Goal: Task Accomplishment & Management: Manage account settings

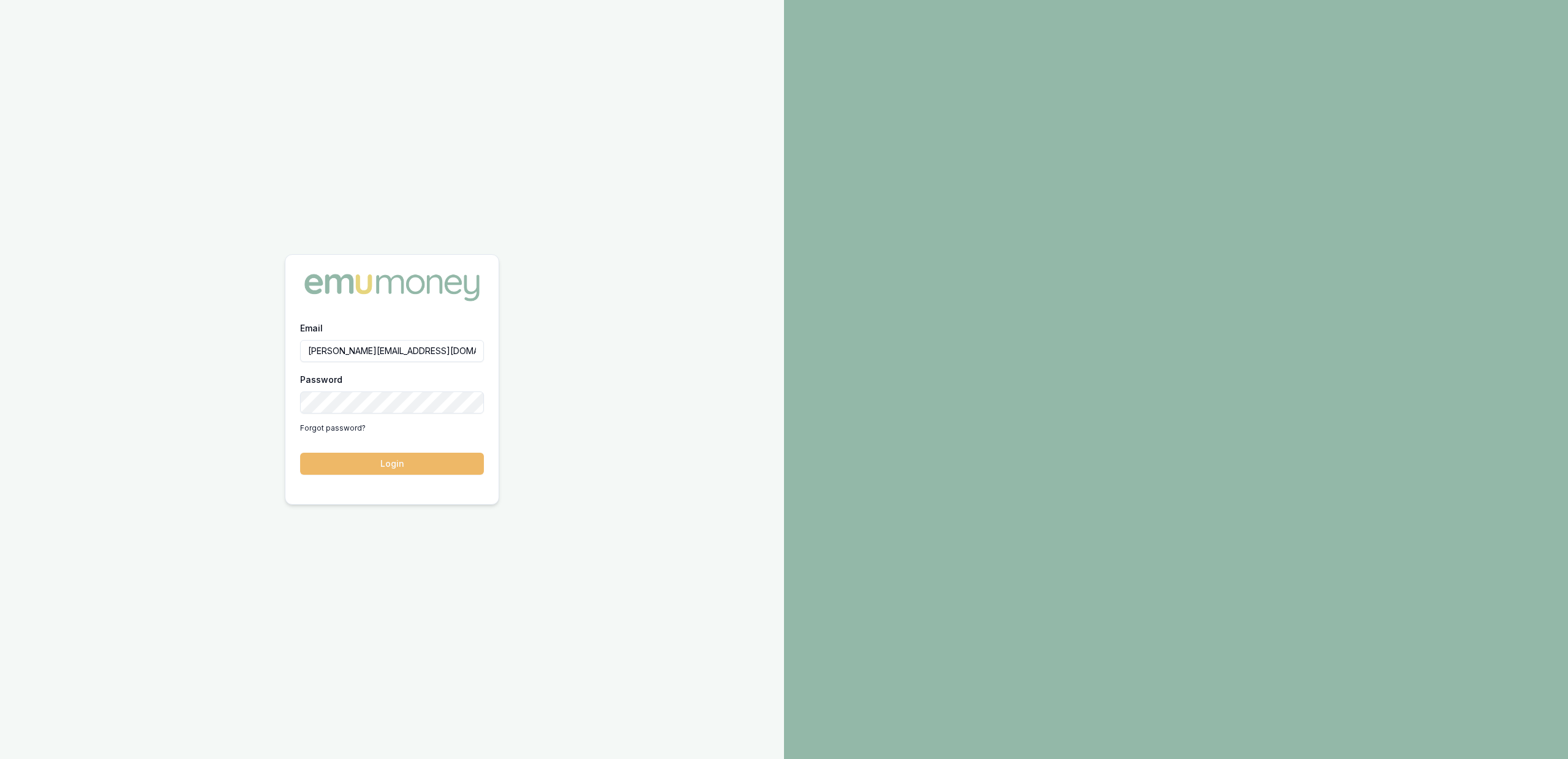
click at [412, 451] on form "Email jackson.fanfulla@emumoney.com.au Password Forgot password? Login" at bounding box center [392, 398] width 184 height 155
drag, startPoint x: 415, startPoint y: 458, endPoint x: 427, endPoint y: 456, distance: 12.2
click at [415, 457] on button "Login" at bounding box center [392, 463] width 184 height 22
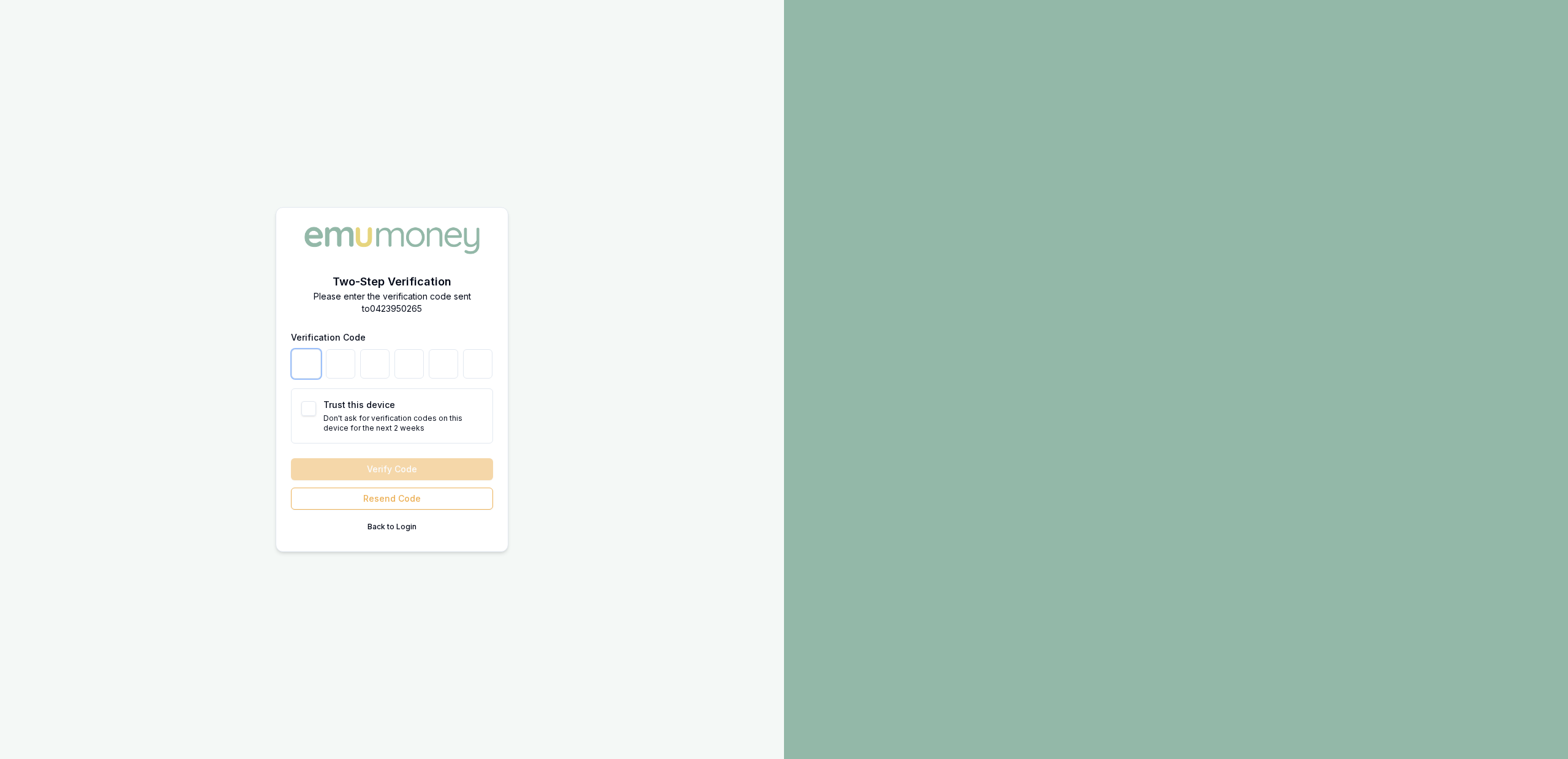
click at [317, 362] on input "number" at bounding box center [306, 363] width 29 height 29
type input "8"
type input "7"
type input "8"
type input "5"
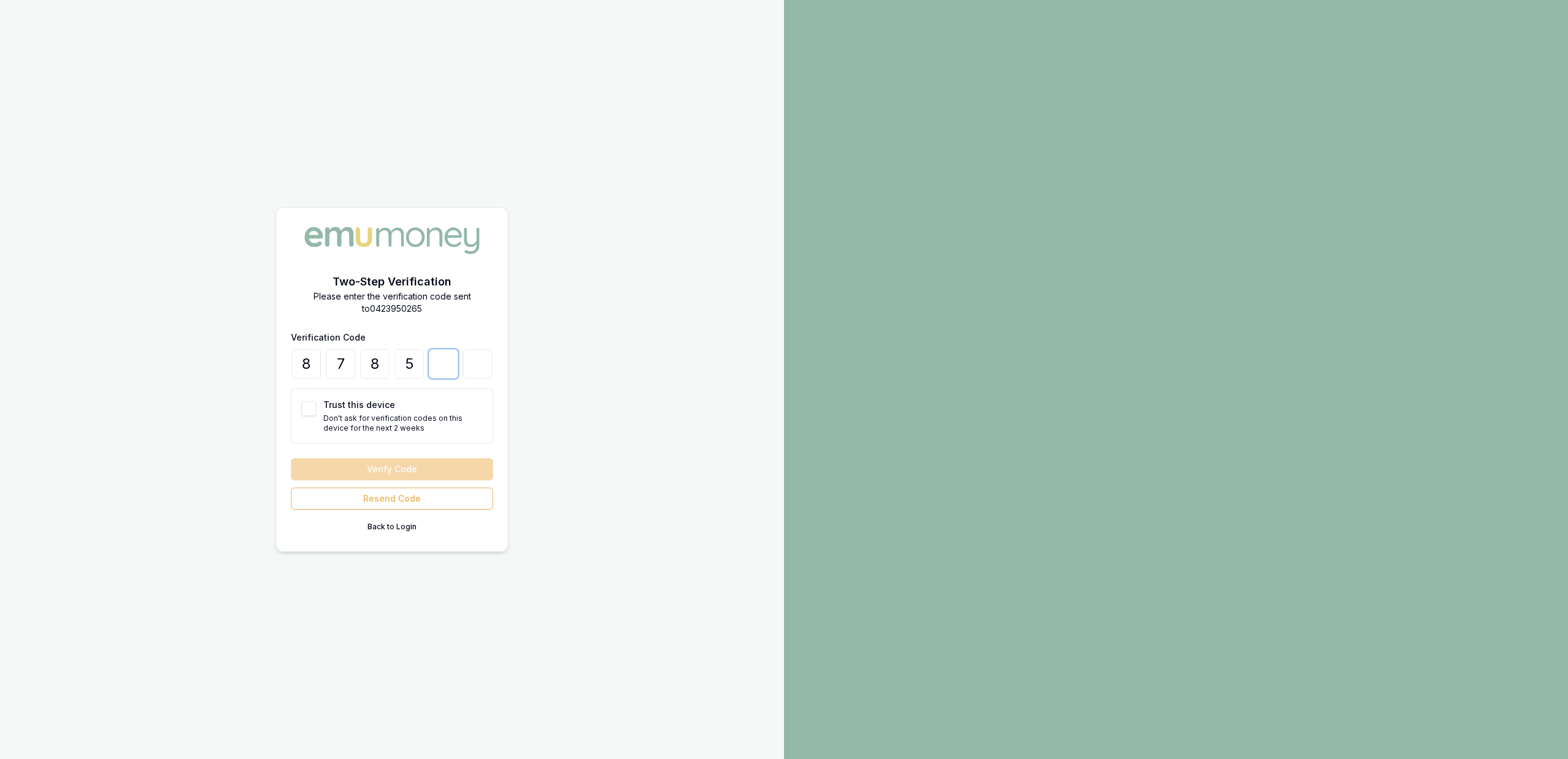
type input "1"
type input "2"
click at [381, 466] on button "Verify Code" at bounding box center [392, 469] width 202 height 22
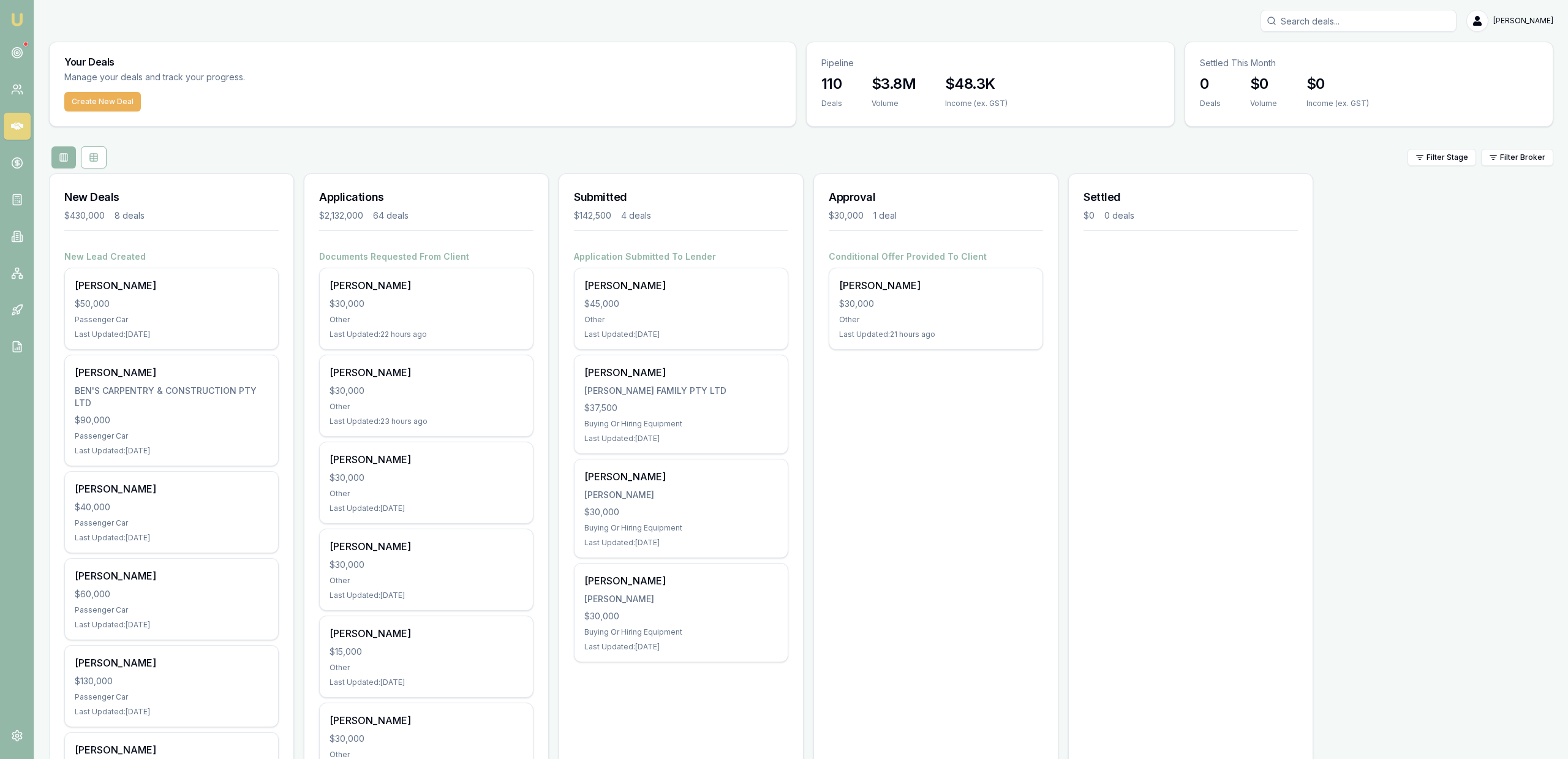
click at [120, 114] on div "Create New Deal" at bounding box center [422, 108] width 746 height 34
drag, startPoint x: 120, startPoint y: 103, endPoint x: 112, endPoint y: 101, distance: 8.2
click at [119, 102] on button "Create New Deal" at bounding box center [102, 101] width 77 height 19
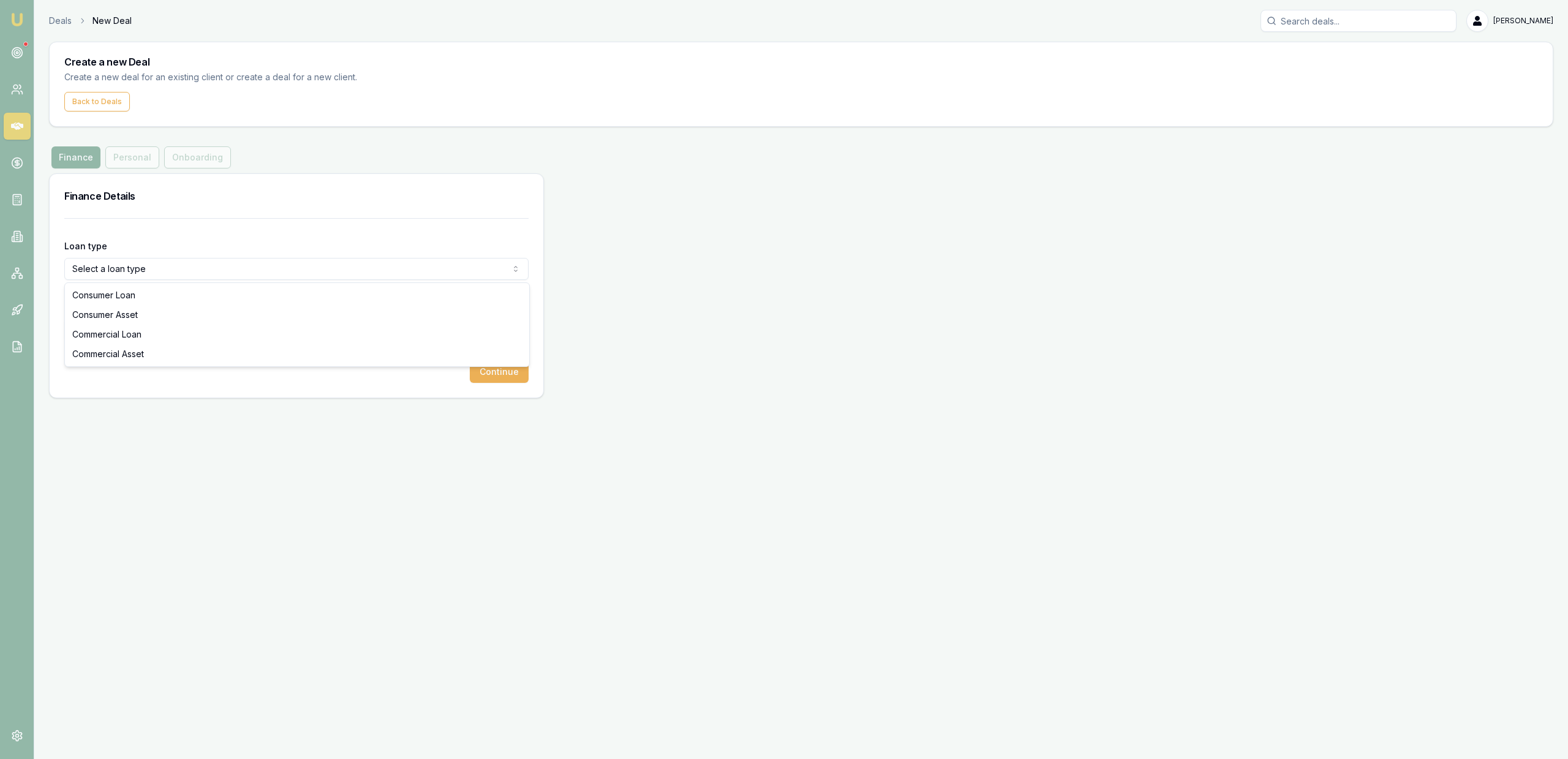
click at [154, 272] on html "Emu Broker Deals New Deal Jackson Fanfulla Toggle Menu Create a new Deal Create…" at bounding box center [784, 379] width 1568 height 759
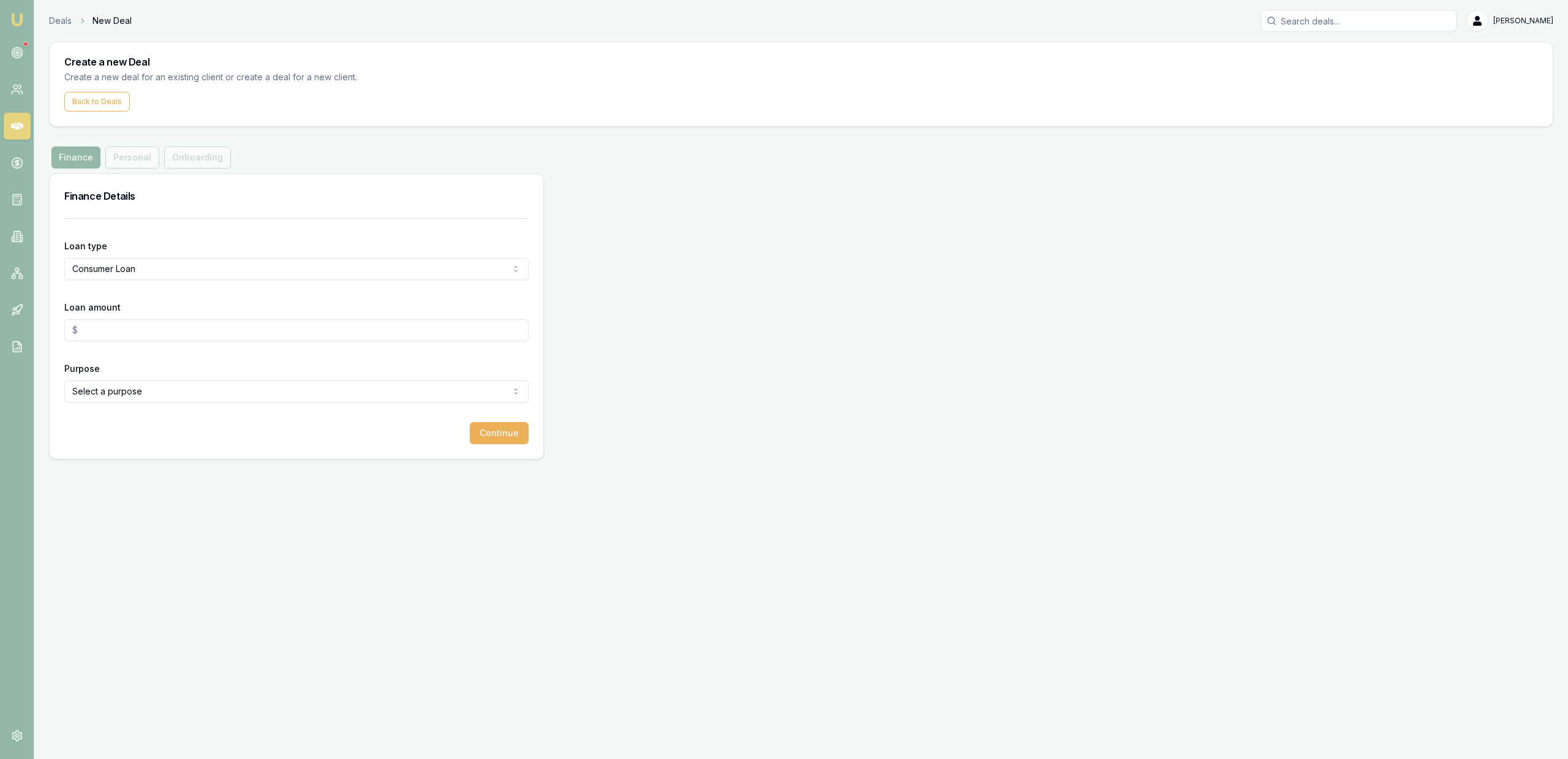
click at [158, 321] on input "Loan amount" at bounding box center [296, 330] width 464 height 22
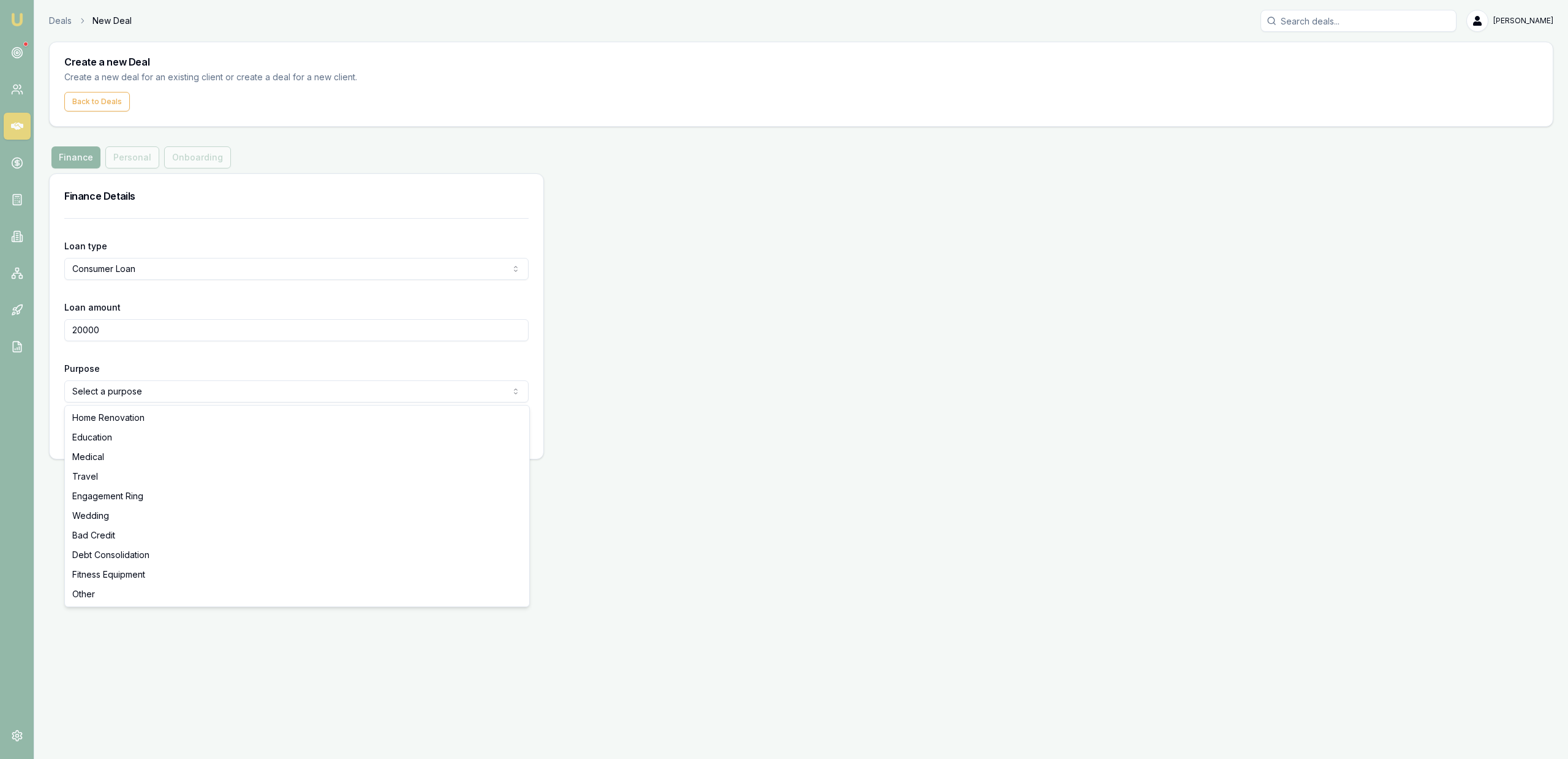
type input "$20,000.00"
click at [135, 391] on html "Emu Broker Deals New Deal Jackson Fanfulla Toggle Menu Create a new Deal Create…" at bounding box center [784, 379] width 1568 height 759
select select "OTHER"
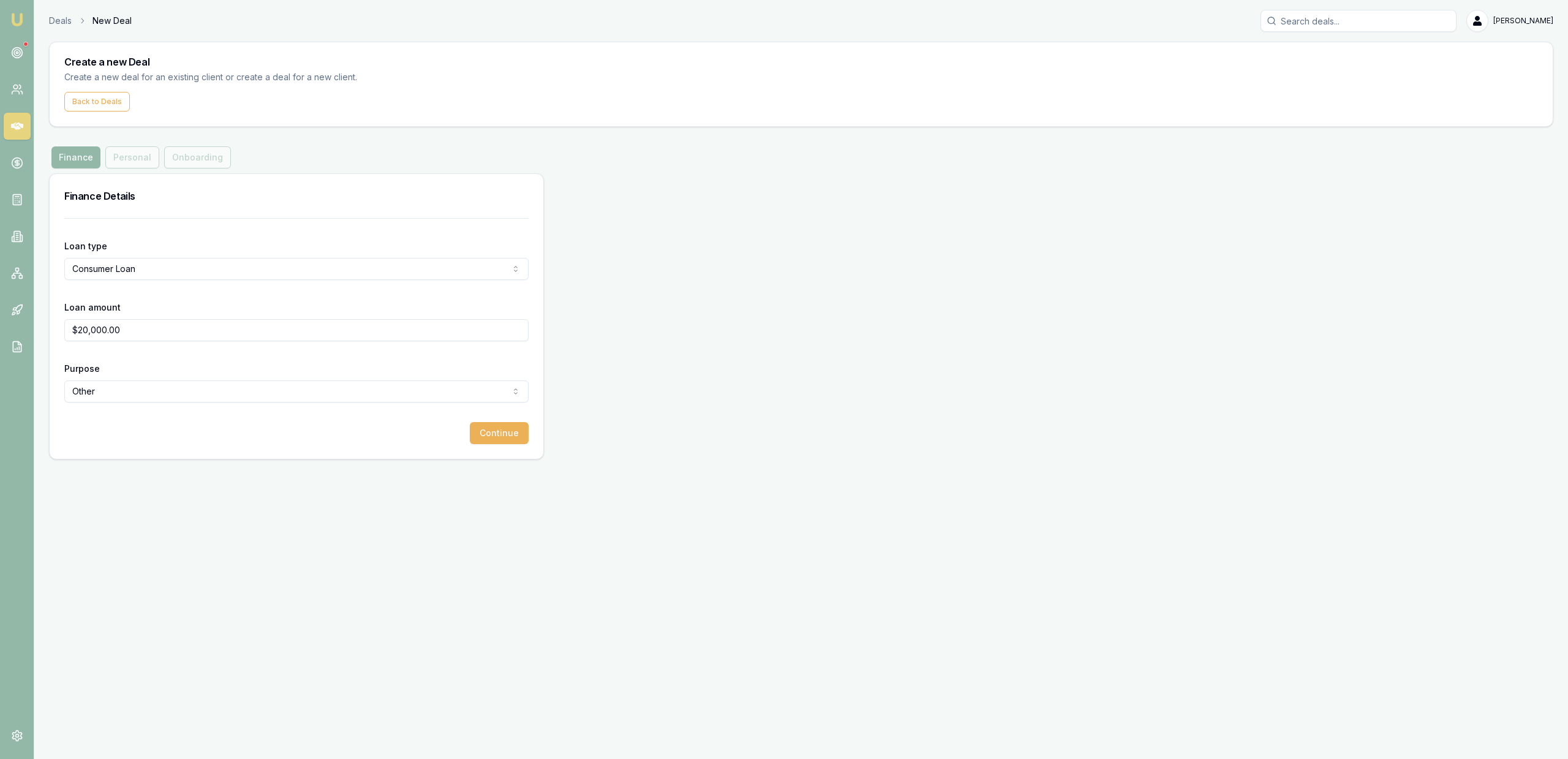
drag, startPoint x: 108, startPoint y: 591, endPoint x: 390, endPoint y: 468, distance: 307.7
click at [126, 579] on div "Emu Broker Deals New Deal Jackson Fanfulla Toggle Menu Create a new Deal Create…" at bounding box center [784, 379] width 1568 height 759
click at [486, 430] on button "Continue" at bounding box center [499, 433] width 59 height 22
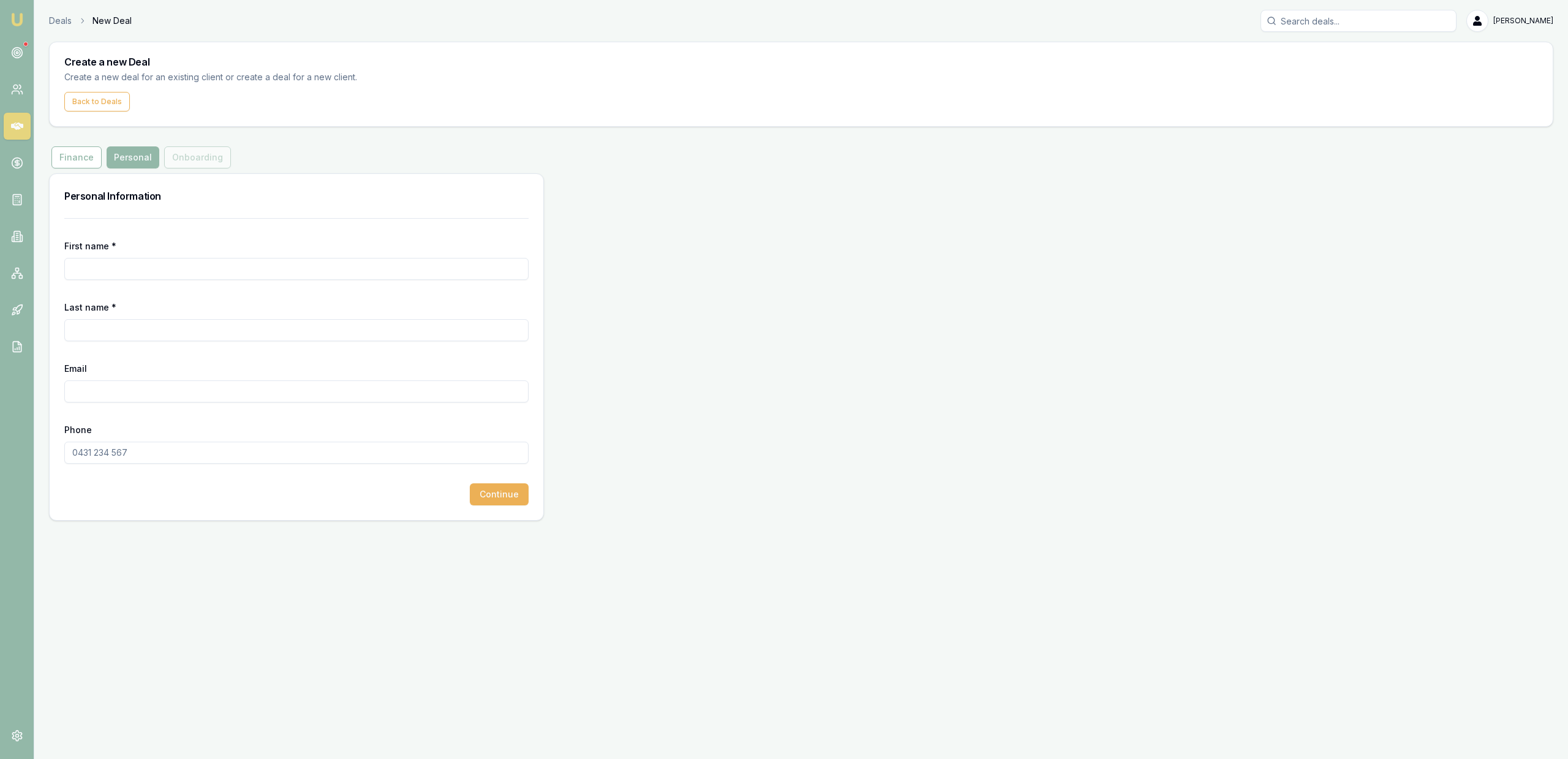
click at [366, 283] on form "First name * Last name * Email Phone Continue" at bounding box center [296, 361] width 464 height 287
drag, startPoint x: 347, startPoint y: 259, endPoint x: 351, endPoint y: 266, distance: 8.1
click at [351, 266] on input "First name *" at bounding box center [296, 269] width 464 height 22
type input "v"
type input "Vivian"
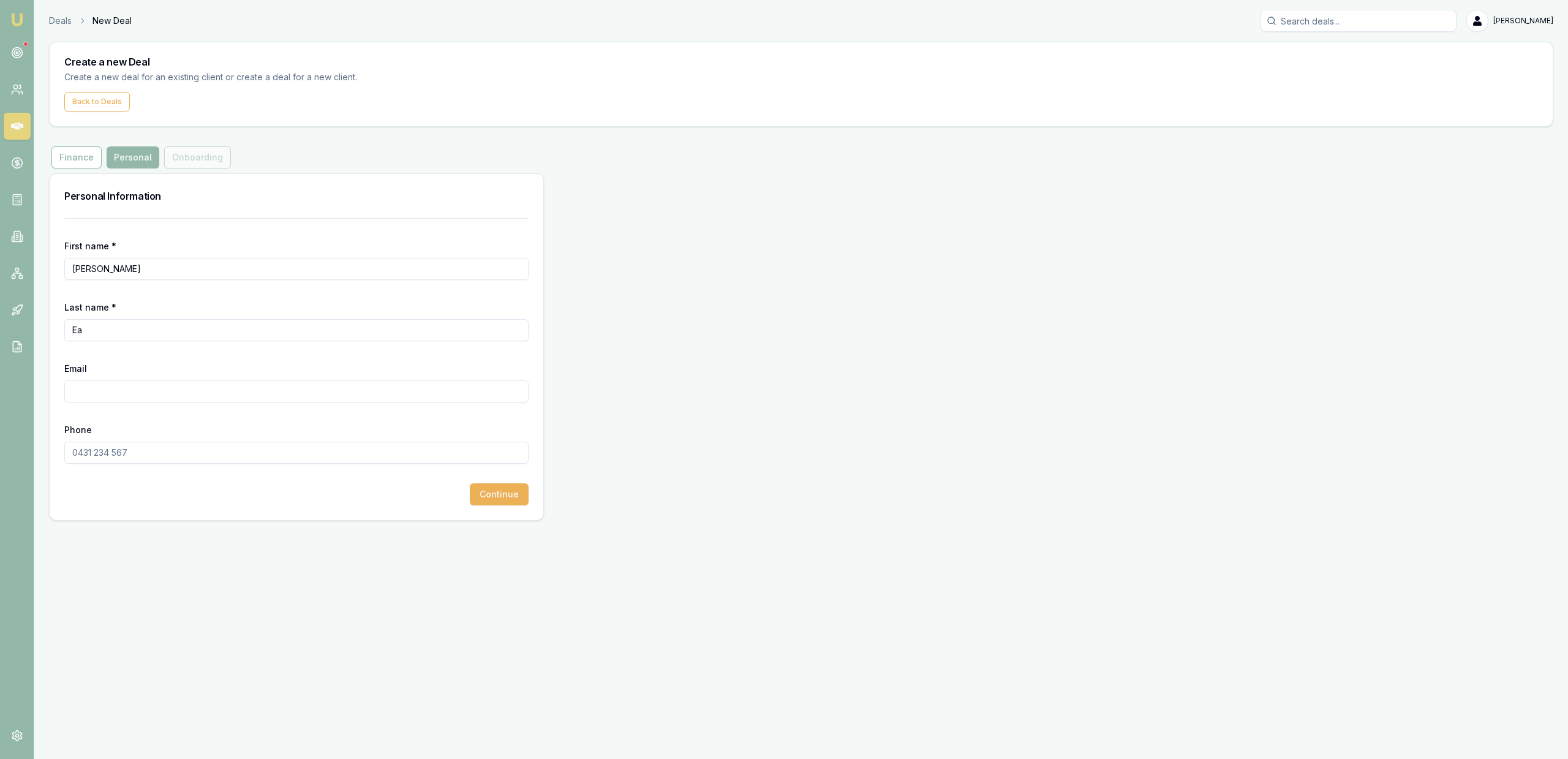
type input "E"
type input "[PERSON_NAME]"
click at [206, 389] on input "Email" at bounding box center [296, 391] width 464 height 22
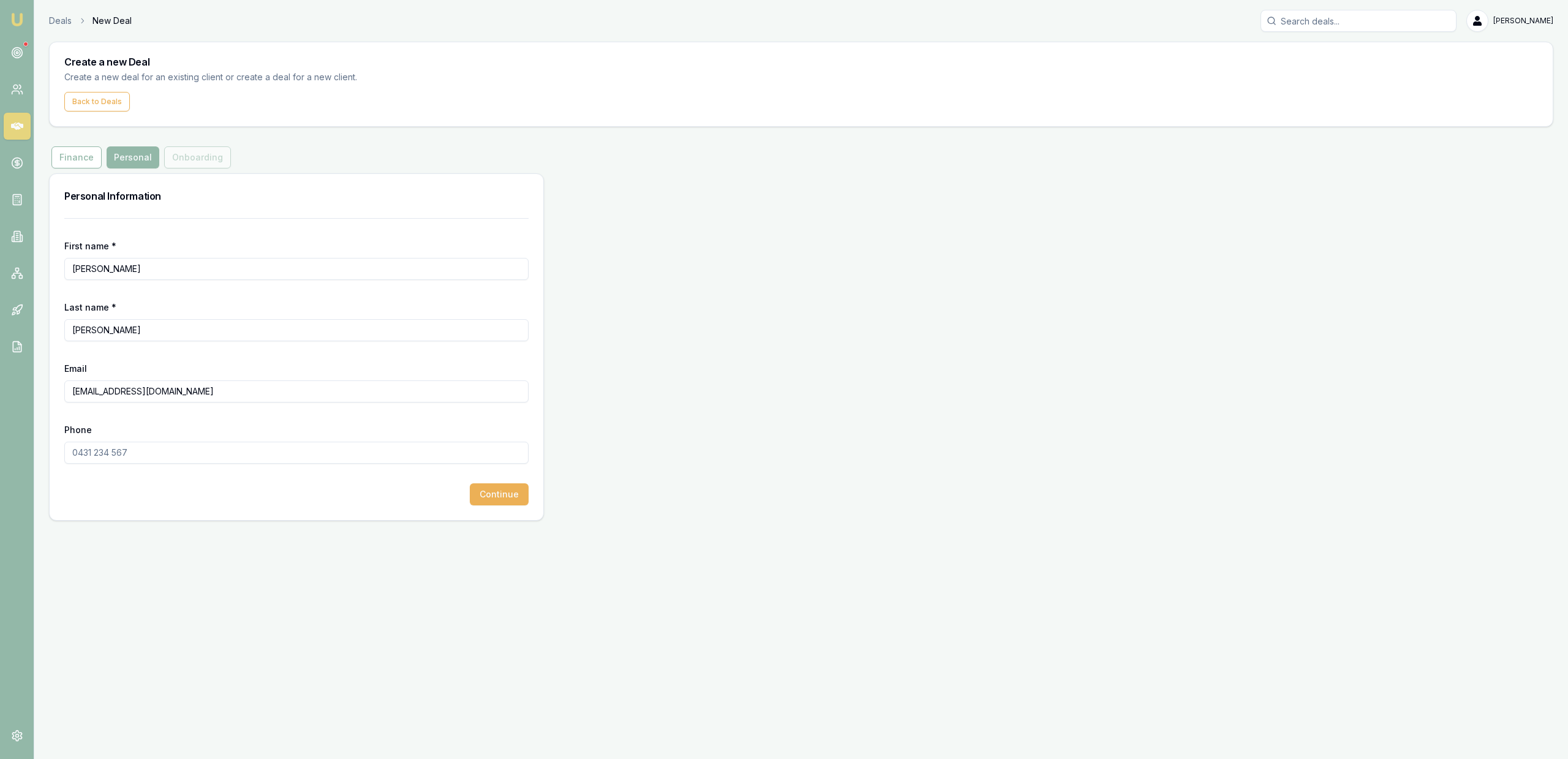
type input "vivradke@gmail.com"
type input "0423 289 199"
click at [479, 526] on div "Deals New Deal Jackson Fanfulla Toggle Menu Create a new Deal Create a new deal…" at bounding box center [784, 265] width 1568 height 530
click at [487, 502] on button "Continue" at bounding box center [499, 494] width 59 height 22
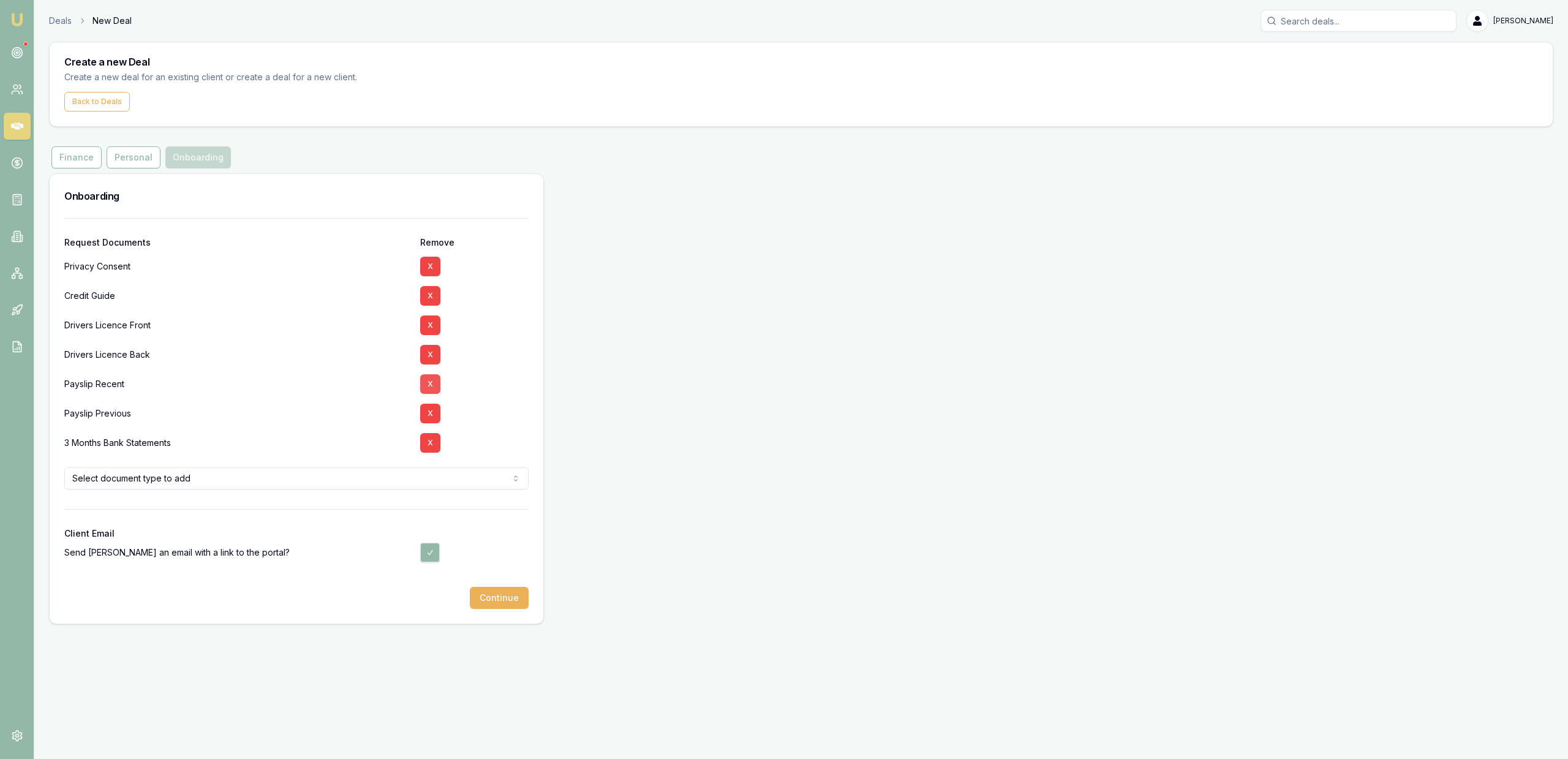
click at [430, 386] on button "X" at bounding box center [430, 383] width 20 height 19
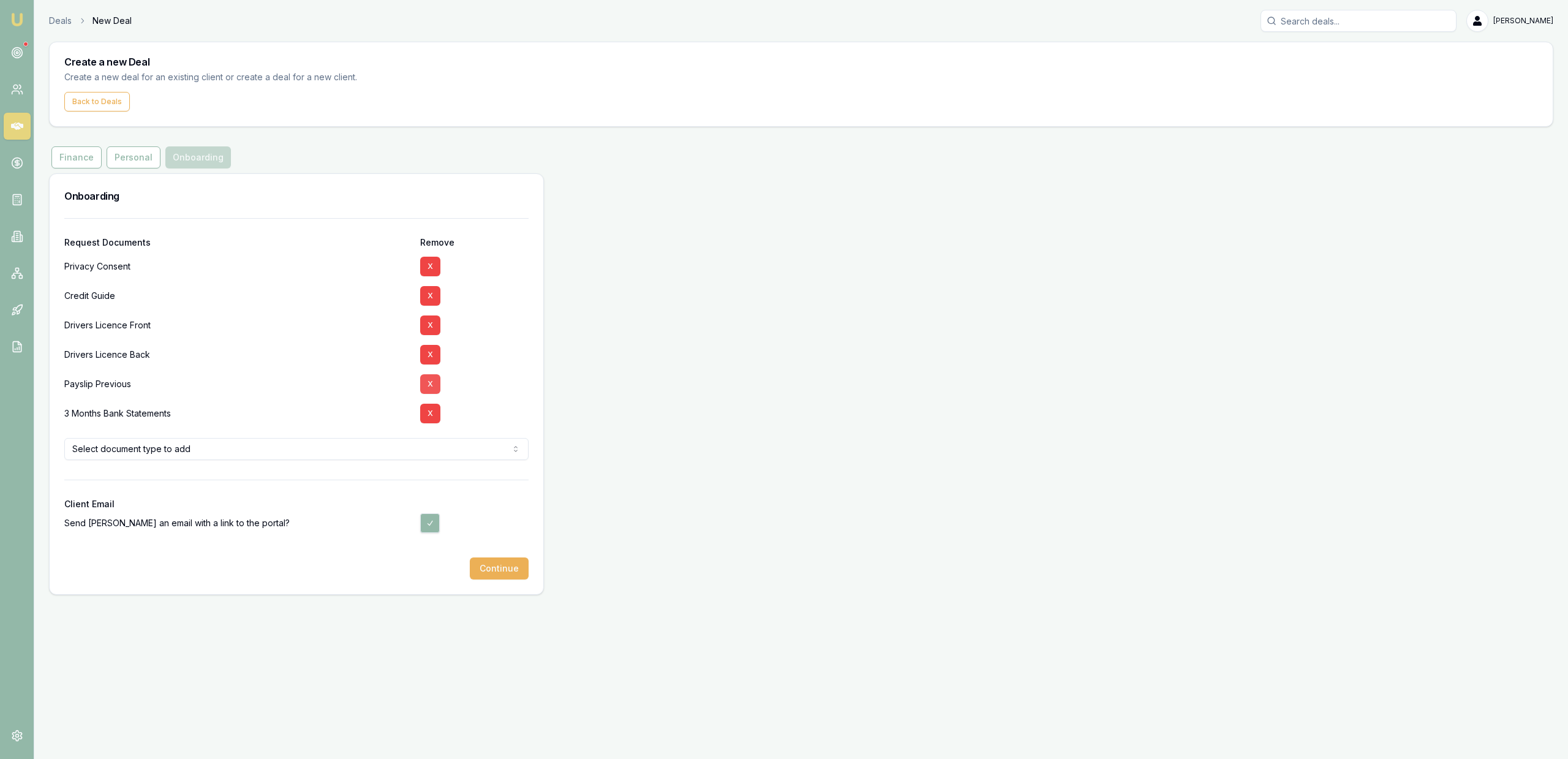
click at [429, 386] on button "X" at bounding box center [430, 383] width 20 height 19
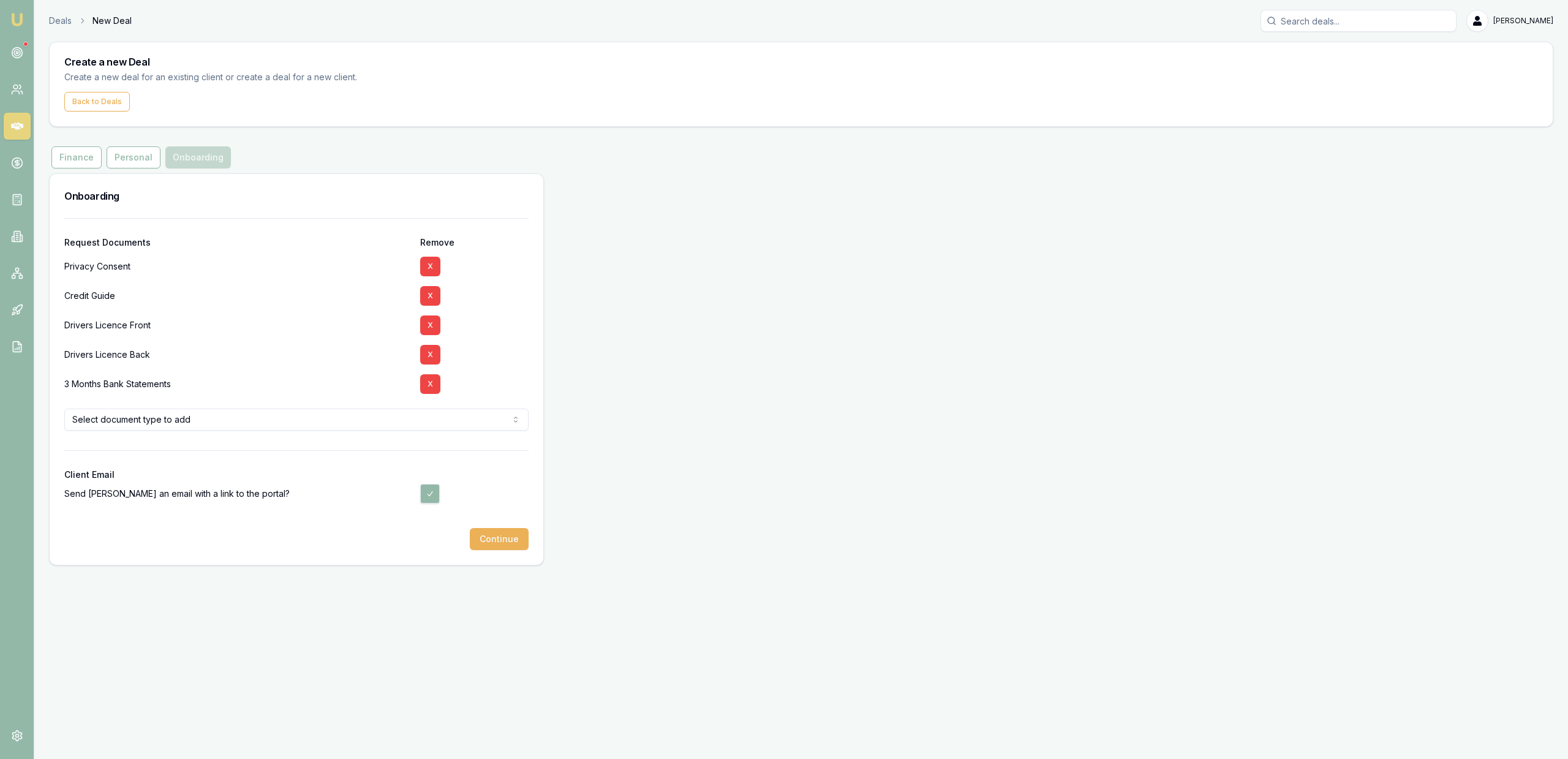
click at [429, 386] on button "X" at bounding box center [430, 383] width 20 height 19
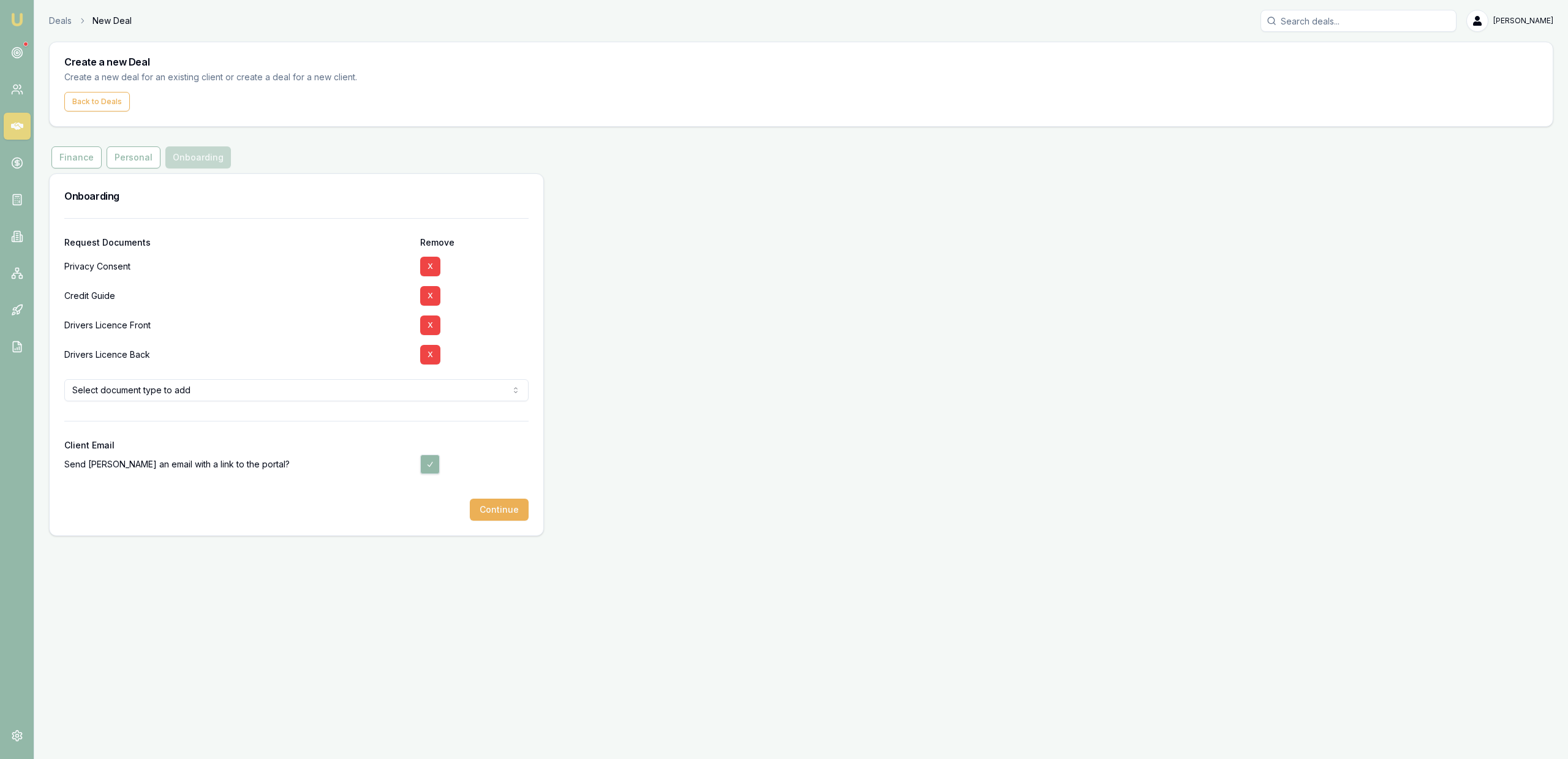
click at [385, 407] on div at bounding box center [296, 410] width 464 height 19
click at [377, 396] on html "Emu Broker Deals New Deal Jackson Fanfulla Toggle Menu Create a new Deal Create…" at bounding box center [784, 379] width 1568 height 759
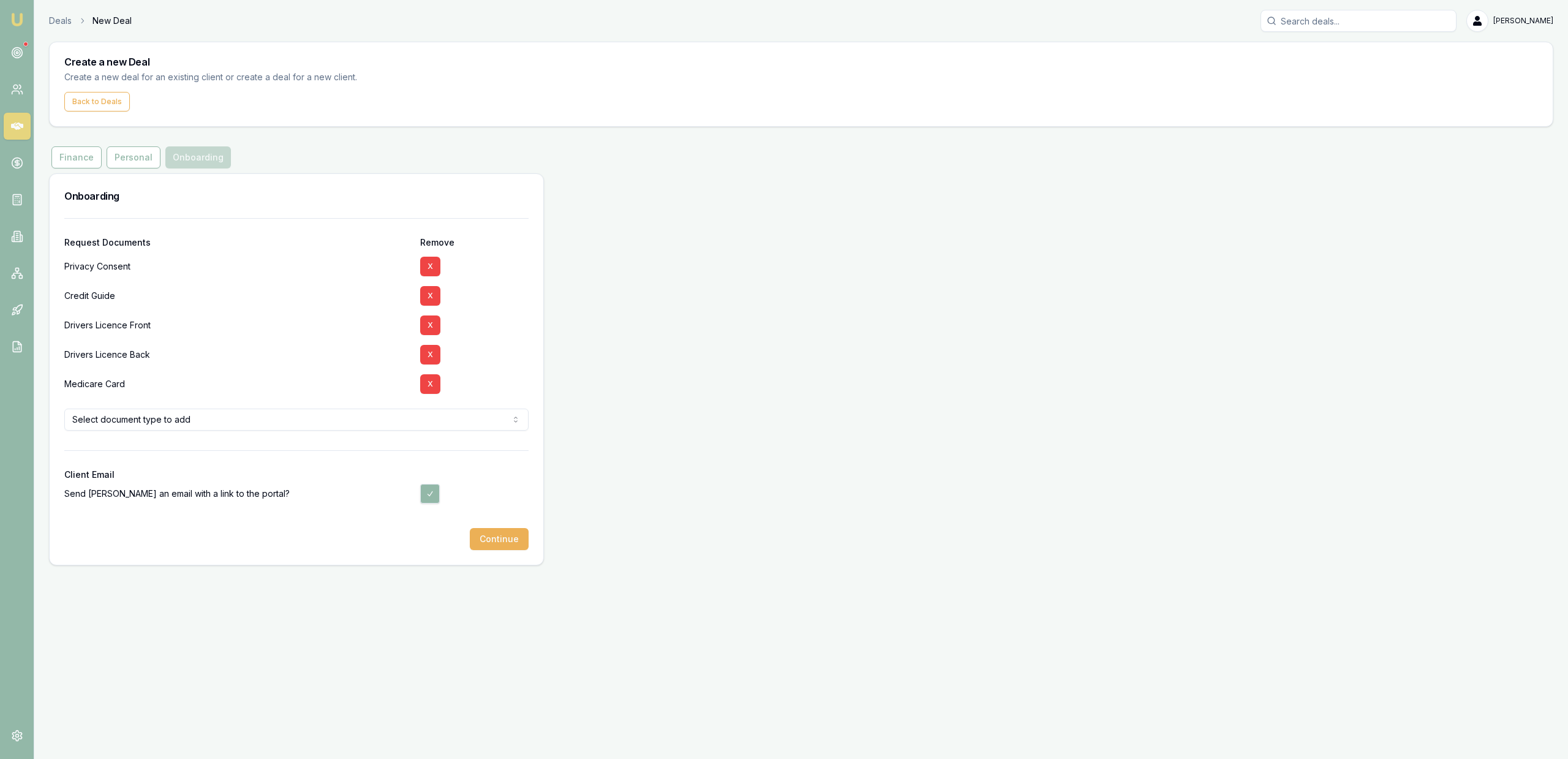
click at [702, 438] on div "Onboarding Request Documents Remove Privacy Consent X Credit Guide X Drivers Li…" at bounding box center [800, 369] width 1504 height 392
click at [515, 529] on button "Continue" at bounding box center [499, 539] width 59 height 22
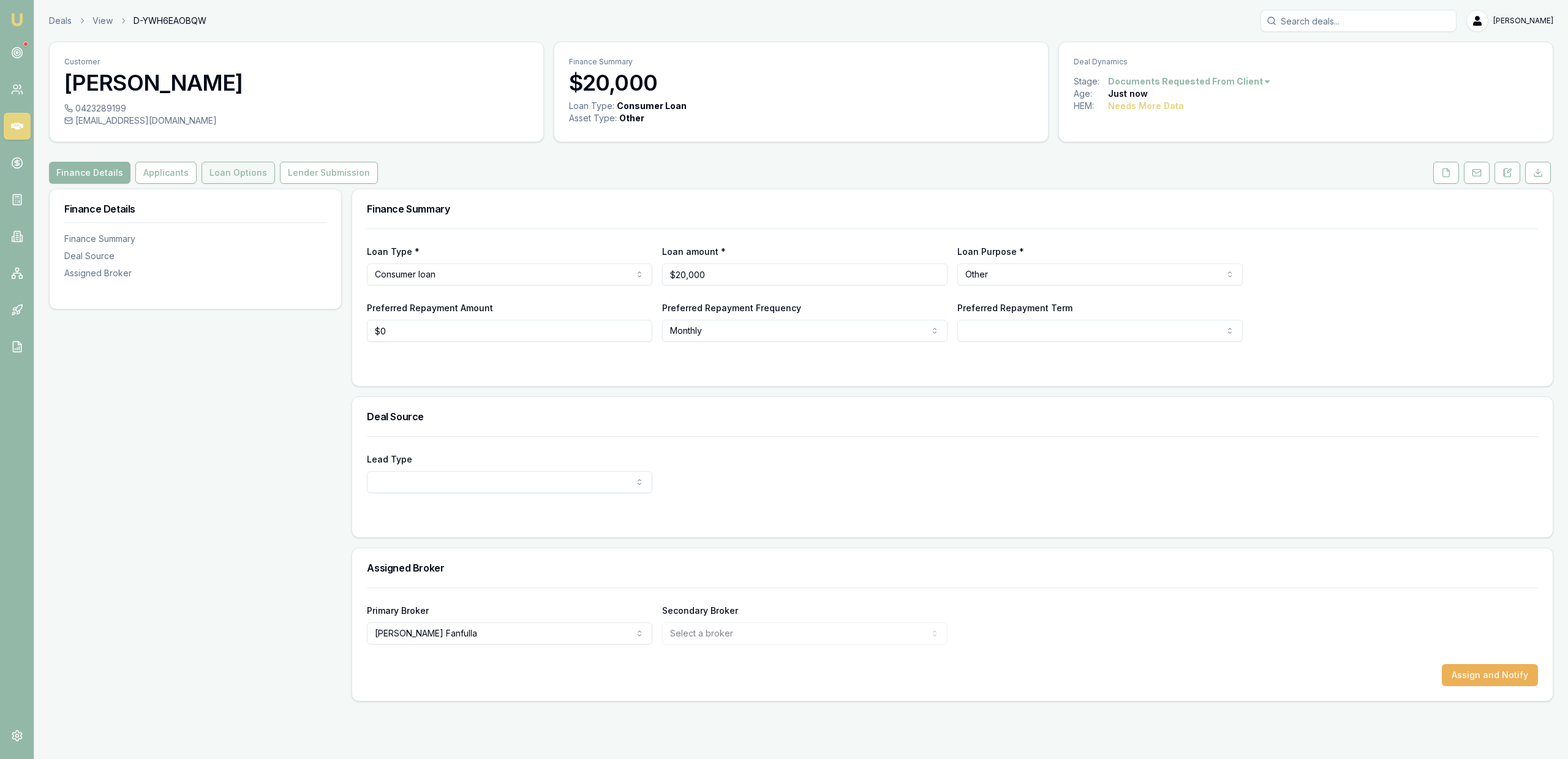
click at [247, 182] on button "Loan Options" at bounding box center [238, 172] width 73 height 22
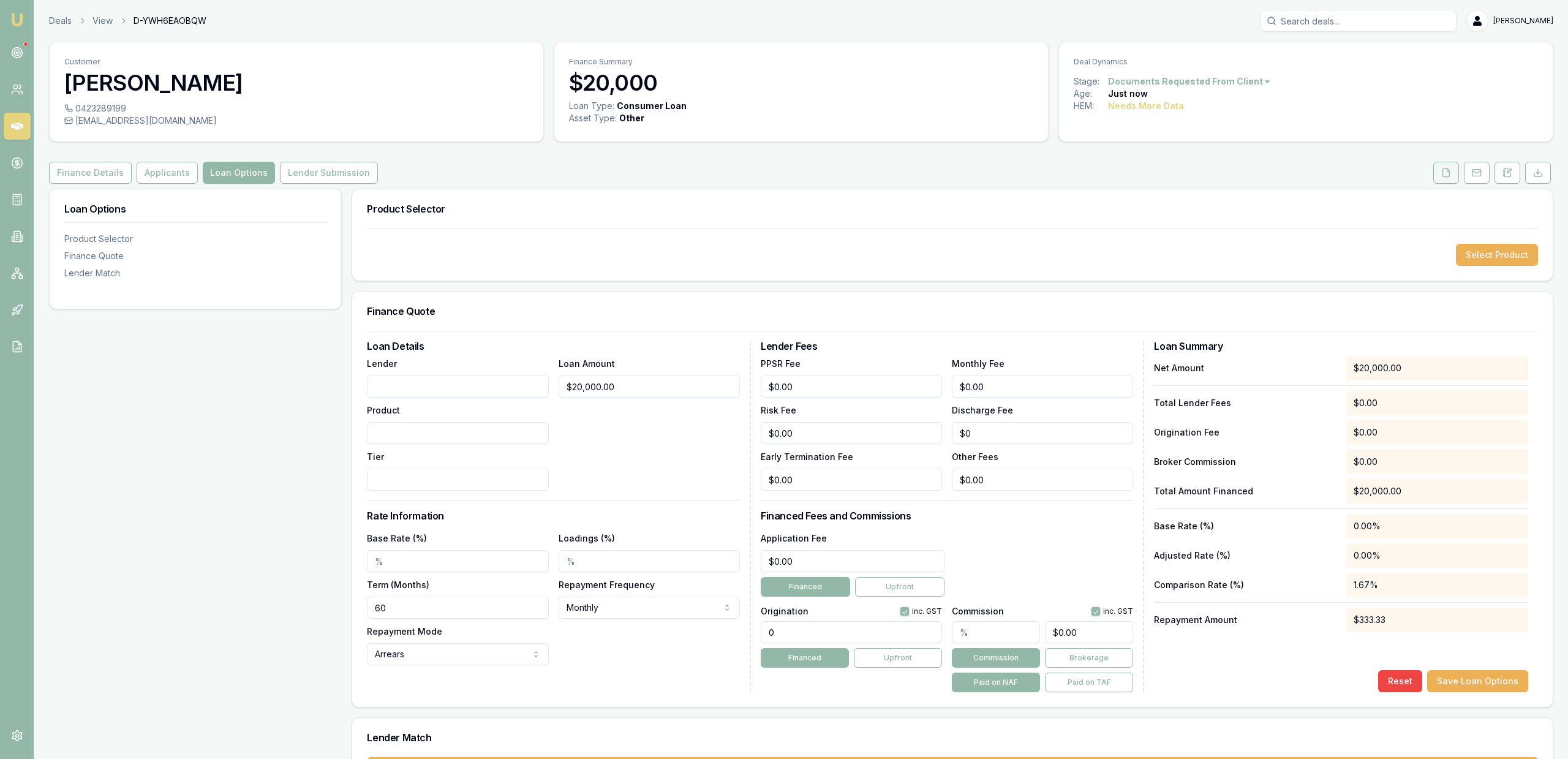
click at [1444, 172] on icon at bounding box center [1446, 173] width 10 height 10
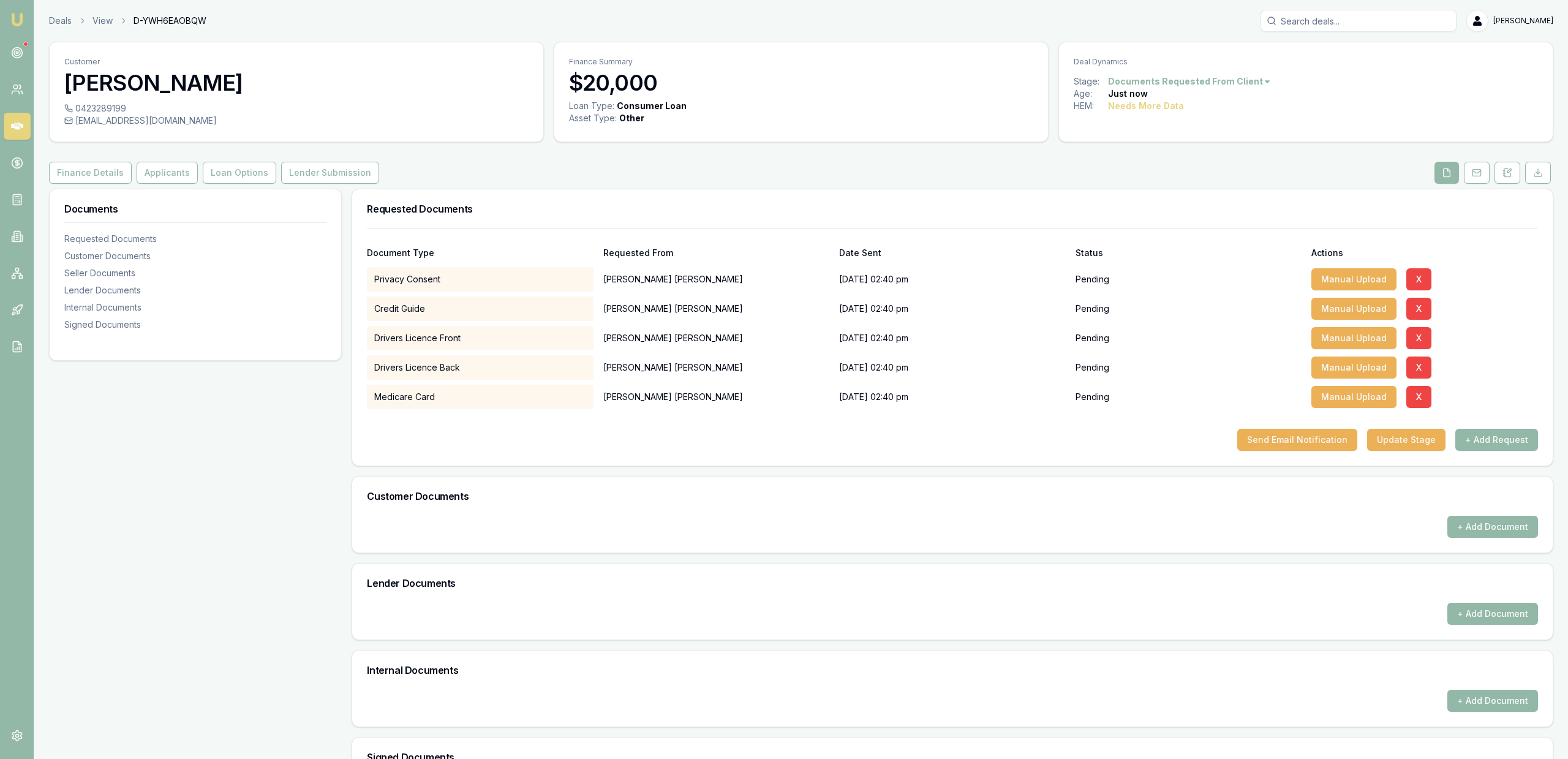
click at [1476, 439] on button "+ Add Request" at bounding box center [1497, 440] width 82 height 22
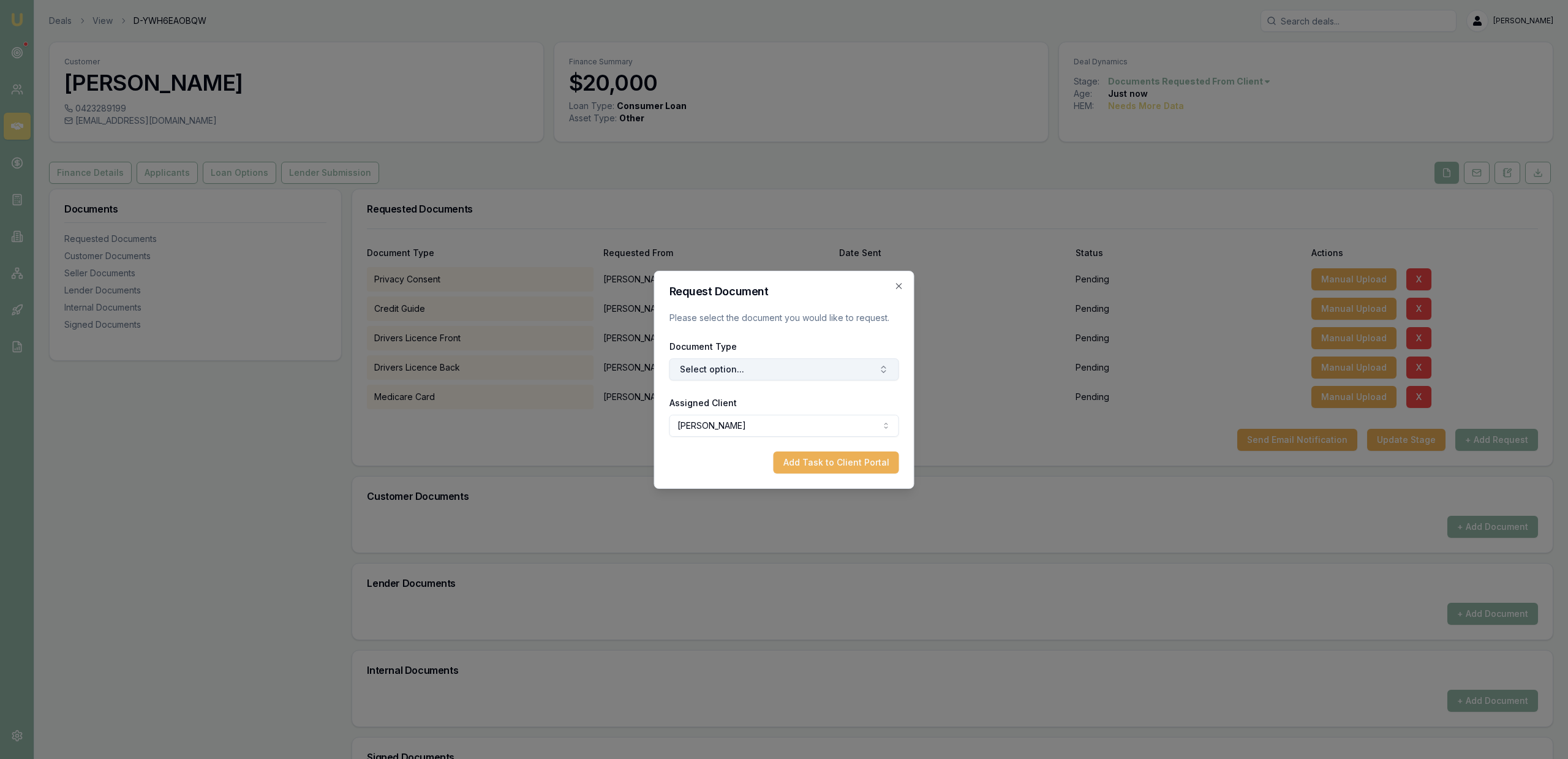
click at [723, 371] on button "Select option..." at bounding box center [784, 369] width 230 height 22
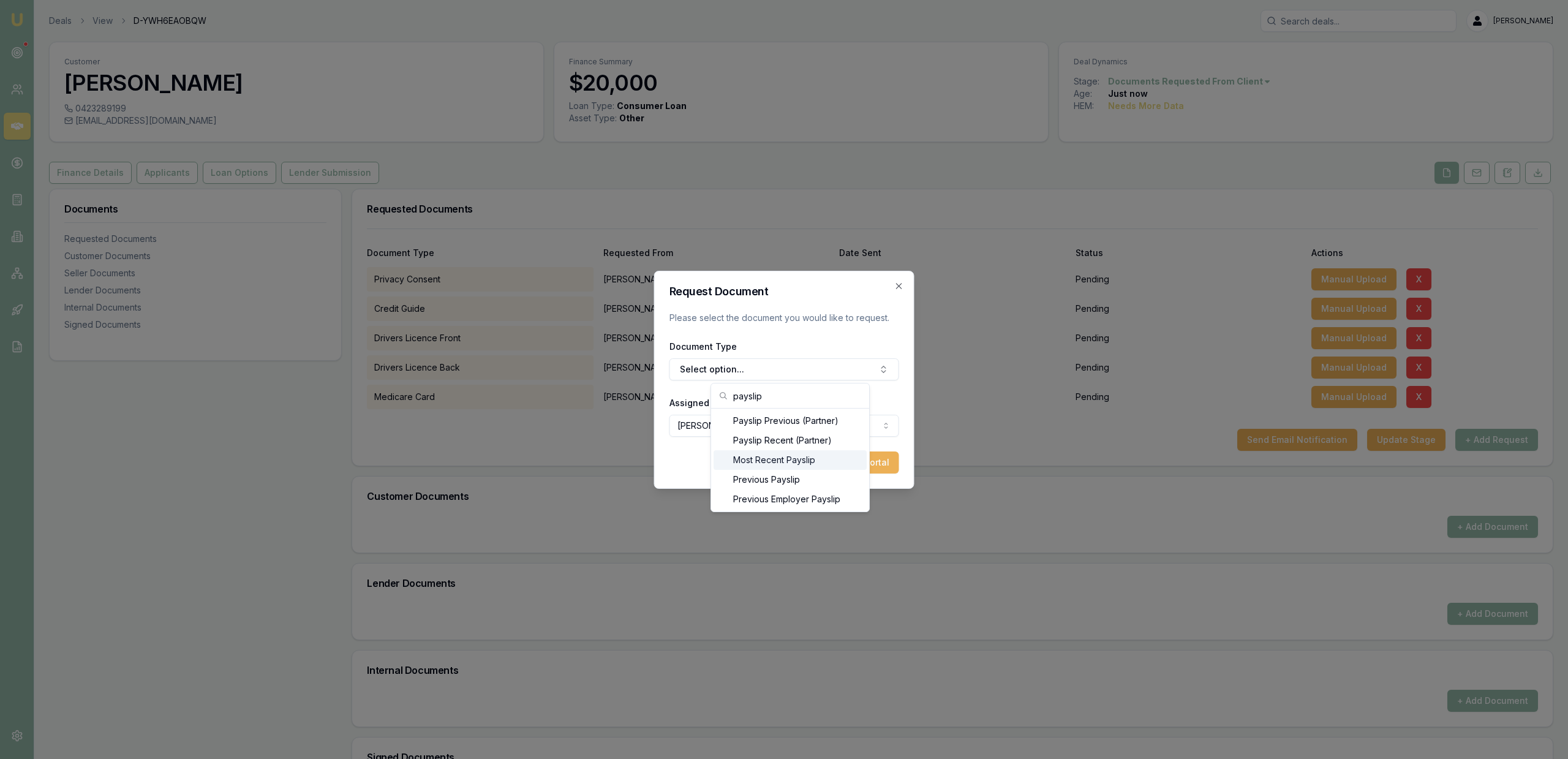
type input "payslip"
click at [779, 464] on div "Most Recent Payslip" at bounding box center [790, 459] width 153 height 19
click at [837, 464] on button "Add Task to Client Portal" at bounding box center [836, 462] width 125 height 22
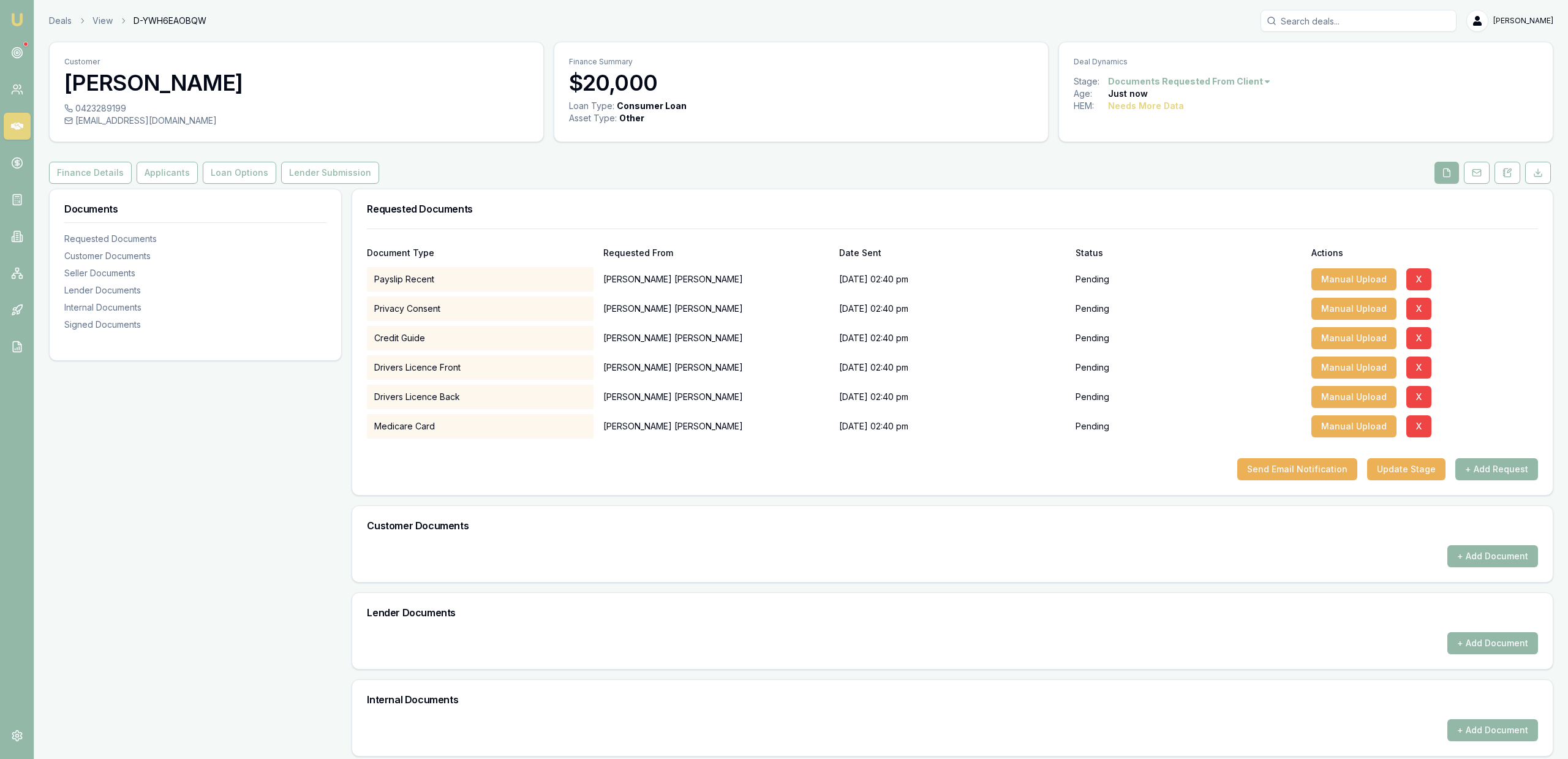
click at [882, 466] on div "Send Email Notification Update Stage + Add Request" at bounding box center [952, 469] width 1171 height 22
click at [1511, 476] on button "+ Add Request" at bounding box center [1497, 469] width 82 height 22
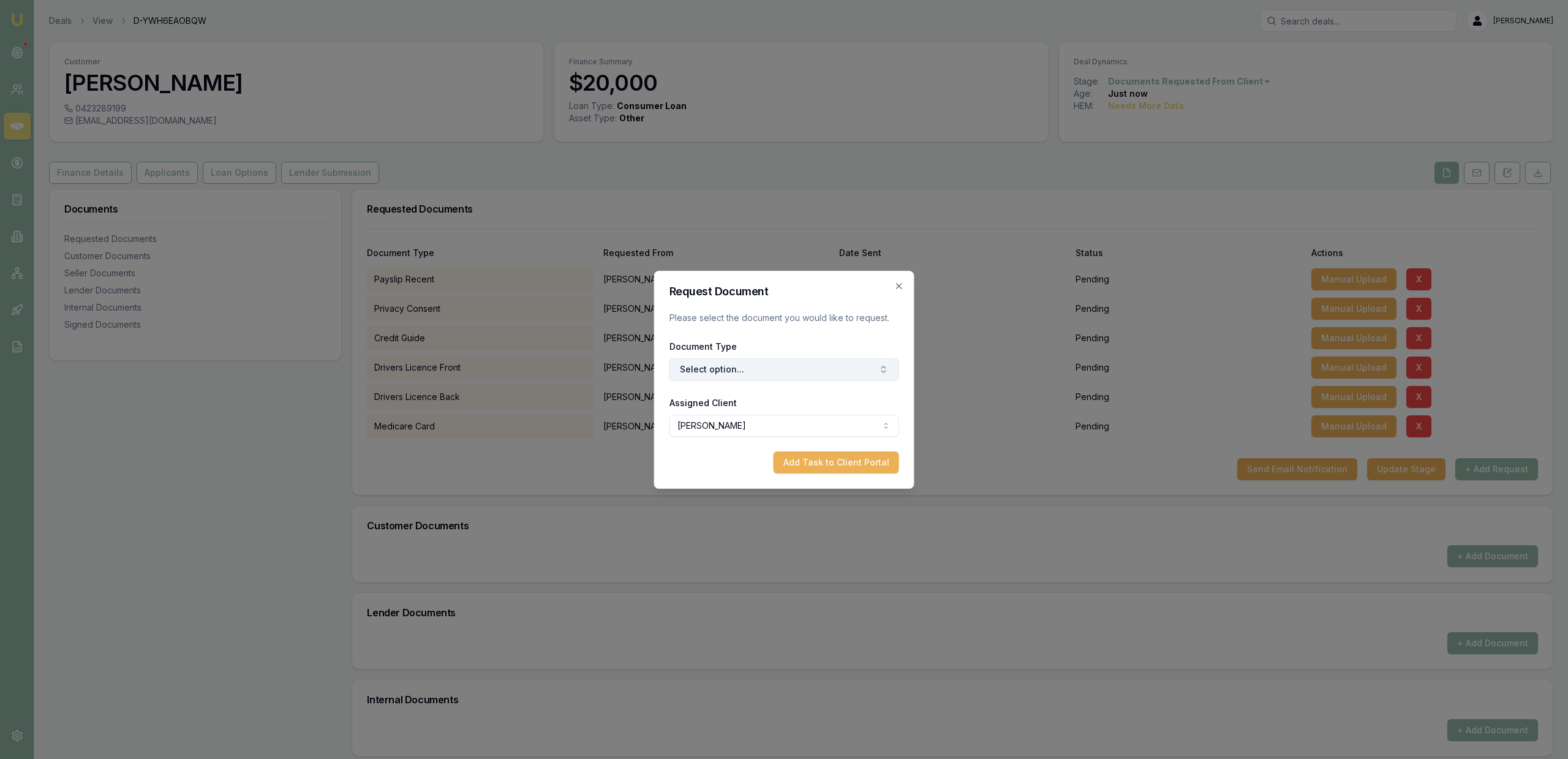
click at [731, 374] on button "Select option..." at bounding box center [784, 369] width 230 height 22
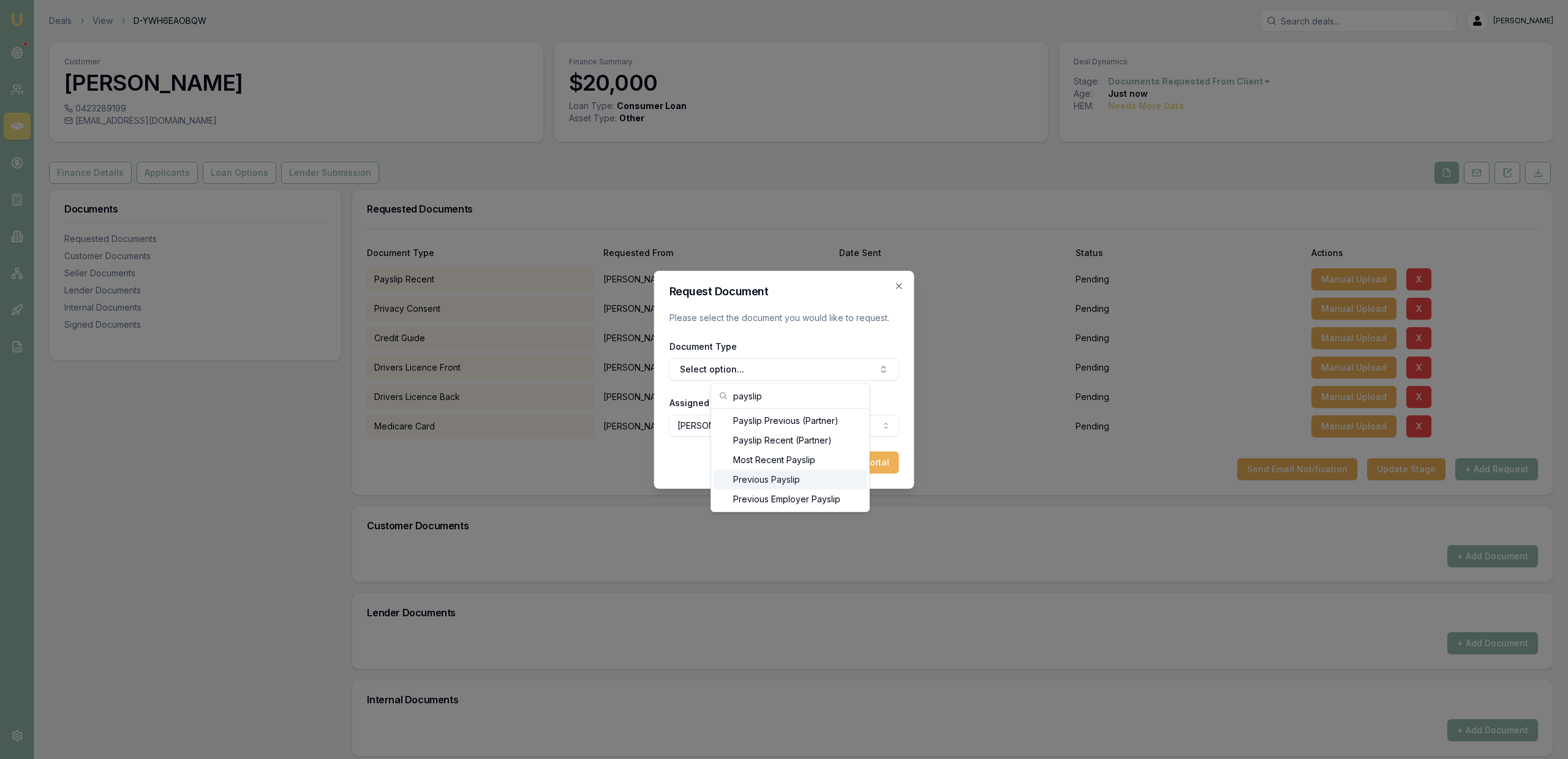
type input "payslip"
click at [749, 482] on div "Previous Payslip" at bounding box center [790, 479] width 153 height 19
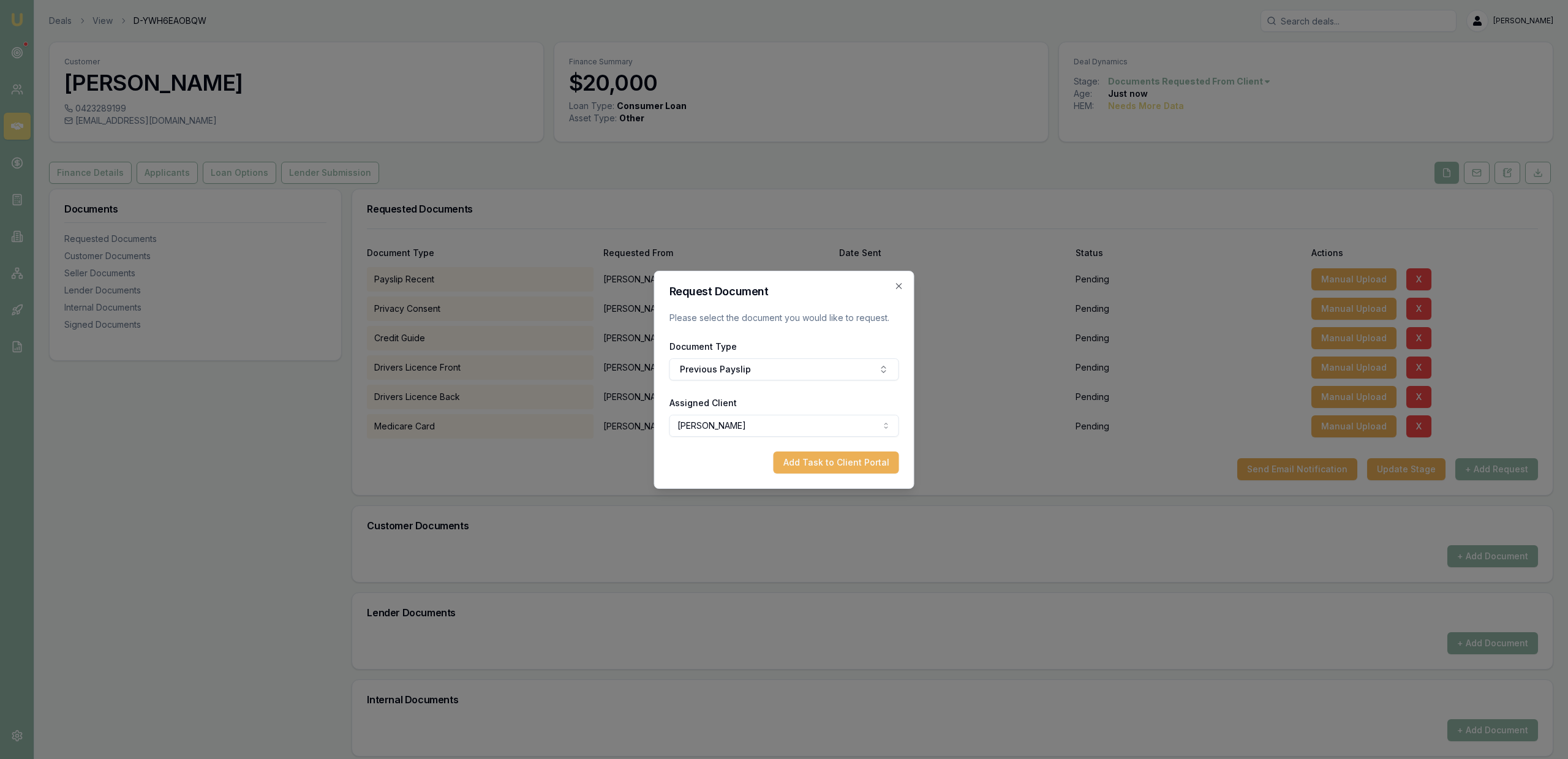
click at [798, 463] on button "Add Task to Client Portal" at bounding box center [836, 462] width 125 height 22
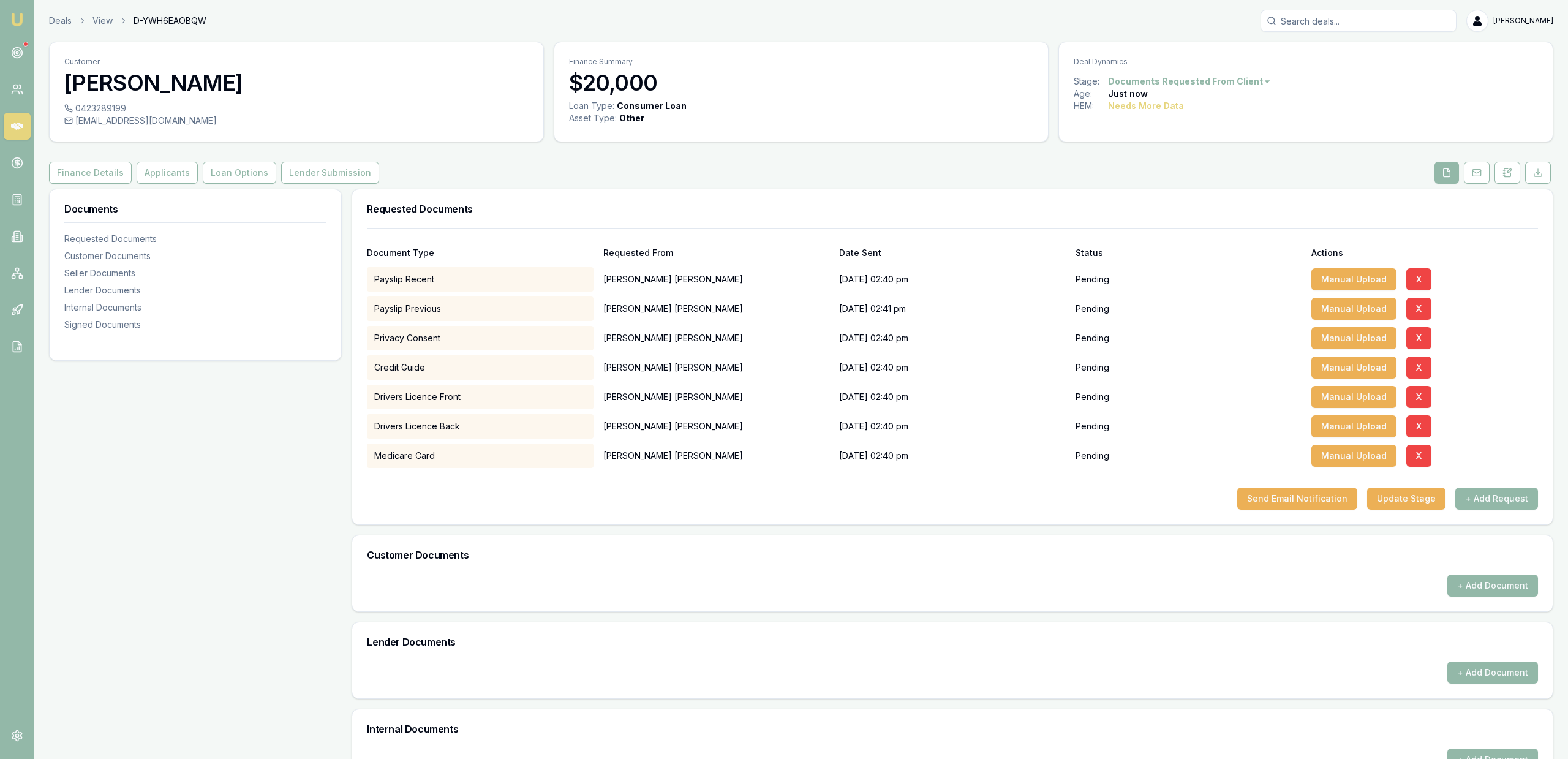
drag, startPoint x: 1128, startPoint y: 465, endPoint x: 1199, endPoint y: 462, distance: 71.1
click at [1168, 463] on form "Document Type Requested From Date Sent Status Actions Payslip Recent Vivian Rad…" at bounding box center [952, 369] width 1171 height 281
click at [1270, 505] on button "Send Email Notification" at bounding box center [1297, 498] width 120 height 22
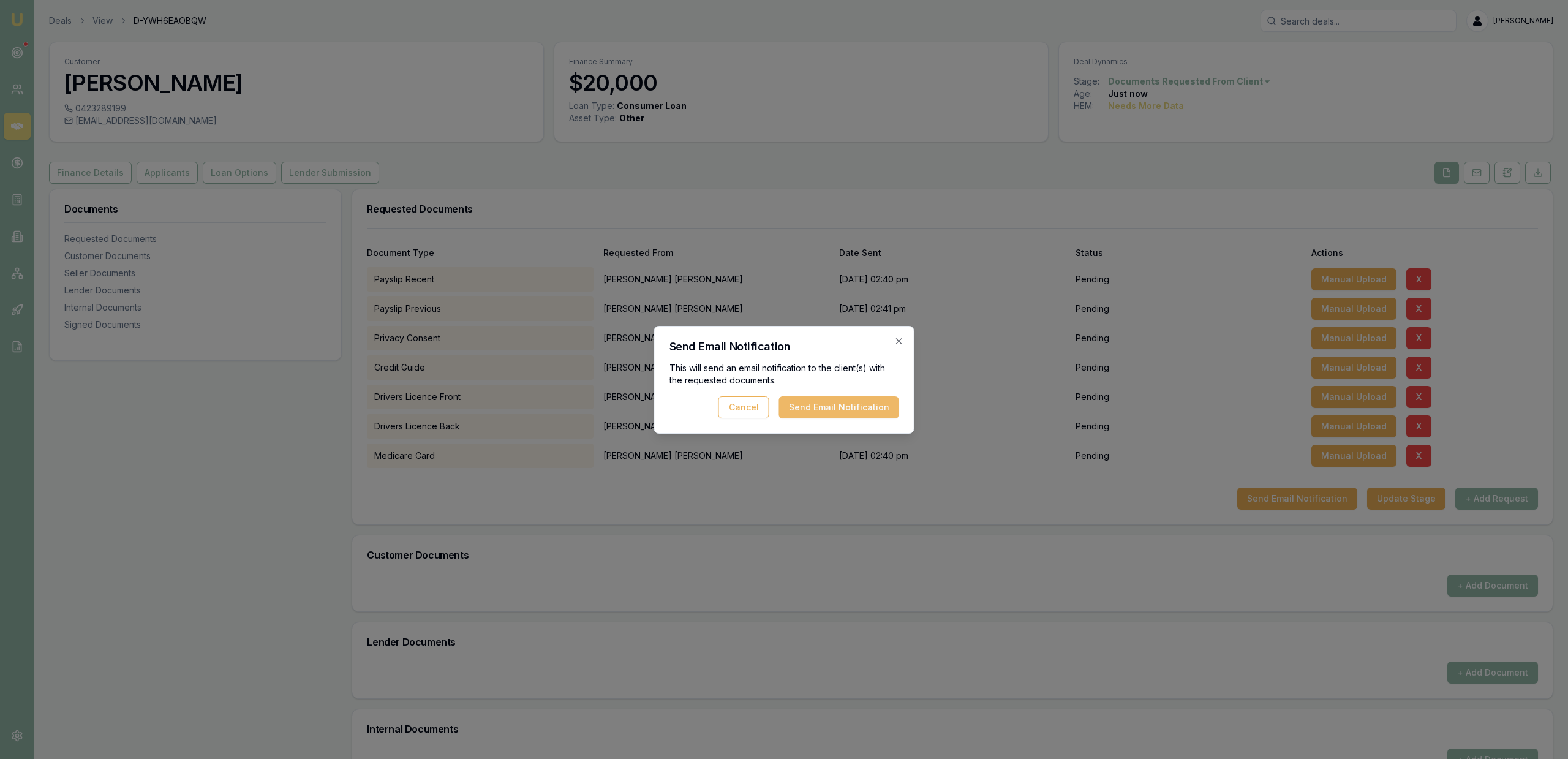
click at [798, 408] on button "Send Email Notification" at bounding box center [839, 407] width 120 height 22
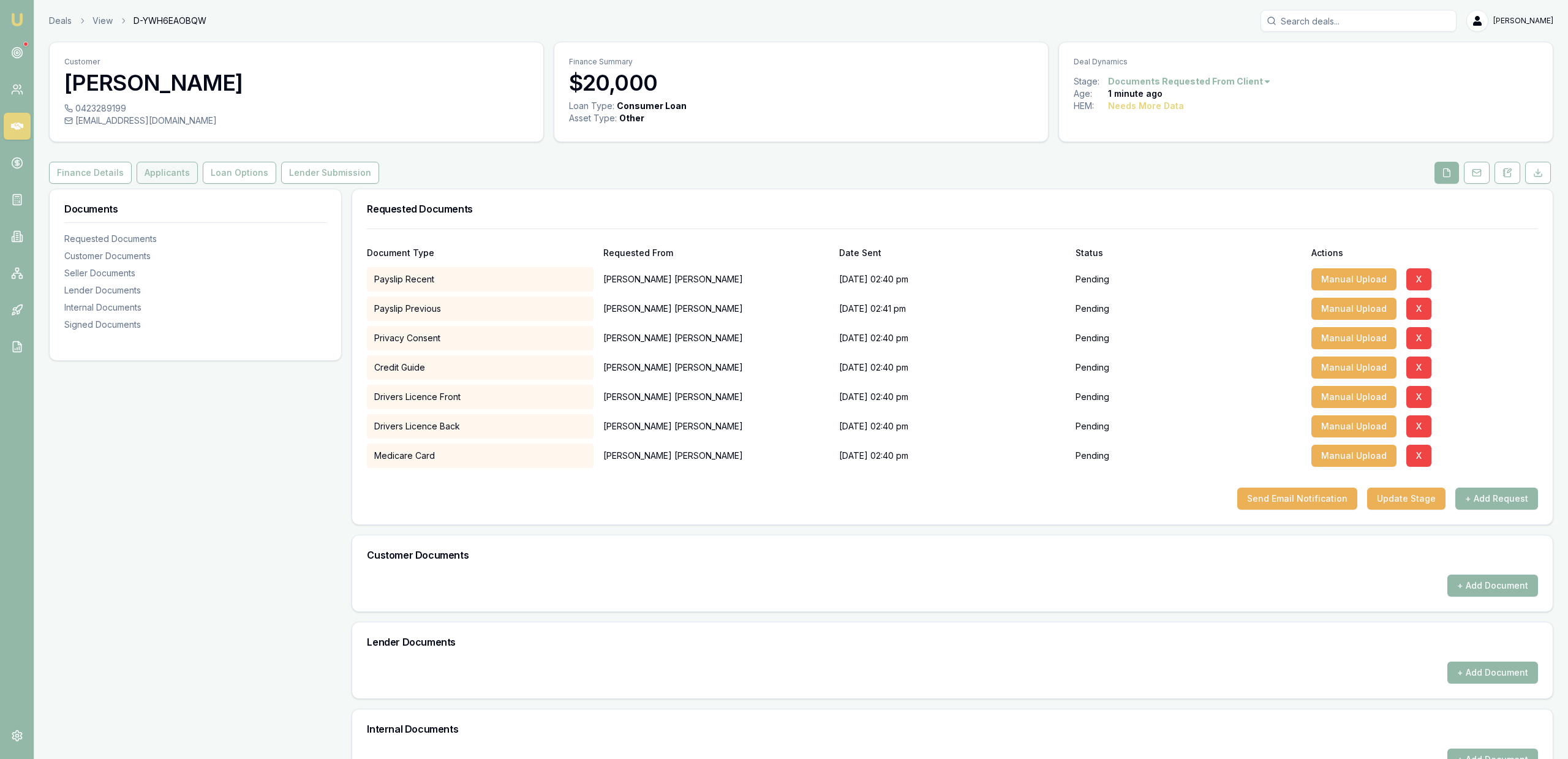
click at [171, 169] on button "Applicants" at bounding box center [166, 172] width 61 height 22
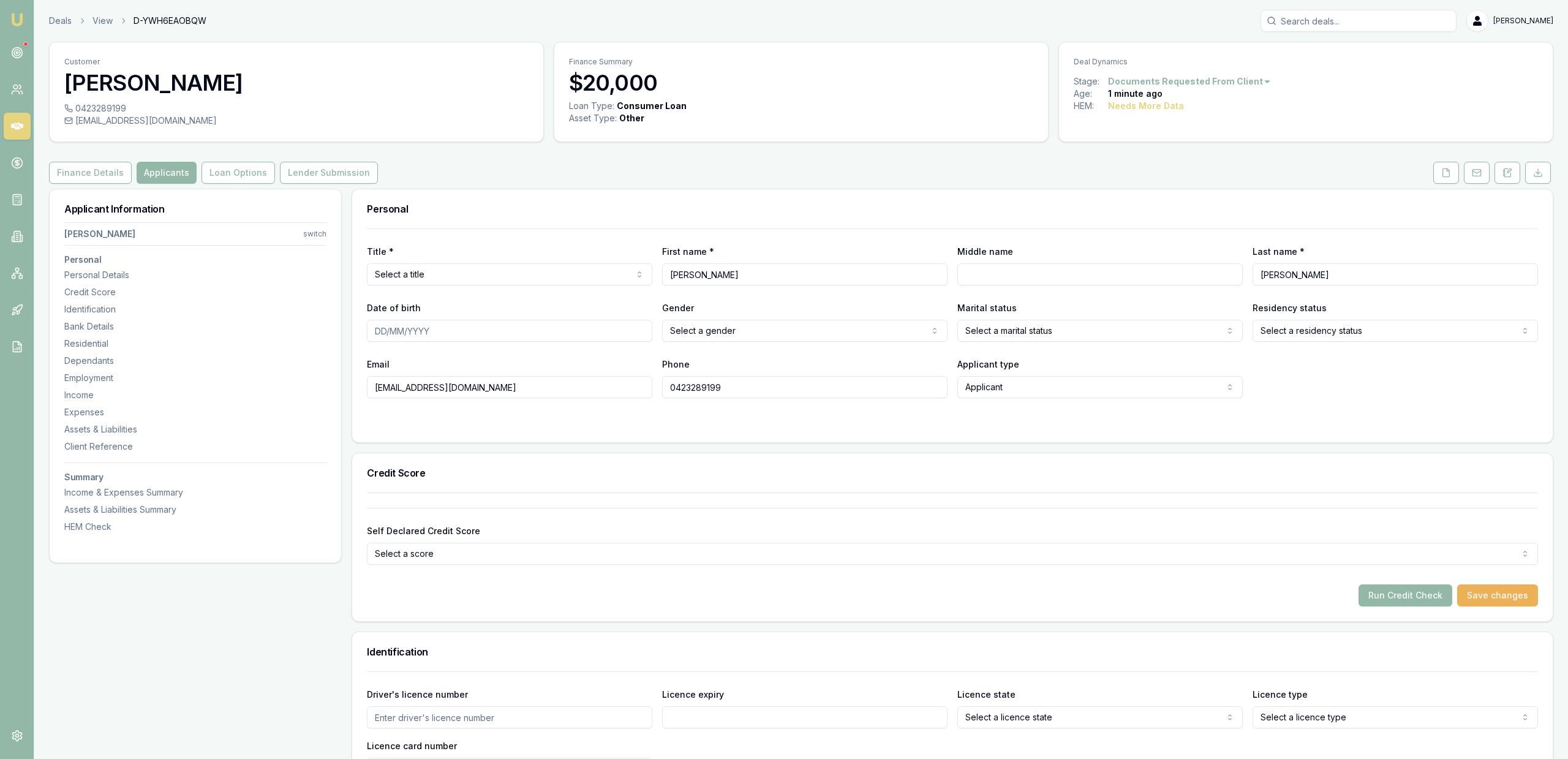
click at [457, 266] on html "Emu Broker Deals View D-YWH6EAOBQW Jackson Fanfulla Toggle Menu Customer Vivian…" at bounding box center [784, 379] width 1568 height 759
drag, startPoint x: 451, startPoint y: 299, endPoint x: 453, endPoint y: 287, distance: 12.2
click at [462, 241] on div "Title * Mr Mr Mrs Miss Ms Dr Prof First name * Vivian Middle name Last name * R…" at bounding box center [952, 314] width 1171 height 170
click at [464, 238] on div "Title * Mr Mr Mrs Miss Ms Dr Prof First name * Vivian Middle name Last name * R…" at bounding box center [952, 314] width 1171 height 170
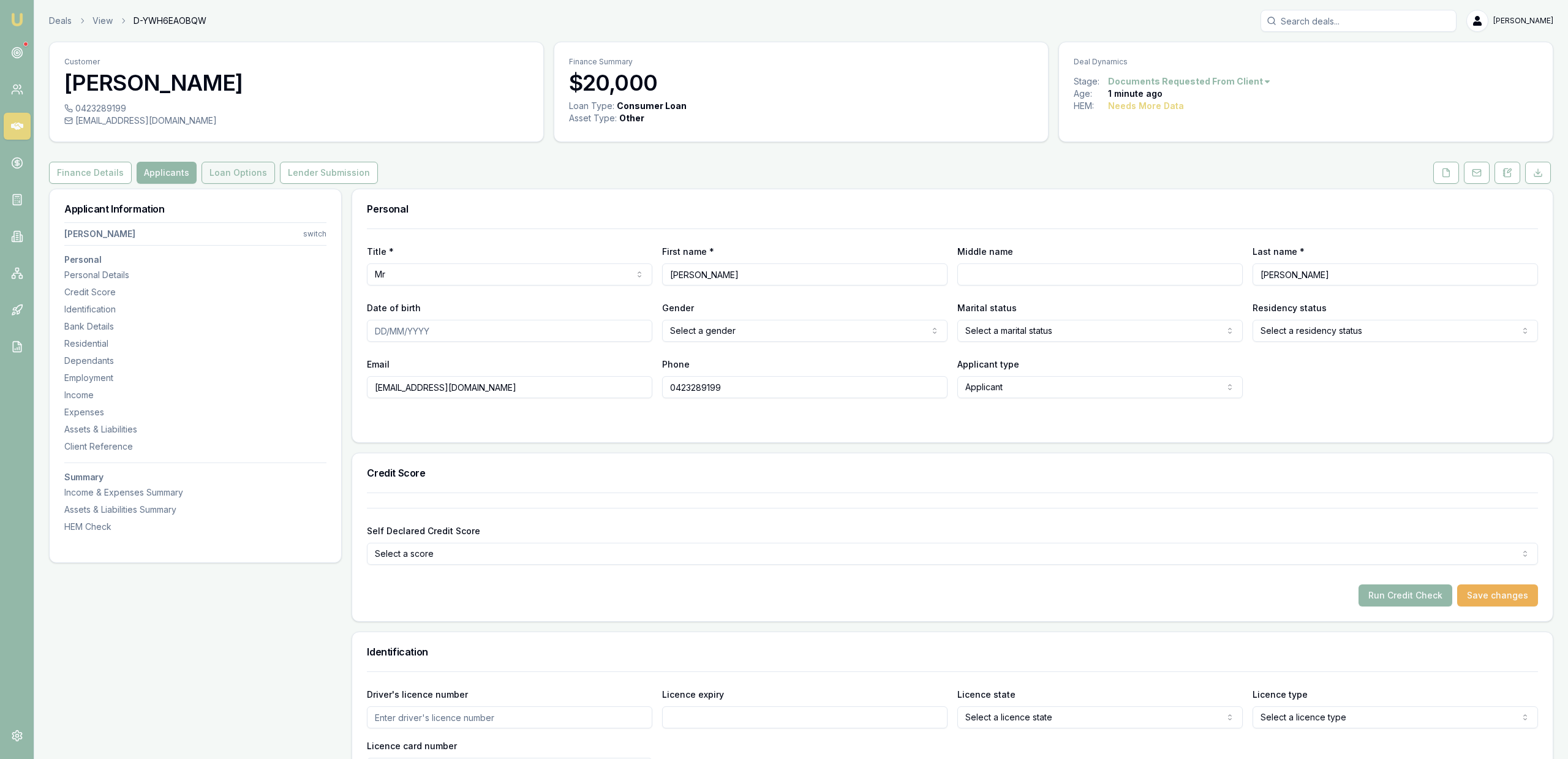
click at [245, 177] on button "Loan Options" at bounding box center [238, 172] width 73 height 22
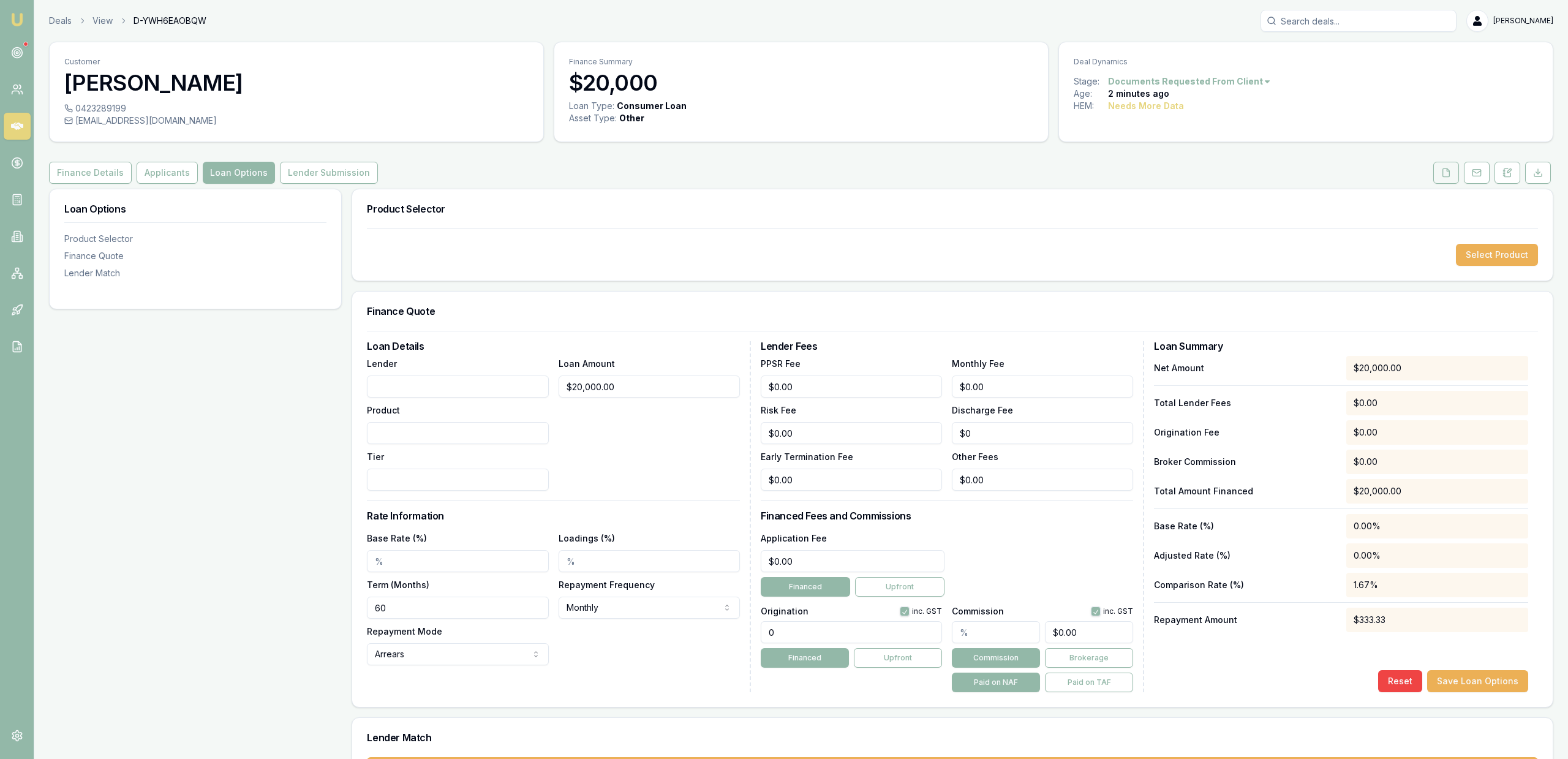
click at [1435, 166] on button at bounding box center [1446, 172] width 26 height 22
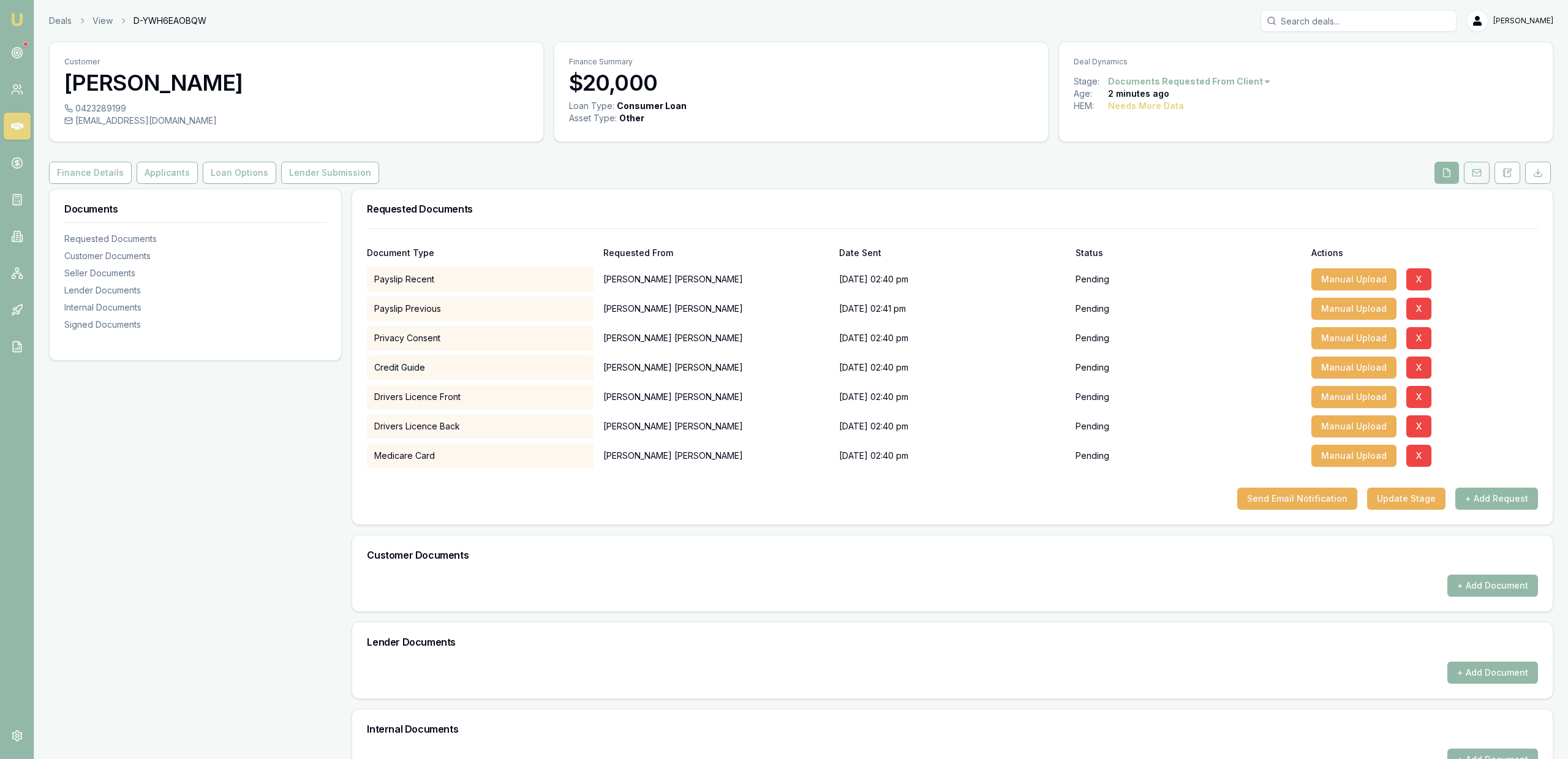
click at [1486, 179] on button at bounding box center [1476, 172] width 26 height 22
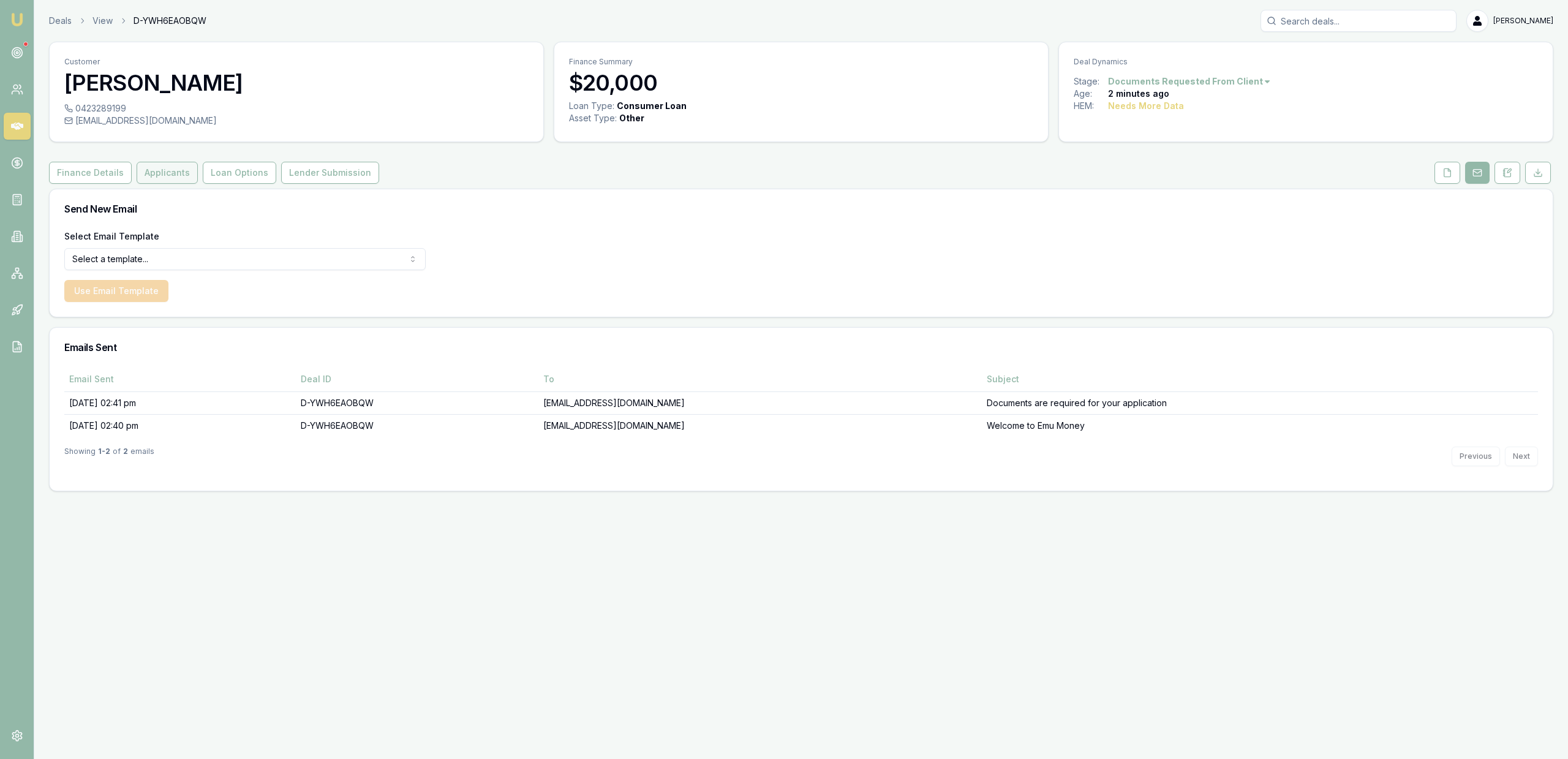
click at [149, 174] on button "Applicants" at bounding box center [166, 172] width 61 height 22
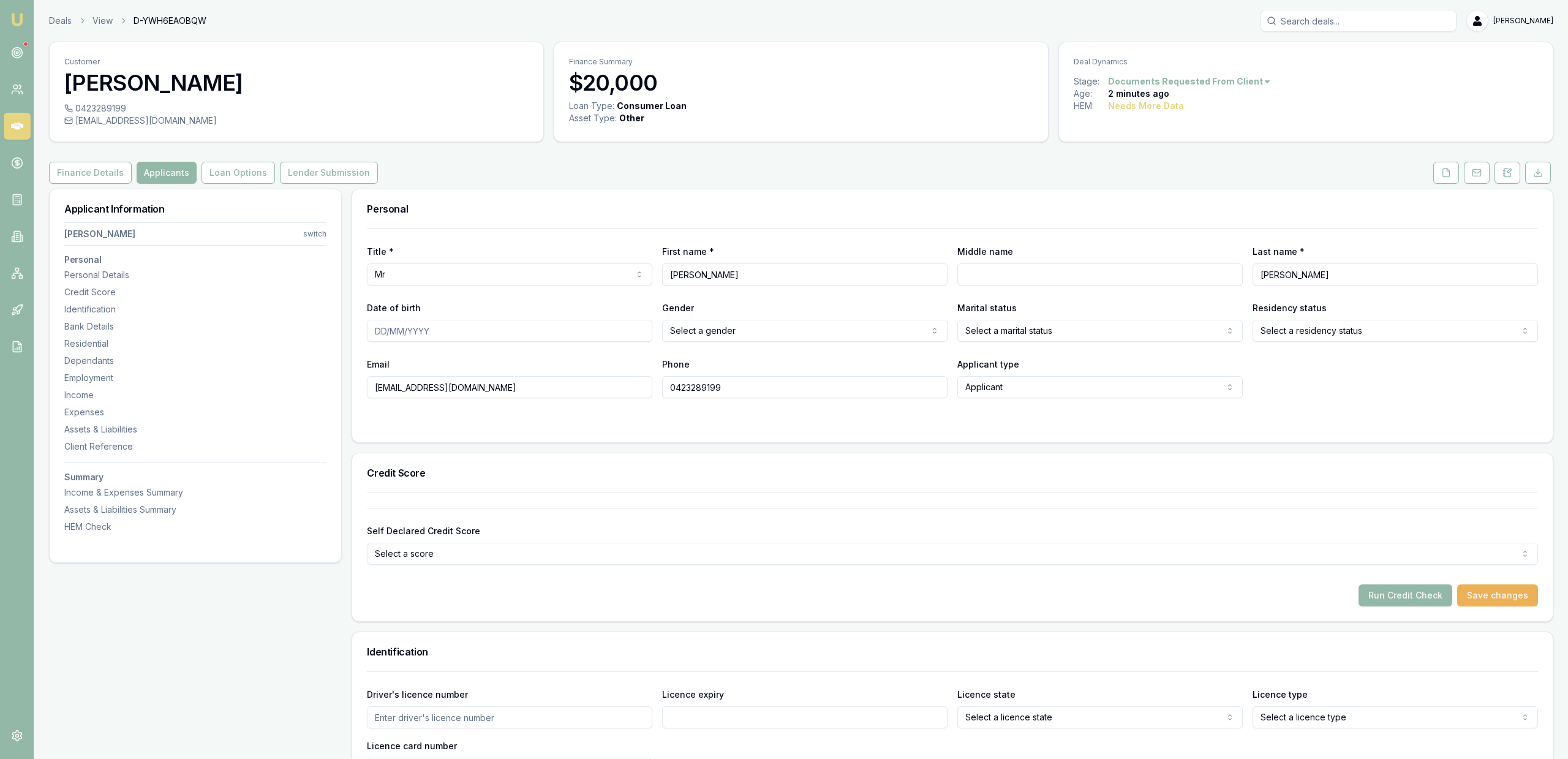
click at [1436, 172] on button at bounding box center [1446, 172] width 26 height 22
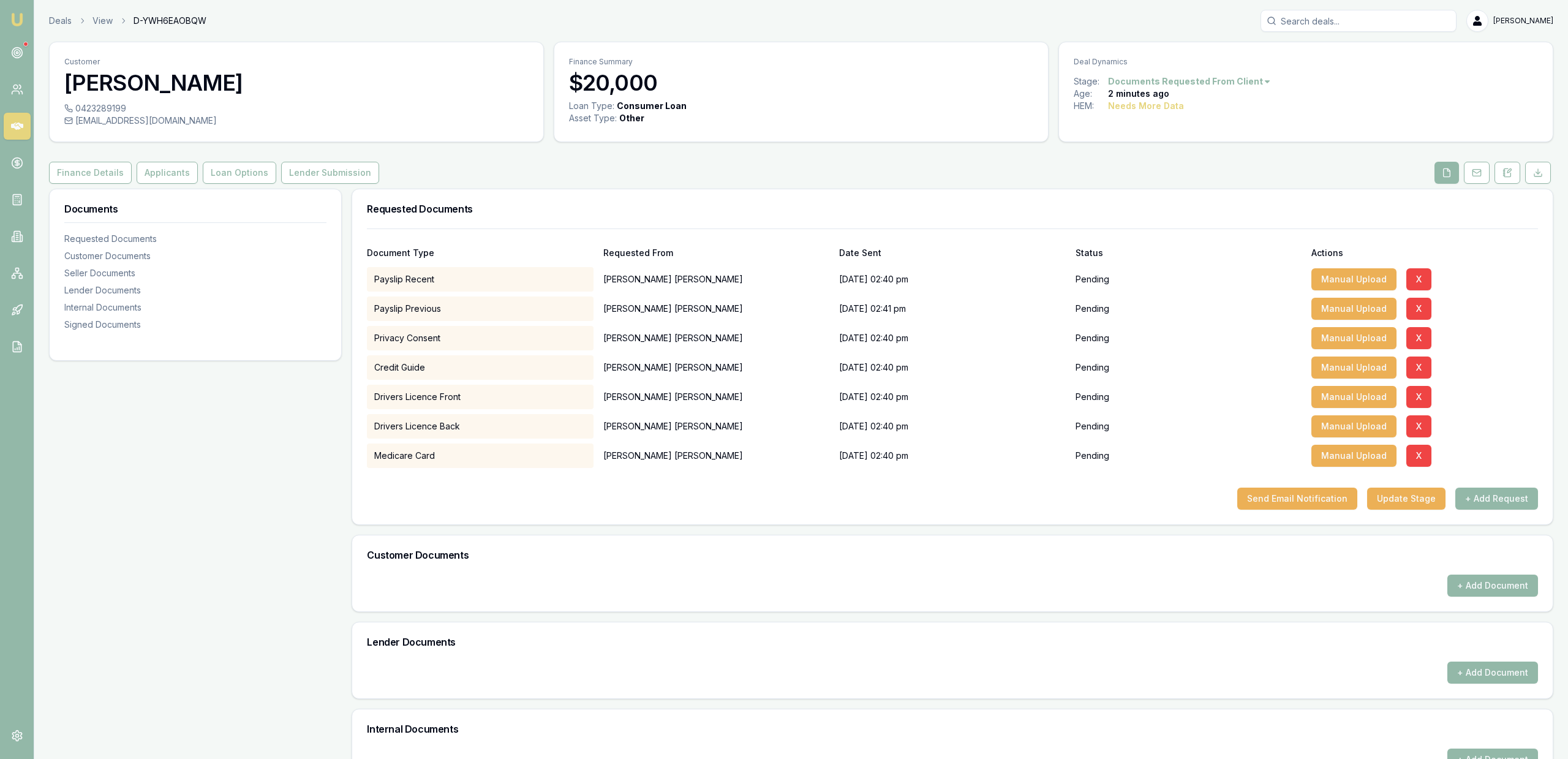
click at [226, 516] on div "Documents Requested Documents Customer Documents Seller Documents Lender Docume…" at bounding box center [195, 530] width 293 height 684
click at [270, 472] on div "Documents Requested Documents Customer Documents Seller Documents Lender Docume…" at bounding box center [195, 530] width 293 height 684
click at [270, 471] on div "Documents Requested Documents Customer Documents Seller Documents Lender Docume…" at bounding box center [195, 530] width 293 height 684
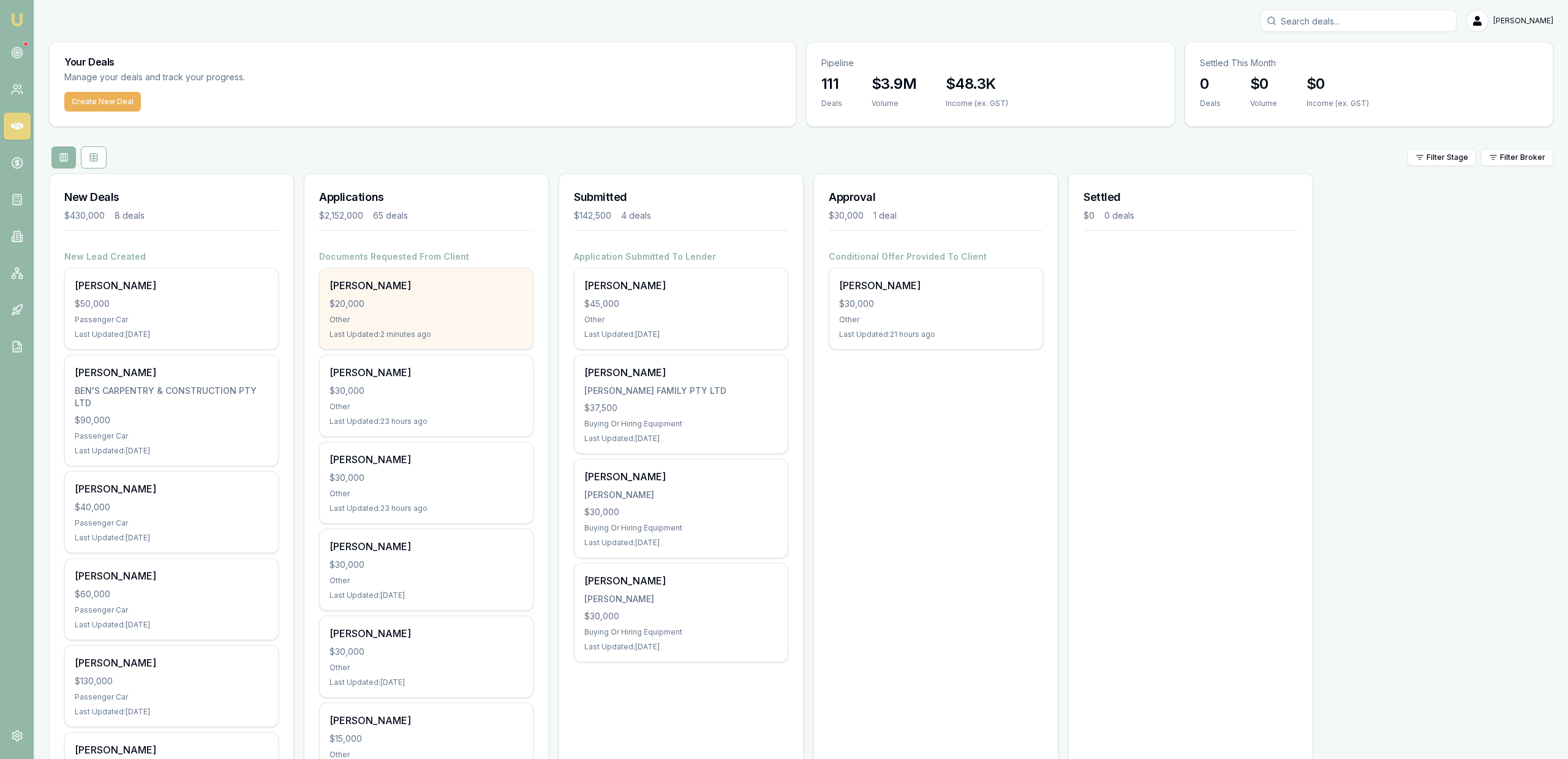
click at [487, 331] on div "Last Updated: 2 minutes ago" at bounding box center [426, 335] width 193 height 10
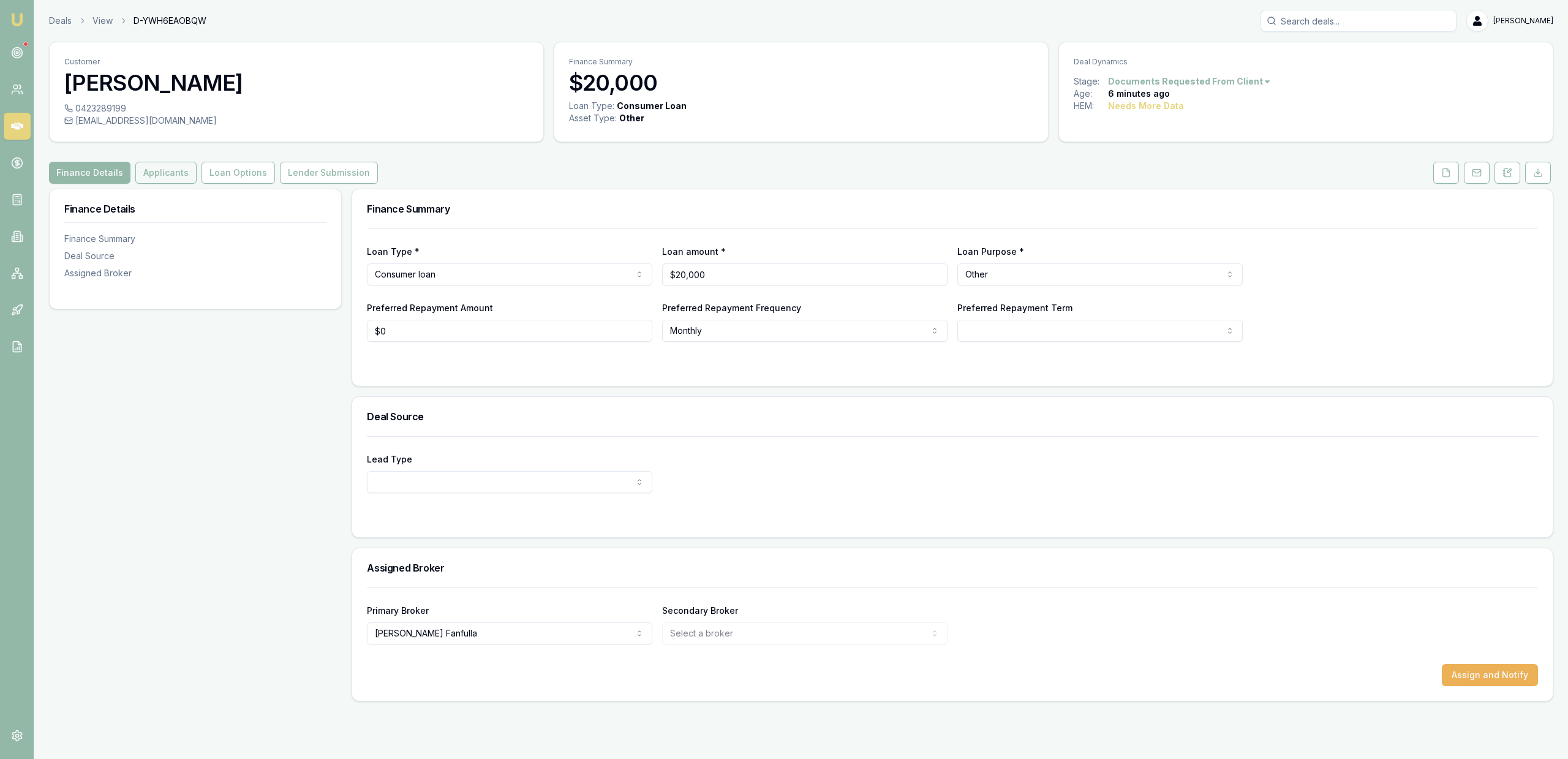
click at [161, 166] on button "Applicants" at bounding box center [166, 172] width 61 height 22
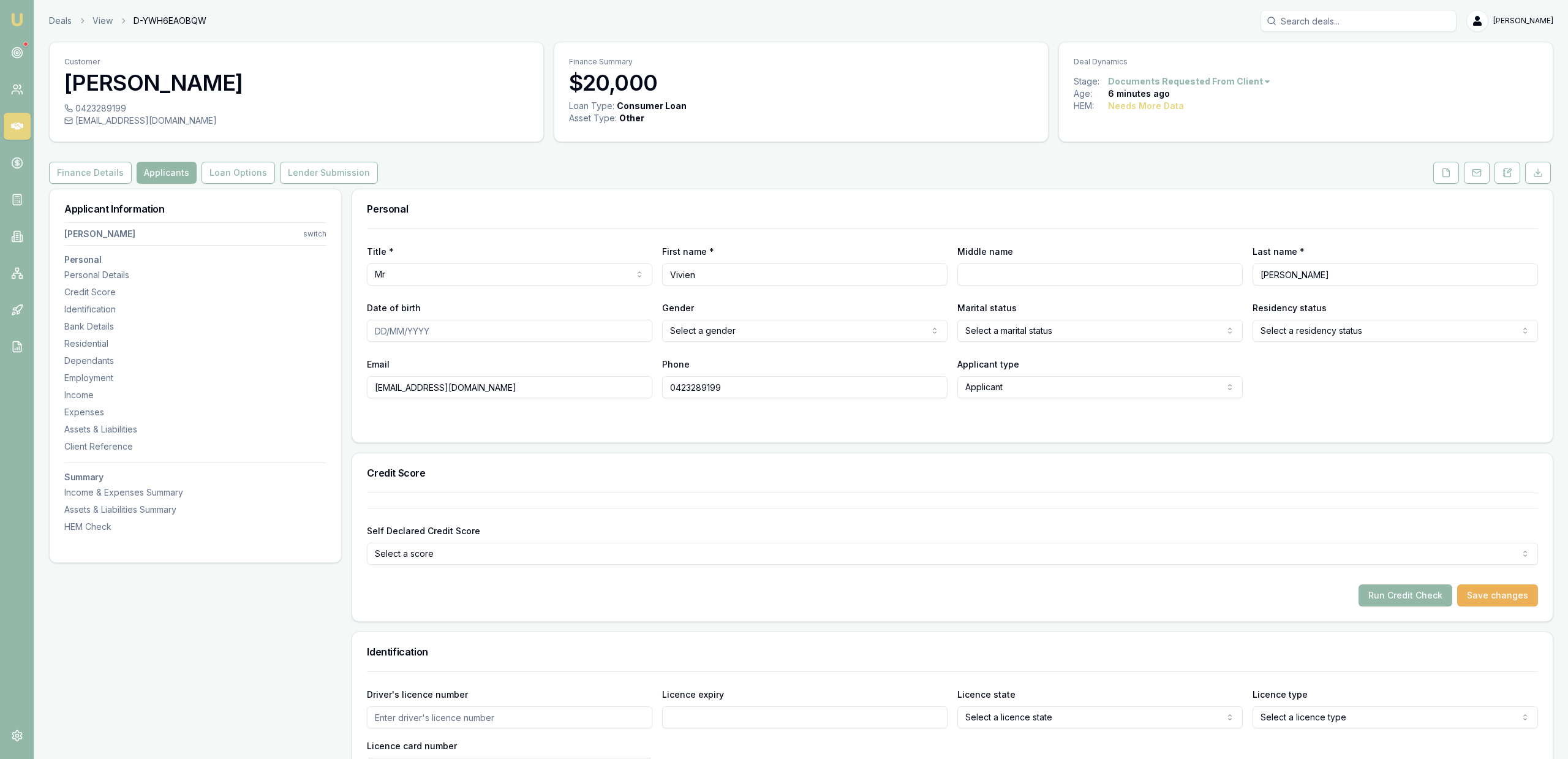
click at [487, 326] on input "Date of birth" at bounding box center [509, 330] width 285 height 22
click at [480, 207] on h3 "Personal" at bounding box center [952, 209] width 1171 height 10
click at [1442, 175] on button at bounding box center [1446, 172] width 26 height 22
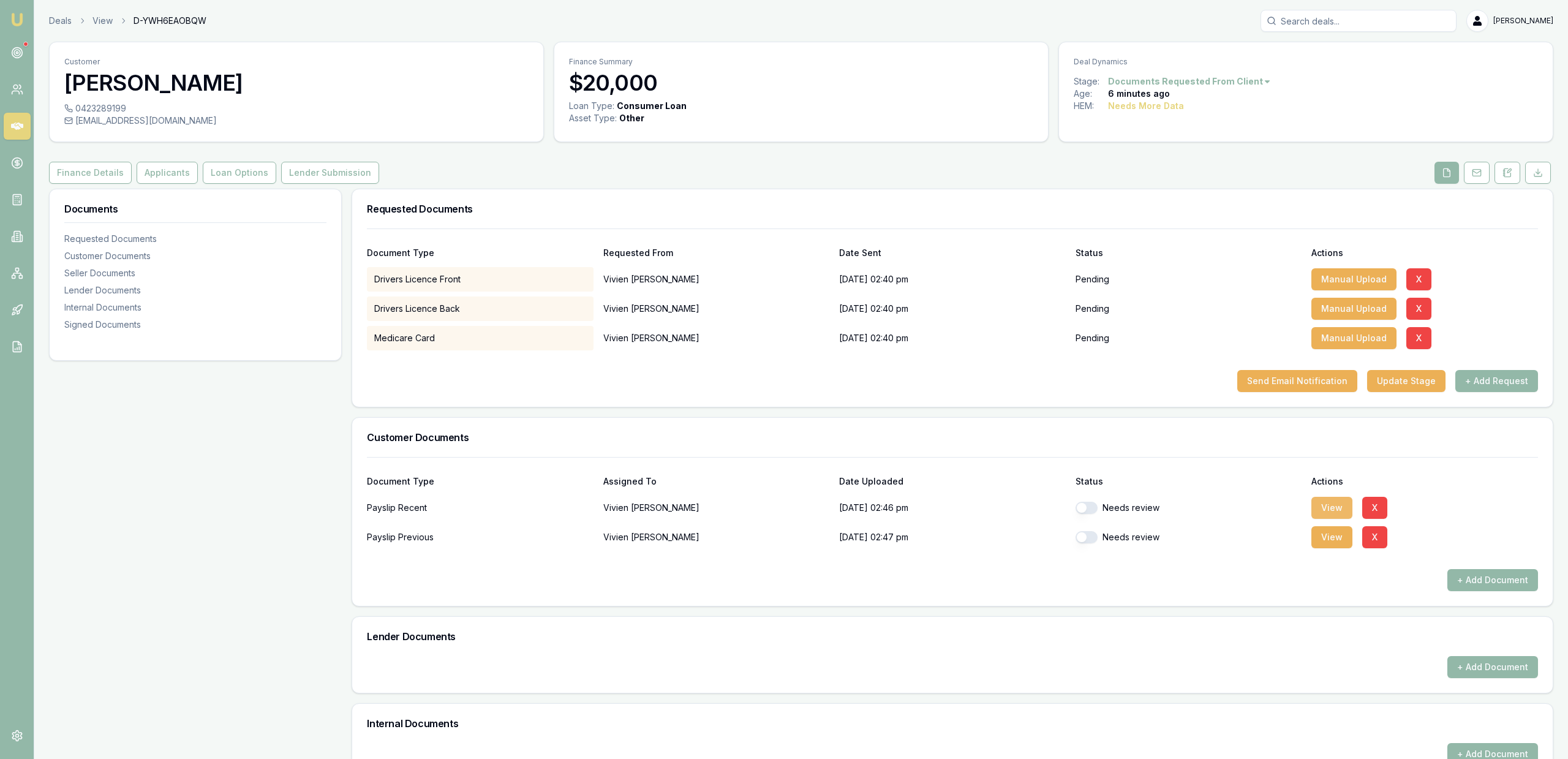
click at [1317, 505] on button "View" at bounding box center [1332, 508] width 41 height 22
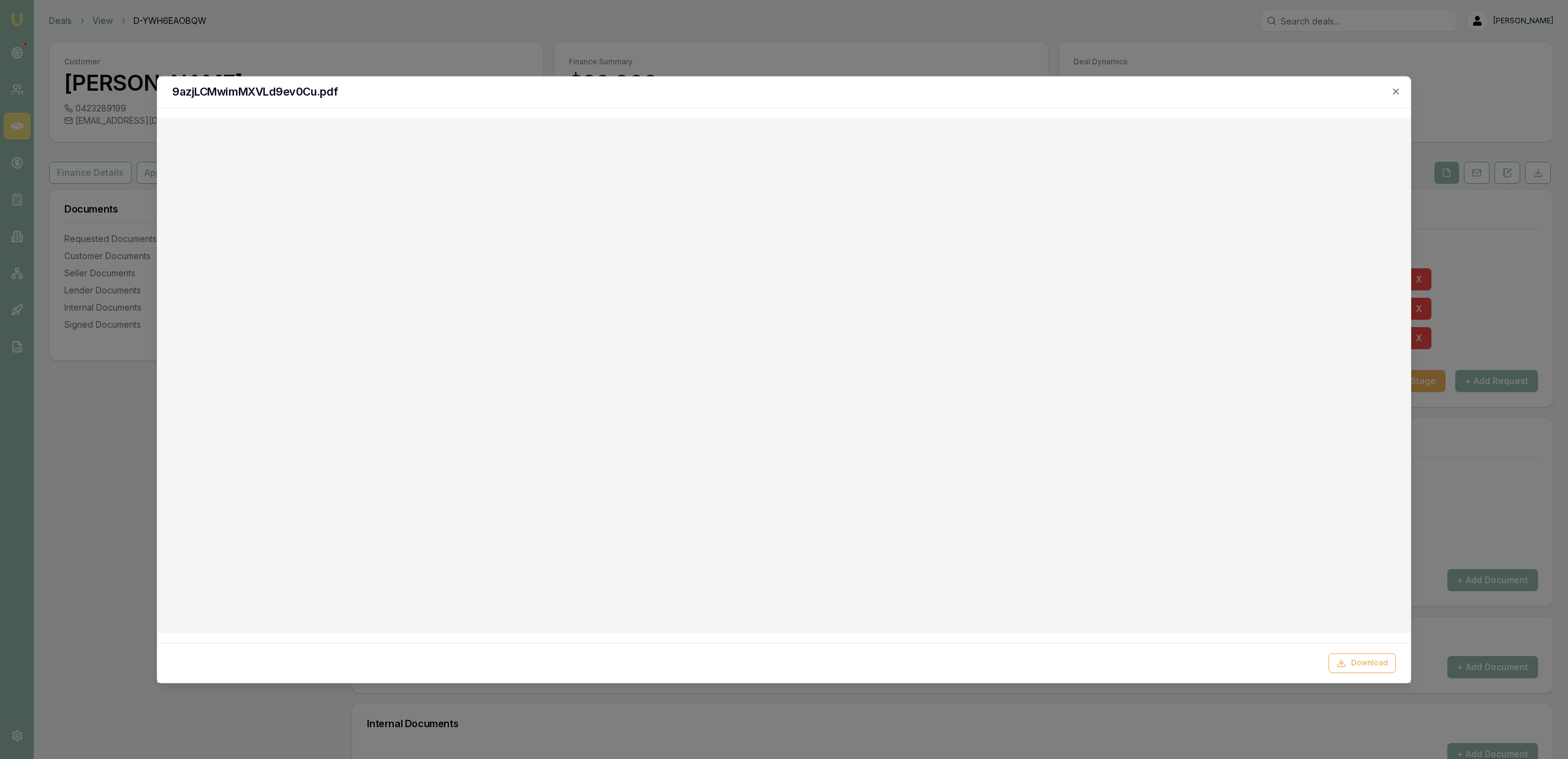
click at [1398, 105] on div "9azjLCMwimMXVLd9ev0Cu.pdf Download Close" at bounding box center [784, 379] width 1254 height 607
click at [1395, 96] on icon "button" at bounding box center [1396, 92] width 10 height 10
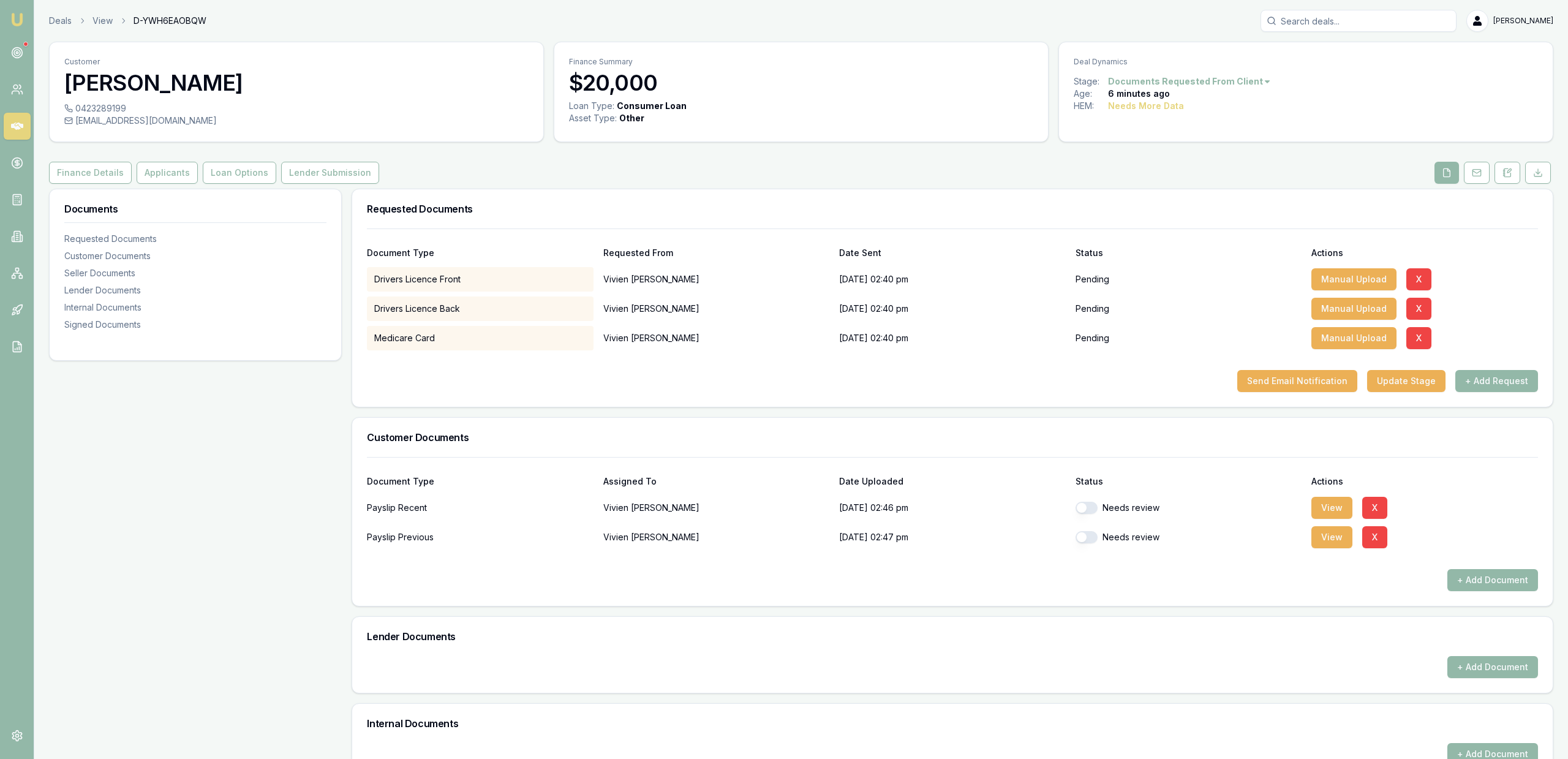
click at [546, 417] on div "Customer Documents Document Type Assigned To Date Uploaded Status Actions Paysl…" at bounding box center [952, 511] width 1201 height 189
click at [8, 431] on aside "Emu Broker" at bounding box center [17, 379] width 34 height 759
click at [155, 450] on div "Documents Requested Documents Customer Documents Seller Documents Lender Docume…" at bounding box center [195, 598] width 293 height 820
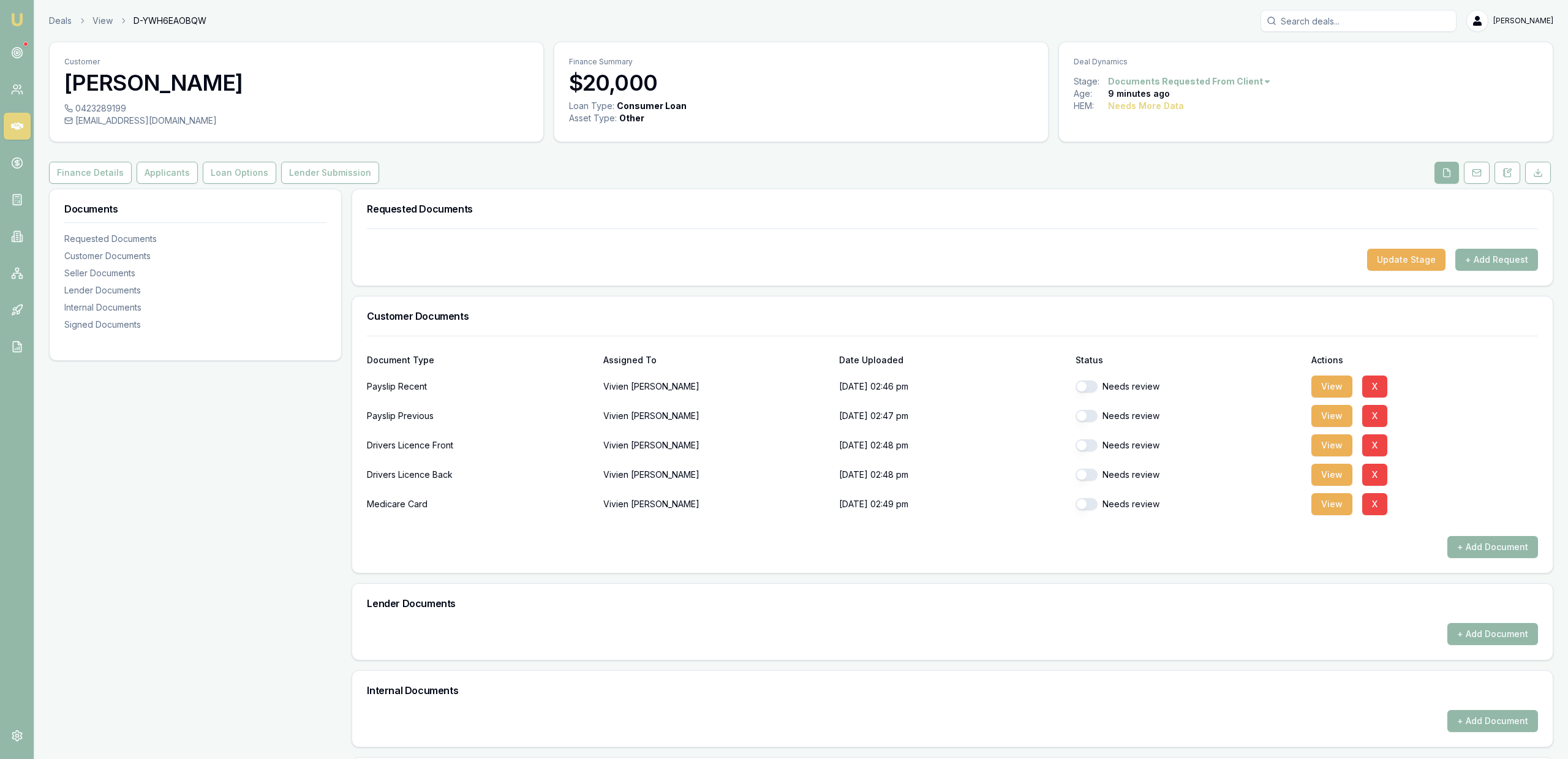
drag, startPoint x: 125, startPoint y: 463, endPoint x: 130, endPoint y: 455, distance: 9.4
click at [127, 461] on div "Documents Requested Documents Customer Documents Seller Documents Lender Docume…" at bounding box center [195, 582] width 293 height 787
click at [1087, 387] on button "button" at bounding box center [1086, 386] width 22 height 13
checkbox input "true"
click at [1089, 432] on div "Drivers Licence Front [PERSON_NAME] [DATE] 02:48 pm Needs review View X" at bounding box center [952, 442] width 1171 height 29
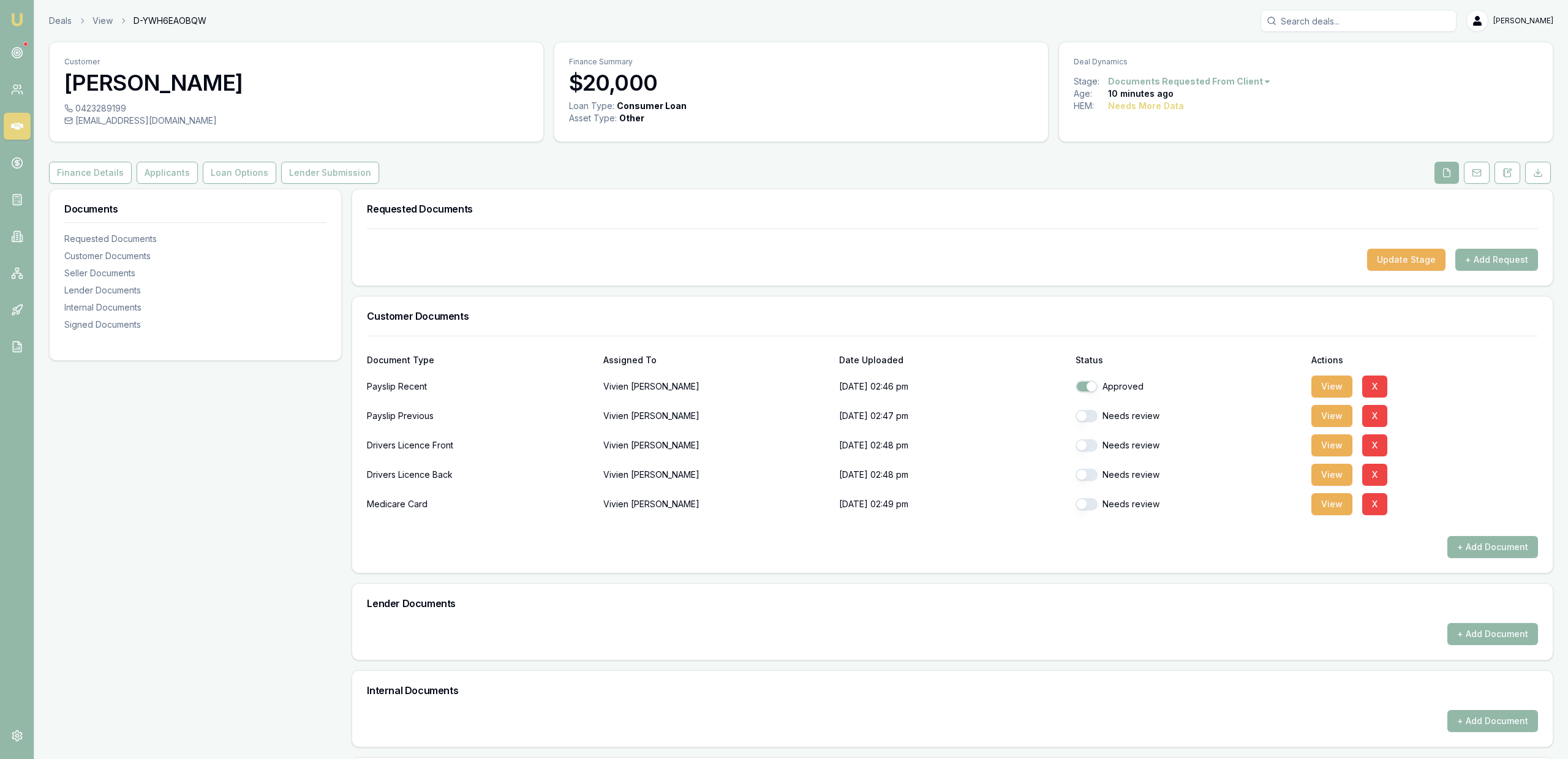
click at [1089, 420] on button "button" at bounding box center [1086, 415] width 22 height 13
checkbox input "true"
click at [1089, 460] on div "Drivers Licence Back [PERSON_NAME] [DATE] 02:48 pm Needs review View X" at bounding box center [952, 472] width 1171 height 29
click at [1089, 455] on div "Needs review" at bounding box center [1189, 445] width 227 height 24
click at [1089, 456] on div "Needs review" at bounding box center [1189, 445] width 227 height 24
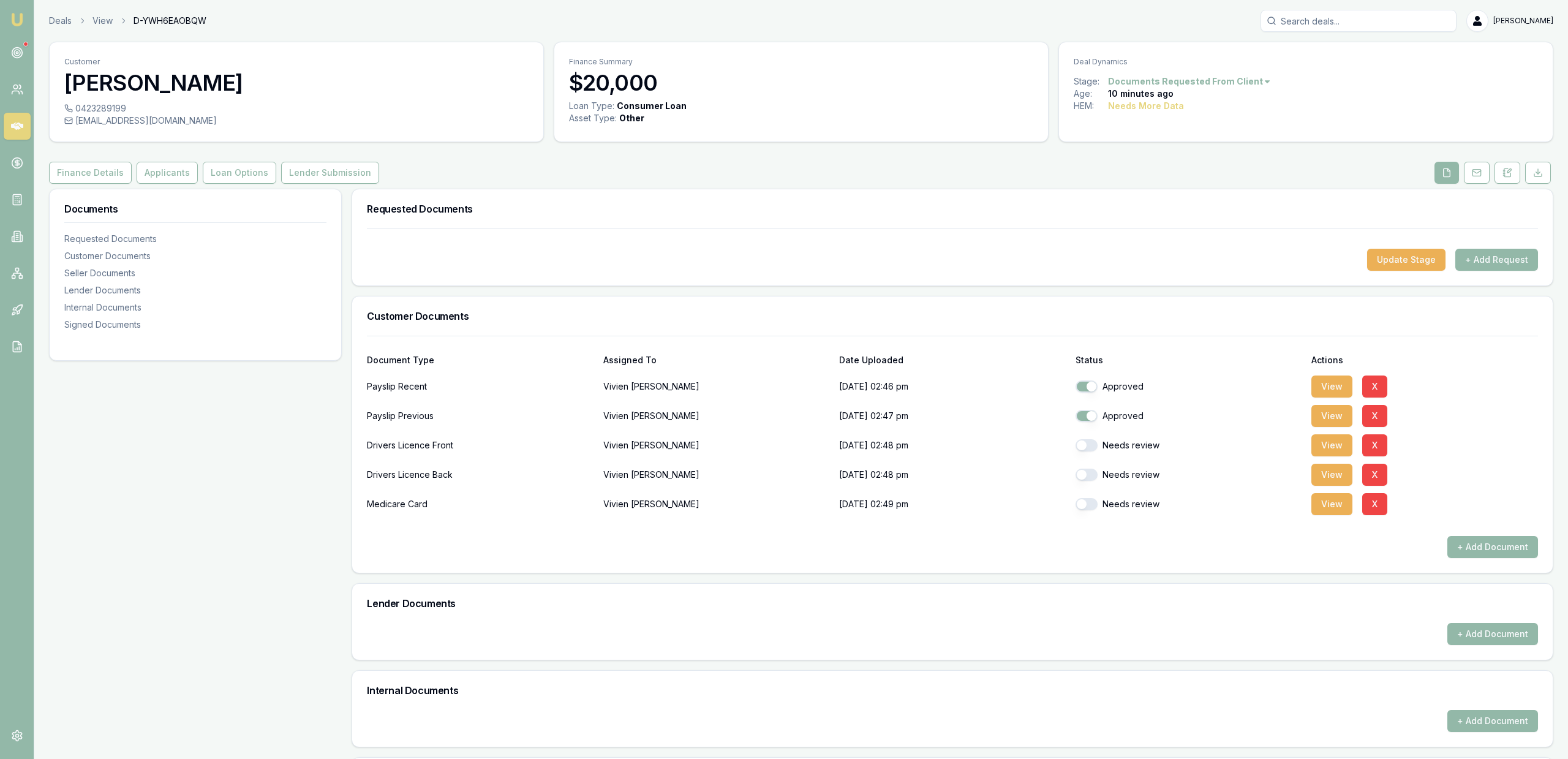
click at [1089, 450] on button "button" at bounding box center [1086, 445] width 22 height 13
checkbox input "true"
click at [1090, 477] on button "button" at bounding box center [1086, 474] width 22 height 13
checkbox input "true"
click at [1089, 506] on button "button" at bounding box center [1086, 503] width 22 height 13
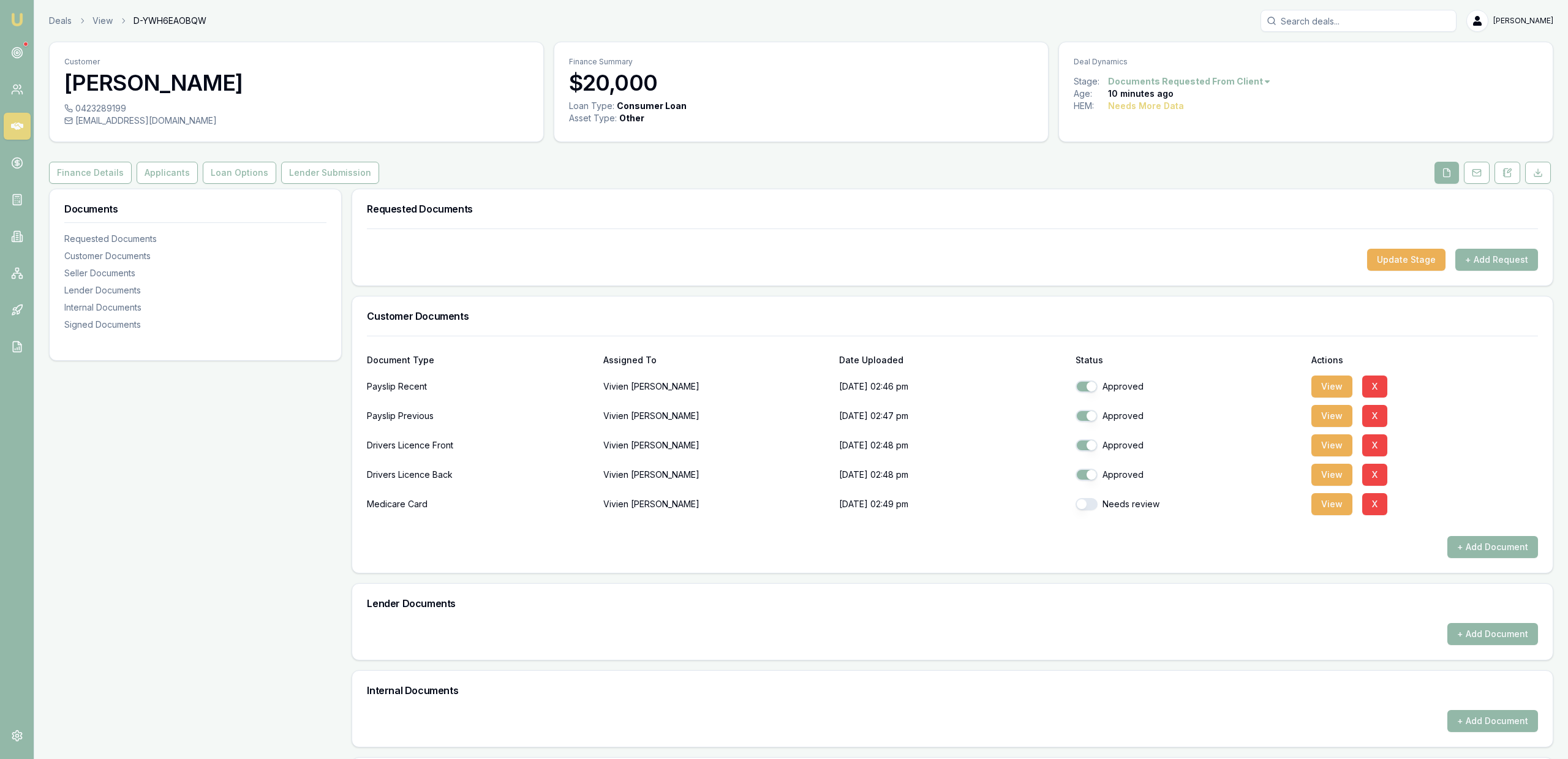
checkbox input "true"
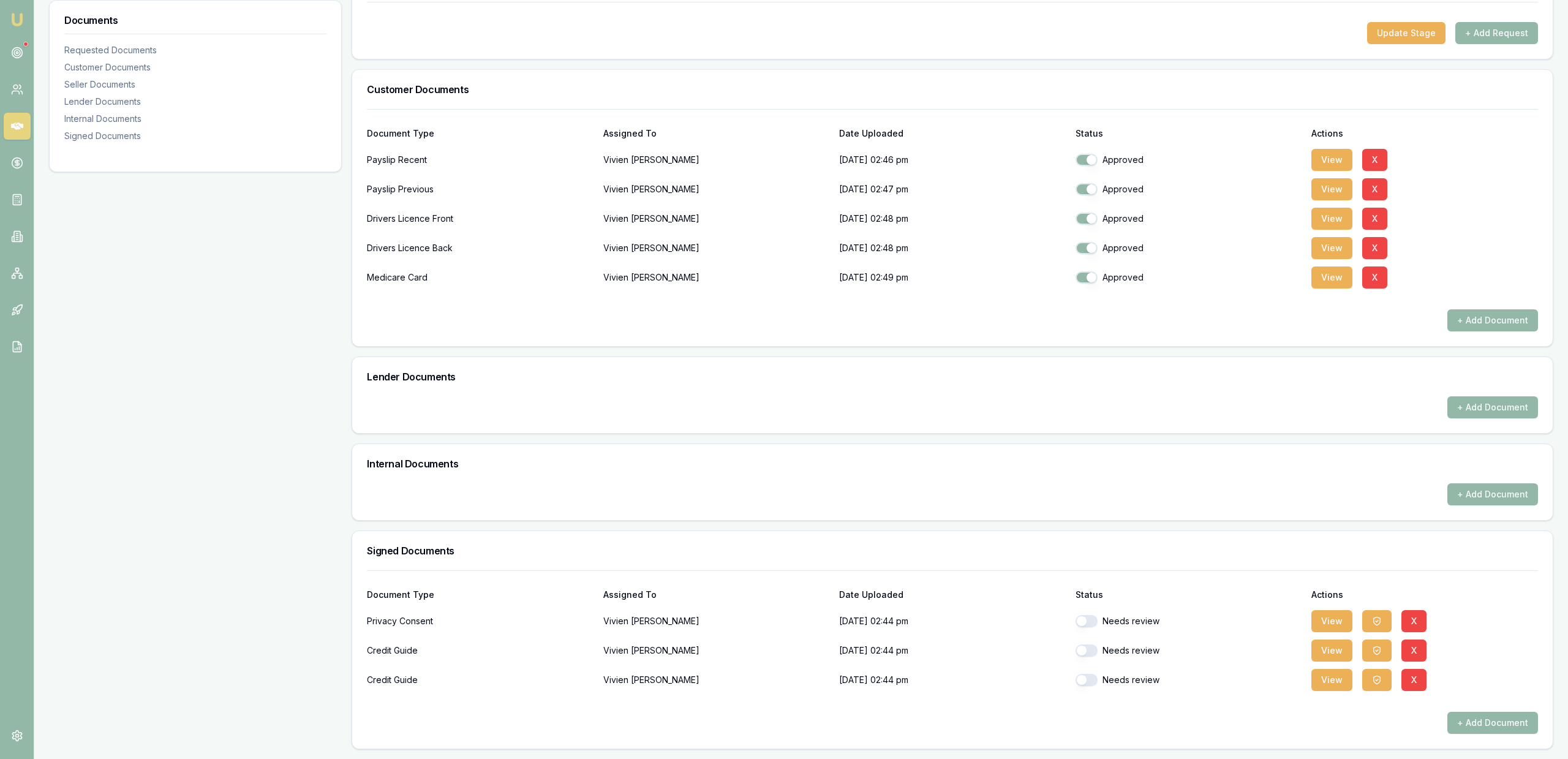
click at [1089, 620] on button "button" at bounding box center [1086, 620] width 22 height 13
checkbox input "true"
click at [1087, 659] on div "Needs review" at bounding box center [1189, 650] width 227 height 24
click at [1090, 649] on button "button" at bounding box center [1086, 650] width 22 height 13
checkbox input "true"
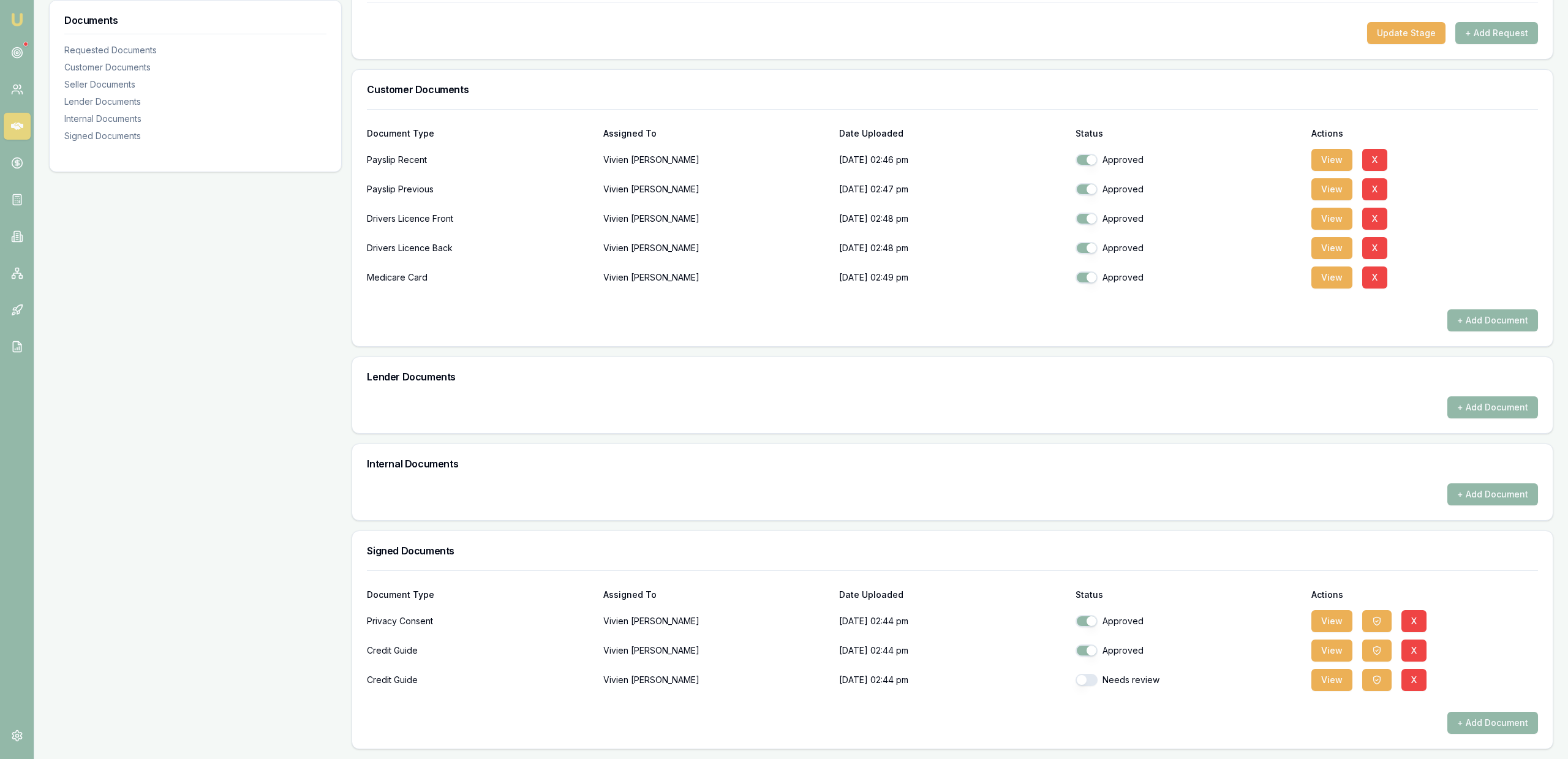
click at [1085, 684] on button "button" at bounding box center [1086, 679] width 22 height 13
checkbox input "true"
click at [1038, 512] on div "+ Add Document" at bounding box center [953, 502] width 1201 height 37
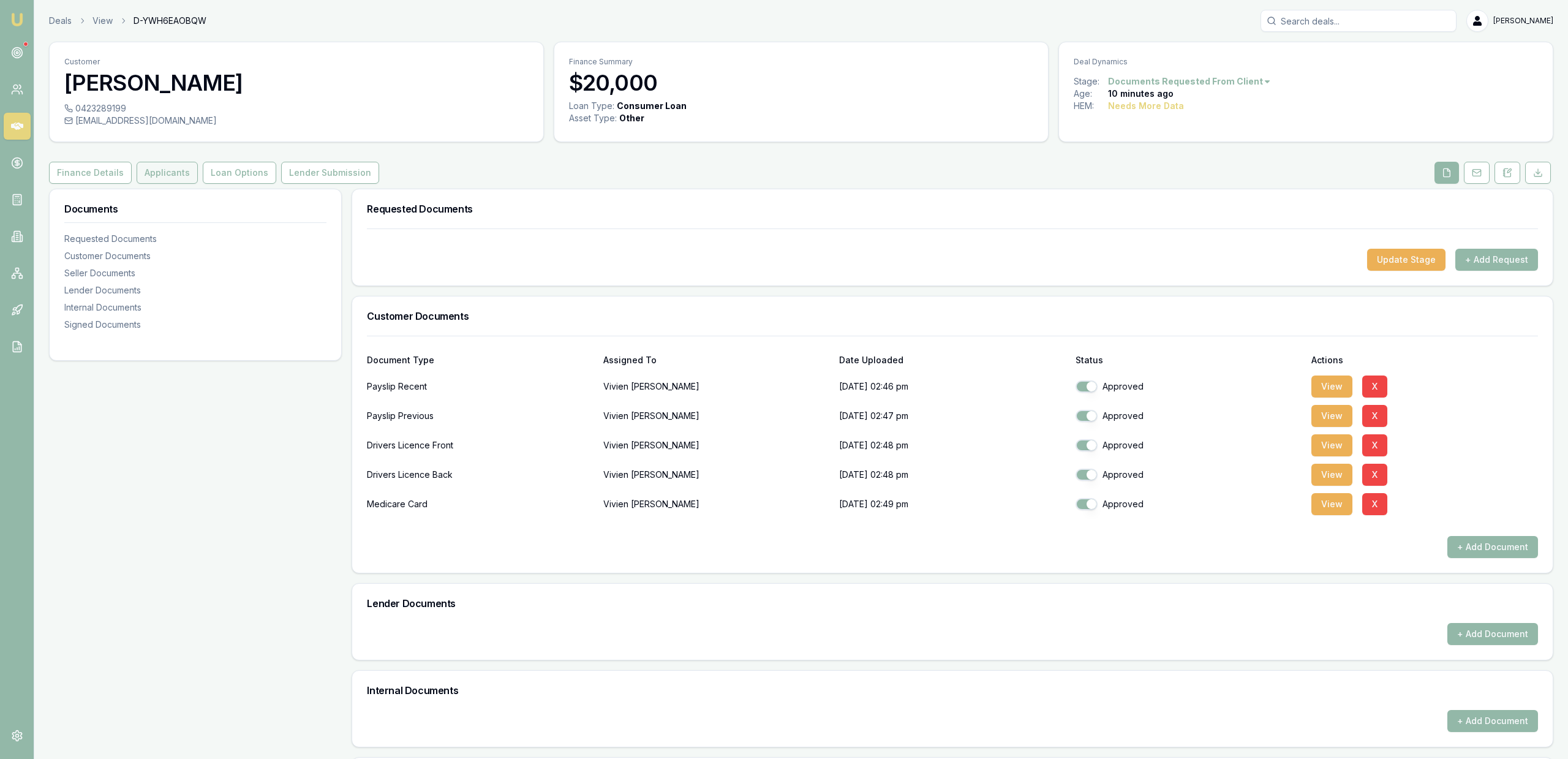
click at [167, 181] on button "Applicants" at bounding box center [166, 172] width 61 height 22
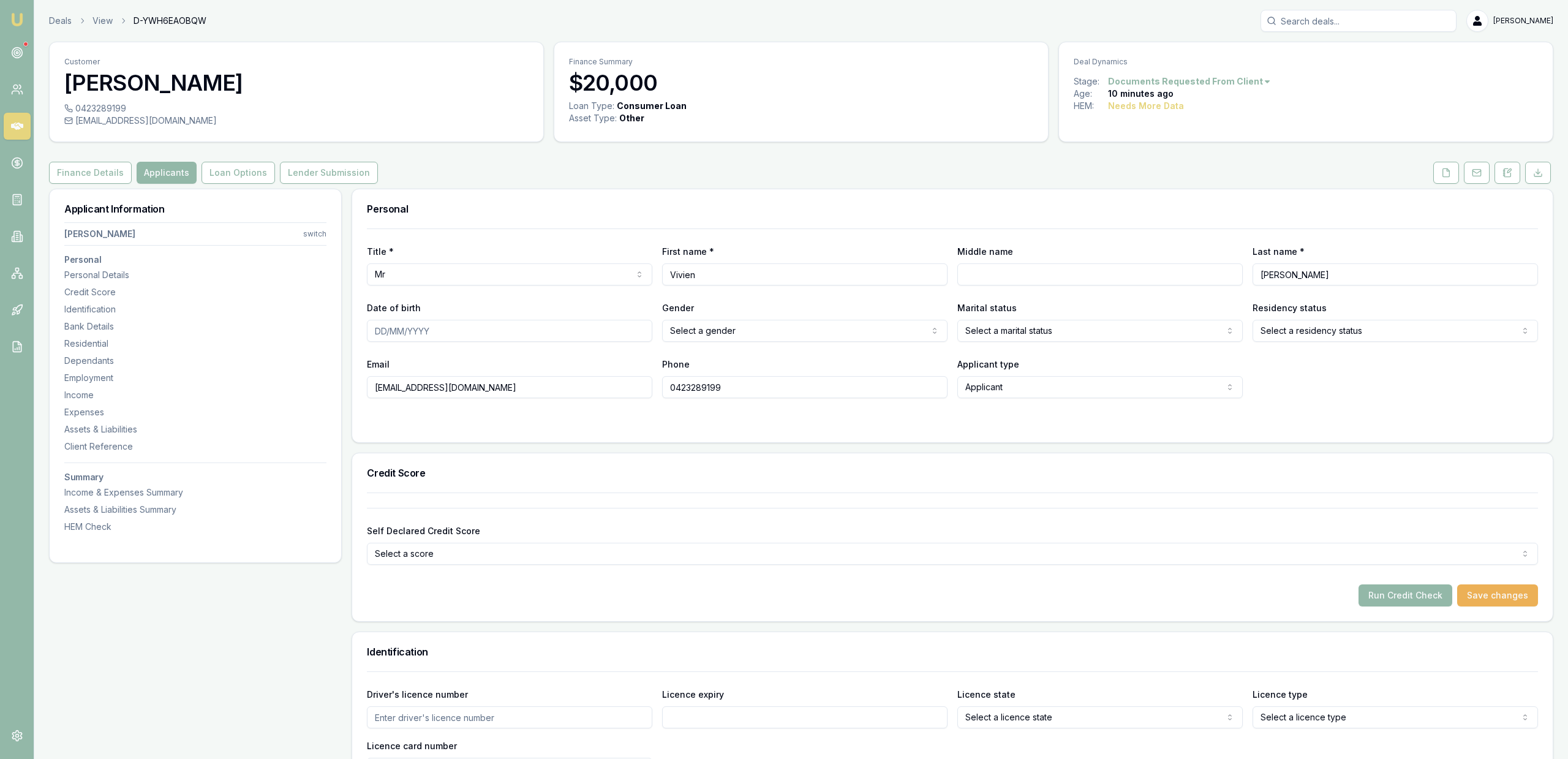
click at [1465, 175] on button at bounding box center [1476, 172] width 26 height 22
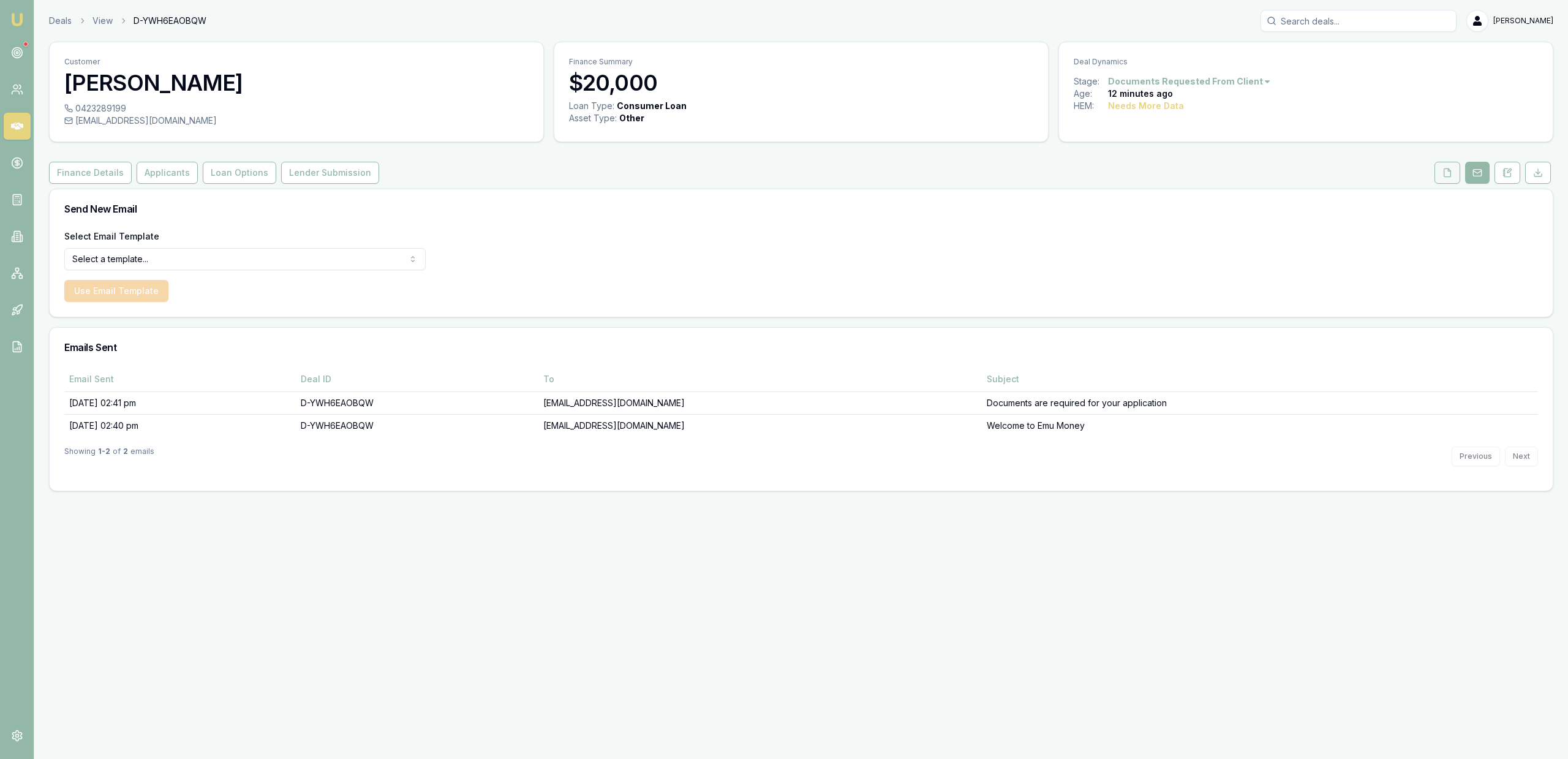
click at [1447, 177] on button at bounding box center [1447, 172] width 26 height 22
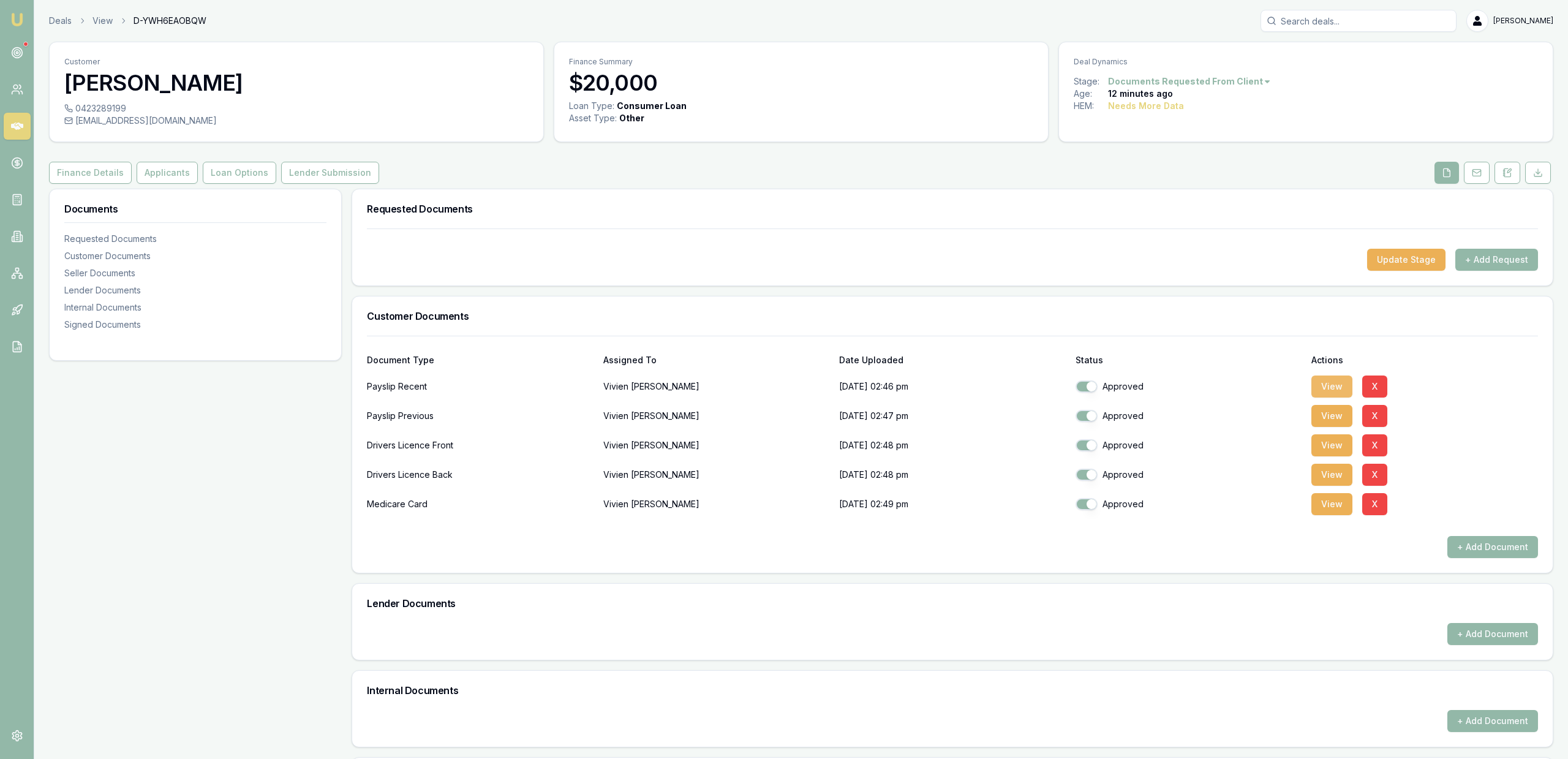
click at [1333, 393] on button "View" at bounding box center [1332, 387] width 41 height 22
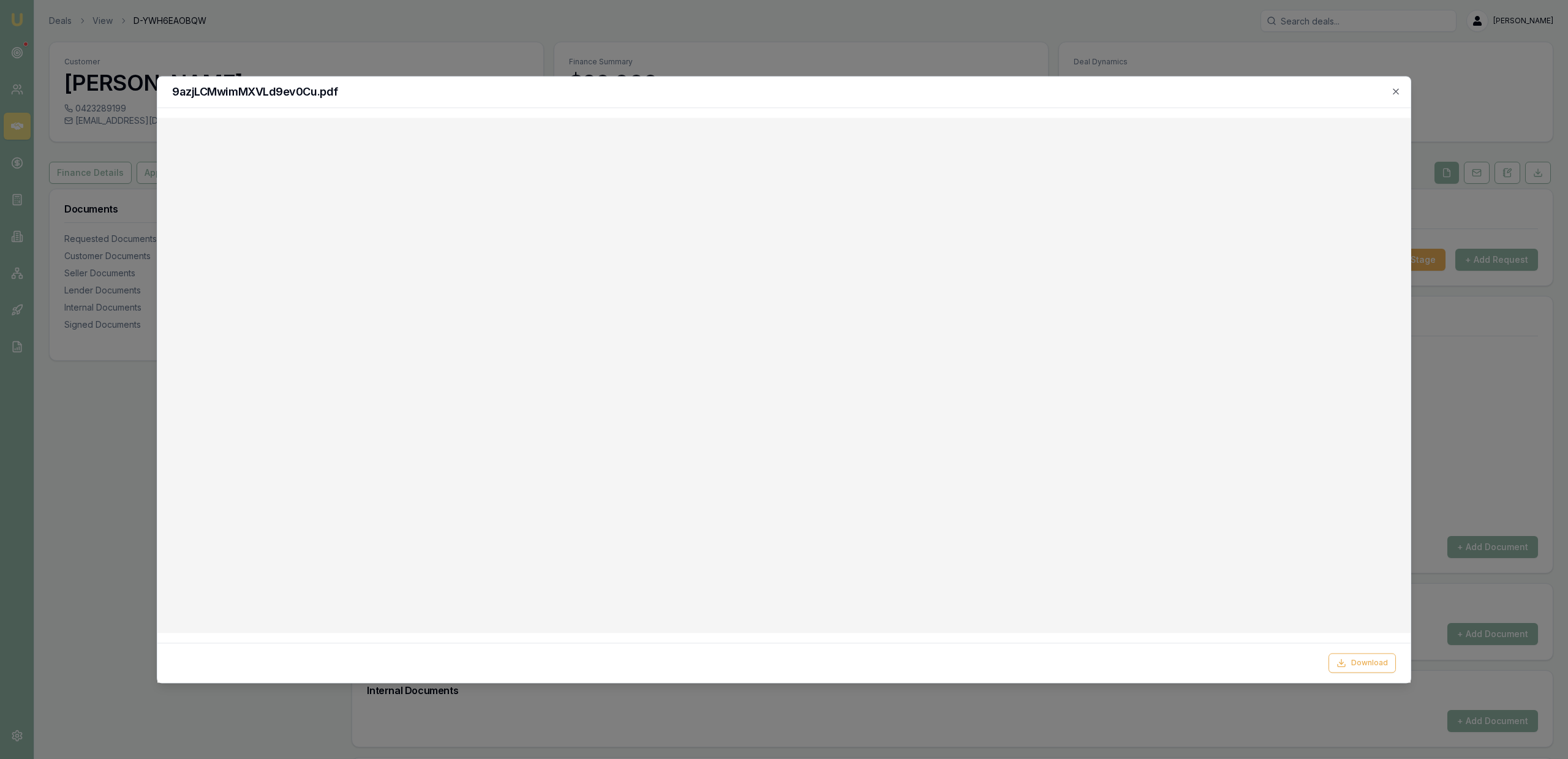
click at [1396, 85] on div "9azjLCMwimMXVLd9ev0Cu.pdf" at bounding box center [784, 92] width 1254 height 31
click at [1396, 89] on icon "button" at bounding box center [1396, 92] width 10 height 10
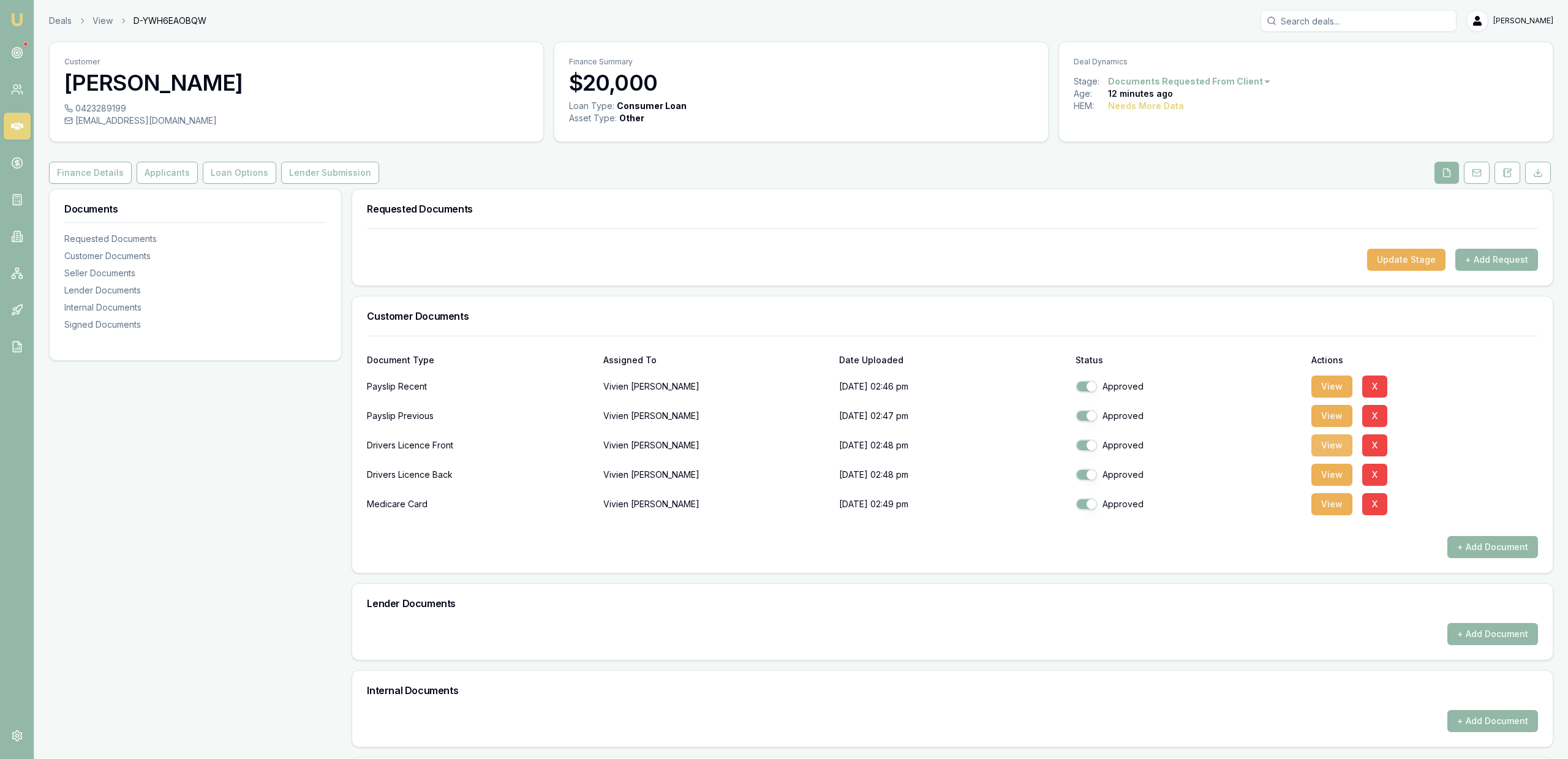
click at [1316, 436] on button "View" at bounding box center [1332, 445] width 41 height 22
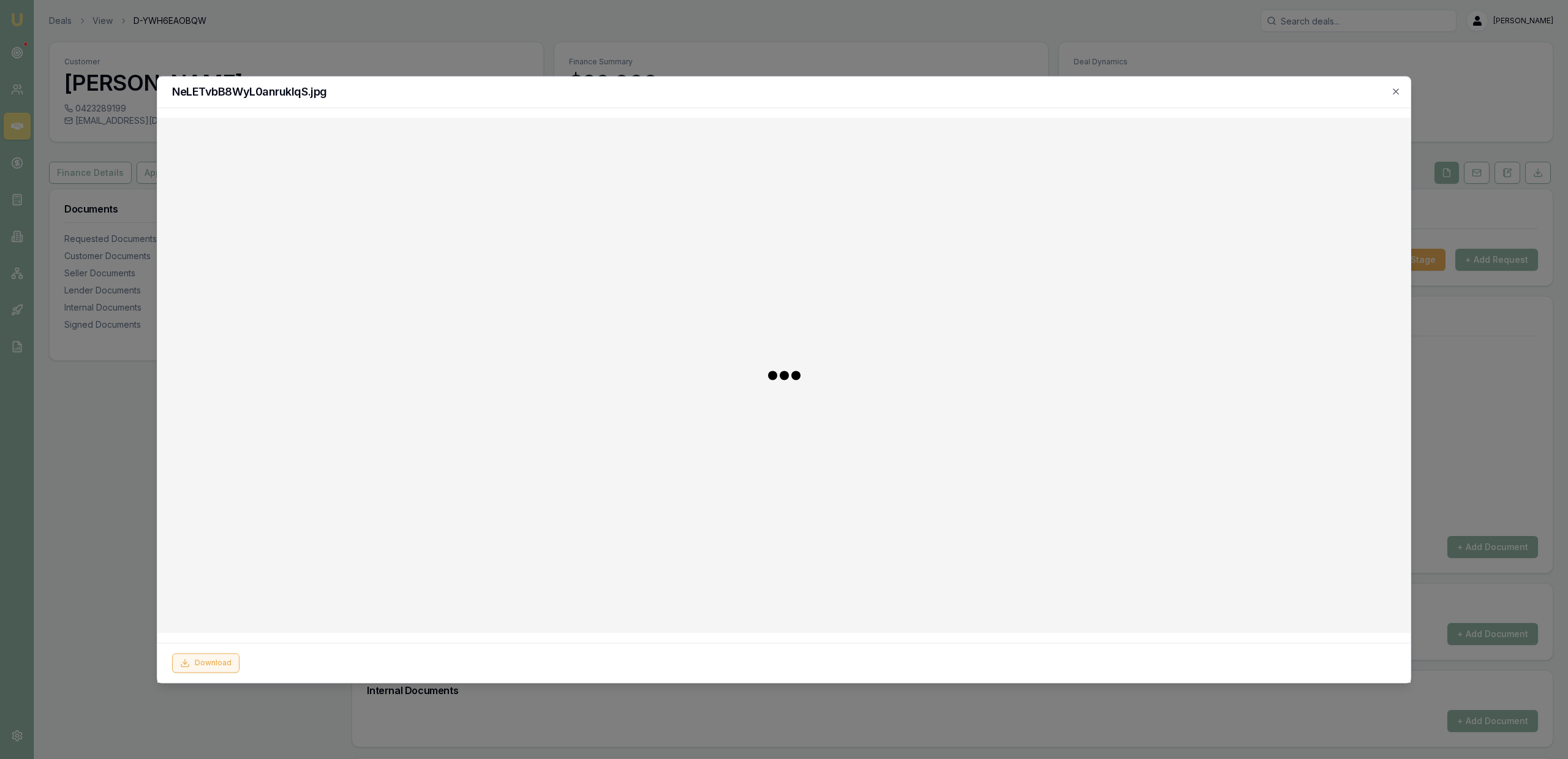
click at [229, 660] on button "Download" at bounding box center [206, 662] width 67 height 19
click at [989, 14] on div at bounding box center [784, 379] width 1568 height 759
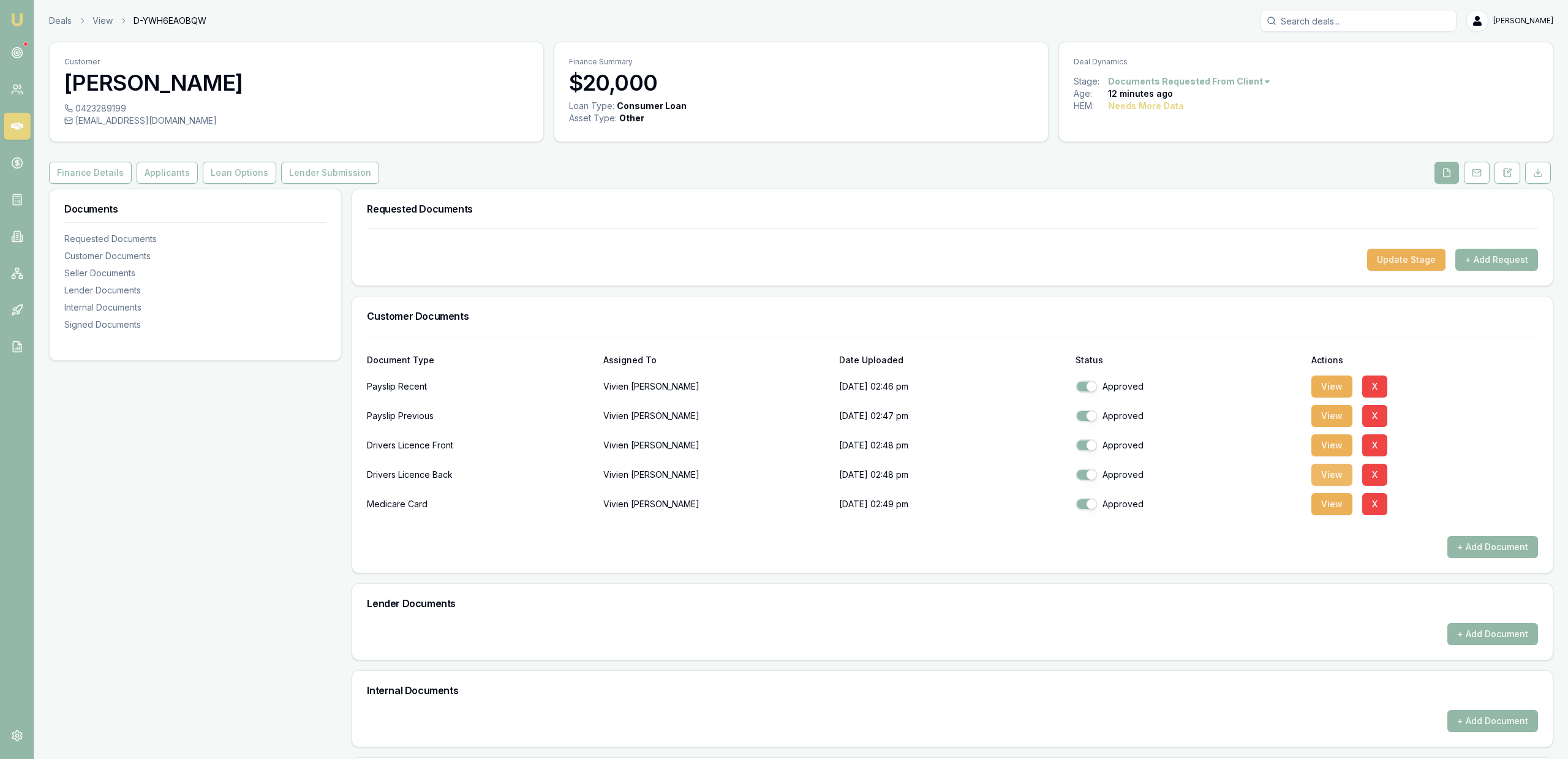
click at [1334, 477] on button "View" at bounding box center [1332, 474] width 41 height 22
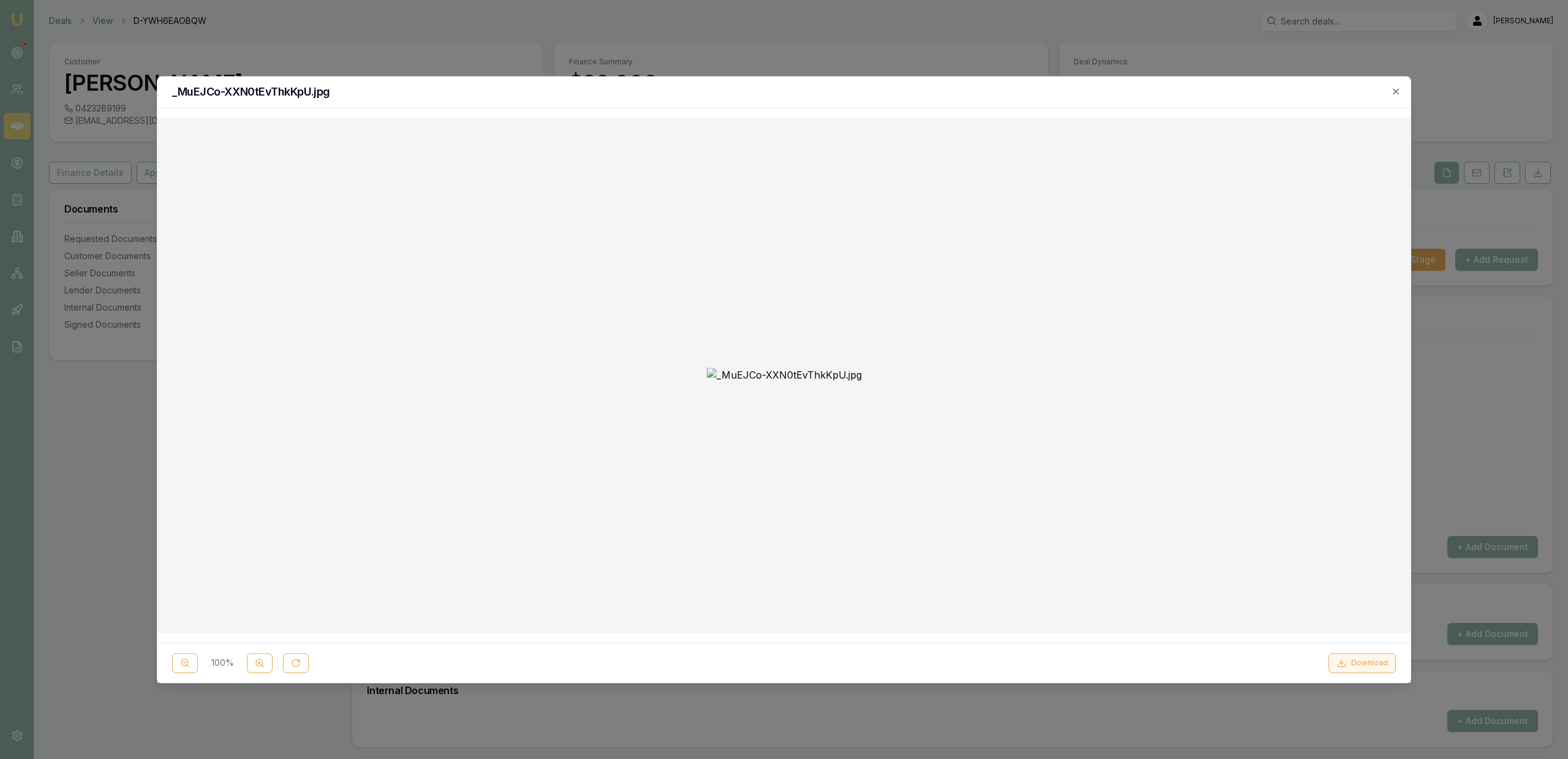
click at [1386, 664] on button "Download" at bounding box center [1362, 662] width 67 height 19
click at [870, 52] on div at bounding box center [784, 379] width 1568 height 759
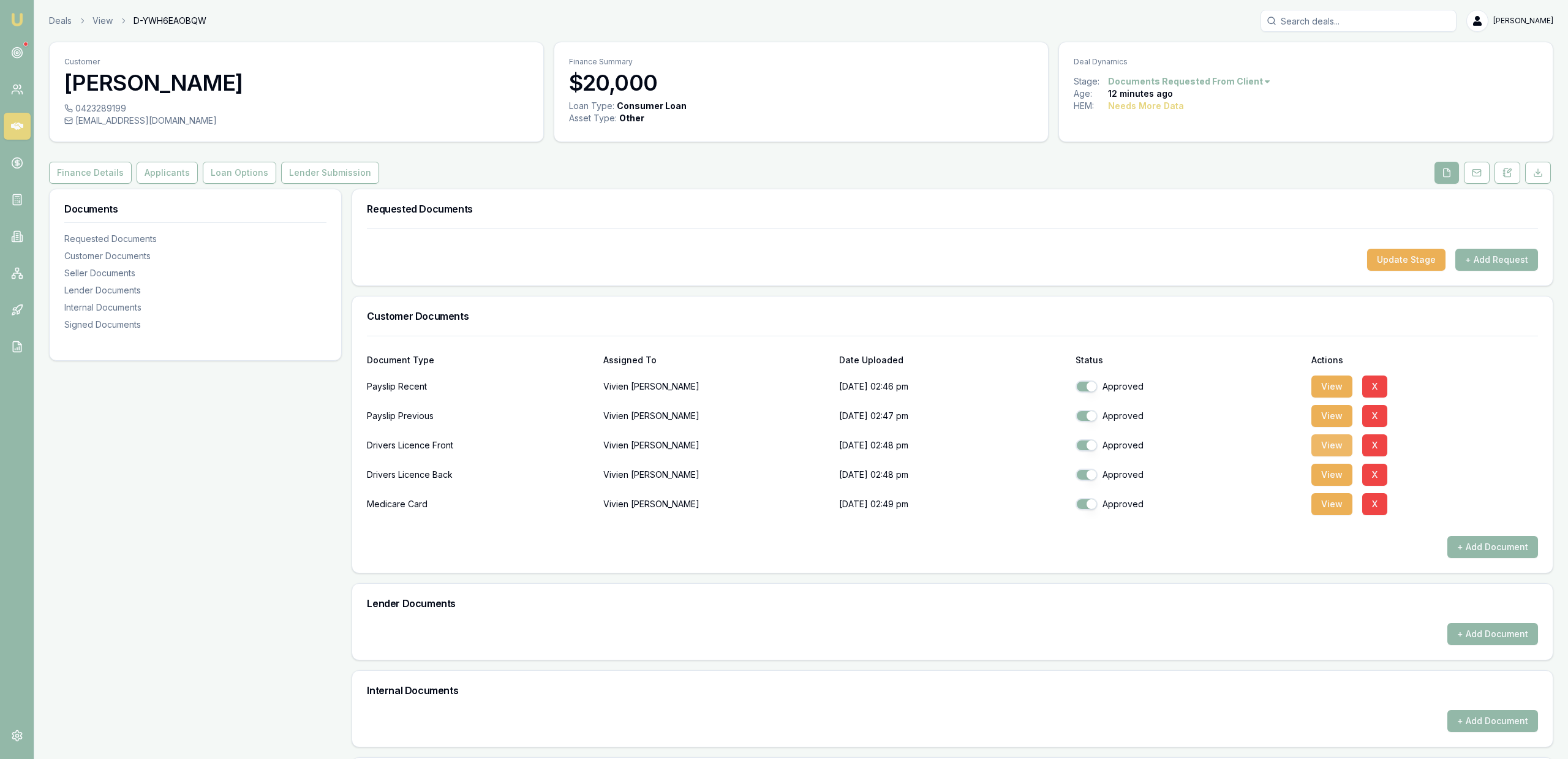
click at [1331, 456] on button "View" at bounding box center [1332, 445] width 41 height 22
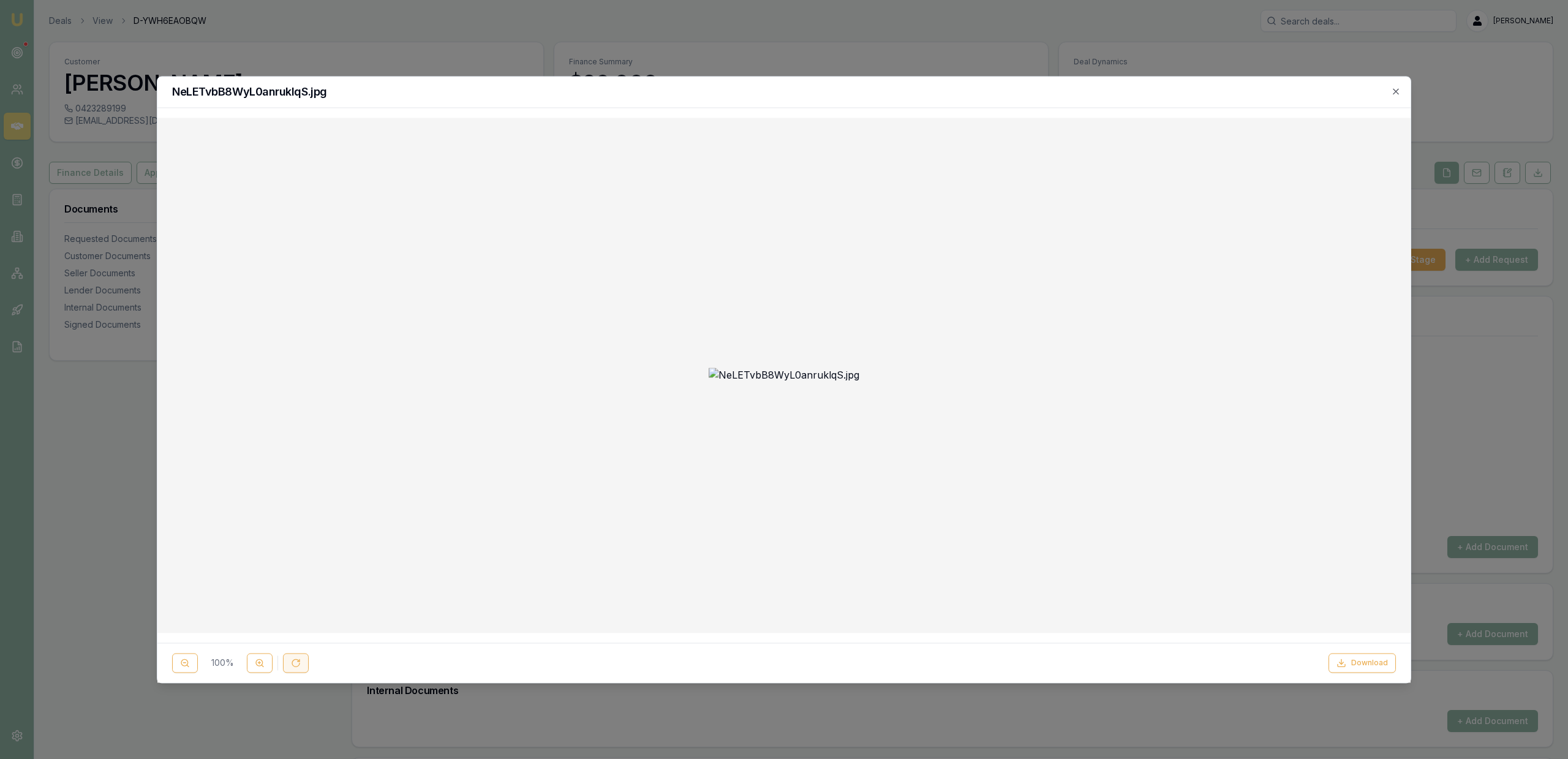
click at [301, 662] on button at bounding box center [296, 662] width 26 height 19
click at [863, 46] on div at bounding box center [784, 379] width 1568 height 759
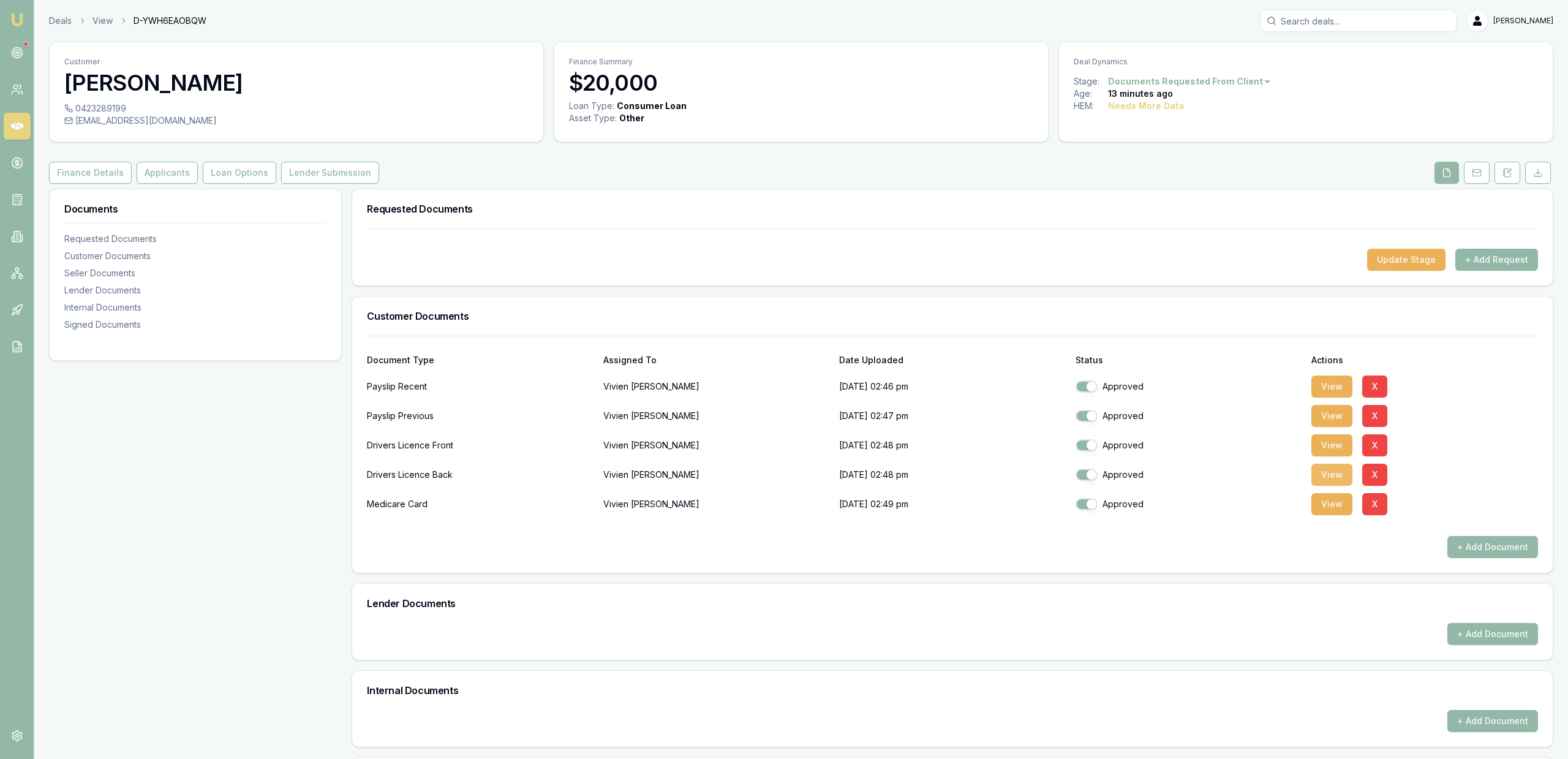
click at [1336, 479] on button "View" at bounding box center [1332, 474] width 41 height 22
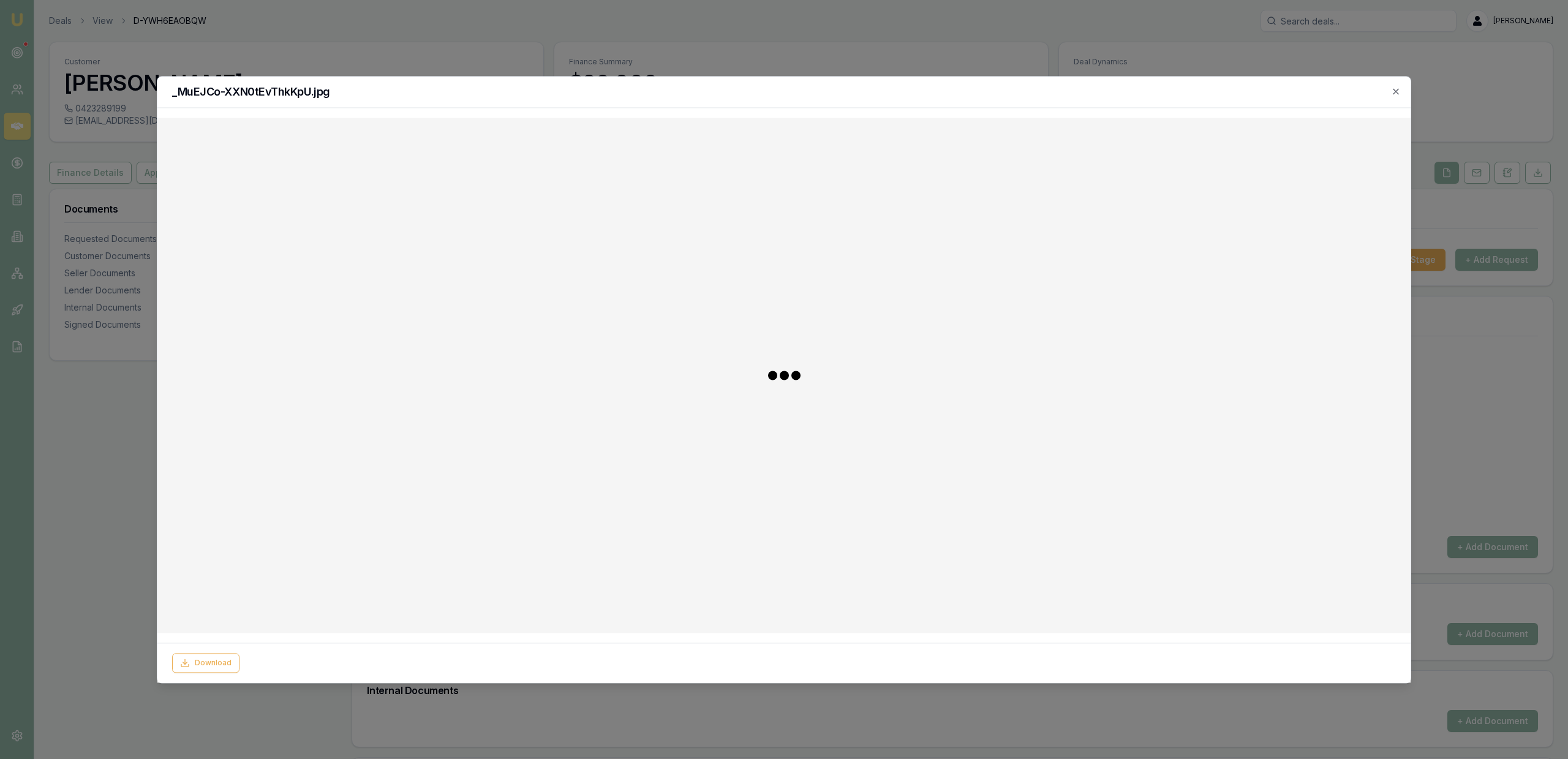
click at [762, 291] on div at bounding box center [784, 375] width 1233 height 495
drag, startPoint x: 762, startPoint y: 57, endPoint x: 779, endPoint y: 72, distance: 22.7
click at [763, 57] on div at bounding box center [784, 379] width 1568 height 759
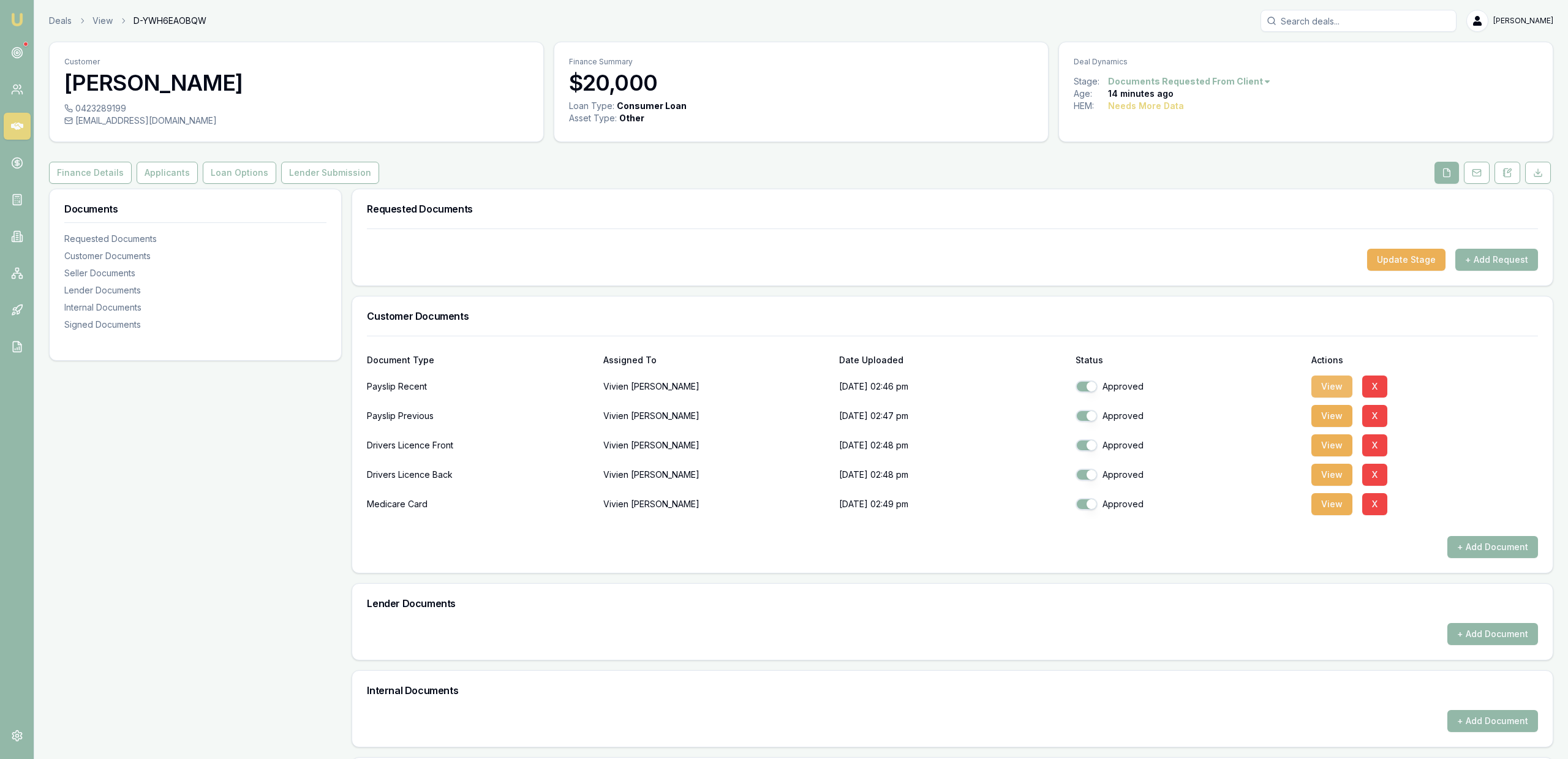
click at [1338, 384] on button "View" at bounding box center [1332, 387] width 41 height 22
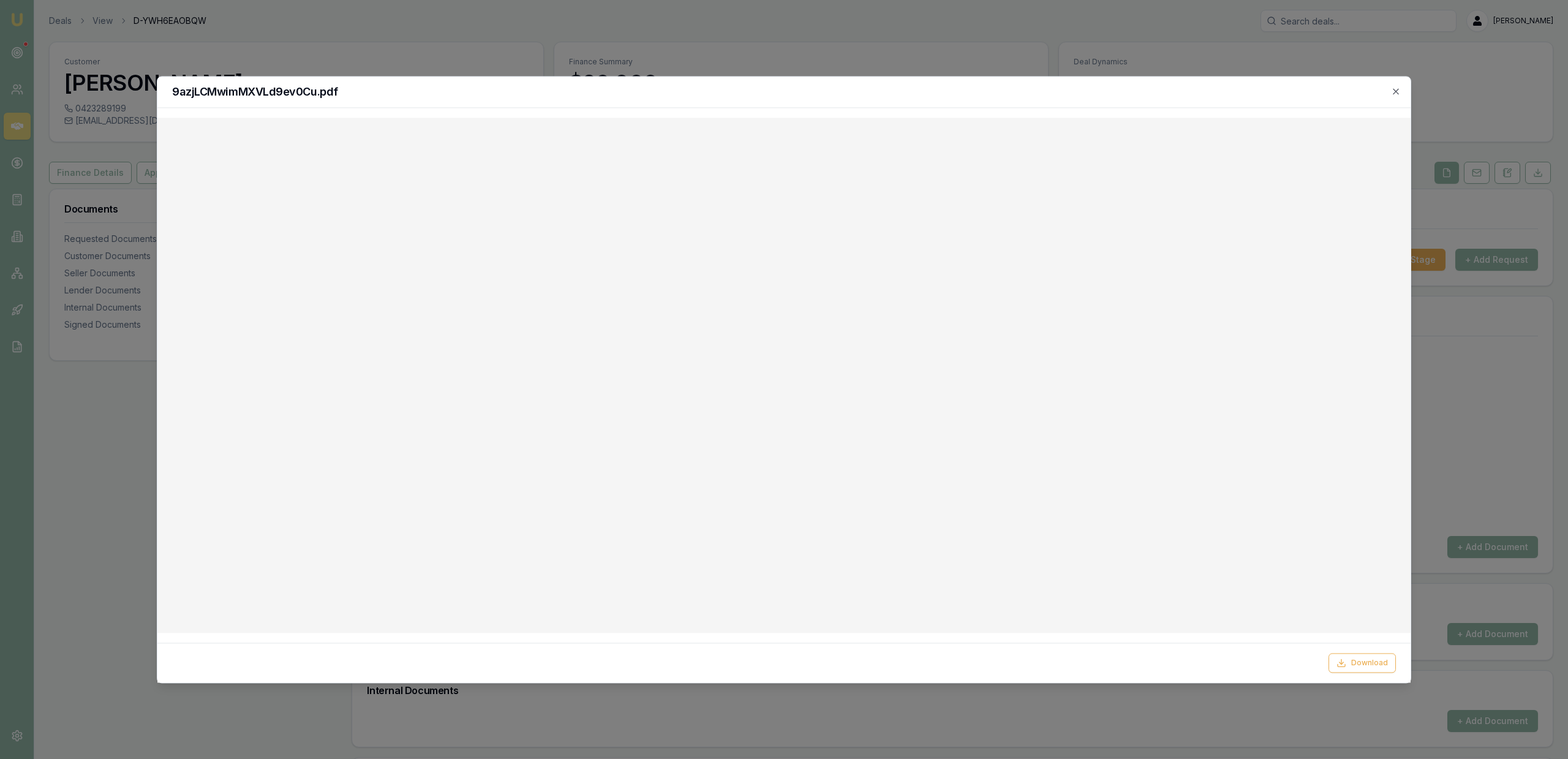
click at [654, 78] on div at bounding box center [784, 379] width 1568 height 759
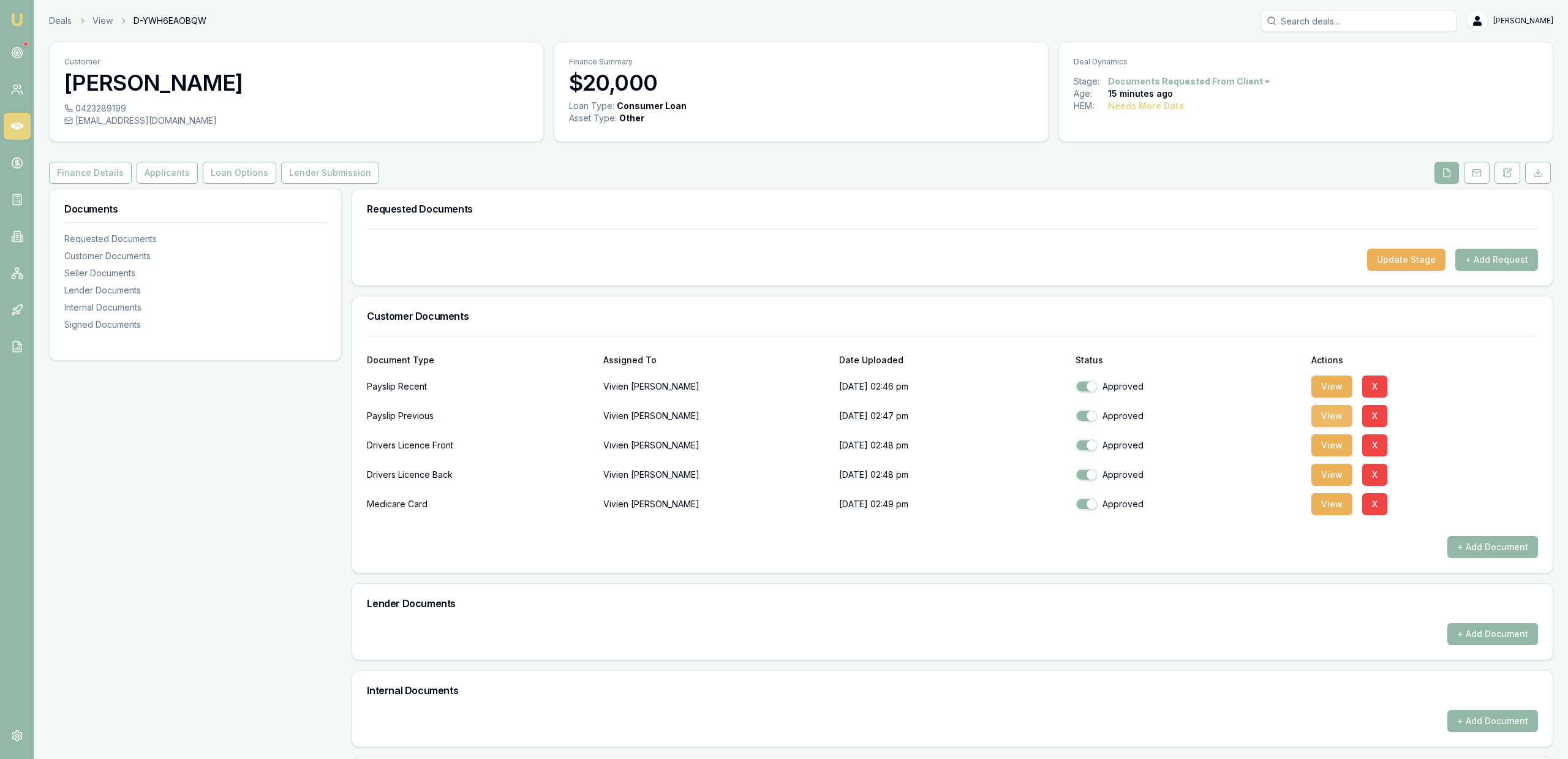
click at [1333, 424] on button "View" at bounding box center [1332, 416] width 41 height 22
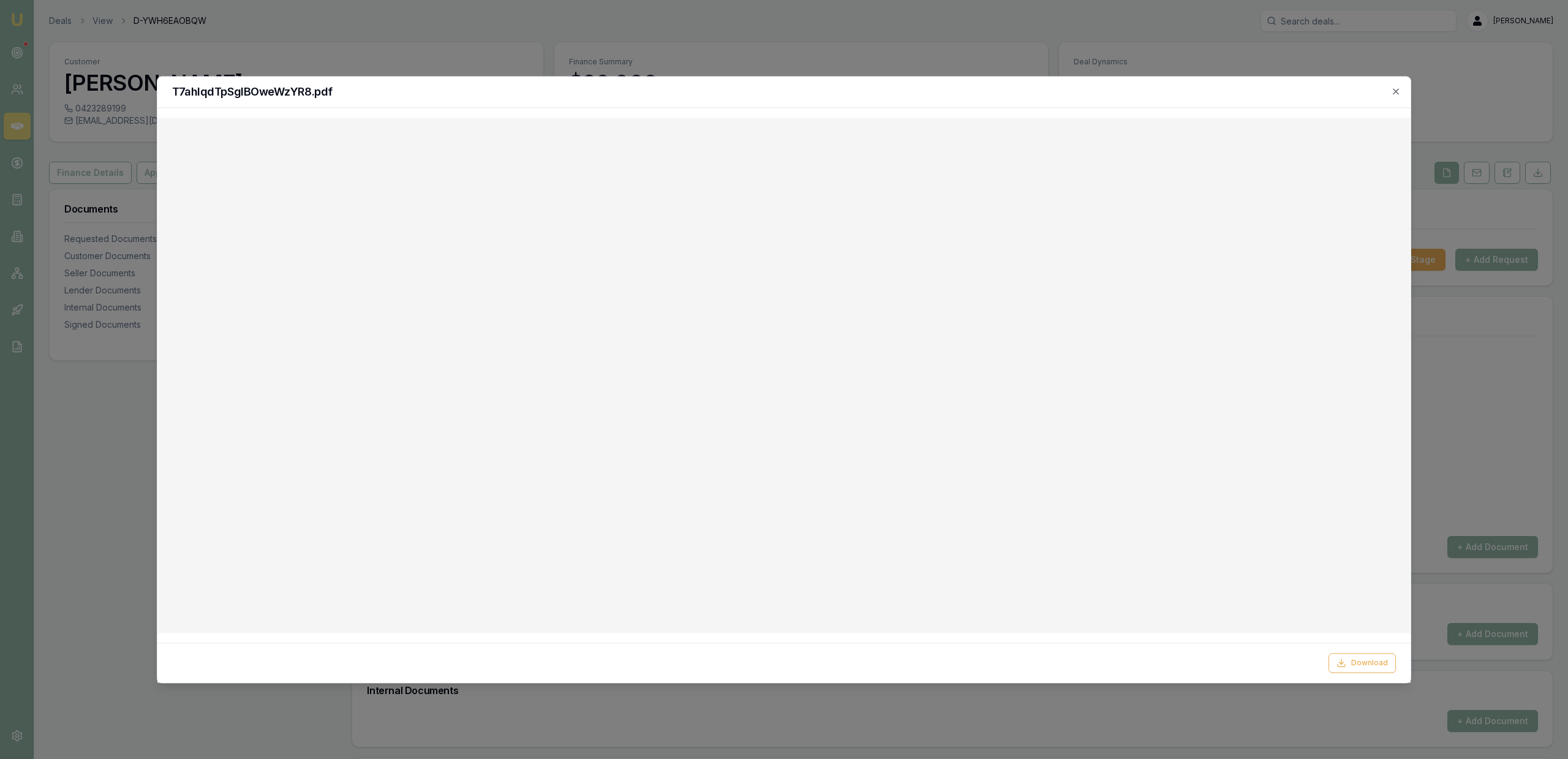
click at [887, 49] on div at bounding box center [784, 379] width 1568 height 759
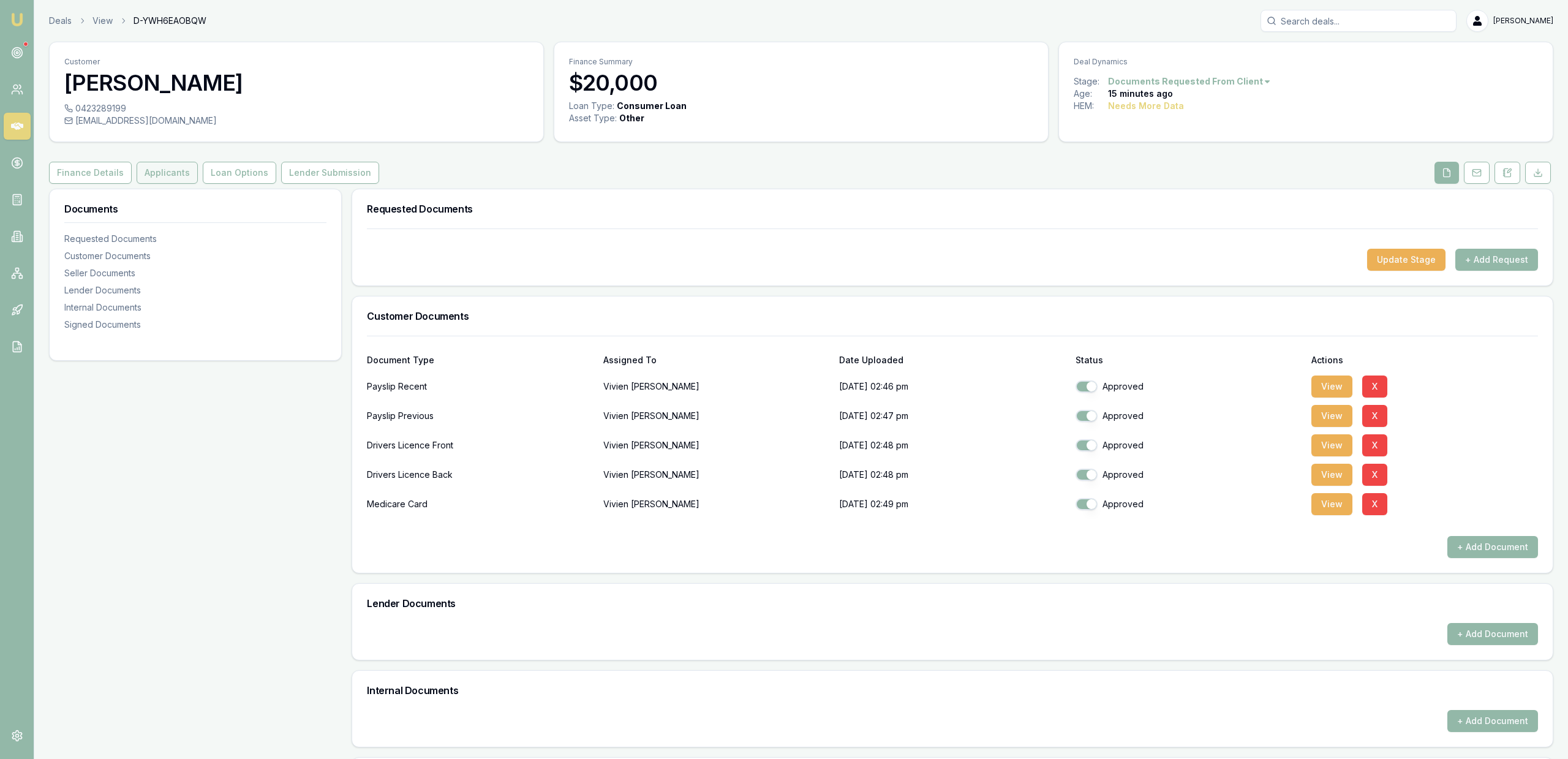
click at [161, 171] on button "Applicants" at bounding box center [166, 172] width 61 height 22
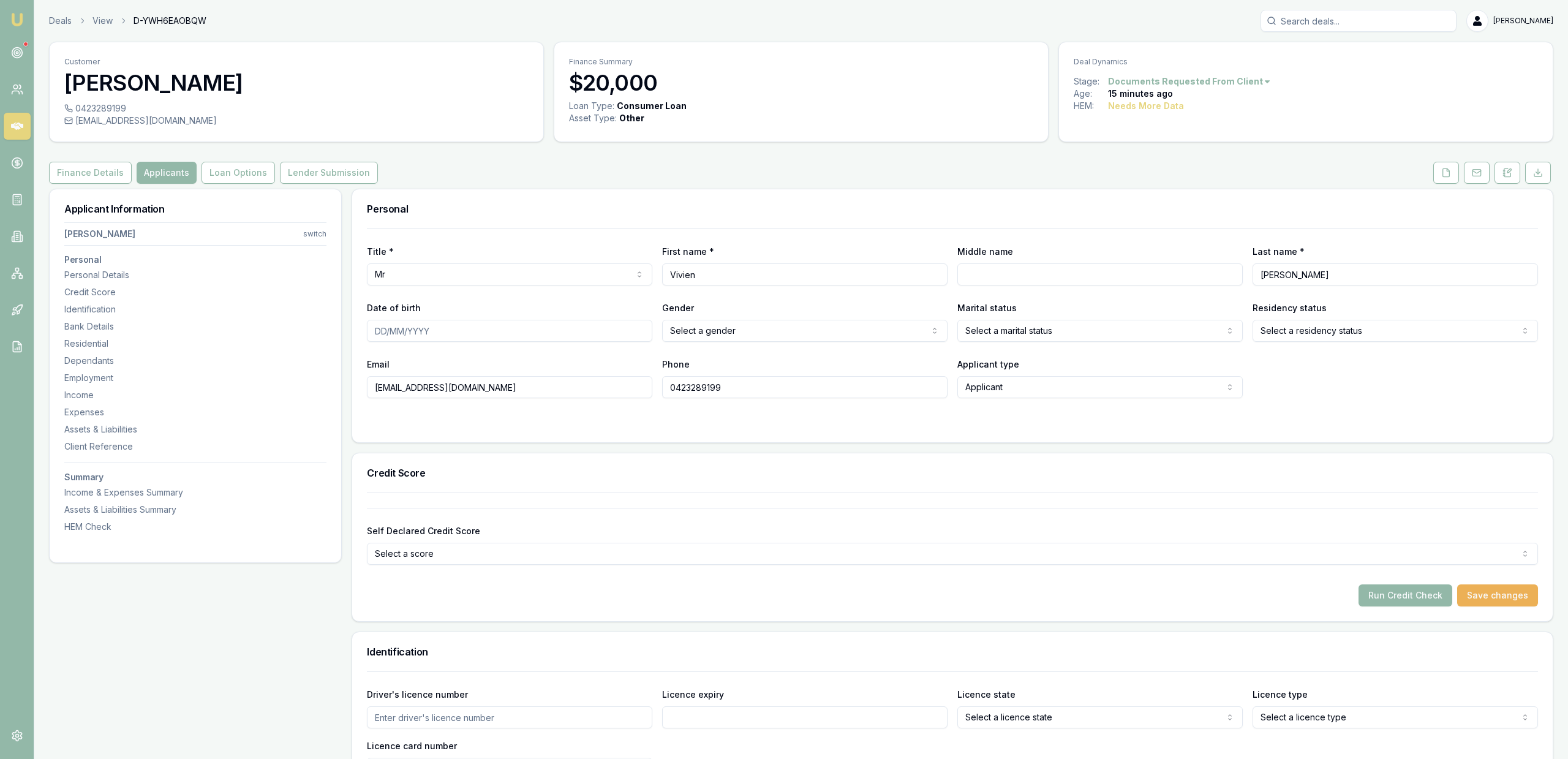
click at [552, 274] on html "Emu Broker Deals View D-YWH6EAOBQW Jackson Fanfulla Toggle Menu Customer Vivien…" at bounding box center [784, 379] width 1568 height 759
select select "Ms"
click at [699, 179] on div "Finance Details Applicants Loan Options Lender Submission" at bounding box center [800, 172] width 1504 height 22
click at [1072, 288] on div "Title * Ms Mr Mrs Miss Ms Dr Prof First name * Vivien Middle name Last name * R…" at bounding box center [952, 314] width 1171 height 170
click at [1050, 251] on div "Middle name" at bounding box center [1100, 265] width 285 height 42
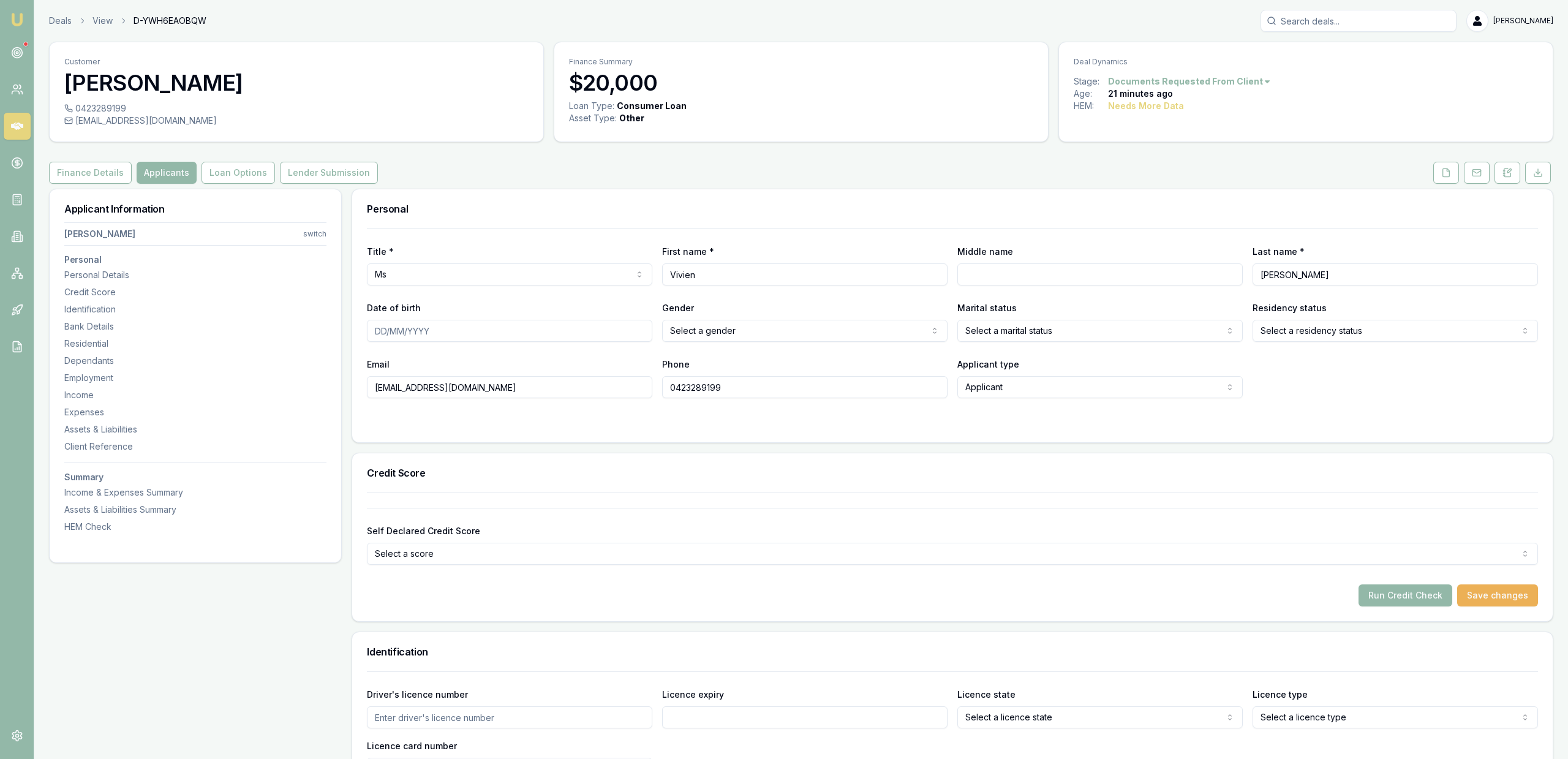
click at [1049, 277] on input "Middle name" at bounding box center [1100, 274] width 285 height 22
click at [601, 333] on input "Date of birth" at bounding box center [509, 330] width 285 height 22
type input "20/01/1986"
type input "02/01/1986"
select select "FEMALE"
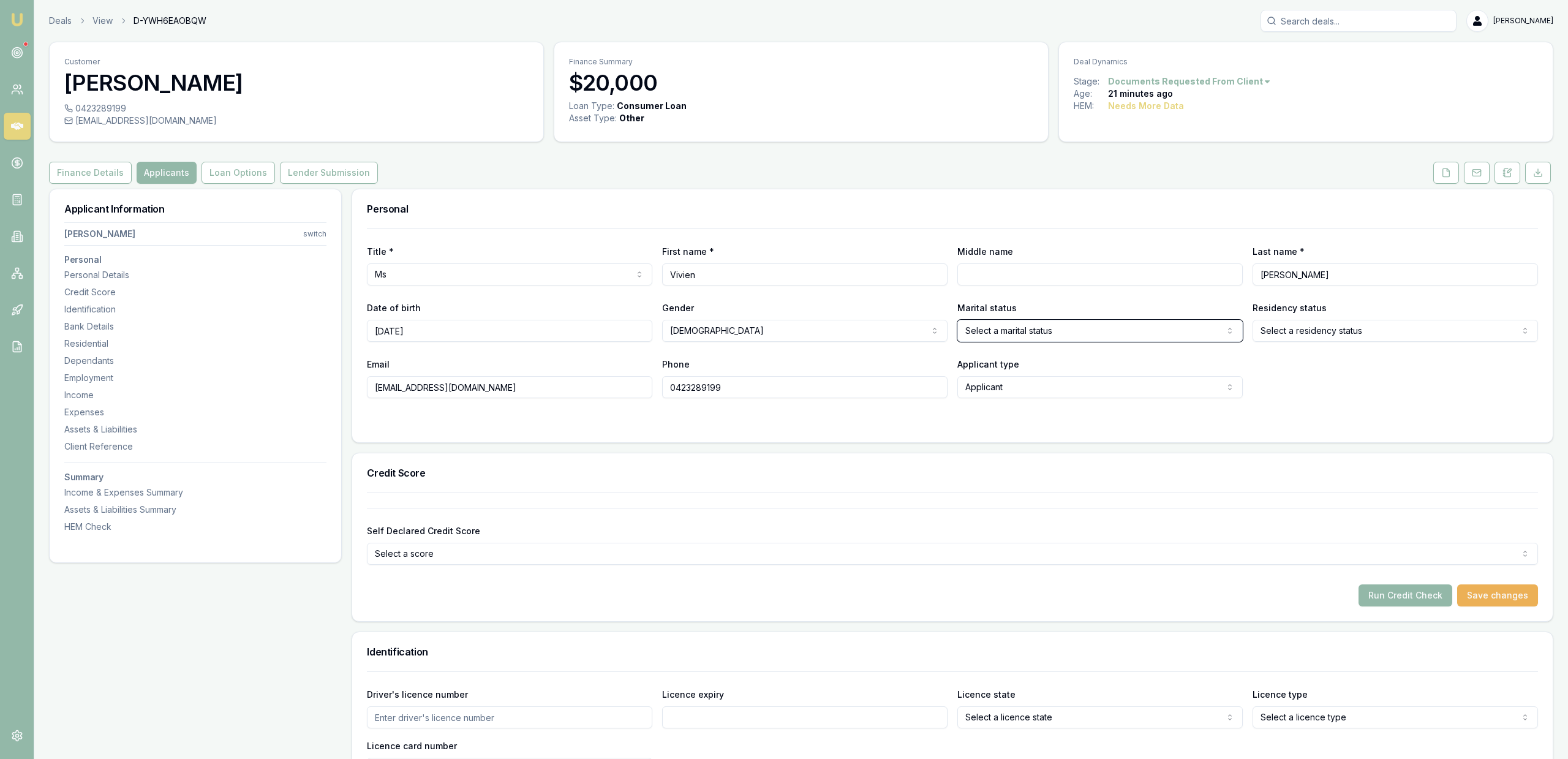
select select "MARRIED"
click at [559, 716] on input "Driver's licence number" at bounding box center [509, 717] width 285 height 22
click at [397, 716] on input "Driver's licence number" at bounding box center [509, 717] width 285 height 22
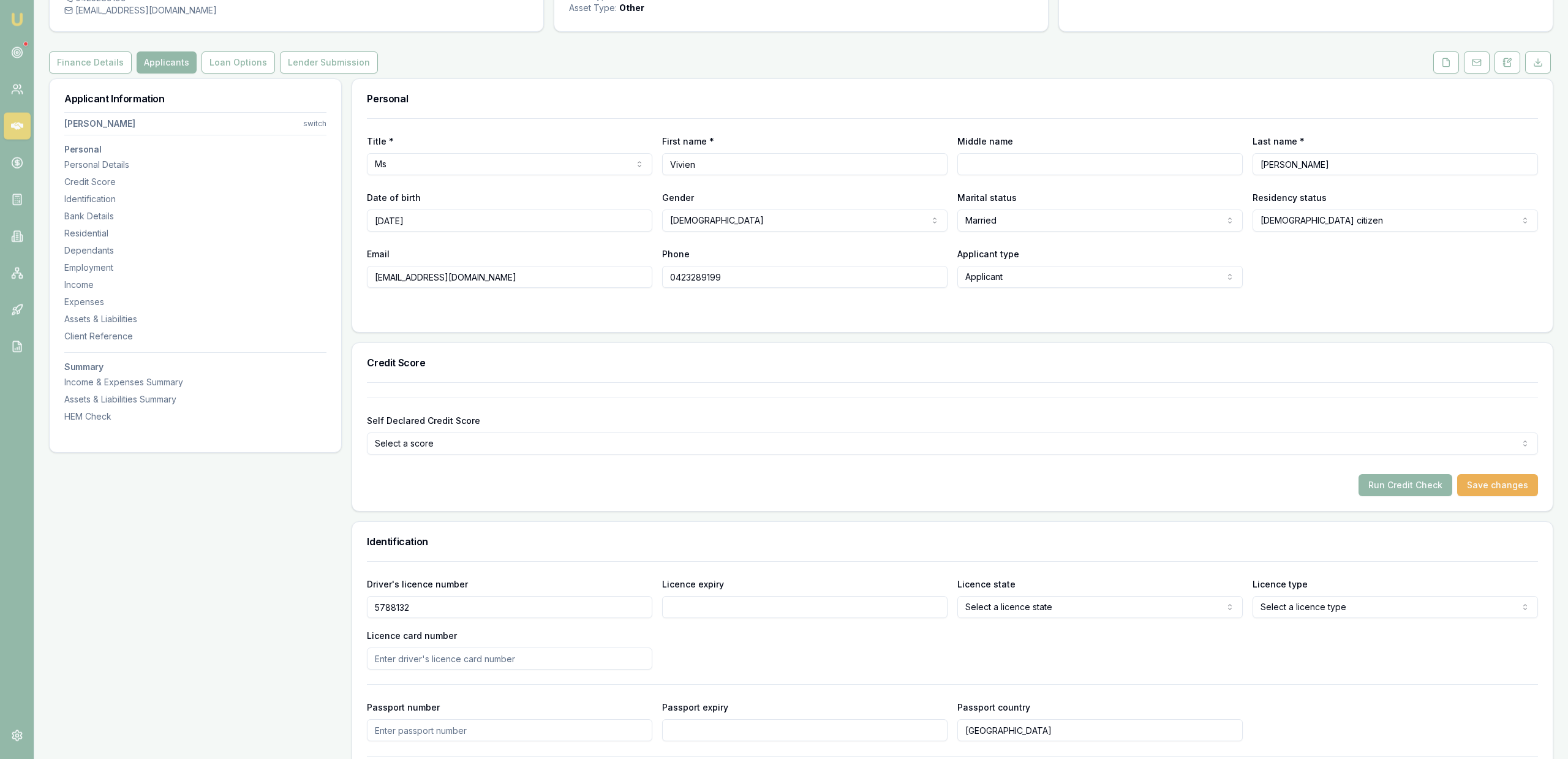
scroll to position [125, 0]
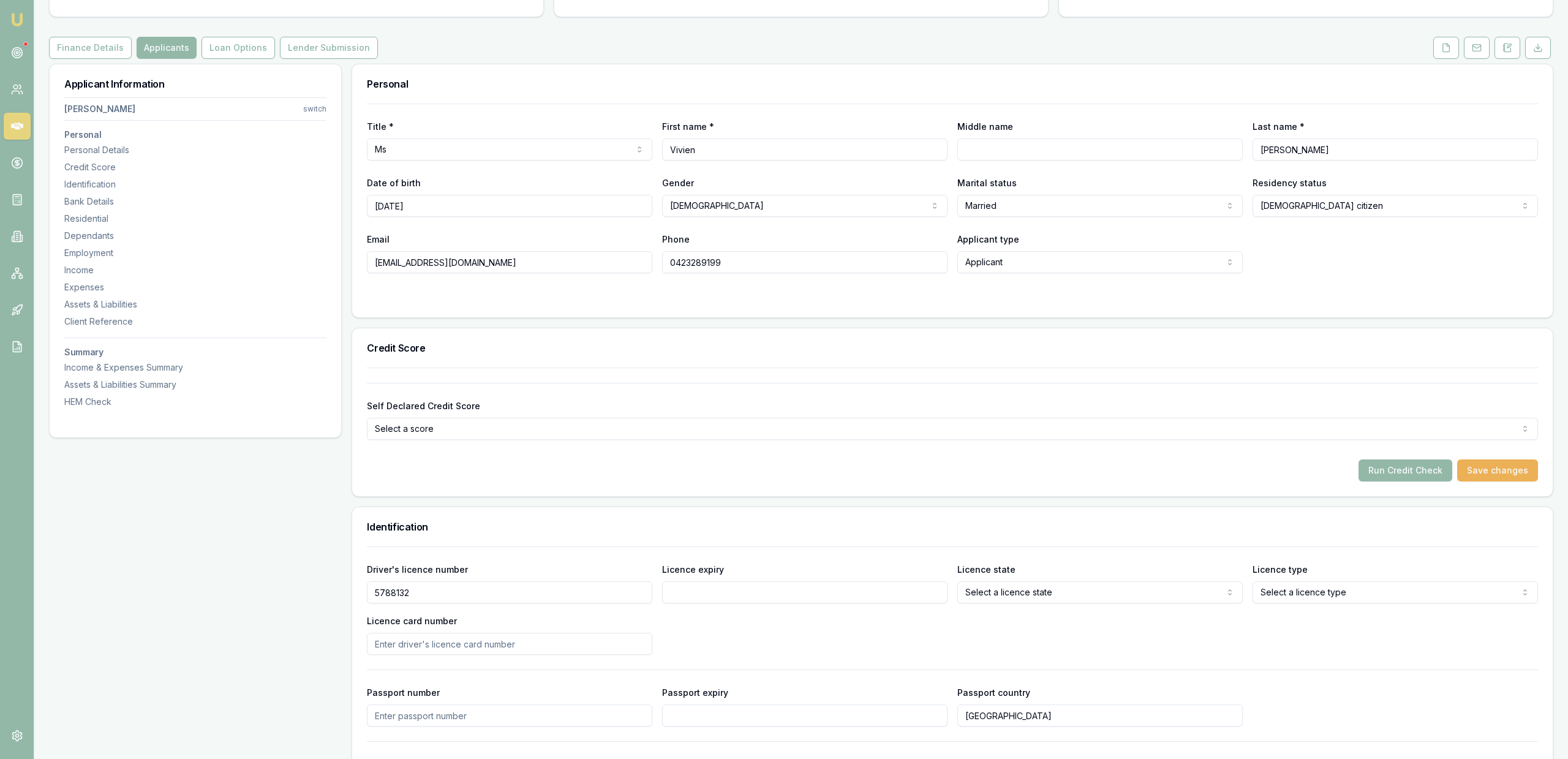
type input "5788132"
click at [754, 588] on input "Licence expiry" at bounding box center [805, 592] width 285 height 22
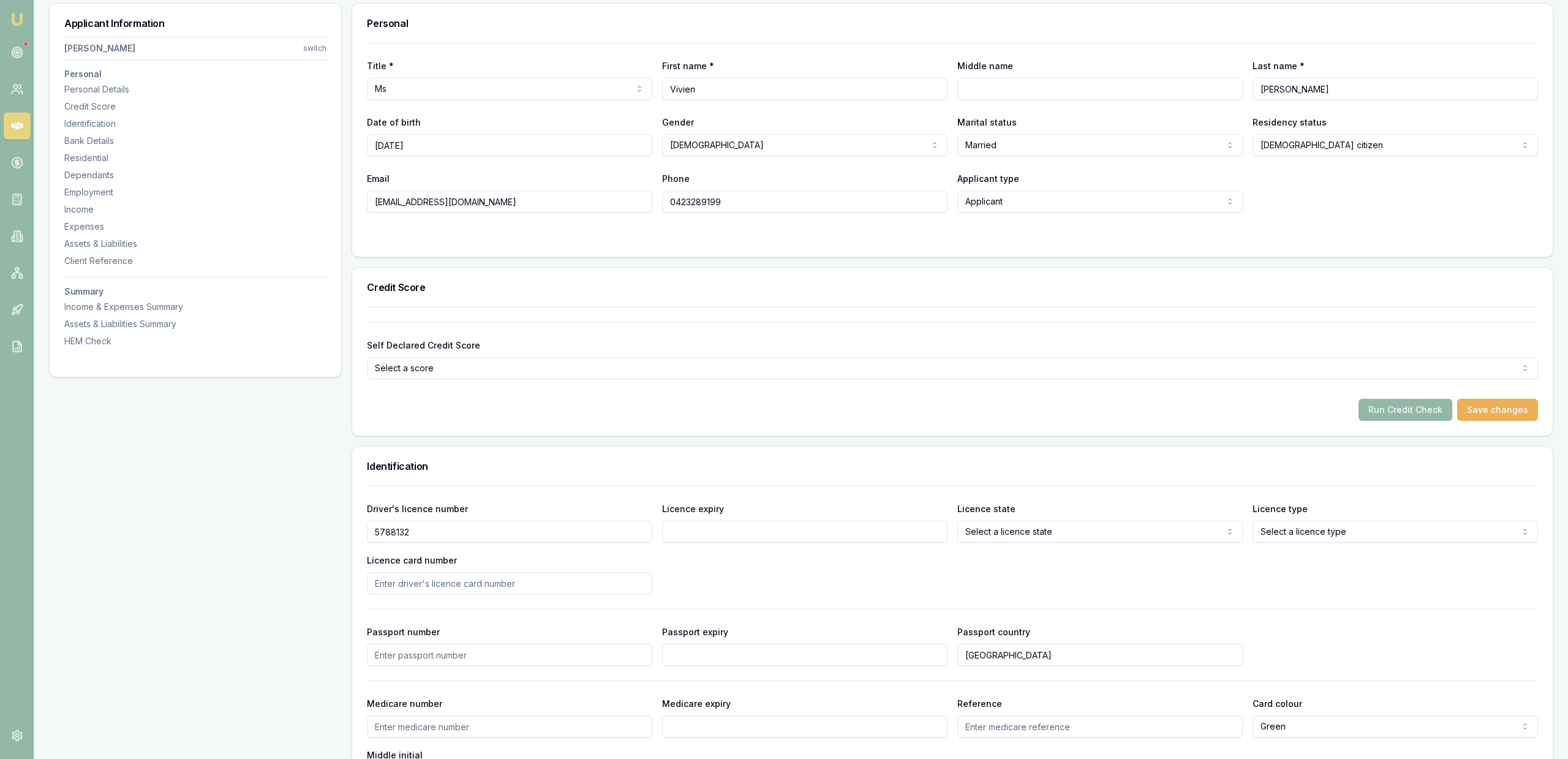
scroll to position [187, 0]
click at [775, 524] on input "Licence expiry" at bounding box center [805, 530] width 285 height 22
type input "08/10/2030"
click at [1172, 538] on html "Emu Broker Deals View D-YWH6EAOBQW Jackson Fanfulla Toggle Menu Customer Vivien…" at bounding box center [784, 192] width 1568 height 759
select select "TAS"
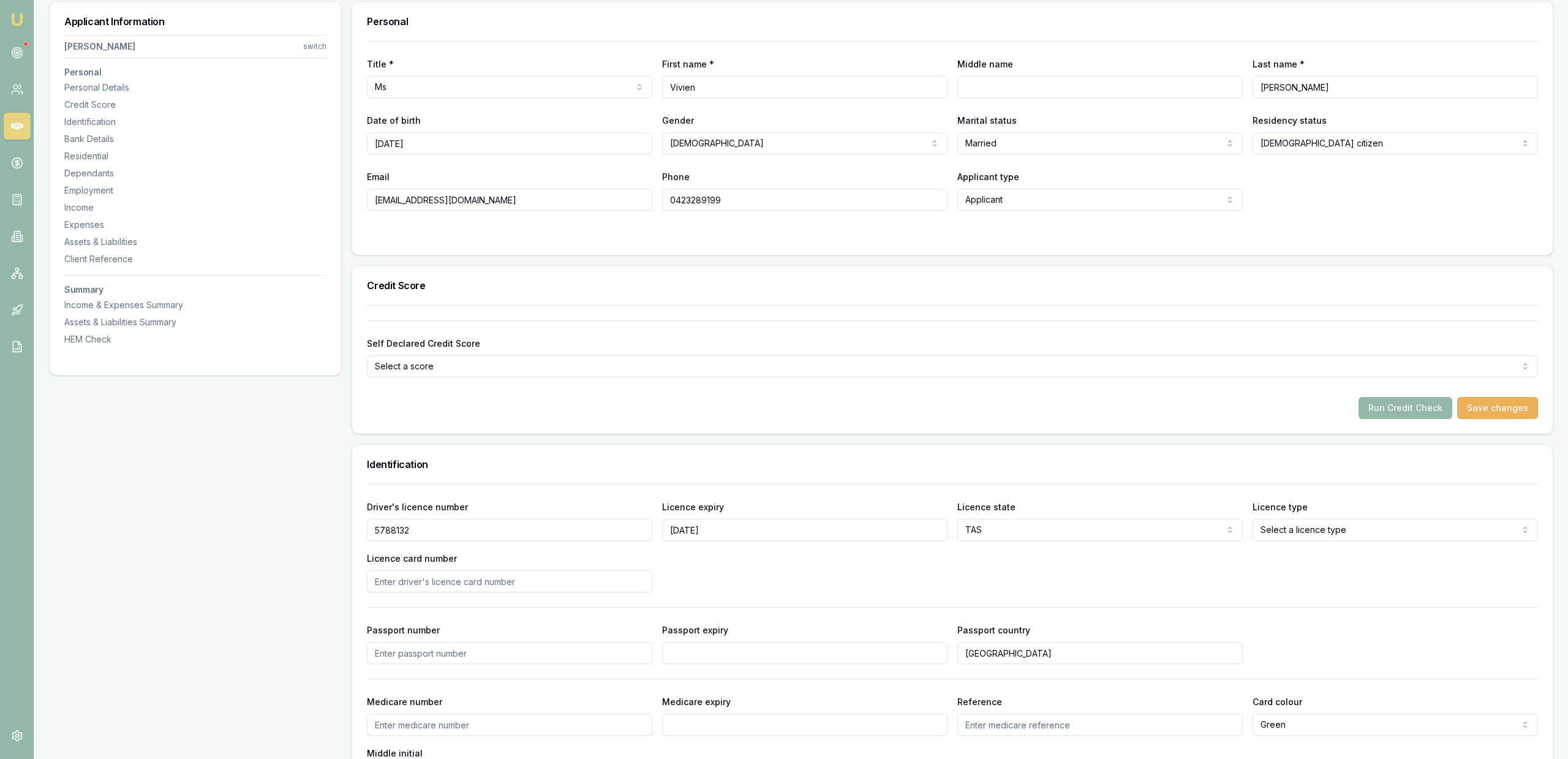
click at [1302, 530] on html "Emu Broker Deals View D-YWH6EAOBQW Jackson Fanfulla Toggle Menu Customer Vivien…" at bounding box center [784, 192] width 1568 height 759
select select "OPEN_LICENCE"
click at [536, 572] on input "Licence card number" at bounding box center [509, 581] width 285 height 22
click at [407, 673] on div "Driver's licence number 5788132 Licence expiry 08/10/2030 Licence state TAS NSW…" at bounding box center [952, 635] width 1171 height 303
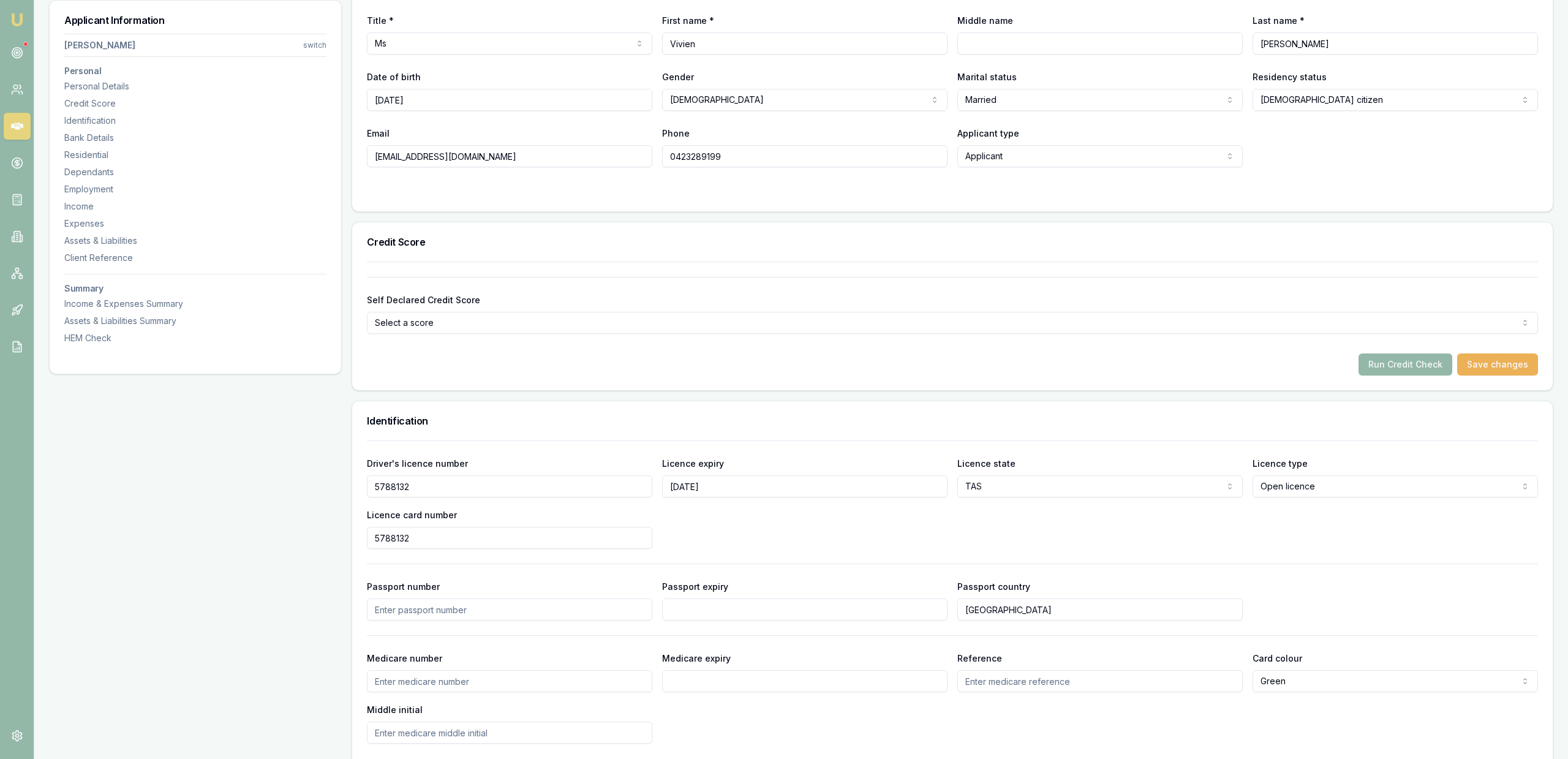
scroll to position [250, 0]
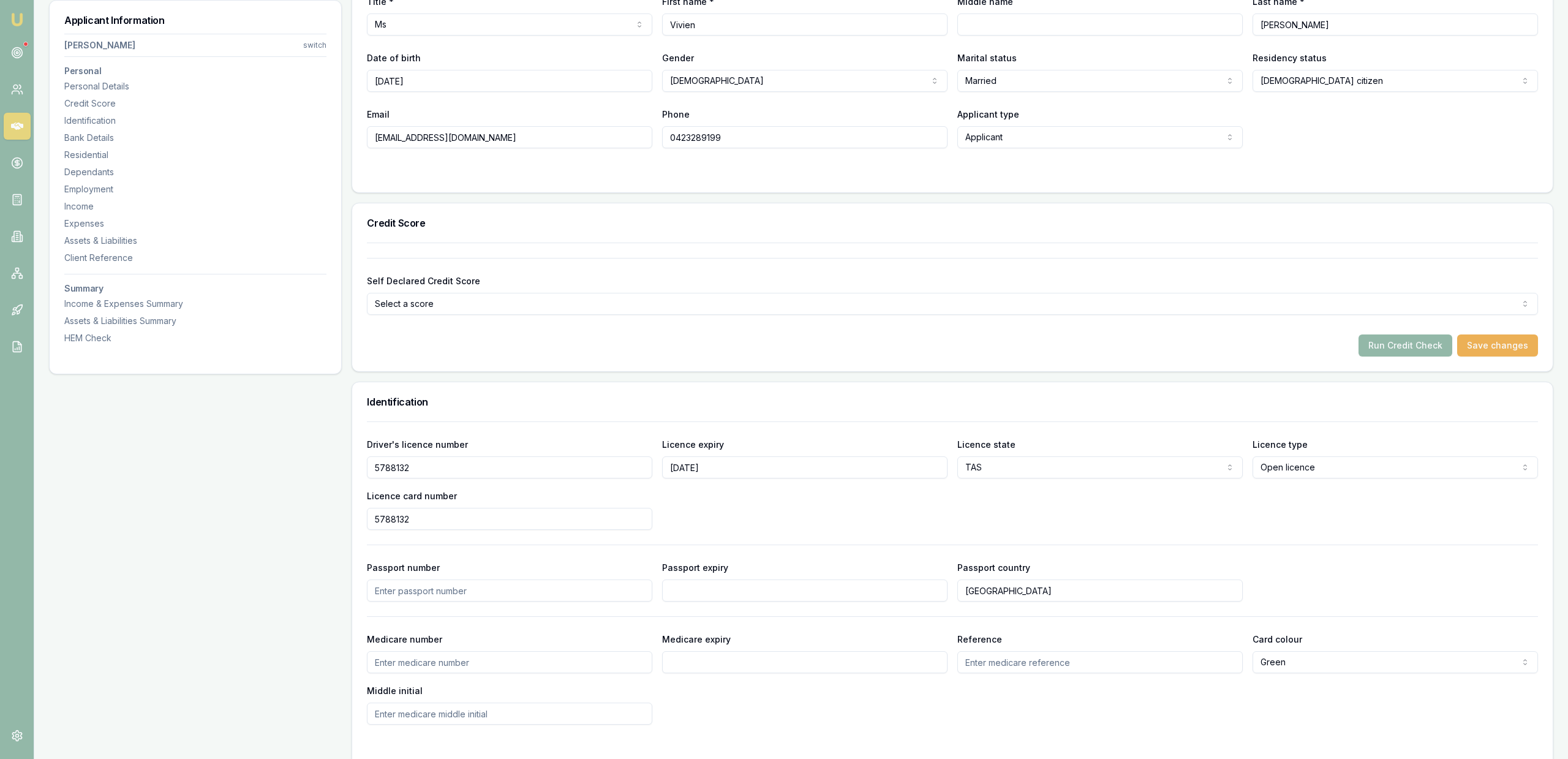
click at [554, 513] on input "5788132" at bounding box center [509, 519] width 285 height 22
type input "T01976245"
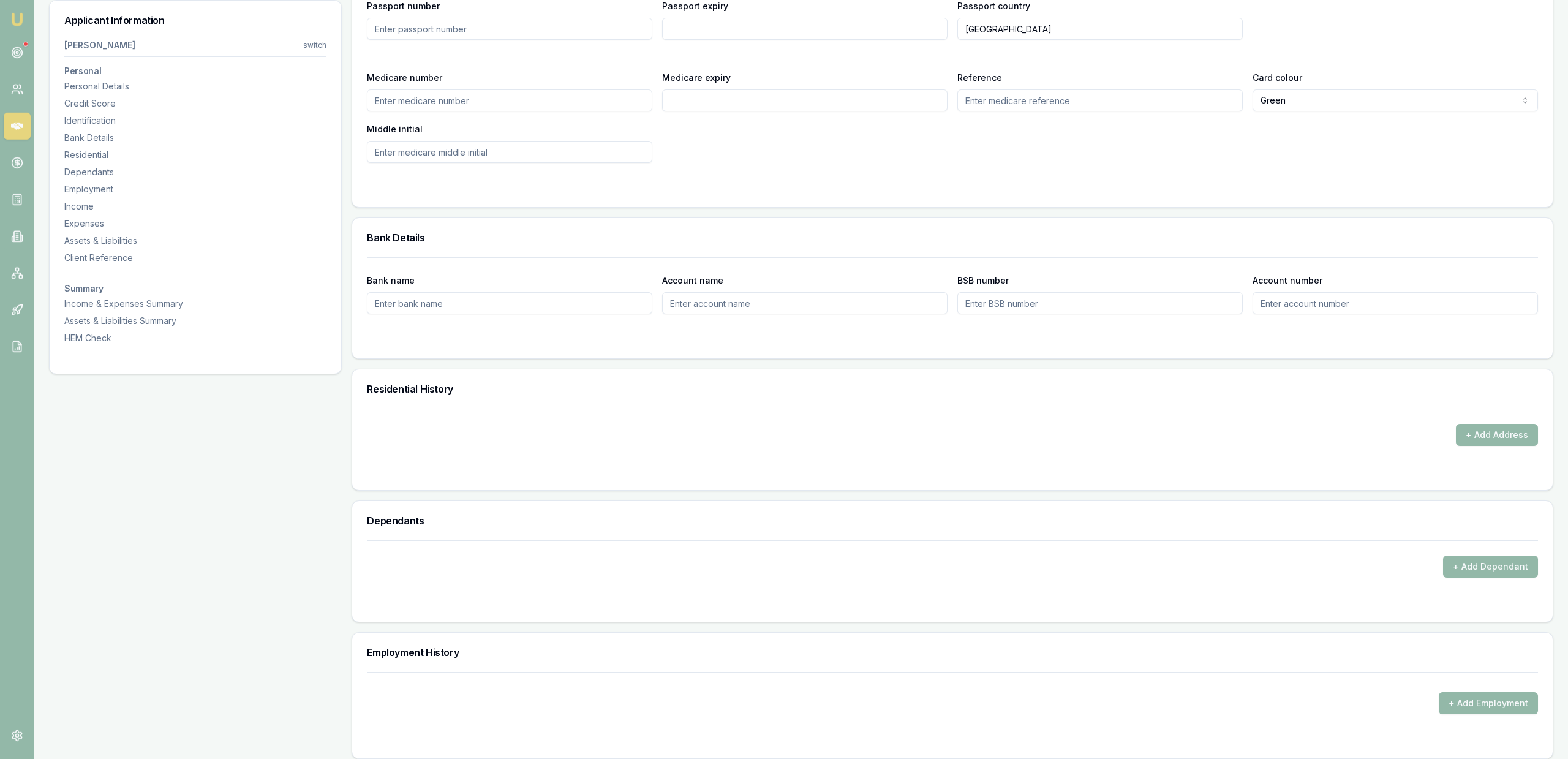
scroll to position [812, 0]
click at [1466, 448] on form "+ Add Address" at bounding box center [952, 440] width 1171 height 66
click at [1468, 438] on button "+ Add Address" at bounding box center [1497, 434] width 82 height 22
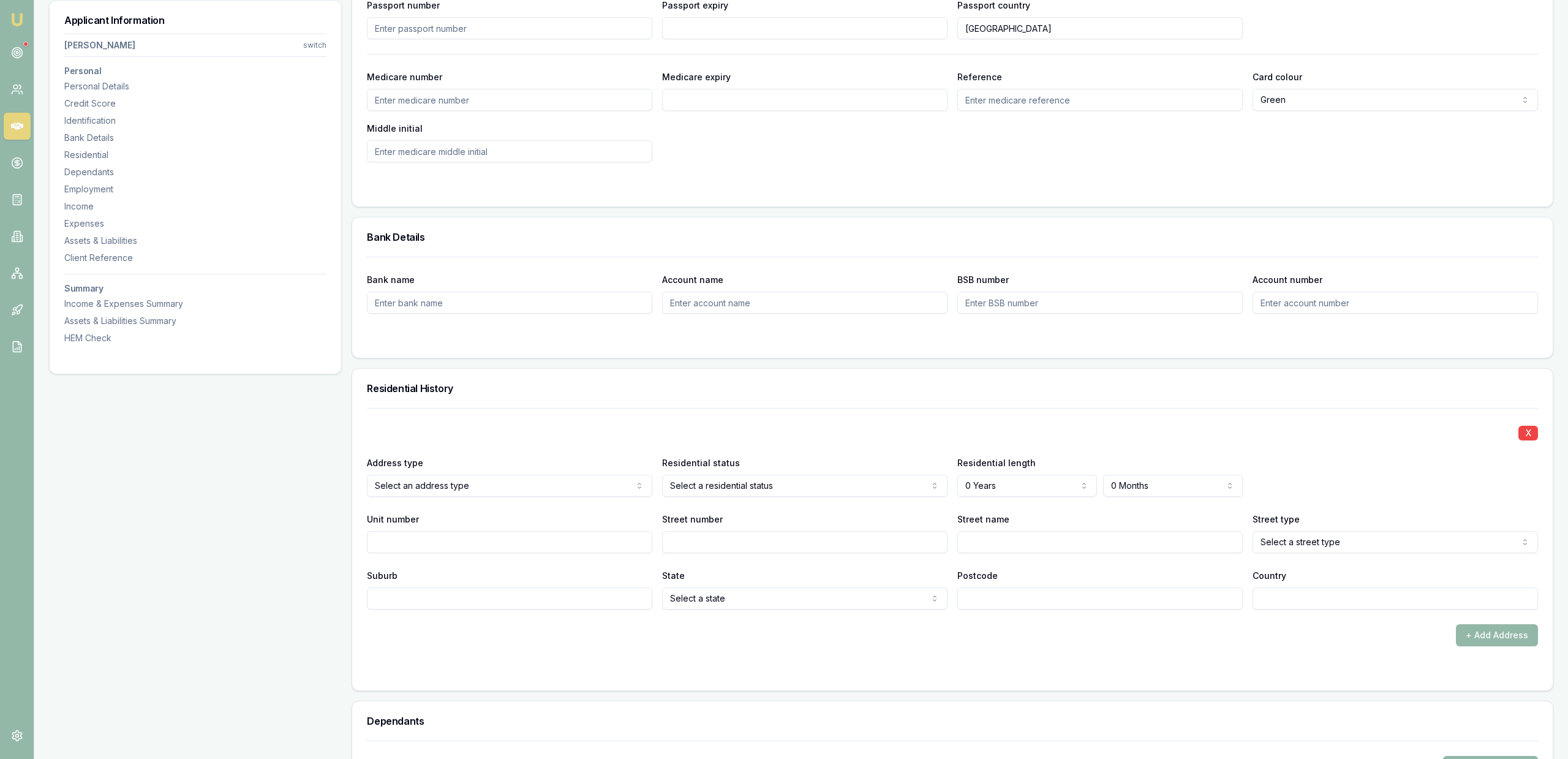
click at [165, 480] on div "Applicant Information Vivien Radke switch Personal Personal Details Credit Scor…" at bounding box center [195, 706] width 293 height 2659
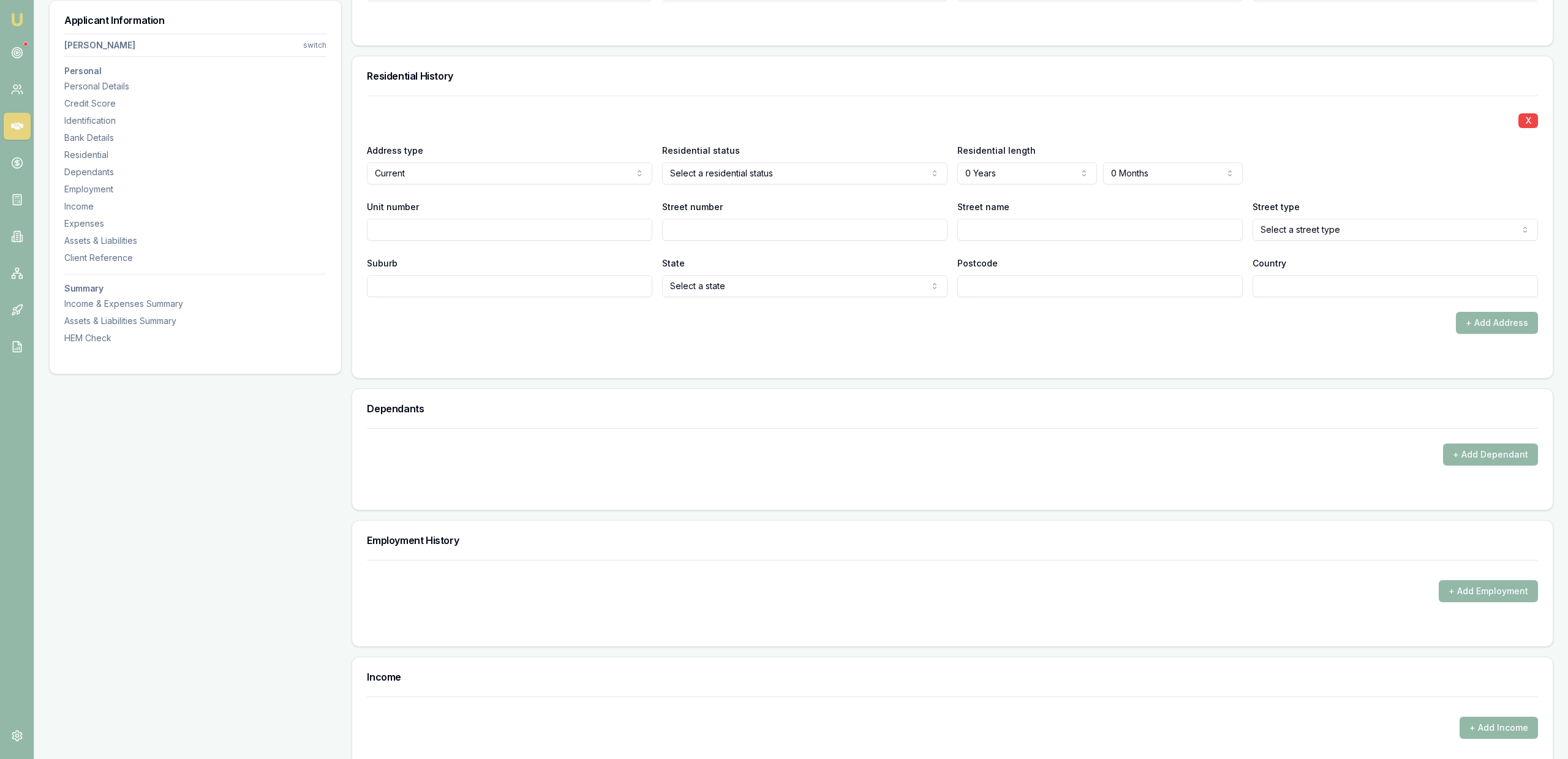
click at [999, 182] on div "X Address type Current Current Previous Residential status Owner with mortgage …" at bounding box center [952, 197] width 1171 height 202
drag, startPoint x: 975, startPoint y: 301, endPoint x: 994, endPoint y: 288, distance: 23.0
click at [974, 301] on div "X Address type Current Current Previous Residential status Owner with mortgage …" at bounding box center [952, 214] width 1171 height 238
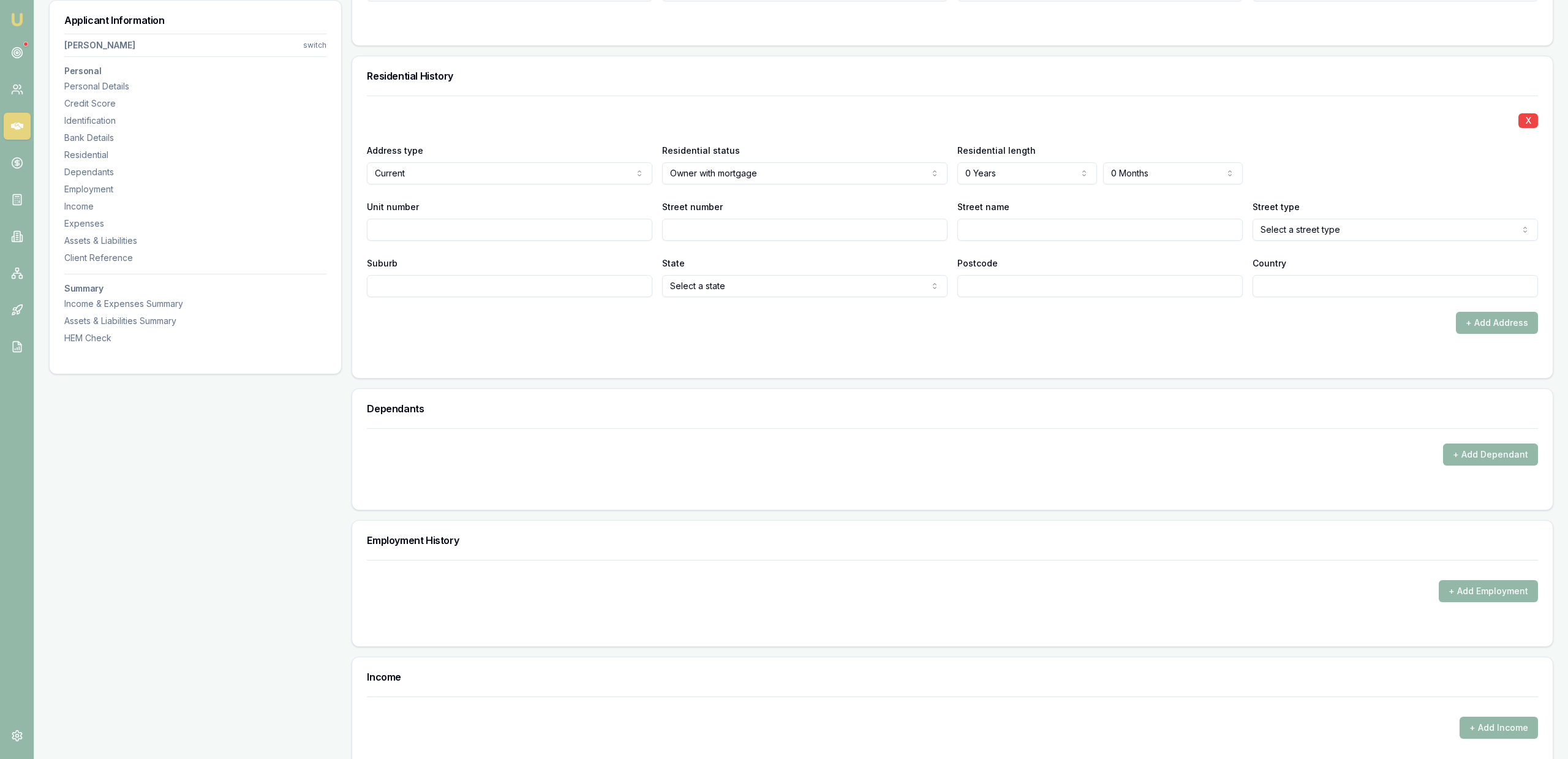
click at [994, 186] on div "X Address type Current Current Previous Residential status Owner with mortgage …" at bounding box center [952, 197] width 1171 height 202
select select "5"
click at [1122, 196] on div "X Address type Current Current Previous Residential status Owner with mortgage …" at bounding box center [952, 197] width 1171 height 202
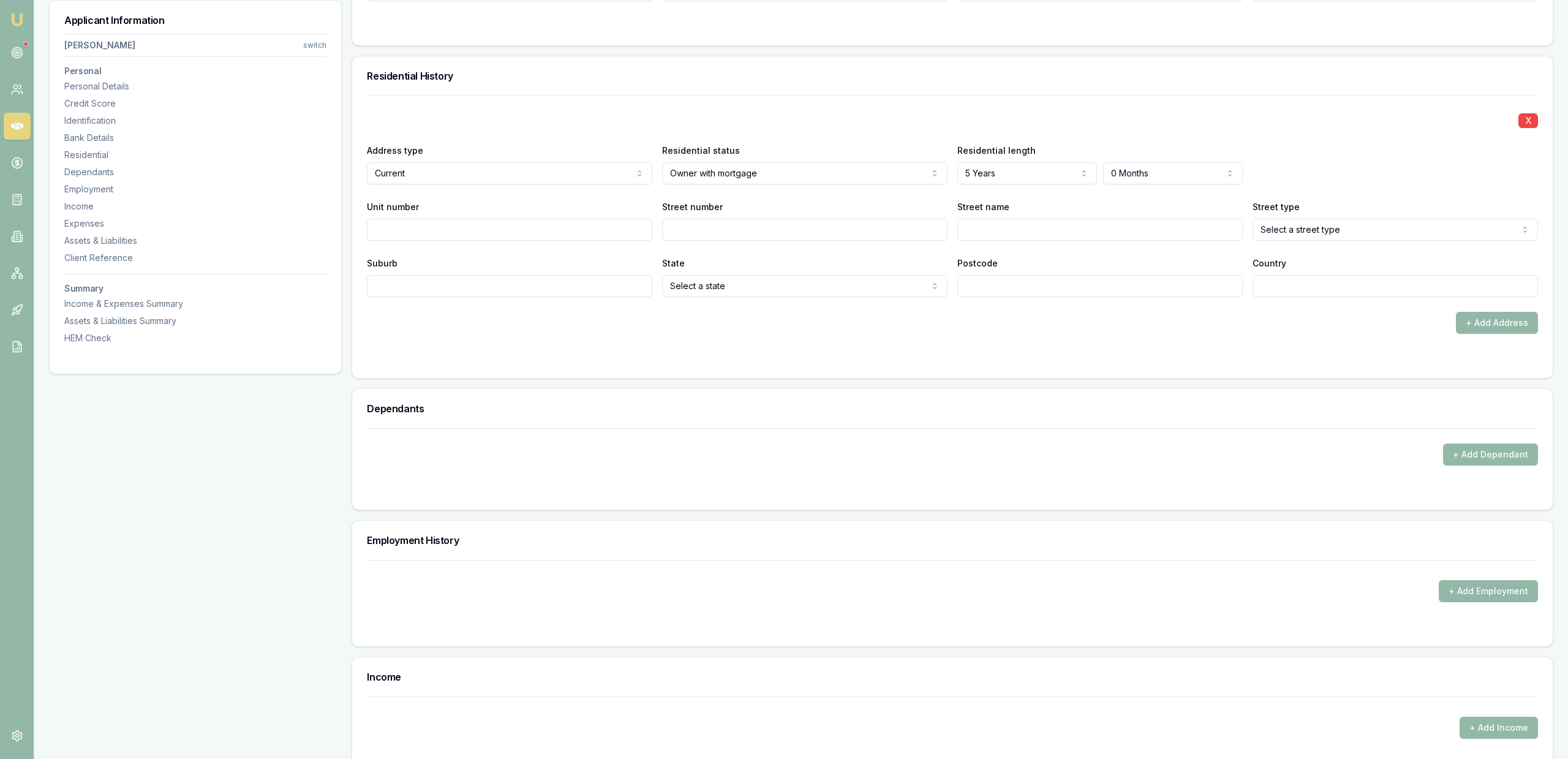
click at [1132, 298] on div "X Address type Current Current Previous Residential status Owner with mortgage …" at bounding box center [952, 214] width 1171 height 238
select select "5"
drag, startPoint x: 1120, startPoint y: 310, endPoint x: 540, endPoint y: 235, distance: 584.8
click at [1120, 310] on div "X Address type Current Current Previous Residential status Owner with mortgage …" at bounding box center [952, 214] width 1171 height 238
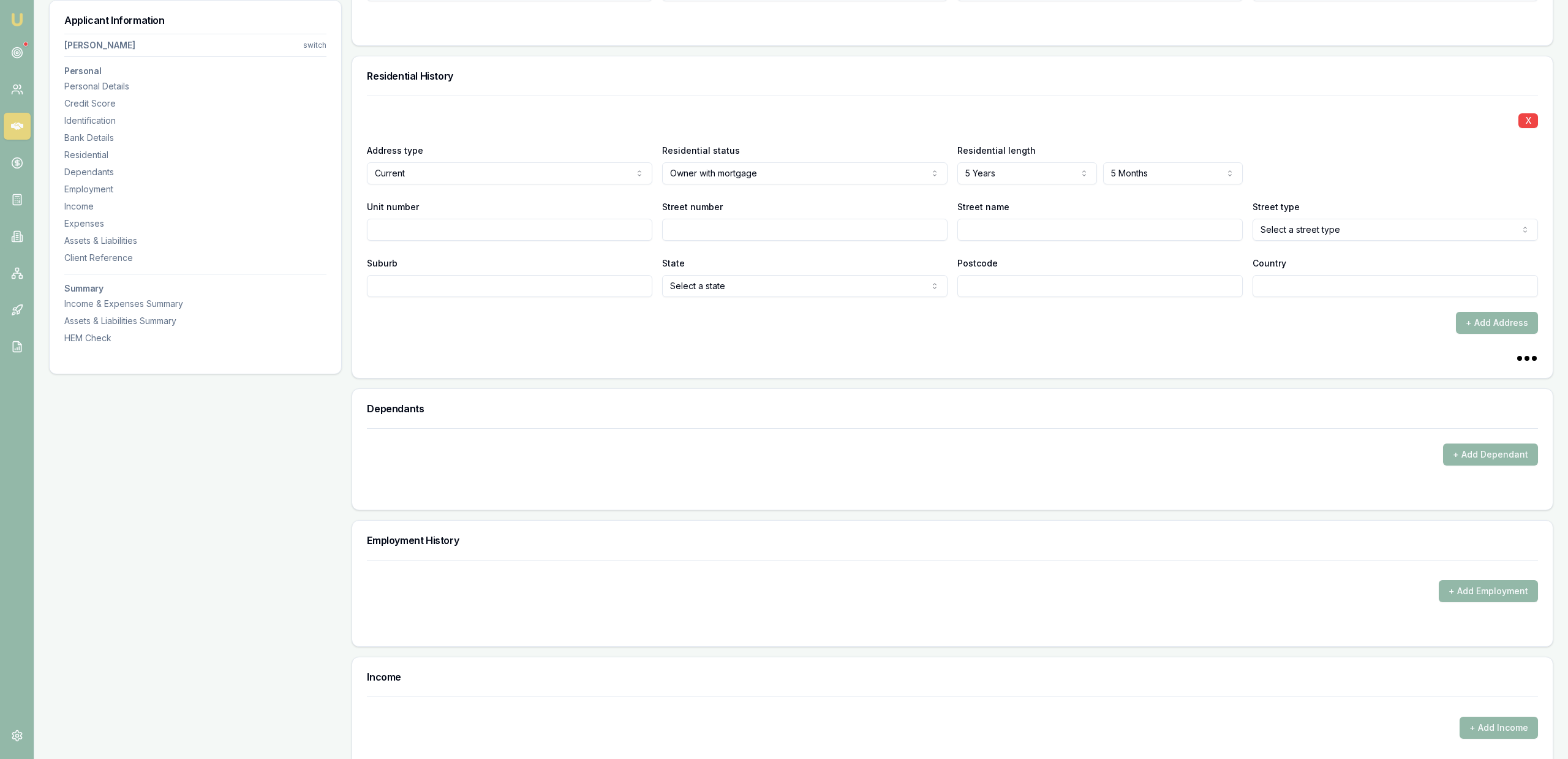
click at [502, 222] on input "Unit number" at bounding box center [509, 229] width 285 height 22
click at [720, 225] on input "Street number" at bounding box center [805, 229] width 285 height 22
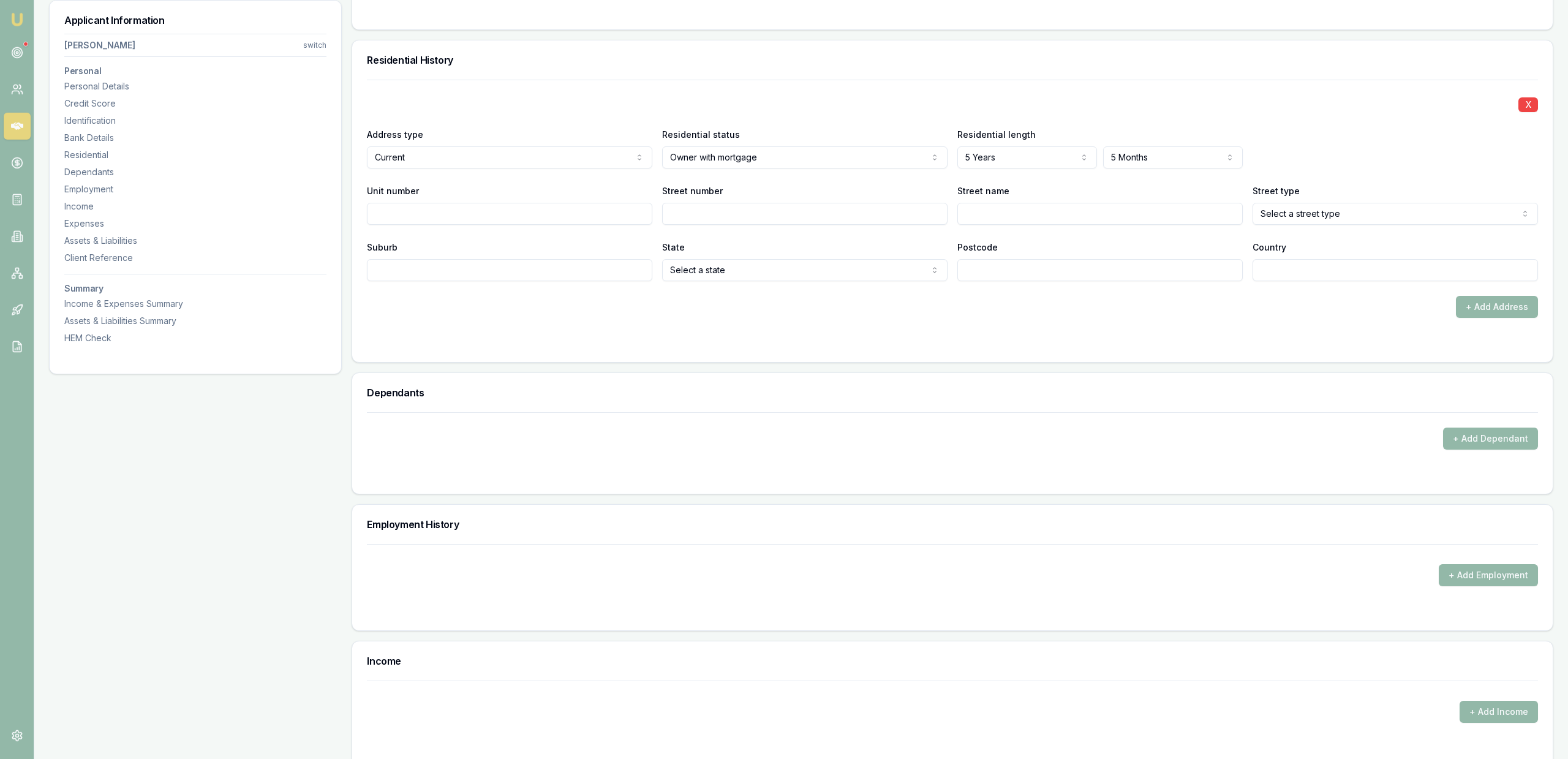
scroll to position [1062, 0]
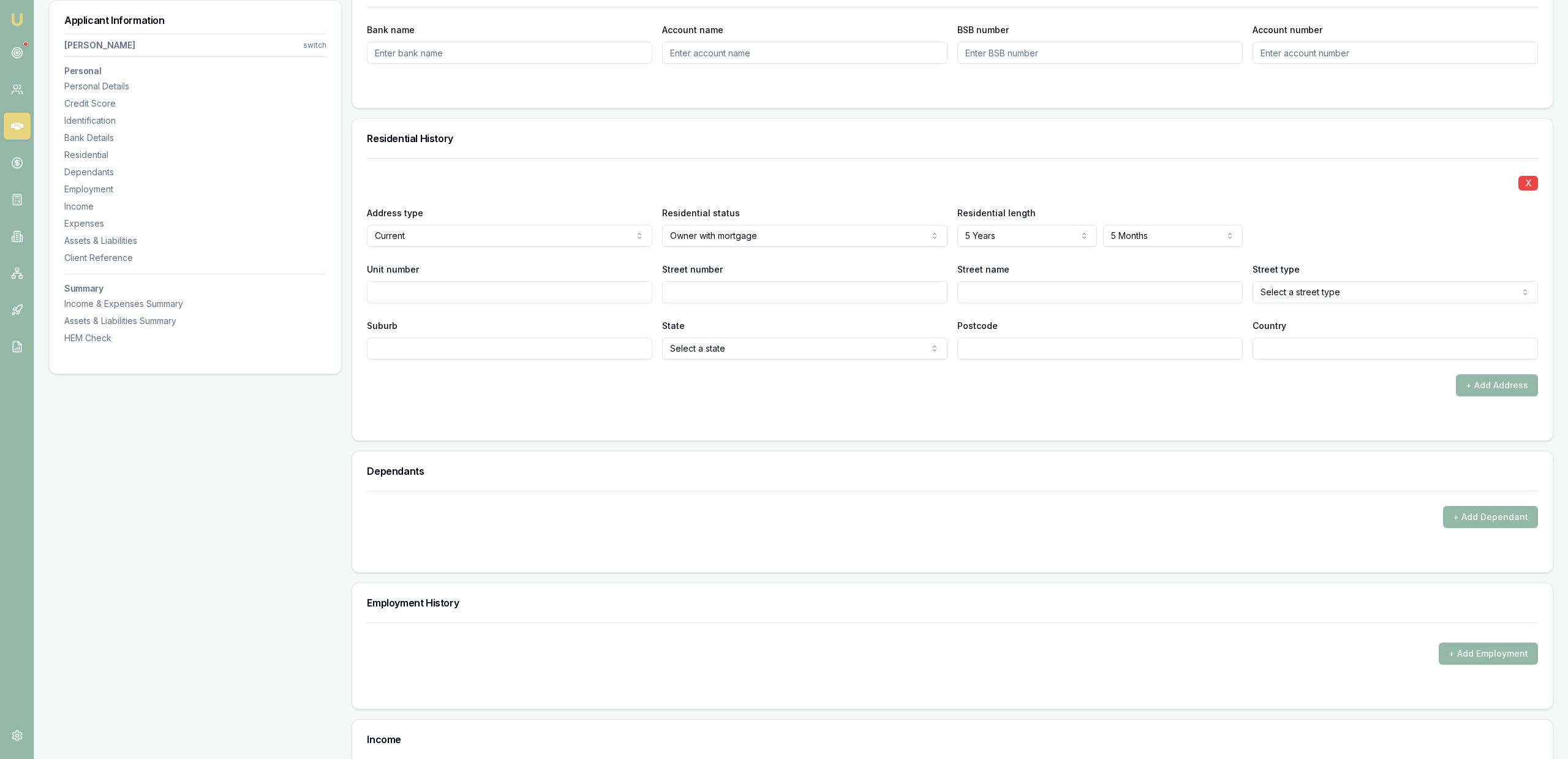
click at [541, 282] on div "Unit number" at bounding box center [509, 282] width 285 height 42
click at [563, 297] on input "Unit number" at bounding box center [509, 292] width 285 height 22
click at [696, 297] on input "Street number" at bounding box center [805, 292] width 285 height 22
type input "438"
type input "Rifle Range"
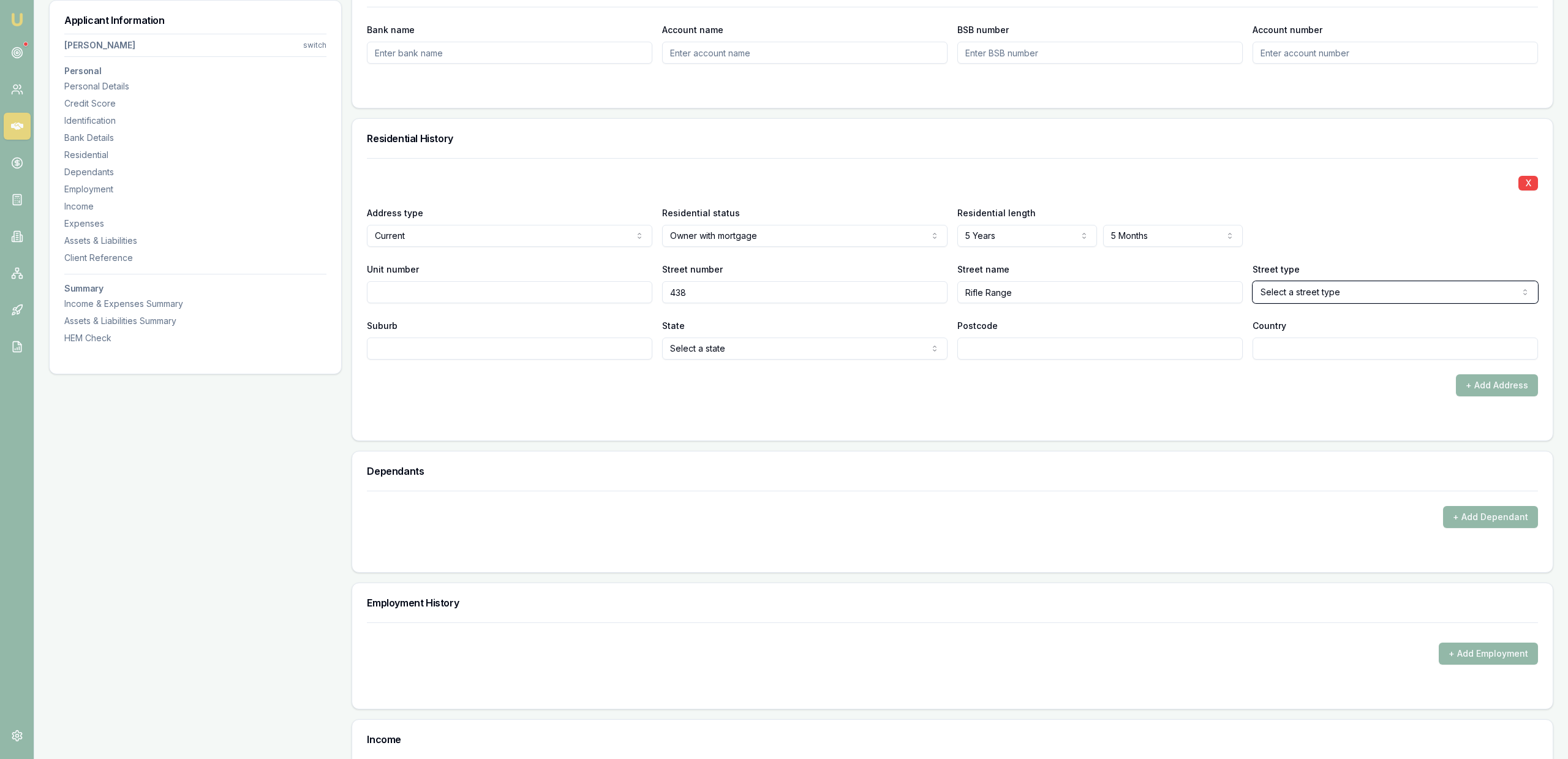
select select "Road"
type input "Sandford"
select select "TAS"
type input "7020"
type input "Australia"
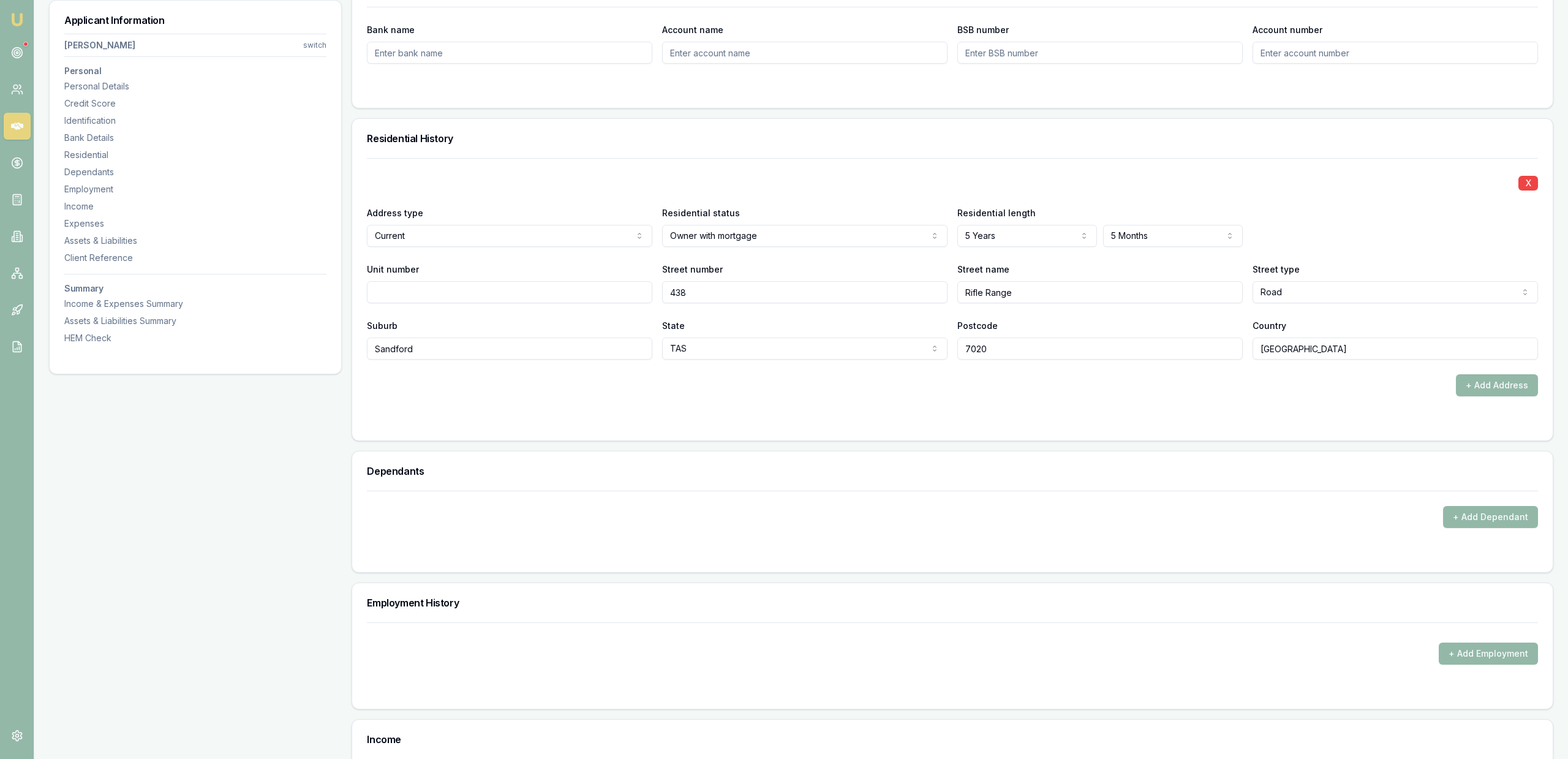
click at [1081, 444] on div "Personal Title * Ms Mr Mrs Miss Ms Dr Prof First name * Vivien Middle name Last…" at bounding box center [952, 456] width 1201 height 2659
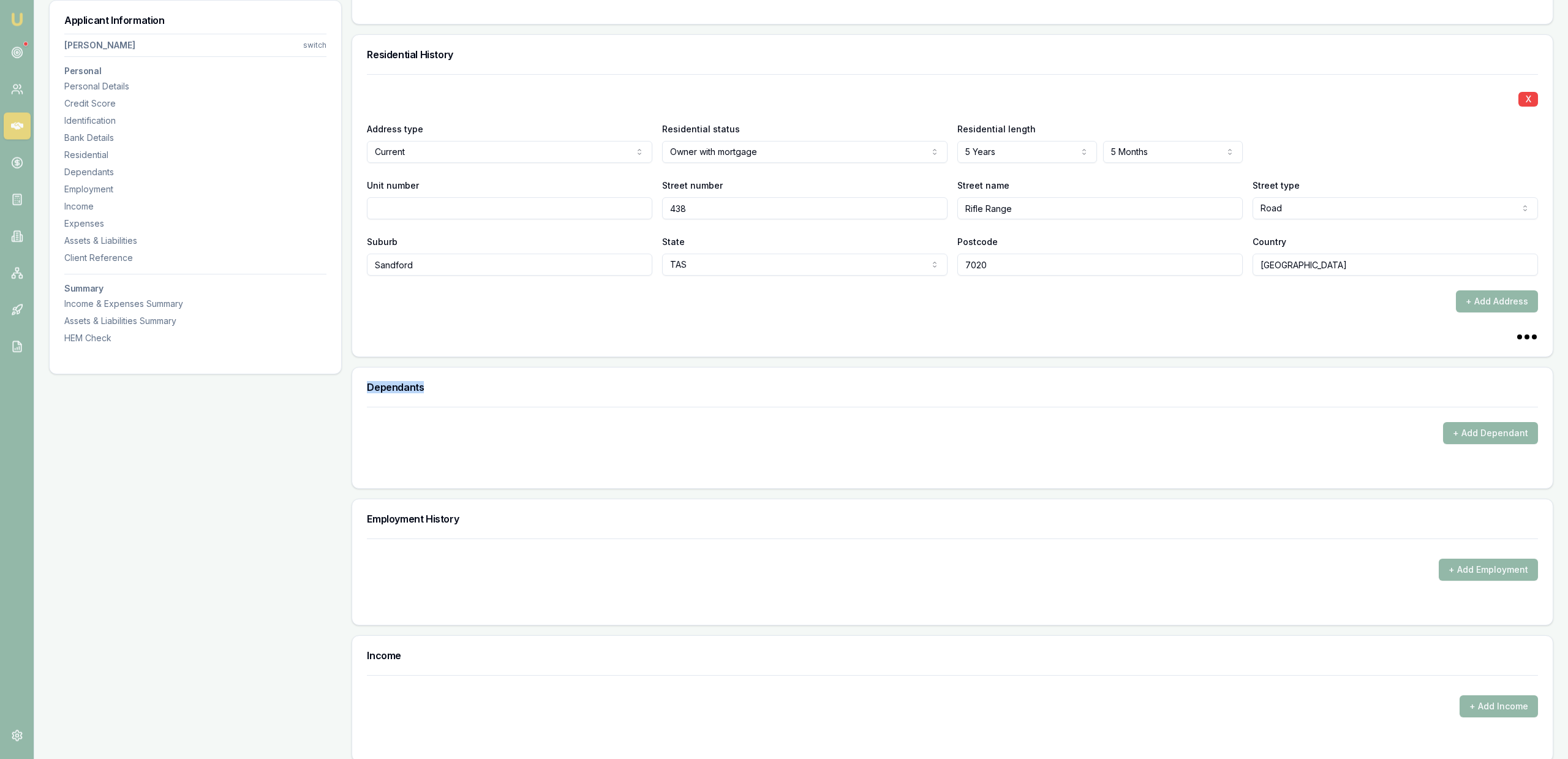
drag, startPoint x: 866, startPoint y: 398, endPoint x: 858, endPoint y: 397, distance: 8.1
click at [872, 398] on div "Dependants + Add Dependant" at bounding box center [952, 427] width 1201 height 122
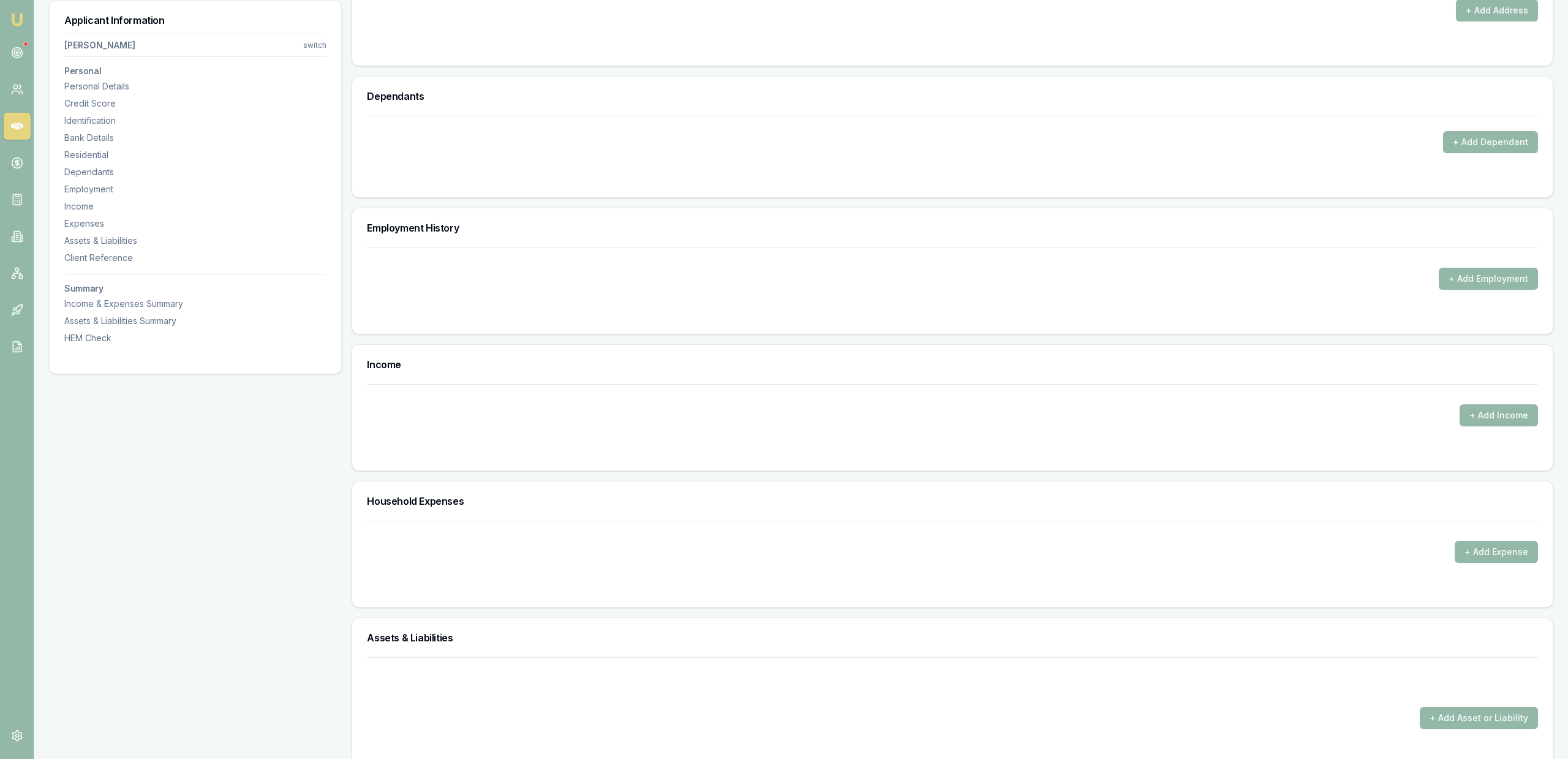
click at [901, 400] on div at bounding box center [952, 394] width 1171 height 19
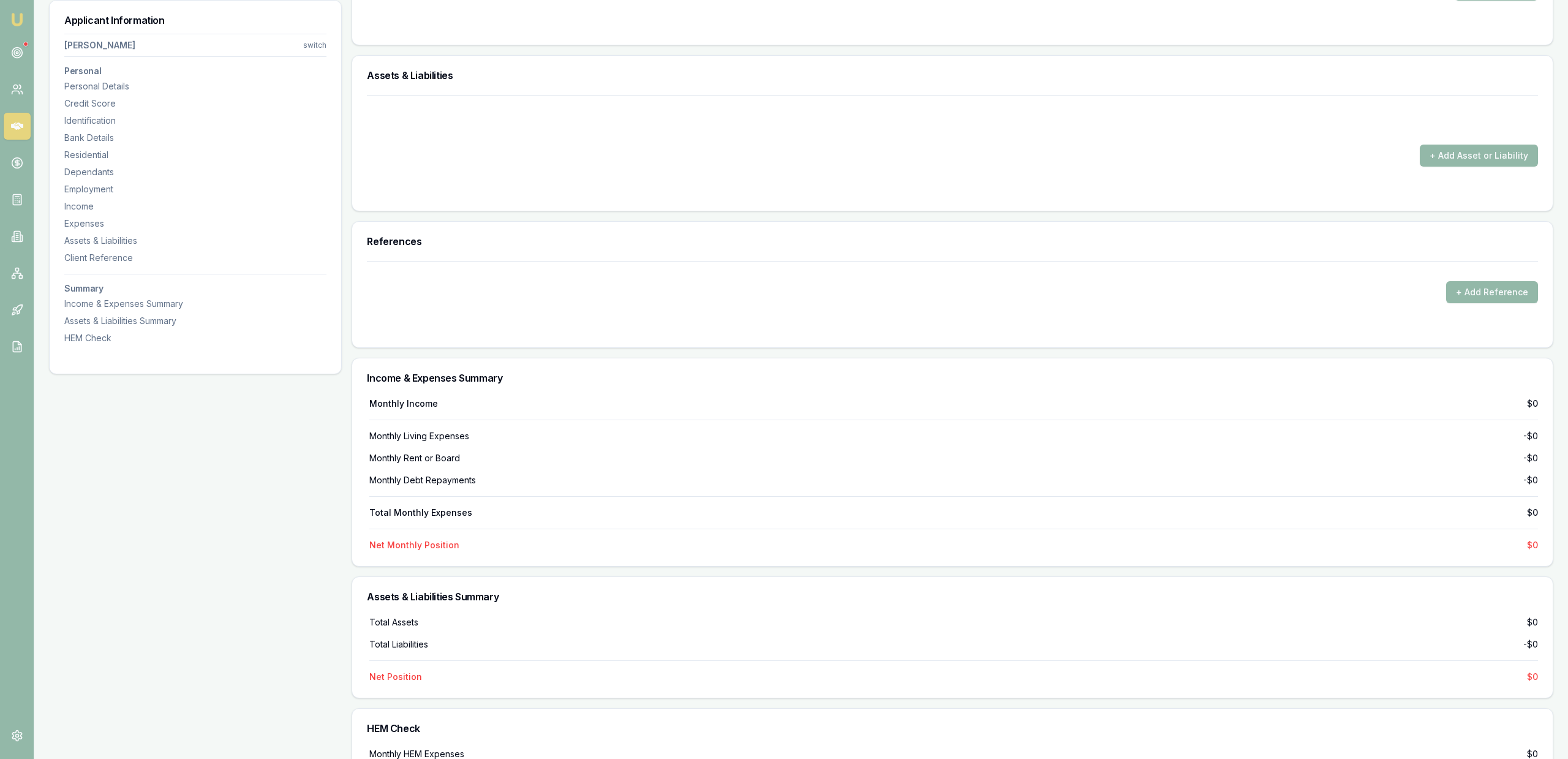
scroll to position [2099, 0]
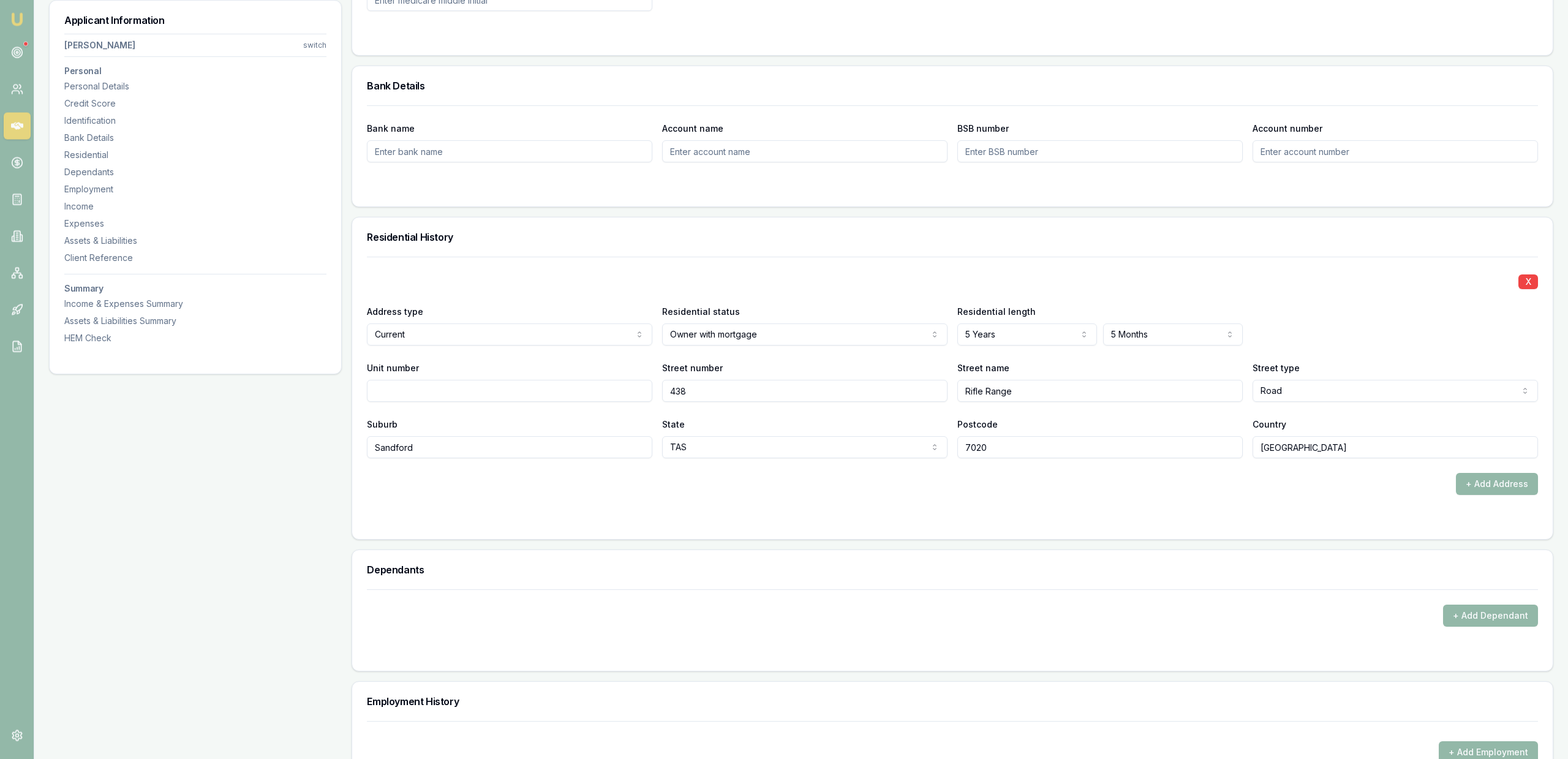
drag, startPoint x: 1021, startPoint y: 477, endPoint x: 884, endPoint y: 182, distance: 325.3
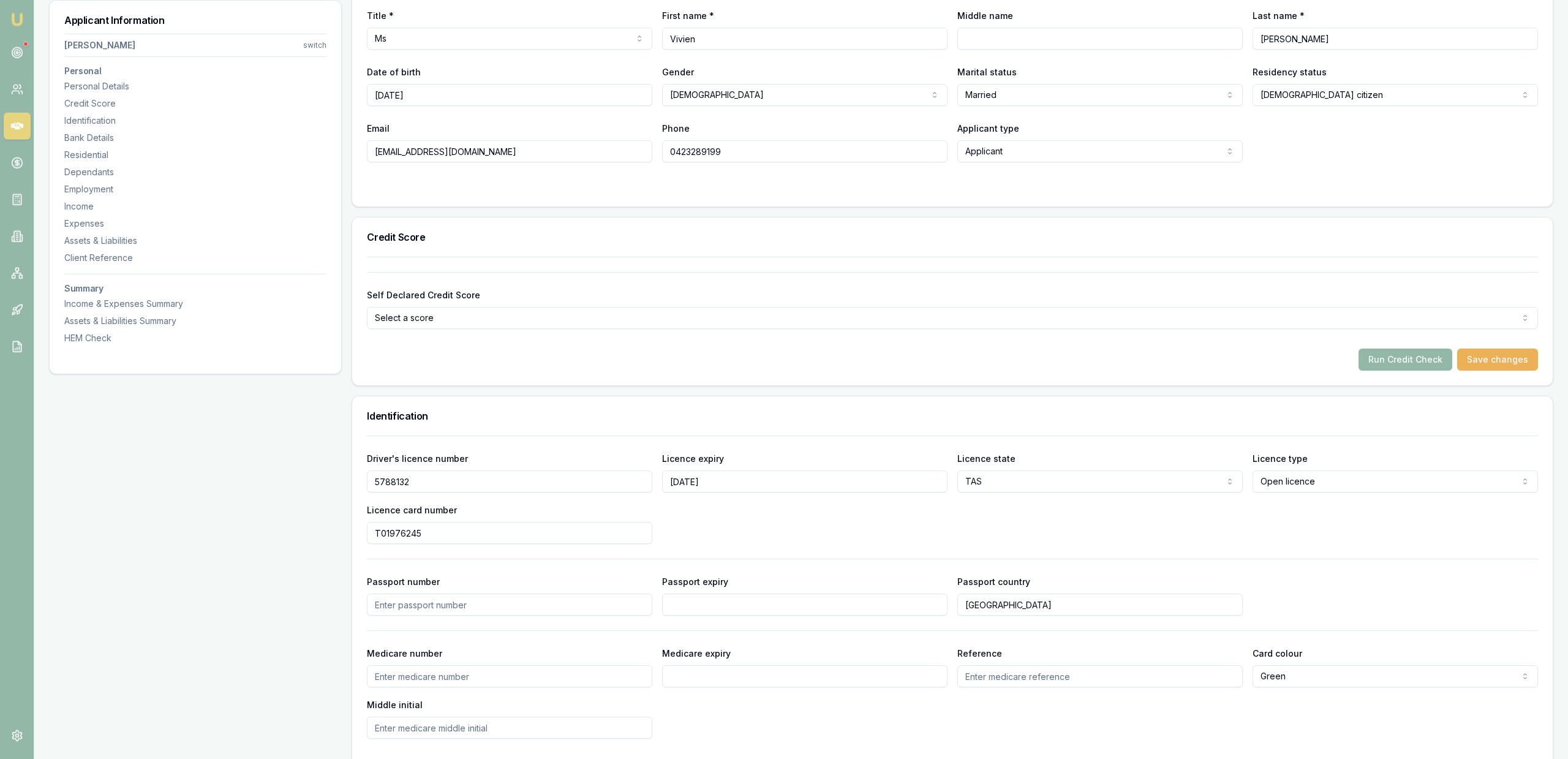
scroll to position [192, 0]
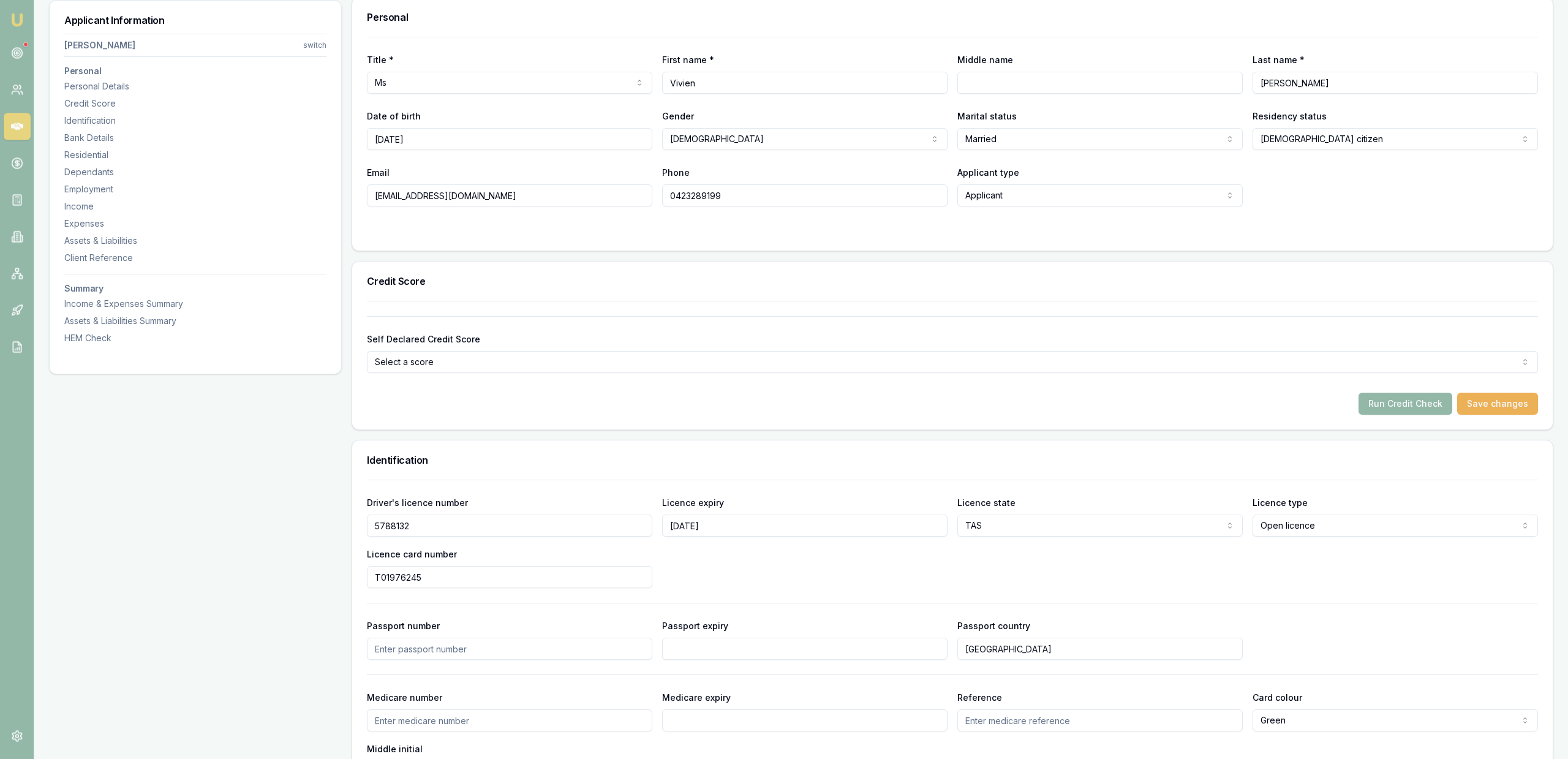
click at [1409, 396] on button "Run Credit Check" at bounding box center [1405, 403] width 93 height 22
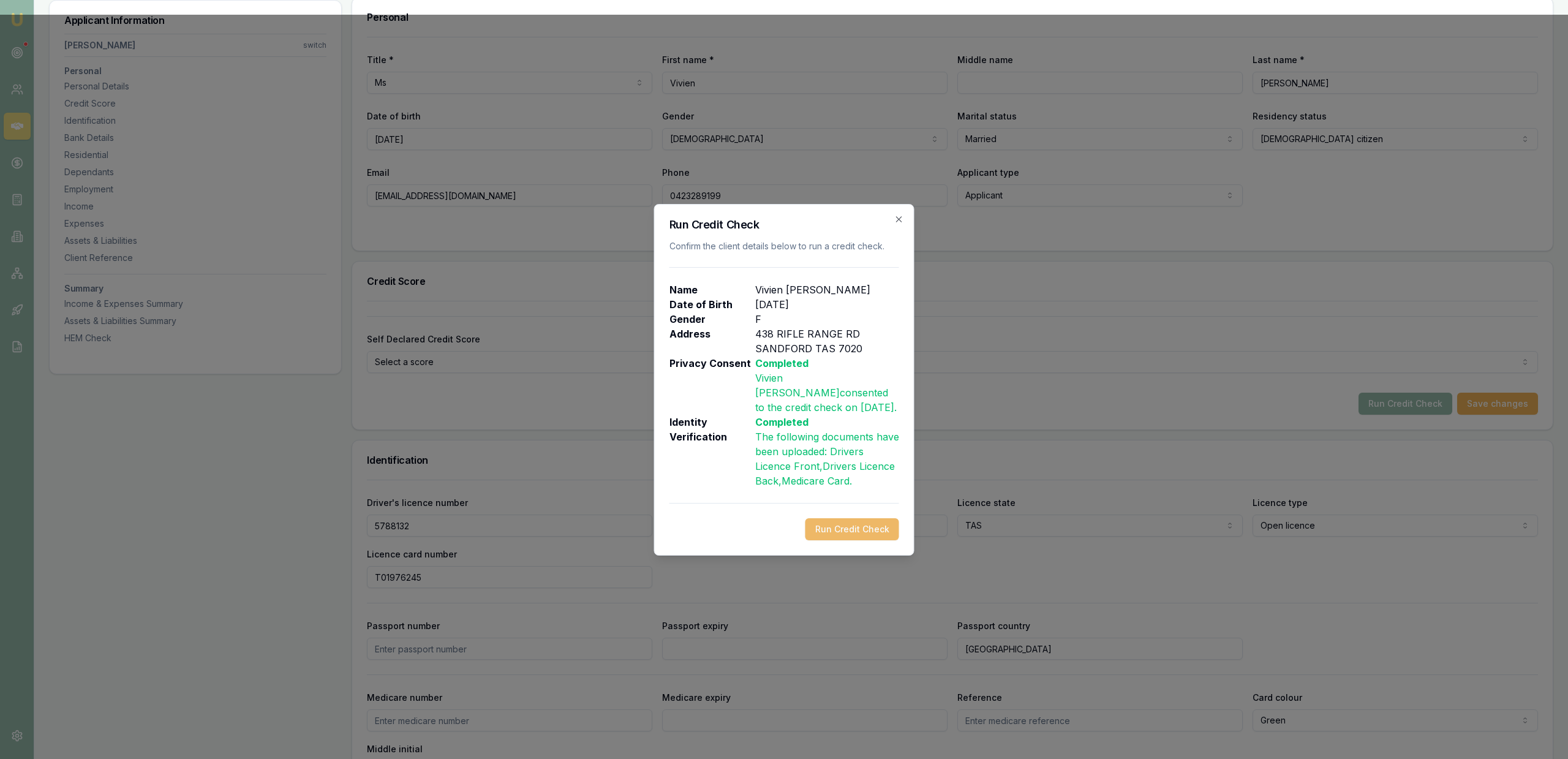
click at [875, 527] on button "Run Credit Check" at bounding box center [852, 529] width 93 height 22
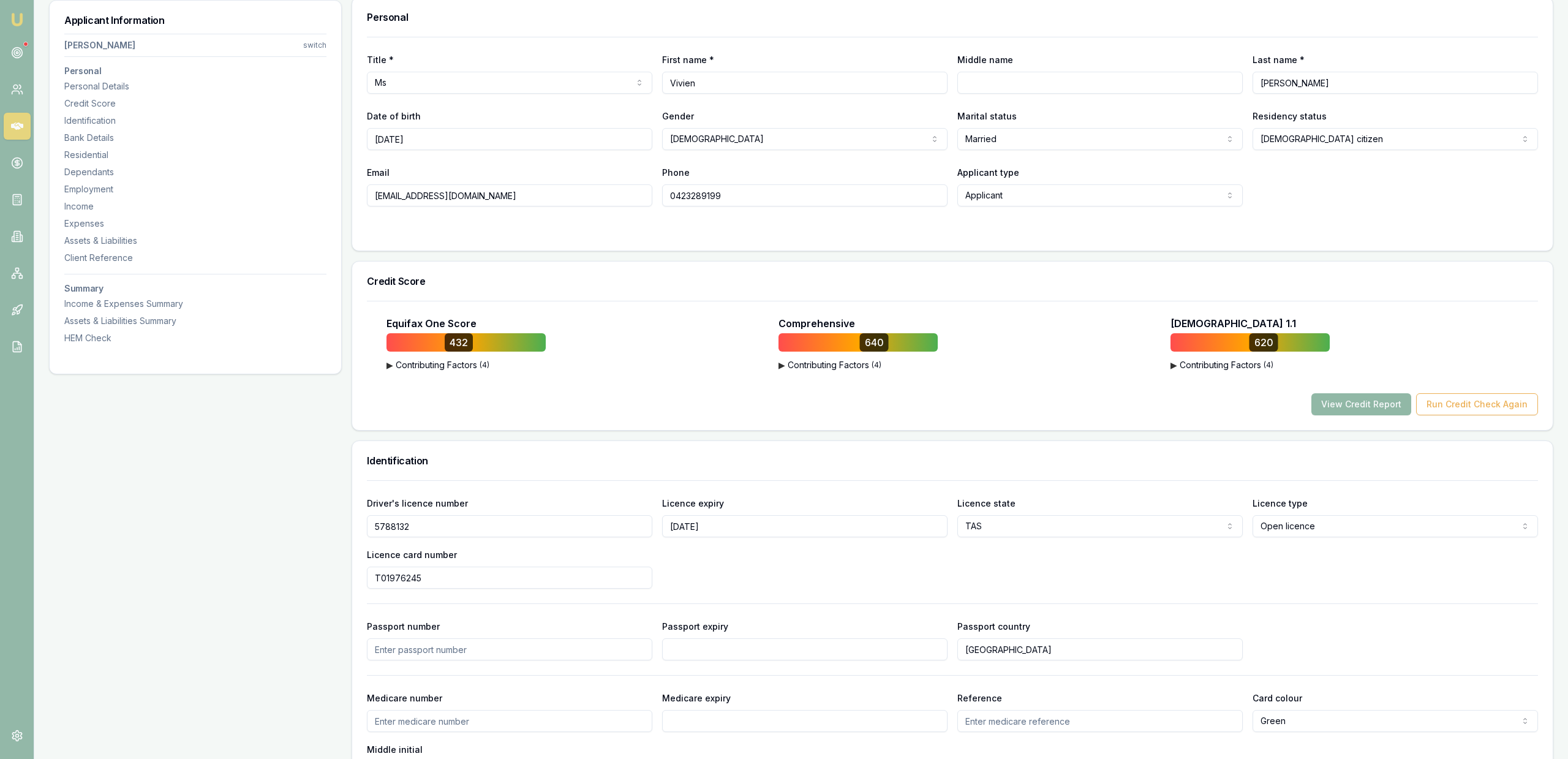
click at [1350, 403] on button "View Credit Report" at bounding box center [1361, 404] width 100 height 22
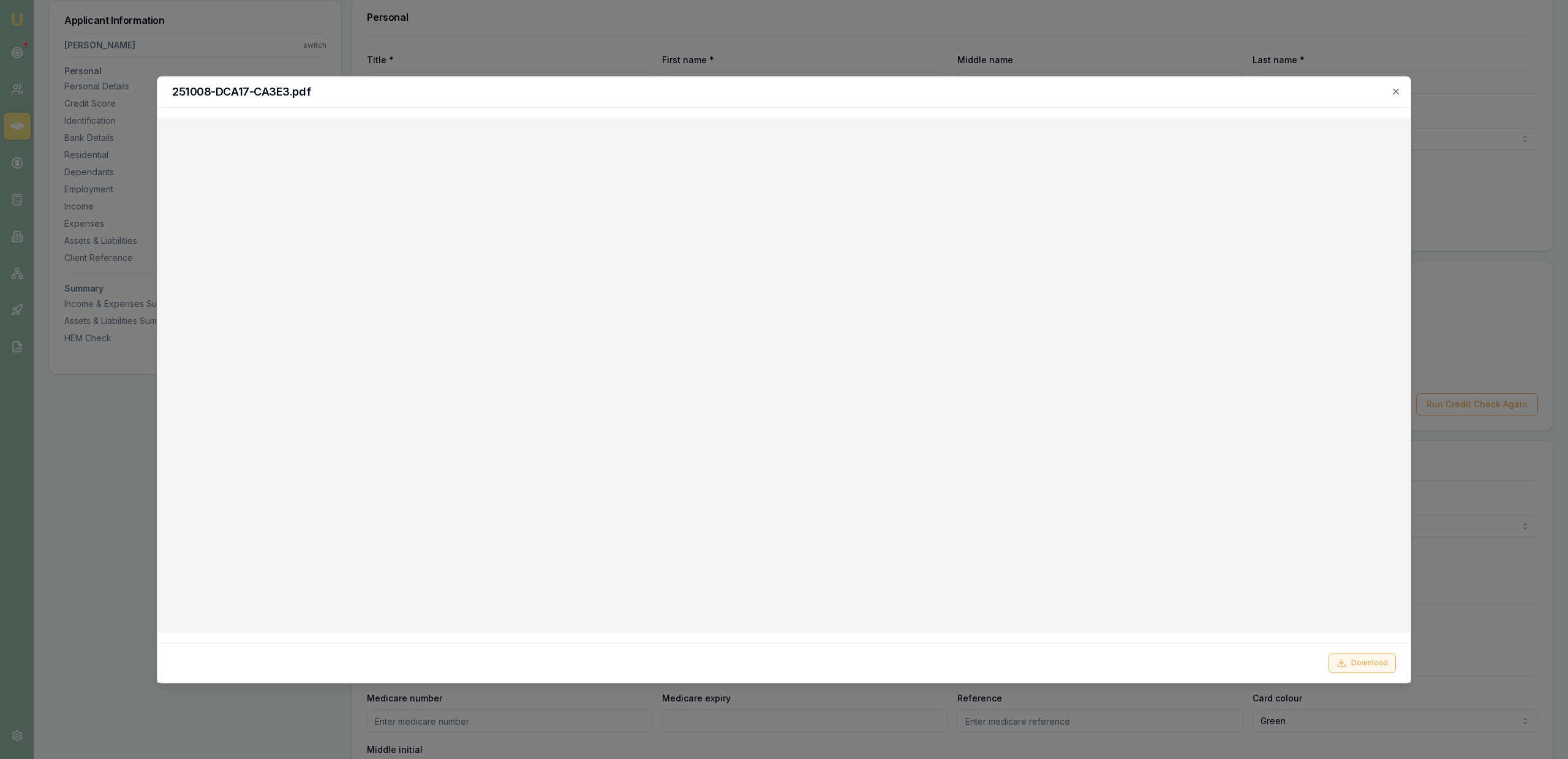
click at [1348, 662] on button "Download" at bounding box center [1362, 662] width 67 height 19
click at [405, 63] on div at bounding box center [784, 379] width 1568 height 759
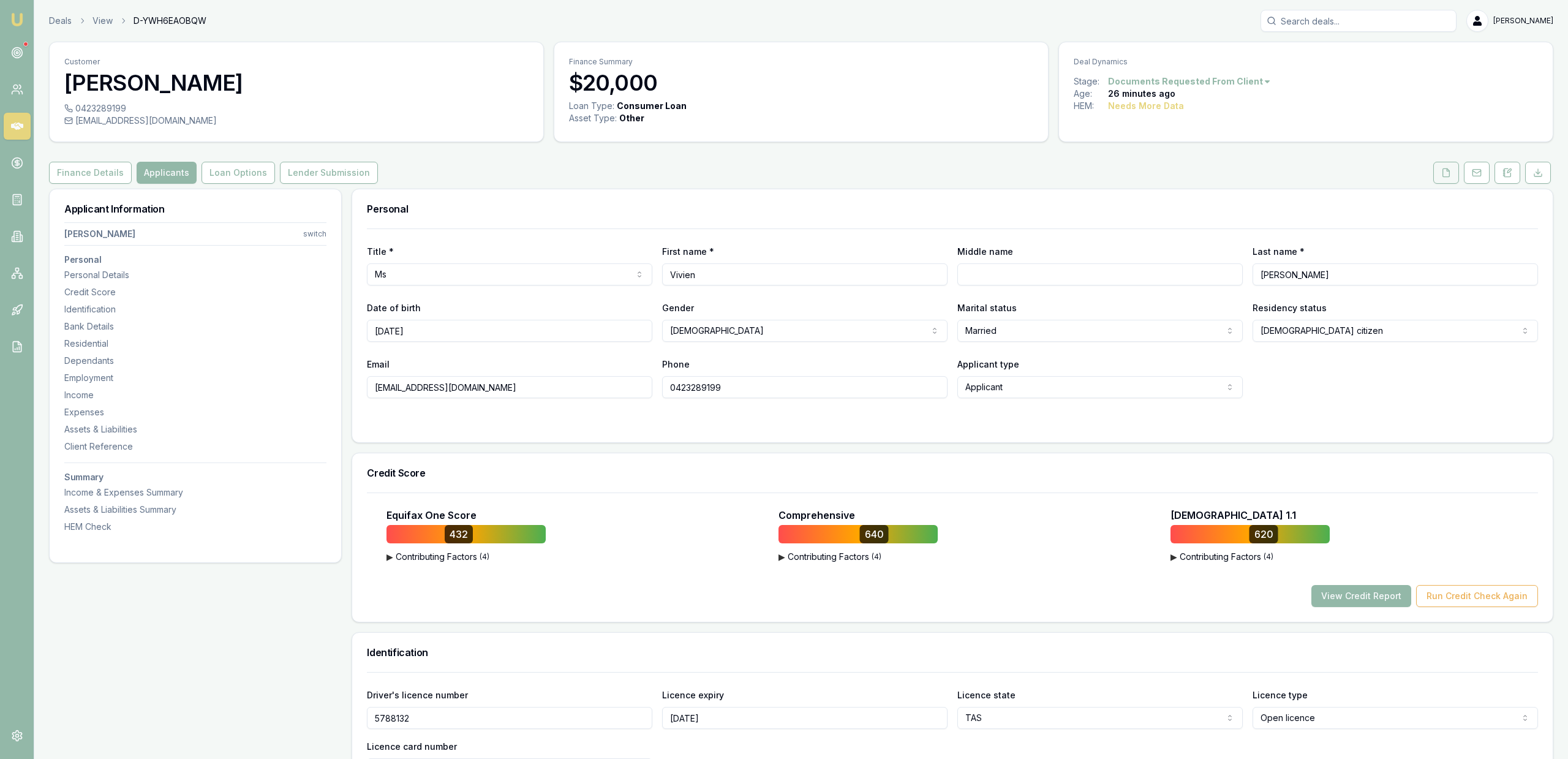
click at [1443, 177] on icon at bounding box center [1446, 173] width 10 height 10
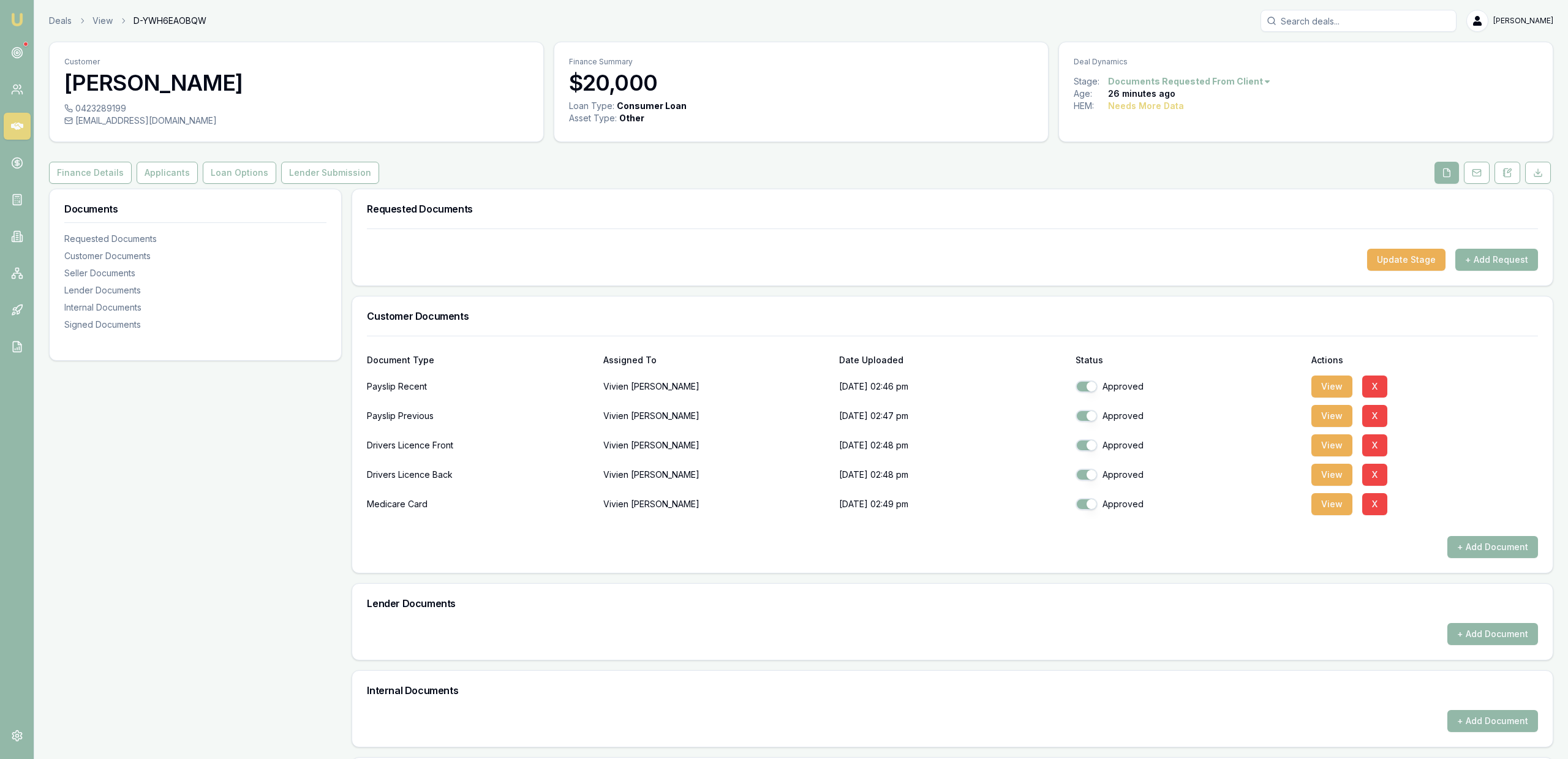
click at [1504, 267] on button "+ Add Request" at bounding box center [1497, 260] width 82 height 22
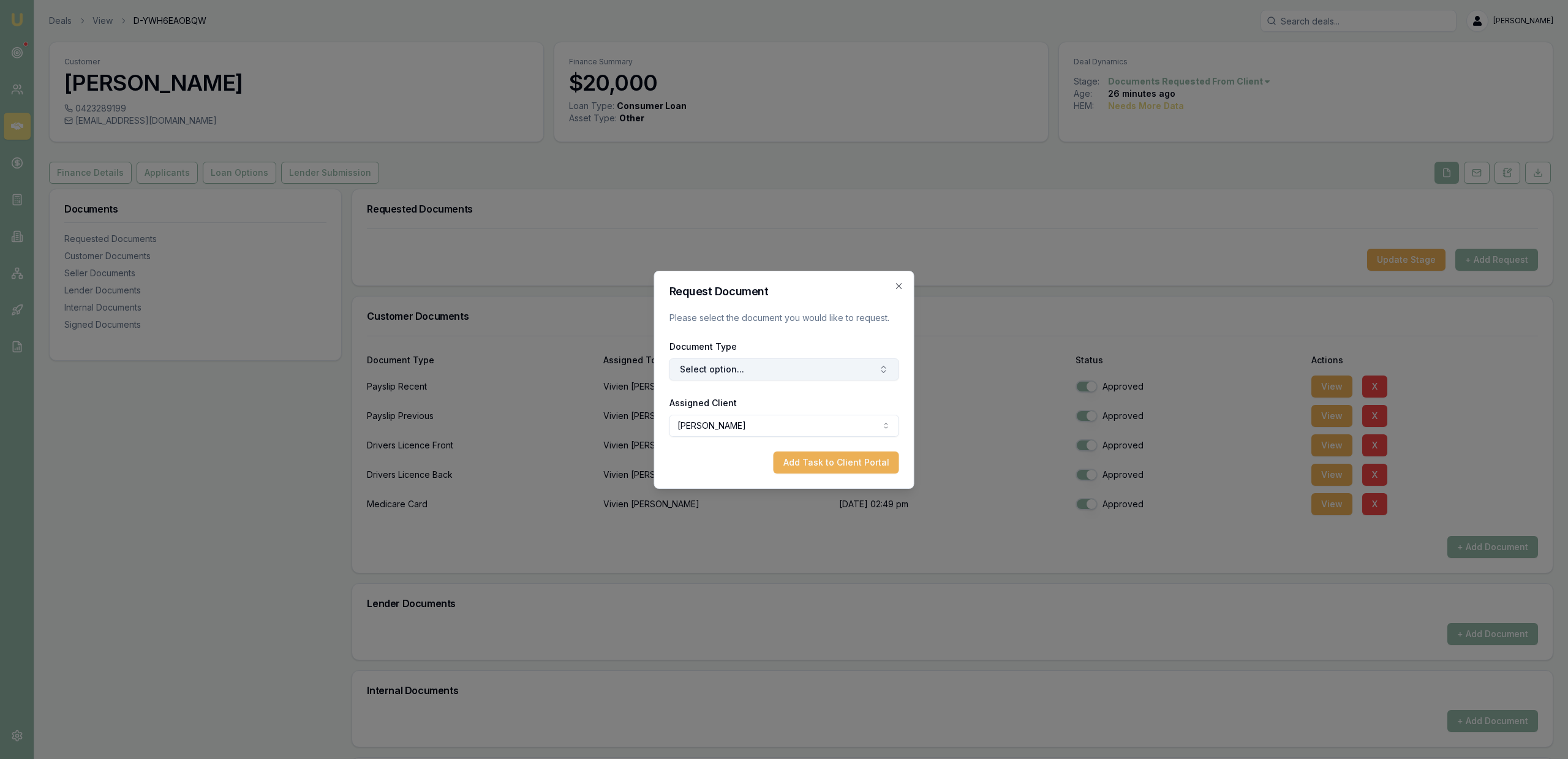
click at [833, 361] on button "Select option..." at bounding box center [784, 369] width 230 height 22
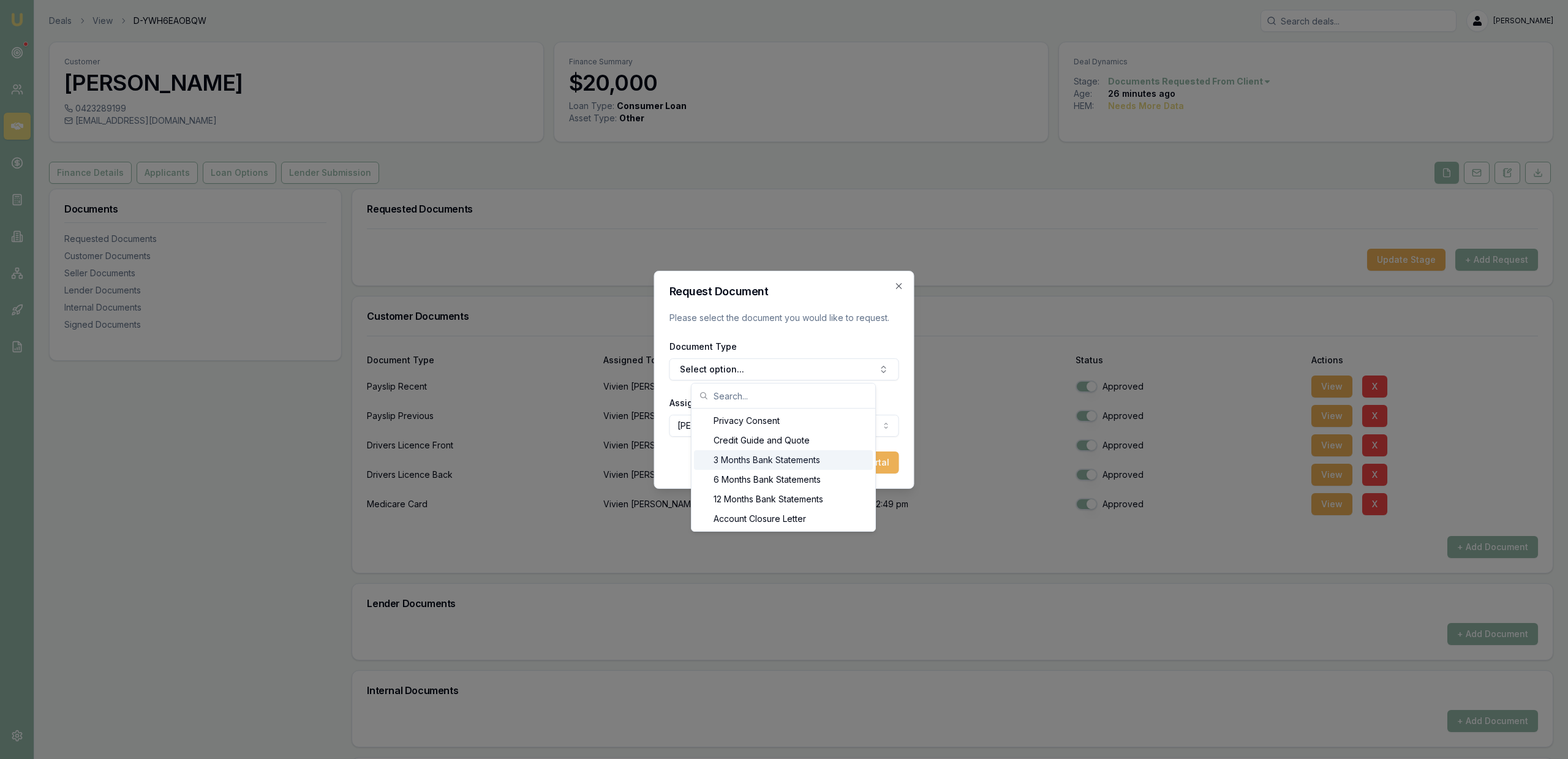
click at [752, 460] on div "3 Months Bank Statements" at bounding box center [783, 459] width 179 height 19
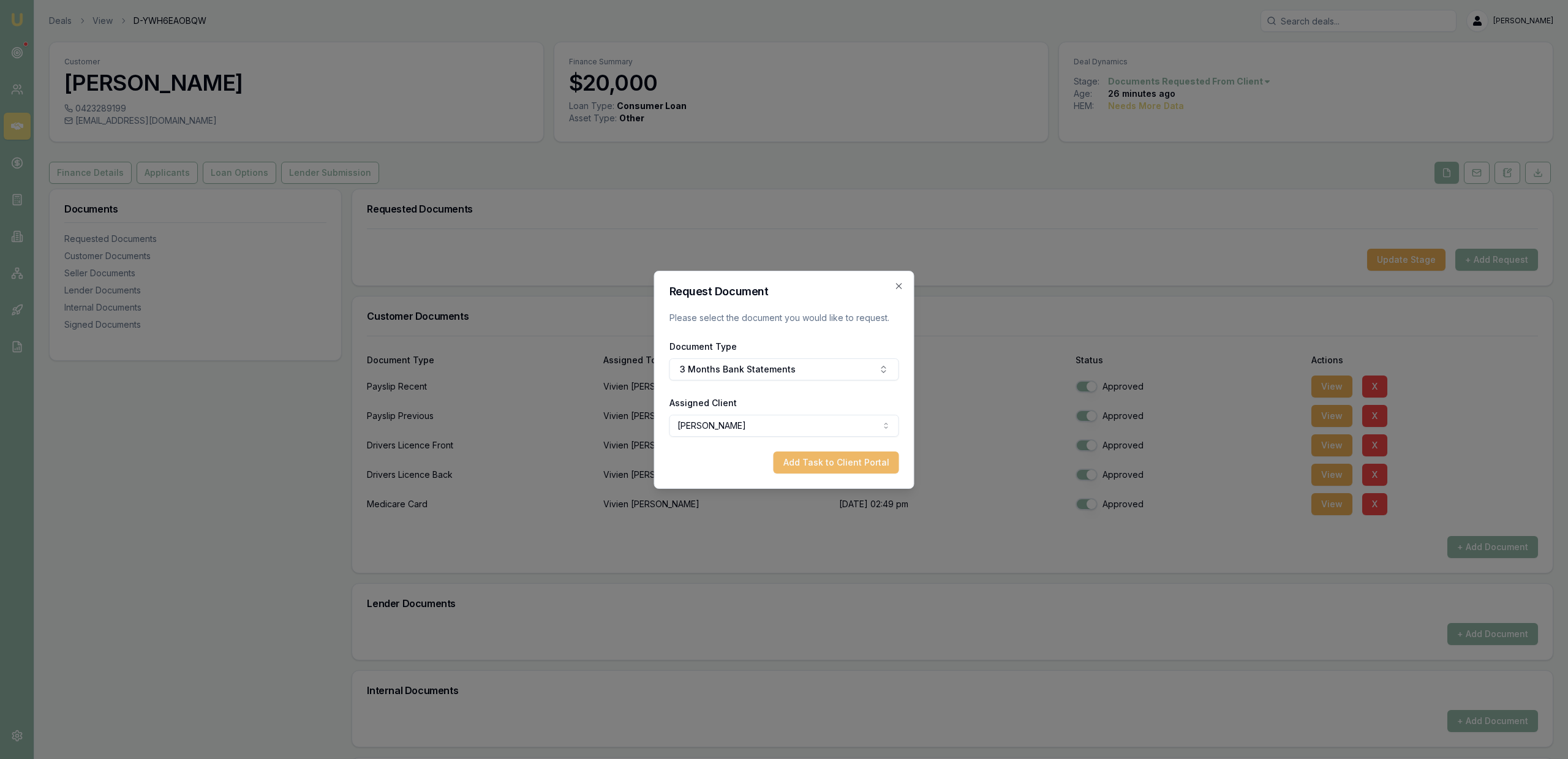
click at [844, 463] on button "Add Task to Client Portal" at bounding box center [836, 462] width 125 height 22
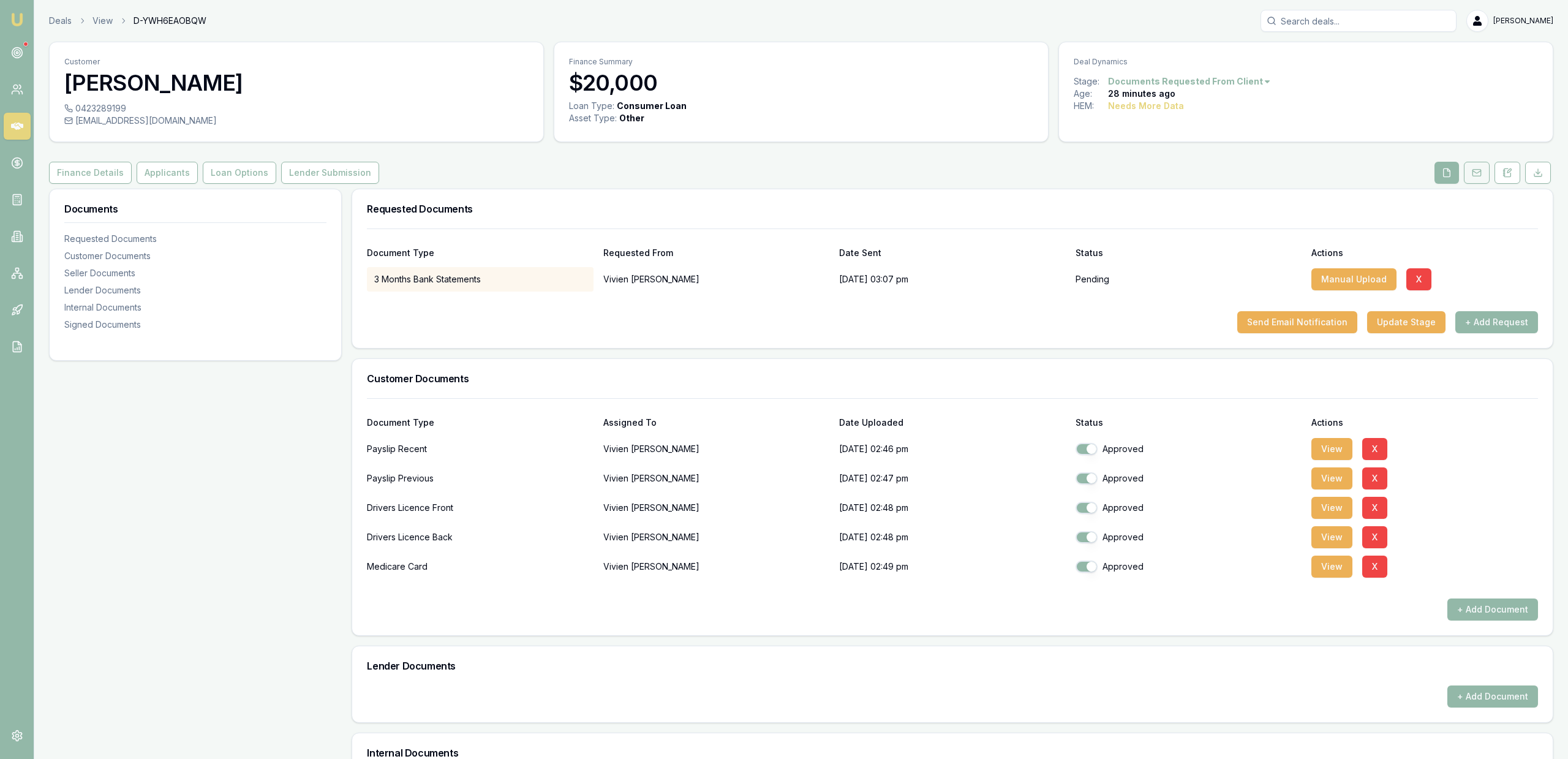
click at [1485, 171] on button at bounding box center [1476, 172] width 26 height 22
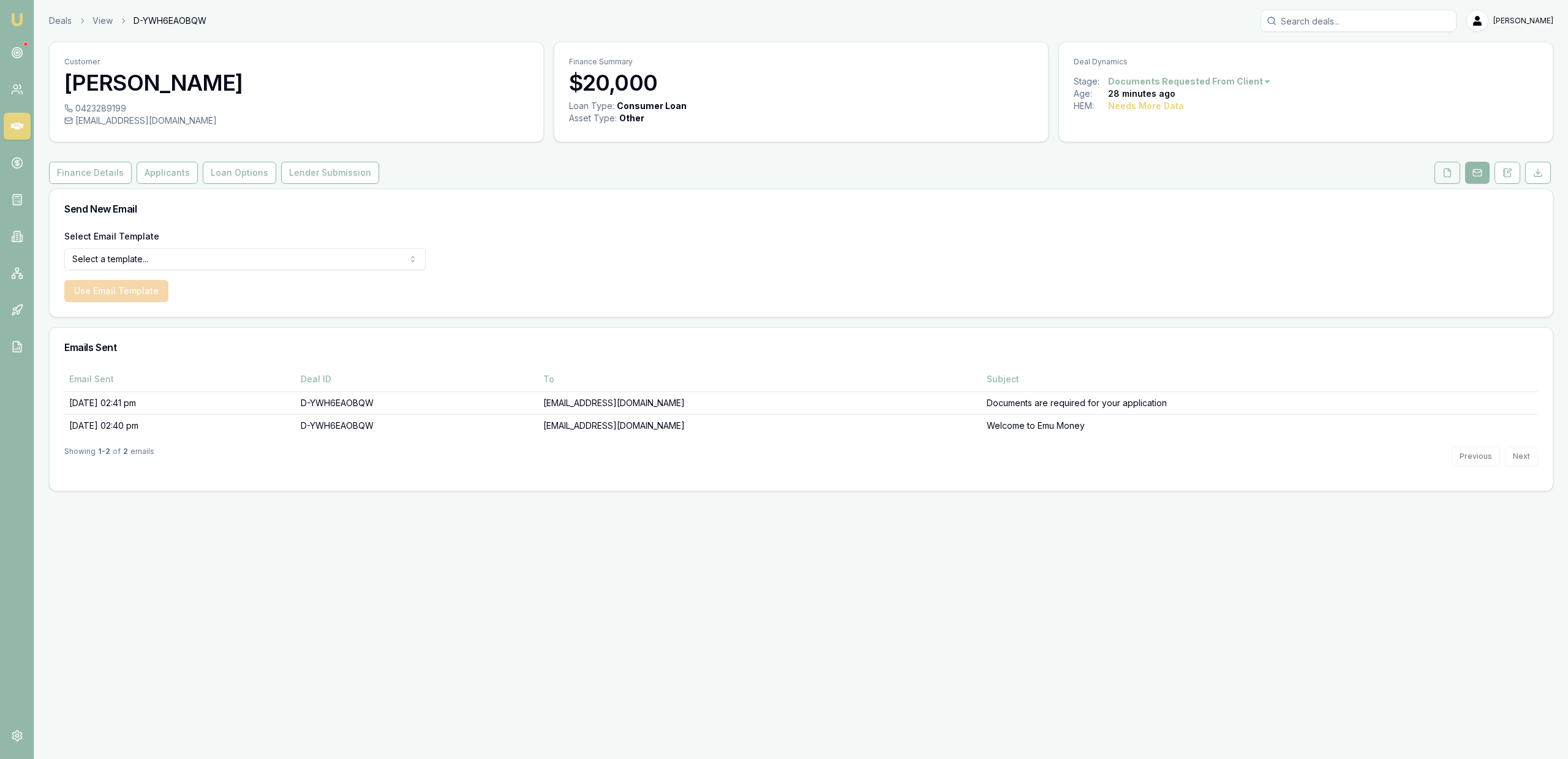
click at [1454, 175] on button at bounding box center [1447, 172] width 26 height 22
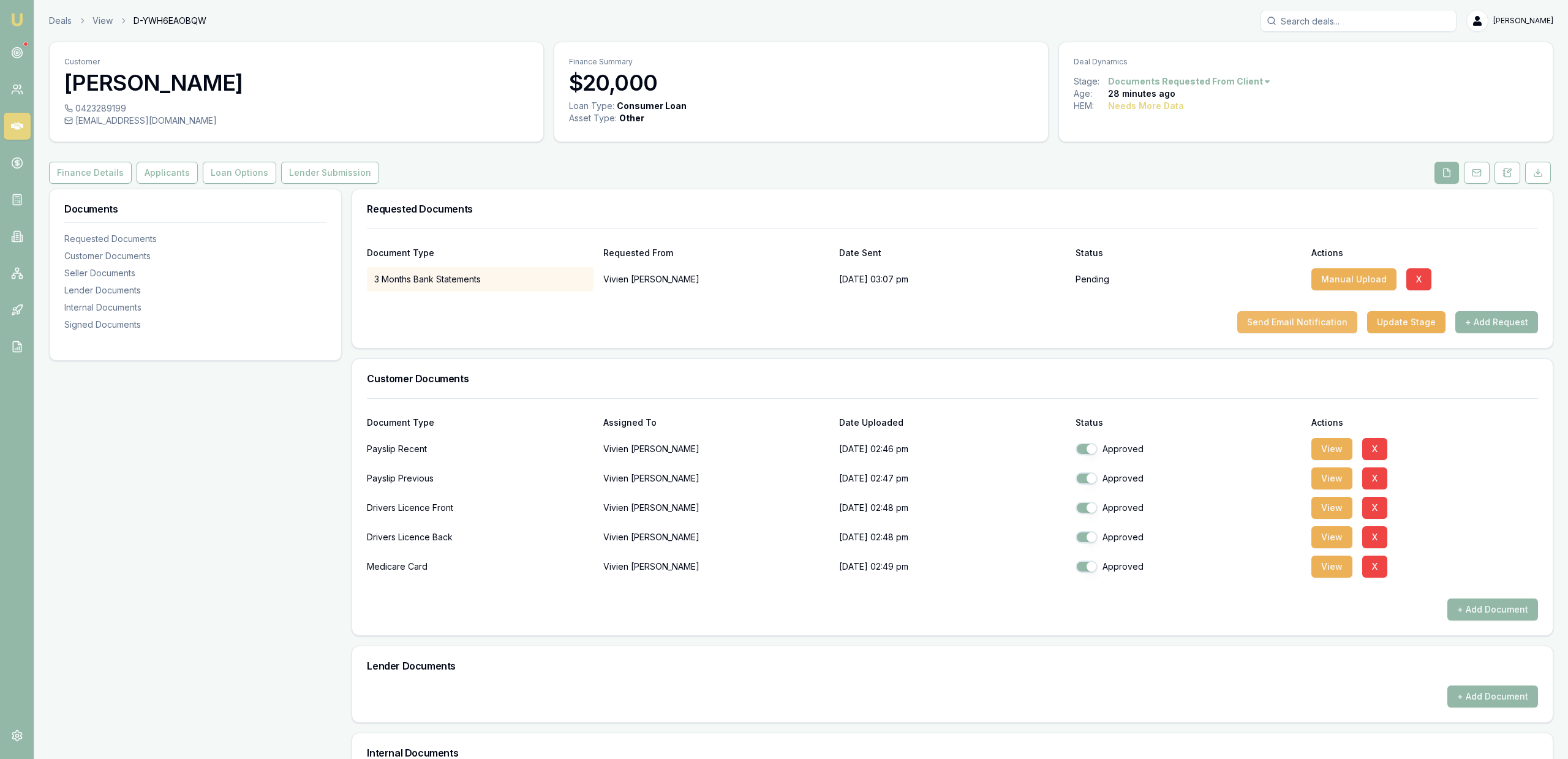
click at [1316, 328] on button "Send Email Notification" at bounding box center [1297, 322] width 120 height 22
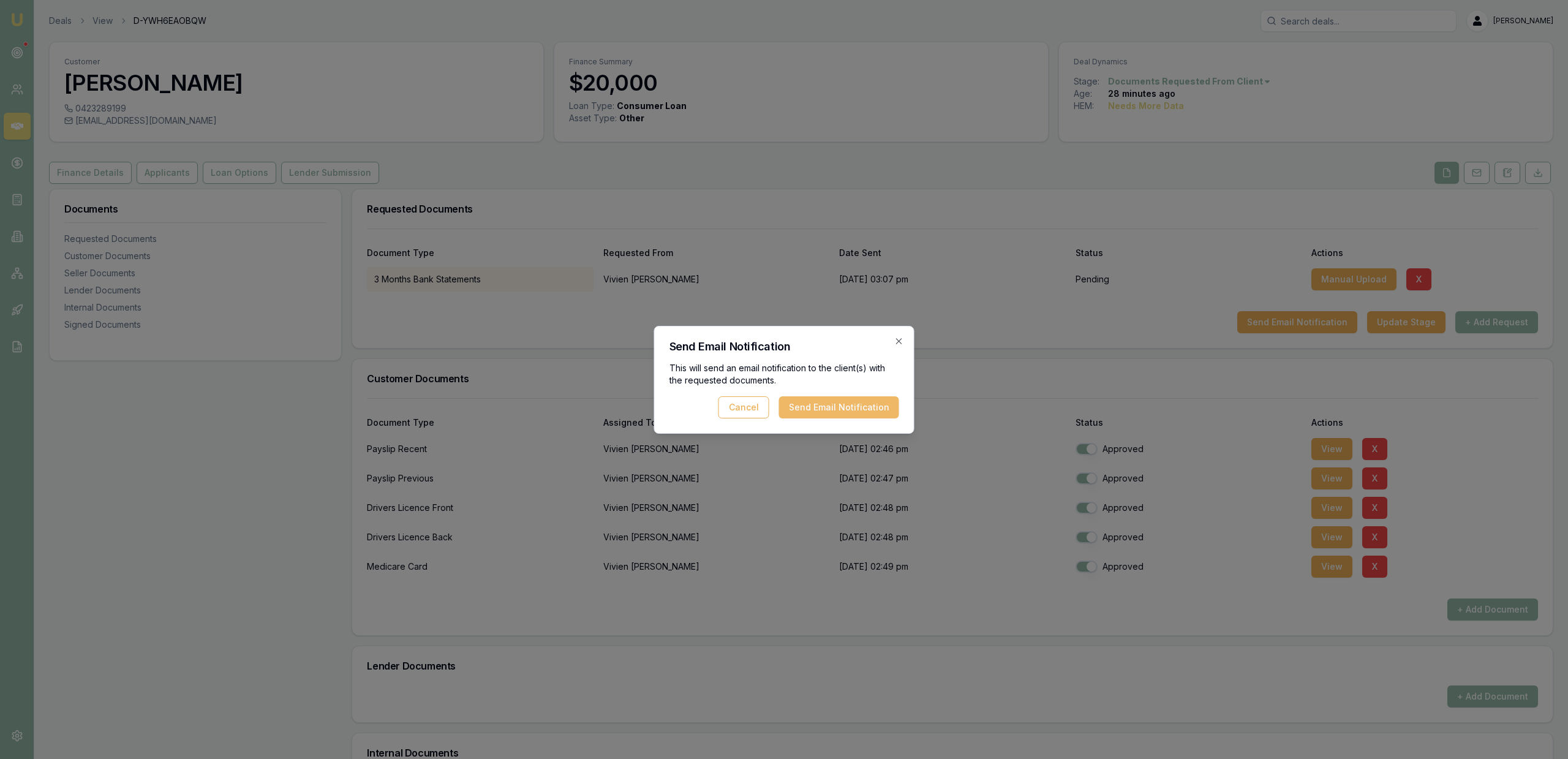
click at [827, 398] on div "This will send an email notification to the client(s) with the requested docume…" at bounding box center [784, 390] width 230 height 56
click at [826, 397] on button "Send Email Notification" at bounding box center [839, 407] width 120 height 22
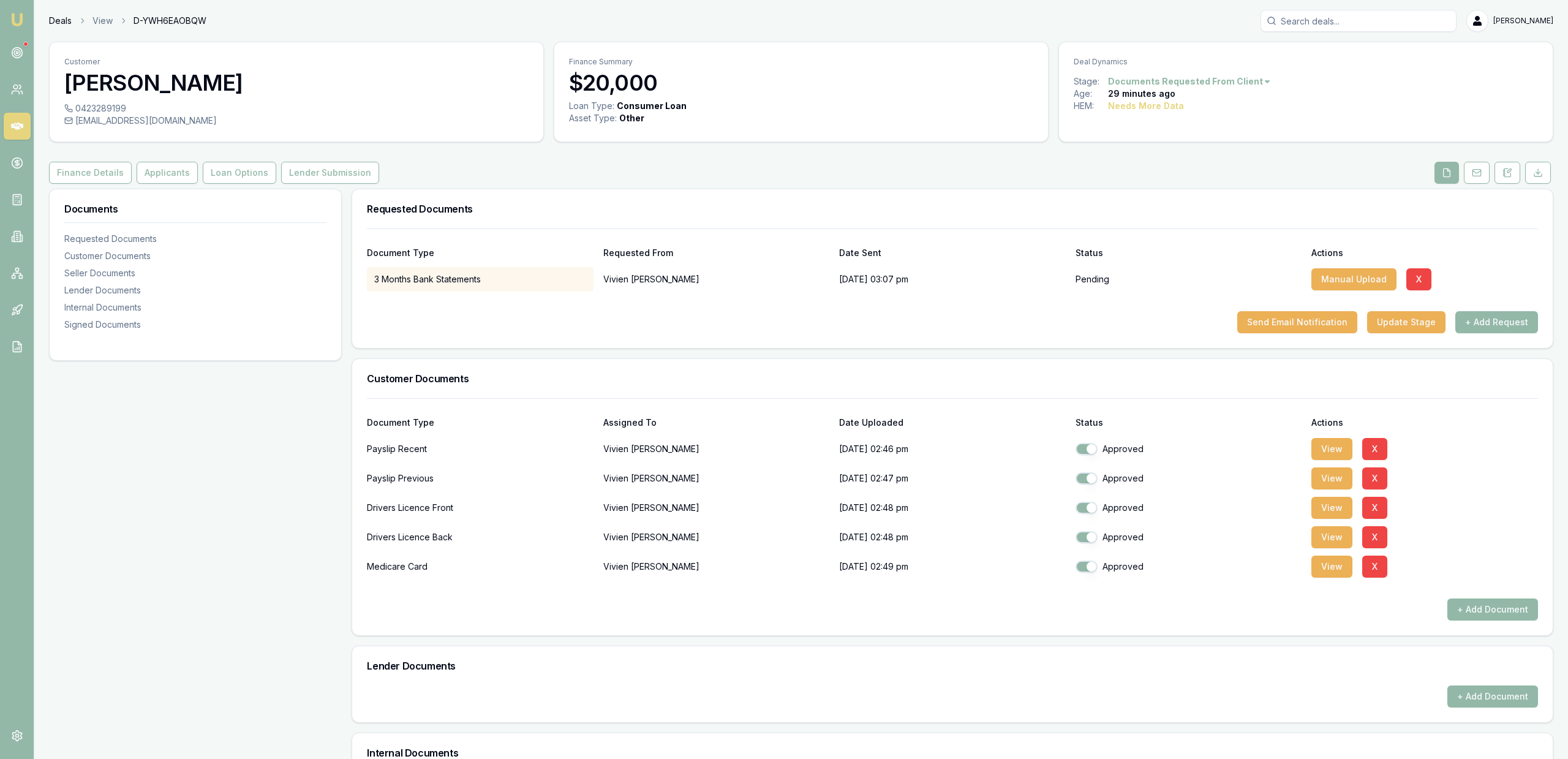
click at [55, 24] on link "Deals" at bounding box center [60, 20] width 23 height 13
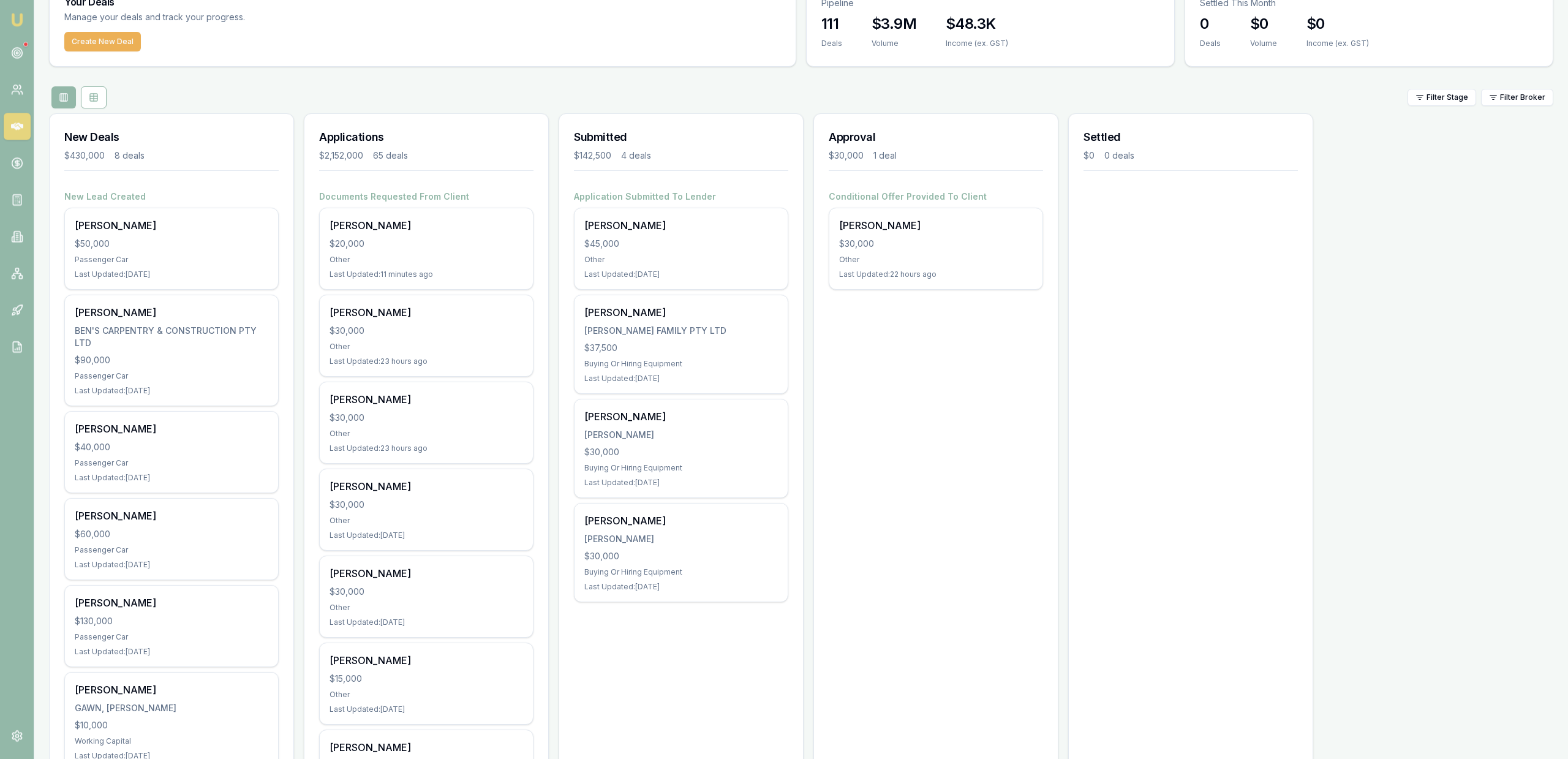
scroll to position [62, 0]
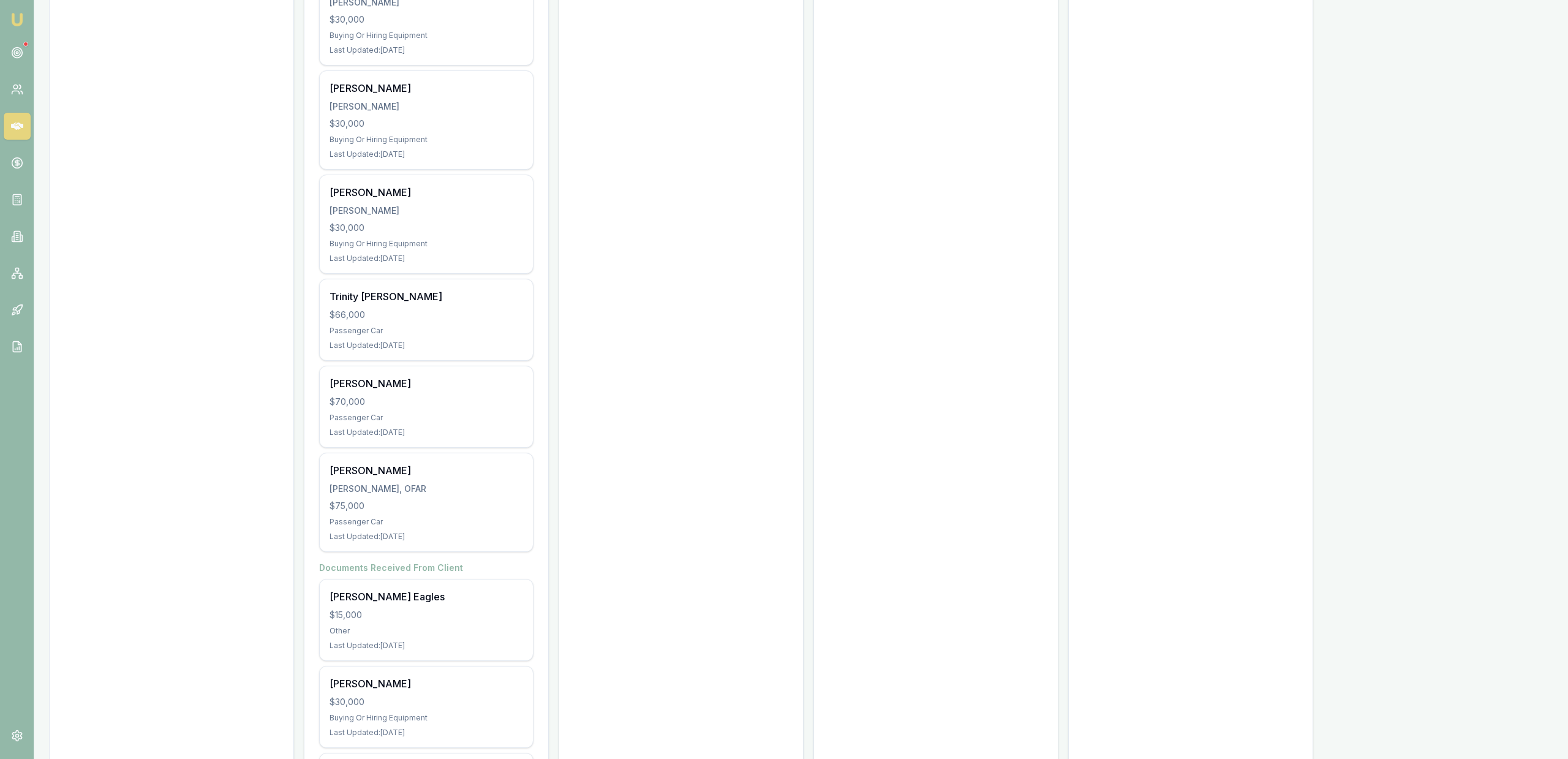
scroll to position [5316, 0]
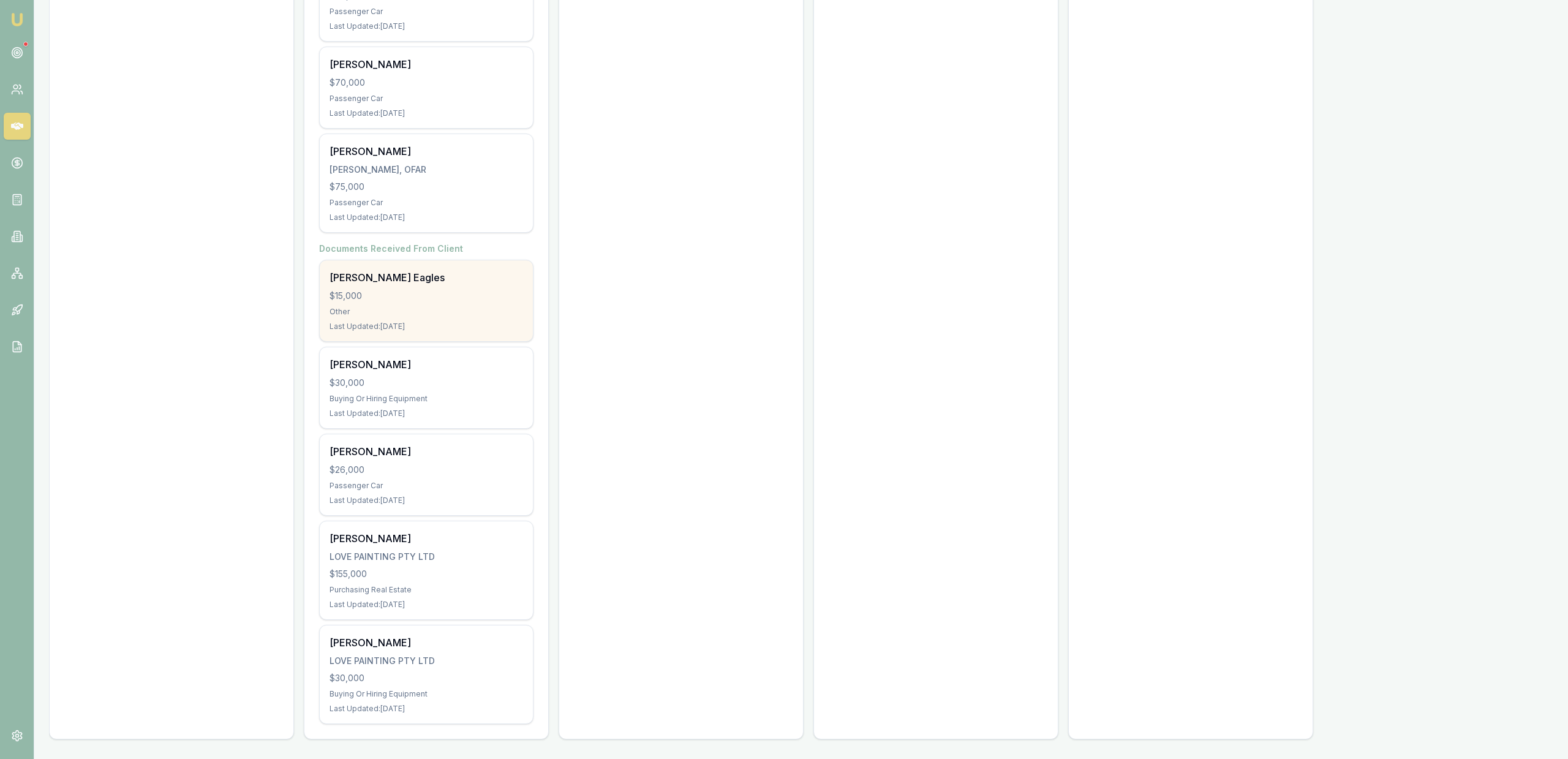
click at [462, 291] on div "$15,000" at bounding box center [426, 296] width 193 height 13
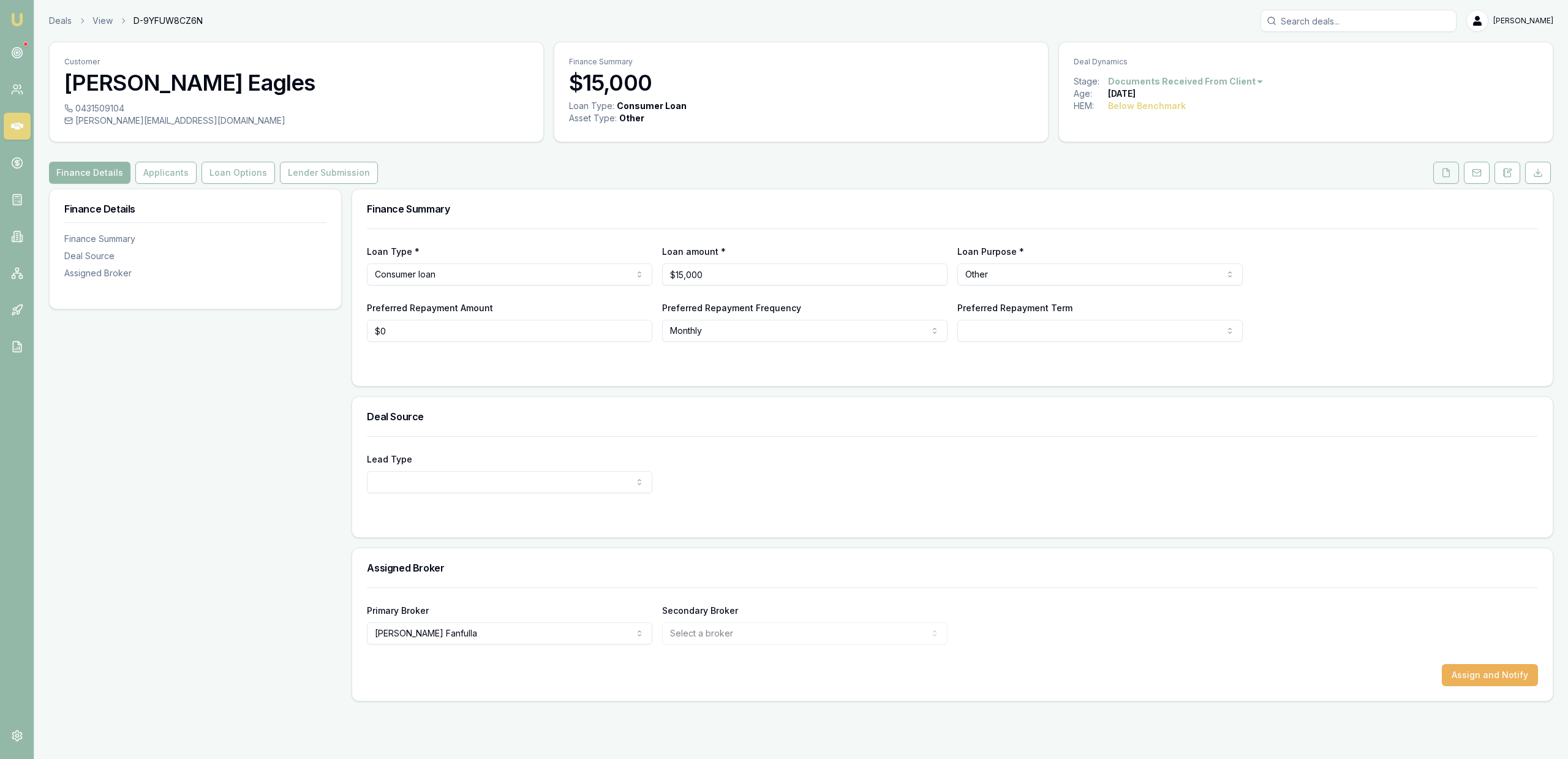
click at [1459, 176] on button at bounding box center [1446, 172] width 26 height 22
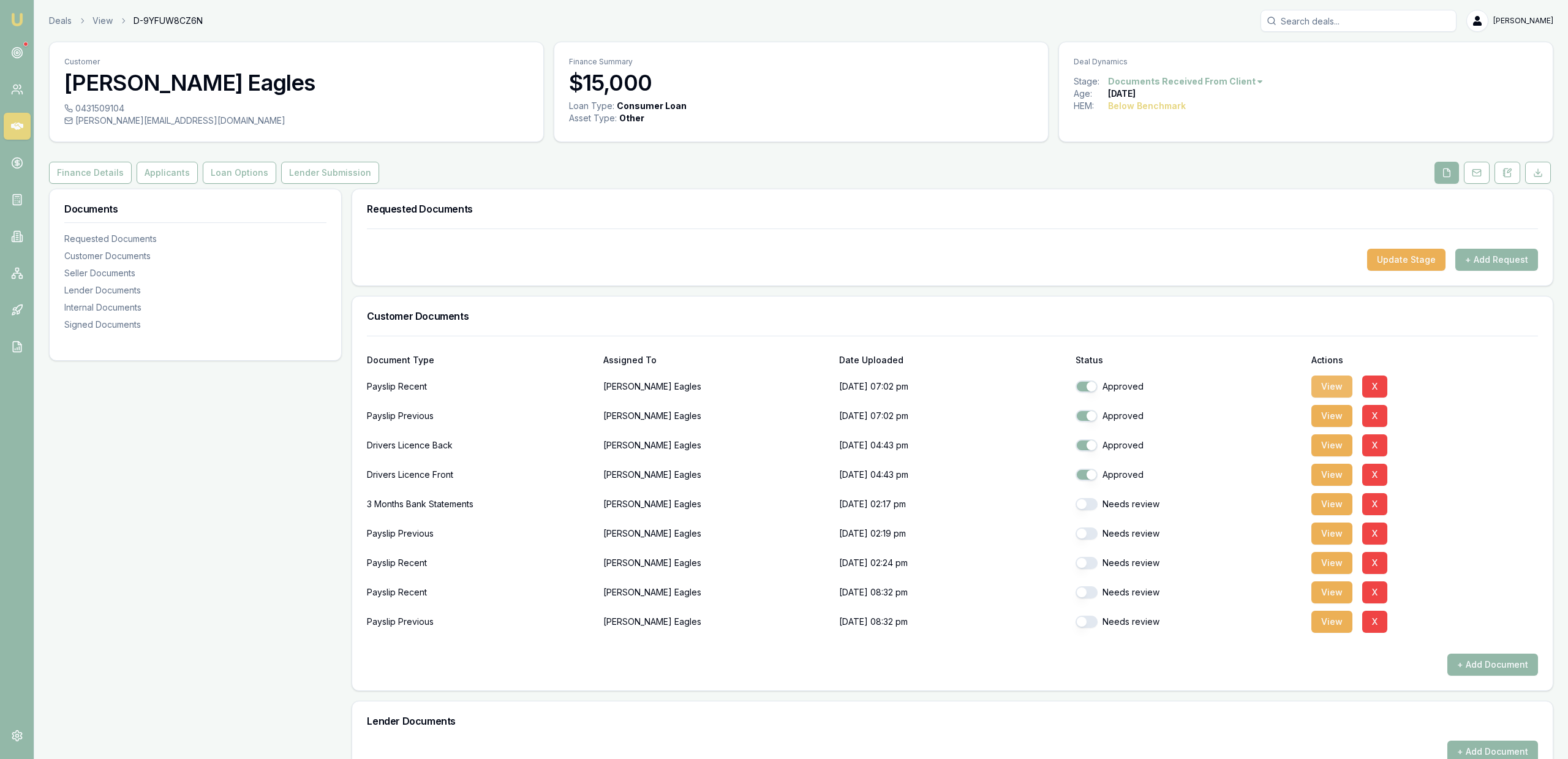
click at [1333, 377] on button "View" at bounding box center [1332, 387] width 41 height 22
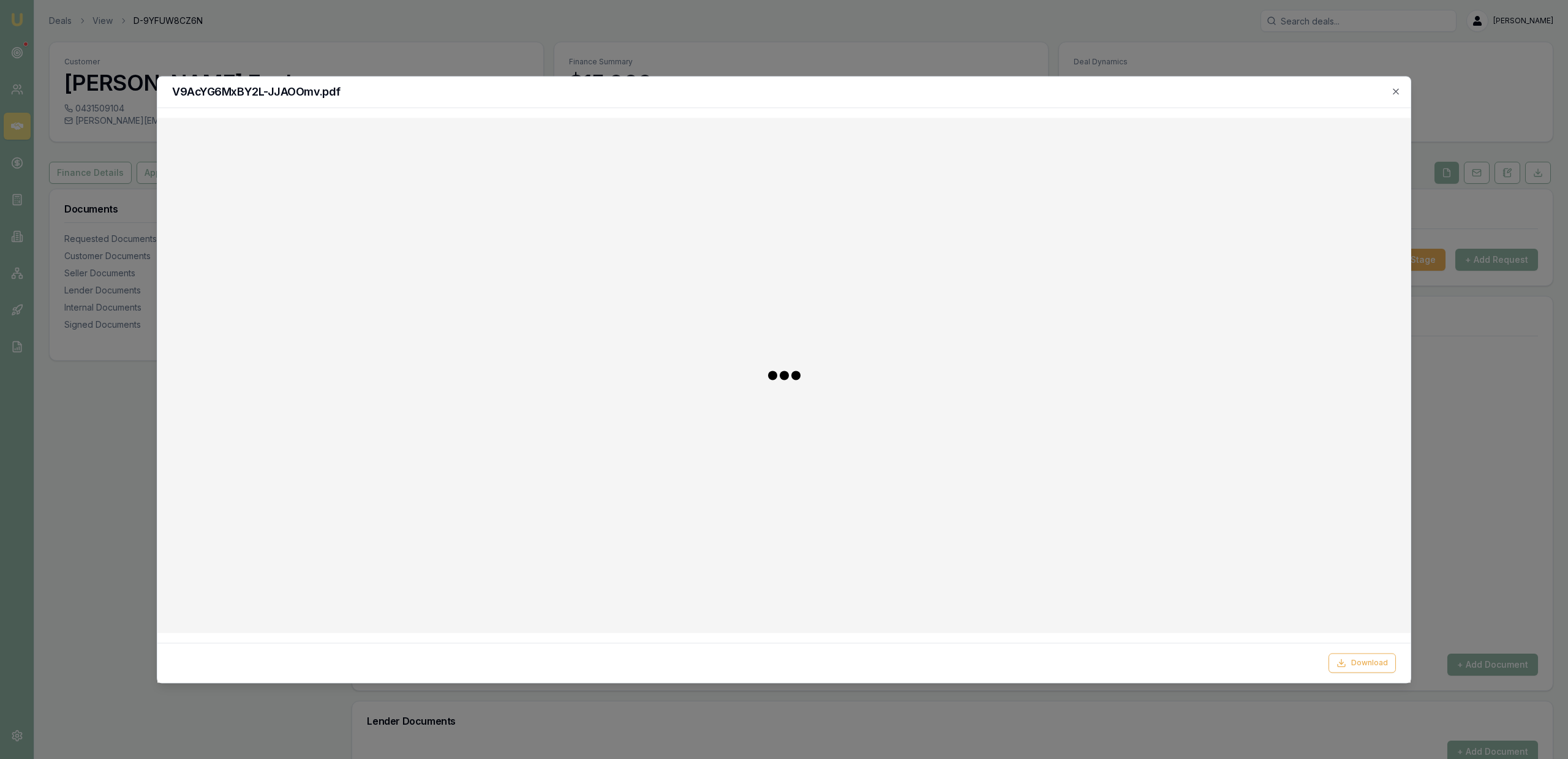
click at [1423, 527] on div at bounding box center [784, 379] width 1568 height 759
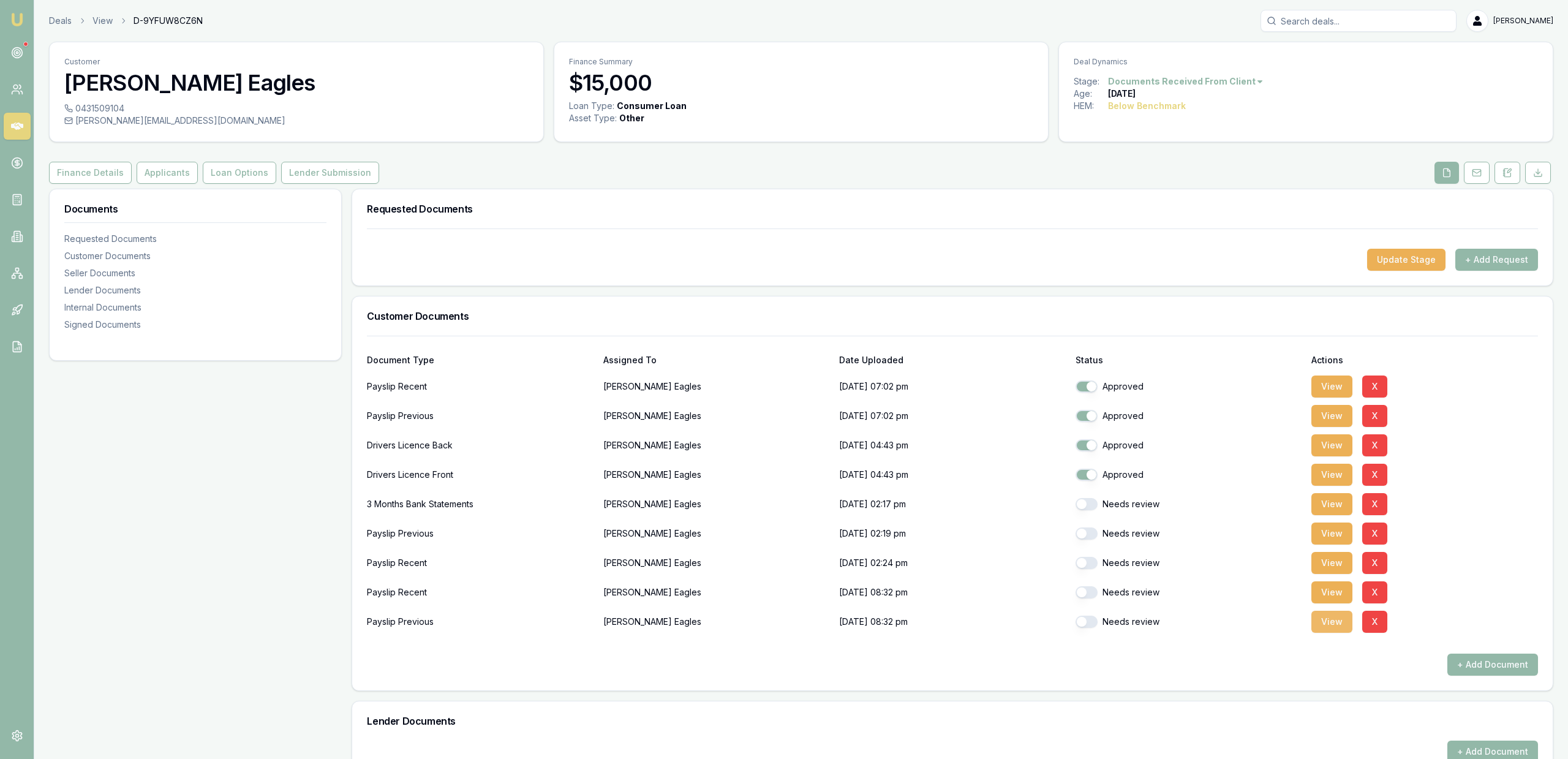
click at [1338, 628] on button "View" at bounding box center [1332, 621] width 41 height 22
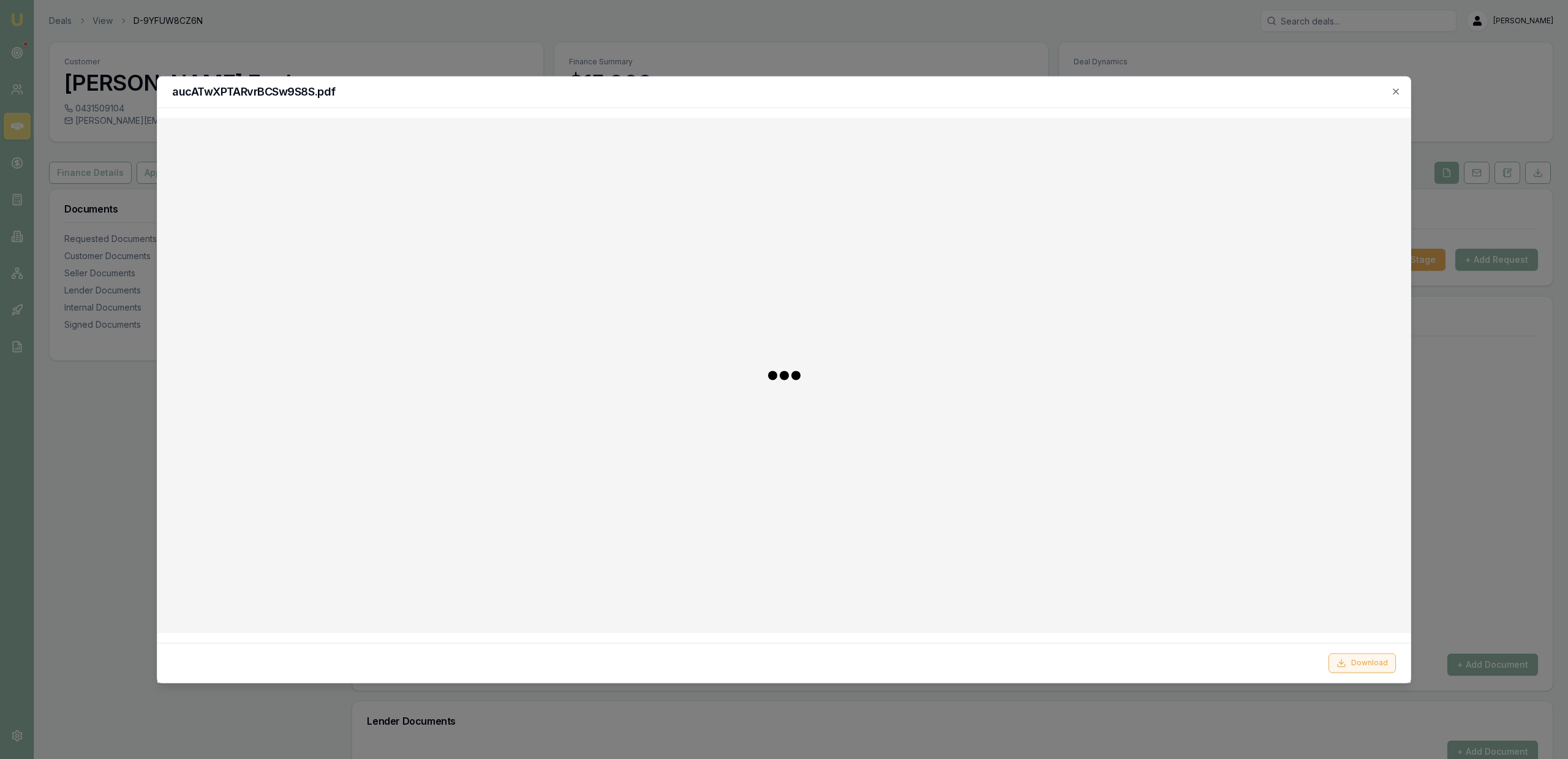
click at [1348, 657] on button "Download" at bounding box center [1362, 662] width 67 height 19
click at [1516, 463] on div at bounding box center [784, 379] width 1568 height 759
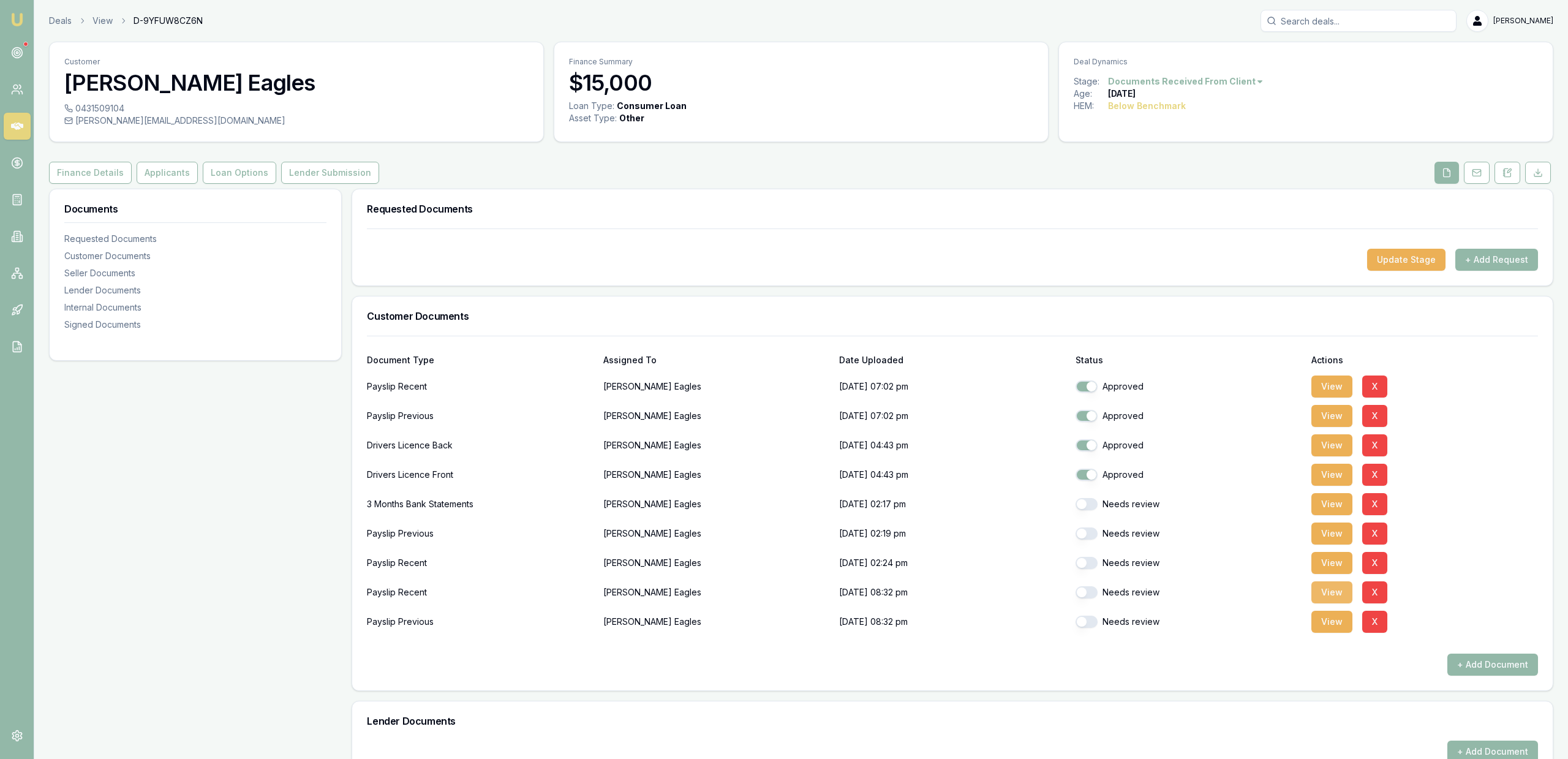
click at [1328, 593] on button "View" at bounding box center [1332, 592] width 41 height 22
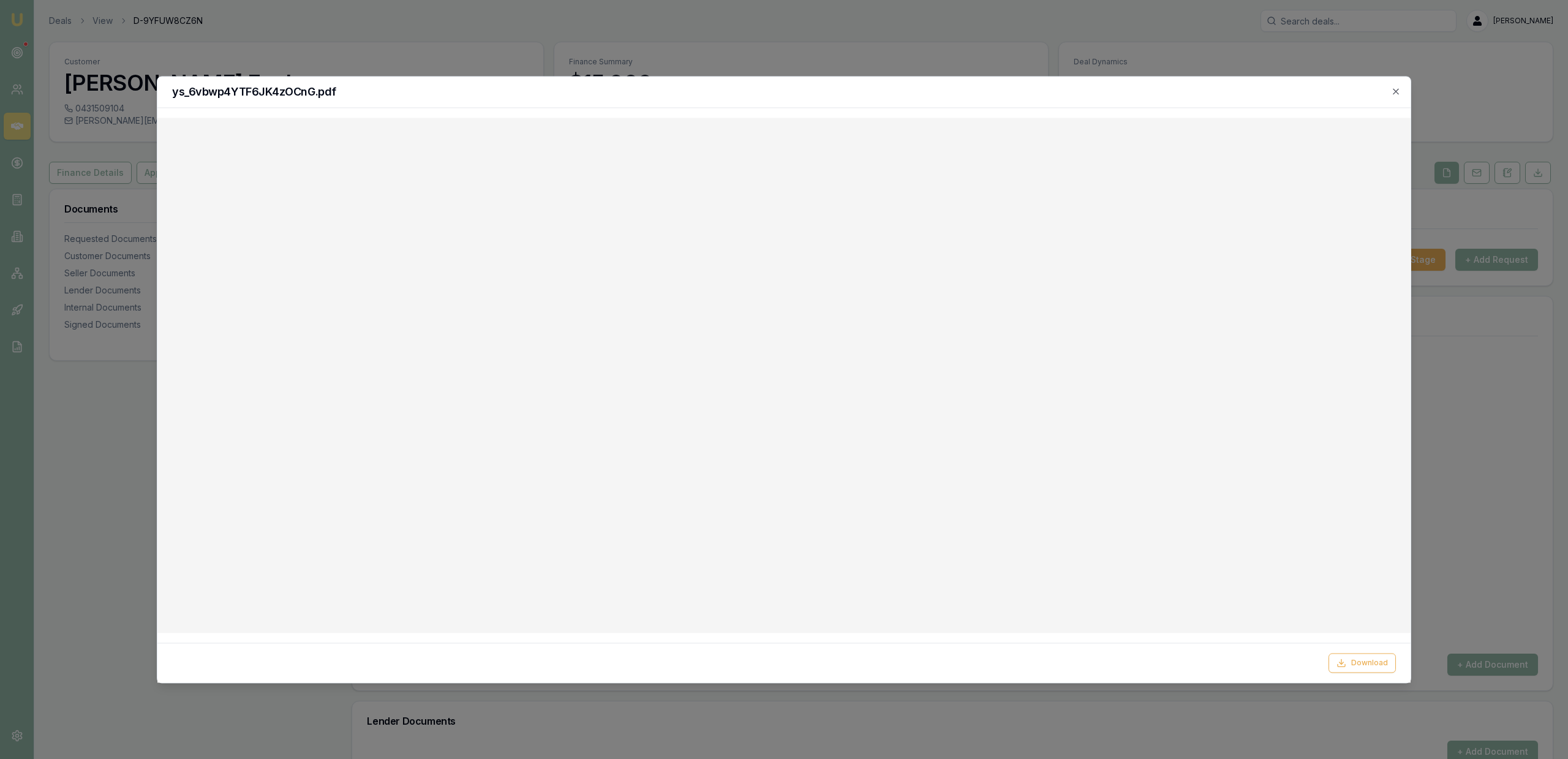
click at [414, 23] on div at bounding box center [784, 379] width 1568 height 759
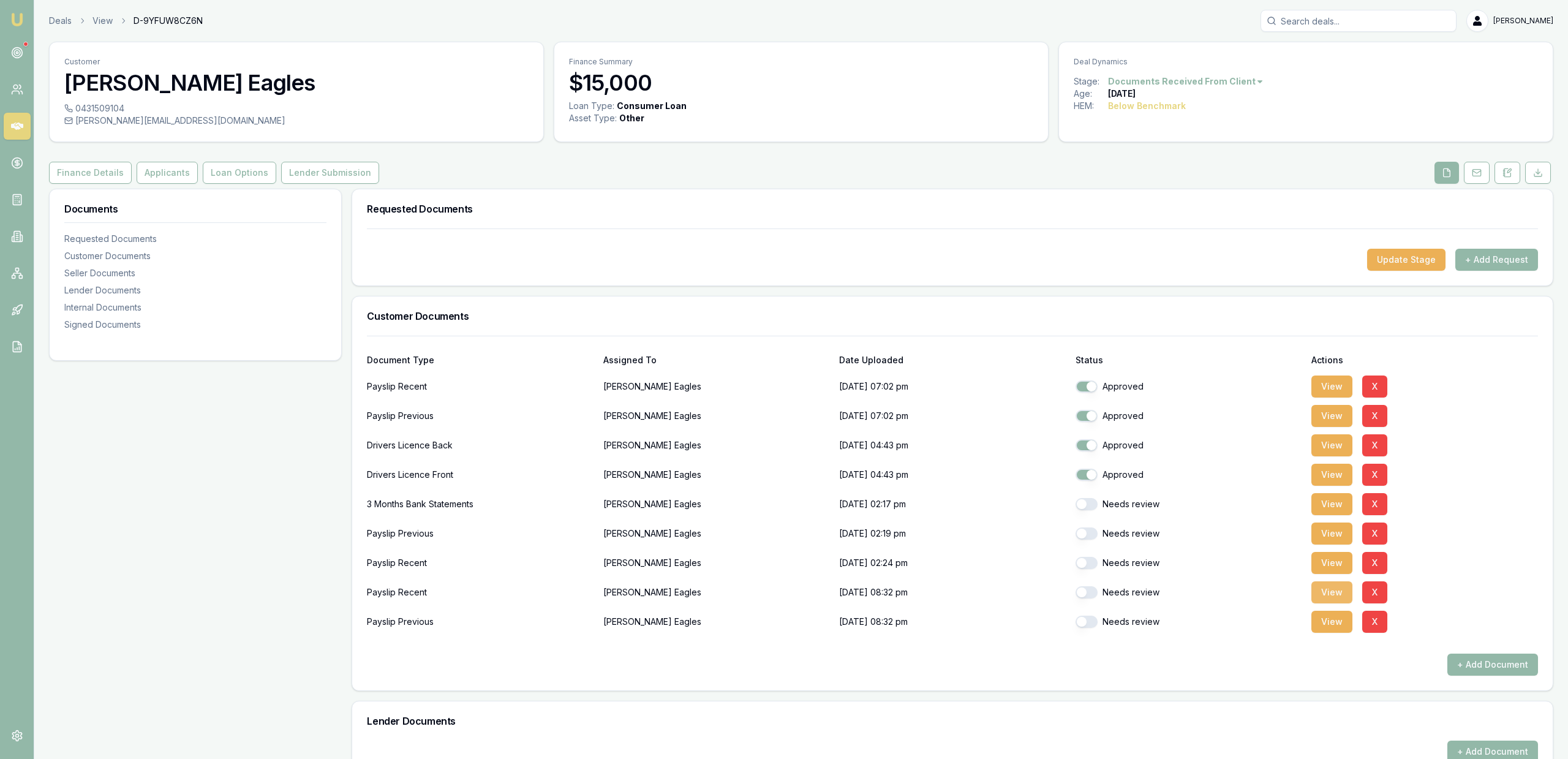
click at [1338, 592] on button "View" at bounding box center [1332, 592] width 41 height 22
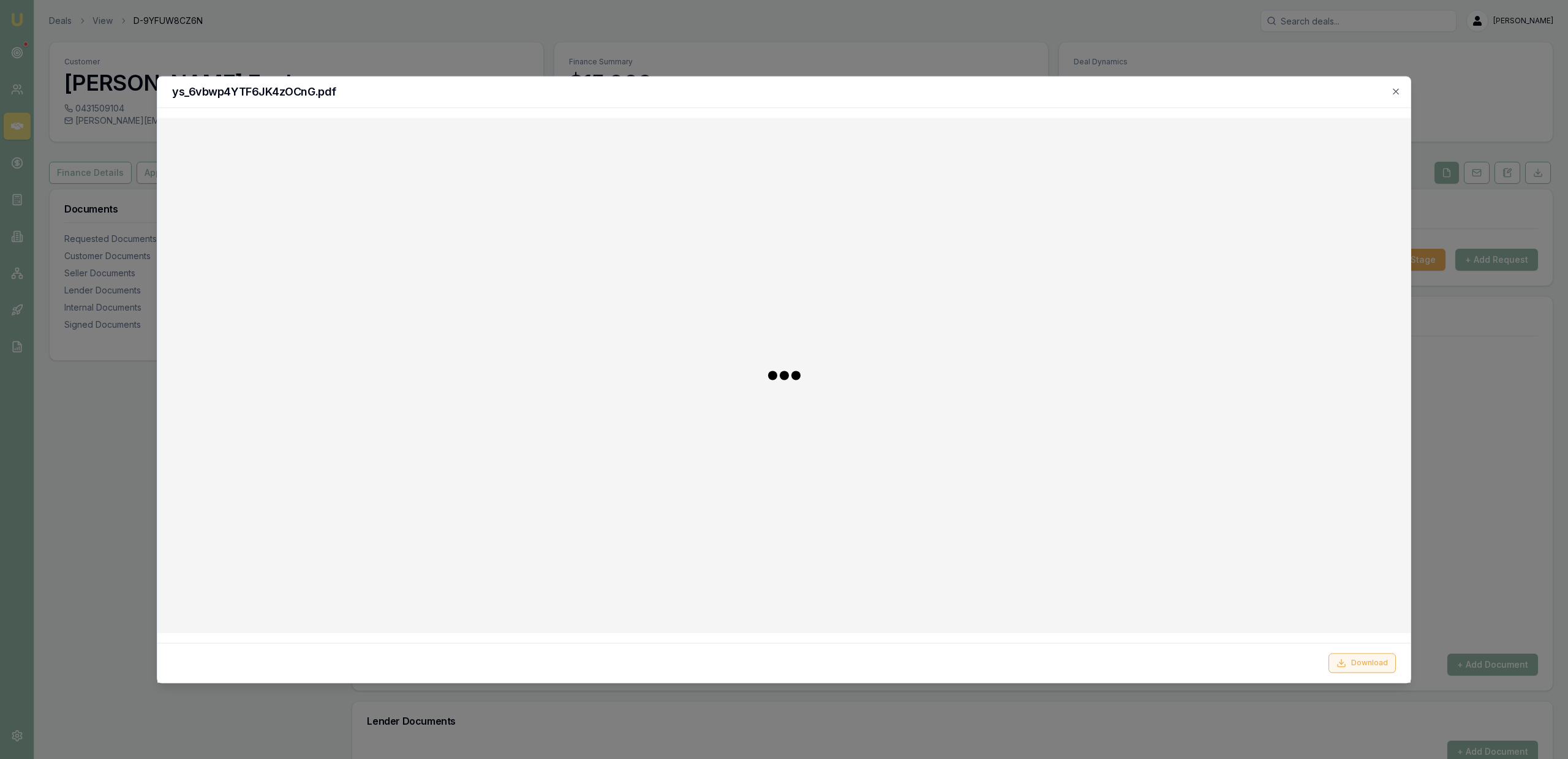
click at [1351, 664] on button "Download" at bounding box center [1362, 662] width 67 height 19
click at [422, 55] on div at bounding box center [784, 379] width 1568 height 759
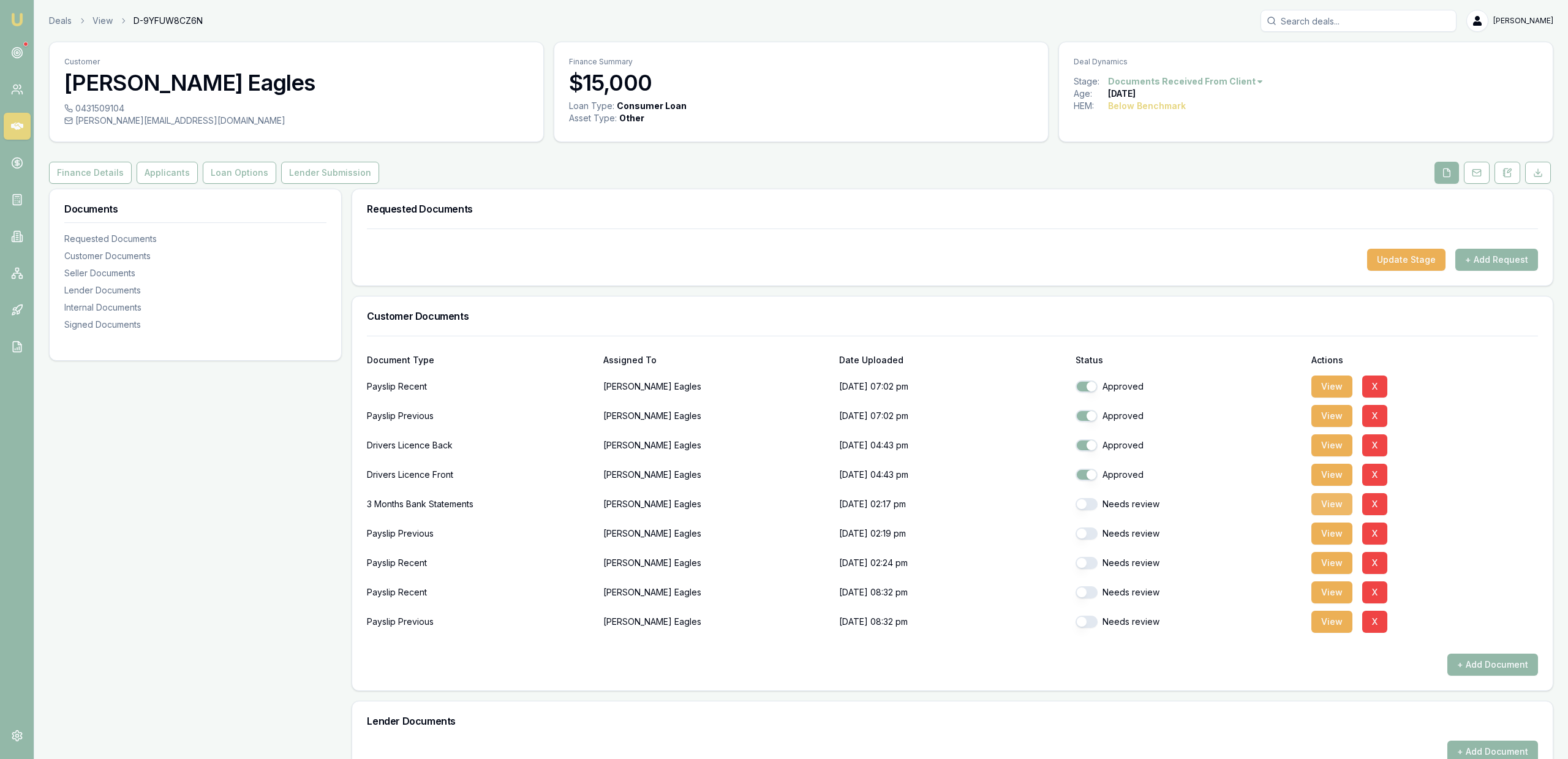
click at [1320, 504] on button "View" at bounding box center [1332, 503] width 41 height 22
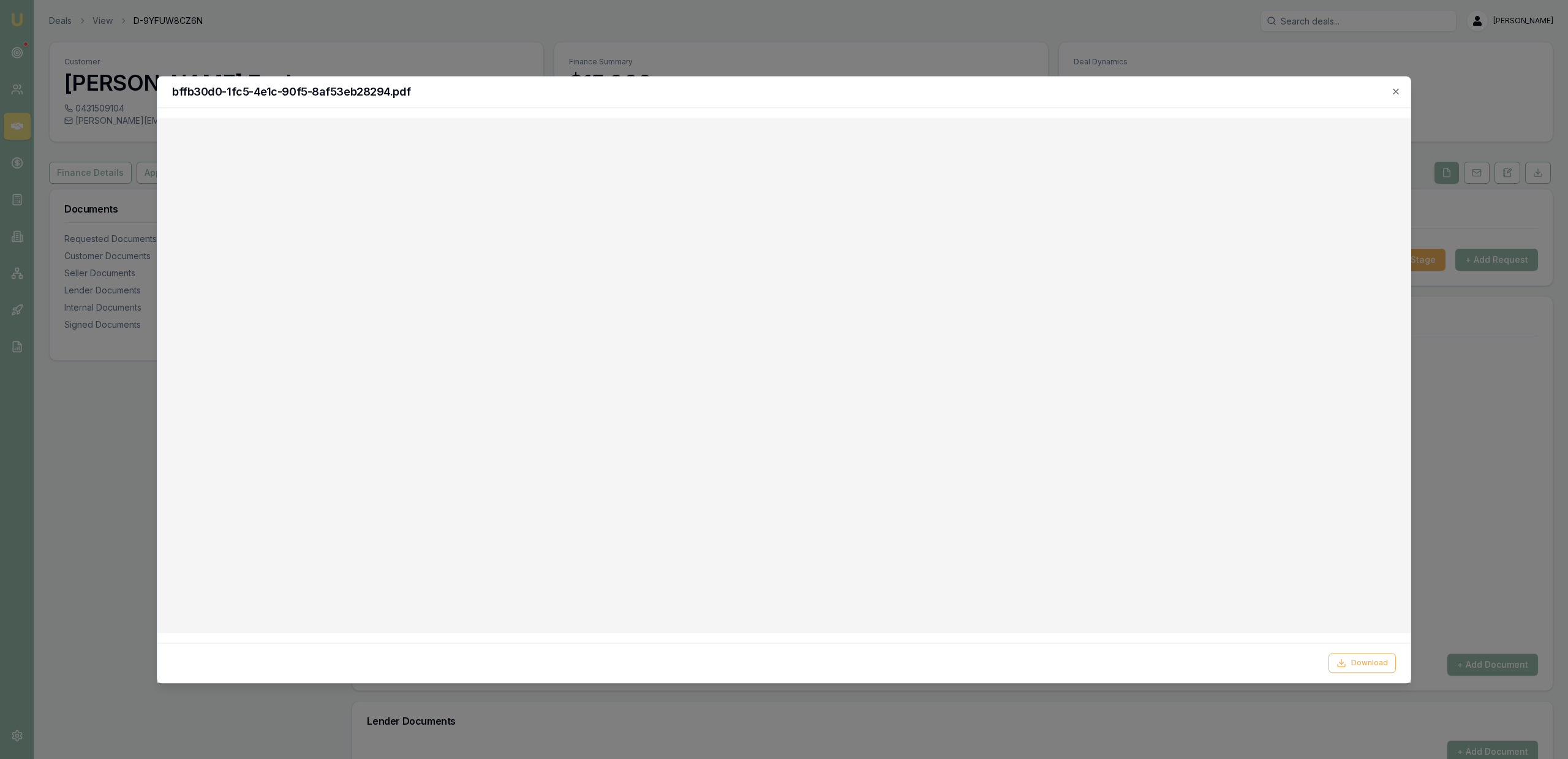
click at [487, 24] on div at bounding box center [784, 379] width 1568 height 759
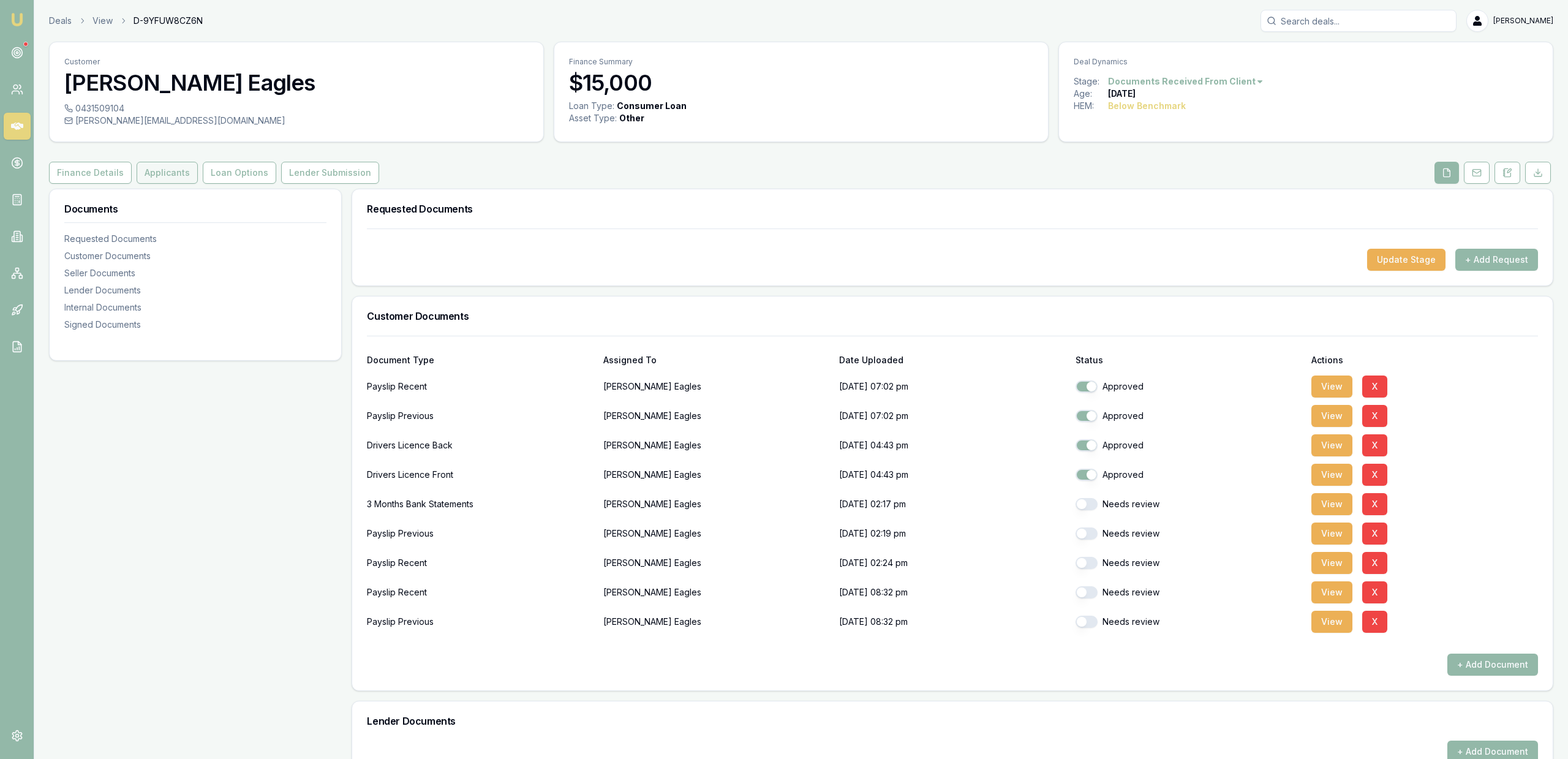
click at [180, 182] on button "Applicants" at bounding box center [166, 172] width 61 height 22
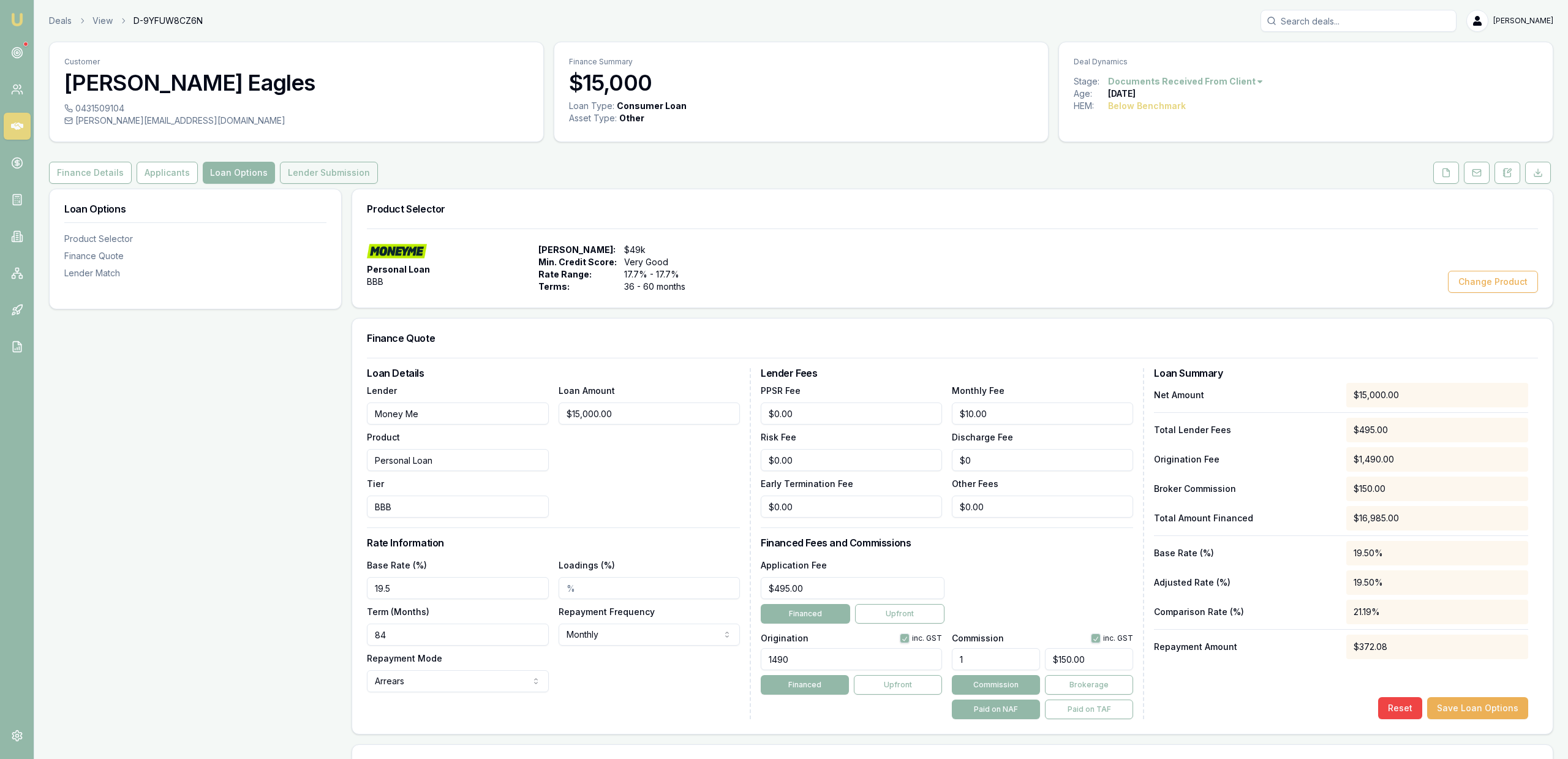
click at [282, 183] on button "Lender Submission" at bounding box center [329, 172] width 98 height 22
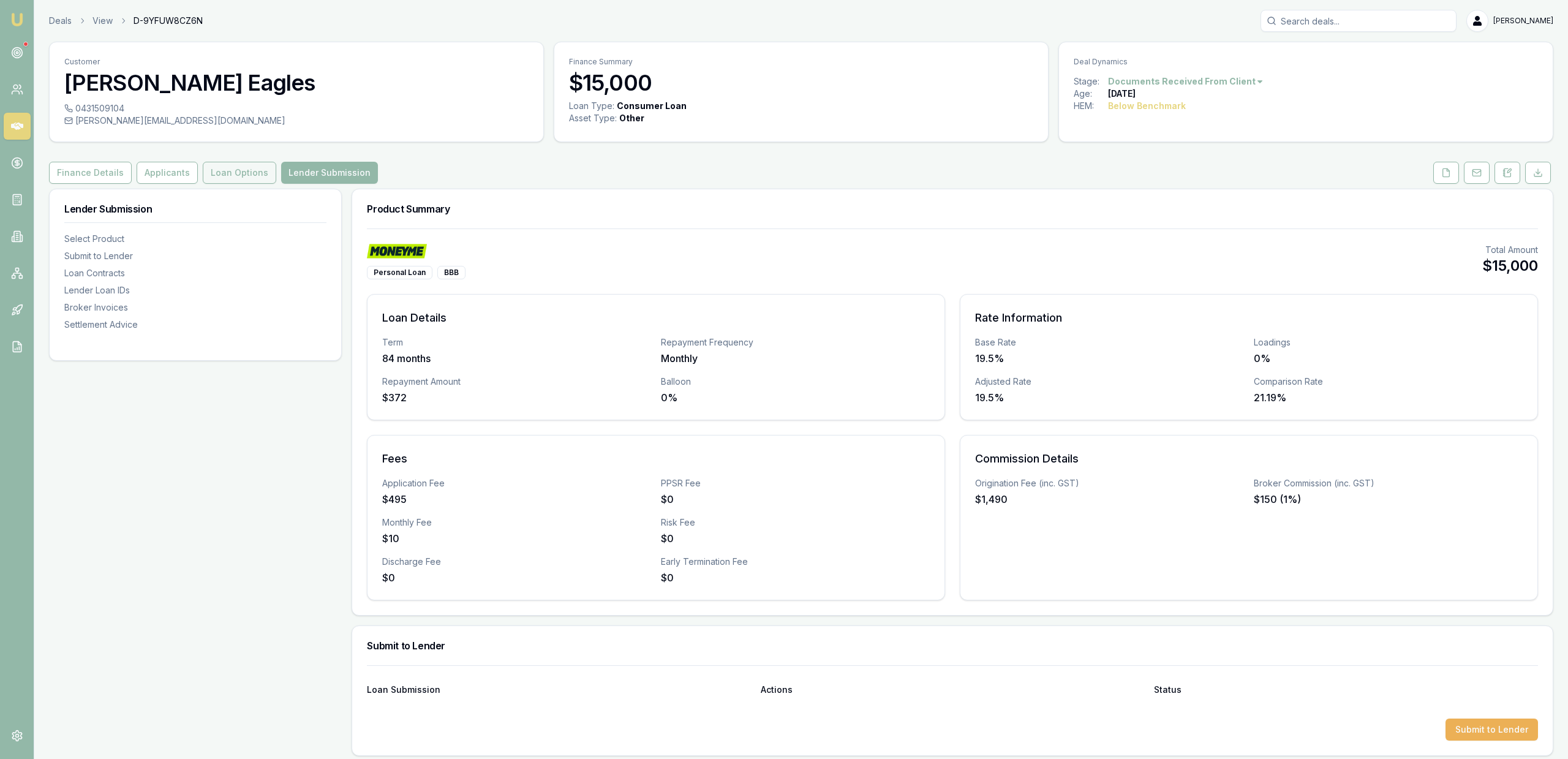
click at [248, 168] on button "Loan Options" at bounding box center [239, 172] width 73 height 22
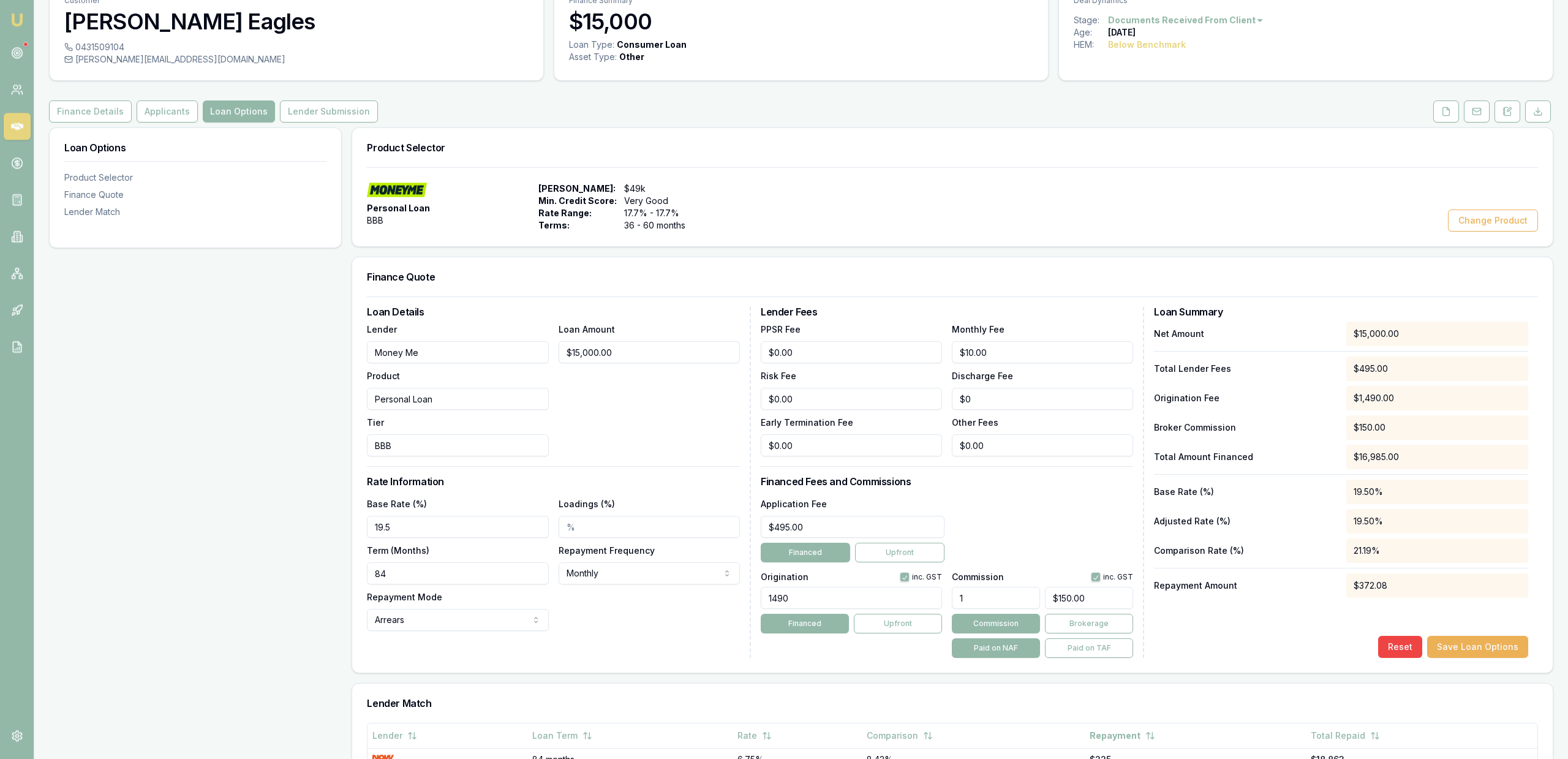
scroll to position [62, 0]
click at [417, 525] on input "19.5" at bounding box center [457, 525] width 182 height 22
type input "19.90%"
click at [346, 531] on div "Loan Options Product Selector Finance Quote Lender Match Product Selector Perso…" at bounding box center [800, 577] width 1504 height 902
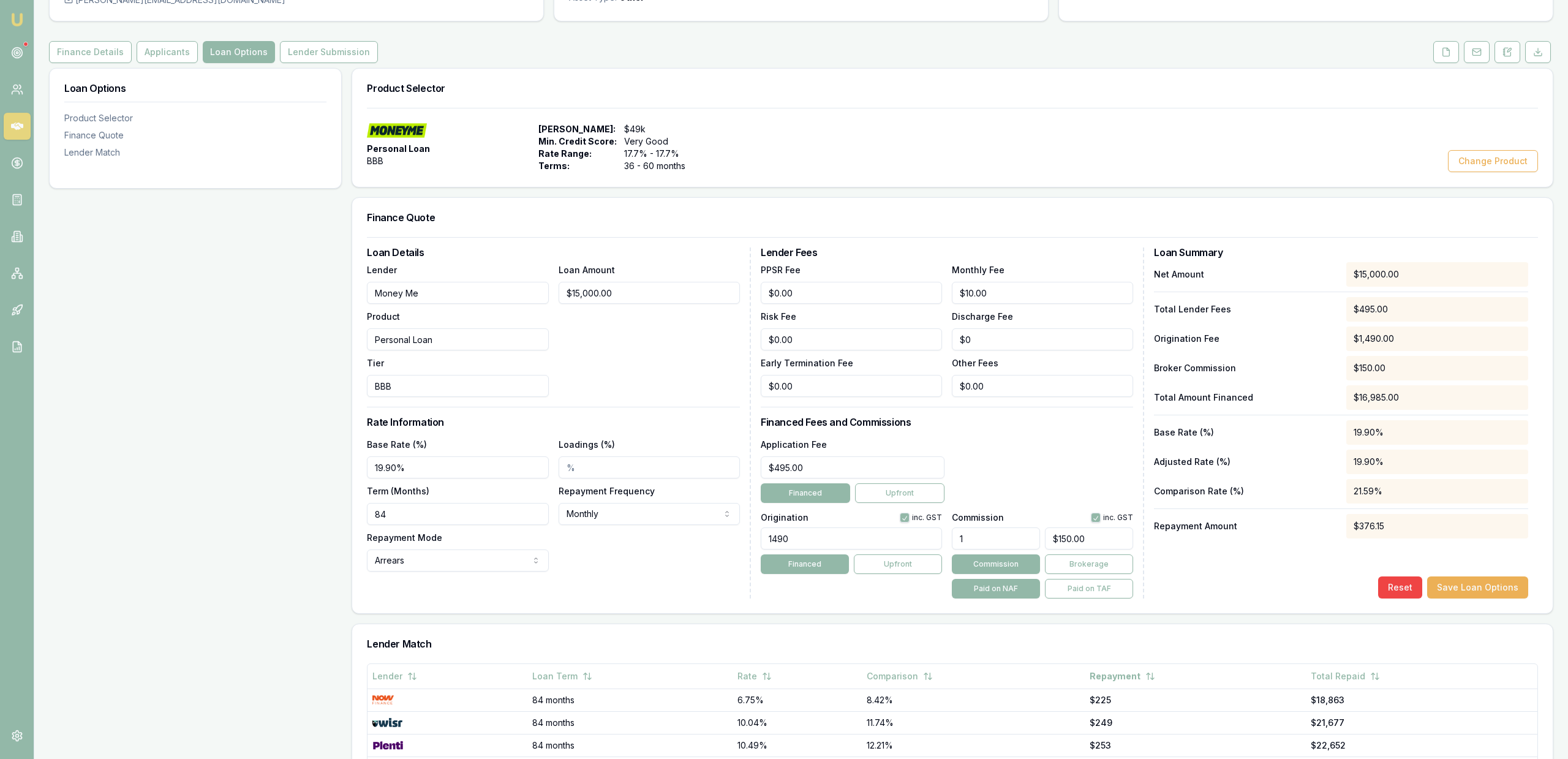
scroll to position [125, 0]
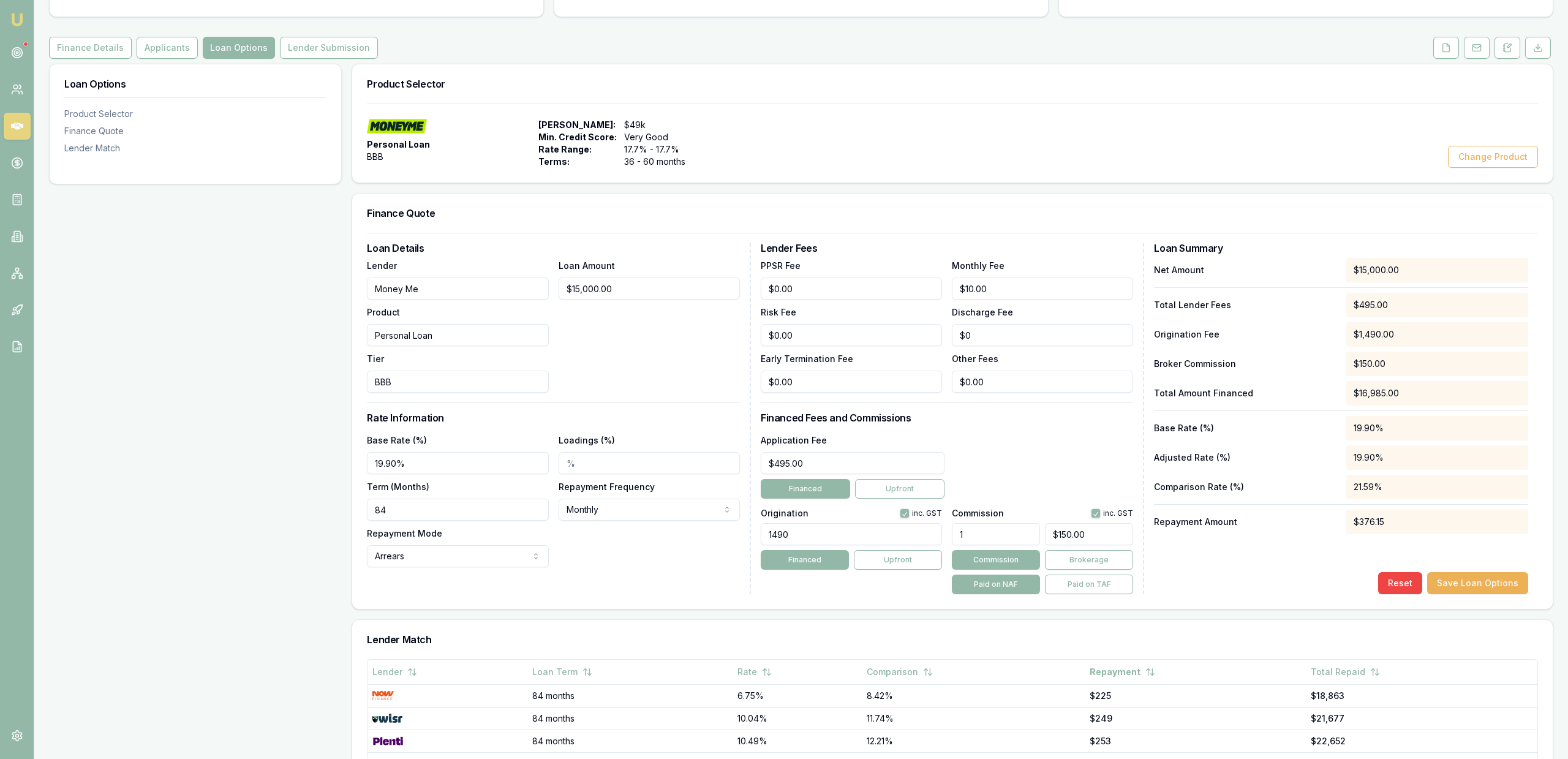
click at [322, 545] on div "Loan Options Product Selector Finance Quote Lender Match" at bounding box center [195, 514] width 293 height 902
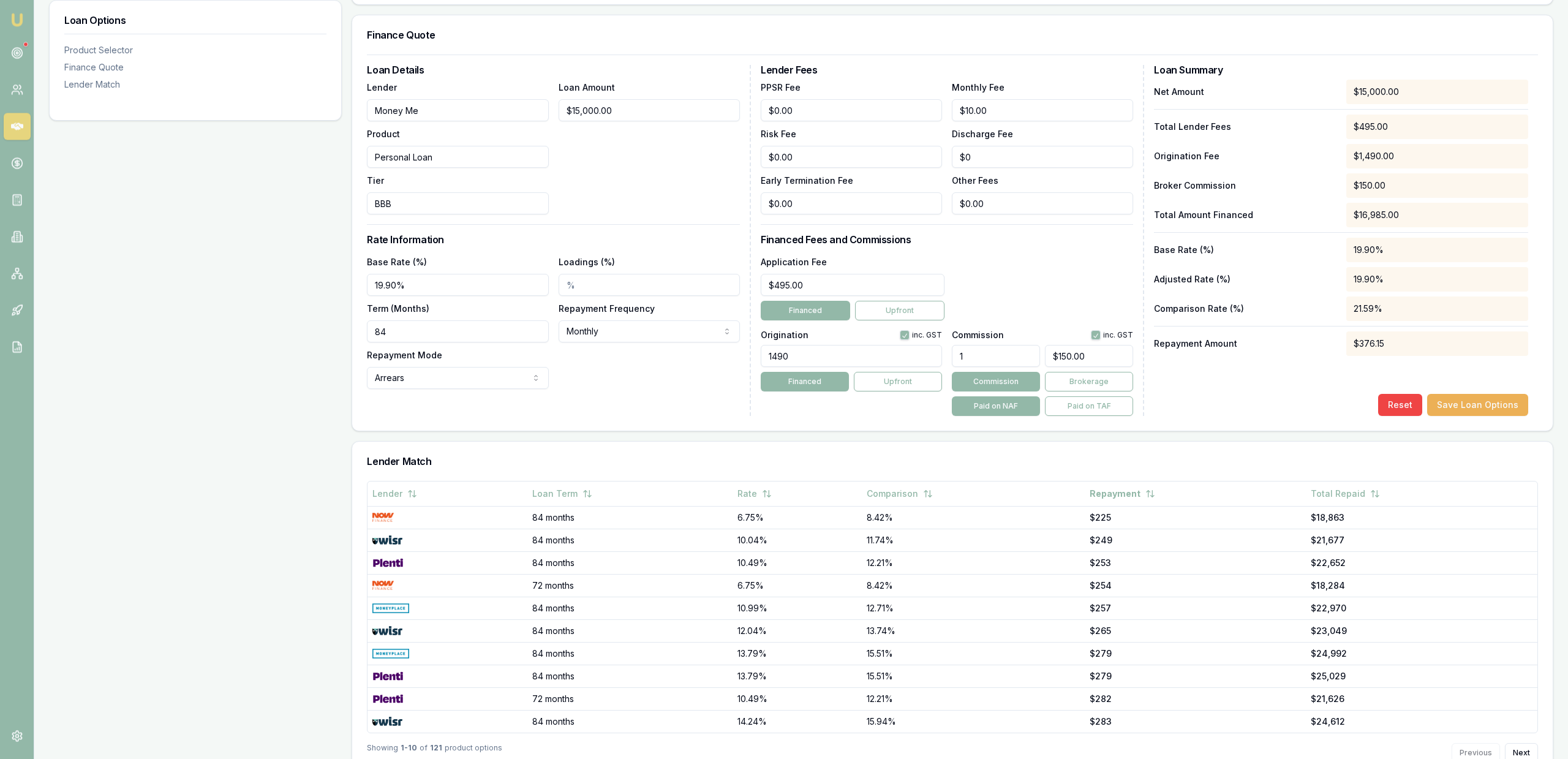
scroll to position [0, 0]
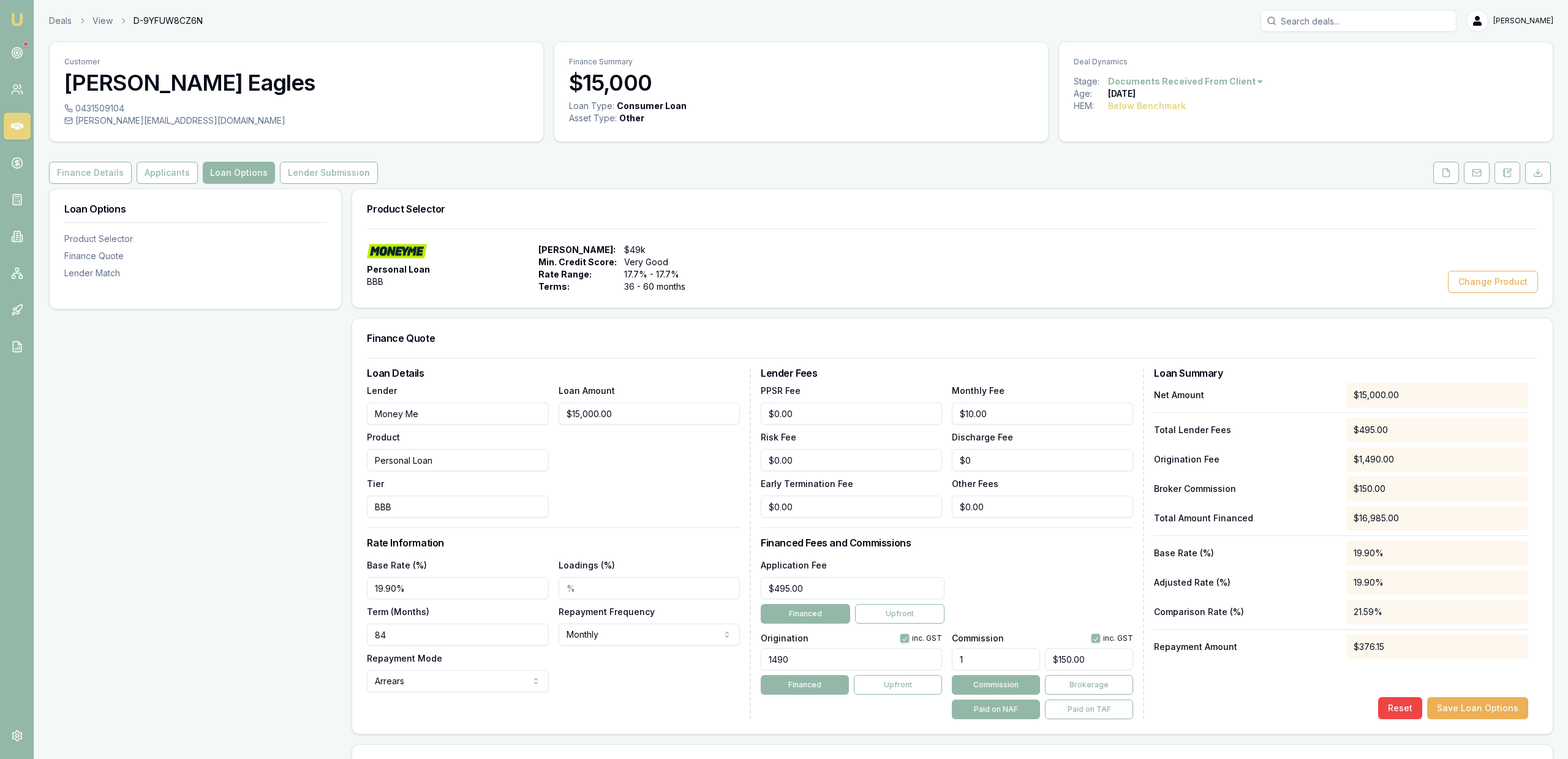
click at [269, 497] on div "Loan Options Product Selector Finance Quote Lender Match" at bounding box center [195, 639] width 293 height 902
click at [252, 425] on div "Loan Options Product Selector Finance Quote Lender Match" at bounding box center [195, 639] width 293 height 902
click at [98, 182] on button "Finance Details" at bounding box center [90, 172] width 82 height 22
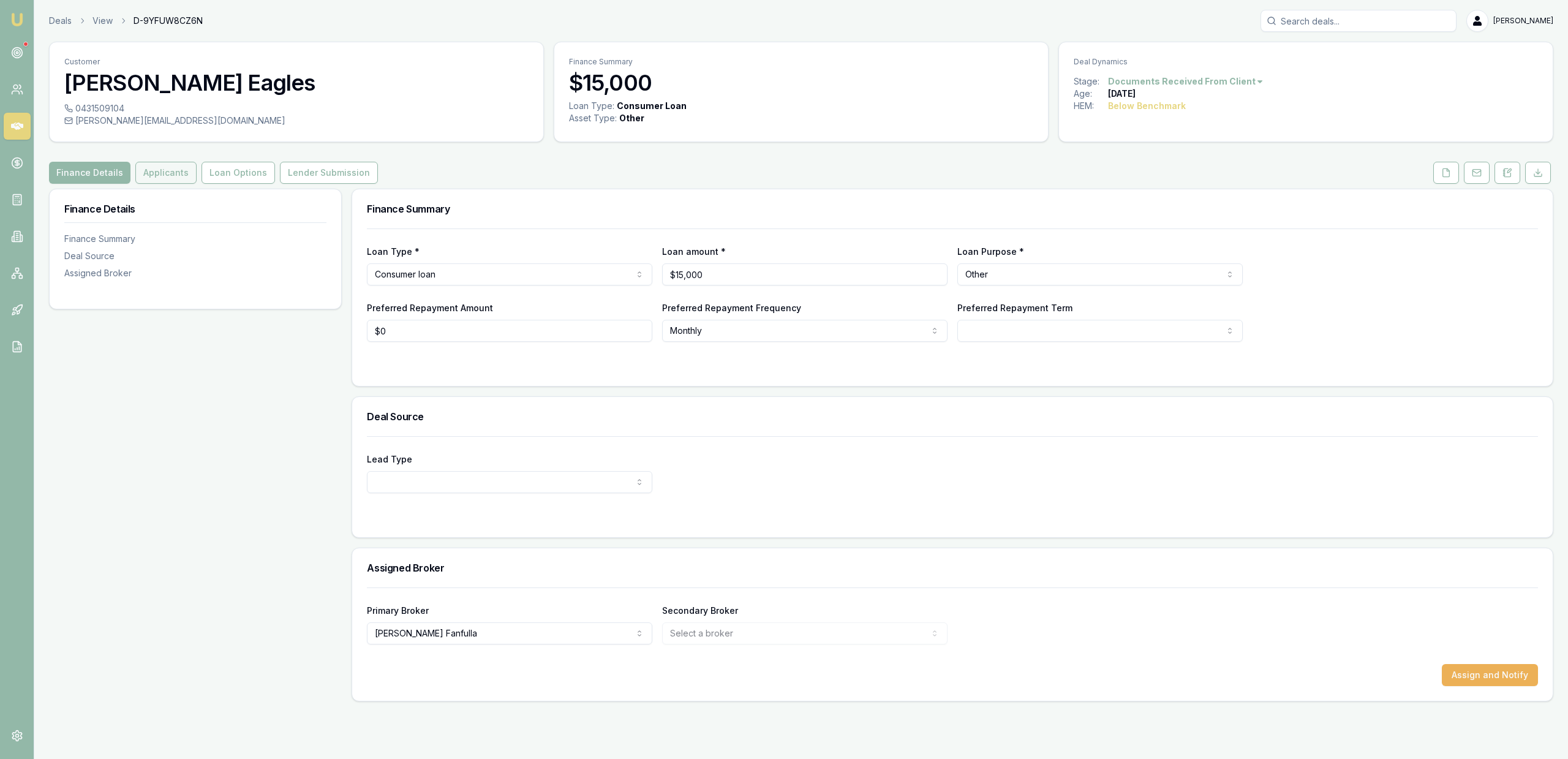
click at [138, 176] on button "Applicants" at bounding box center [166, 172] width 61 height 22
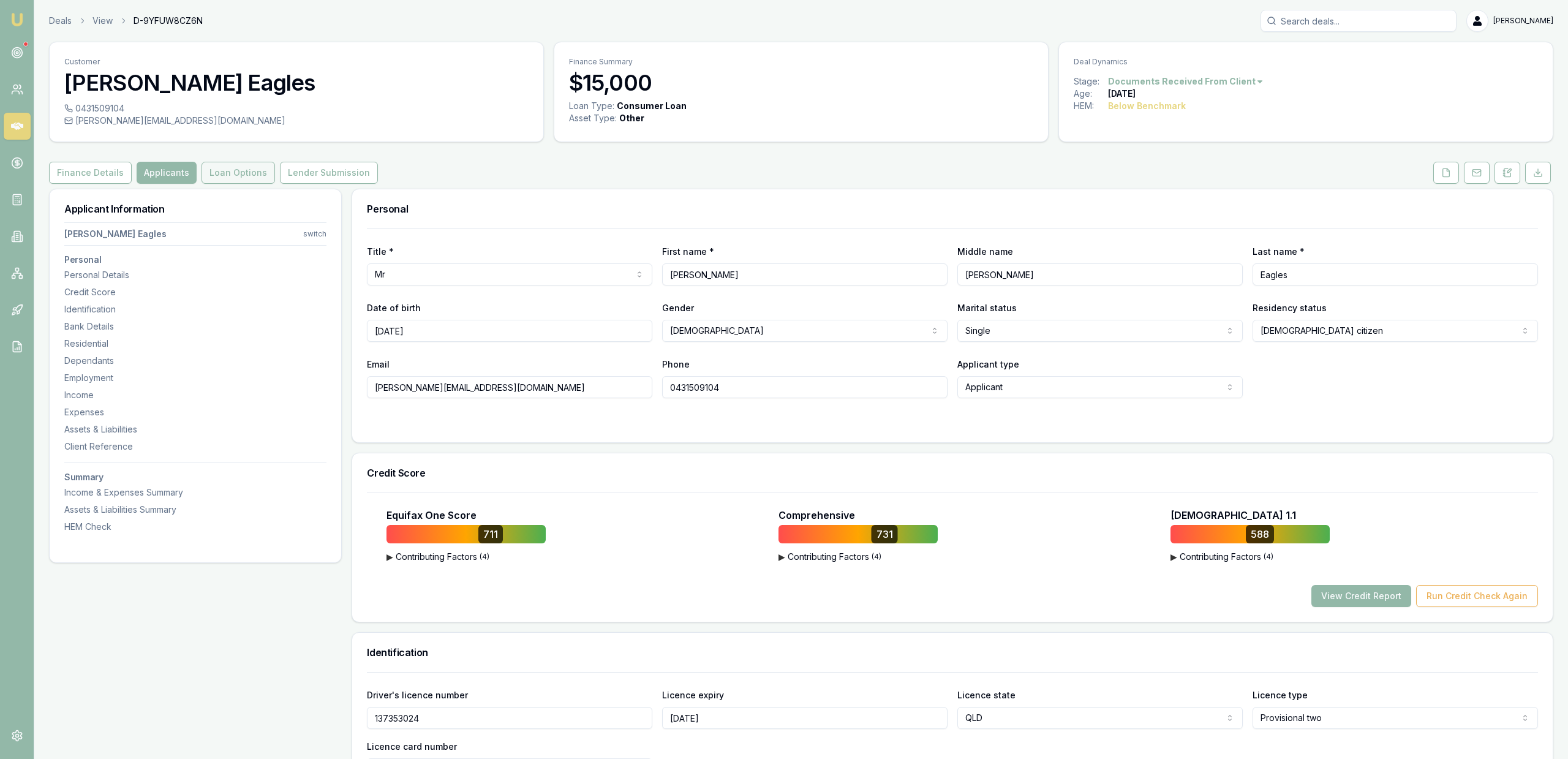
click at [261, 167] on button "Loan Options" at bounding box center [238, 172] width 73 height 22
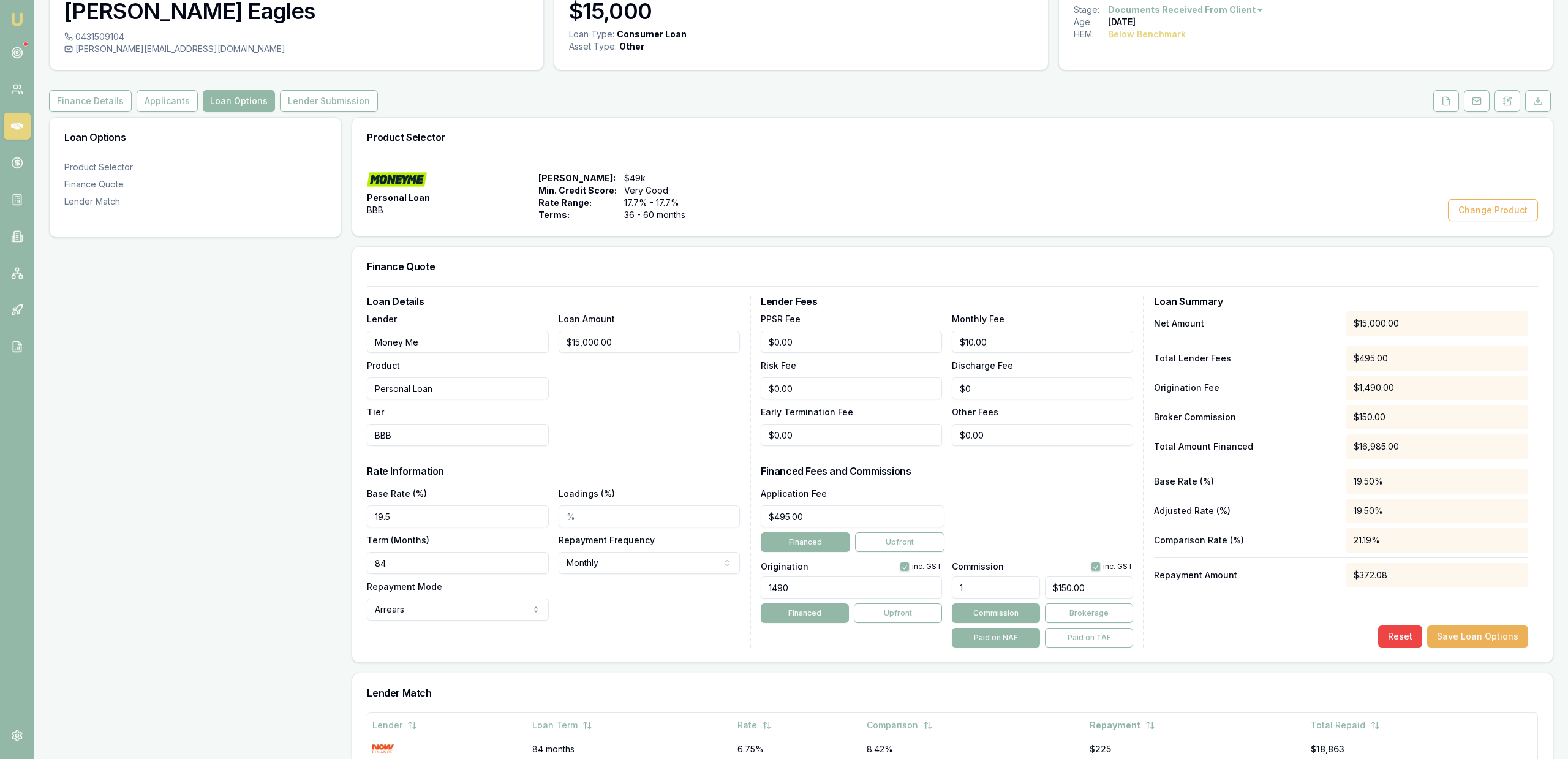
scroll to position [62, 0]
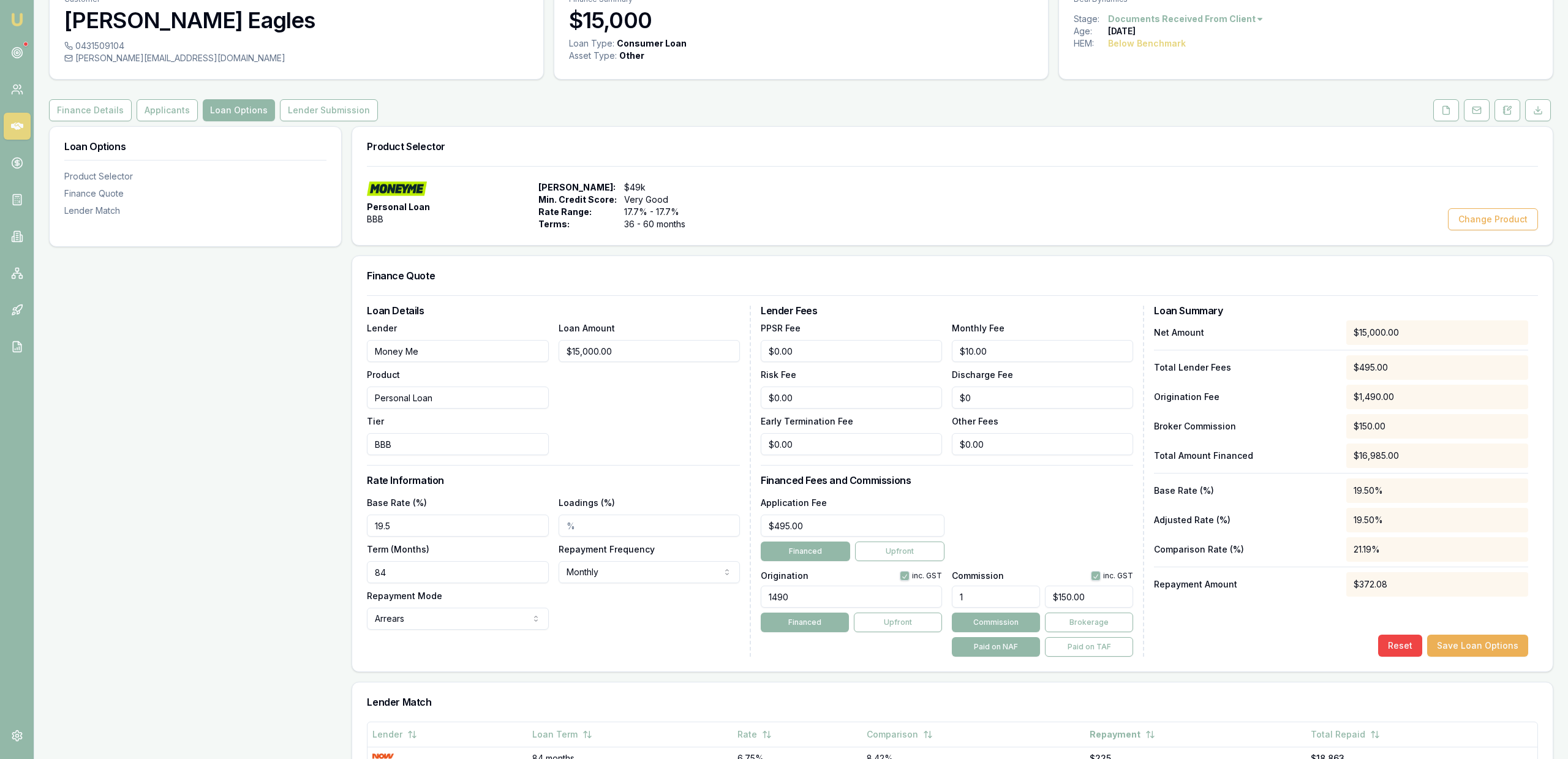
click at [440, 534] on input "19.5" at bounding box center [457, 525] width 182 height 22
click at [560, 445] on div "Loan Amount $15,000.00" at bounding box center [649, 387] width 182 height 134
click at [384, 532] on input "1929.00%" at bounding box center [457, 525] width 182 height 22
type input "19.29%"
click at [604, 497] on div "Loadings (%)" at bounding box center [649, 516] width 182 height 42
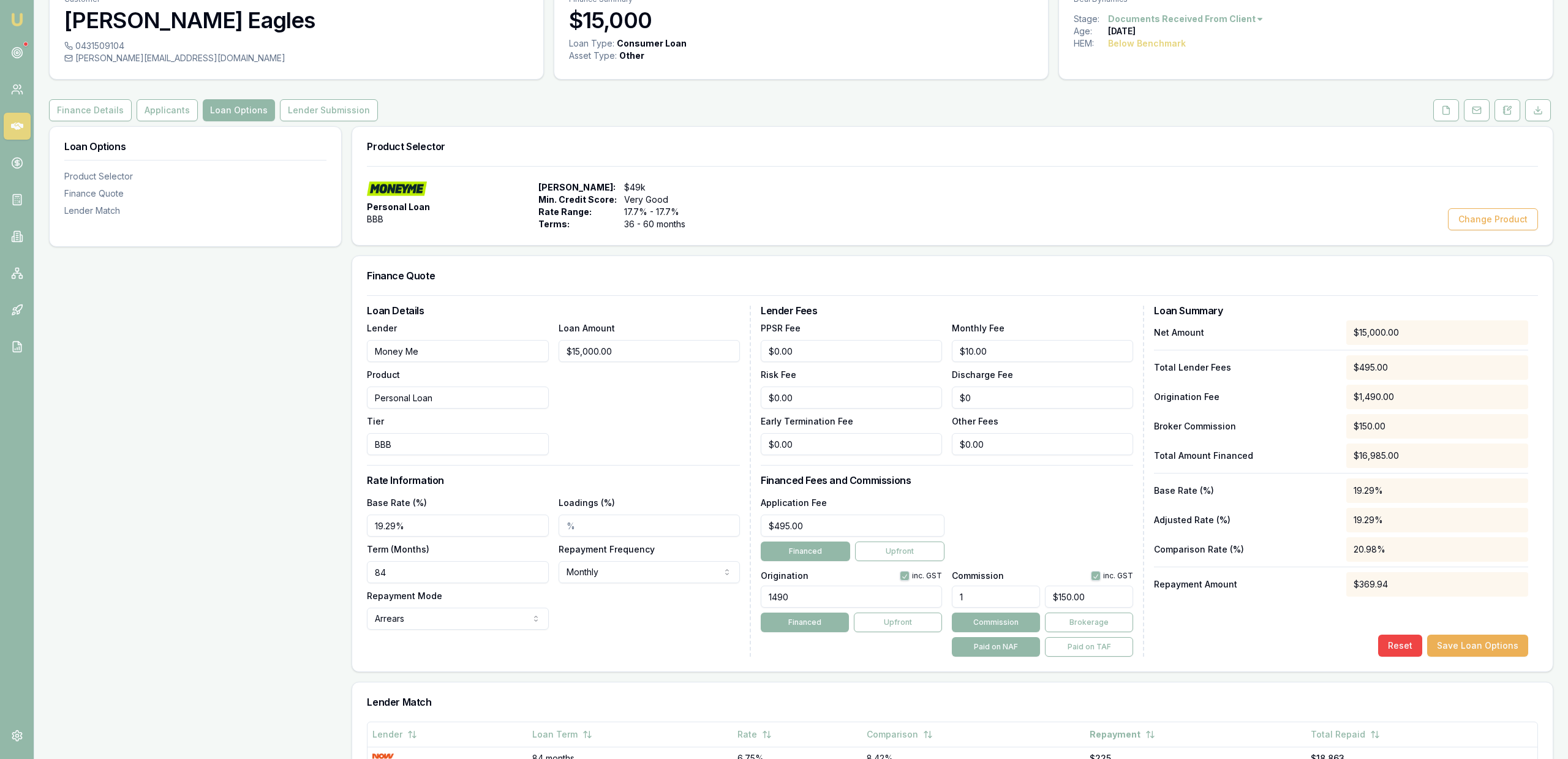
click at [606, 469] on div "Loan Details Lender Money Me Product Personal Loan Tier BBB Loan Amount $15,000…" at bounding box center [558, 481] width 384 height 351
click at [1475, 653] on button "Save Loan Options" at bounding box center [1477, 646] width 101 height 22
click at [326, 116] on button "Lender Submission" at bounding box center [329, 110] width 98 height 22
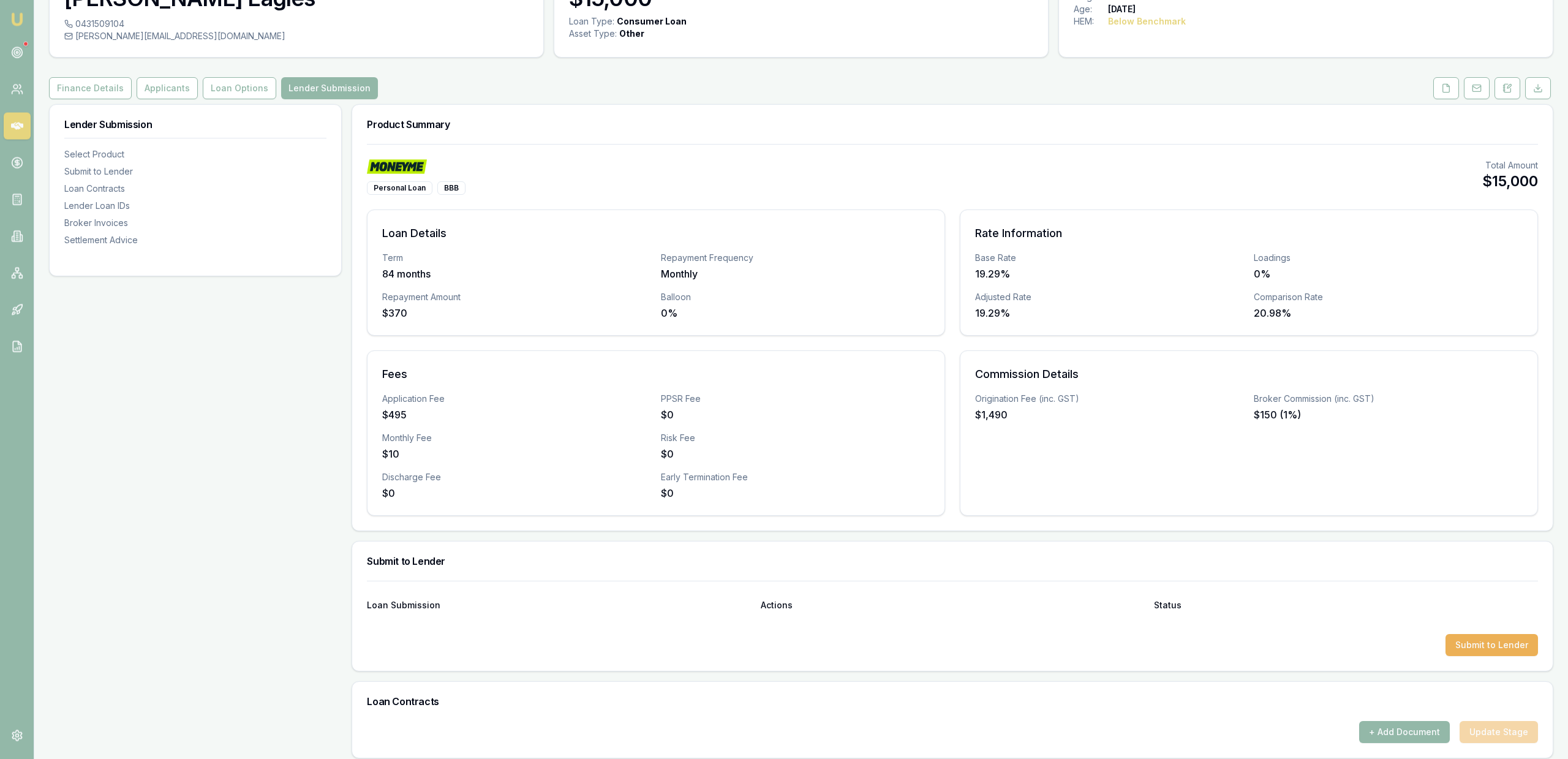
scroll to position [506, 0]
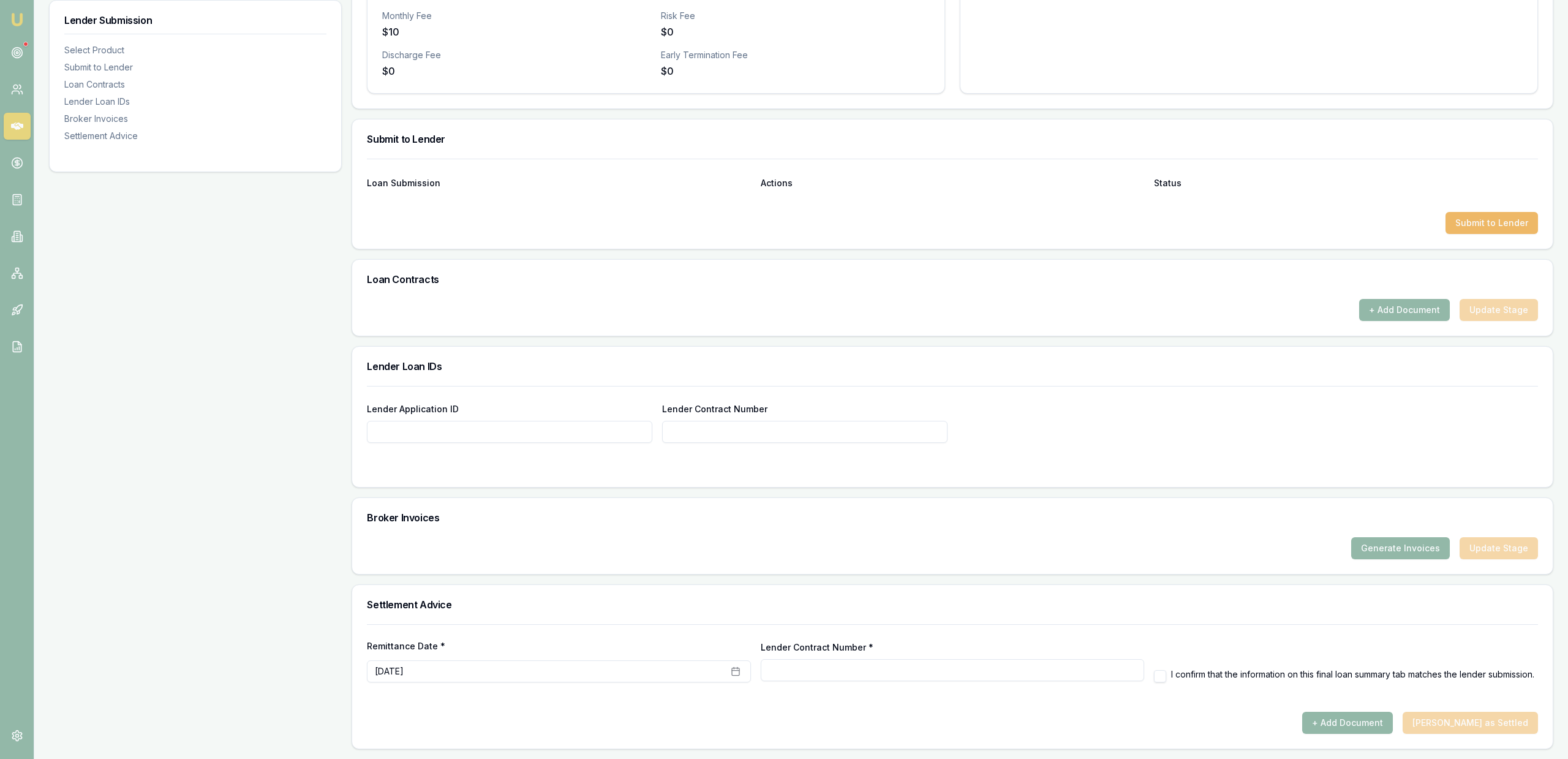
click at [1479, 222] on button "Submit to Lender" at bounding box center [1491, 223] width 92 height 22
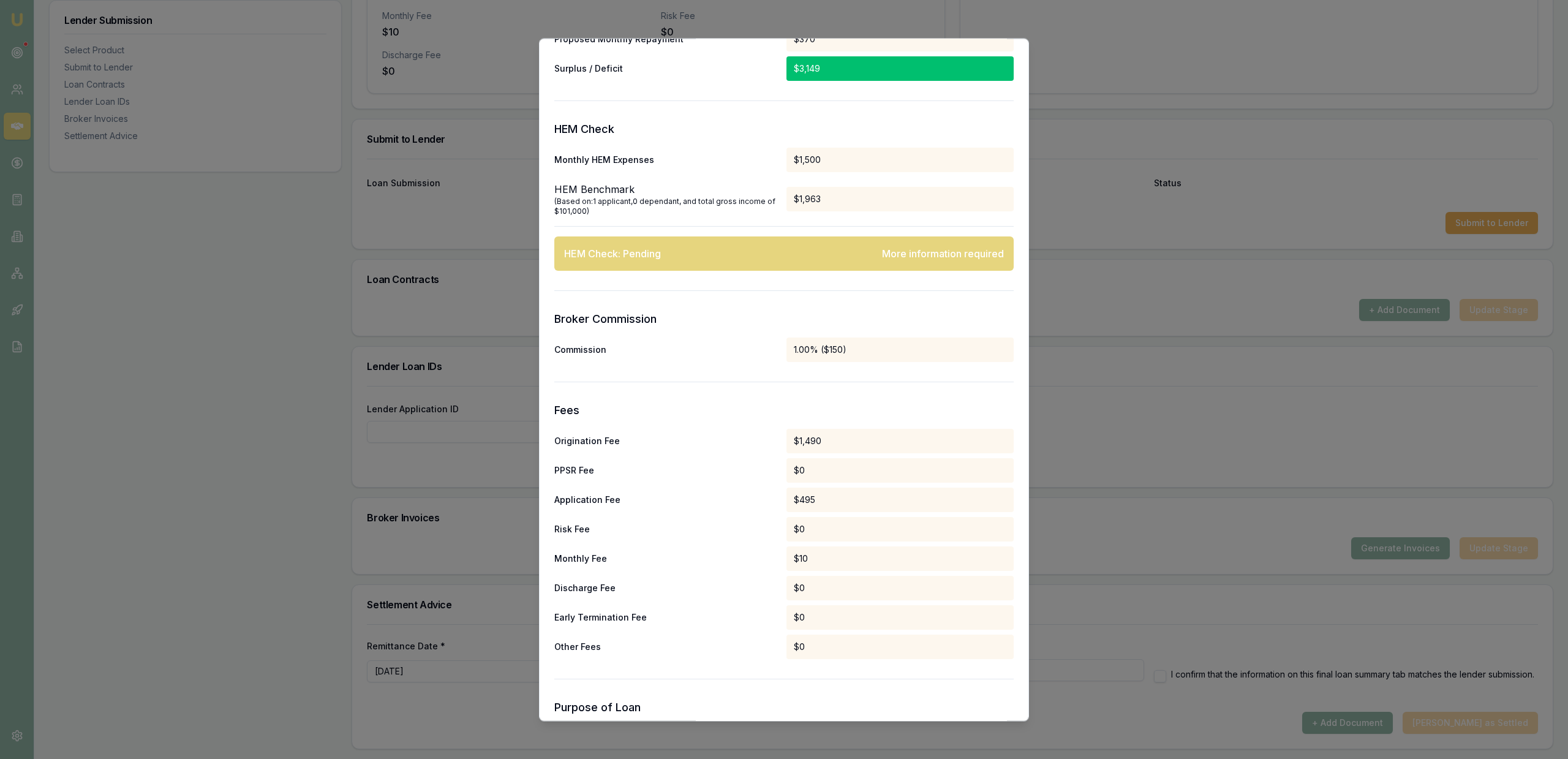
scroll to position [1102, 0]
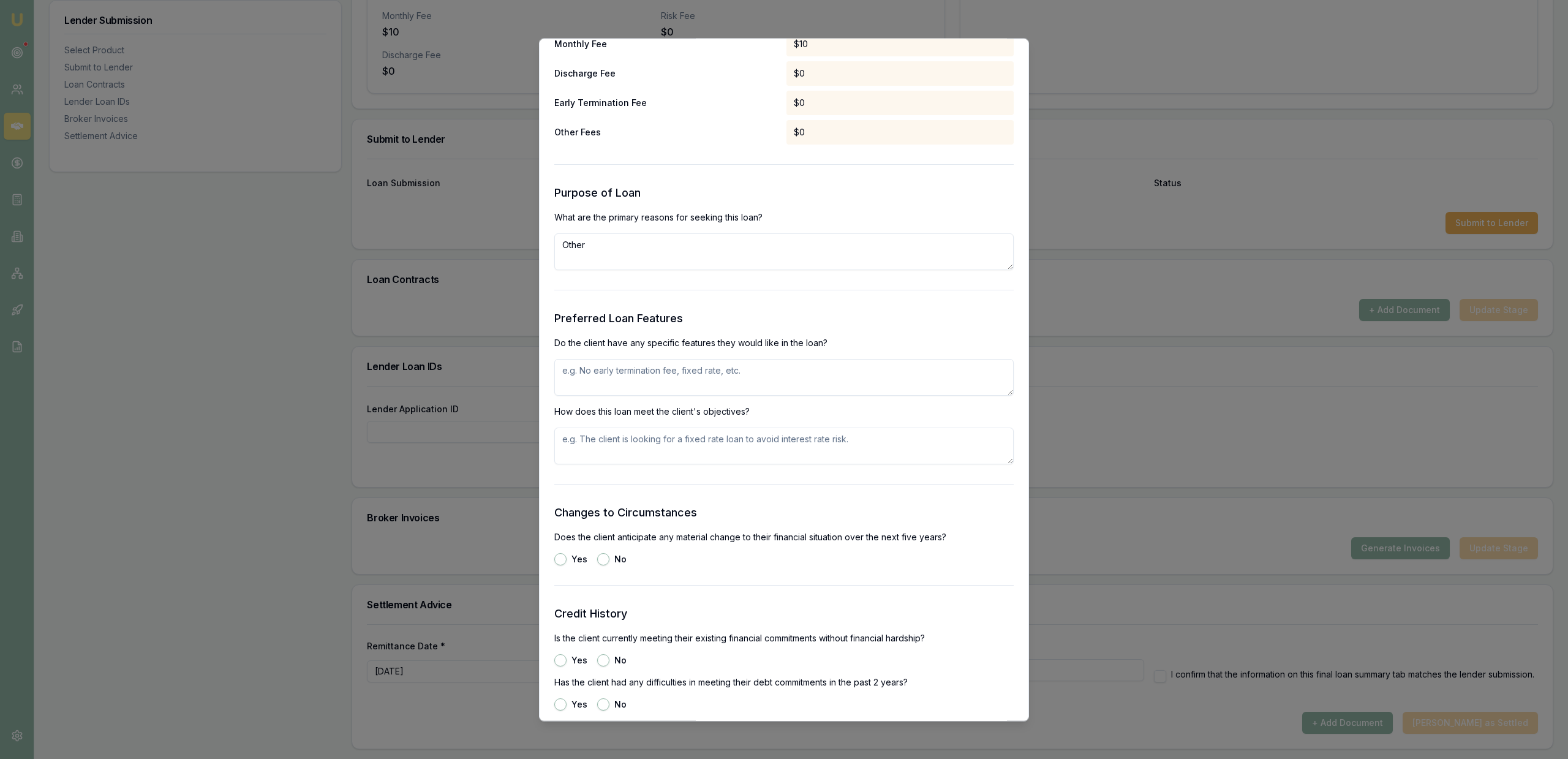
click at [684, 267] on textarea "Other" at bounding box center [784, 252] width 459 height 37
type textarea "Purchase of unregistered vehicle - private sale. Unsecured requested"
drag, startPoint x: 597, startPoint y: 369, endPoint x: 608, endPoint y: 370, distance: 11.0
click at [598, 369] on textarea "No early repayment fees" at bounding box center [784, 377] width 459 height 37
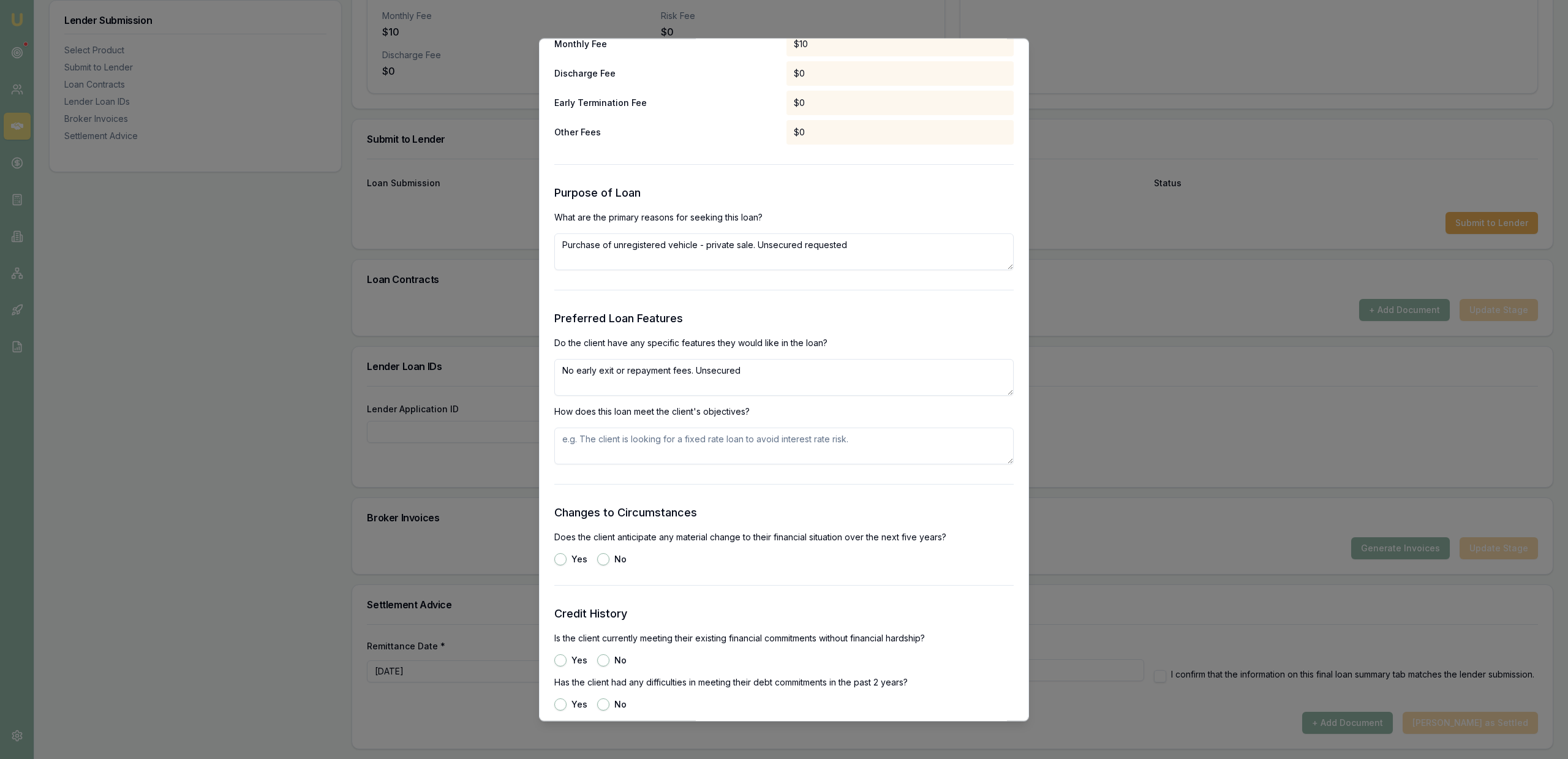
type textarea "No early exit or repayment fees. Unsecured"
paste textarea "No early exit or repayment fees. Unsecured"
type textarea "No early exit or repayment fees. Unsecured"
click at [655, 577] on form "Selected Product Lender Money me Loan Type Consumer Loan Product Personal Loan …" at bounding box center [784, 266] width 459 height 2543
click at [606, 554] on div "No" at bounding box center [611, 559] width 29 height 13
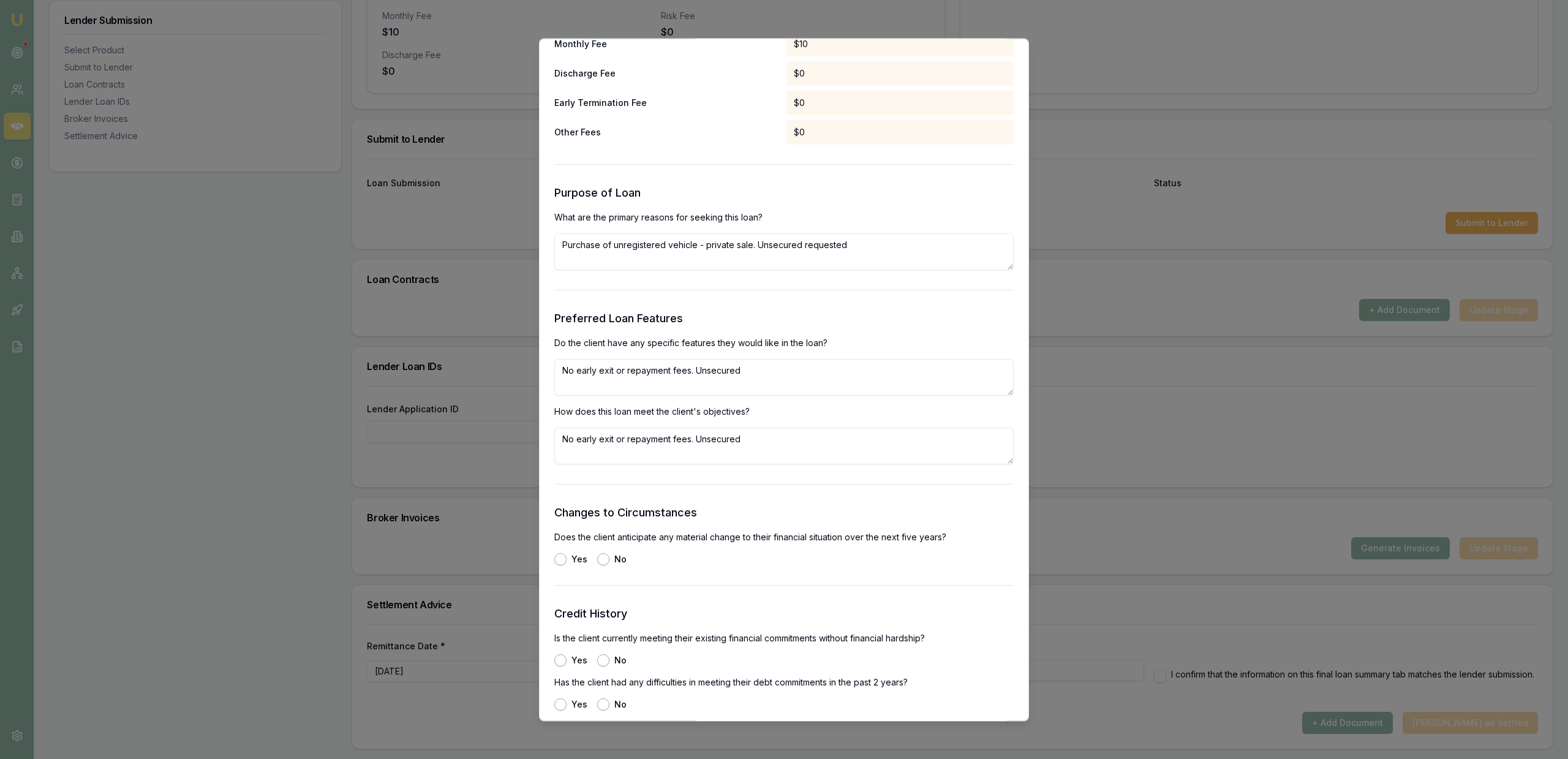
click at [606, 556] on button "No" at bounding box center [603, 559] width 13 height 13
radio input "true"
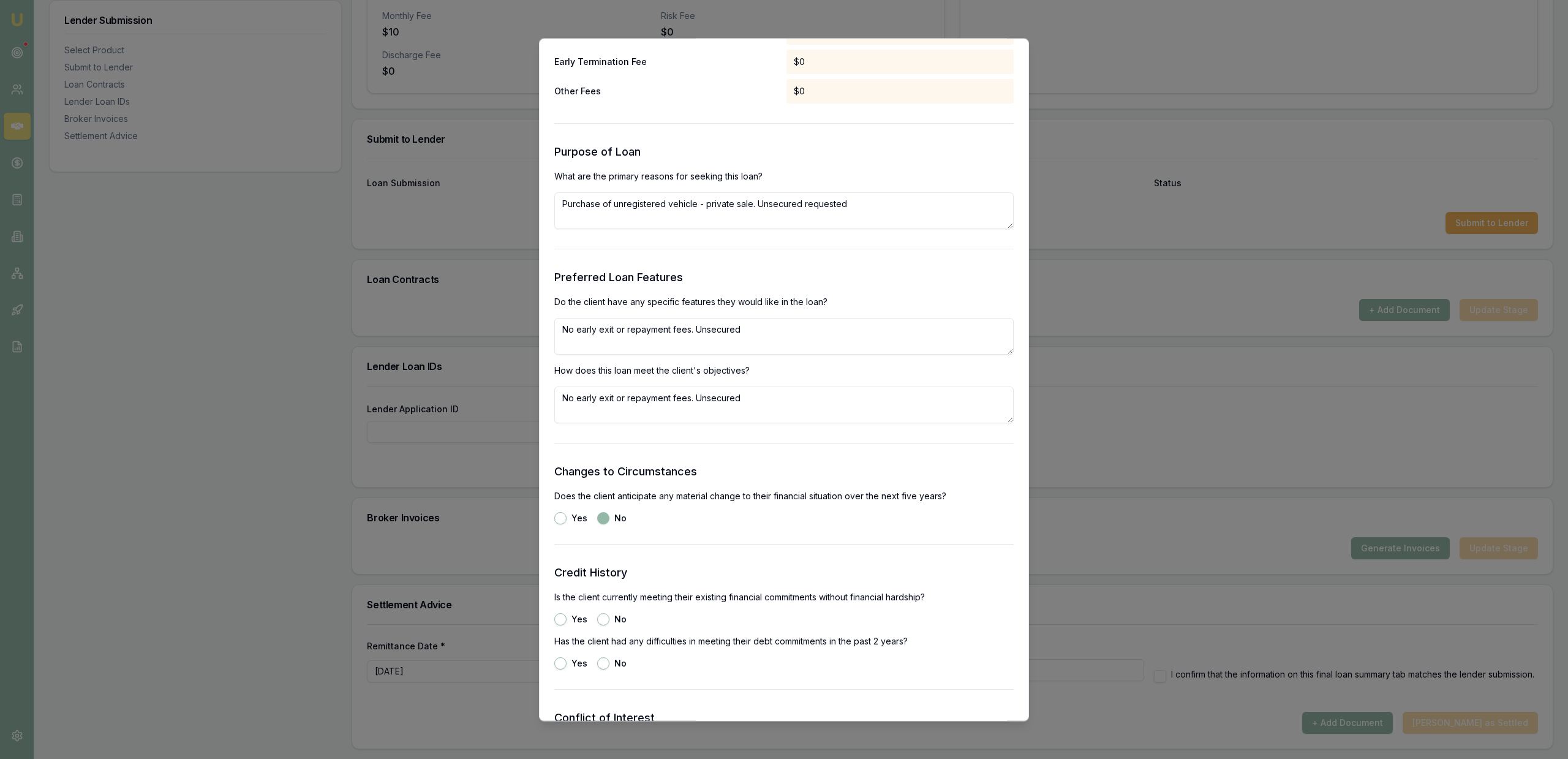
scroll to position [1176, 0]
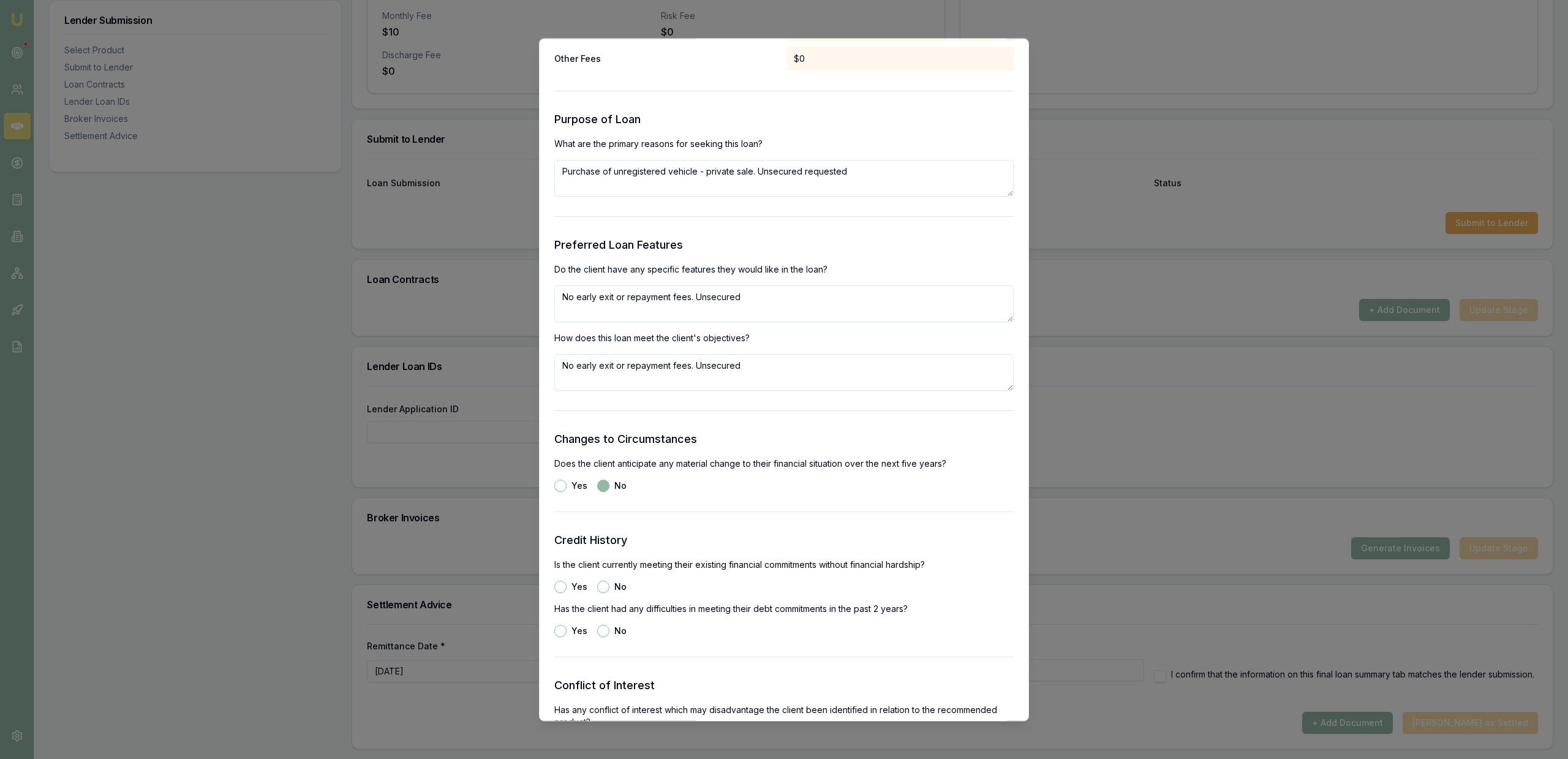
click at [562, 588] on button "Yes" at bounding box center [560, 587] width 13 height 13
radio input "true"
click at [602, 626] on button "No" at bounding box center [603, 630] width 13 height 13
radio input "true"
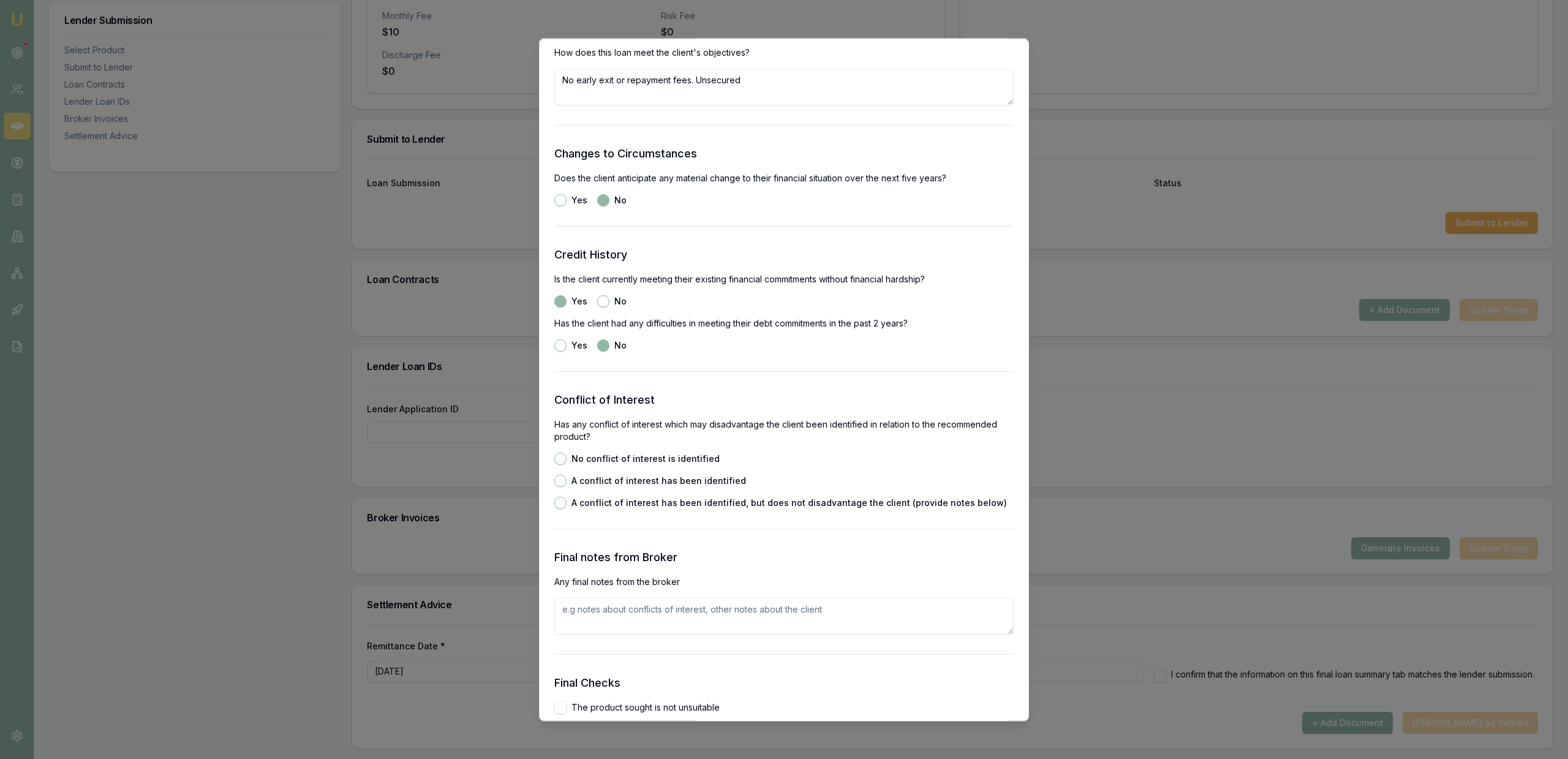
scroll to position [1469, 0]
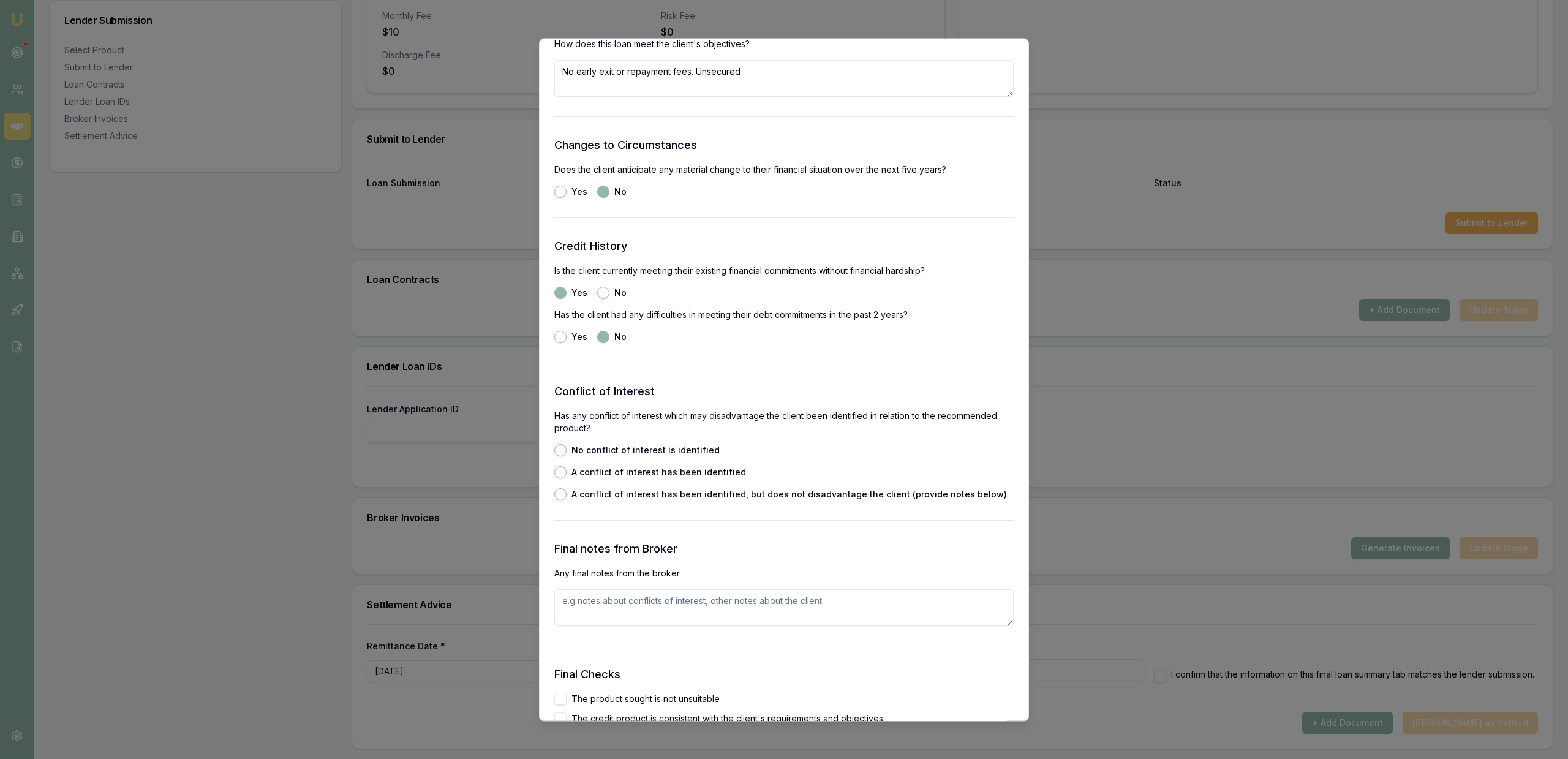
click at [617, 448] on label "No conflict of interest is identified" at bounding box center [646, 450] width 148 height 8
click at [567, 448] on button "No conflict of interest is identified" at bounding box center [560, 450] width 13 height 13
radio input "true"
click at [626, 604] on textarea at bounding box center [784, 608] width 459 height 37
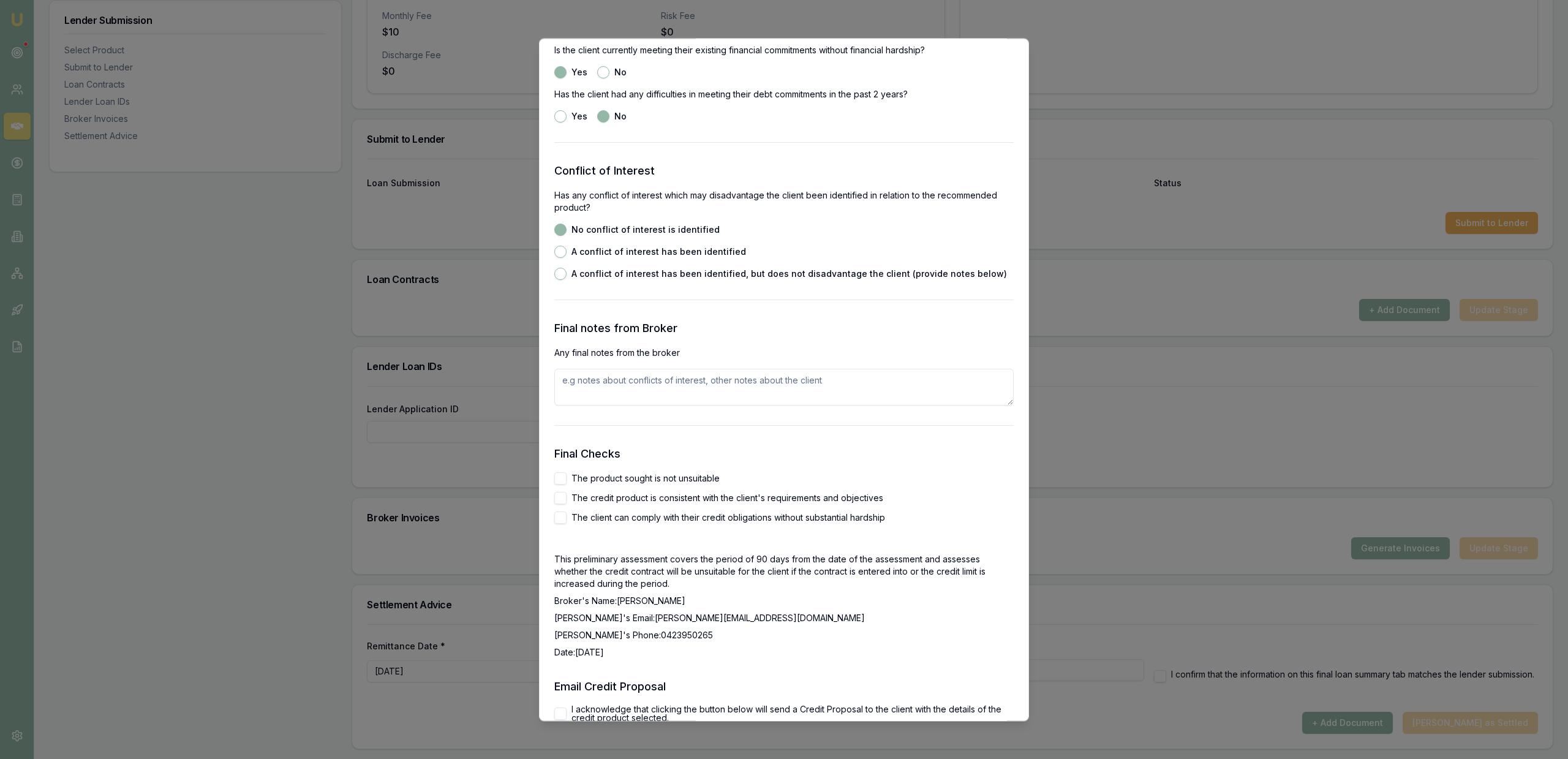
click at [616, 474] on label "The product sought is not unsuitable" at bounding box center [646, 478] width 148 height 8
click at [567, 473] on button "The product sought is not unsuitable" at bounding box center [560, 478] width 13 height 13
checkbox input "true"
click at [616, 493] on div "The credit product is consistent with the client's requirements and objectives" at bounding box center [784, 498] width 459 height 13
click at [615, 515] on label "The client can comply with their credit obligations without substantial hardship" at bounding box center [728, 518] width 314 height 8
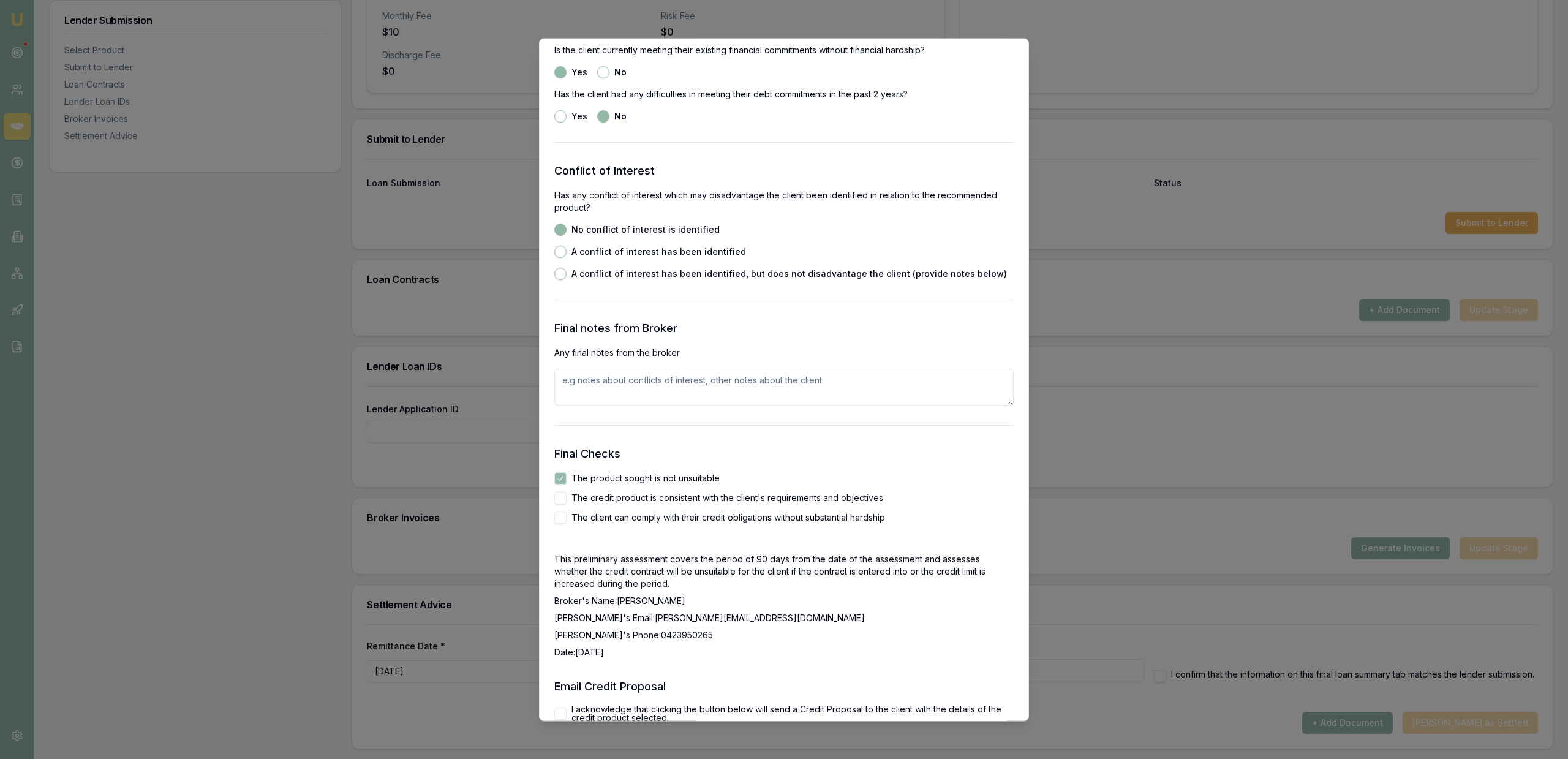
click at [567, 515] on button "The client can comply with their credit obligations without substantial hardship" at bounding box center [560, 517] width 13 height 13
checkbox input "true"
click at [614, 498] on label "The credit product is consistent with the client's requirements and objectives" at bounding box center [727, 498] width 312 height 8
click at [567, 498] on button "The credit product is consistent with the client's requirements and objectives" at bounding box center [560, 498] width 13 height 13
checkbox input "true"
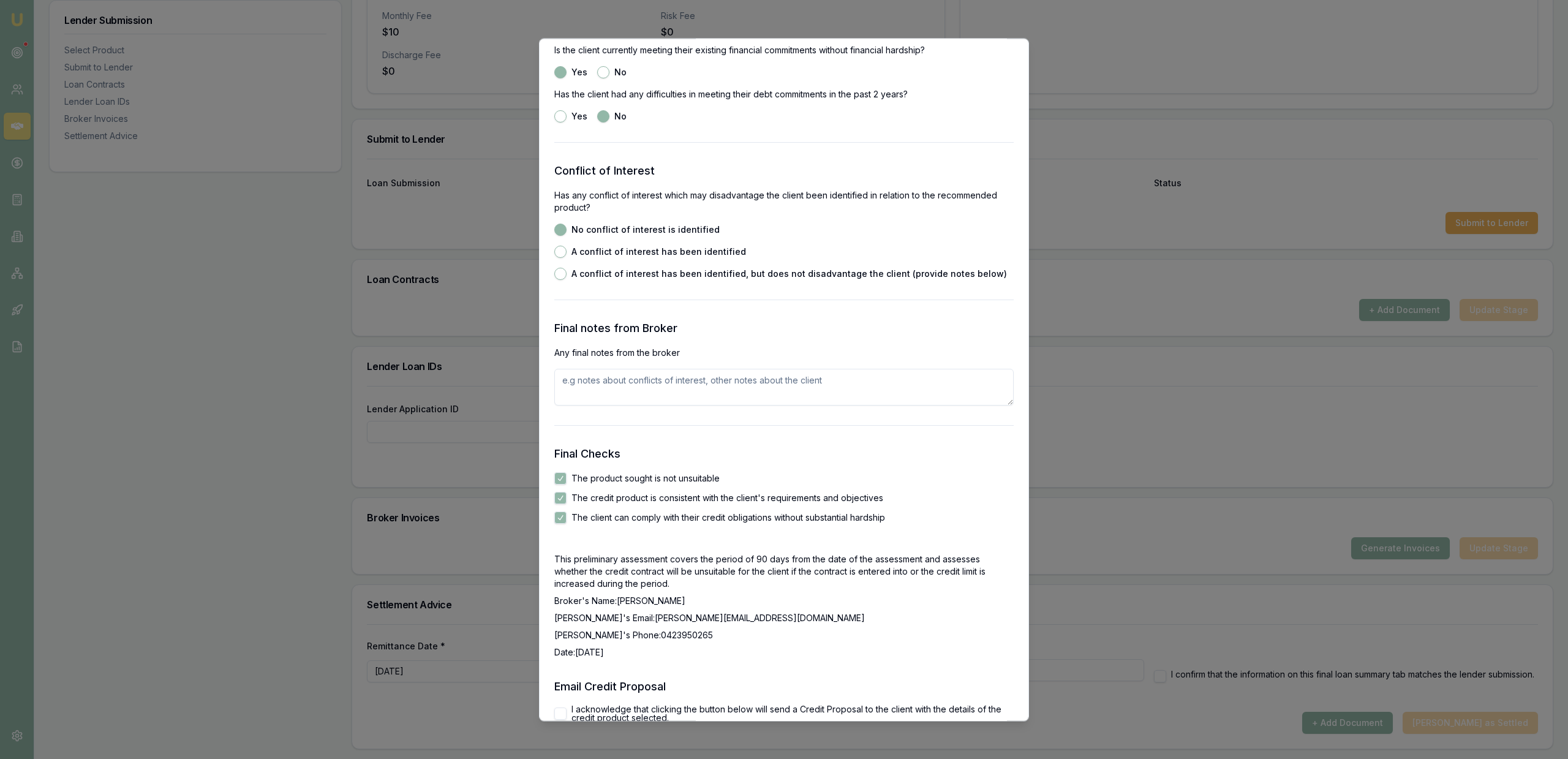
scroll to position [1890, 0]
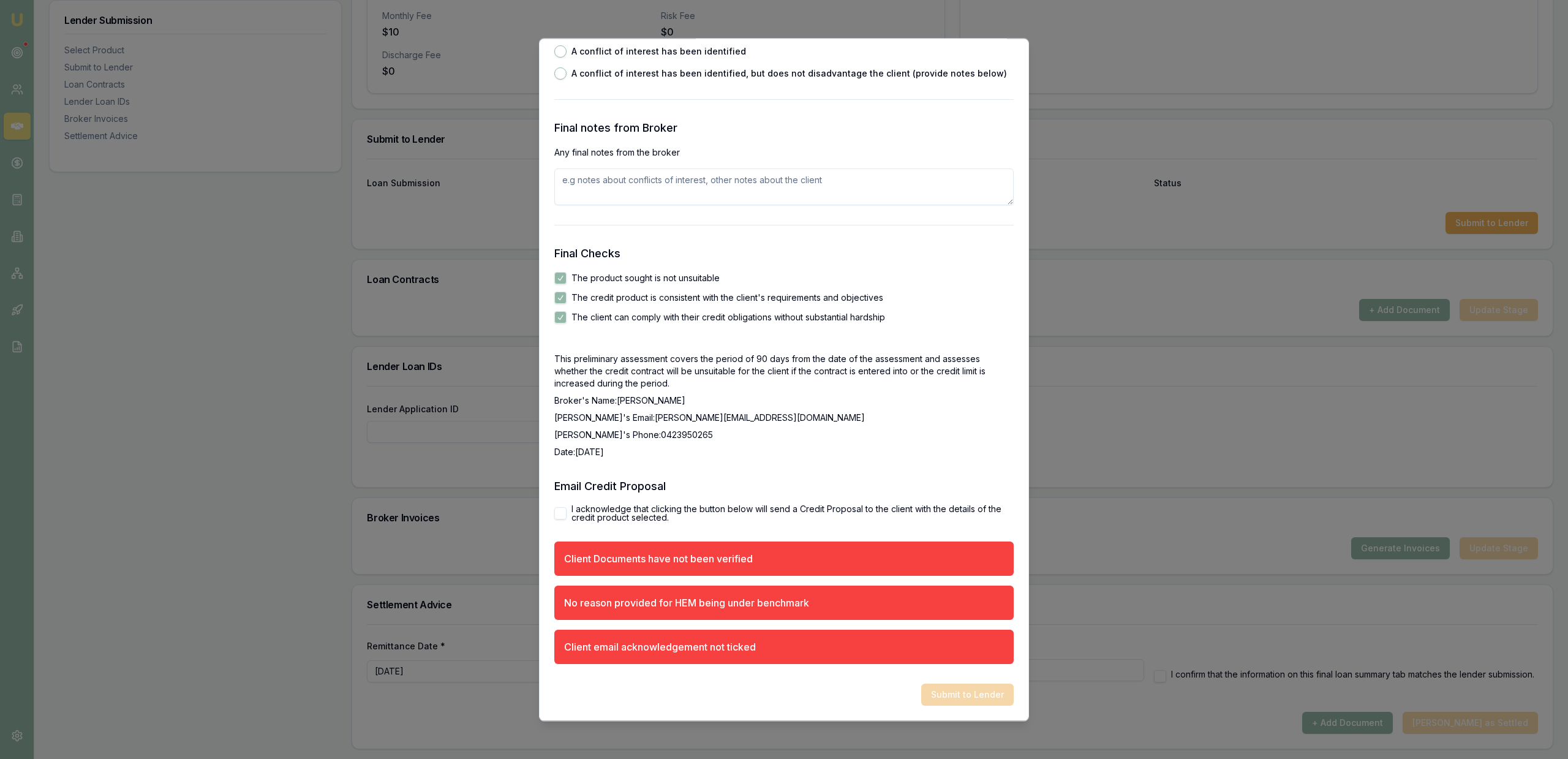
click at [574, 502] on div "Email Credit Proposal I acknowledge that clicking the button below will send a …" at bounding box center [784, 499] width 459 height 44
click at [570, 514] on div "I acknowledge that clicking the button below will send a Credit Proposal to the…" at bounding box center [784, 513] width 459 height 17
click at [565, 514] on button "I acknowledge that clicking the button below will send a Credit Proposal to the…" at bounding box center [560, 513] width 13 height 13
checkbox input "true"
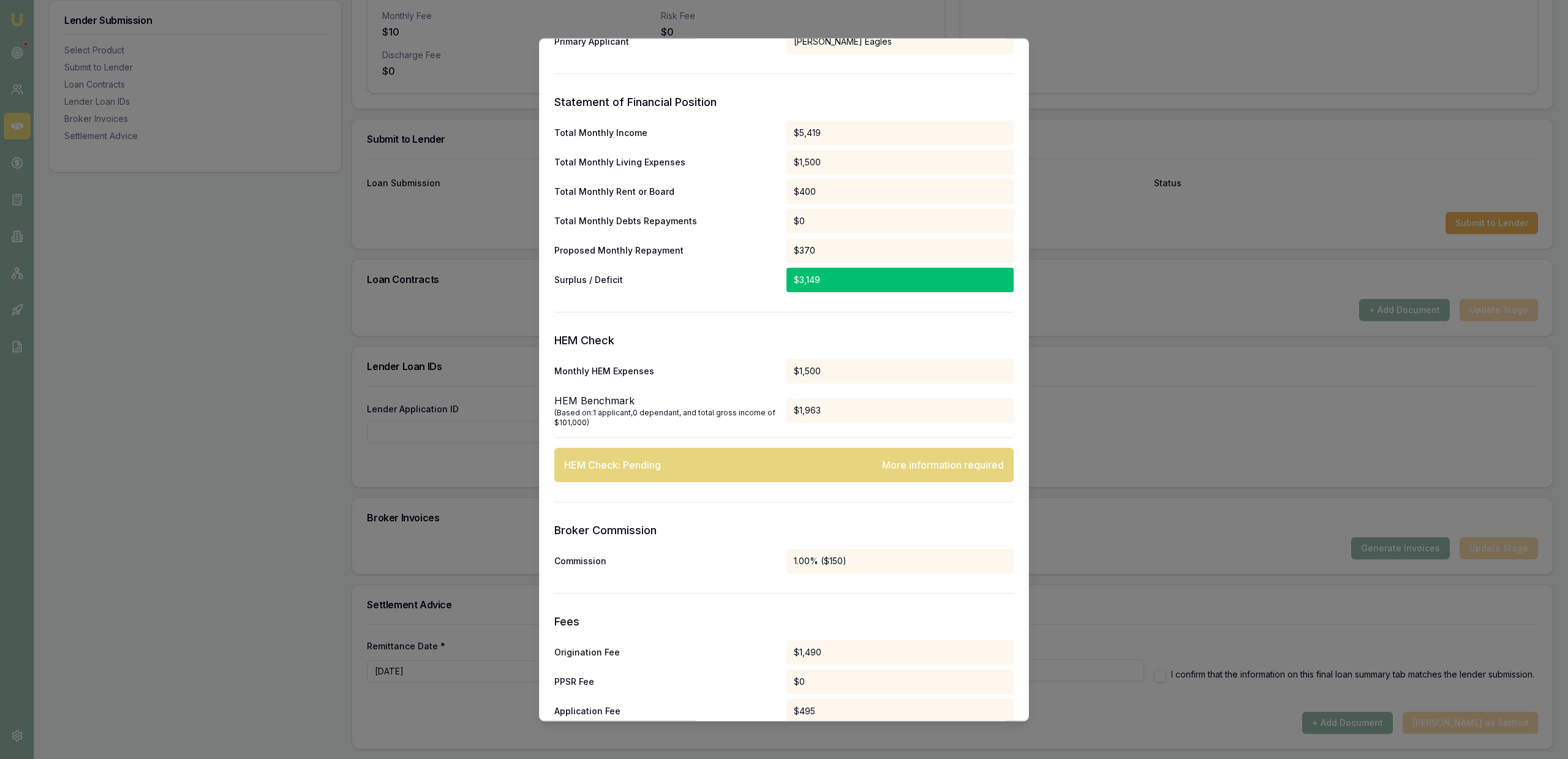
scroll to position [0, 0]
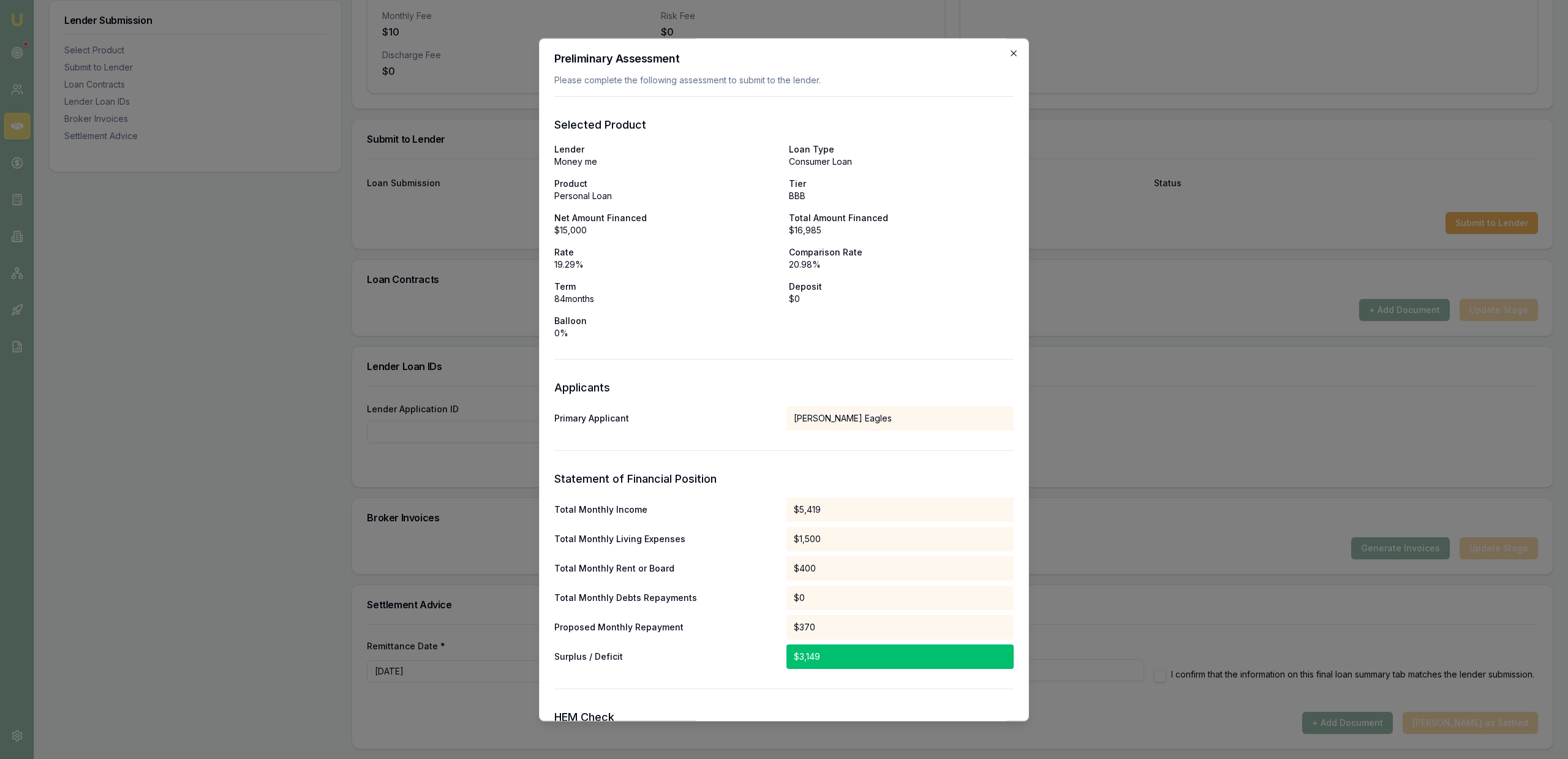
click at [1010, 56] on icon "button" at bounding box center [1014, 54] width 10 height 10
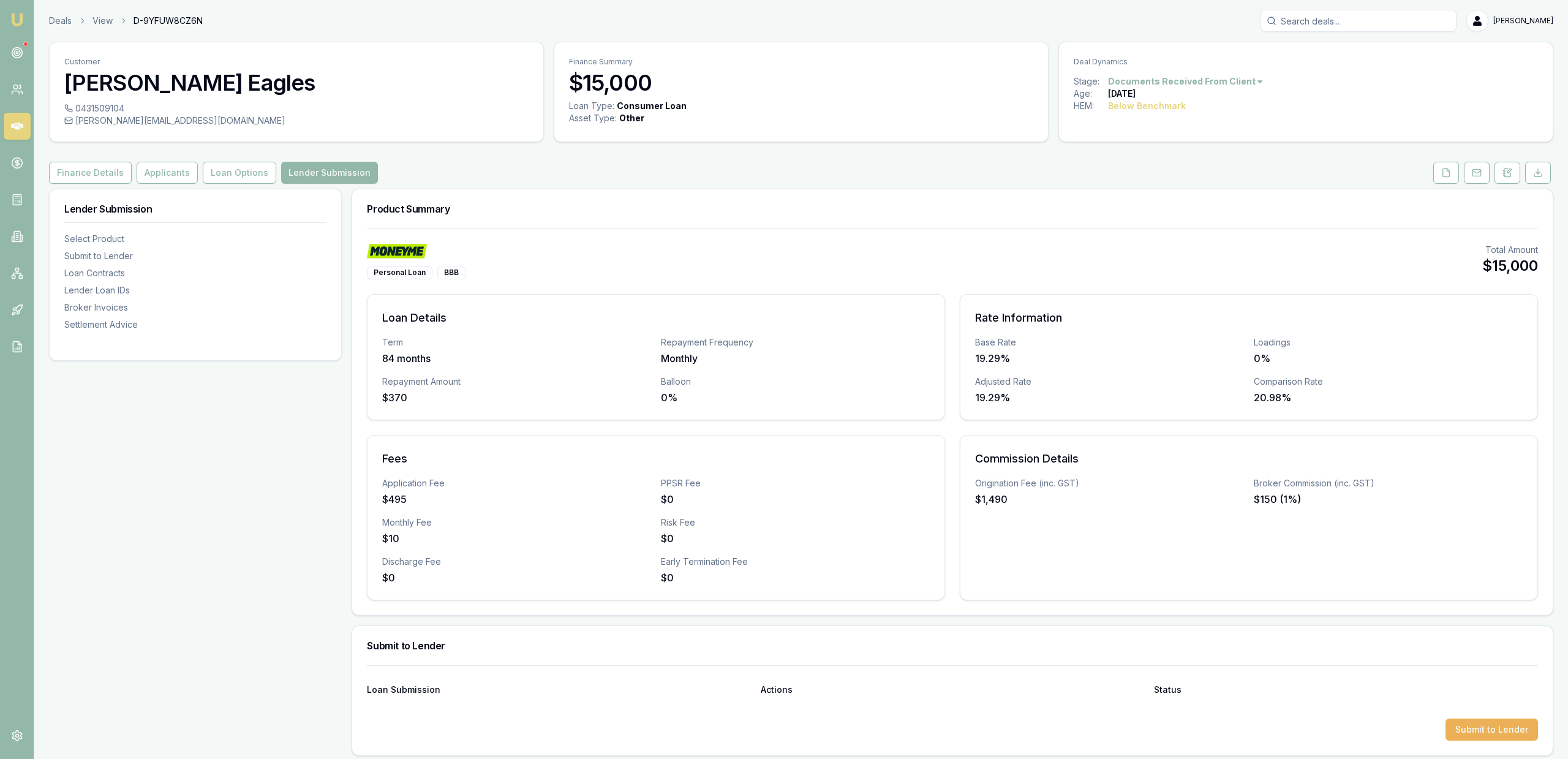
click at [971, 222] on div "Product Summary" at bounding box center [953, 208] width 1201 height 40
click at [964, 224] on div "Product Summary" at bounding box center [953, 208] width 1201 height 40
click at [960, 227] on div "Product Summary" at bounding box center [953, 208] width 1201 height 40
click at [164, 157] on div "Customer Shea Eagles 0431509104 shea.allan489@gmail.com Finance Summary $15,000…" at bounding box center [800, 649] width 1504 height 1214
click at [161, 175] on button "Applicants" at bounding box center [166, 172] width 61 height 22
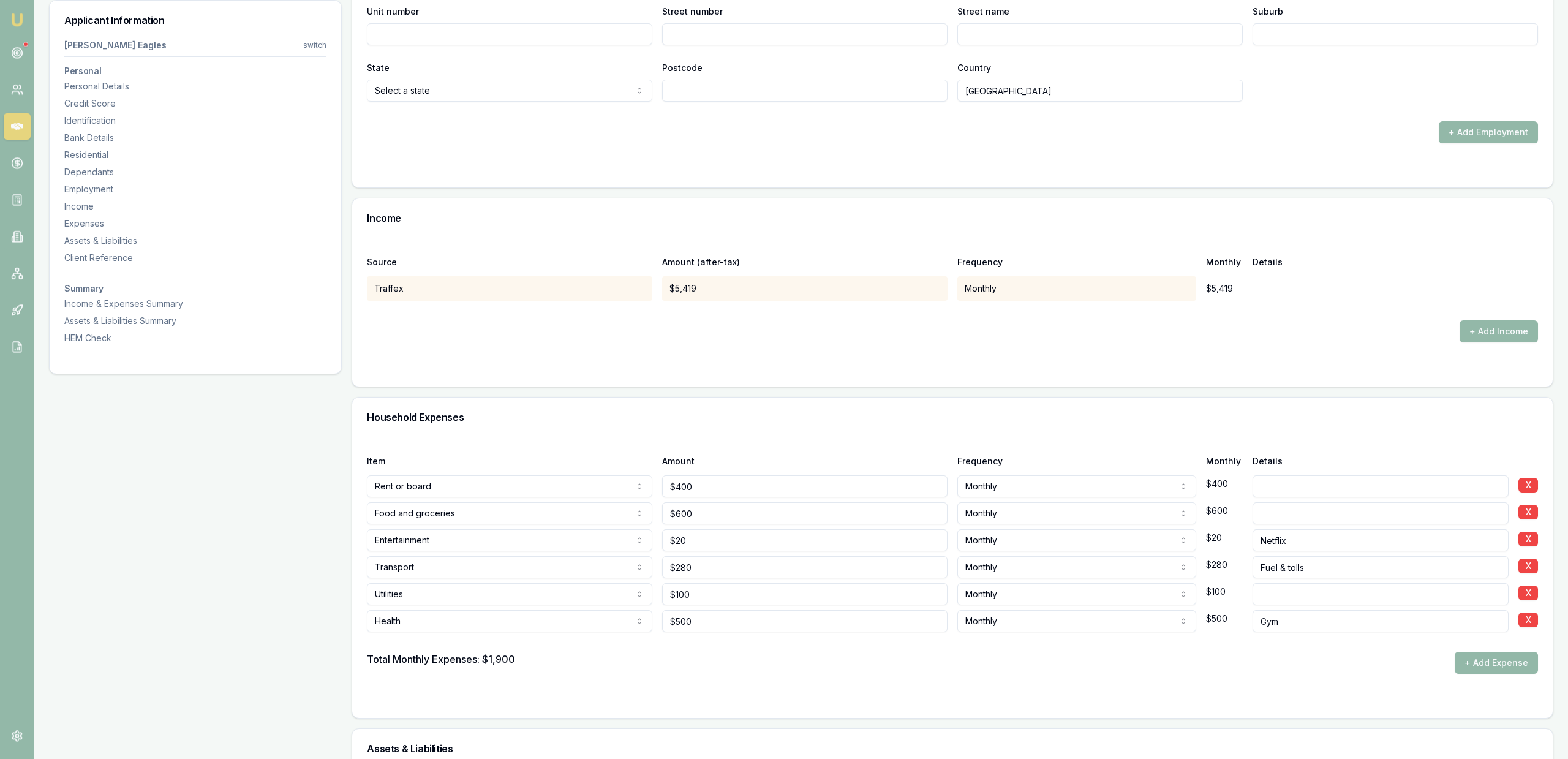
scroll to position [2391, 0]
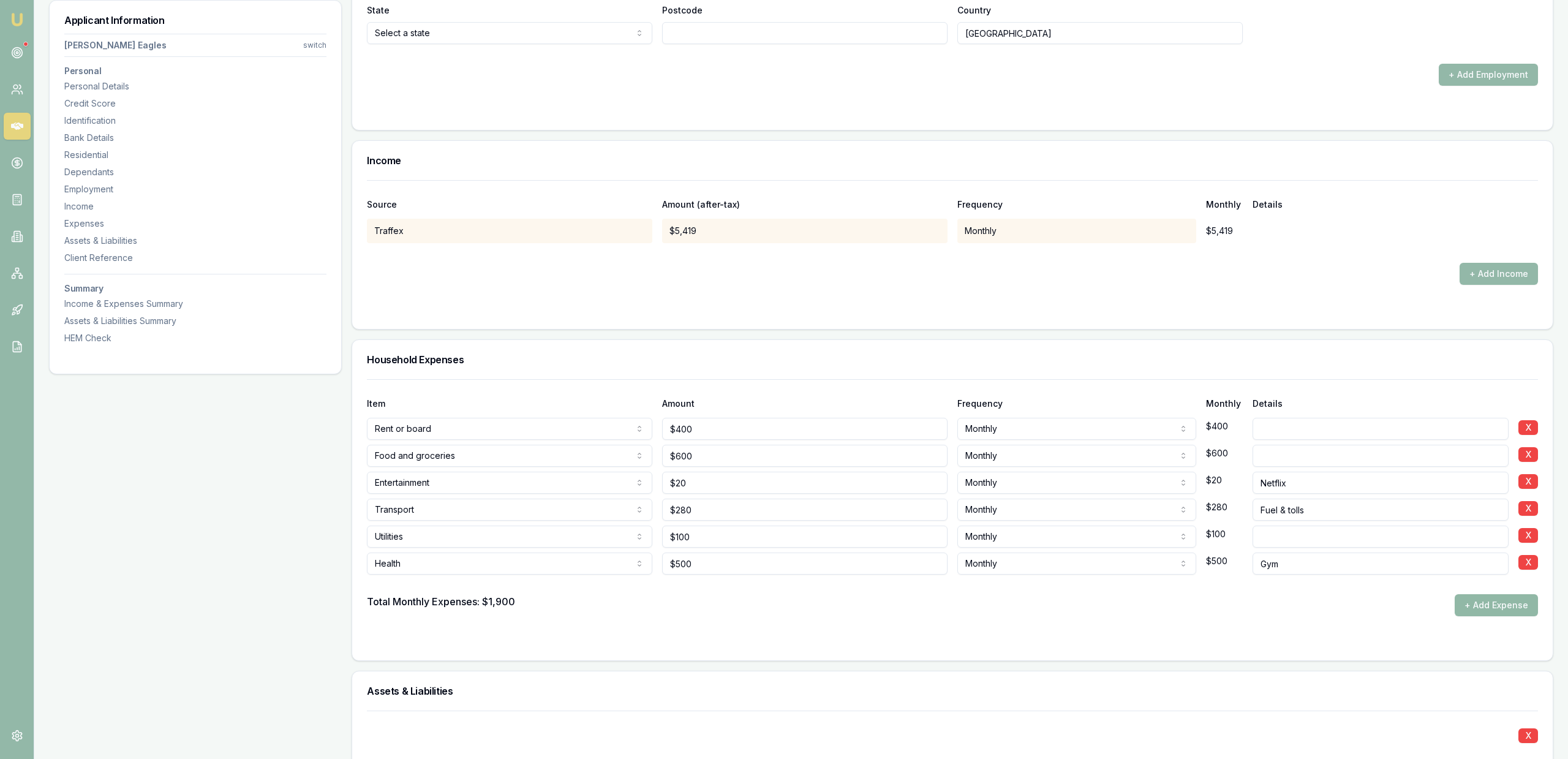
click at [1522, 602] on button "+ Add Expense" at bounding box center [1496, 605] width 83 height 22
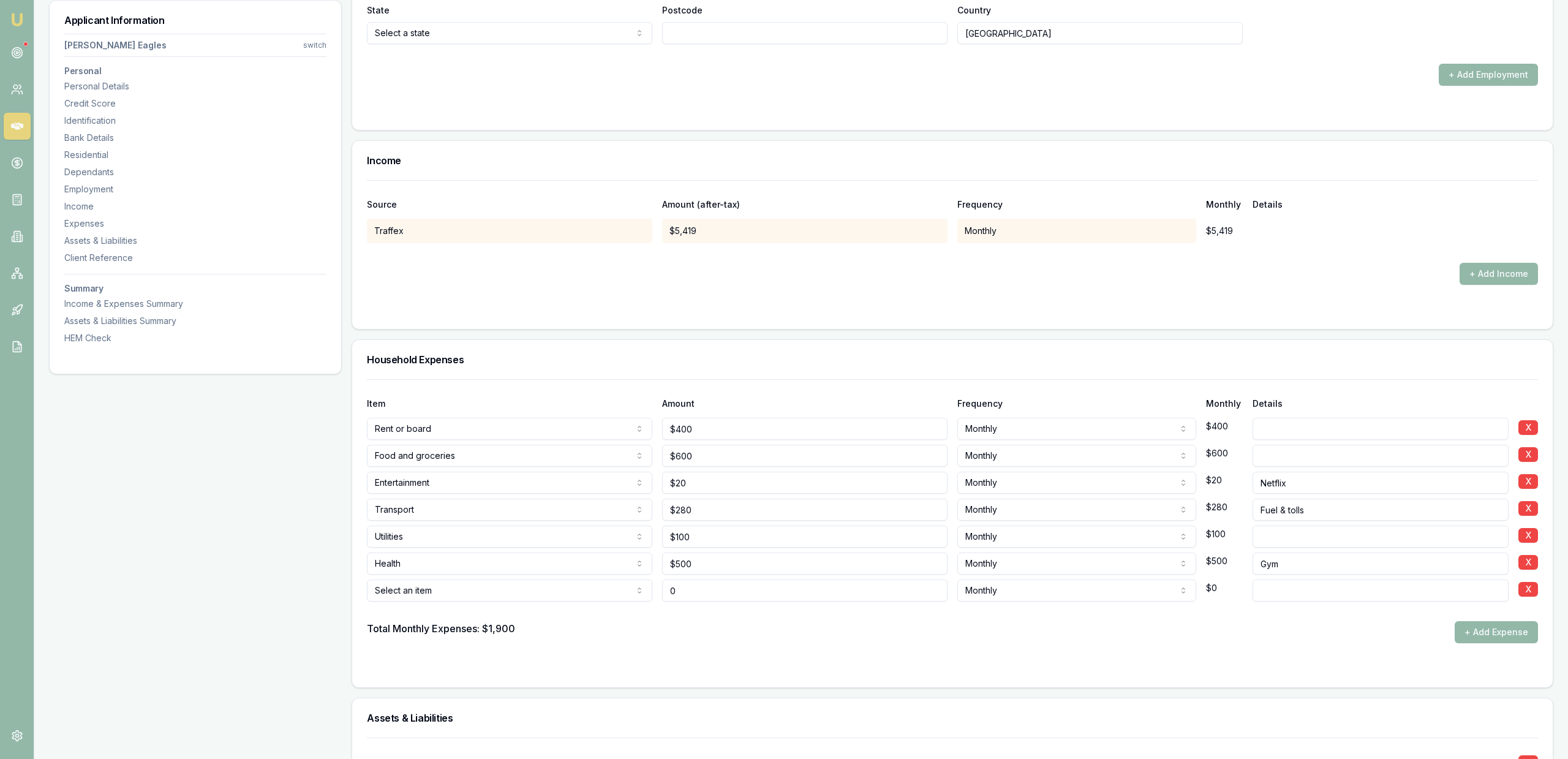
type input "$0"
select select "OTHER"
click at [745, 591] on input "0" at bounding box center [805, 590] width 285 height 22
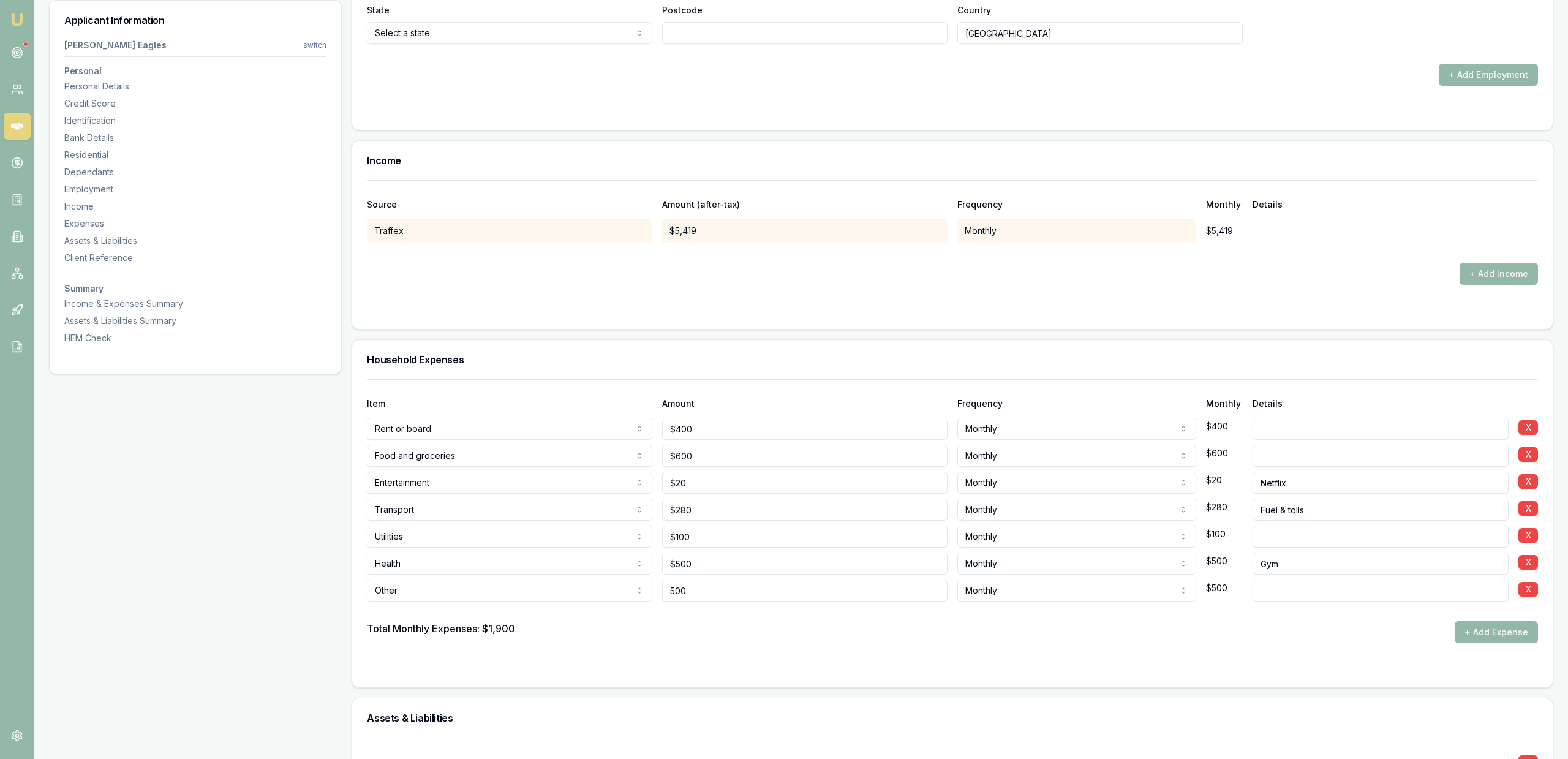
type input "$500"
click at [777, 637] on div "Total Monthly Expenses: $1,900 + Add Expense" at bounding box center [952, 632] width 1171 height 22
click at [1346, 593] on input at bounding box center [1381, 590] width 256 height 22
type input "Discretionary entertainment"
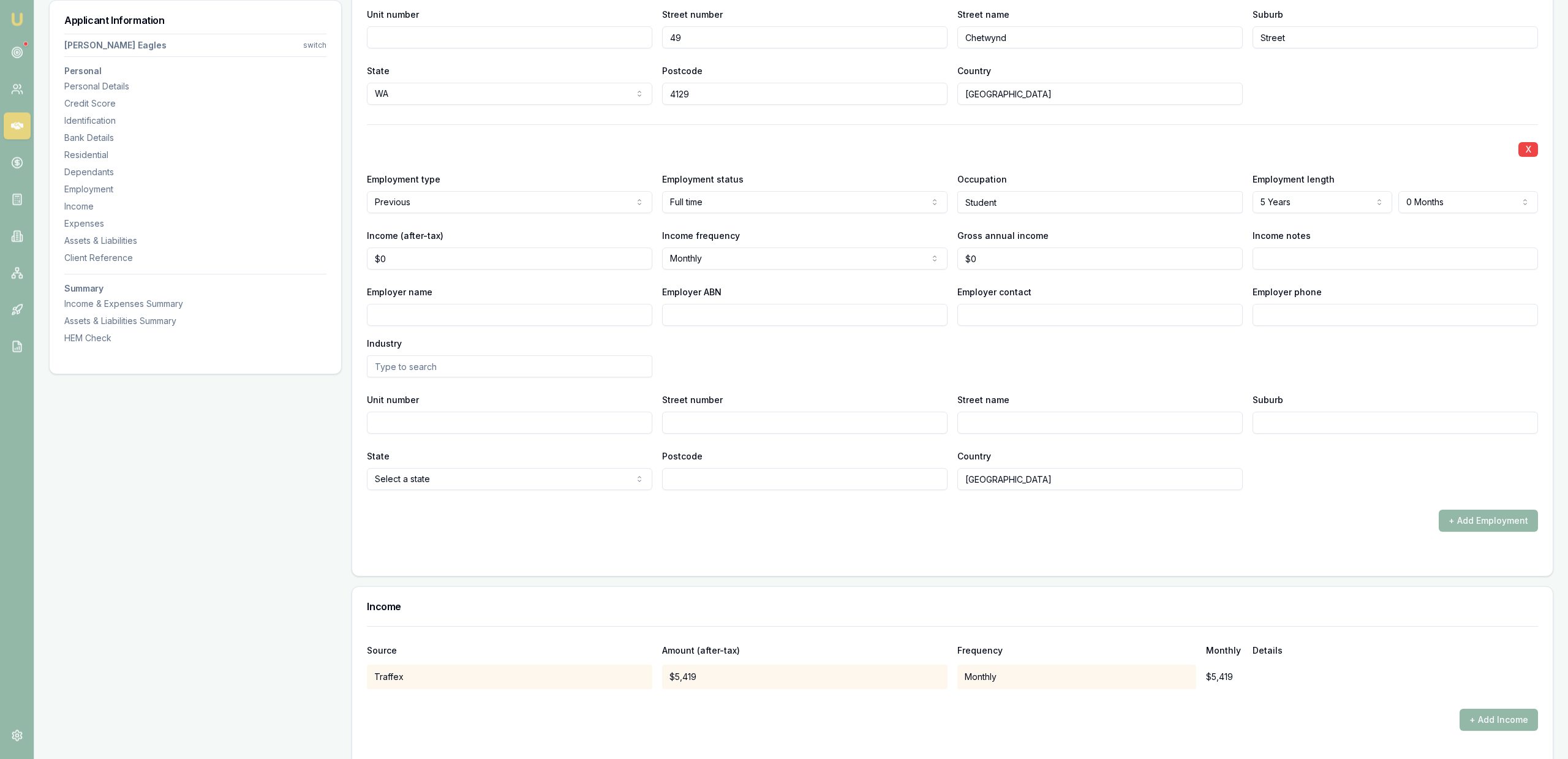
scroll to position [0, 0]
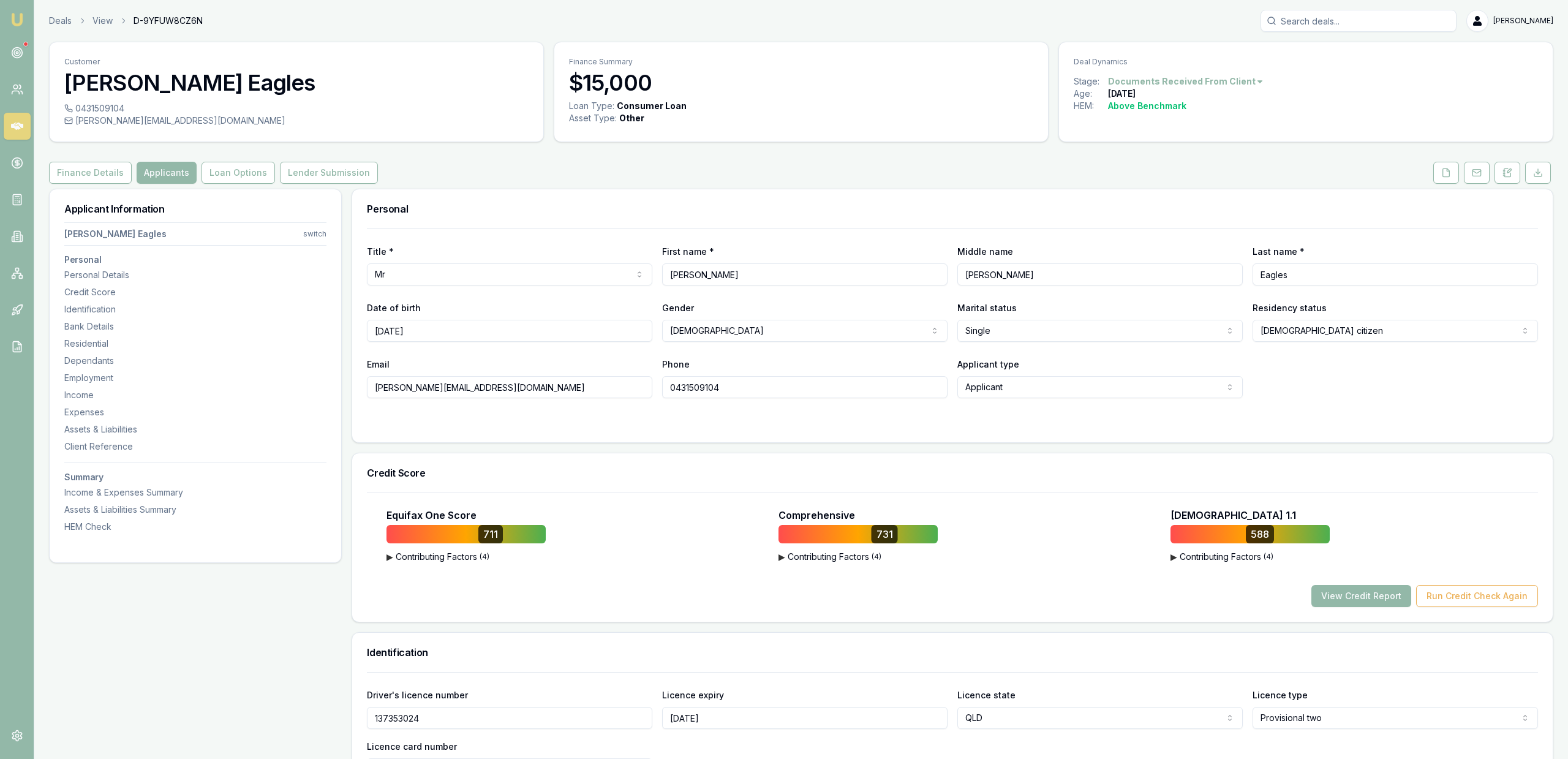
drag, startPoint x: 775, startPoint y: 609, endPoint x: 843, endPoint y: 285, distance: 331.1
click at [316, 171] on button "Lender Submission" at bounding box center [329, 172] width 98 height 22
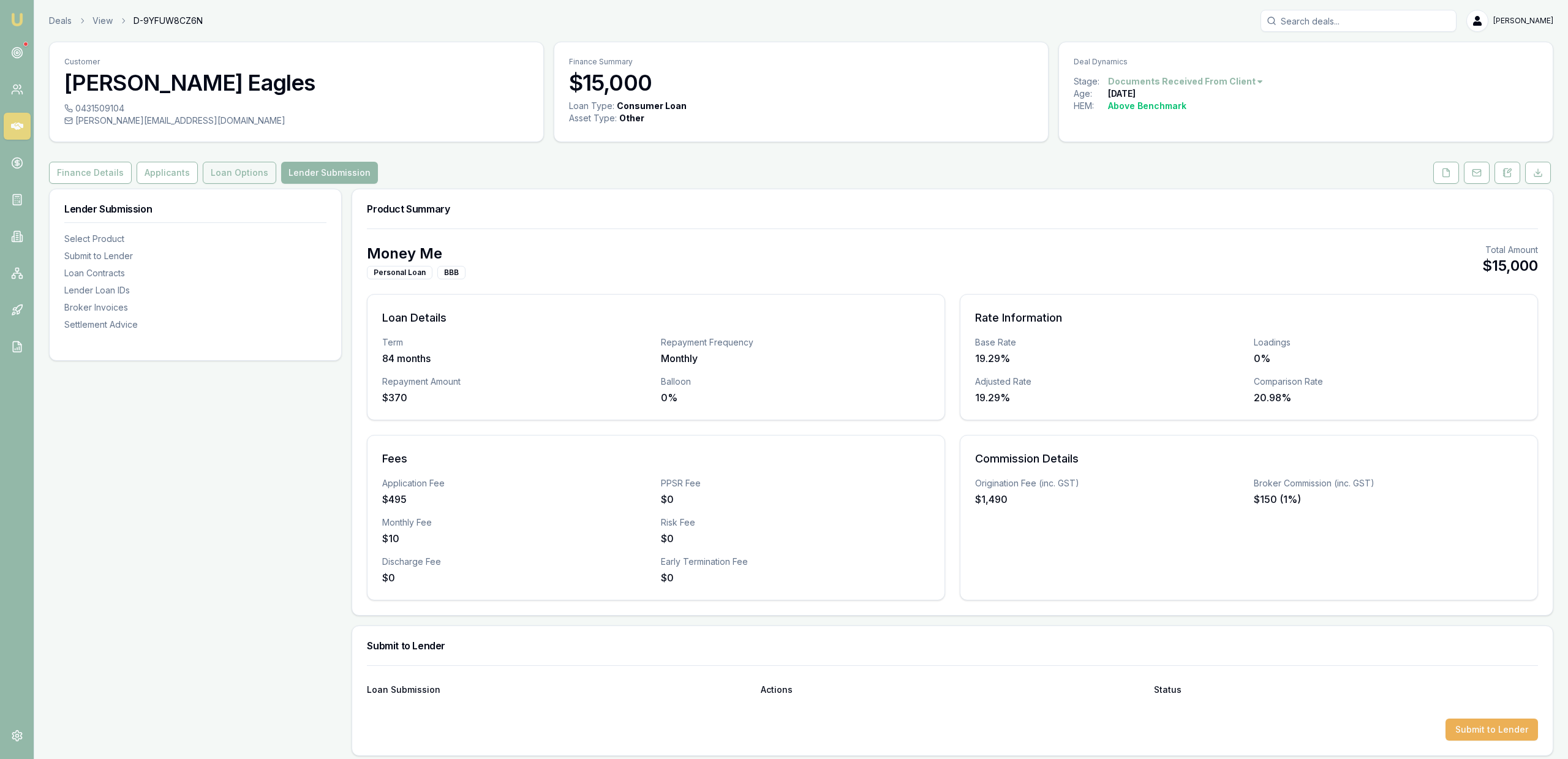
click at [261, 172] on button "Loan Options" at bounding box center [239, 172] width 73 height 22
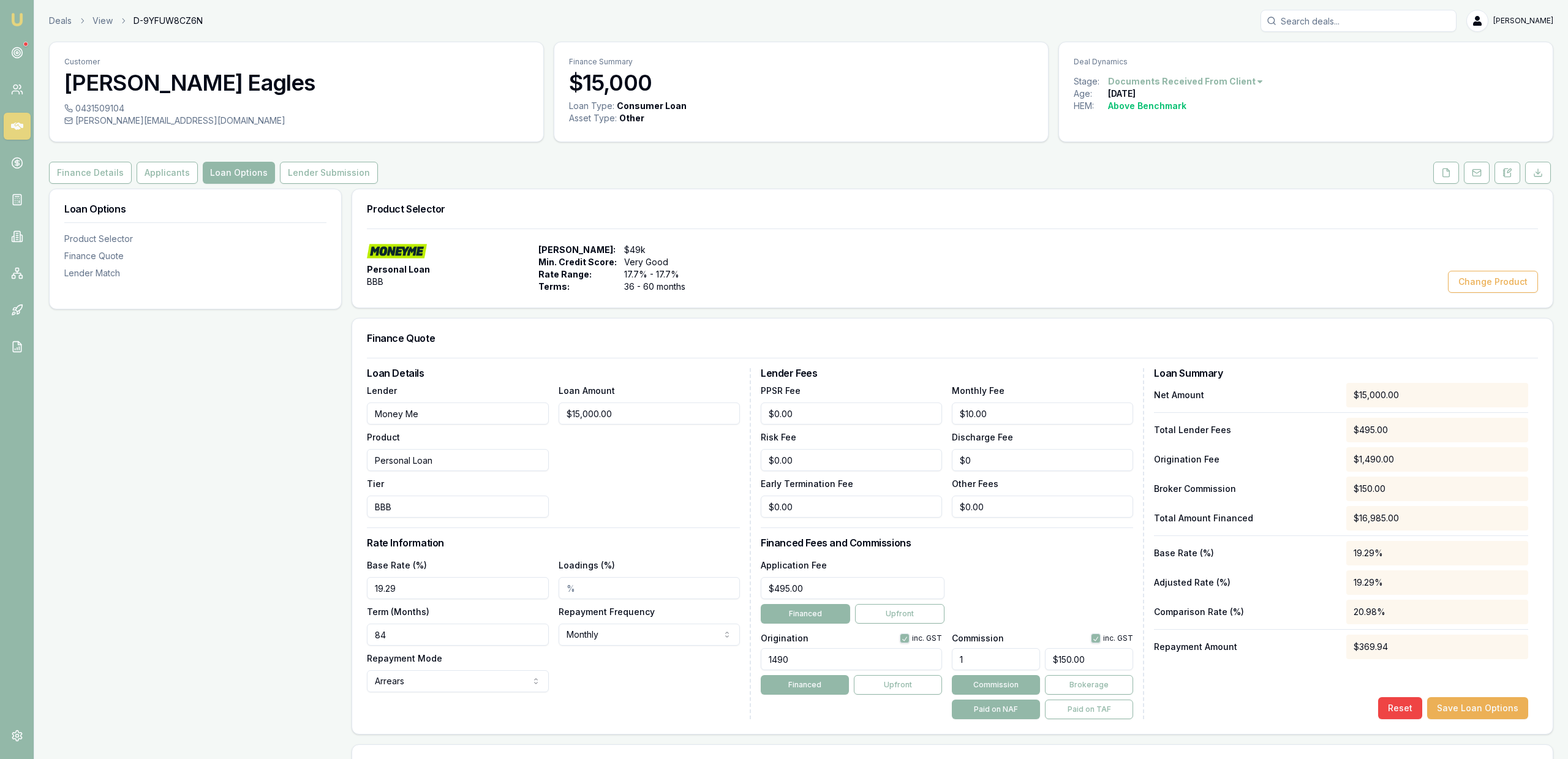
click at [295, 156] on div "Customer Shea Eagles 0431509104 shea.allan489@gmail.com Finance Summary $15,000…" at bounding box center [800, 567] width 1504 height 1049
click at [294, 171] on button "Lender Submission" at bounding box center [329, 172] width 98 height 22
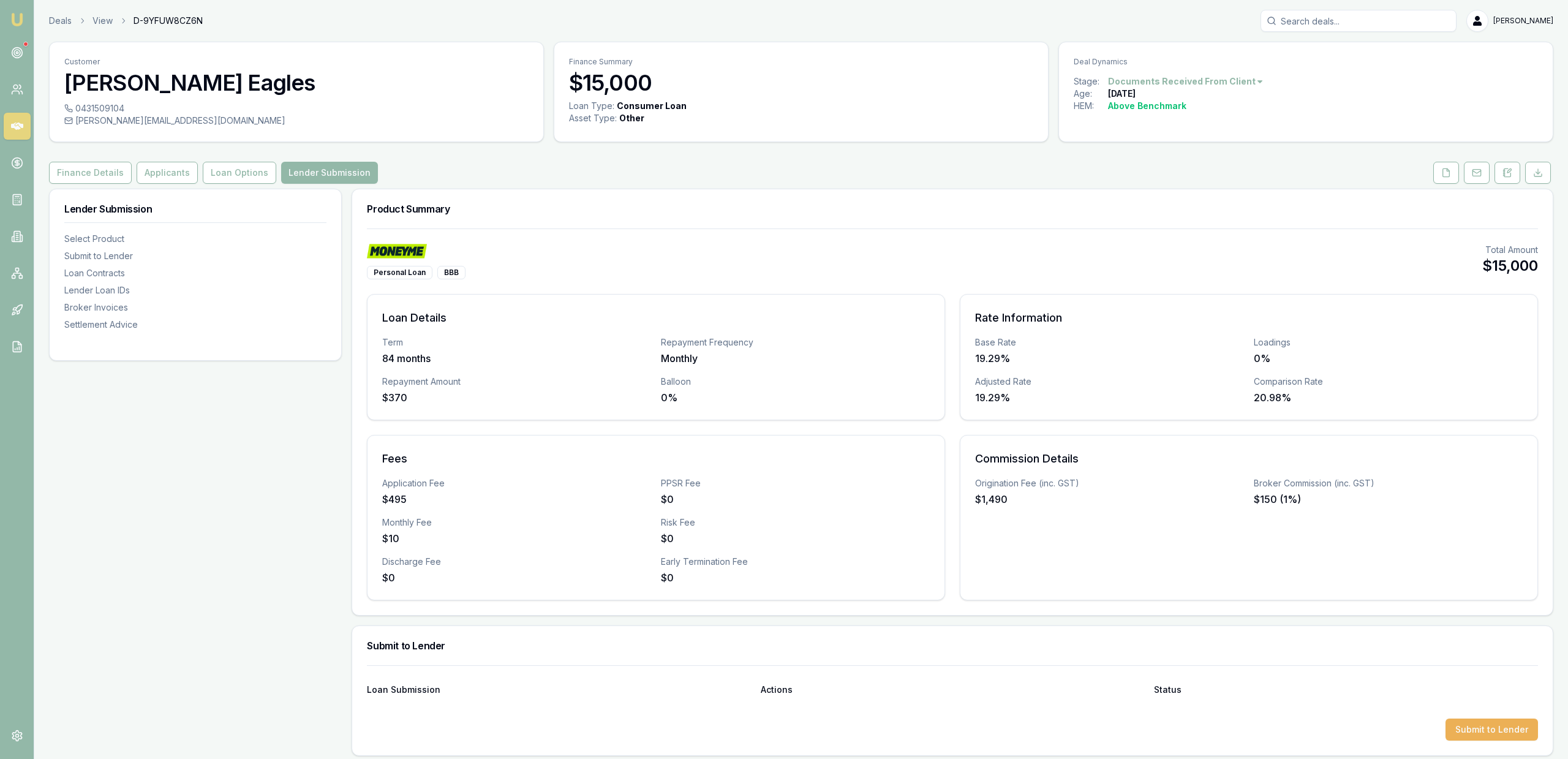
scroll to position [506, 0]
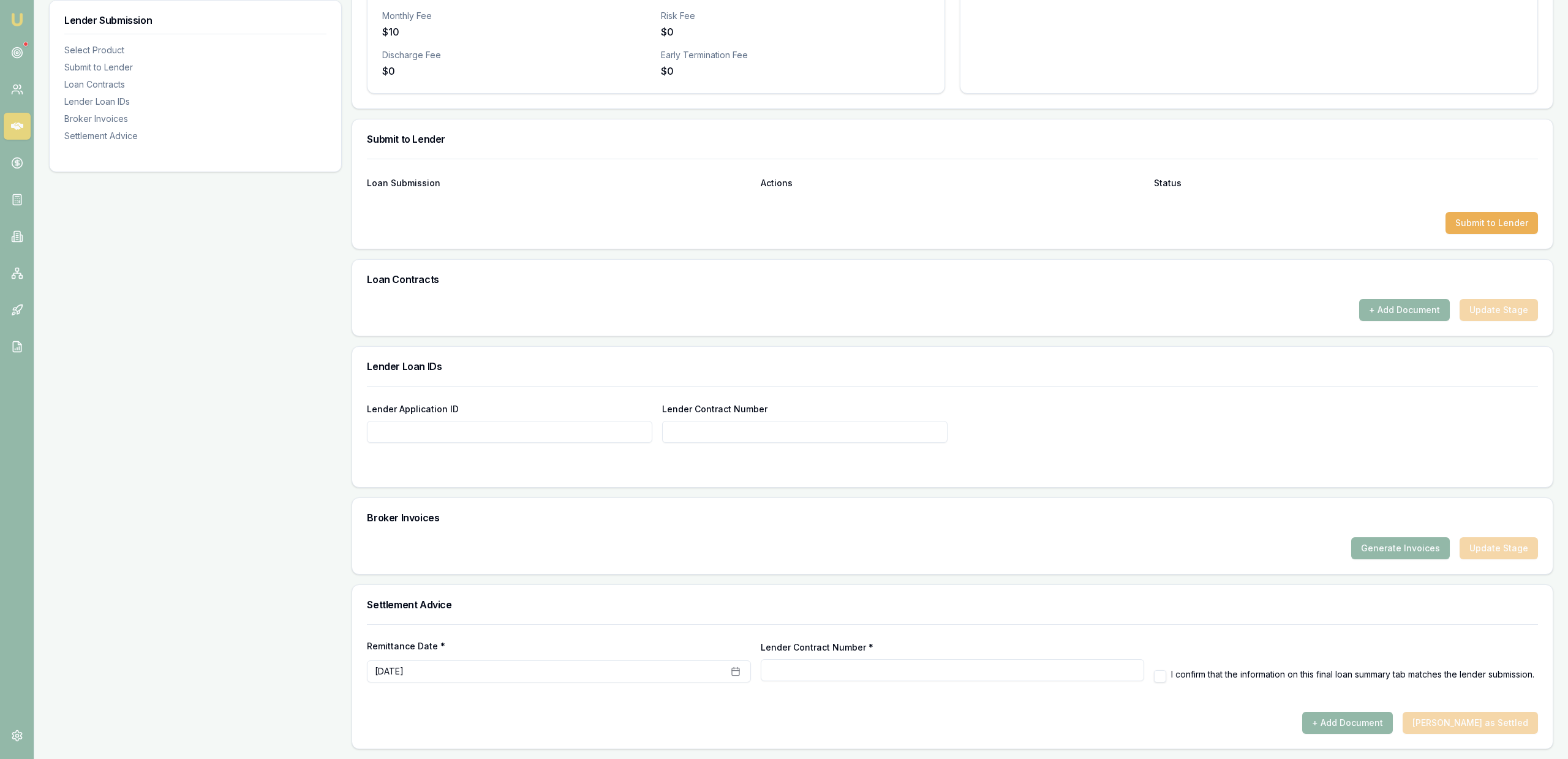
click at [608, 215] on div "Submit to Lender" at bounding box center [952, 223] width 1171 height 22
click at [1468, 213] on button "Submit to Lender" at bounding box center [1491, 223] width 92 height 22
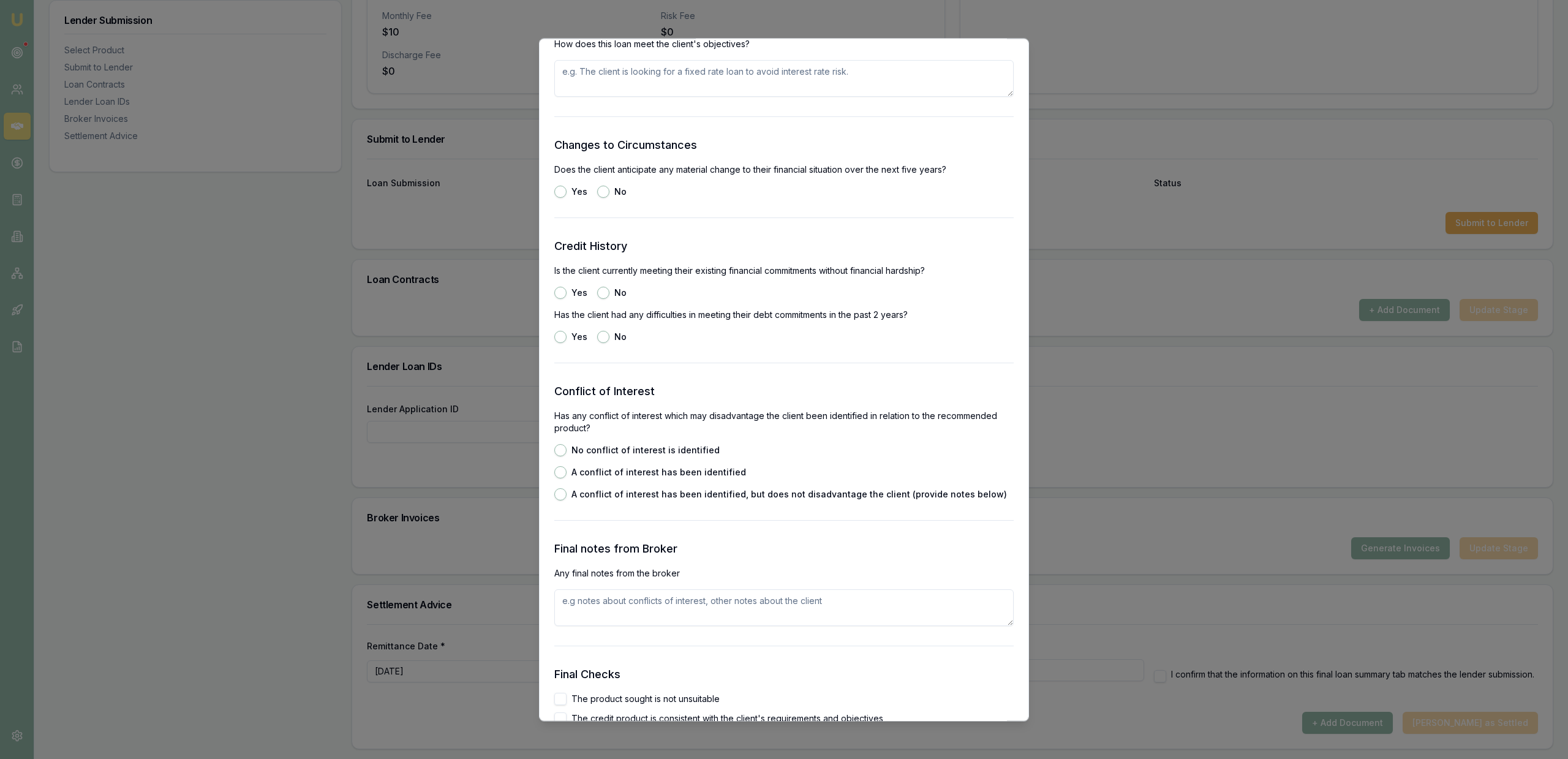
scroll to position [1979, 0]
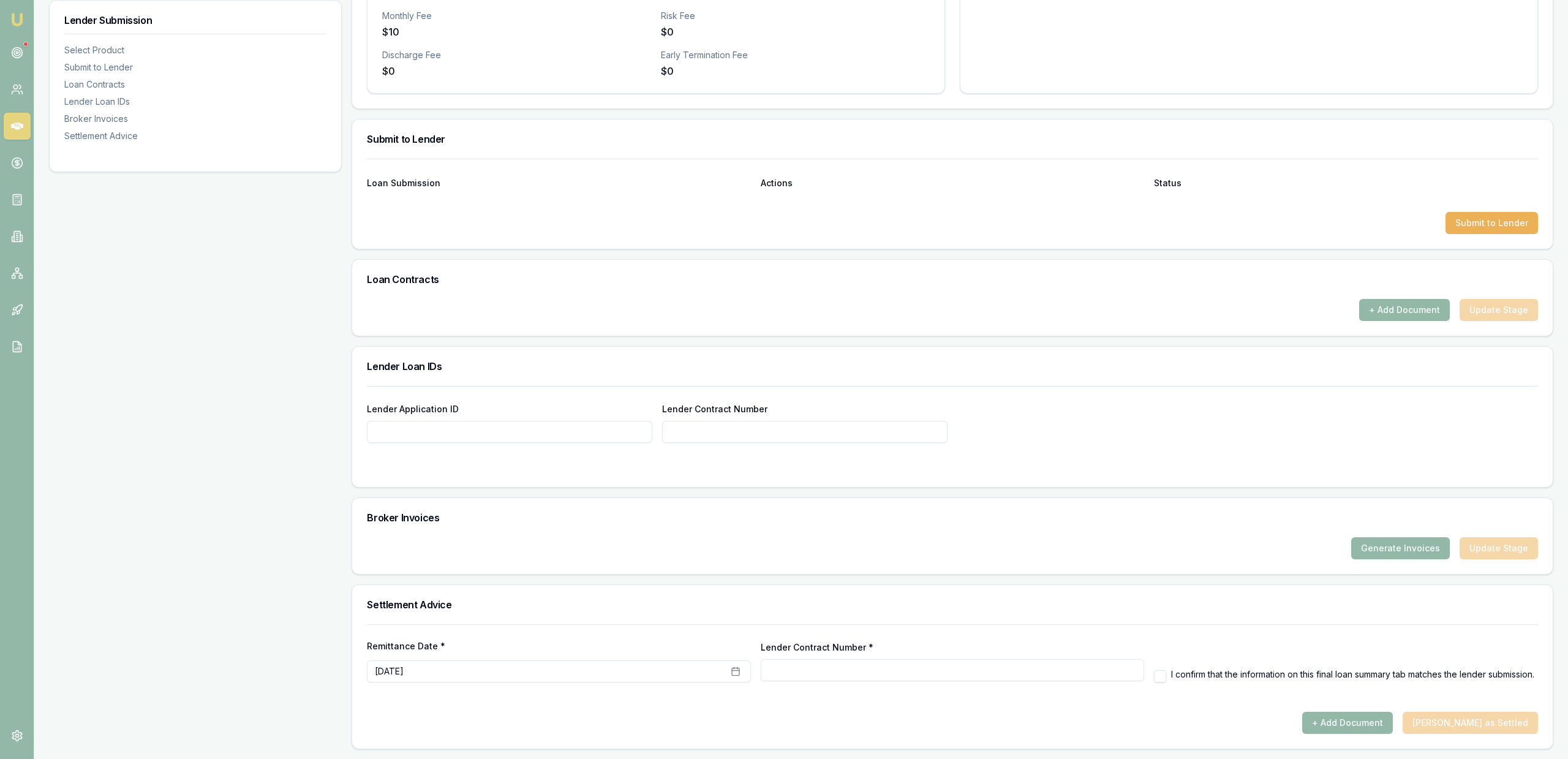
scroll to position [0, 0]
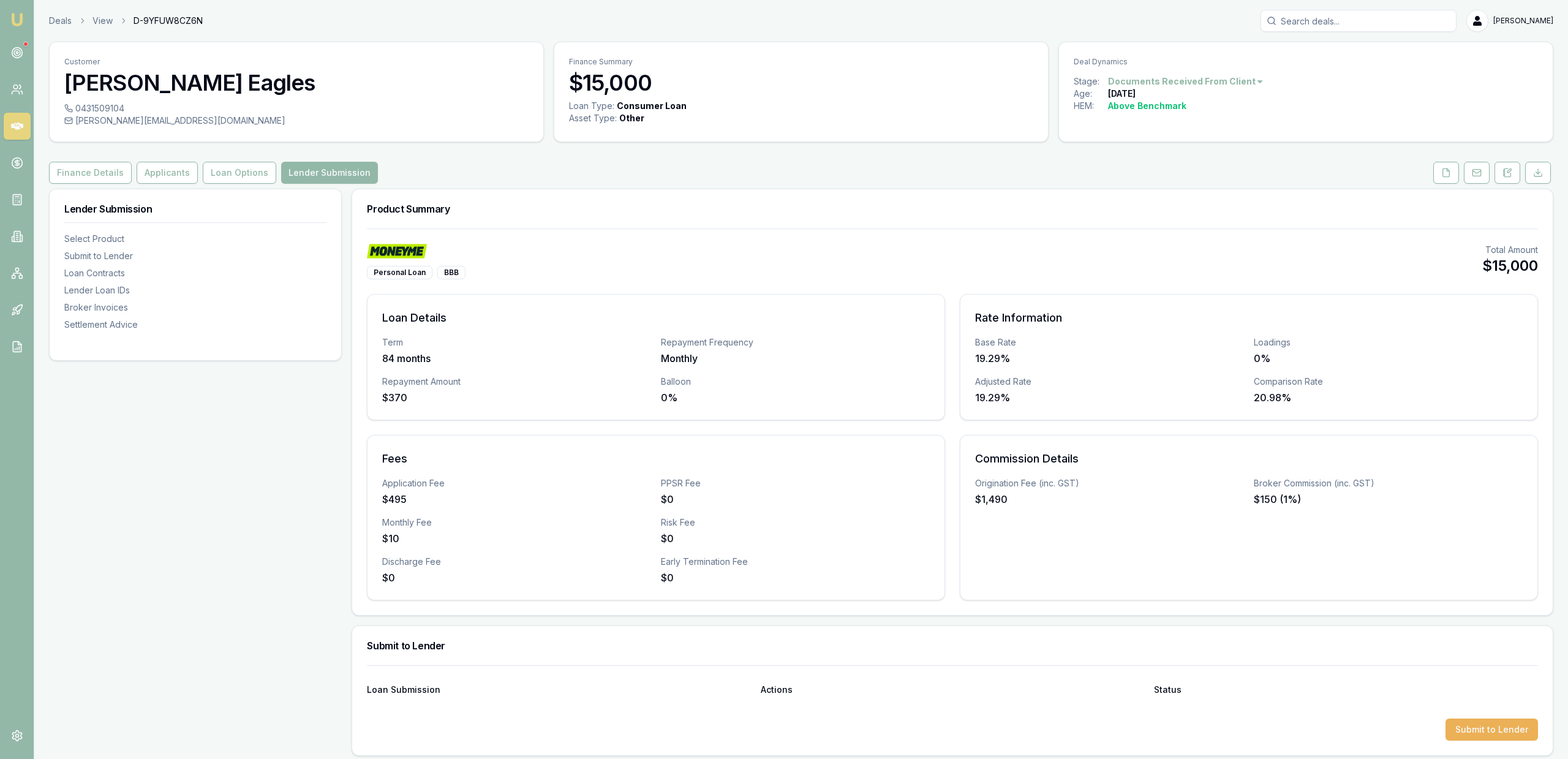
click at [1463, 166] on link at bounding box center [1476, 172] width 30 height 22
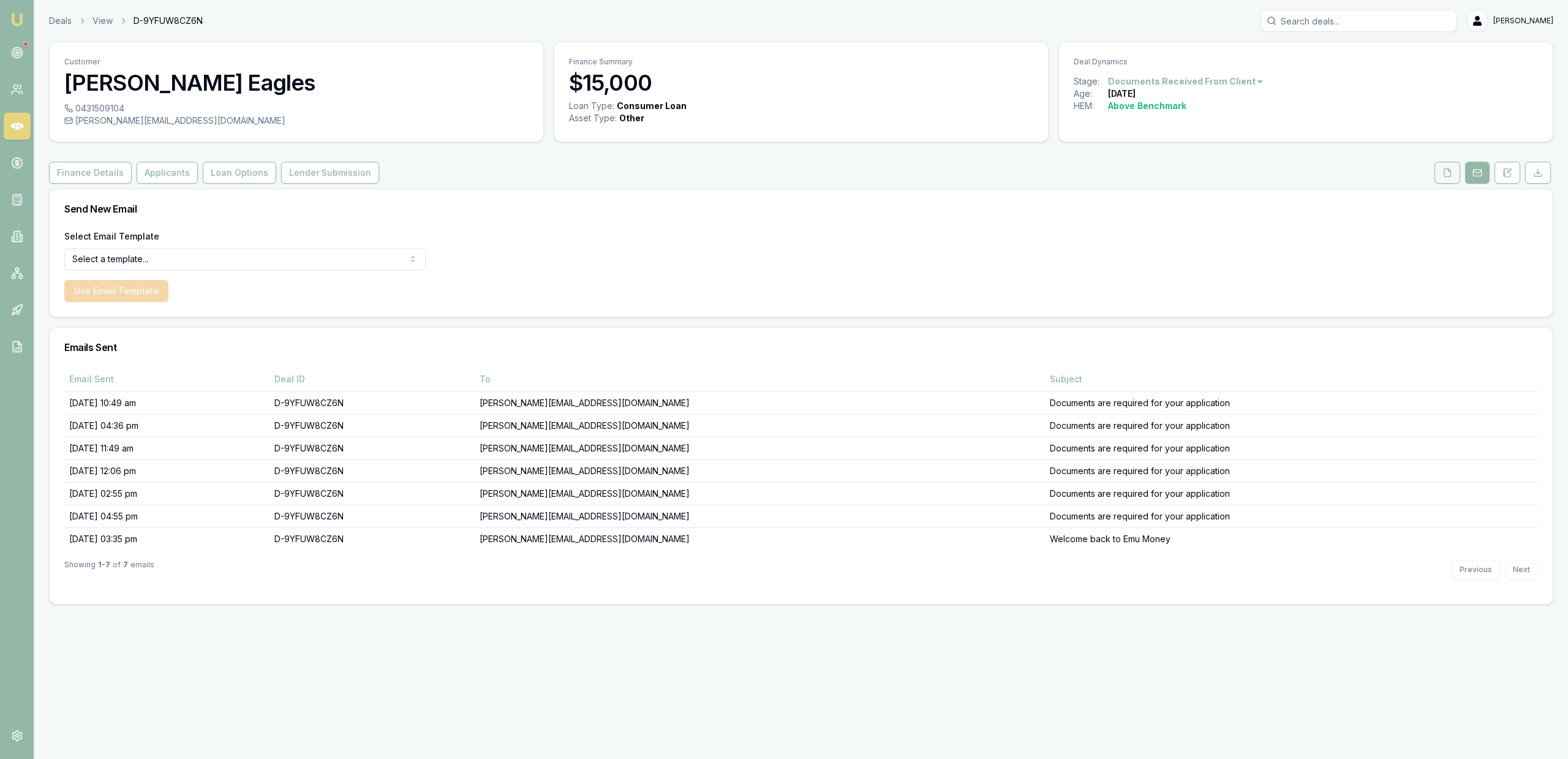
click at [1445, 171] on icon at bounding box center [1448, 173] width 10 height 10
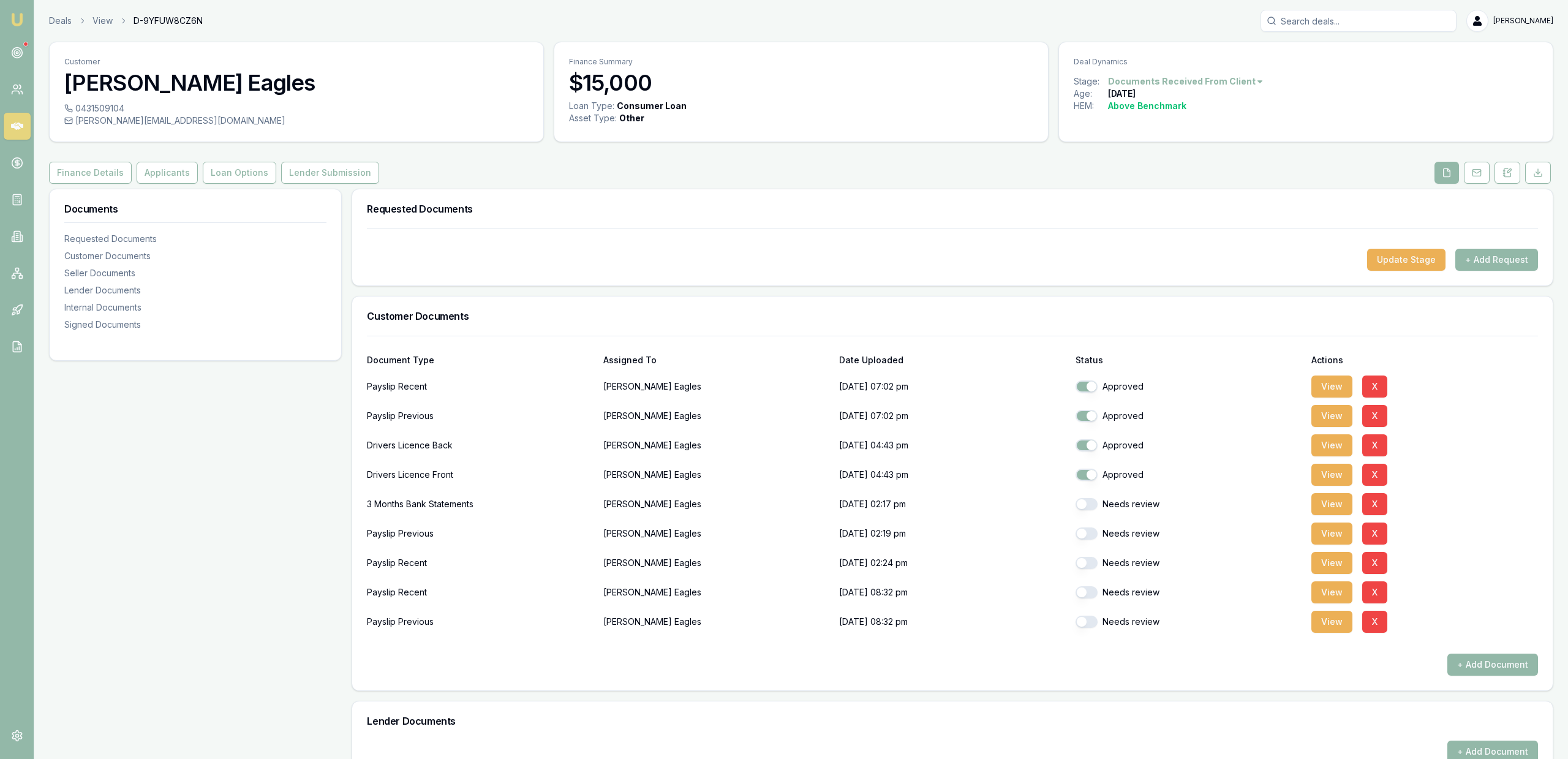
click at [1080, 389] on button "button" at bounding box center [1086, 386] width 22 height 13
checkbox input "false"
click at [1086, 414] on button "button" at bounding box center [1086, 415] width 22 height 13
checkbox input "false"
click at [1373, 499] on button "X" at bounding box center [1375, 503] width 25 height 22
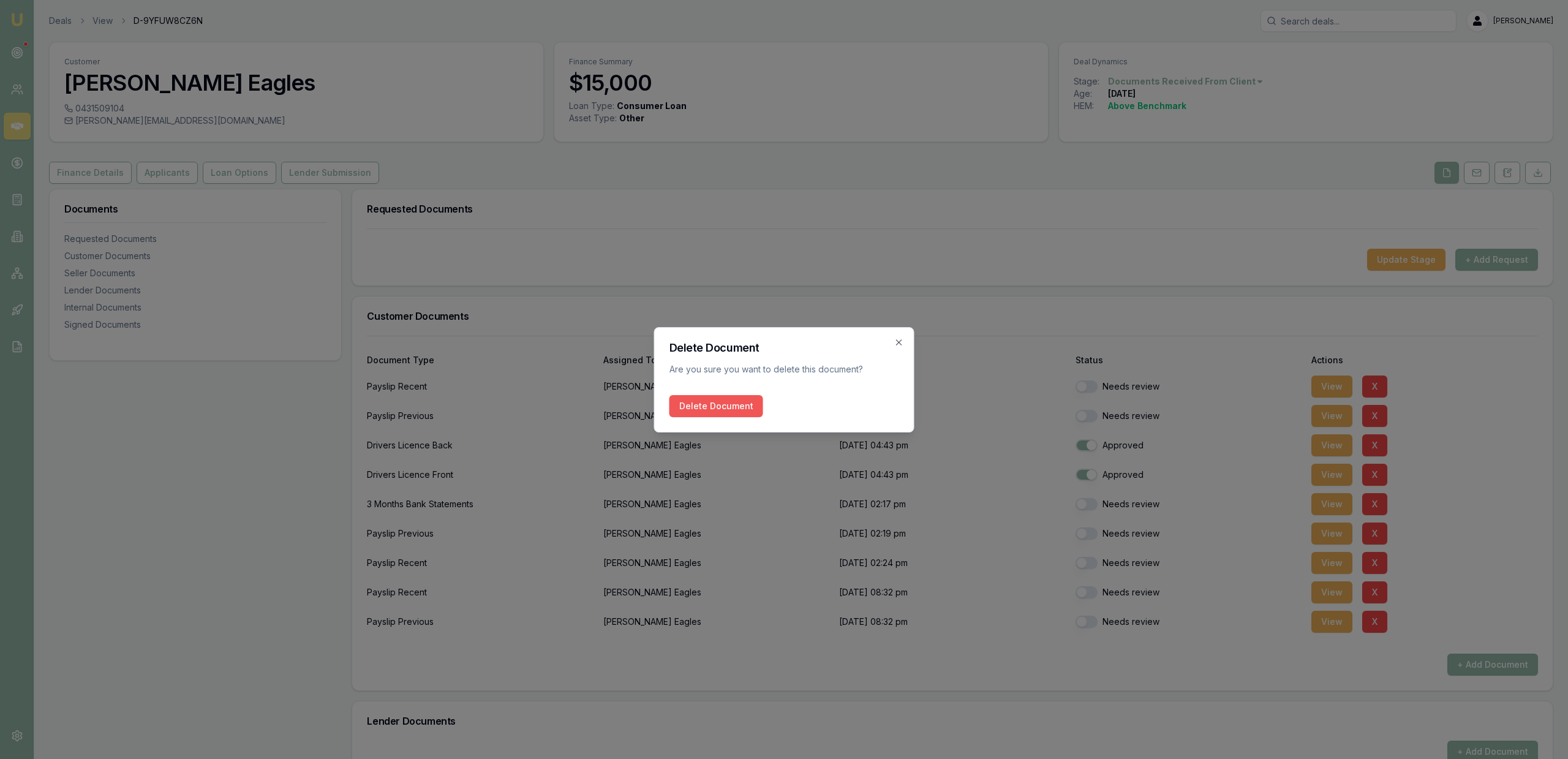
click at [736, 416] on button "Delete Document" at bounding box center [715, 406] width 93 height 22
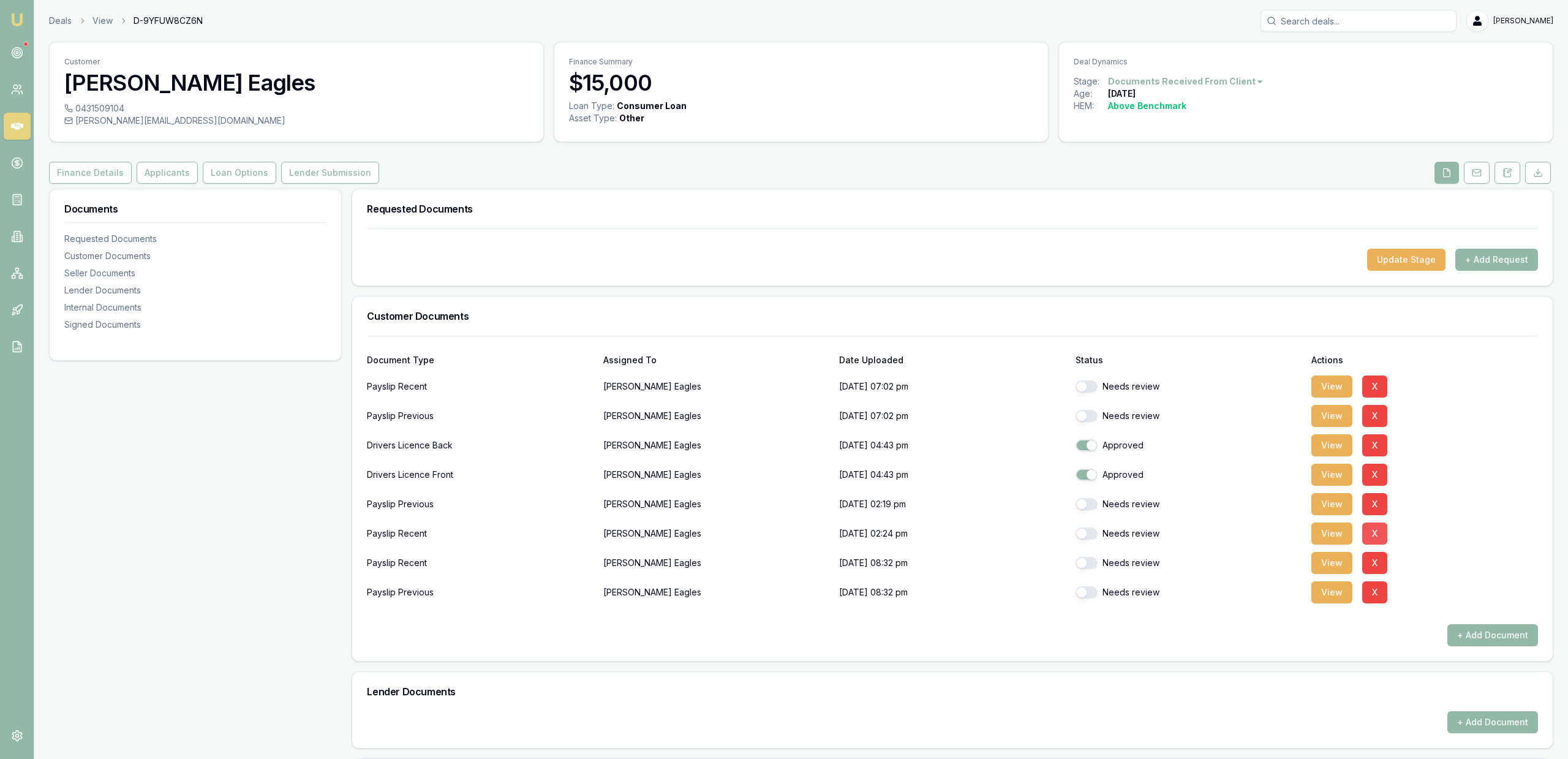
click at [1373, 533] on button "X" at bounding box center [1375, 533] width 25 height 22
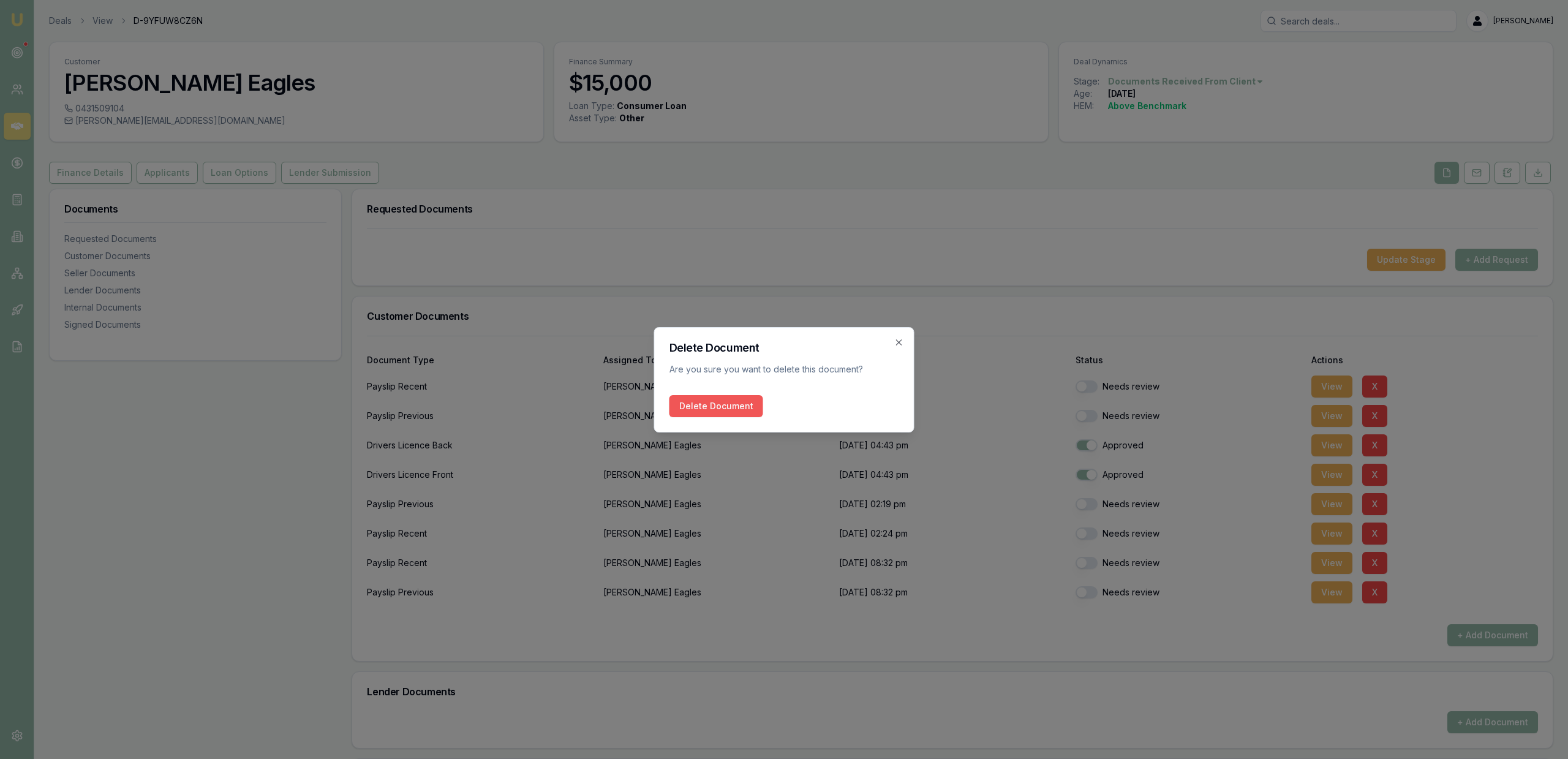
click at [725, 410] on button "Delete Document" at bounding box center [715, 406] width 93 height 22
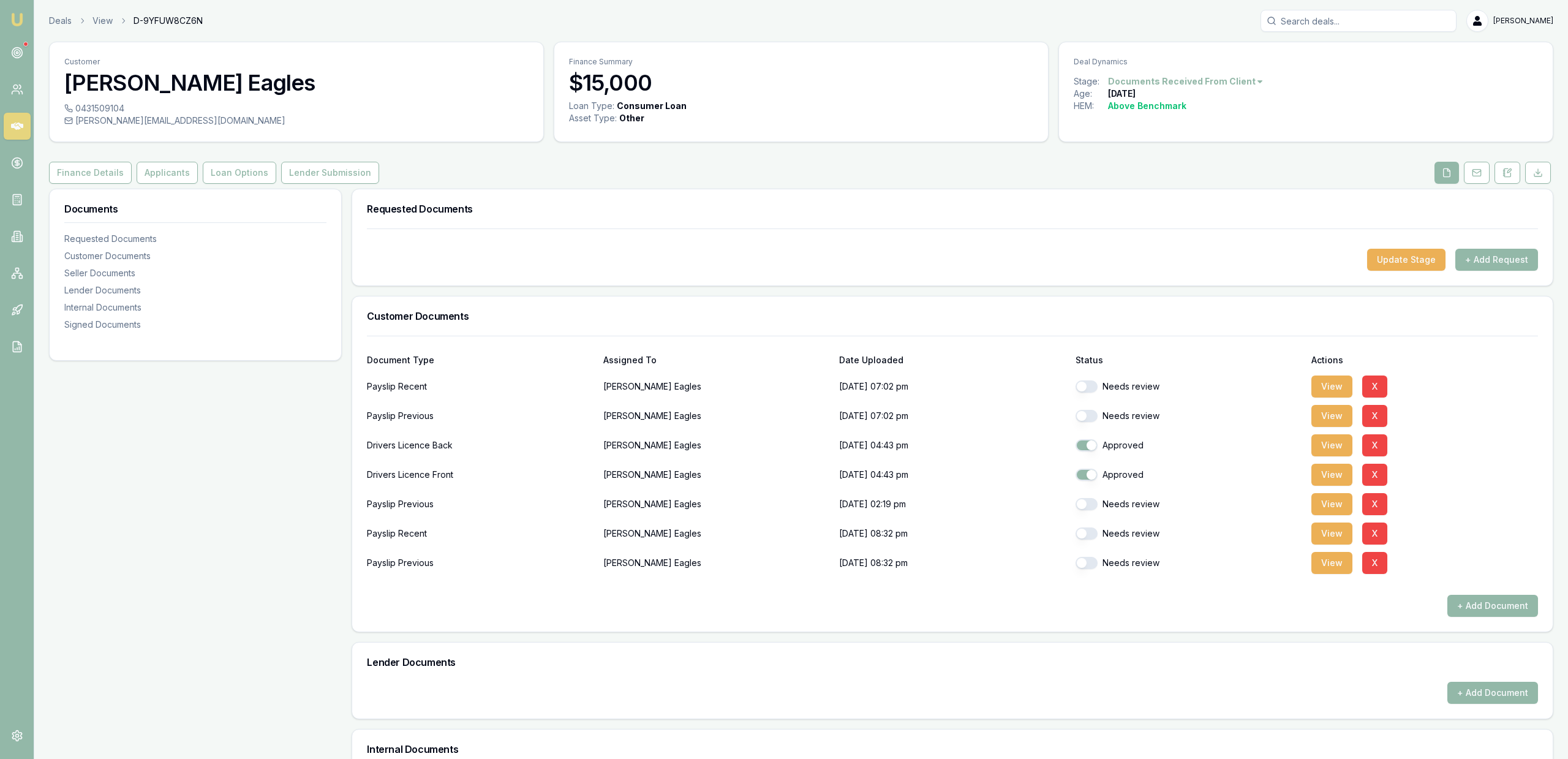
click at [1087, 532] on button "button" at bounding box center [1086, 533] width 22 height 13
checkbox input "true"
click at [1086, 561] on button "button" at bounding box center [1086, 562] width 22 height 13
checkbox input "true"
click at [1371, 387] on button "X" at bounding box center [1375, 387] width 25 height 22
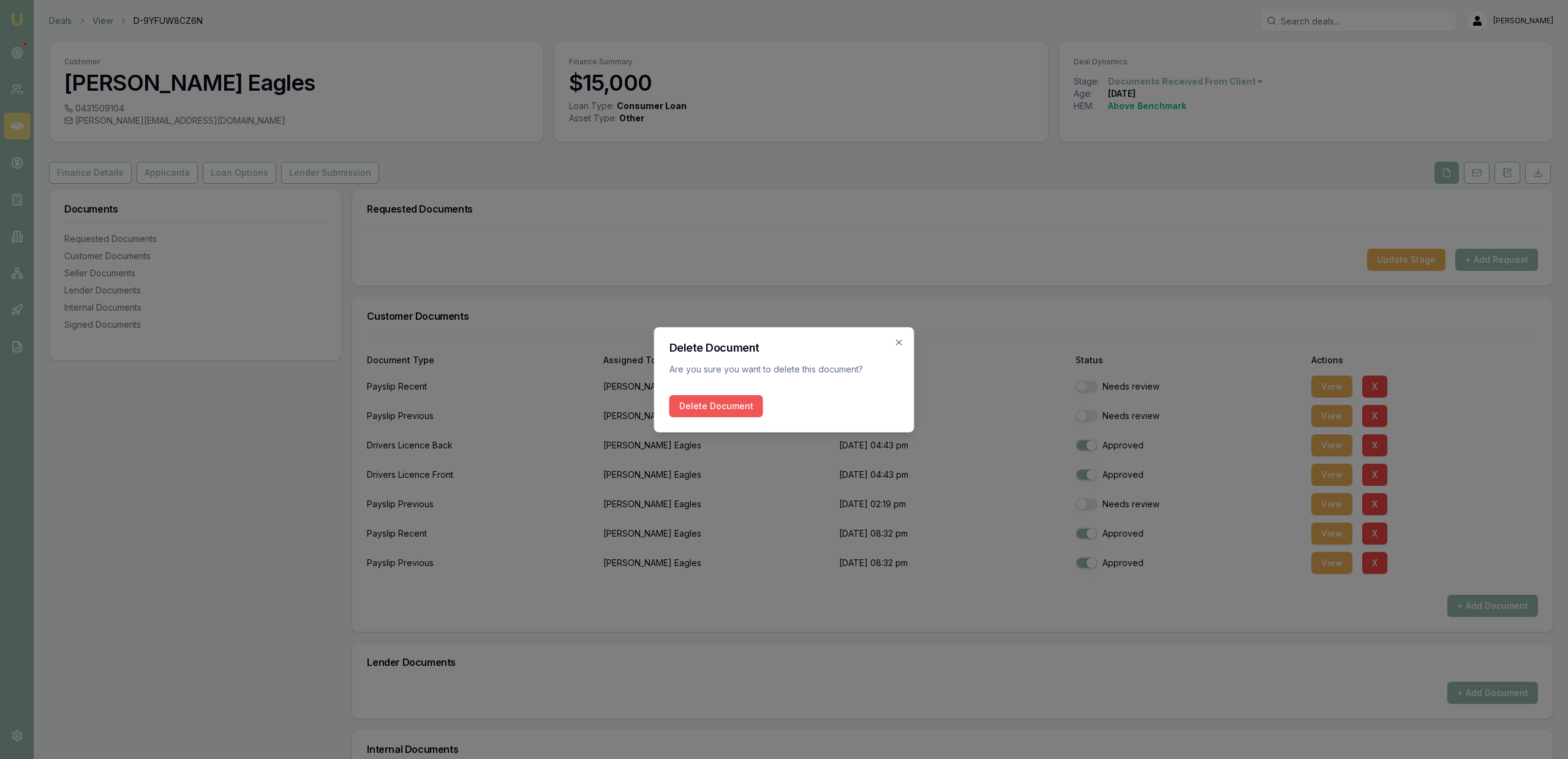
click at [717, 408] on button "Delete Document" at bounding box center [715, 406] width 93 height 22
checkbox input "true"
checkbox input "false"
checkbox input "true"
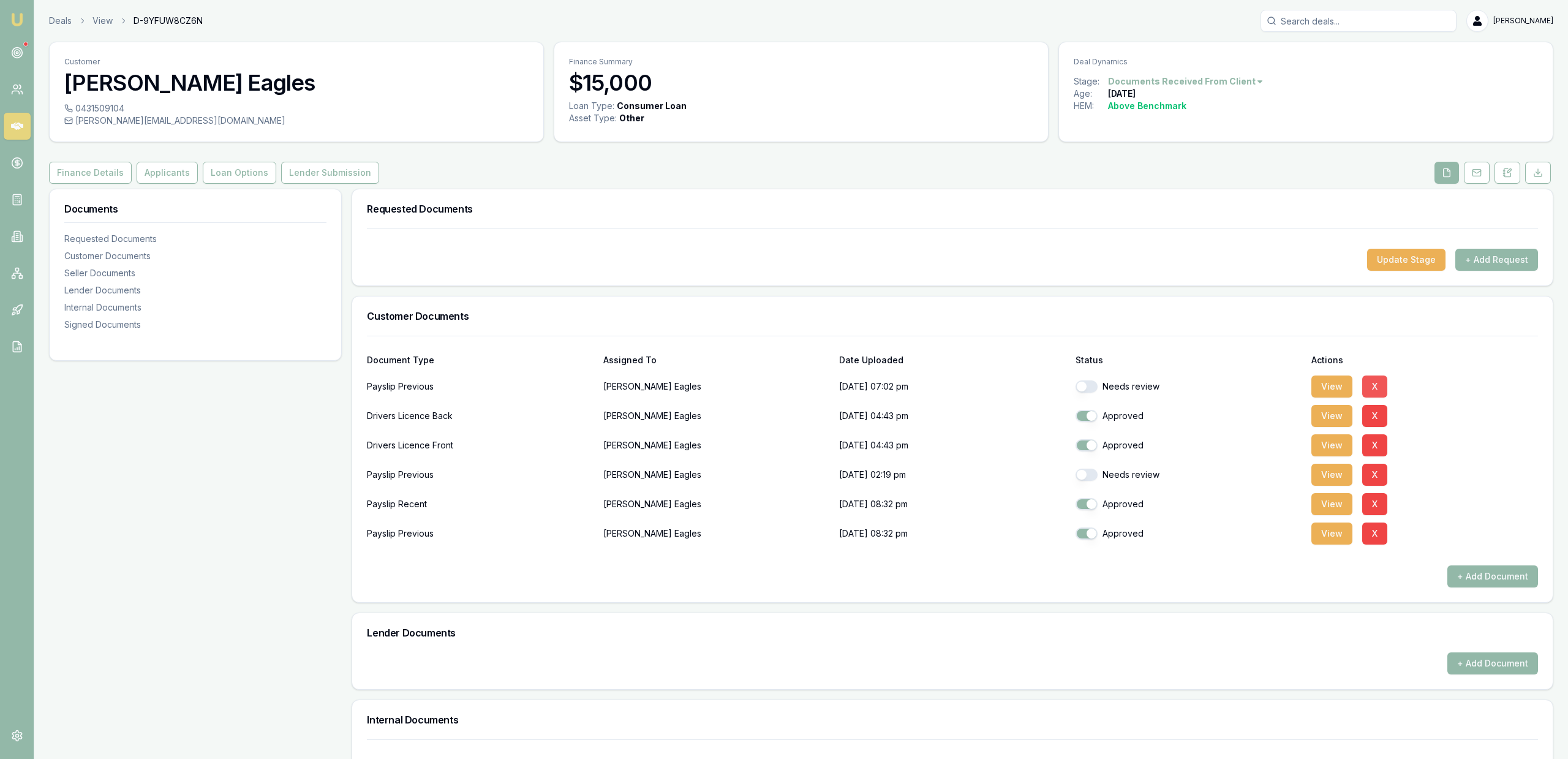
click at [1377, 387] on button "X" at bounding box center [1375, 387] width 25 height 22
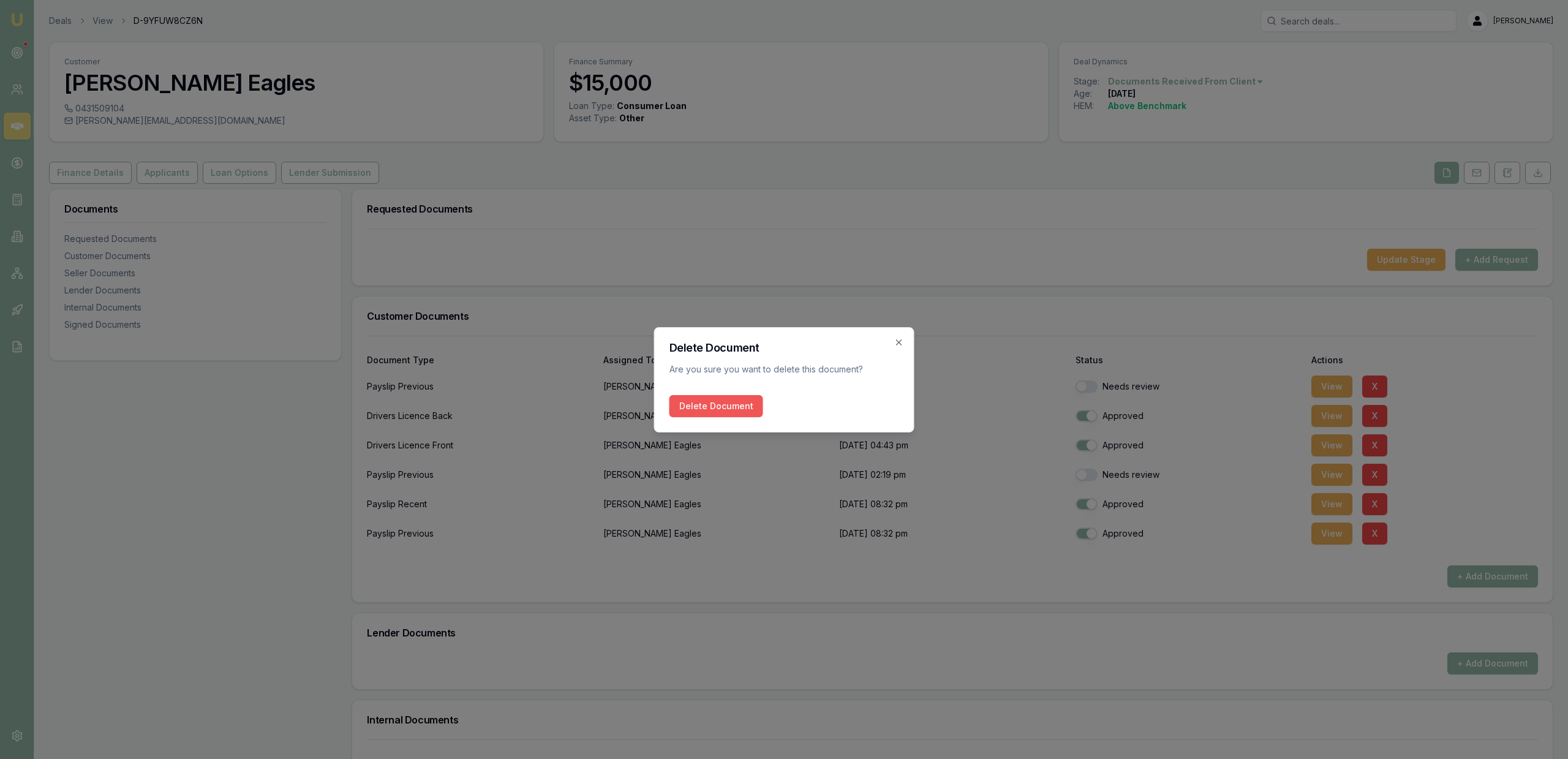
click at [716, 409] on button "Delete Document" at bounding box center [715, 406] width 93 height 22
checkbox input "true"
checkbox input "false"
checkbox input "true"
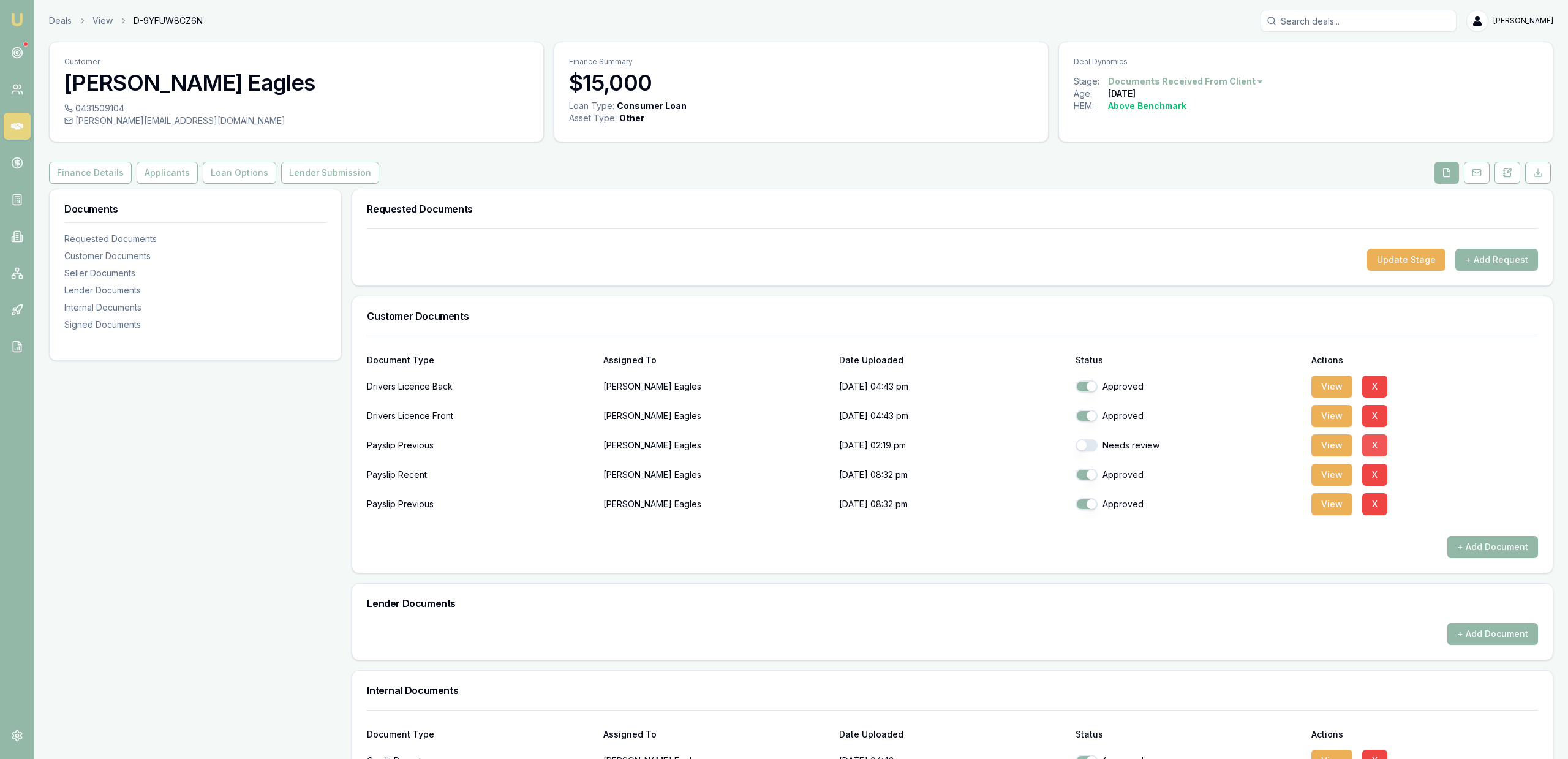
click at [1379, 441] on button "X" at bounding box center [1375, 445] width 25 height 22
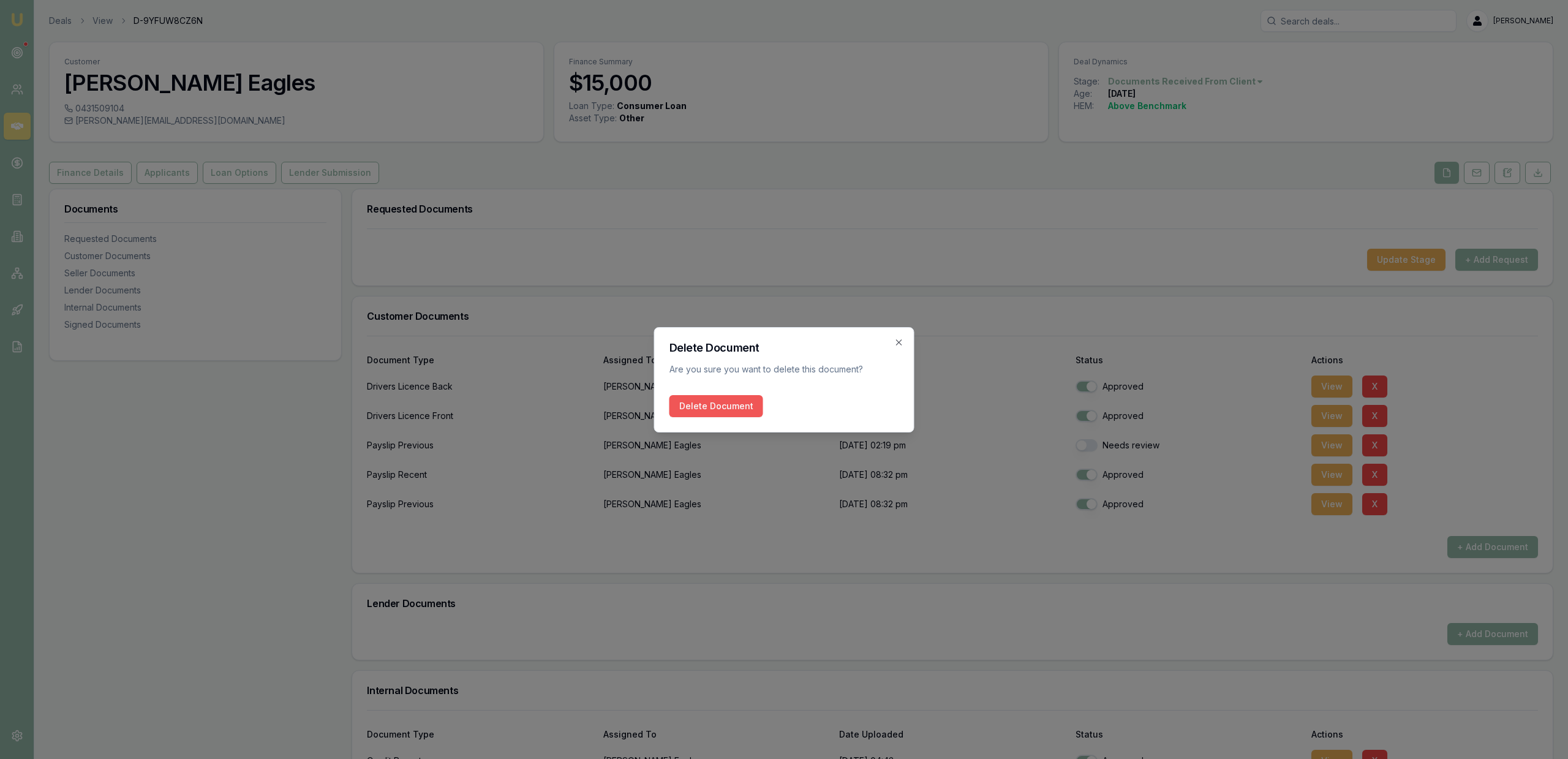
click at [722, 403] on button "Delete Document" at bounding box center [715, 406] width 93 height 22
checkbox input "true"
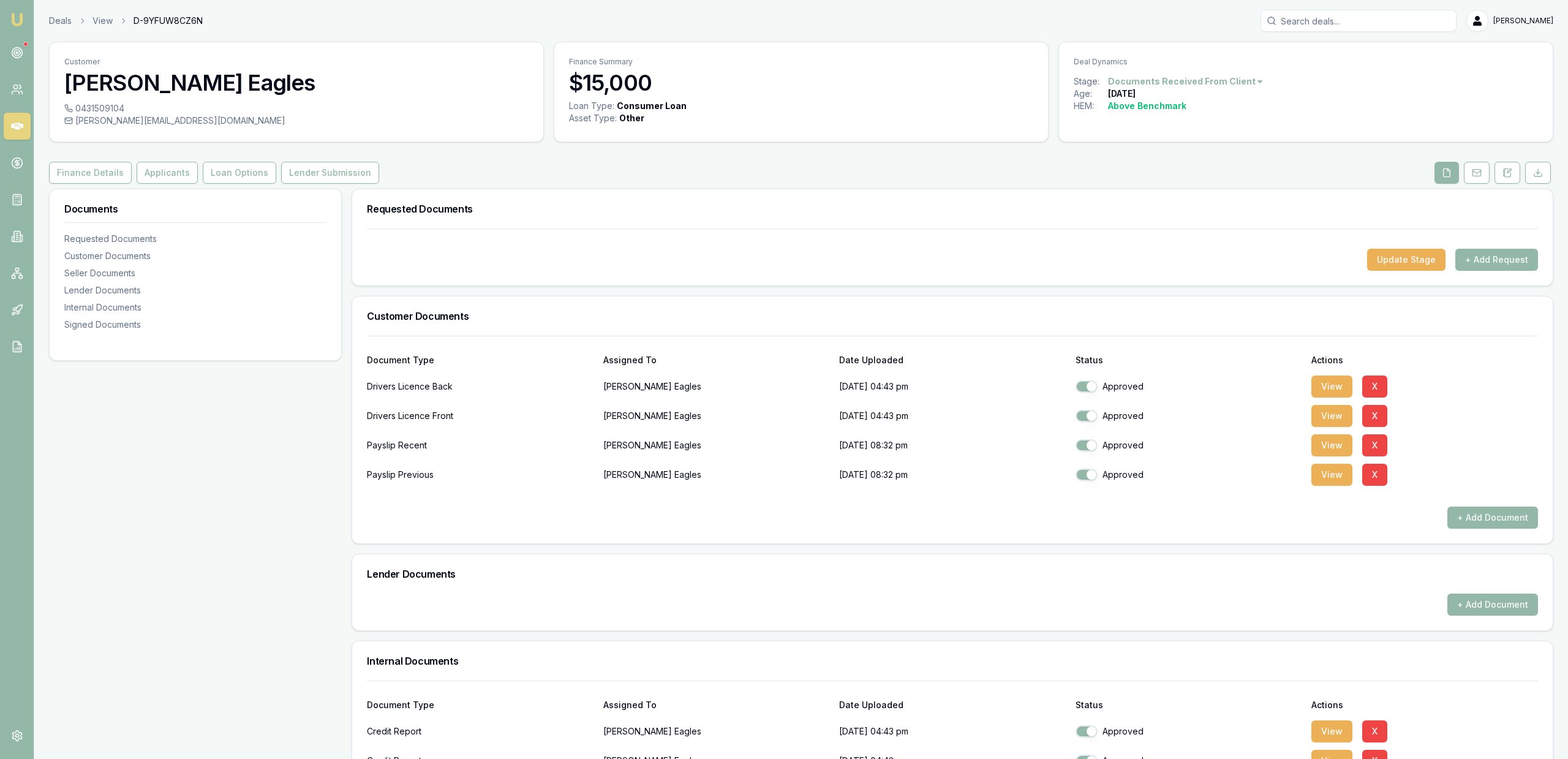
click at [1084, 558] on div "Lender Documents" at bounding box center [953, 573] width 1201 height 40
click at [166, 179] on button "Applicants" at bounding box center [166, 172] width 61 height 22
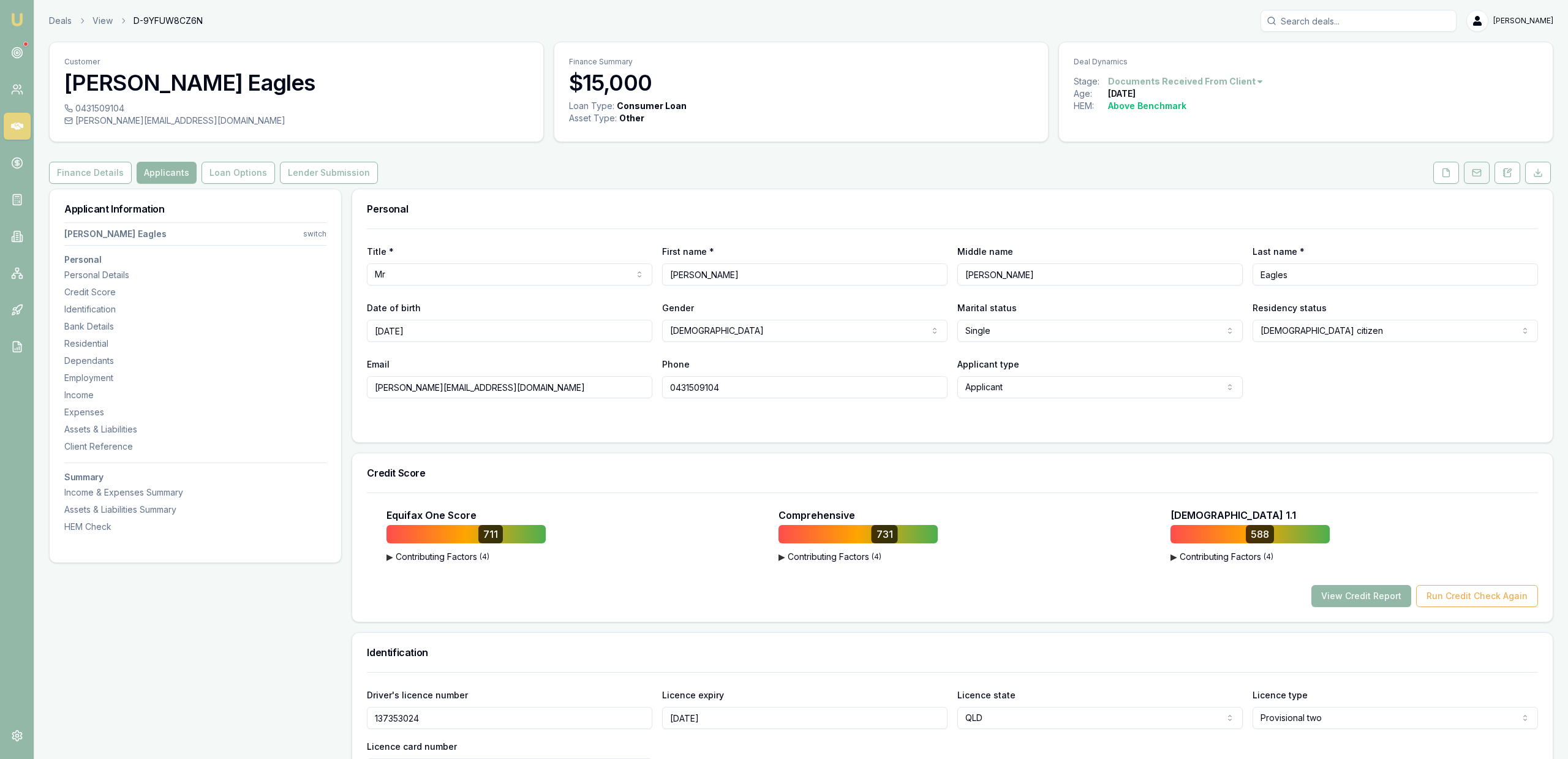
click at [1467, 174] on button at bounding box center [1476, 172] width 26 height 22
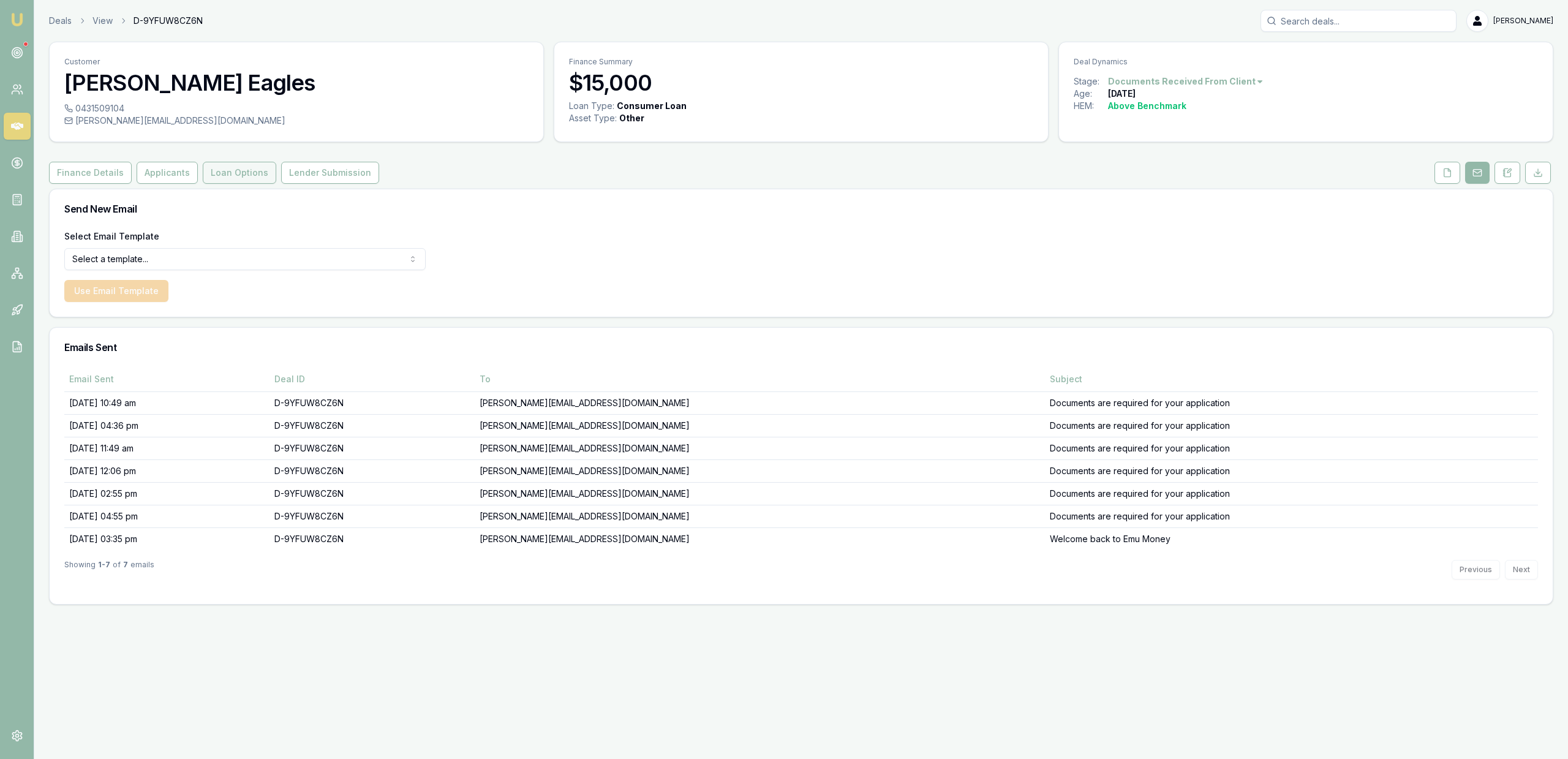
click at [259, 175] on button "Loan Options" at bounding box center [239, 172] width 73 height 22
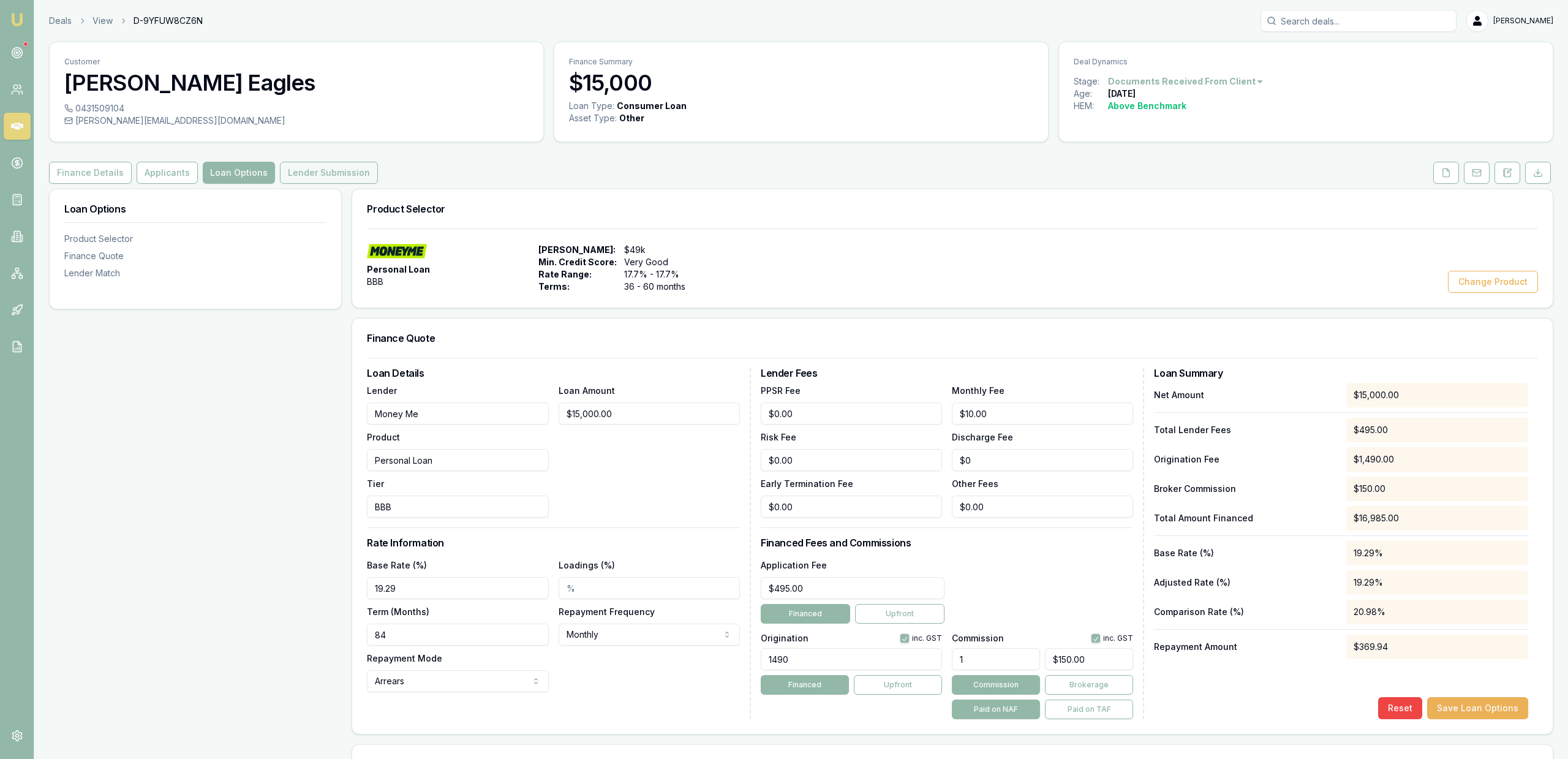
click at [295, 171] on button "Lender Submission" at bounding box center [329, 172] width 98 height 22
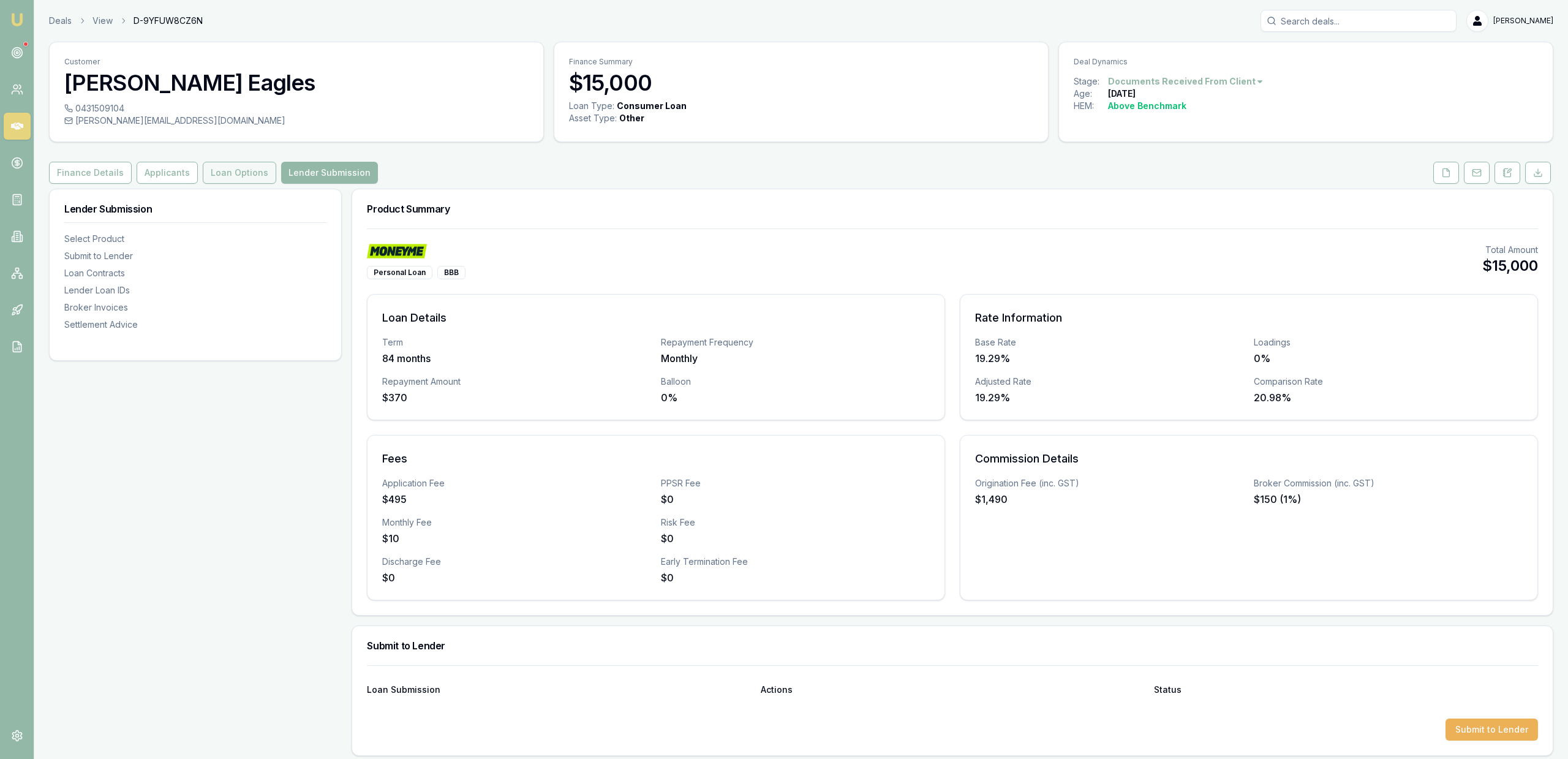
click at [244, 170] on button "Loan Options" at bounding box center [239, 172] width 73 height 22
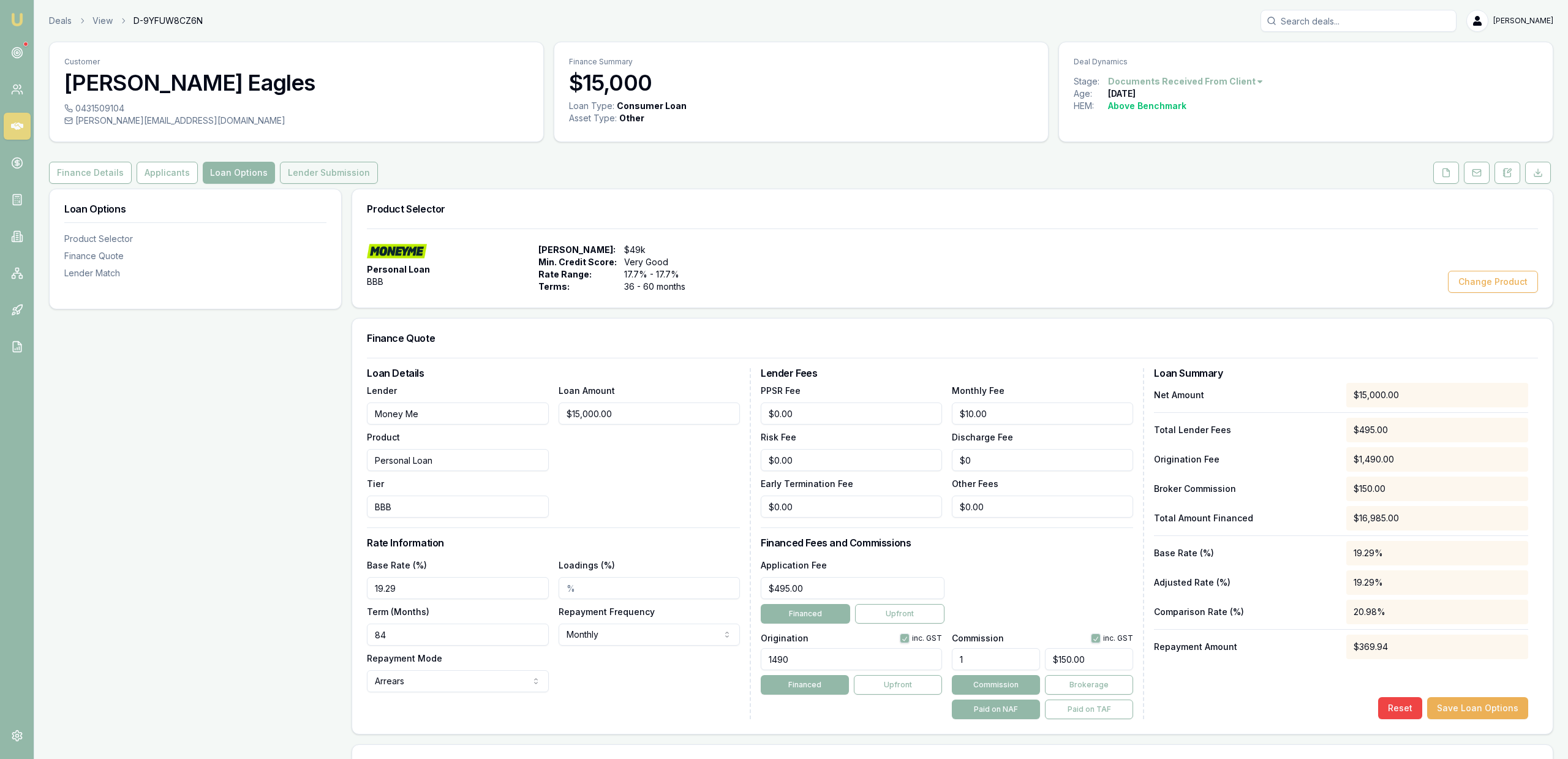
click at [314, 173] on button "Lender Submission" at bounding box center [329, 172] width 98 height 22
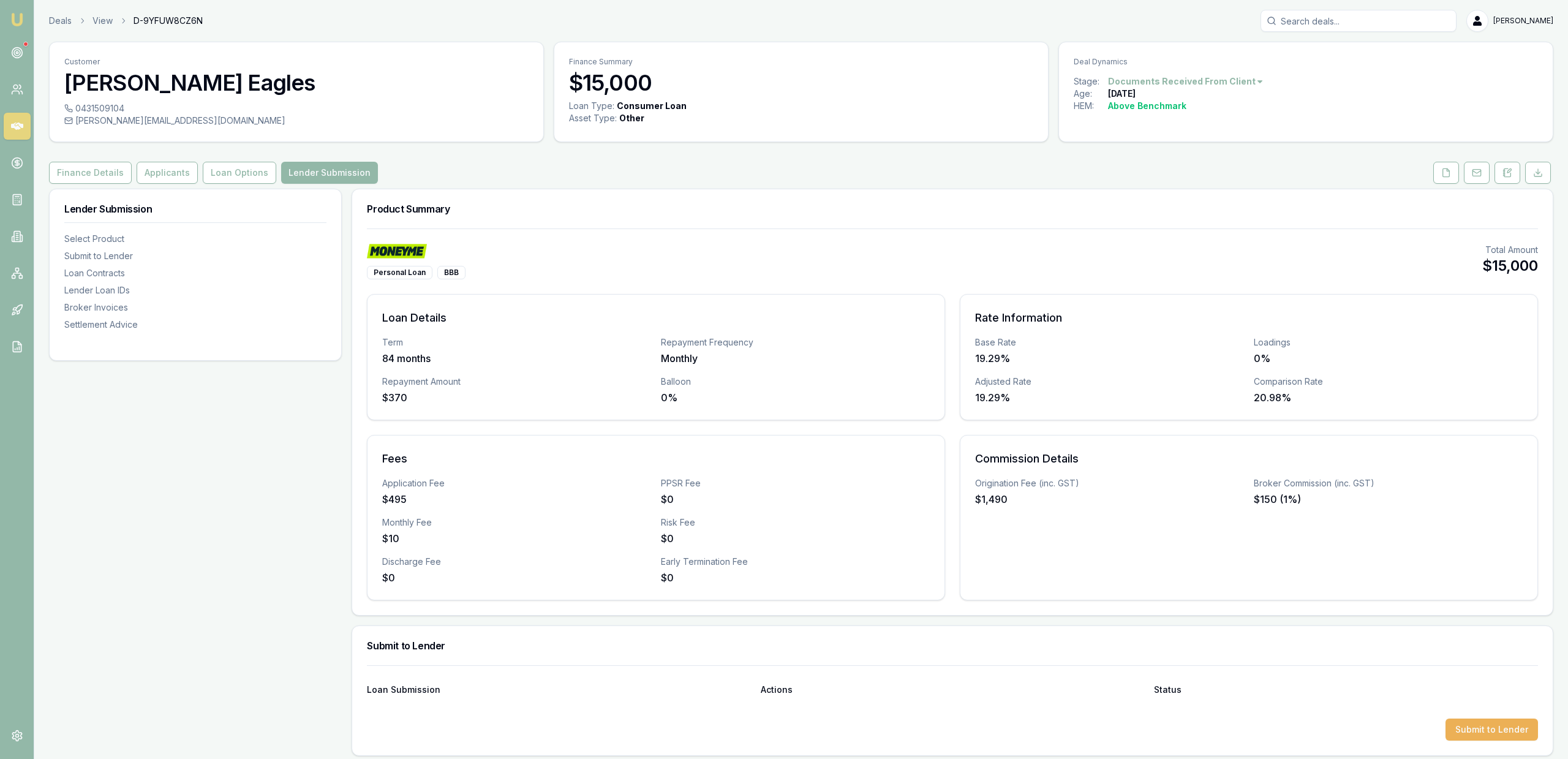
scroll to position [499, 0]
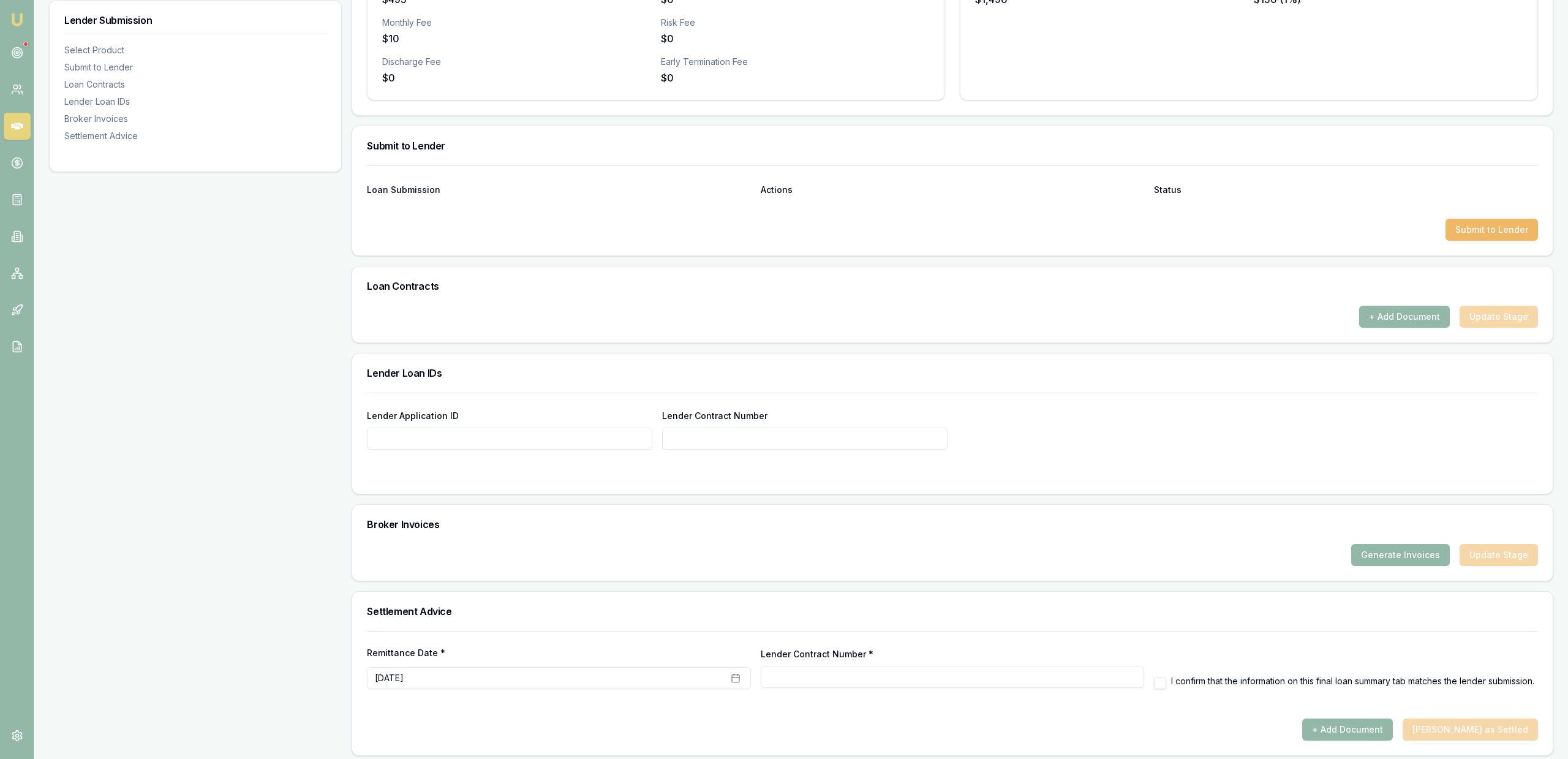
click at [1479, 233] on button "Submit to Lender" at bounding box center [1491, 229] width 92 height 22
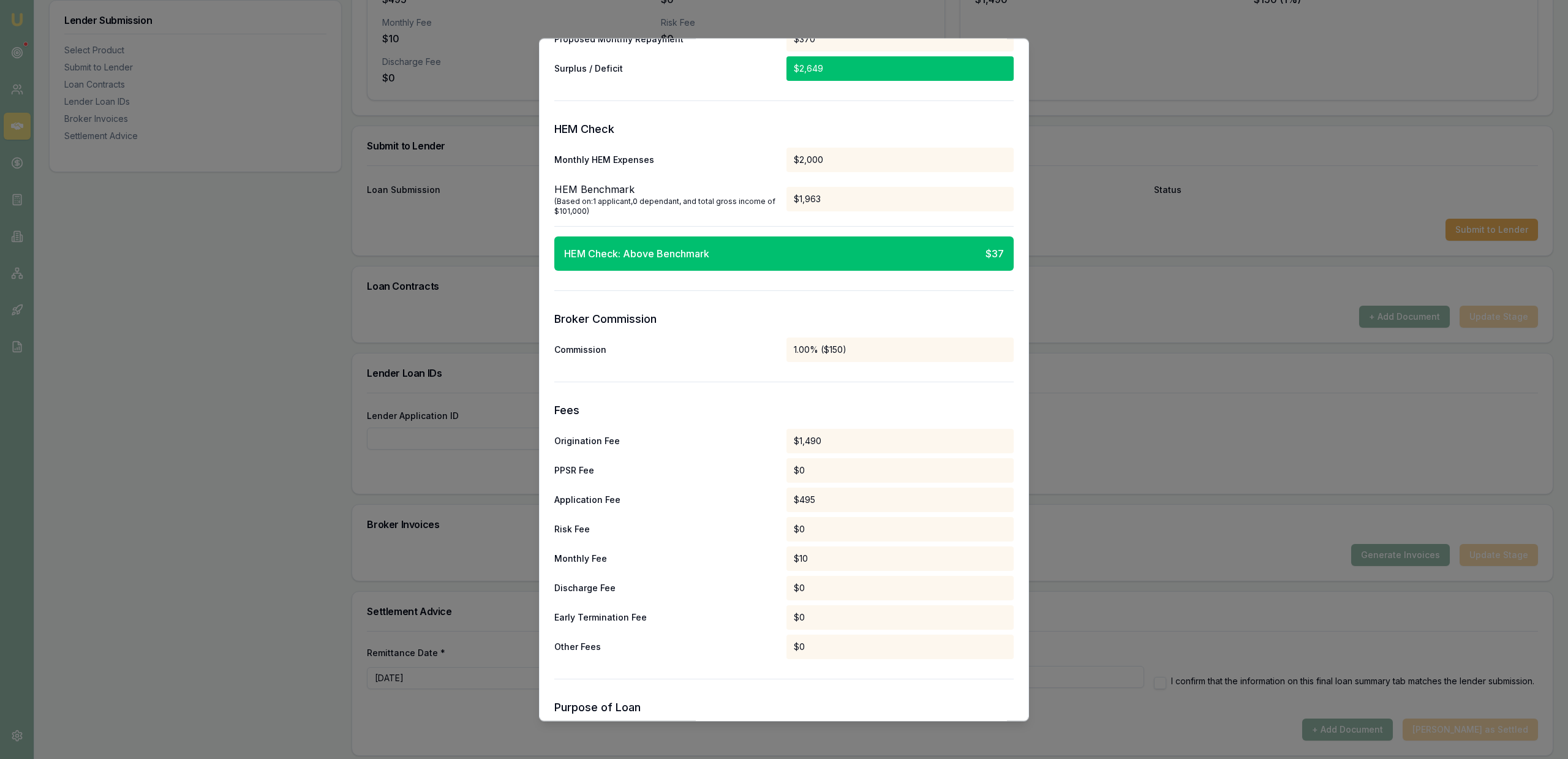
scroll to position [1176, 0]
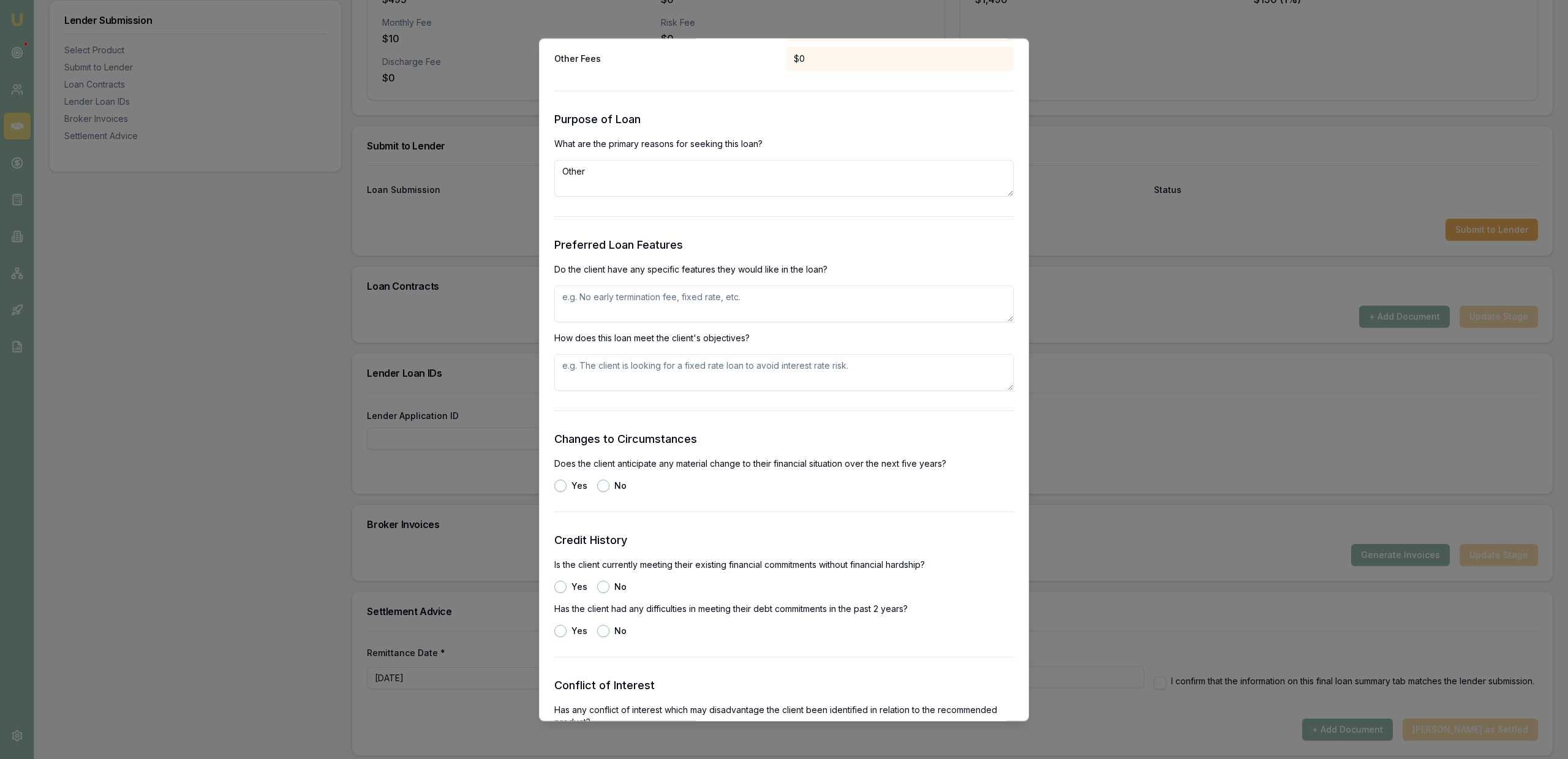
click at [680, 192] on textarea "Other" at bounding box center [784, 178] width 459 height 37
type textarea "Purchase of private sale vehicle unregisterable - unsecured requested"
type textarea "u"
type textarea "No early exit or additional repayment fees & unsecured"
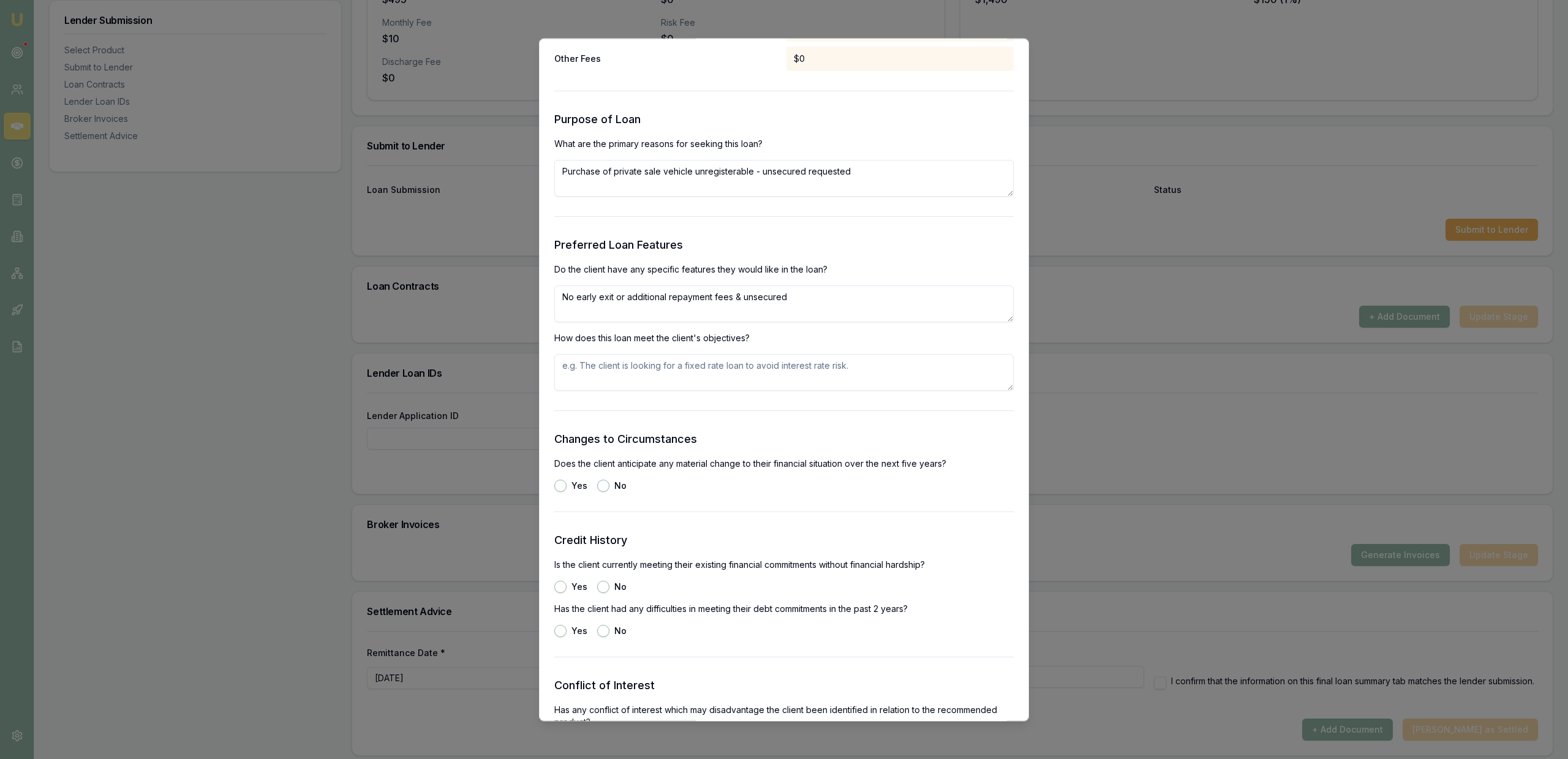
paste textarea "No early exit or additional repayment fees & unsecured"
type textarea "No early exit or additional repayment fees & unsecured"
type button "yes"
click at [600, 486] on button "No" at bounding box center [603, 485] width 13 height 13
radio input "true"
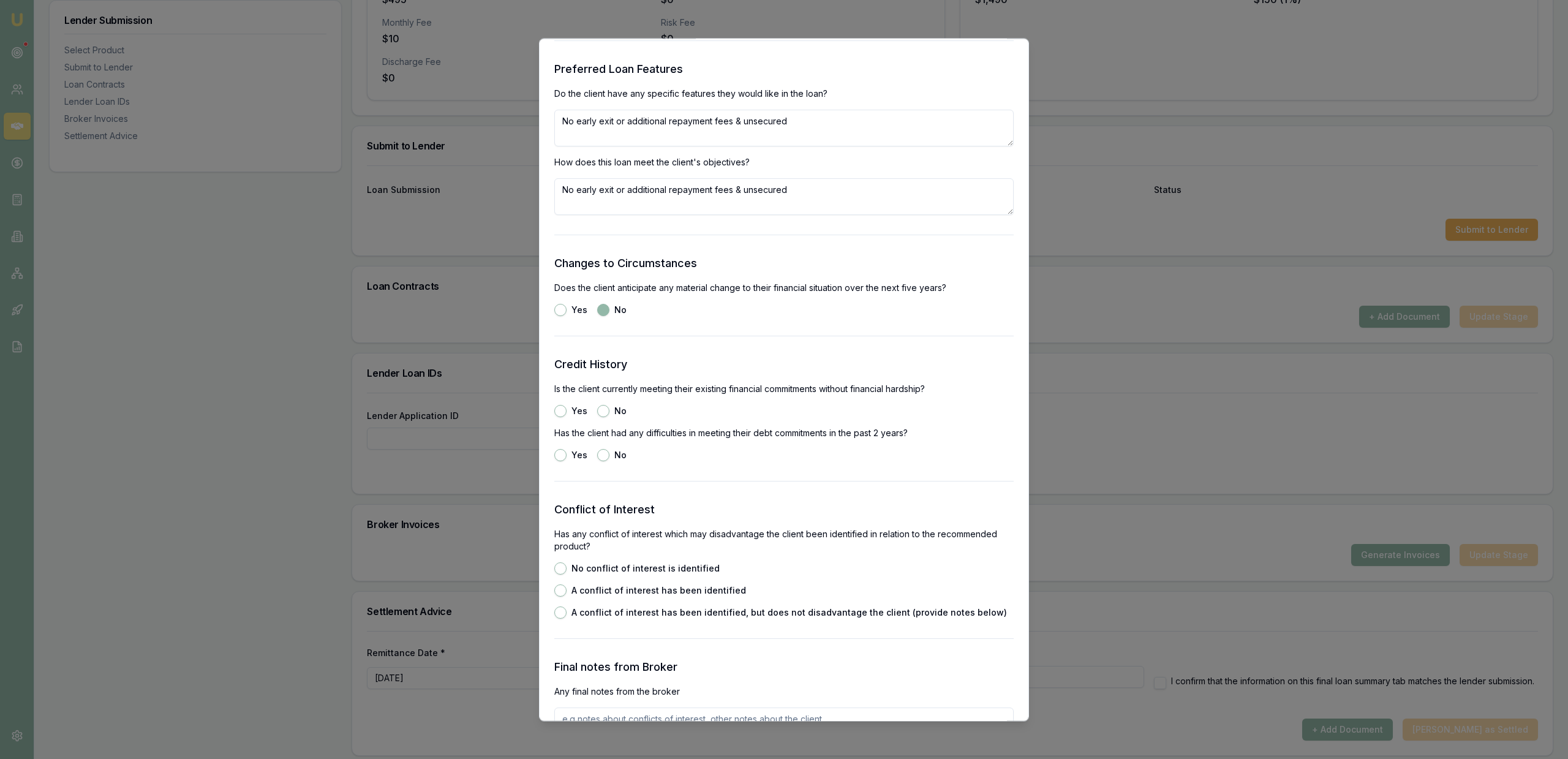
scroll to position [1396, 0]
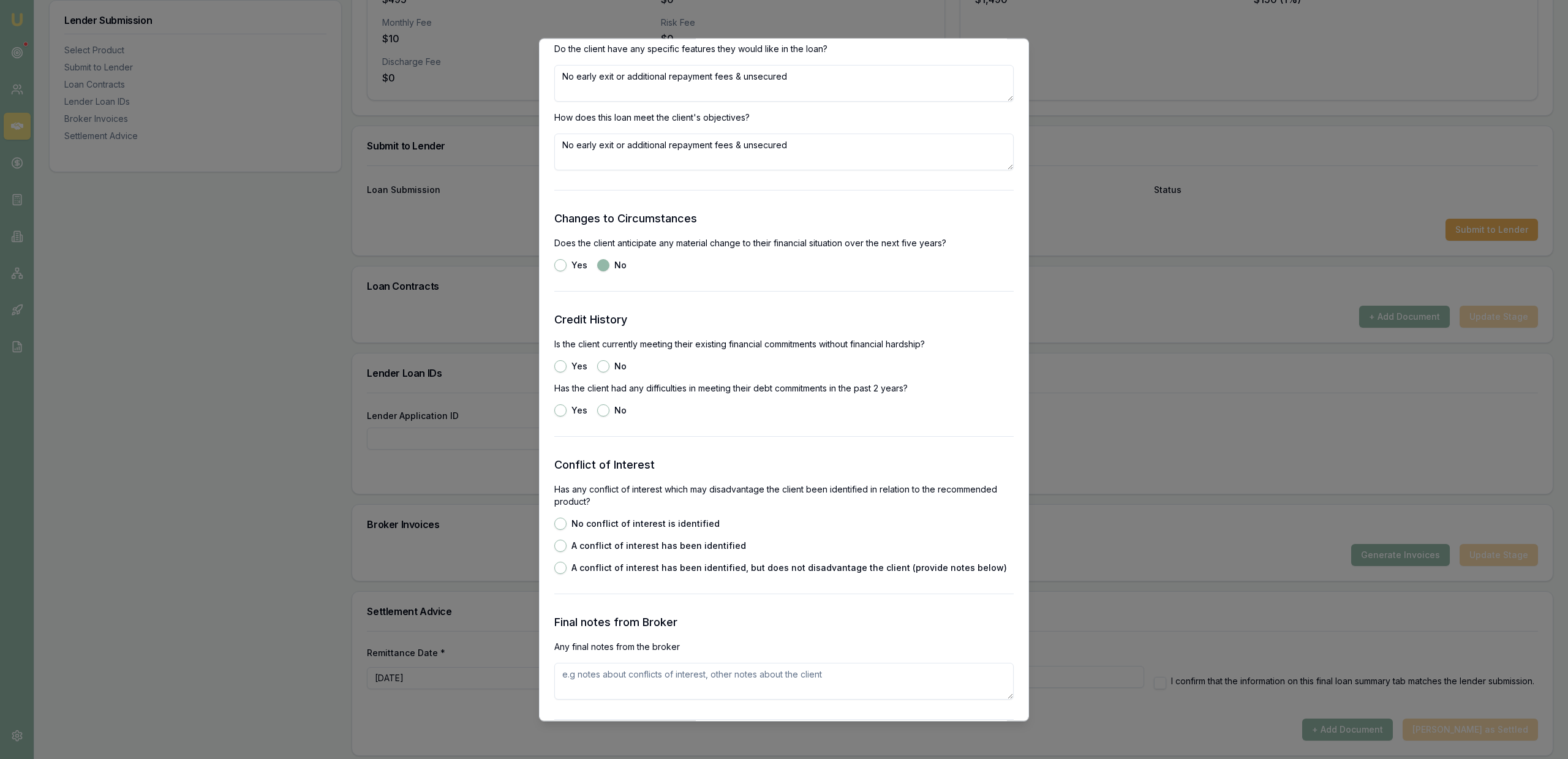
click at [604, 366] on button "No" at bounding box center [603, 366] width 13 height 13
radio input "true"
click at [565, 366] on button "Yes" at bounding box center [560, 366] width 13 height 13
radio input "true"
radio input "false"
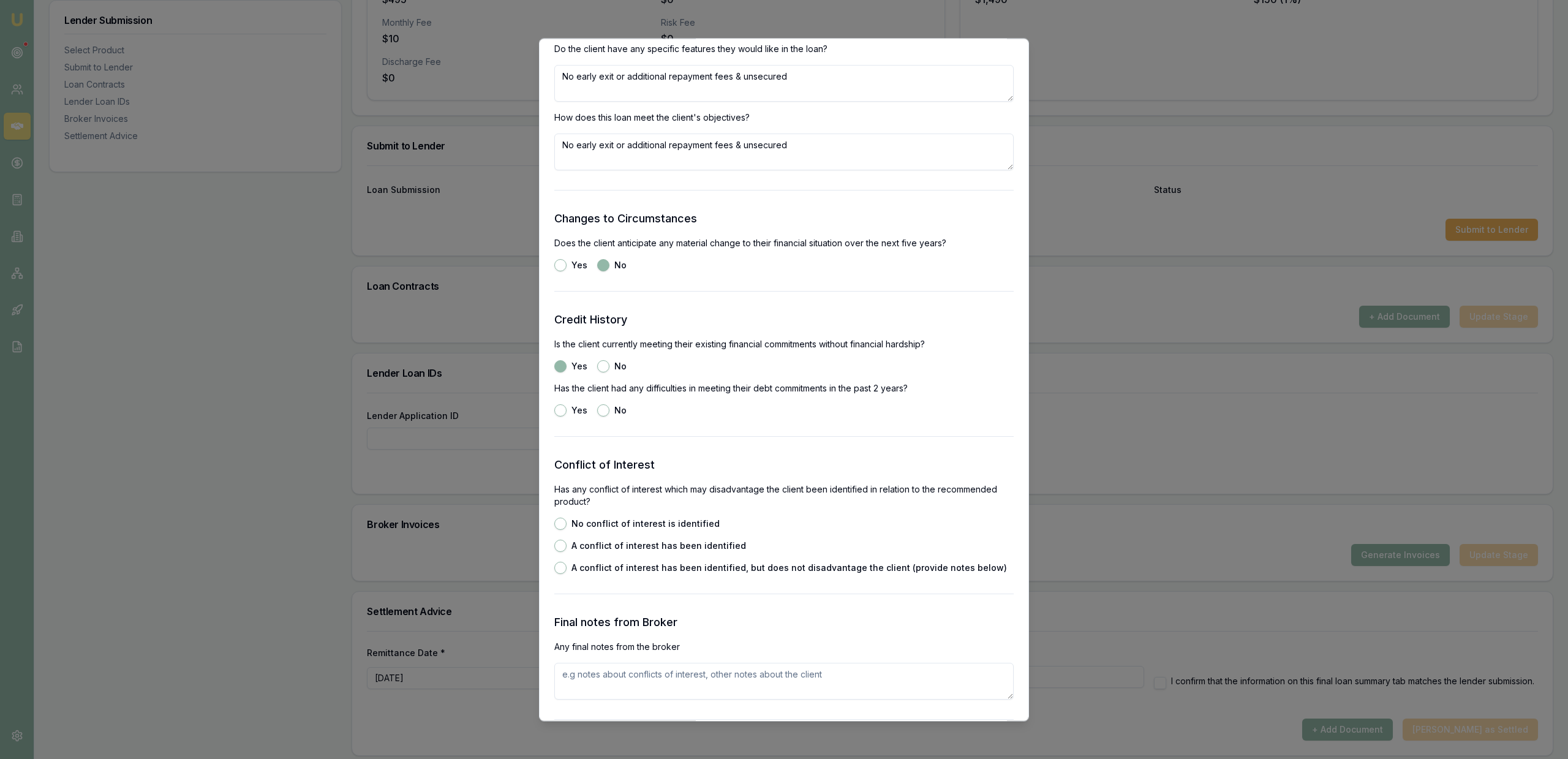
click at [606, 401] on div "Credit History Is the client currently meeting their existing financial commitm…" at bounding box center [784, 363] width 459 height 105
click at [600, 408] on button "No" at bounding box center [603, 410] width 13 height 13
radio input "true"
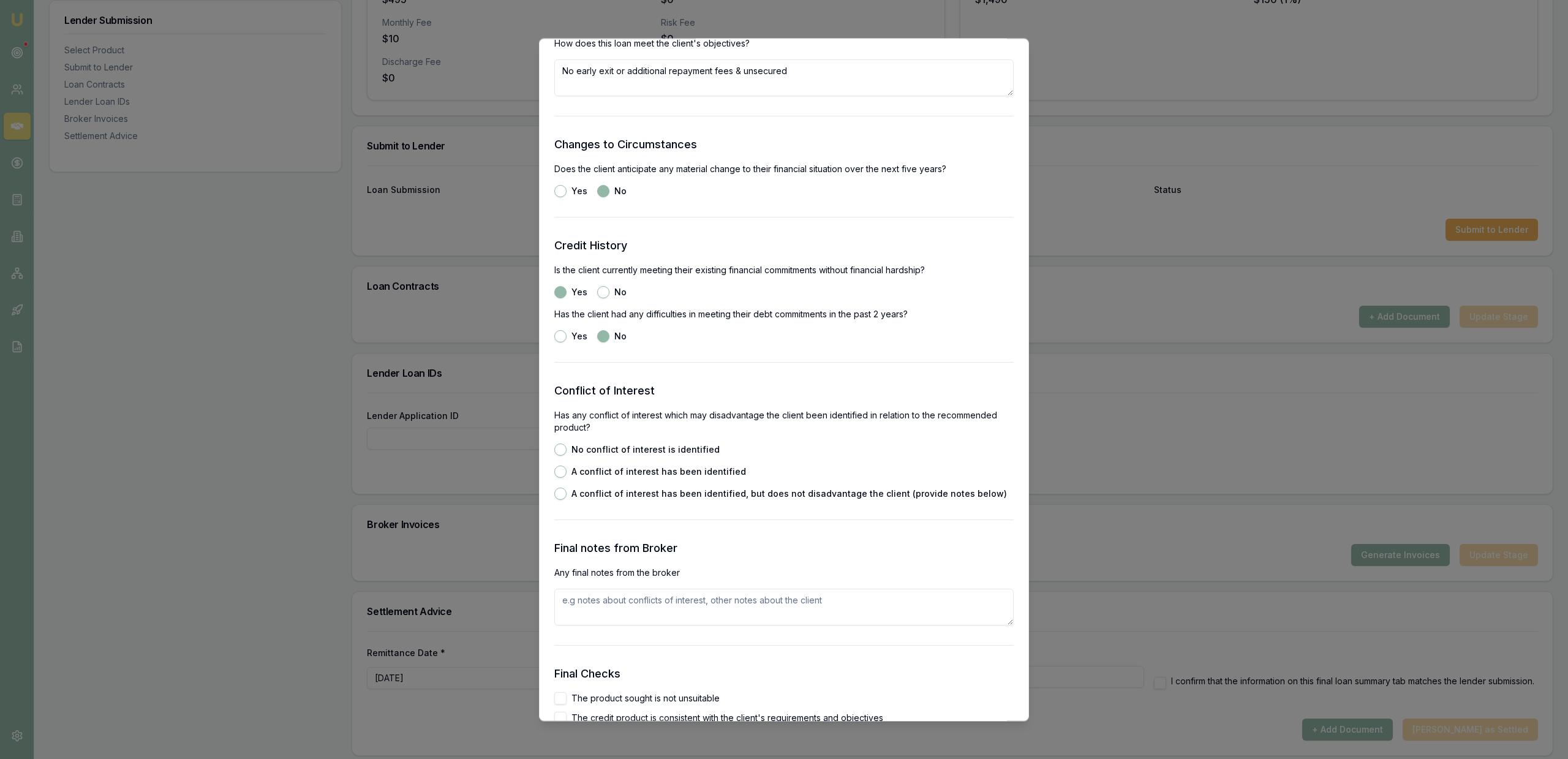
scroll to position [1543, 0]
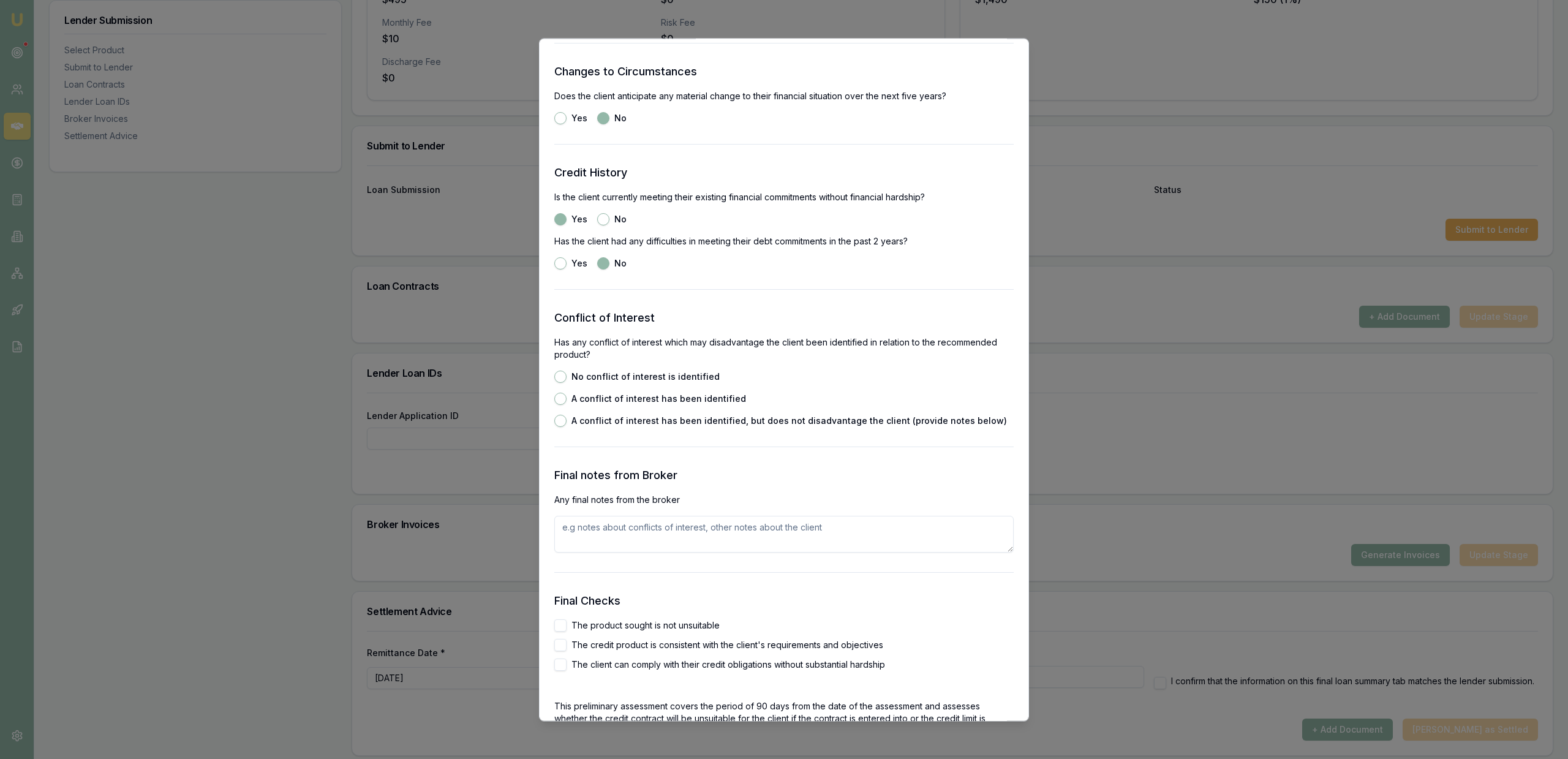
click at [603, 382] on div "No conflict of interest is identified" at bounding box center [636, 377] width 166 height 13
click at [603, 381] on label "No conflict of interest is identified" at bounding box center [646, 377] width 148 height 8
click at [567, 382] on button "No conflict of interest is identified" at bounding box center [560, 377] width 13 height 13
radio input "true"
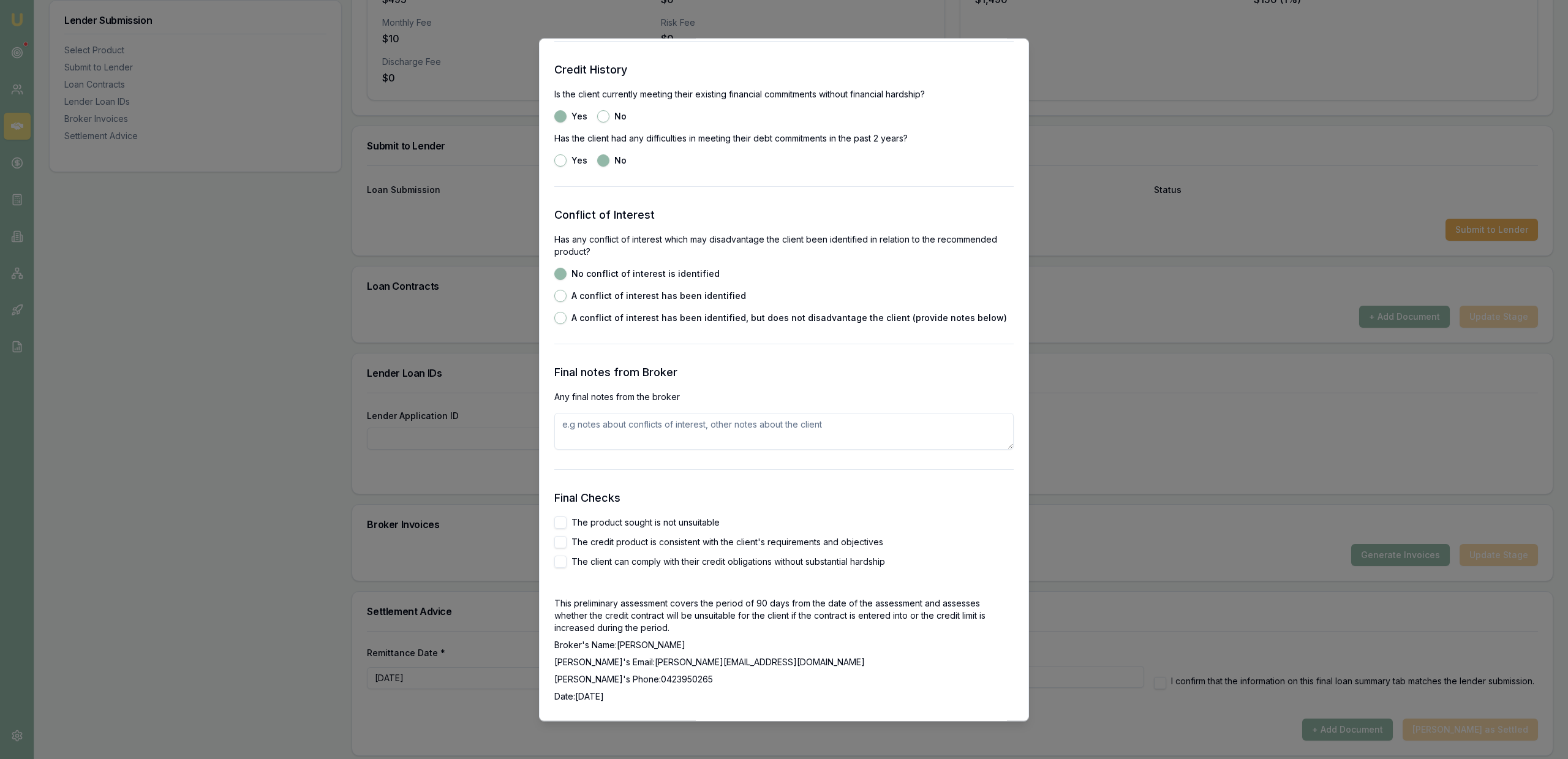
scroll to position [1690, 0]
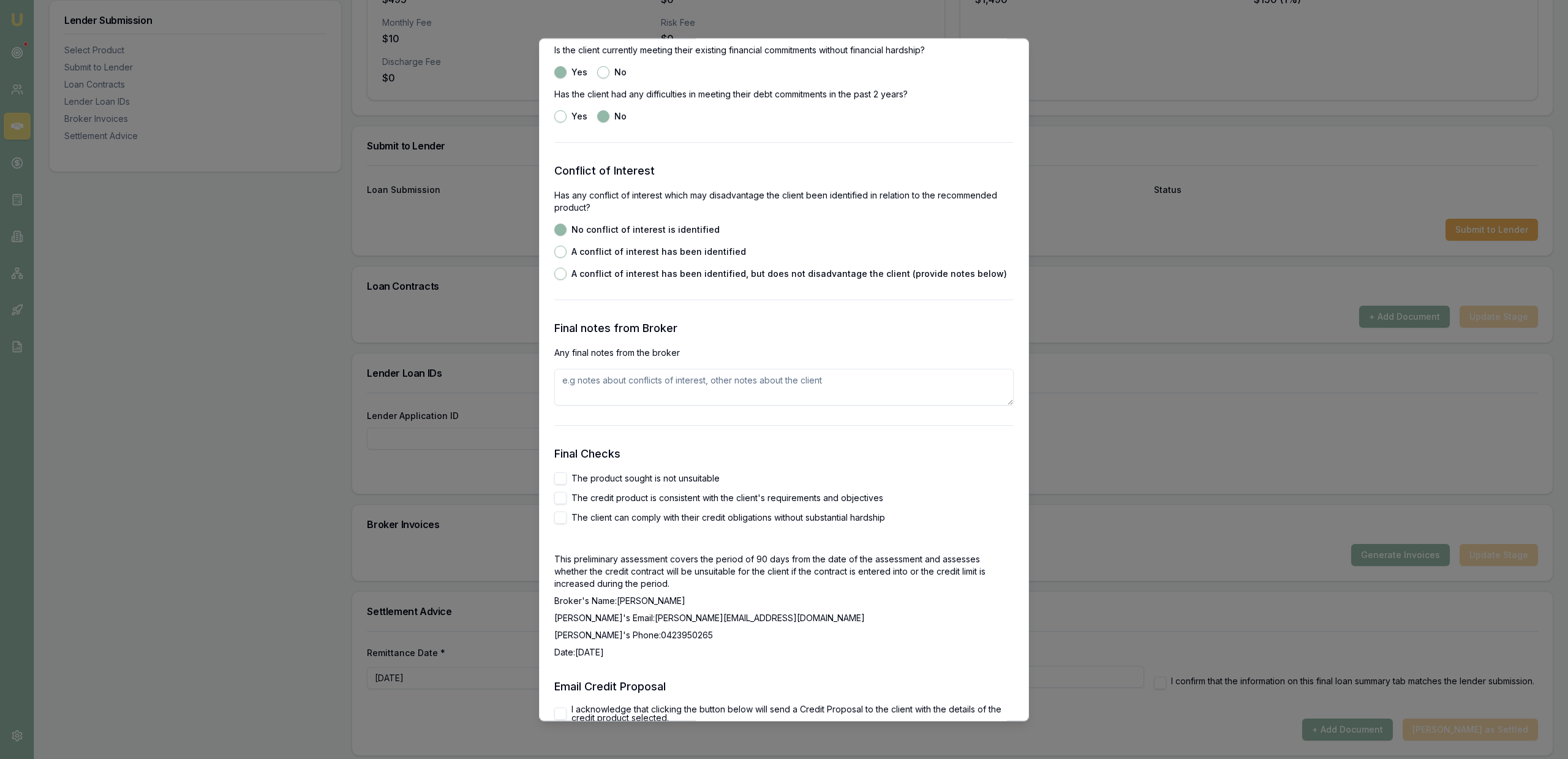
click at [615, 477] on label "The product sought is not unsuitable" at bounding box center [646, 478] width 148 height 8
click at [567, 477] on button "The product sought is not unsuitable" at bounding box center [560, 478] width 13 height 13
checkbox input "true"
click at [615, 495] on label "The credit product is consistent with the client's requirements and objectives" at bounding box center [727, 498] width 312 height 8
click at [567, 495] on button "The credit product is consistent with the client's requirements and objectives" at bounding box center [560, 498] width 13 height 13
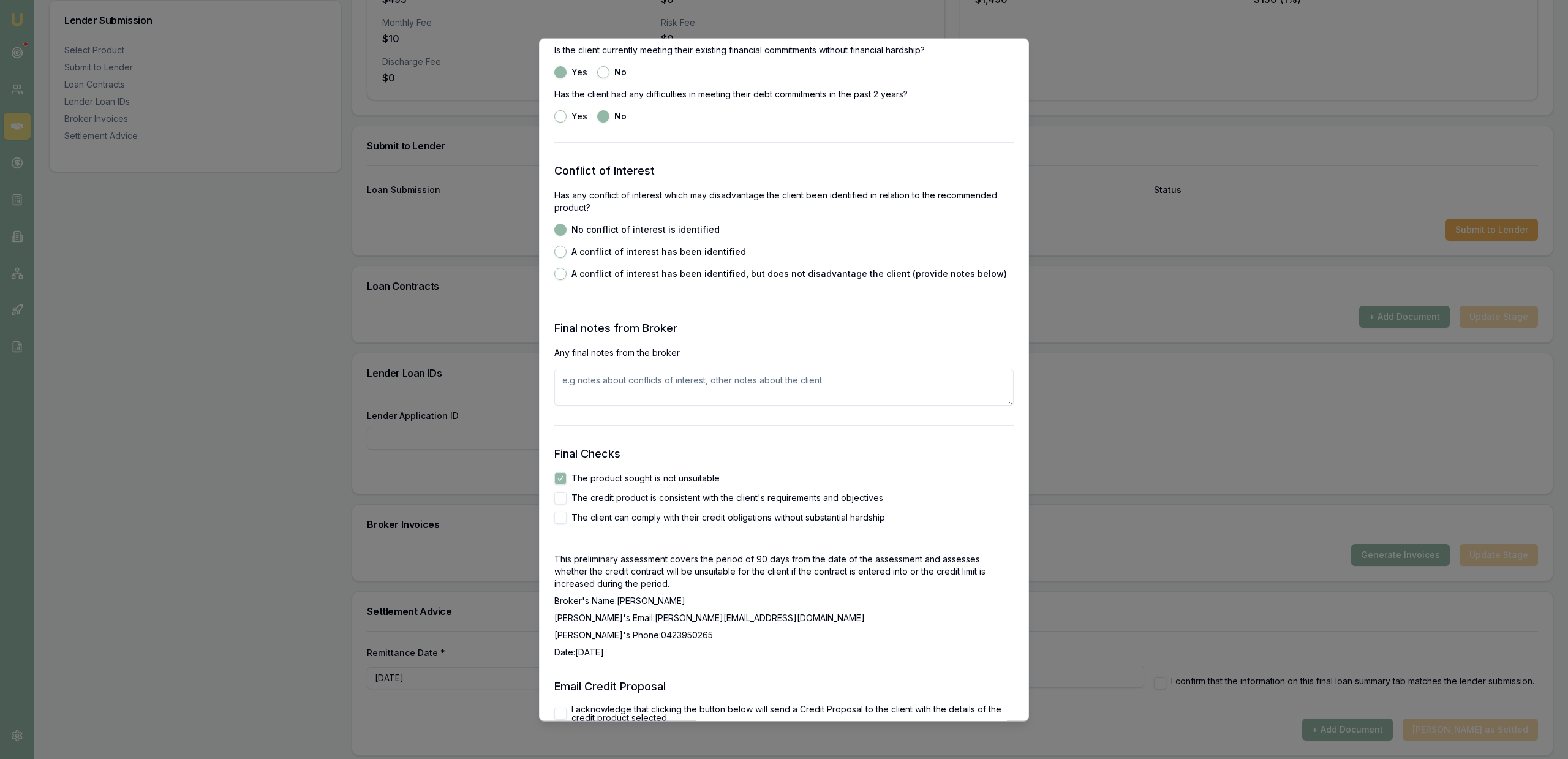
checkbox input "true"
click at [615, 514] on label "The client can comply with their credit obligations without substantial hardship" at bounding box center [728, 518] width 314 height 8
click at [567, 514] on button "The client can comply with their credit obligations without substantial hardship" at bounding box center [560, 517] width 13 height 13
checkbox input "true"
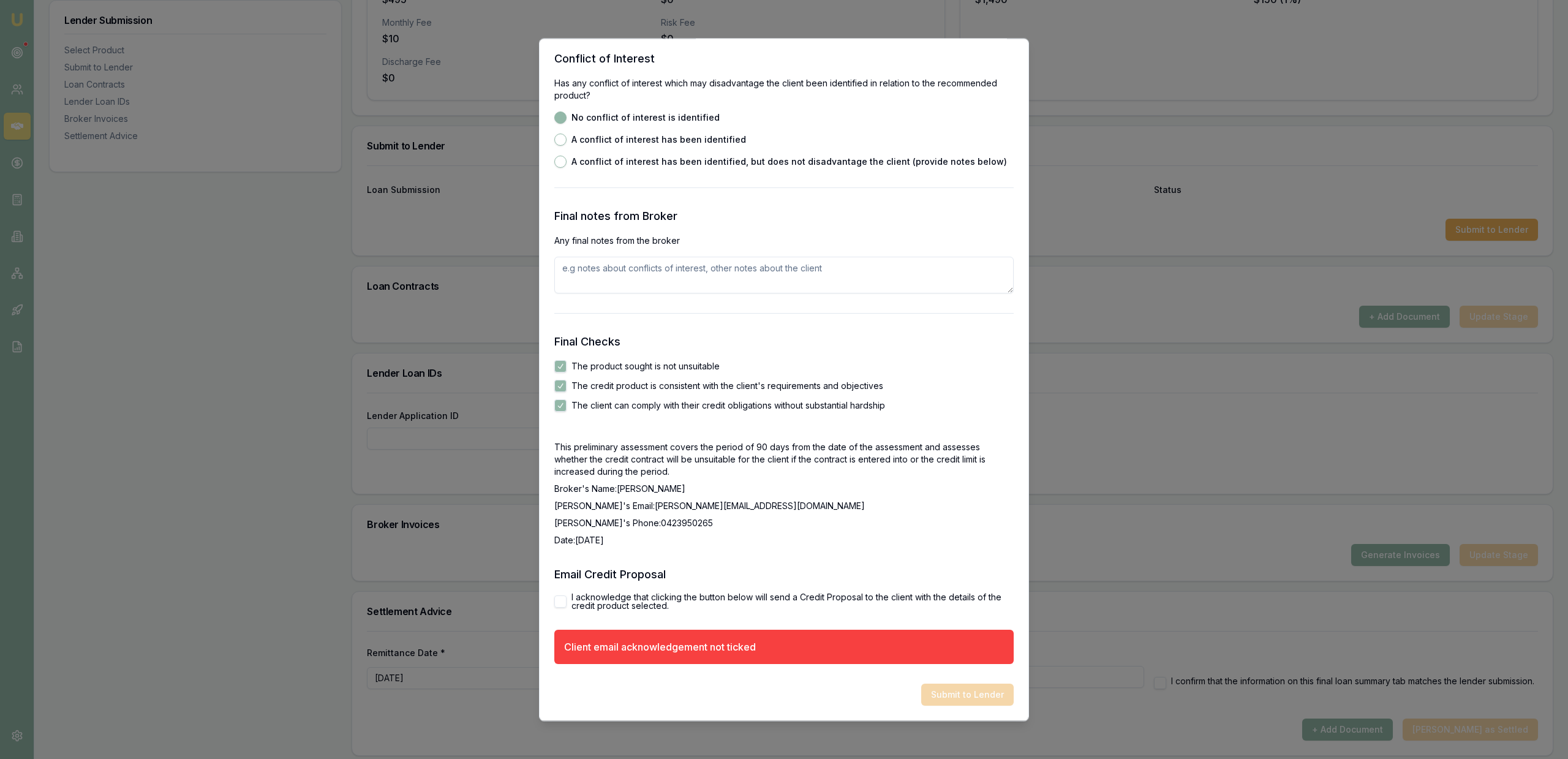
click at [626, 600] on label "I acknowledge that clicking the button below will send a Credit Proposal to the…" at bounding box center [793, 601] width 442 height 17
click at [631, 597] on label "I acknowledge that clicking the button below will send a Credit Proposal to the…" at bounding box center [793, 601] width 442 height 17
click at [644, 601] on label "I acknowledge that clicking the button below will send a Credit Proposal to the…" at bounding box center [793, 601] width 442 height 17
click at [567, 601] on button "I acknowledge that clicking the button below will send a Credit Proposal to the…" at bounding box center [560, 601] width 13 height 13
checkbox input "true"
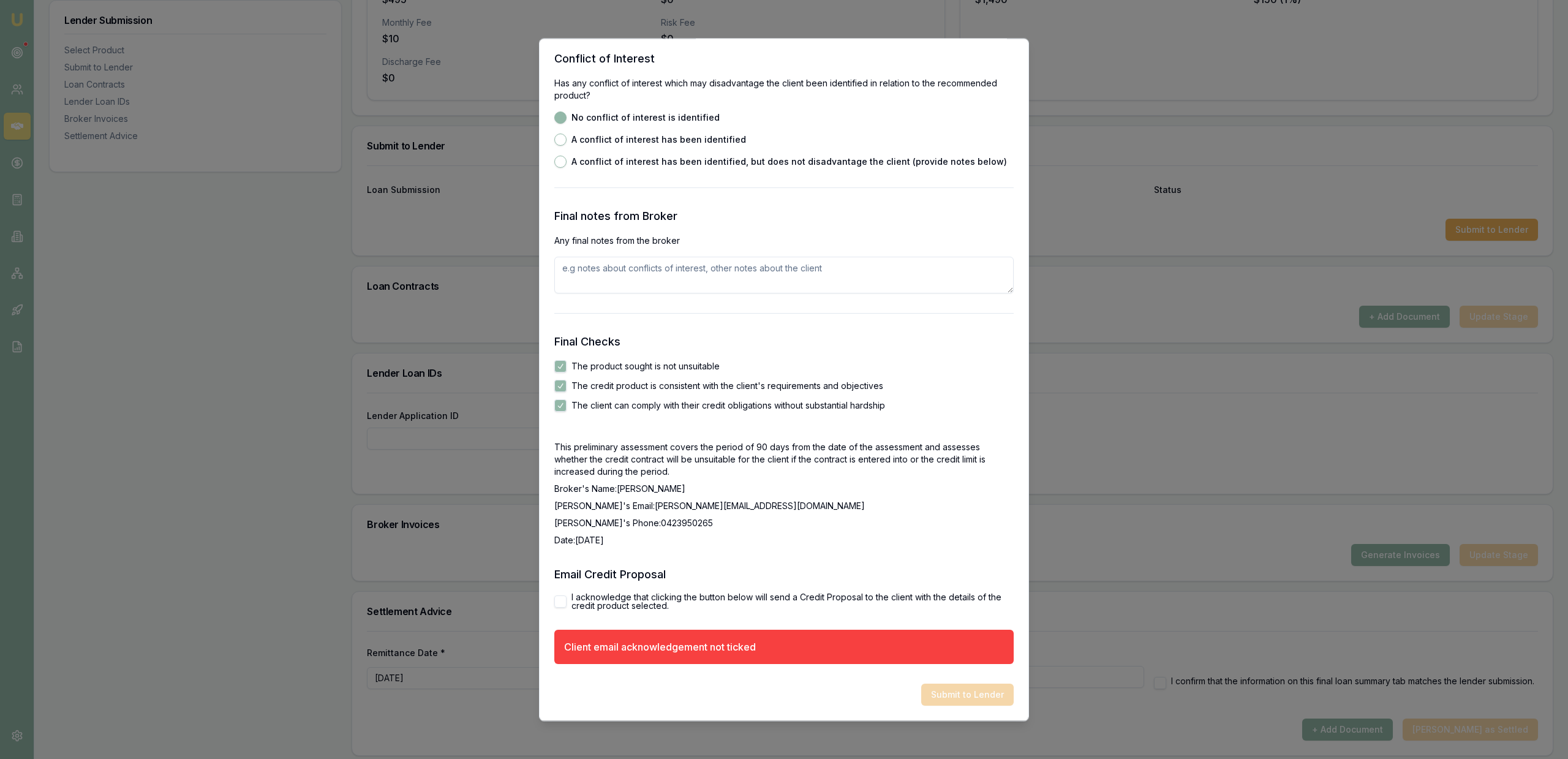
scroll to position [1748, 0]
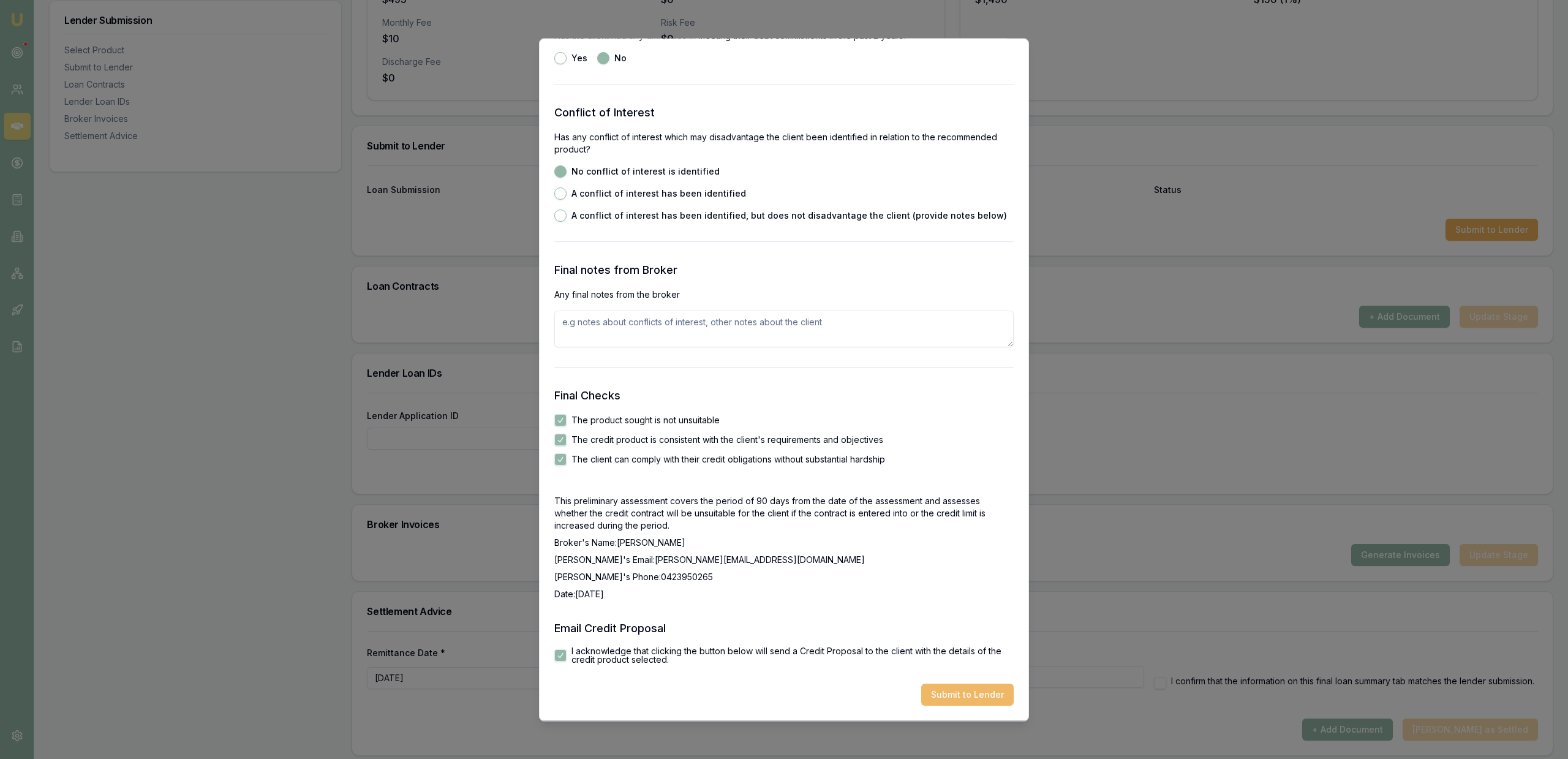
click at [974, 698] on button "Submit to Lender" at bounding box center [968, 694] width 92 height 22
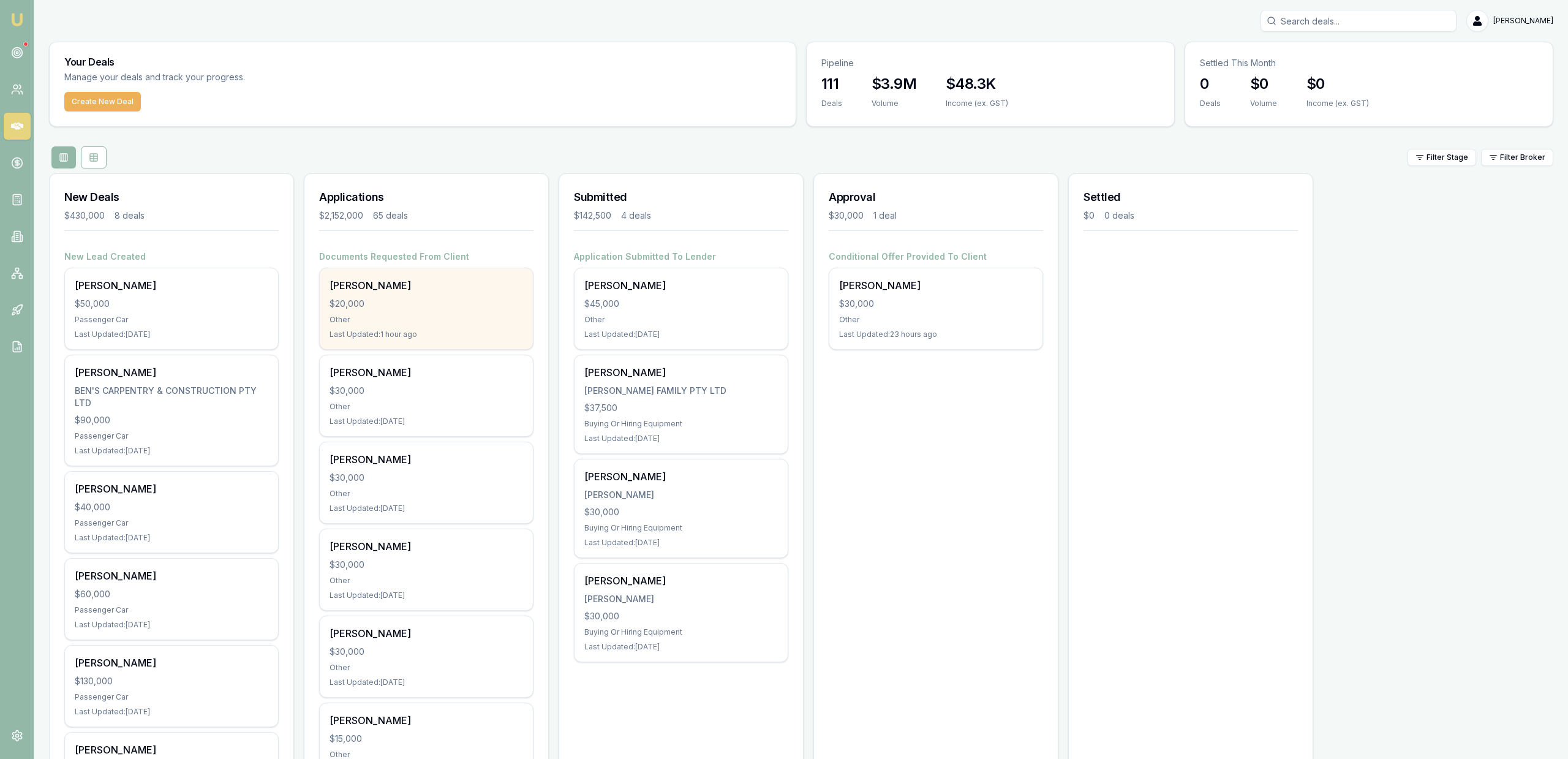
click at [479, 318] on div "Other" at bounding box center [426, 319] width 193 height 10
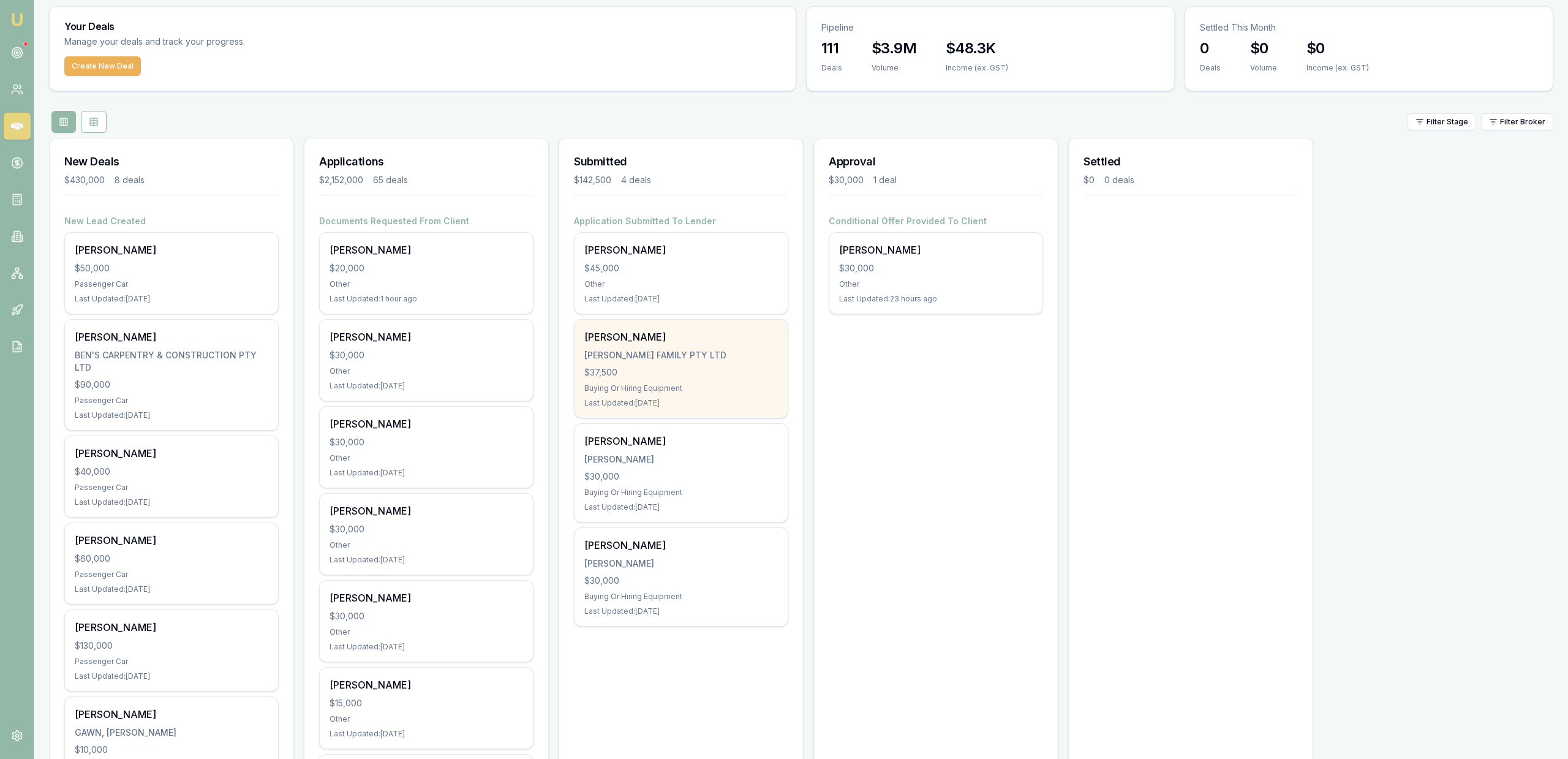
scroll to position [62, 0]
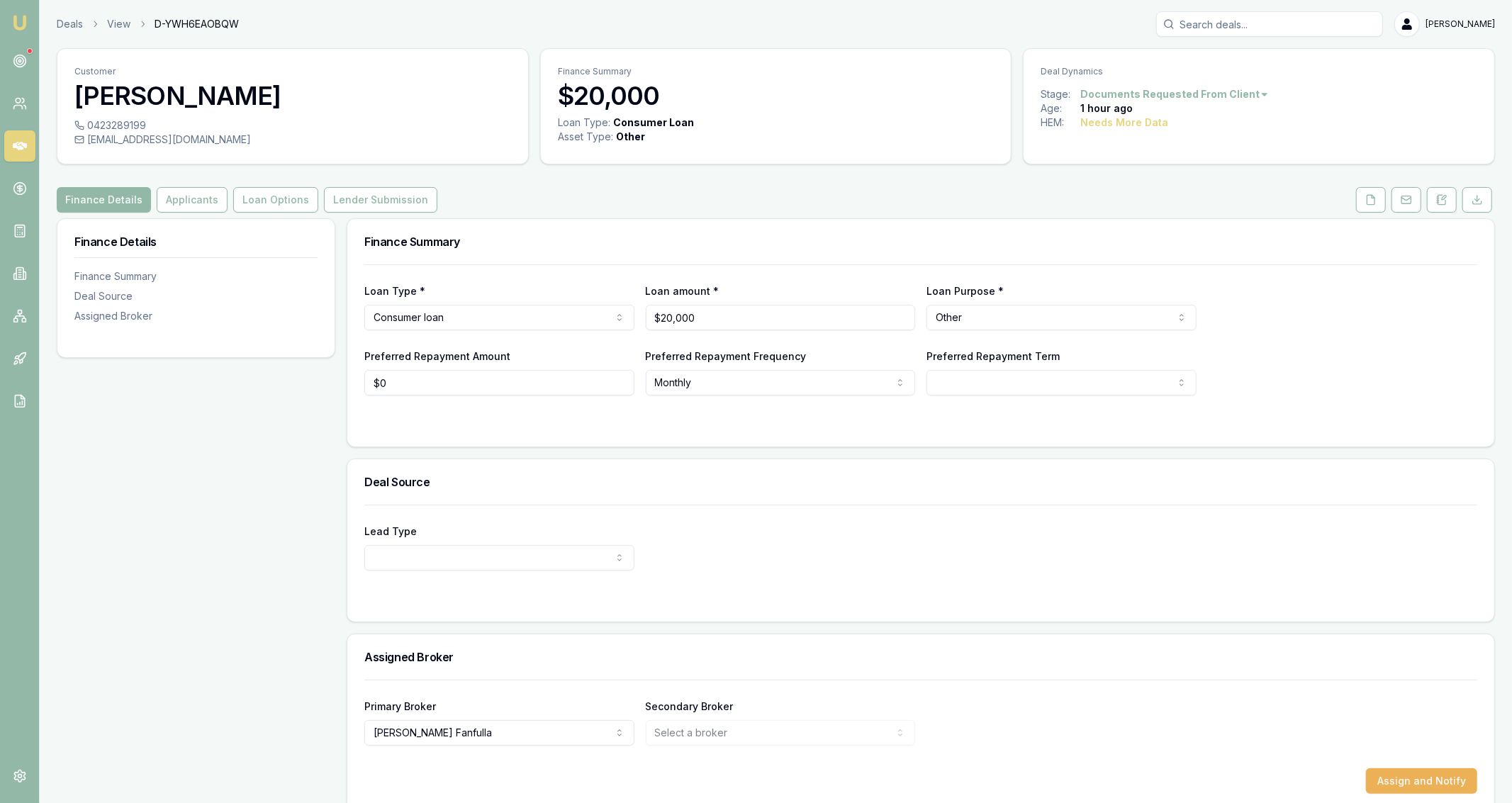
click at [221, 195] on link "Applicants" at bounding box center [192, 200] width 77 height 25
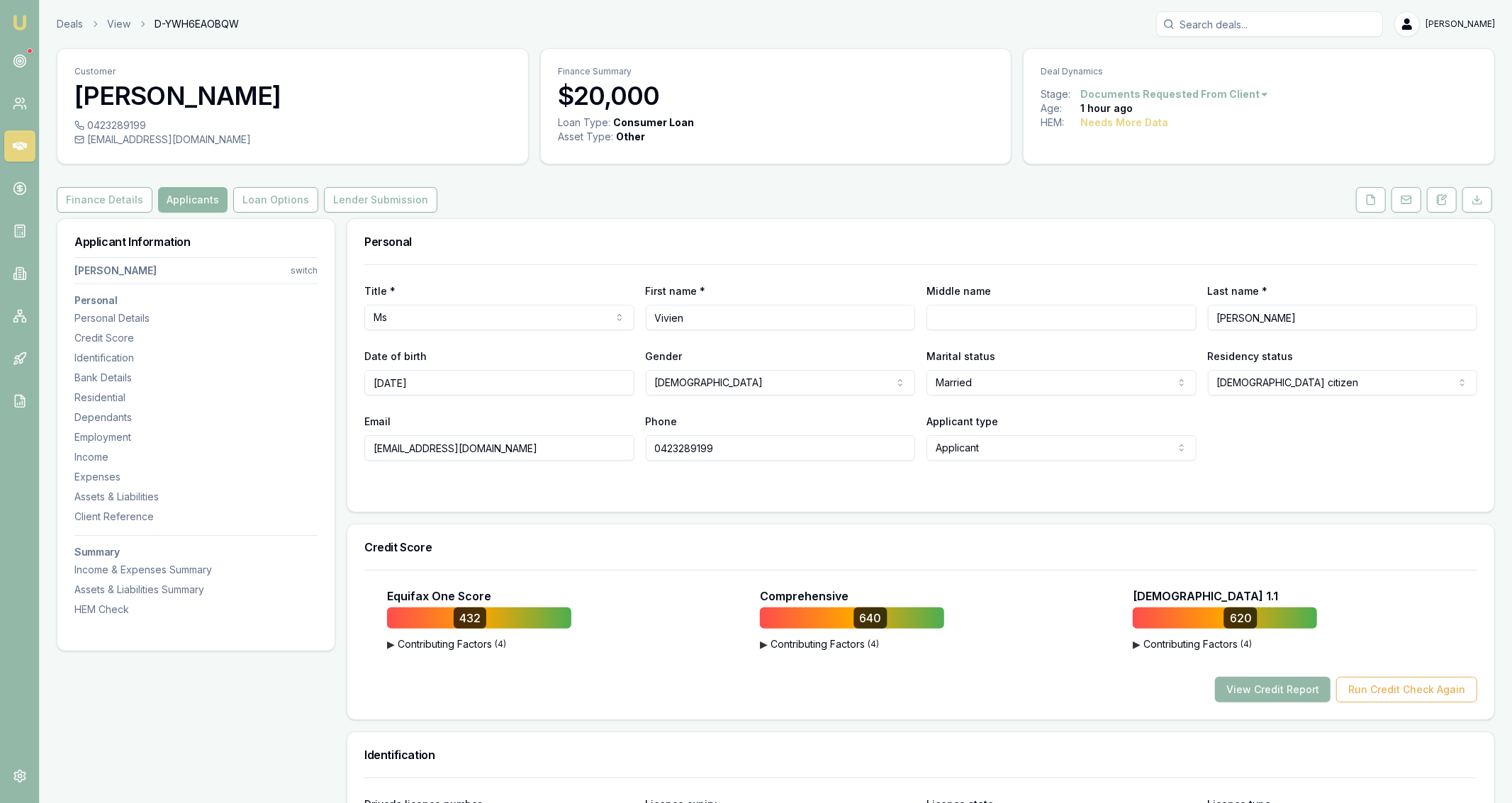
click at [218, 198] on button "Applicants" at bounding box center [192, 200] width 69 height 25
click at [1353, 202] on div "Finance Details Applicants Loan Options Lender Submission" at bounding box center [775, 200] width 1438 height 25
click at [1356, 202] on link at bounding box center [1371, 200] width 35 height 25
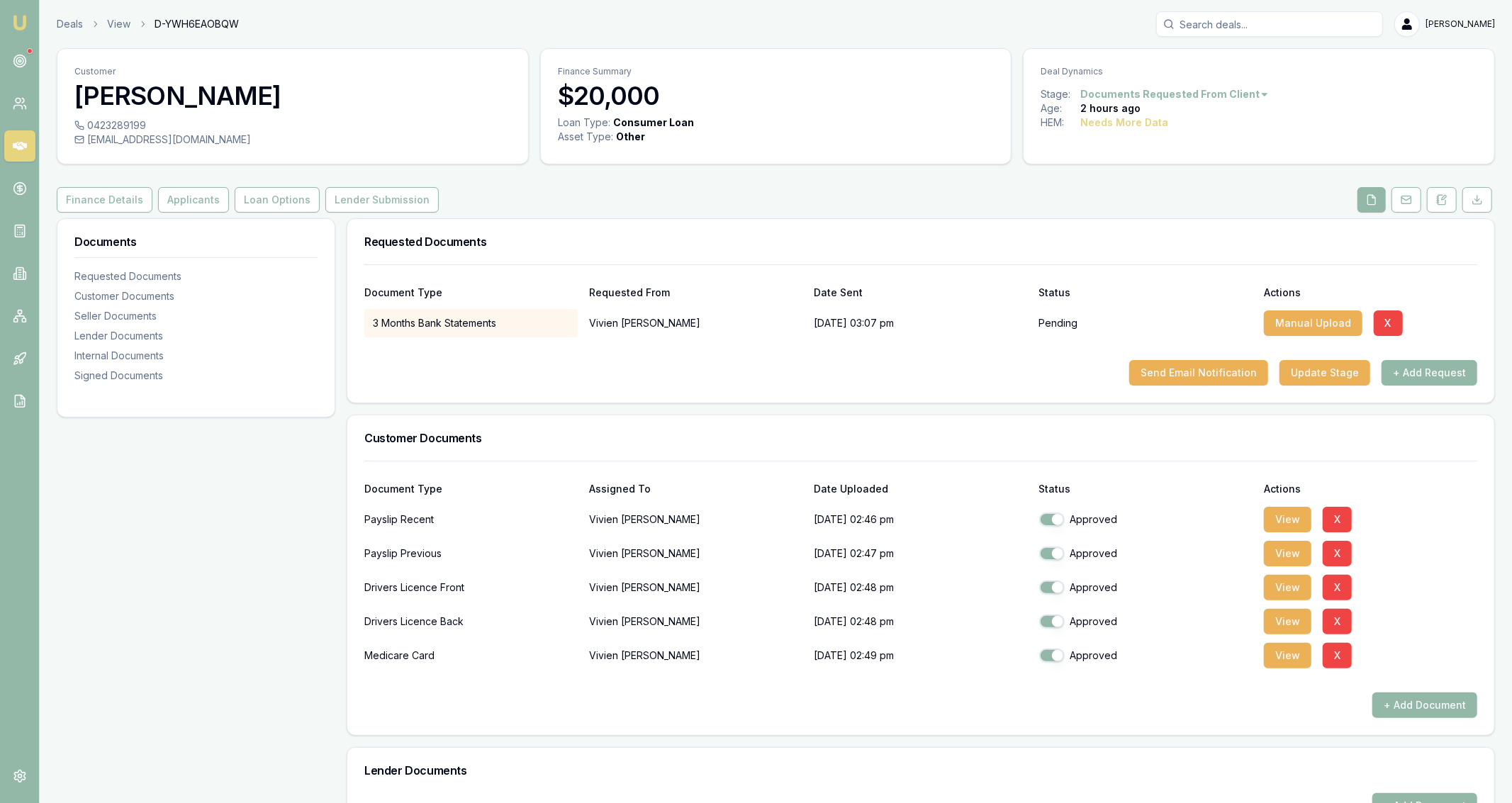
click at [485, 167] on div "Customer [PERSON_NAME] 0423289199 [EMAIL_ADDRESS][DOMAIN_NAME] Finance Summary …" at bounding box center [775, 690] width 1438 height 1284
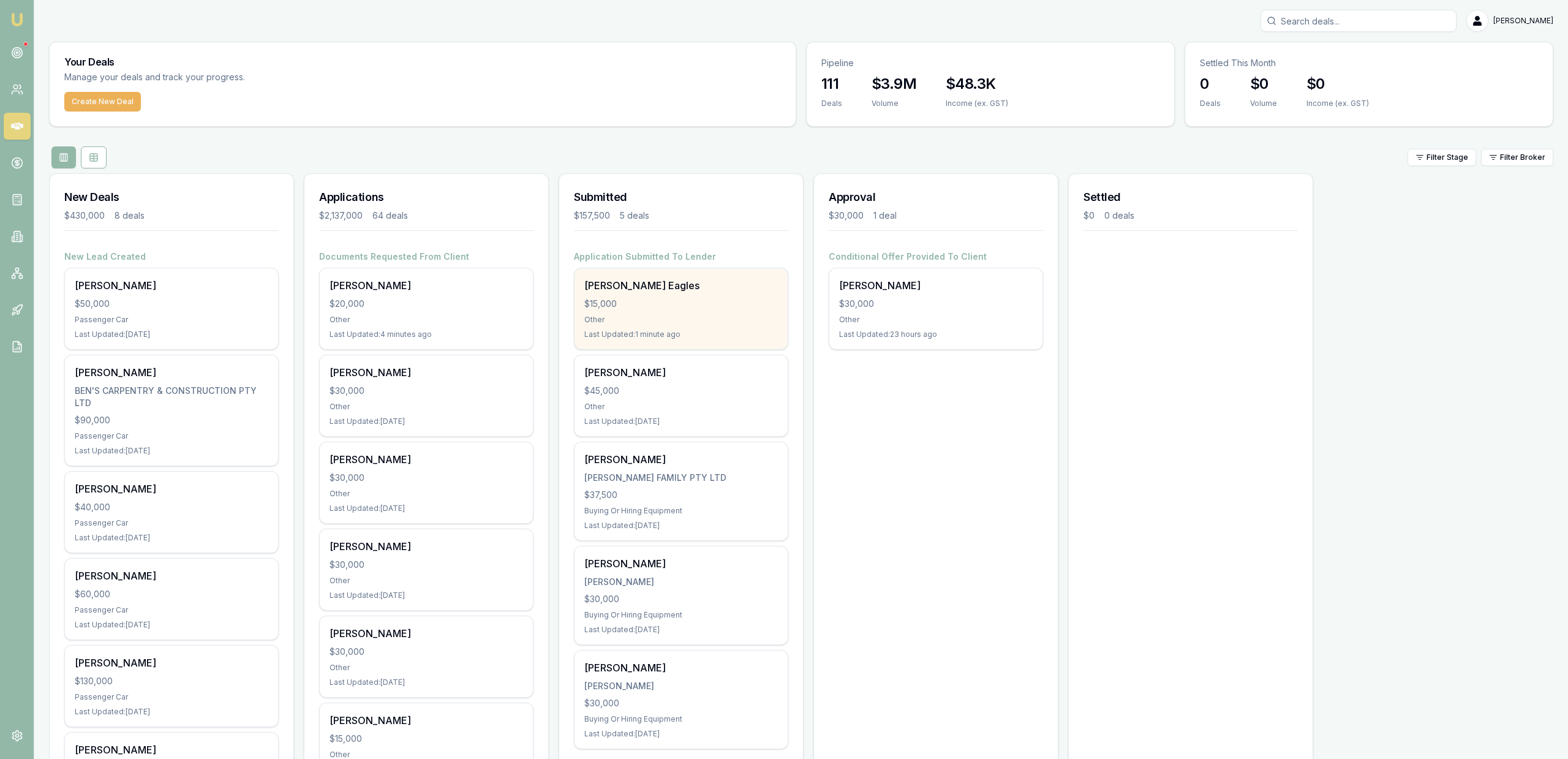
click at [678, 296] on div "Shea Eagles $15,000 Other Last Updated: 1 minute ago" at bounding box center [681, 308] width 214 height 81
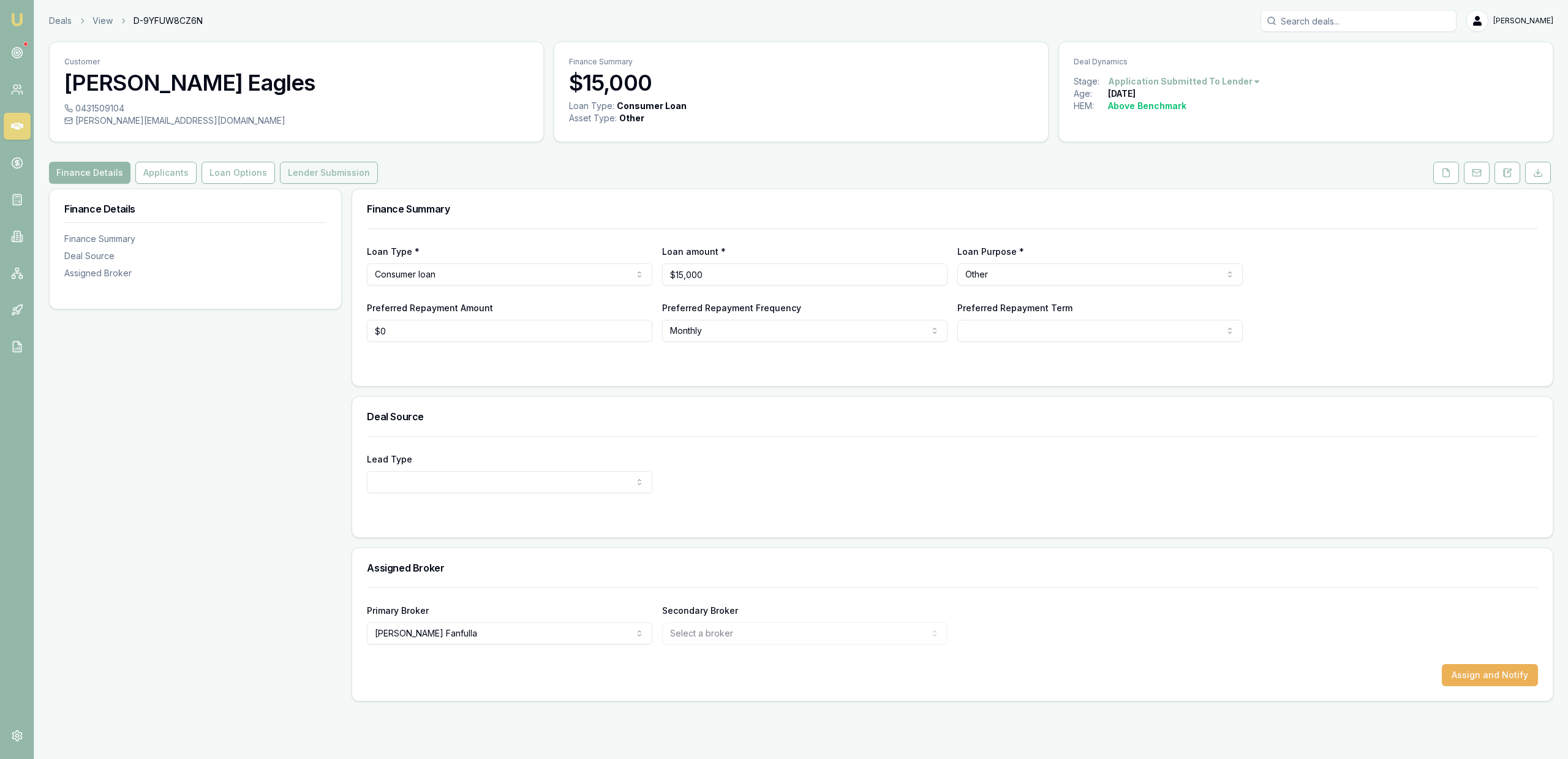
click at [328, 172] on button "Lender Submission" at bounding box center [329, 172] width 98 height 22
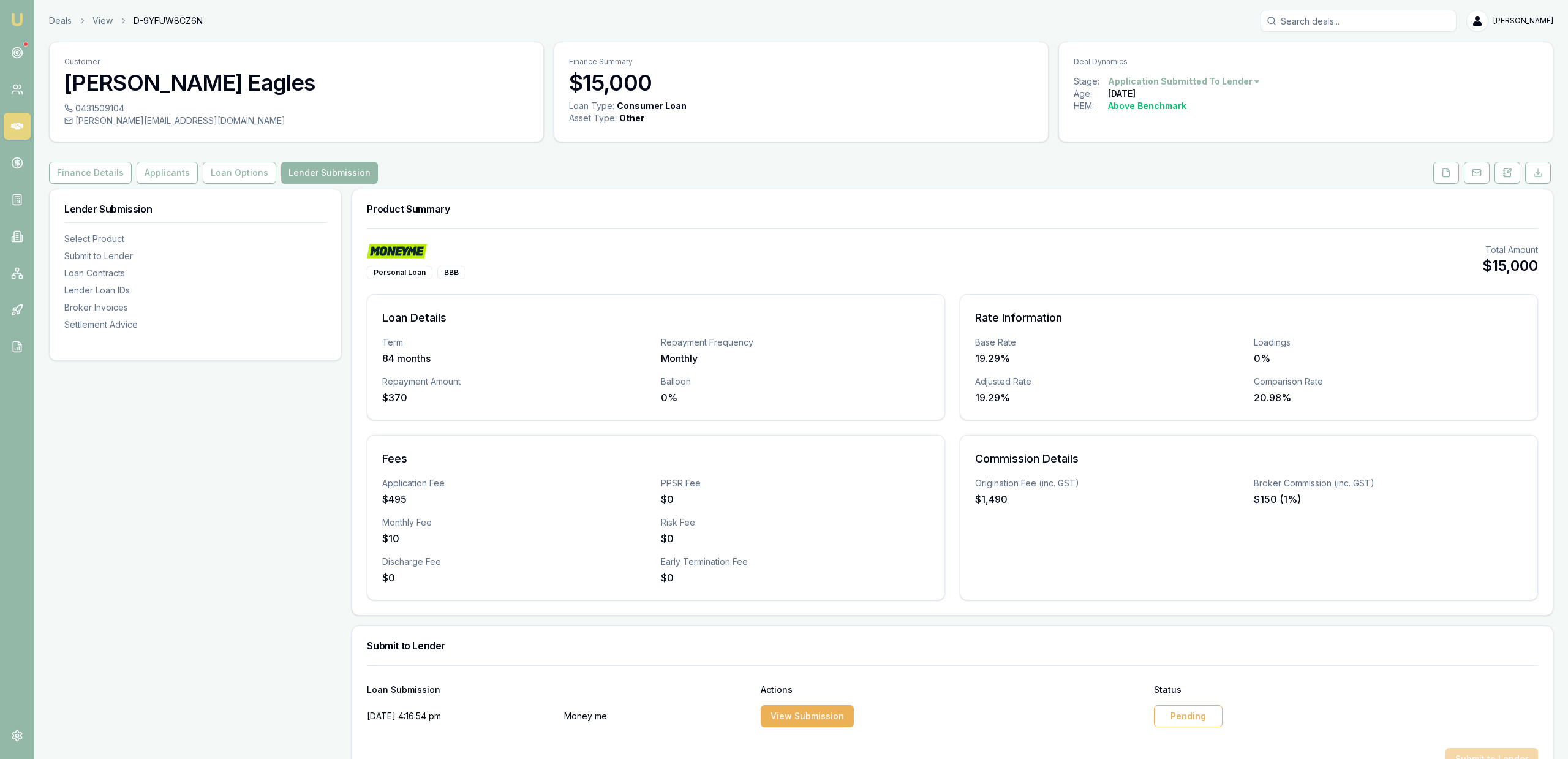
scroll to position [437, 0]
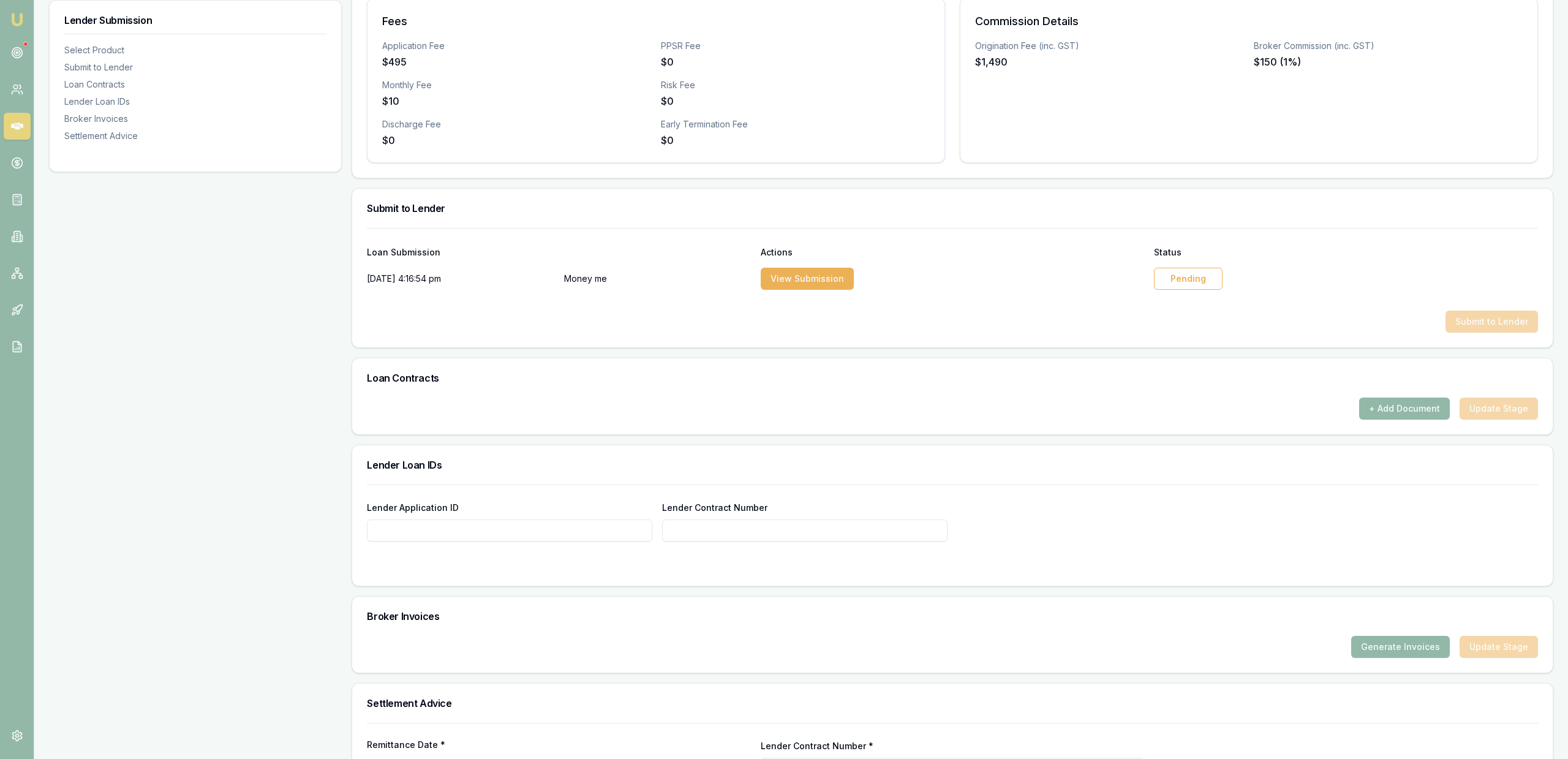
click at [1152, 293] on div at bounding box center [952, 300] width 1171 height 19
click at [1159, 288] on div "Pending" at bounding box center [1189, 278] width 69 height 22
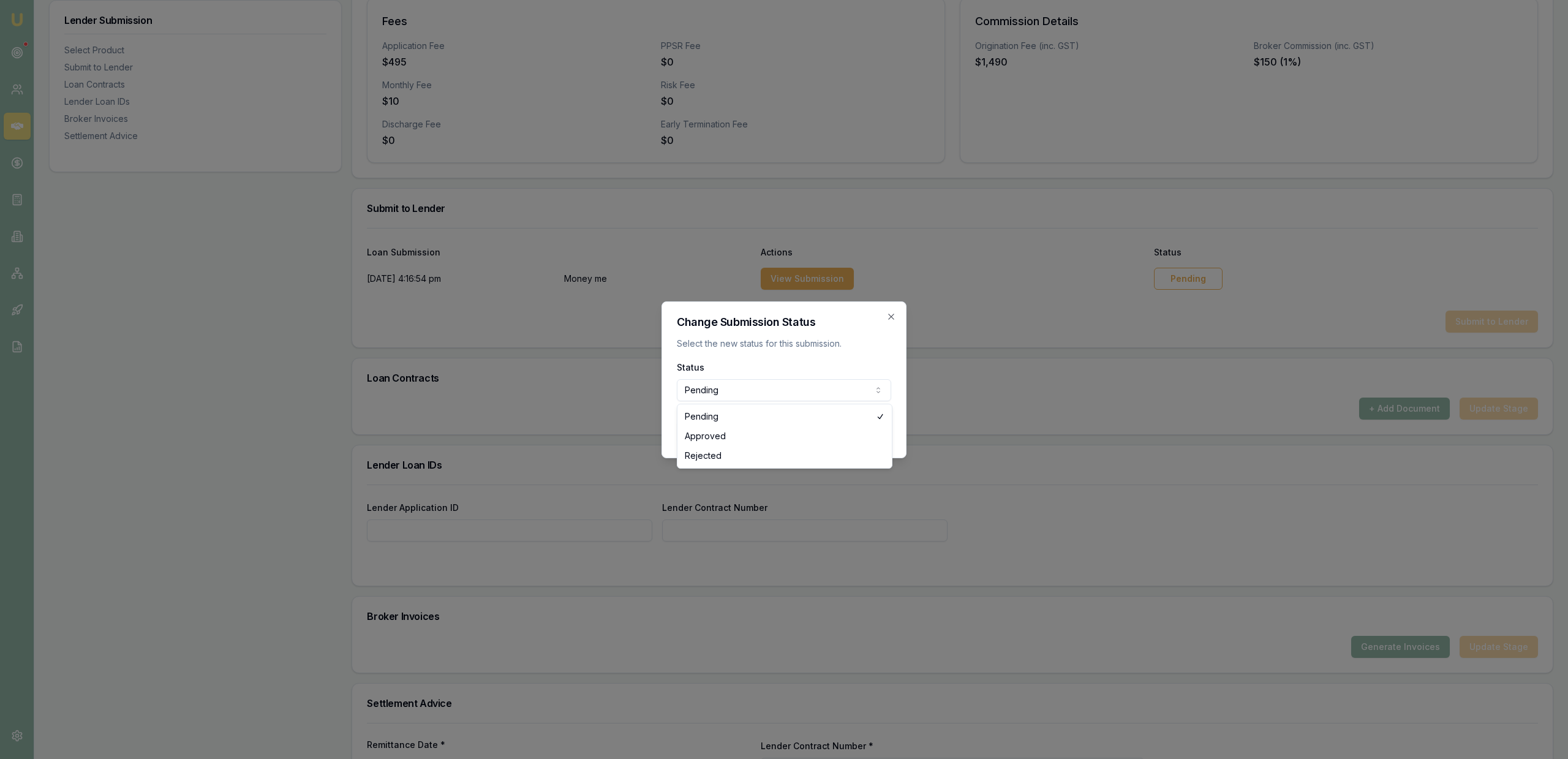
select select "APPROVED"
click at [853, 432] on button "Update status" at bounding box center [851, 431] width 80 height 22
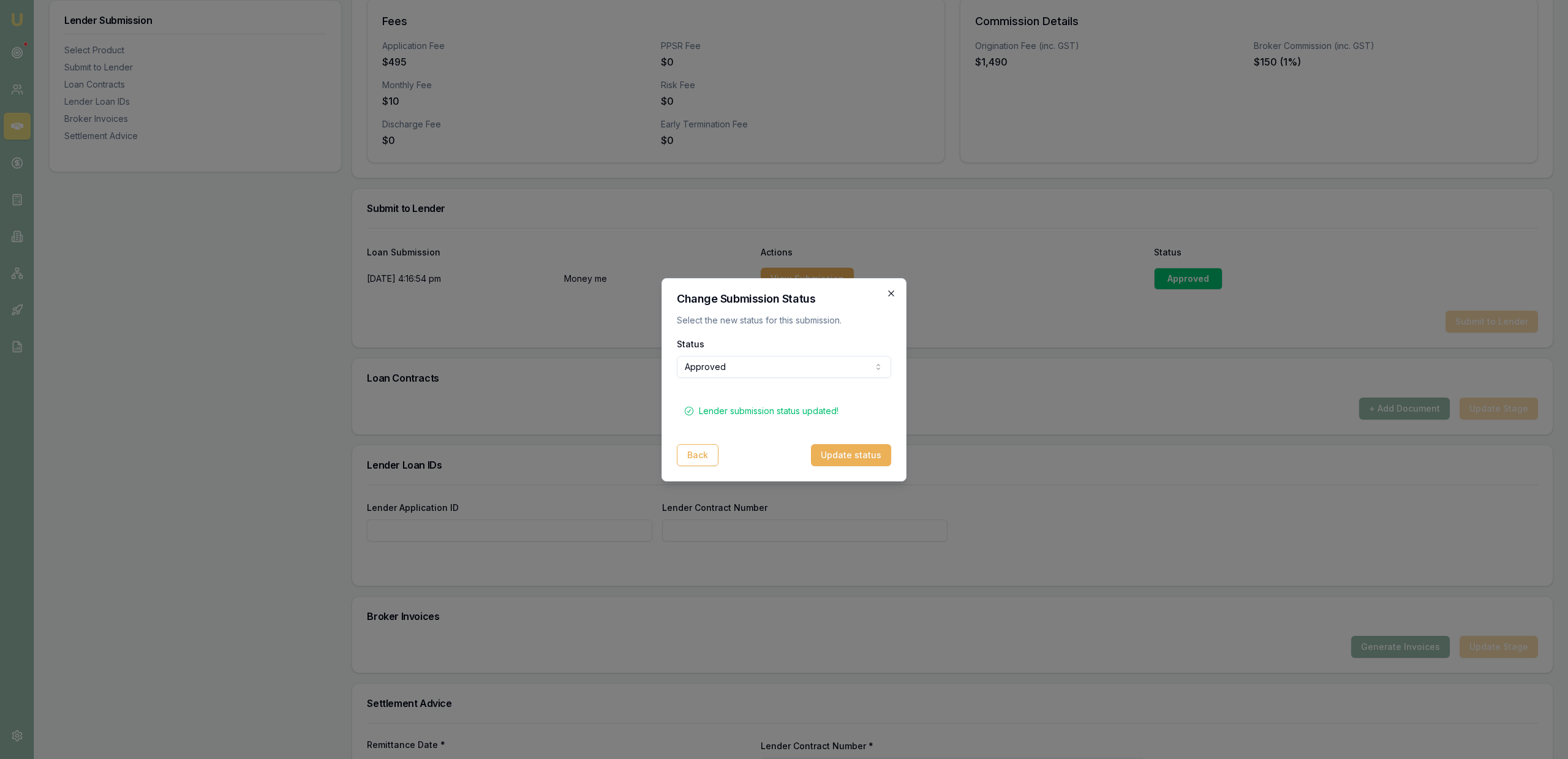
click at [892, 298] on icon "button" at bounding box center [891, 293] width 10 height 10
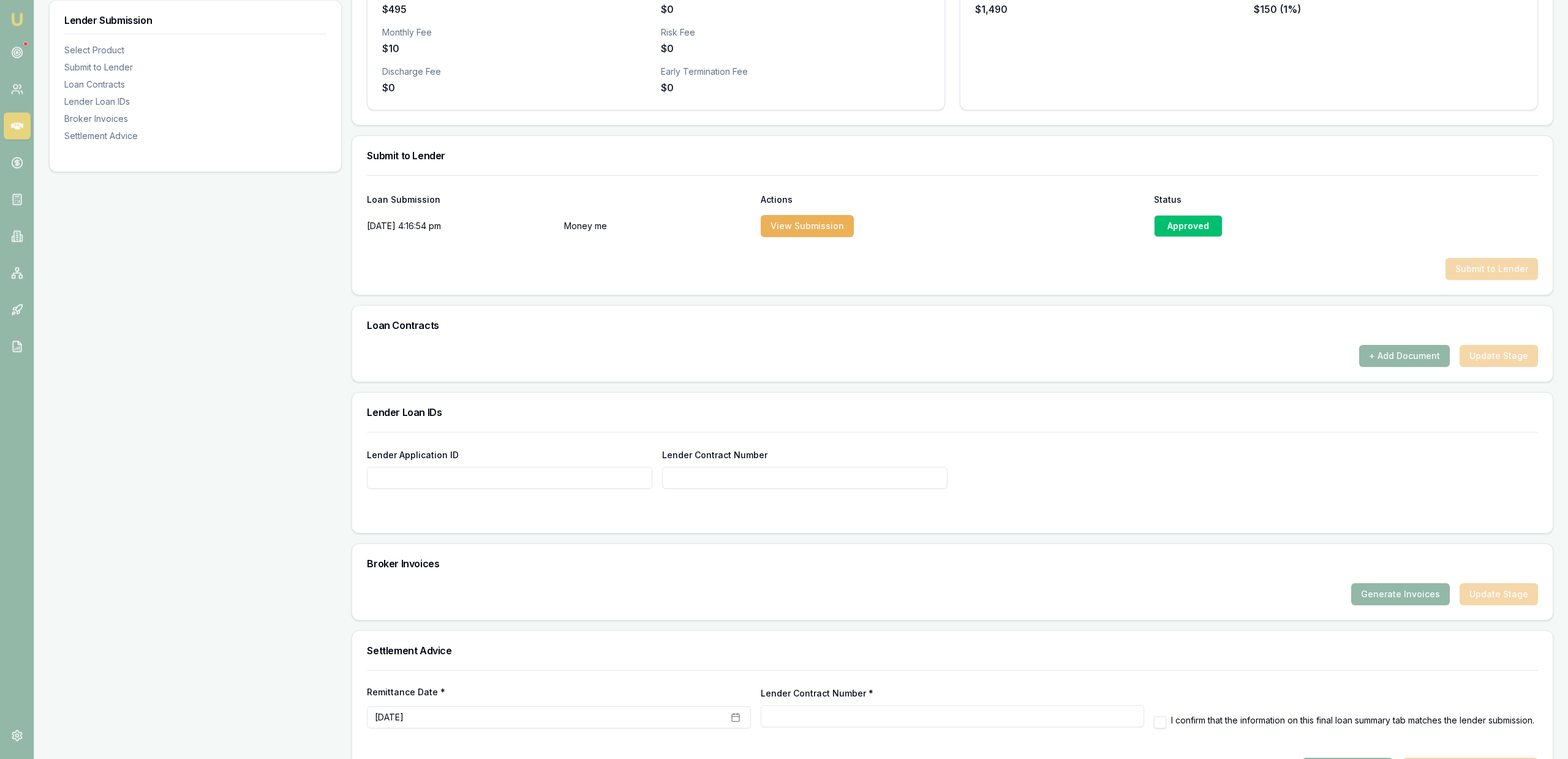
scroll to position [535, 0]
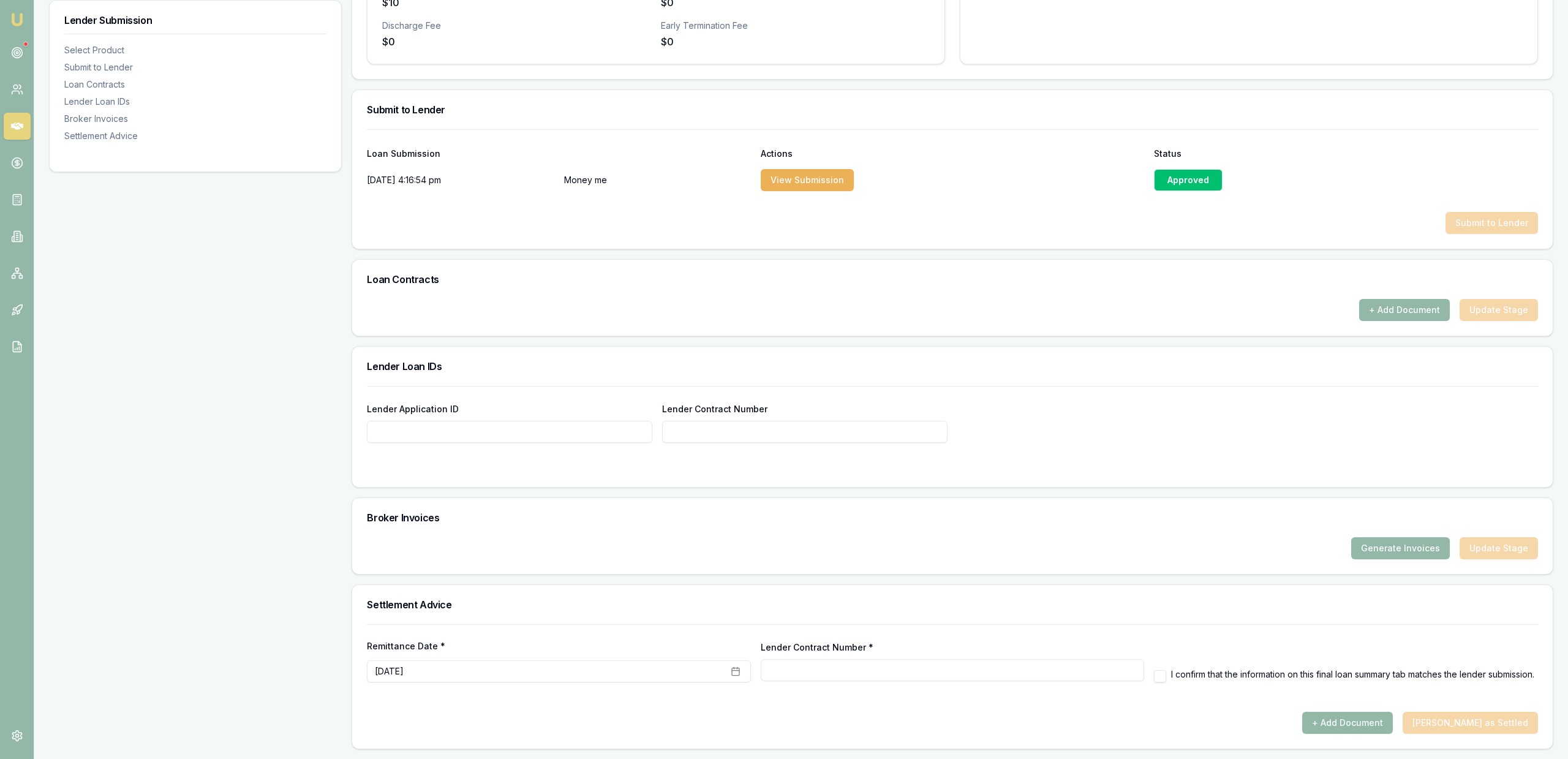
click at [1407, 307] on button "+ Add Document" at bounding box center [1405, 310] width 91 height 22
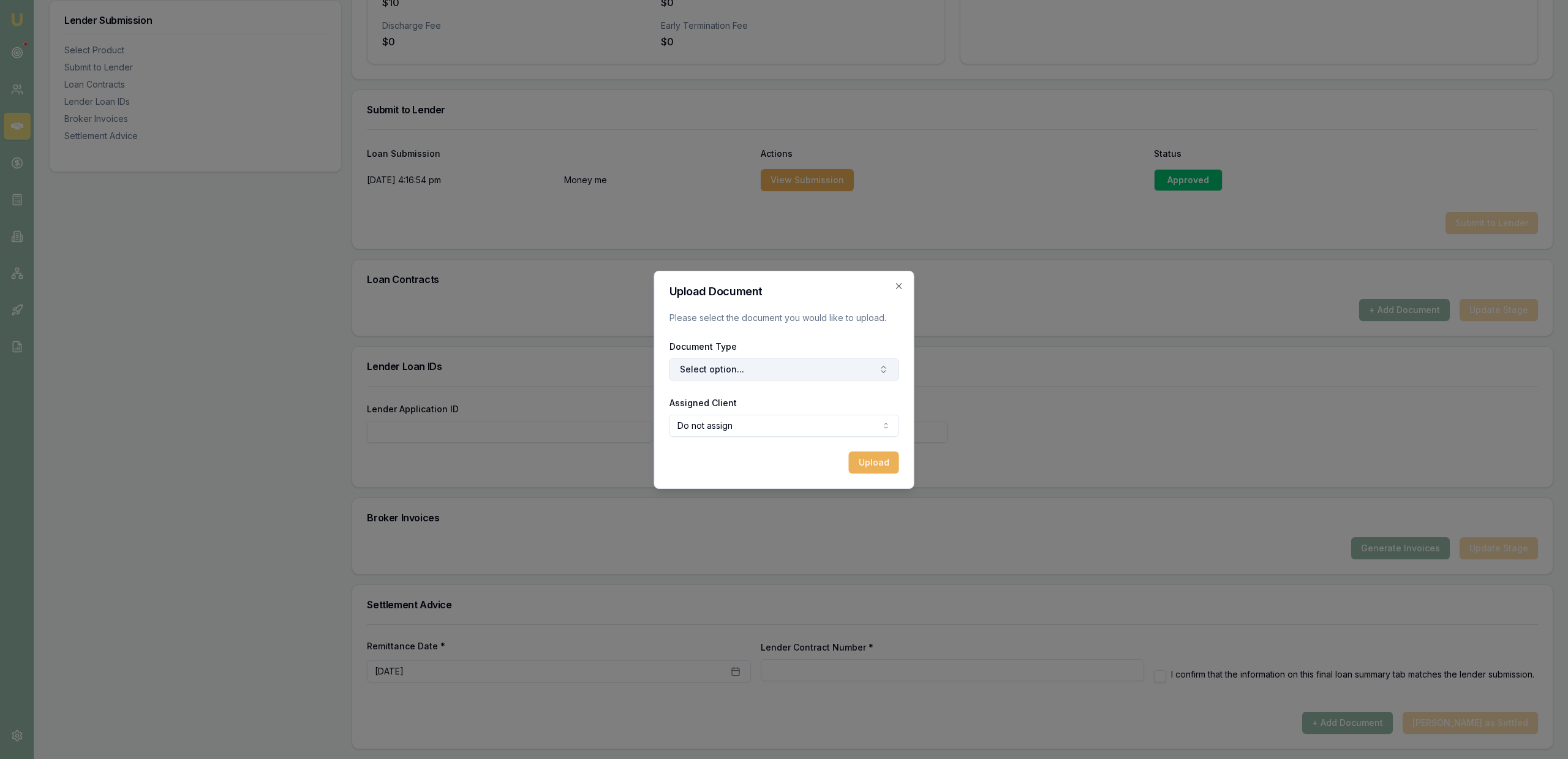
click at [856, 360] on button "Select option..." at bounding box center [784, 369] width 230 height 22
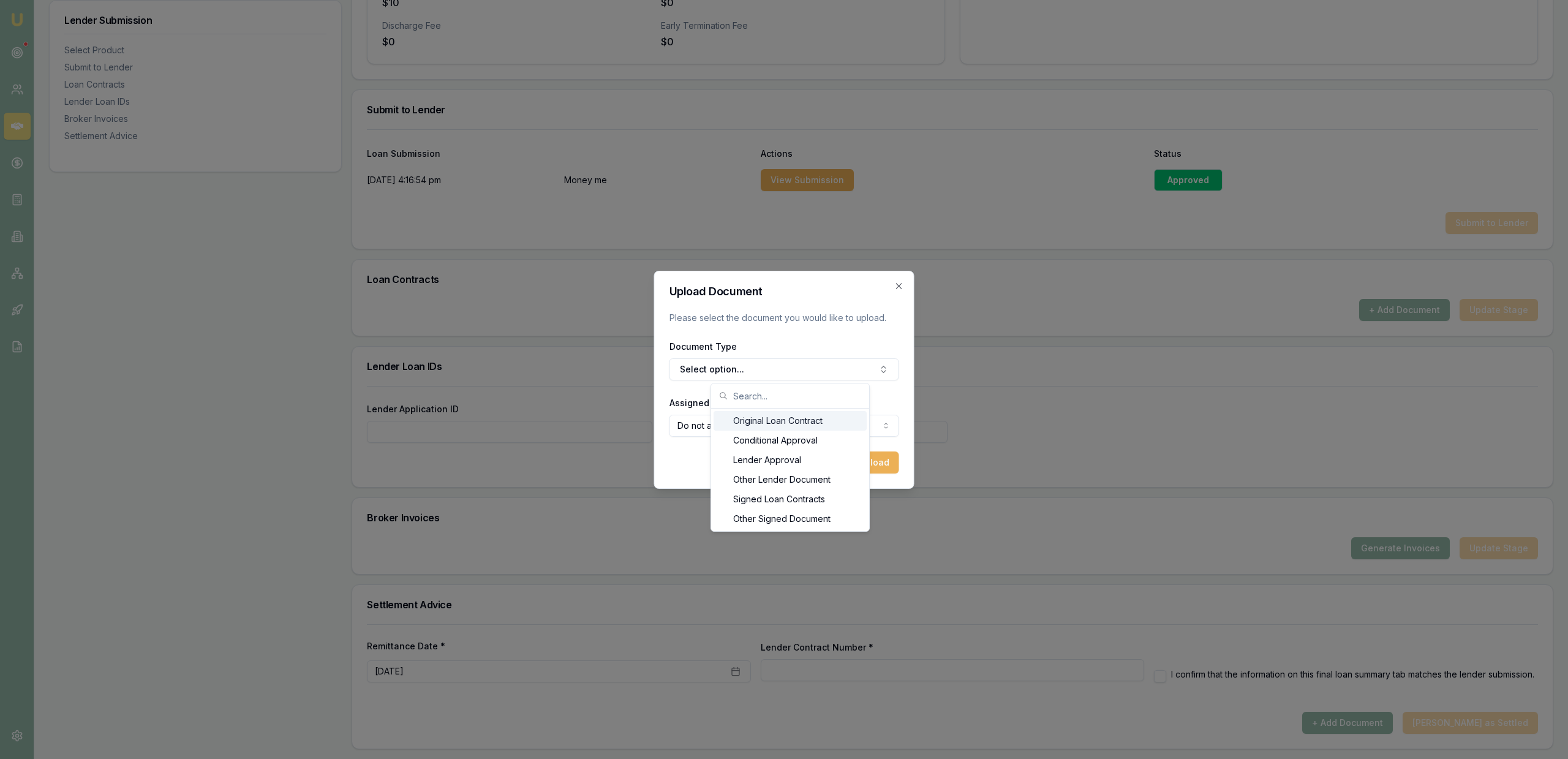
click at [821, 419] on div "Original Loan Contract" at bounding box center [790, 420] width 153 height 19
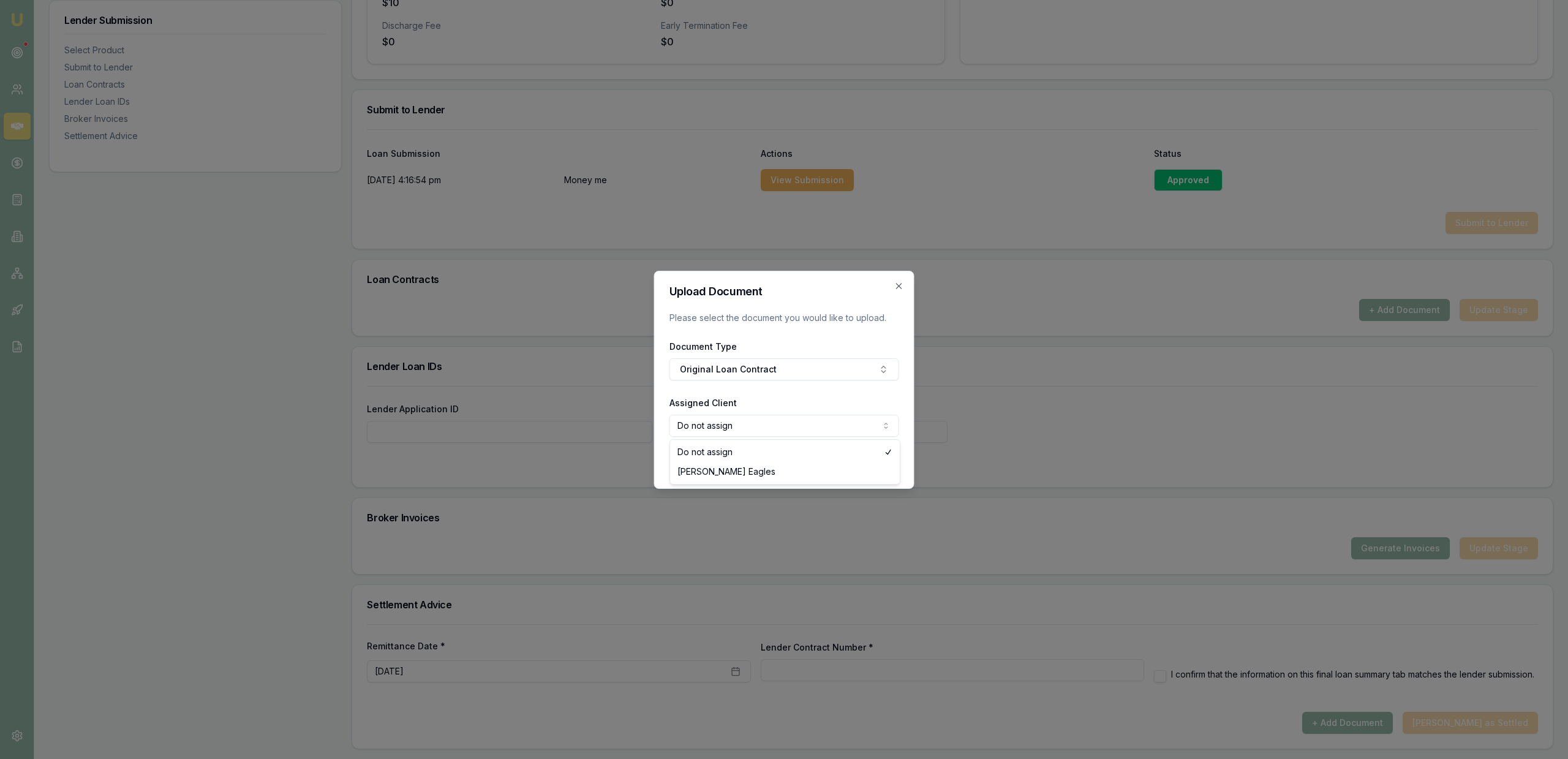
select select "U-4K6RFCUEWE"
click at [758, 455] on div "Upload" at bounding box center [784, 462] width 230 height 22
click at [864, 466] on button "Upload" at bounding box center [874, 462] width 50 height 22
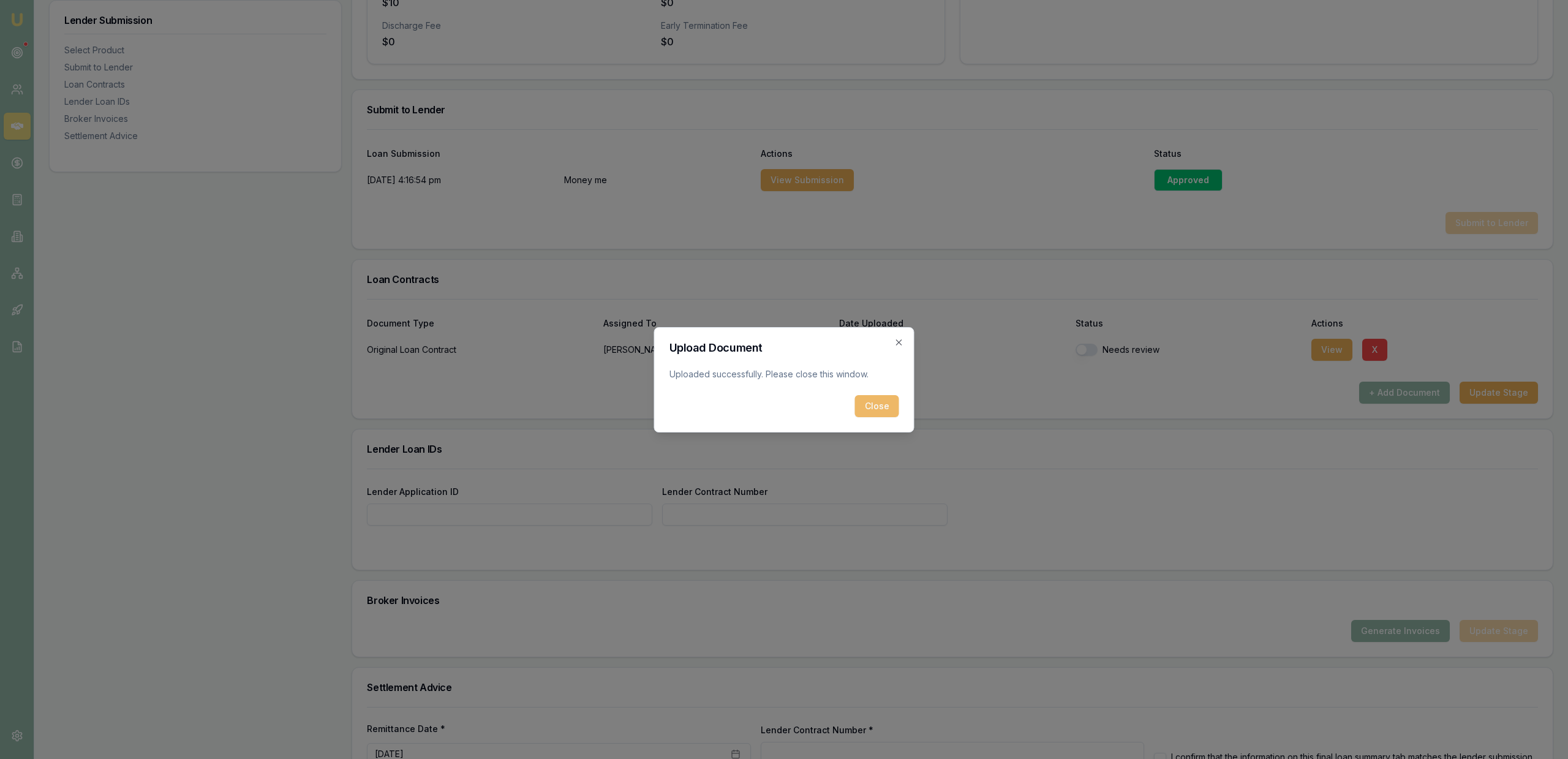
click at [884, 403] on button "Close" at bounding box center [877, 406] width 44 height 22
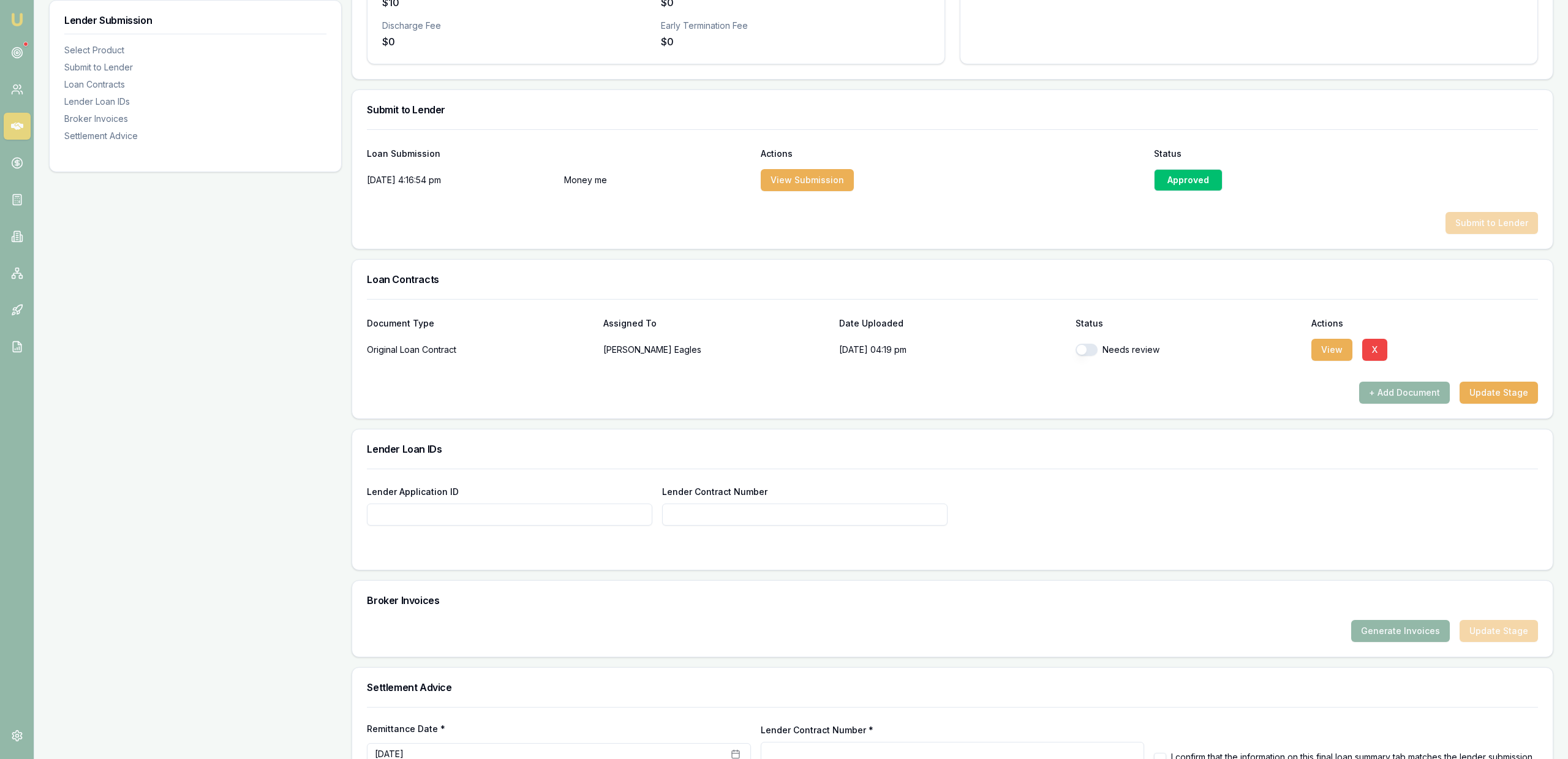
click at [573, 506] on input "Lender Application ID" at bounding box center [509, 514] width 285 height 22
click at [573, 511] on input "Lender Application ID" at bounding box center [509, 514] width 285 height 22
paste input "10002613714"
type input "10002613714"
click at [773, 511] on input "Lender Contract Number" at bounding box center [805, 514] width 285 height 22
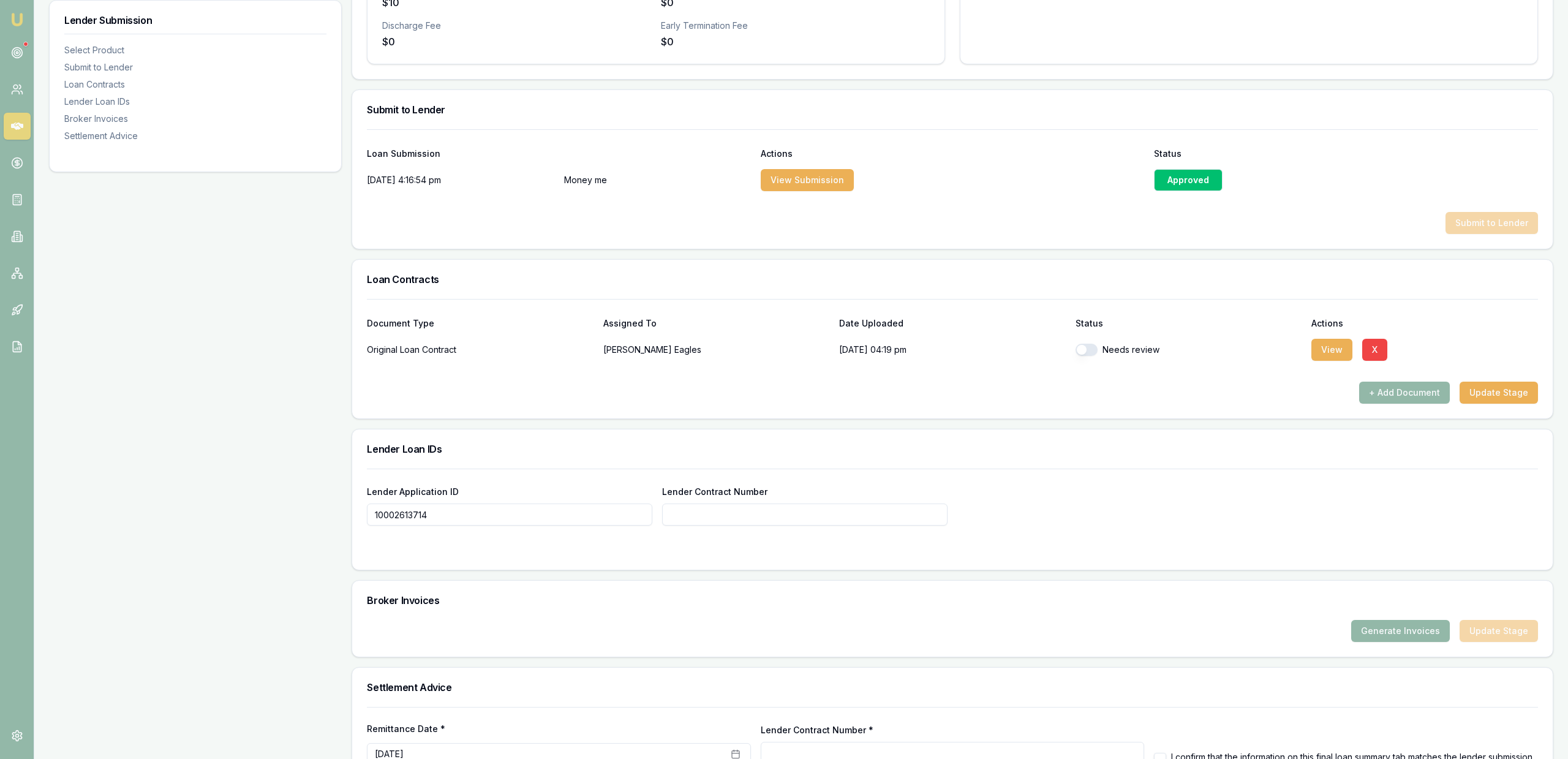
paste input "10002613714"
type input "10002613714"
click at [773, 551] on div at bounding box center [952, 550] width 1171 height 10
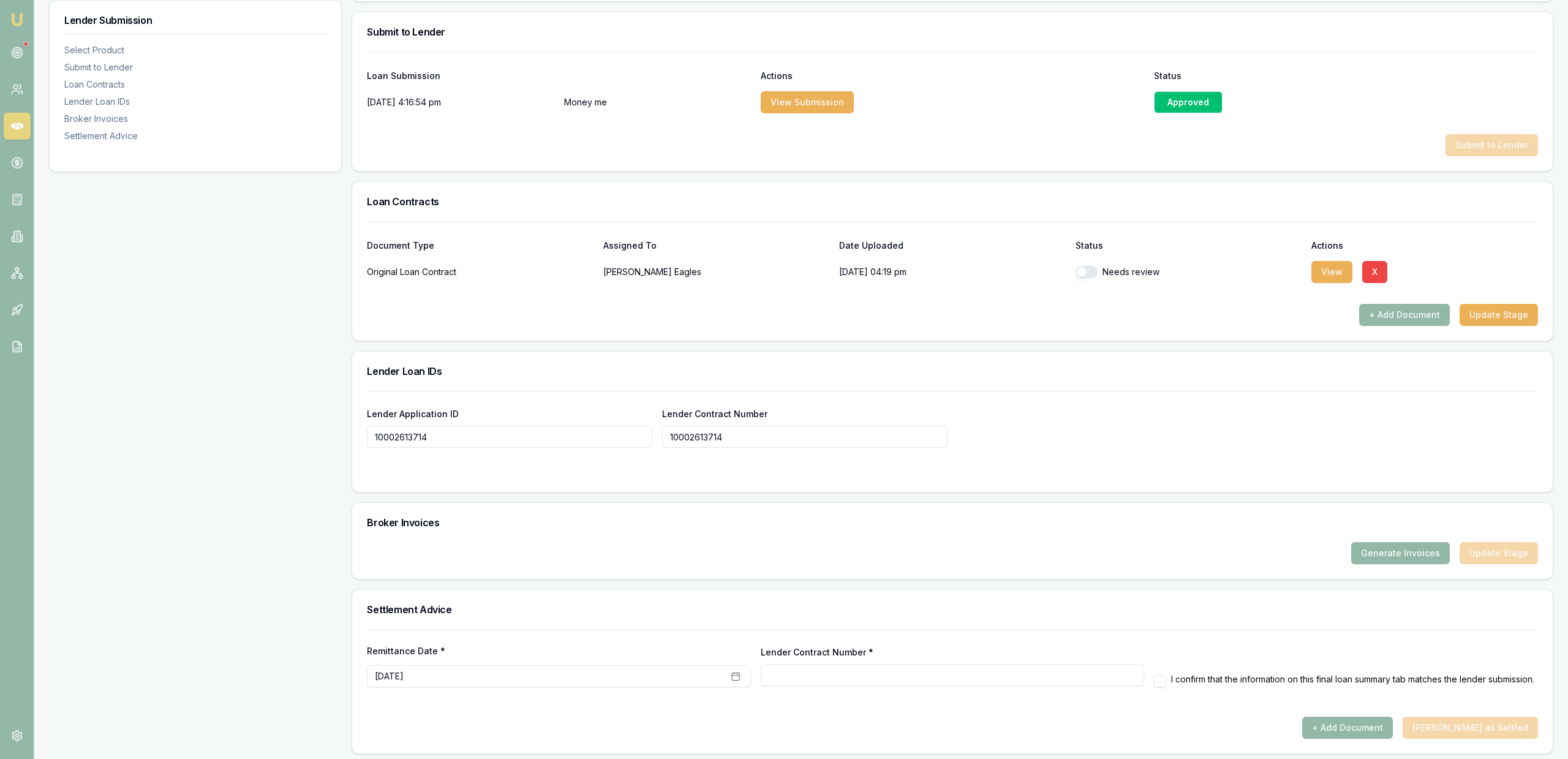
scroll to position [619, 0]
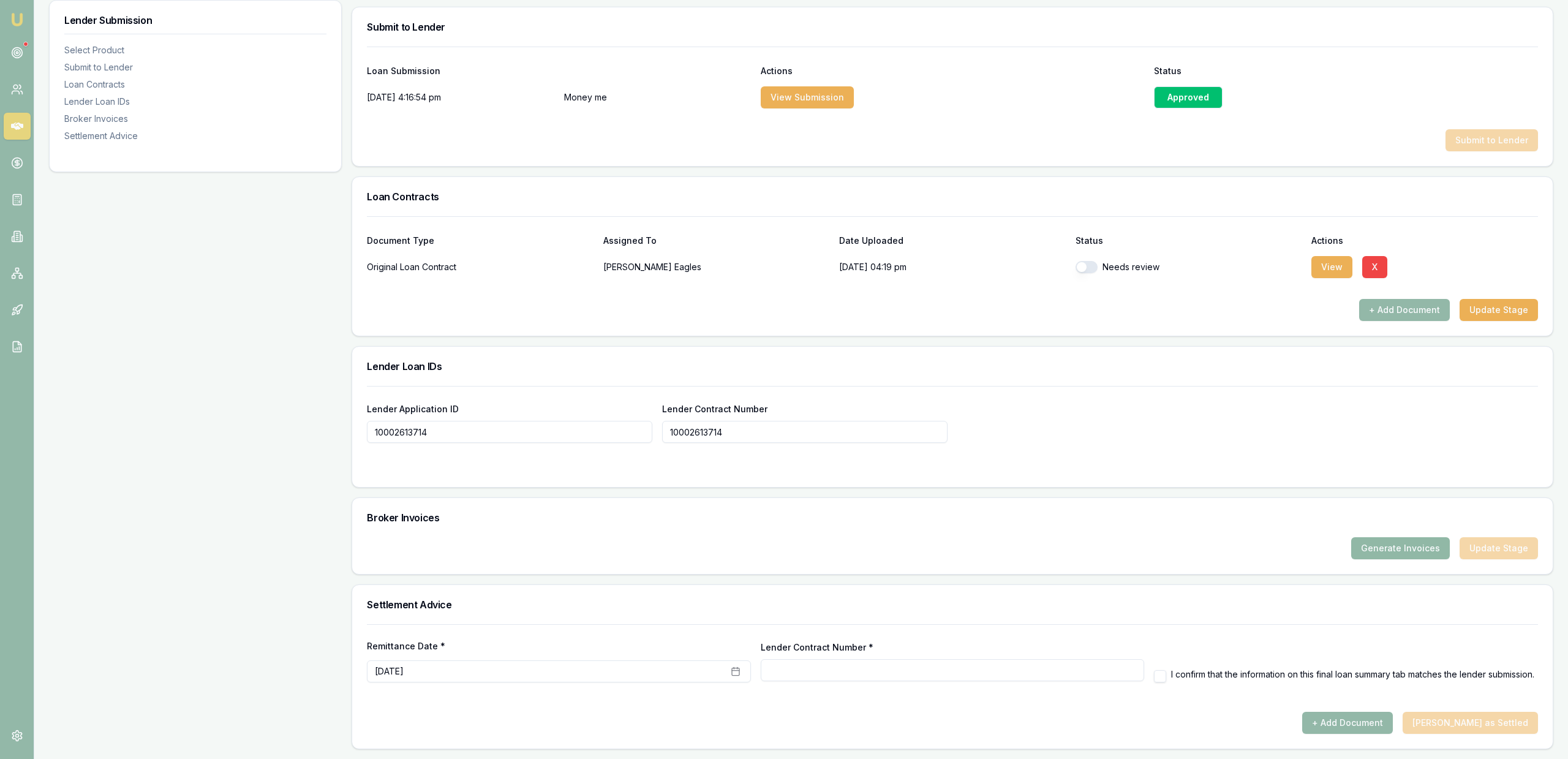
click at [1426, 540] on button "Generate Invoices" at bounding box center [1400, 548] width 98 height 22
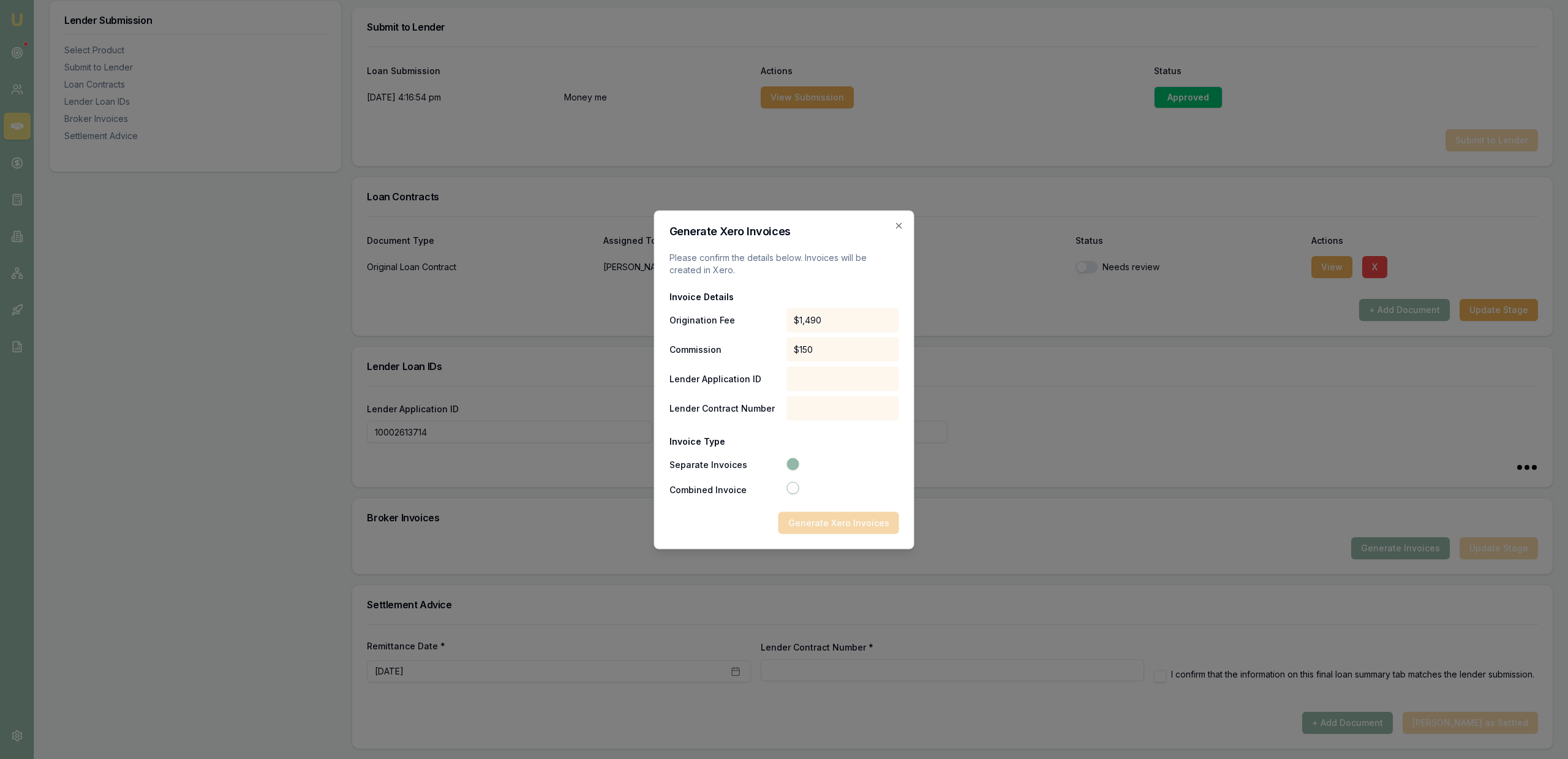
type input "10002613714"
click at [900, 223] on icon "button" at bounding box center [900, 225] width 10 height 10
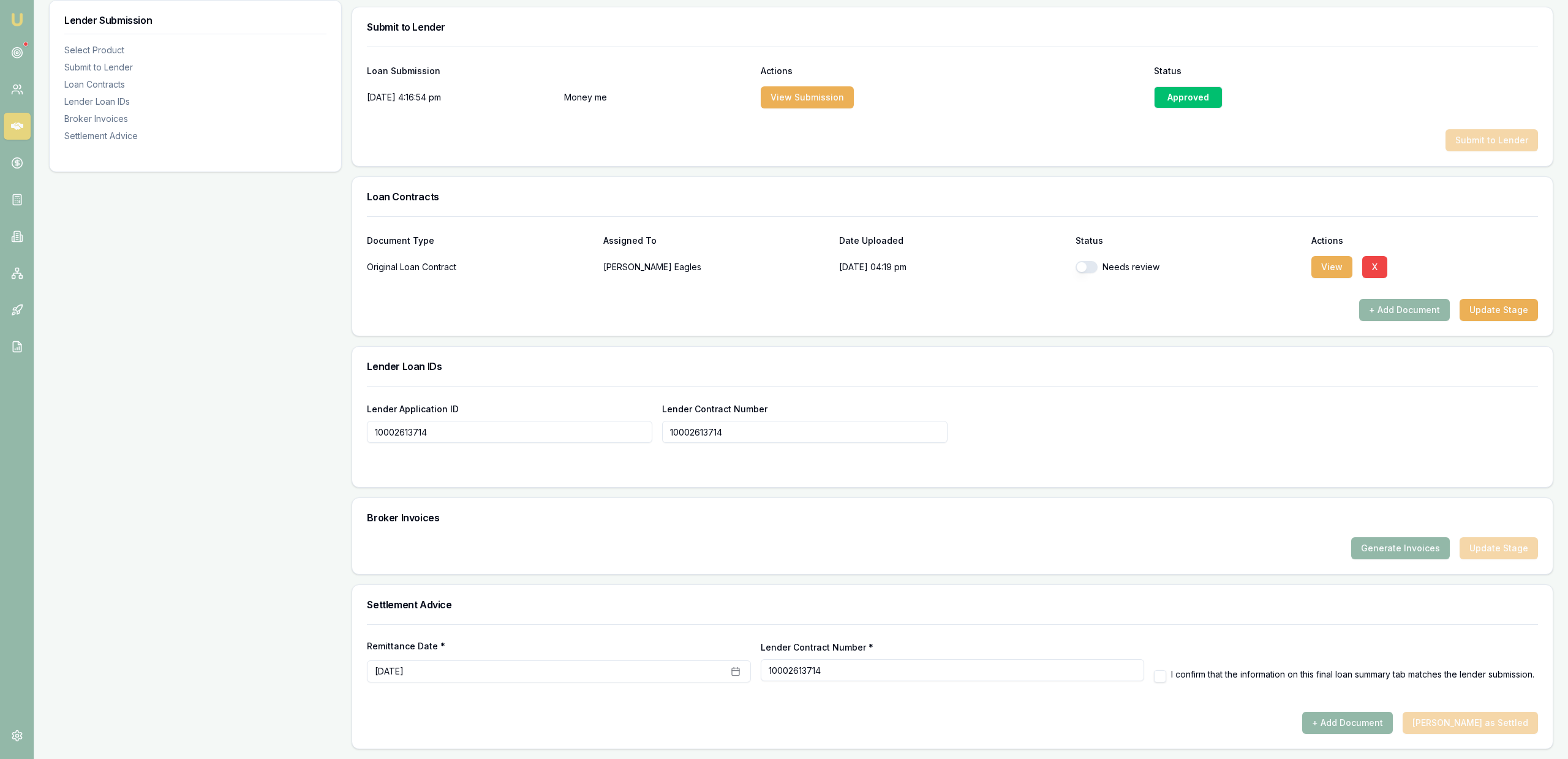
click at [624, 587] on div "Settlement Advice" at bounding box center [953, 604] width 1201 height 40
click at [1149, 670] on div "Remittance Date * [DATE] Lender Contract Number * 10002613714 I confirm that th…" at bounding box center [952, 661] width 1171 height 43
click at [1154, 673] on div "Remittance Date * [DATE] Lender Contract Number * 10002613714 I confirm that th…" at bounding box center [952, 661] width 1171 height 43
click at [1159, 671] on button "button" at bounding box center [1160, 676] width 13 height 13
checkbox input "true"
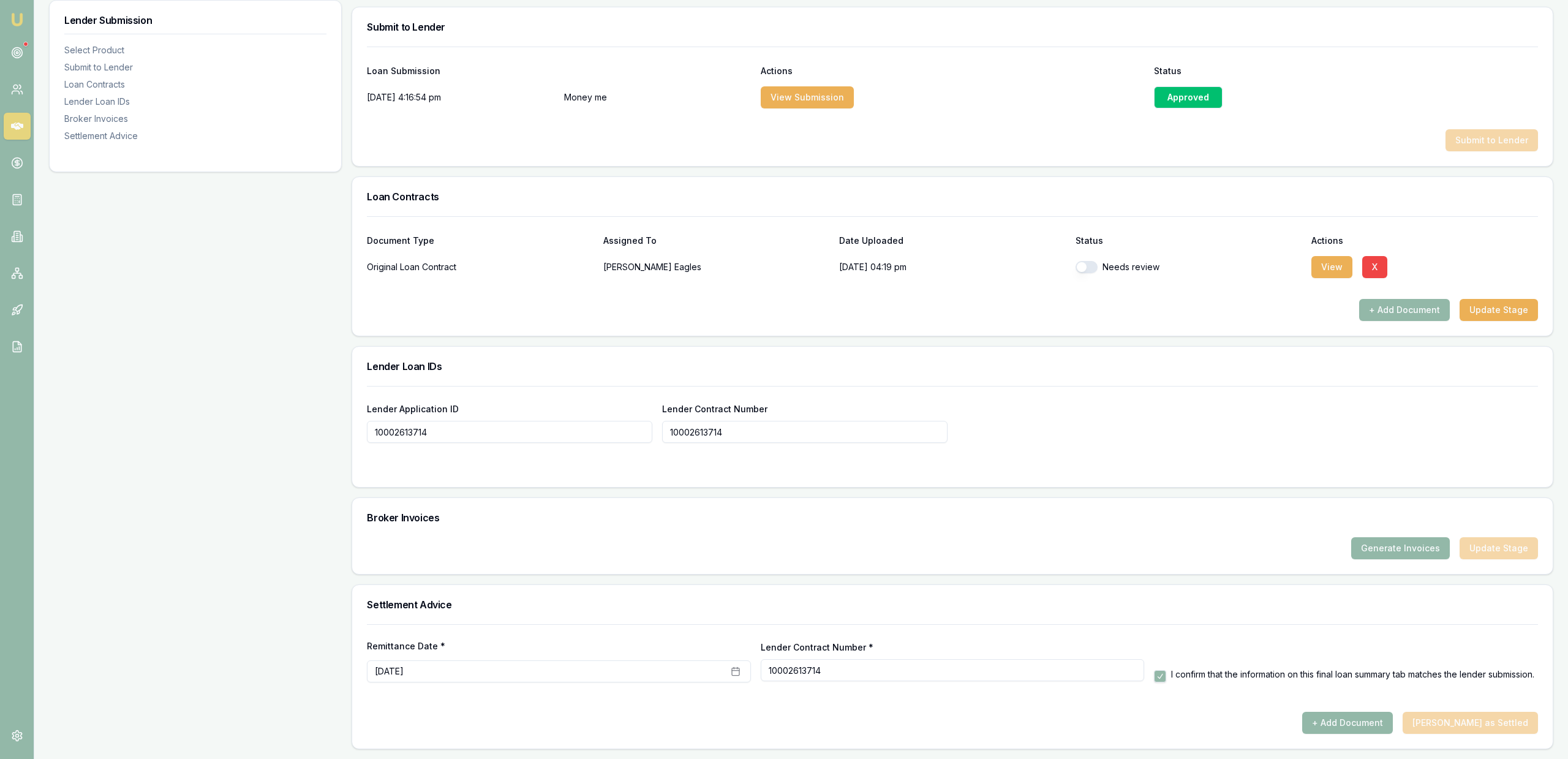
click at [1271, 624] on div at bounding box center [952, 624] width 1171 height 1
click at [1366, 546] on button "Generate Invoices" at bounding box center [1400, 548] width 98 height 22
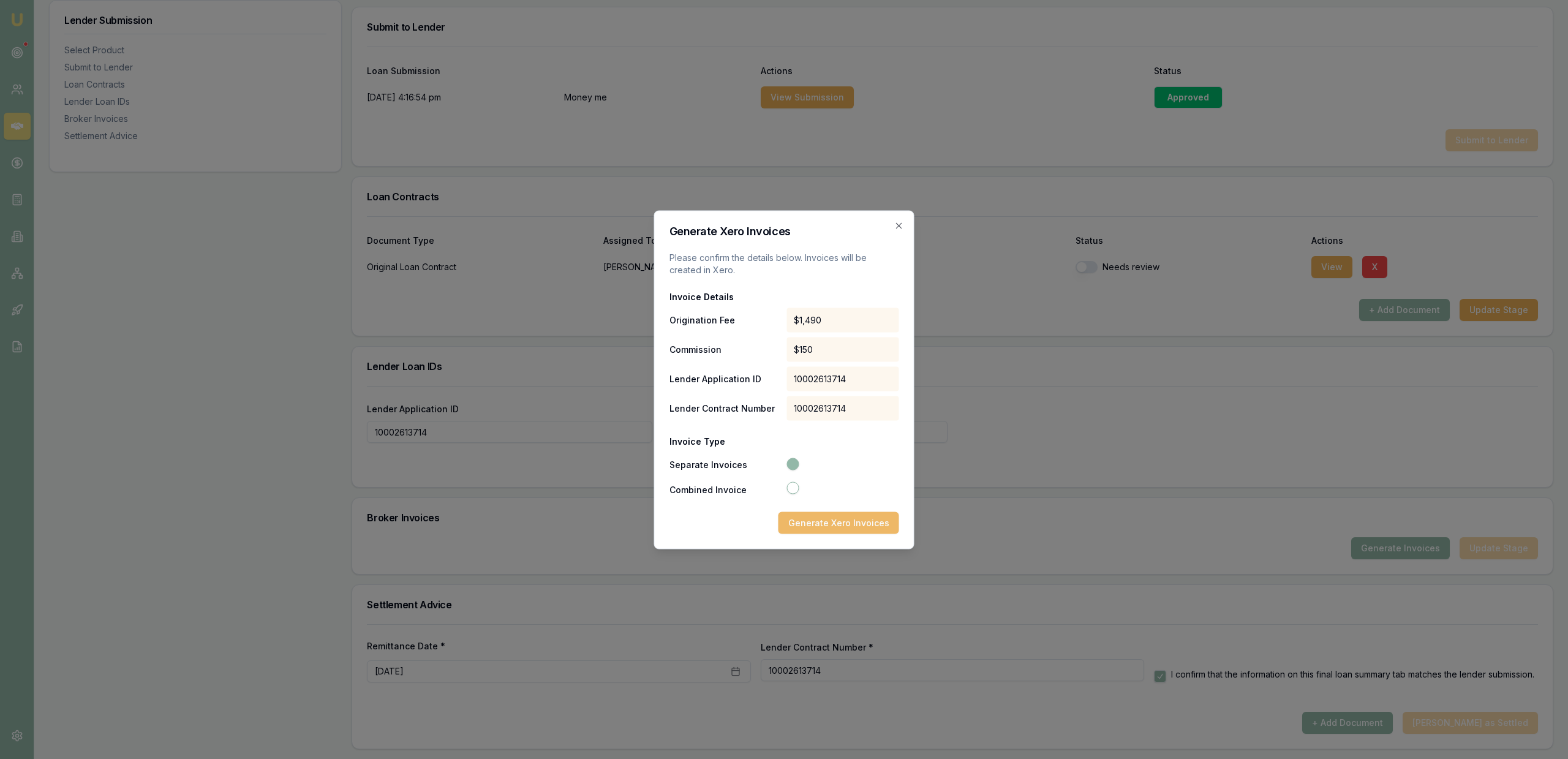
click at [863, 524] on button "Generate Xero Invoices" at bounding box center [839, 522] width 121 height 22
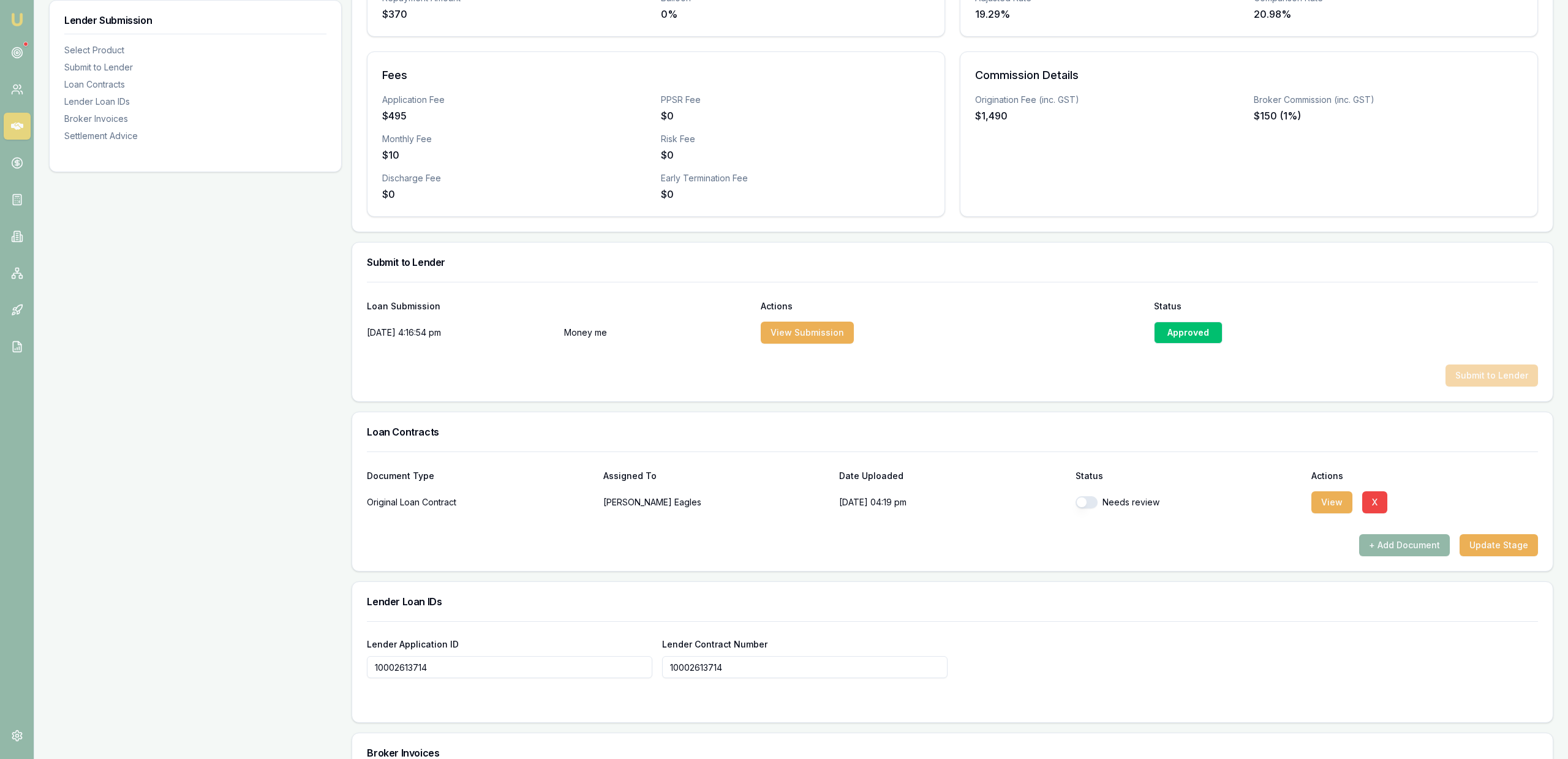
scroll to position [437, 0]
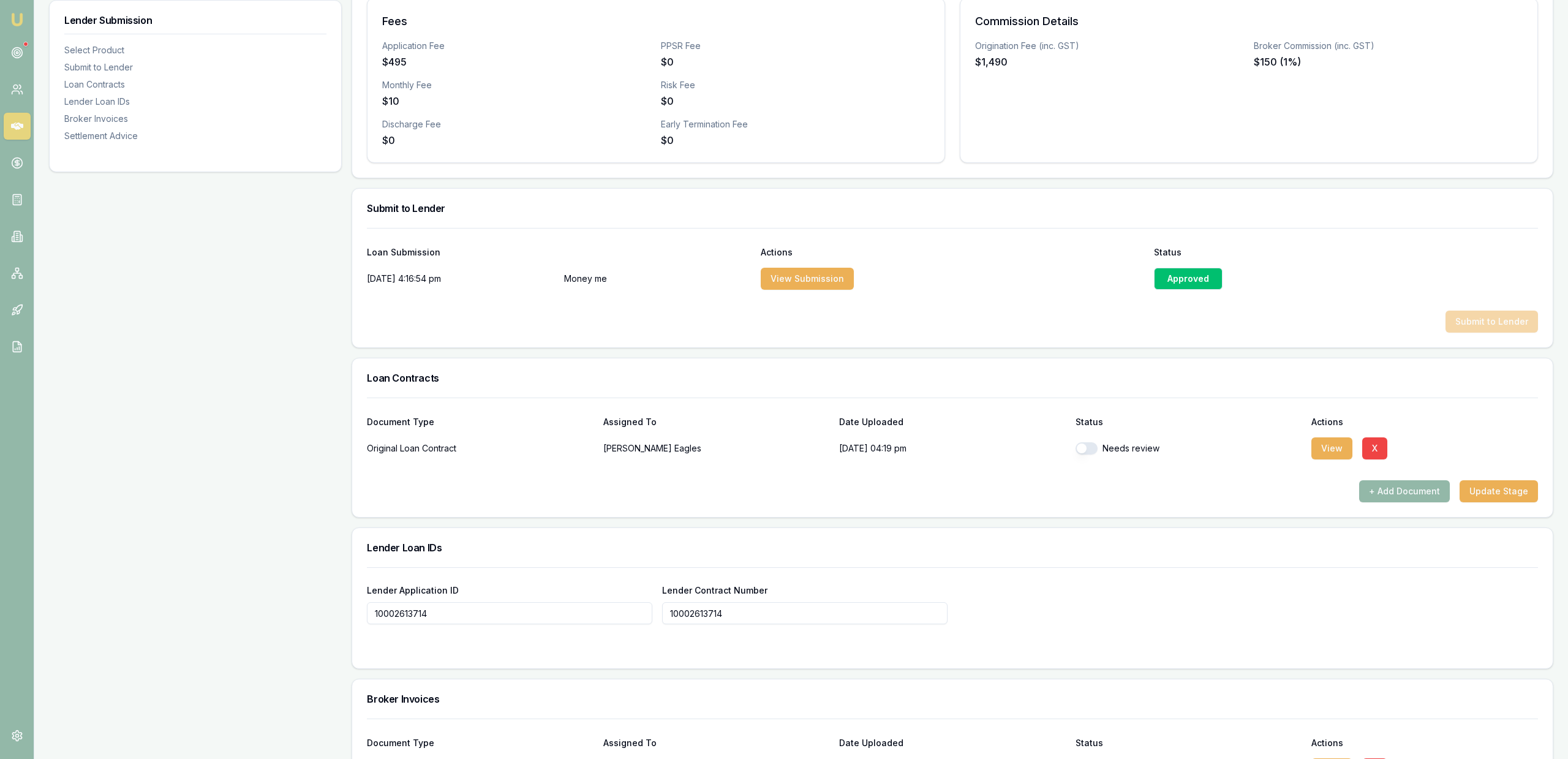
click at [1095, 448] on button "button" at bounding box center [1086, 448] width 22 height 13
checkbox input "true"
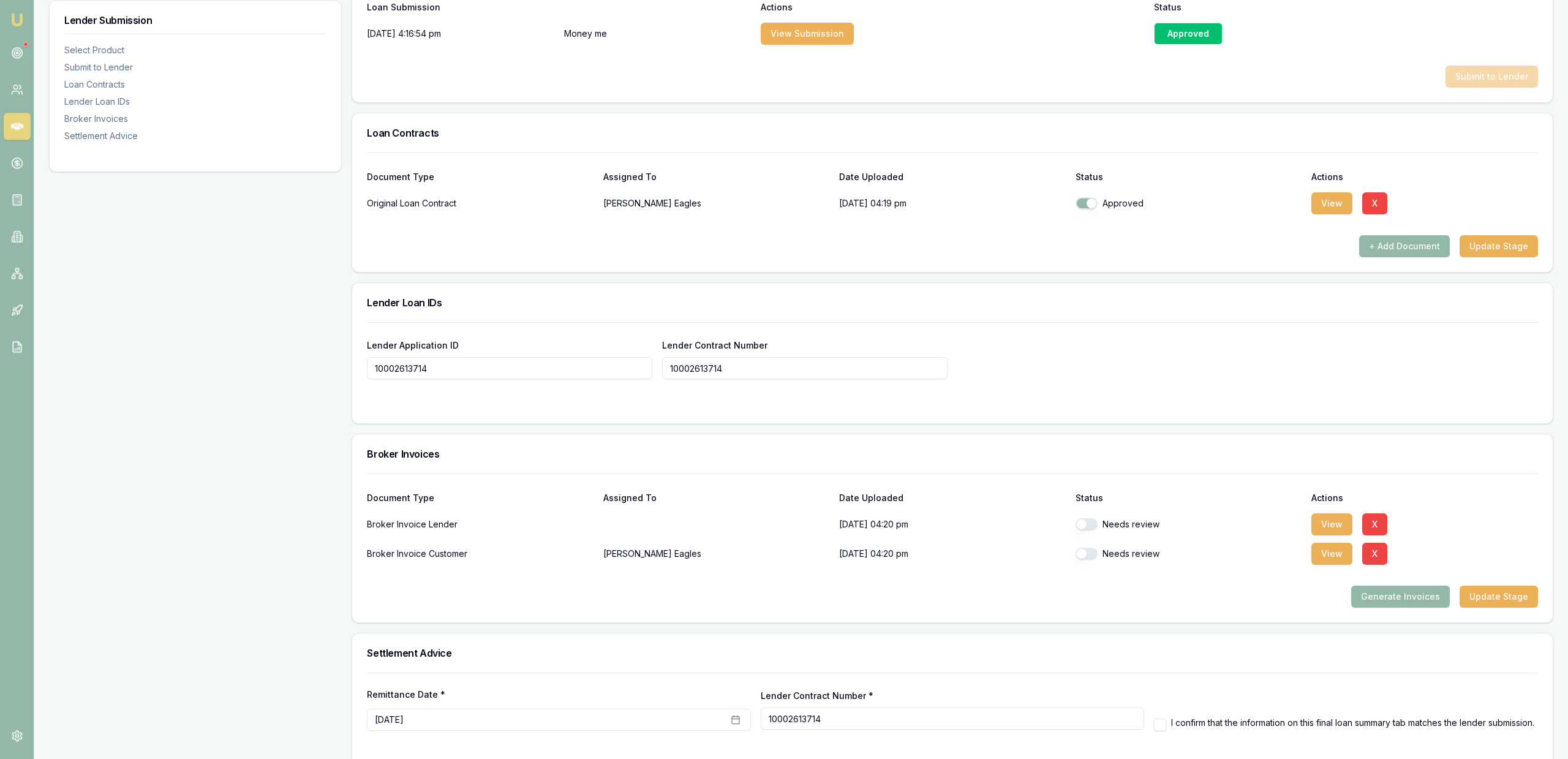
scroll to position [687, 0]
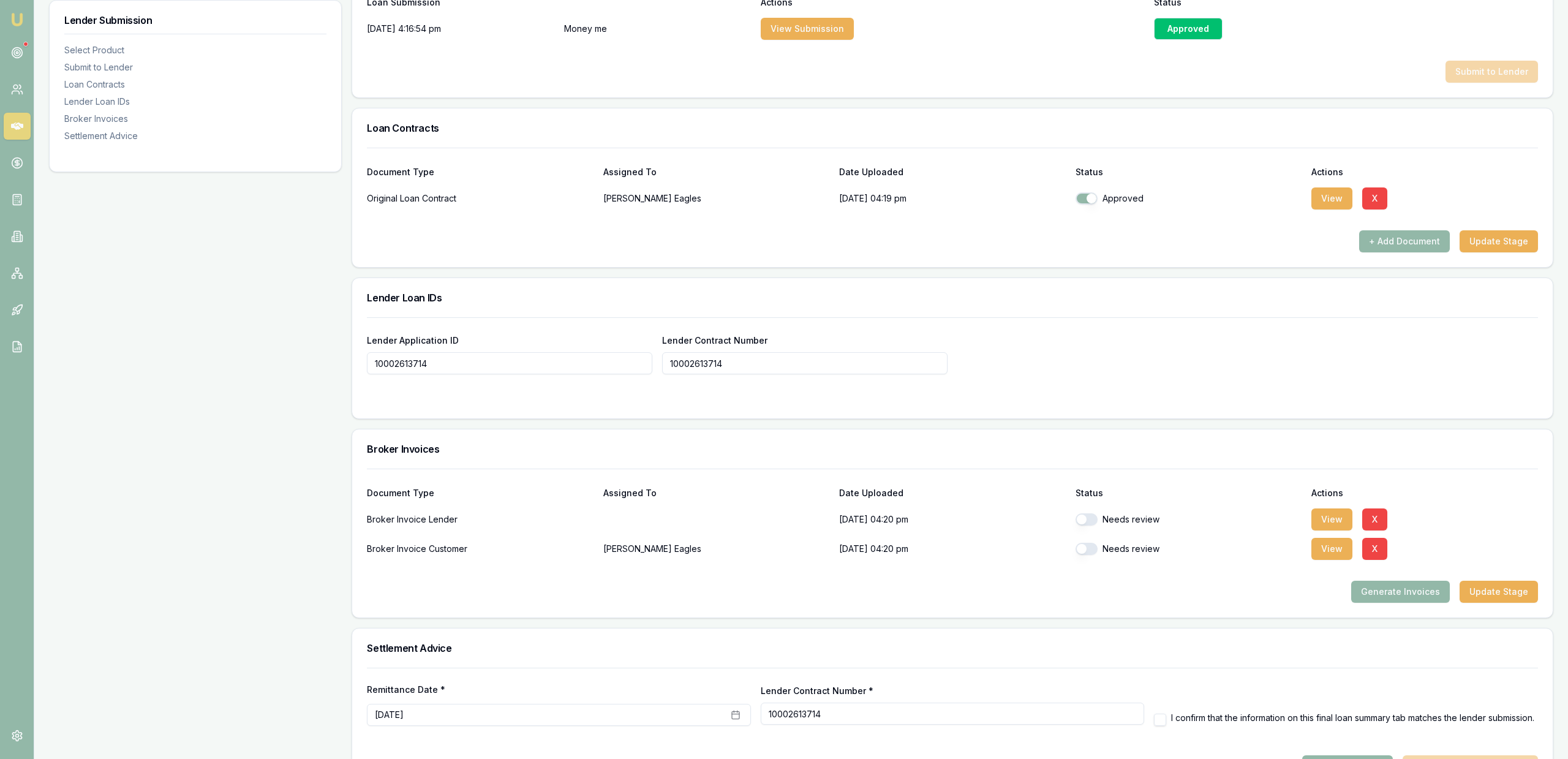
click at [1090, 513] on div "Needs review" at bounding box center [1189, 519] width 227 height 24
click at [1085, 518] on button "button" at bounding box center [1086, 519] width 22 height 13
checkbox input "true"
click at [1085, 553] on button "button" at bounding box center [1086, 548] width 22 height 13
checkbox input "true"
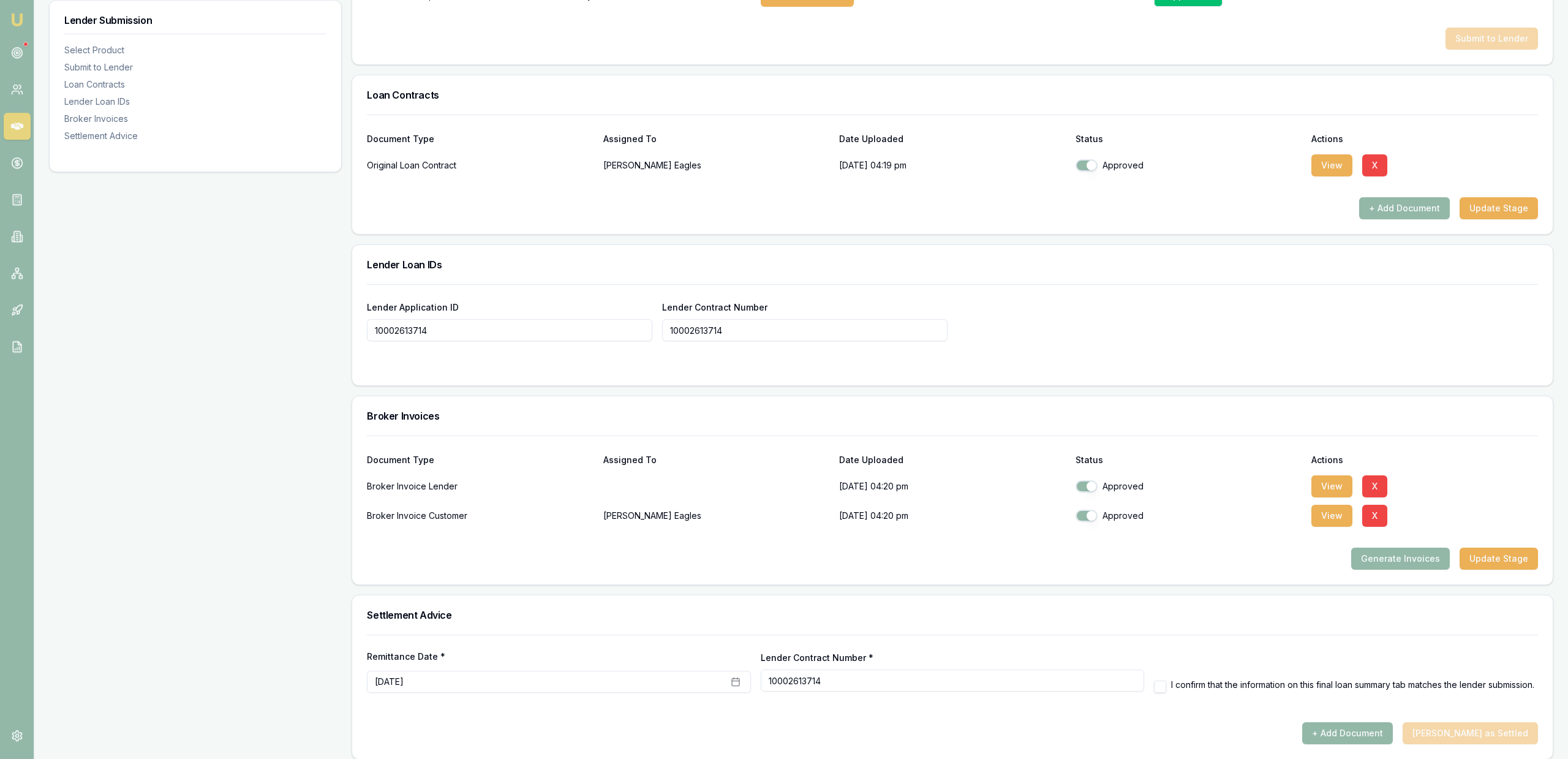
scroll to position [730, 0]
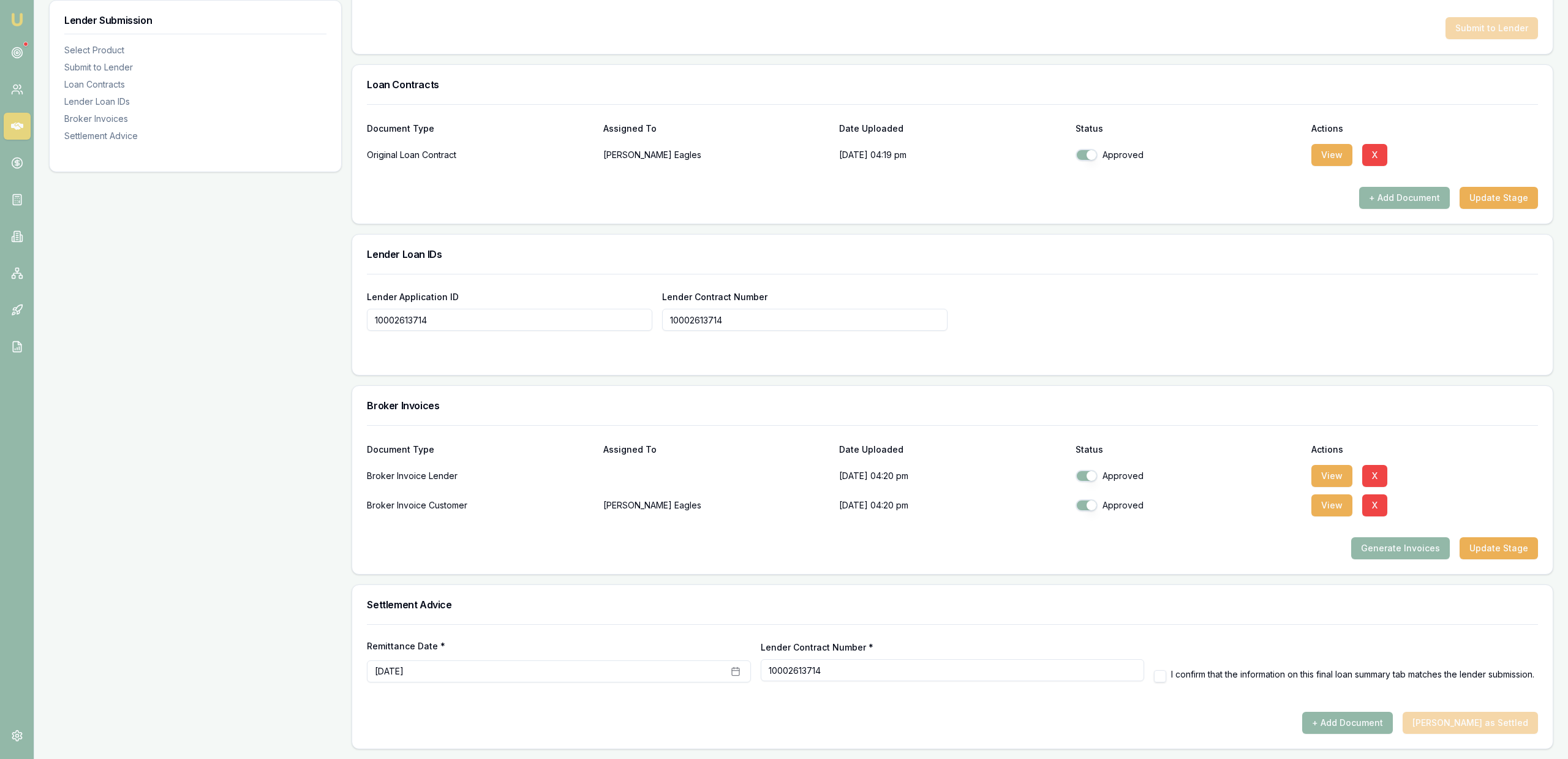
click at [1169, 669] on div "I confirm that the information on this final loan summary tab matches the lende…" at bounding box center [1344, 676] width 380 height 13
click at [1160, 671] on button "button" at bounding box center [1160, 676] width 13 height 13
click at [1370, 716] on button "+ Add Document" at bounding box center [1348, 723] width 91 height 22
checkbox input "false"
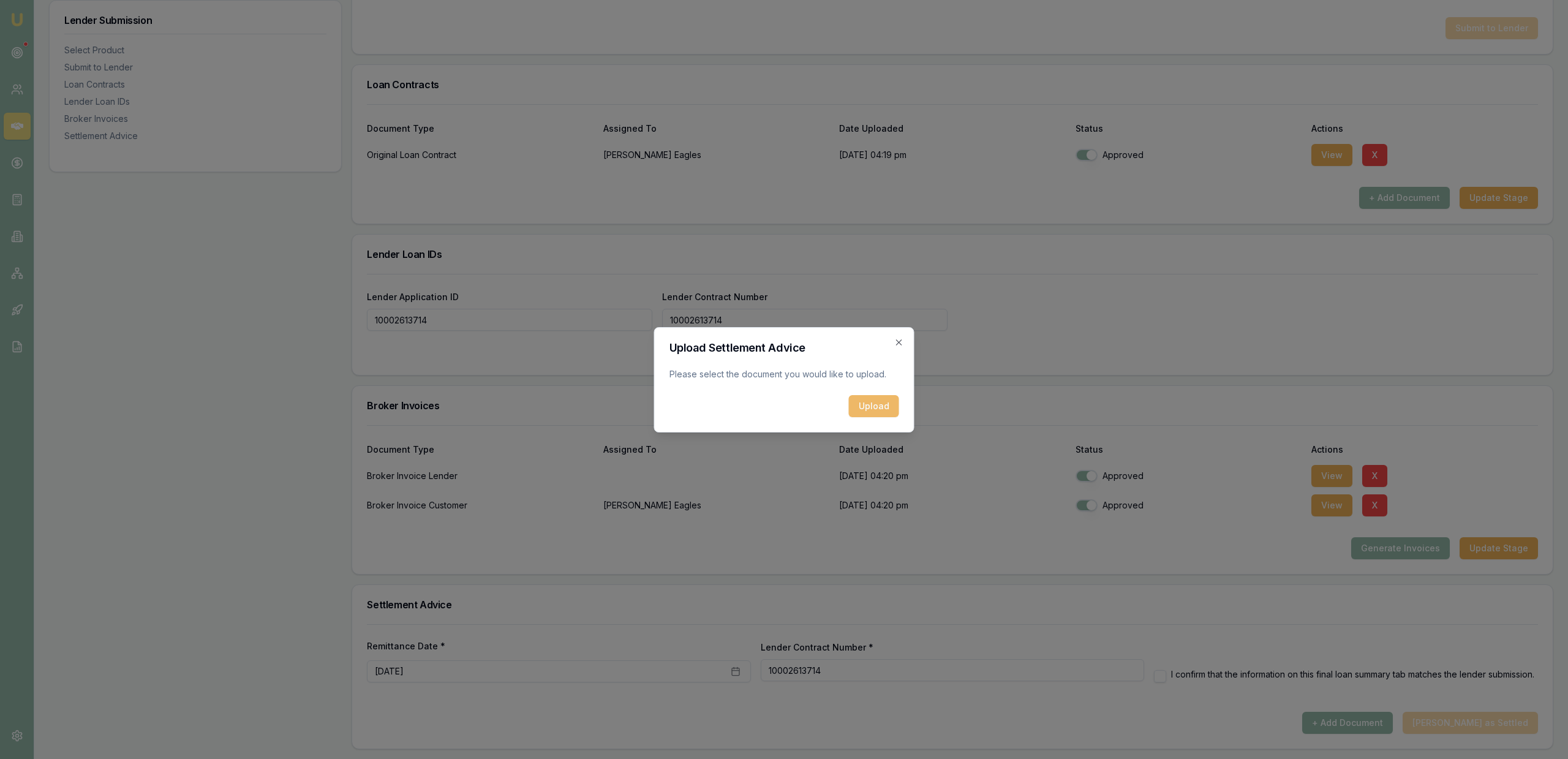
click at [855, 404] on button "Upload" at bounding box center [874, 406] width 50 height 22
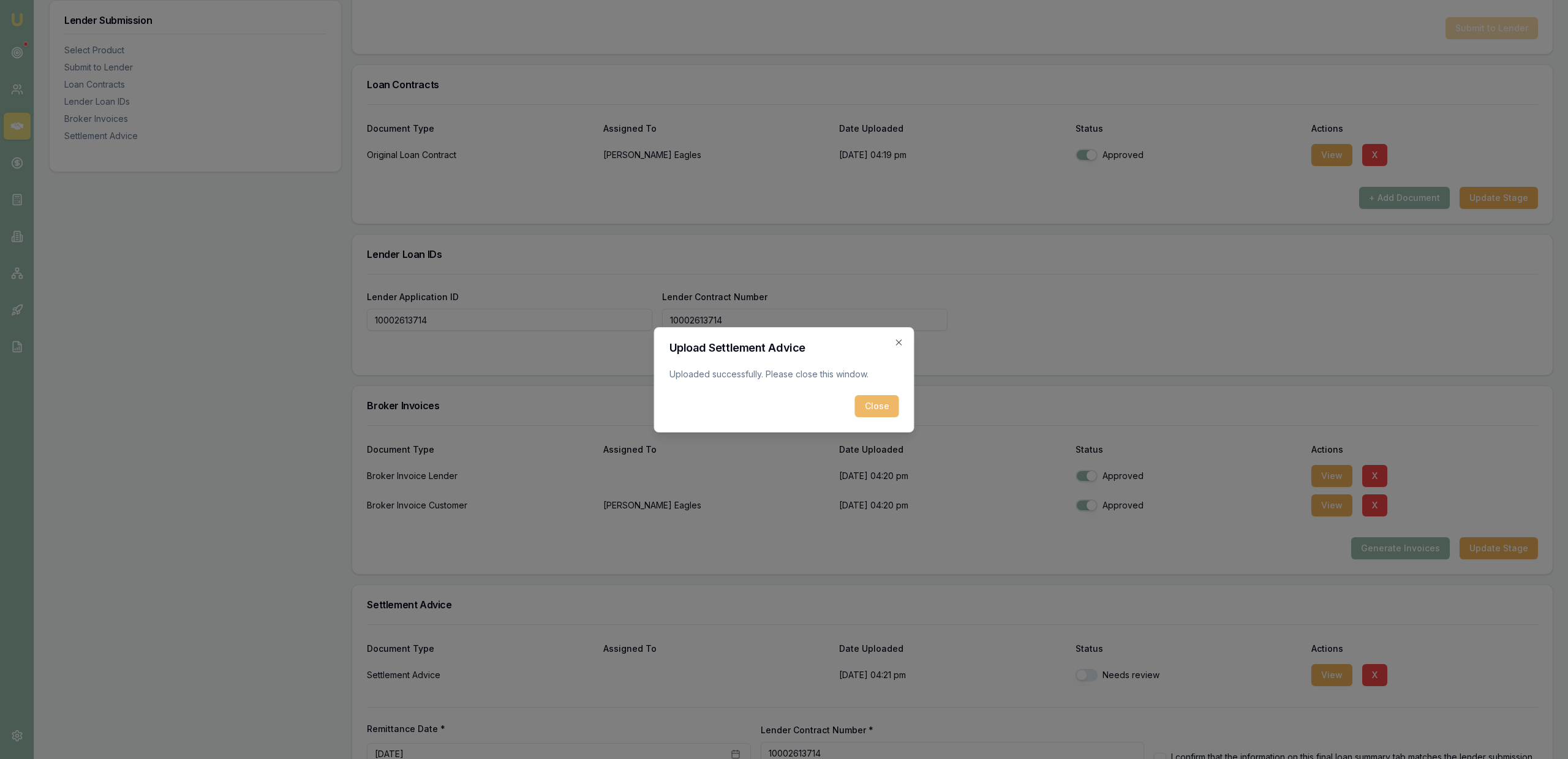
click at [874, 411] on button "Close" at bounding box center [877, 406] width 44 height 22
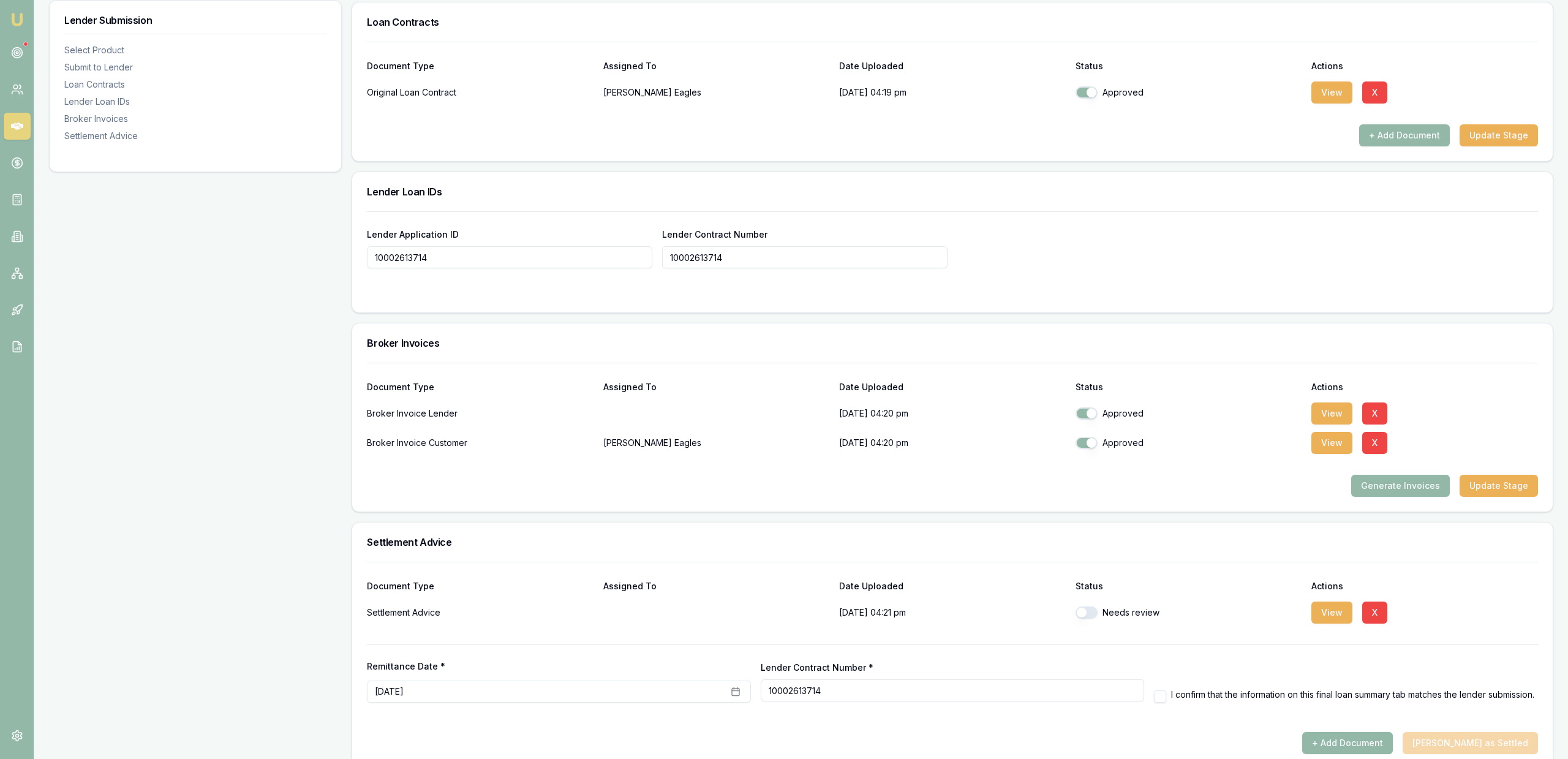
click at [1081, 612] on button "button" at bounding box center [1086, 612] width 22 height 13
checkbox input "true"
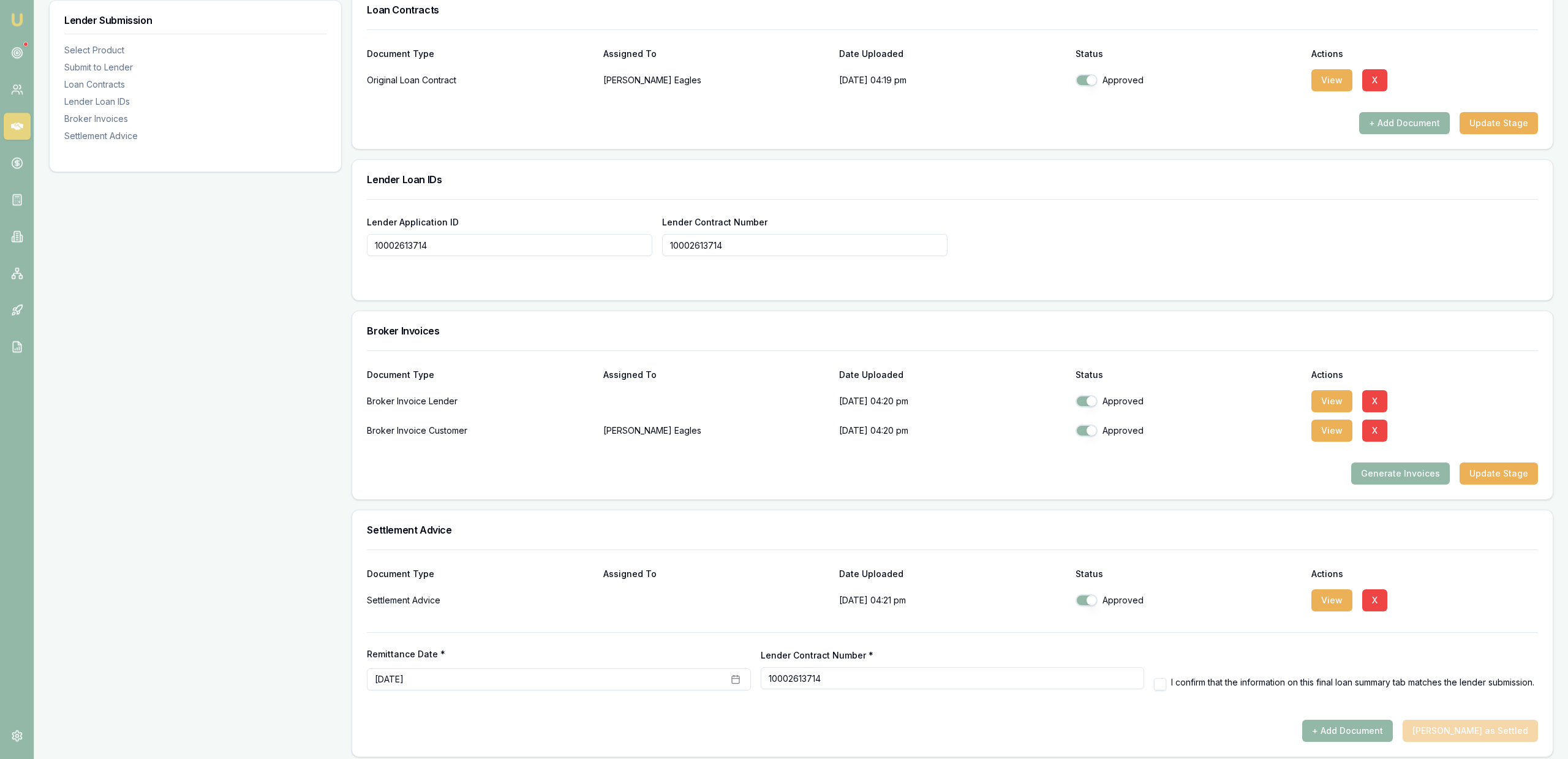
scroll to position [813, 0]
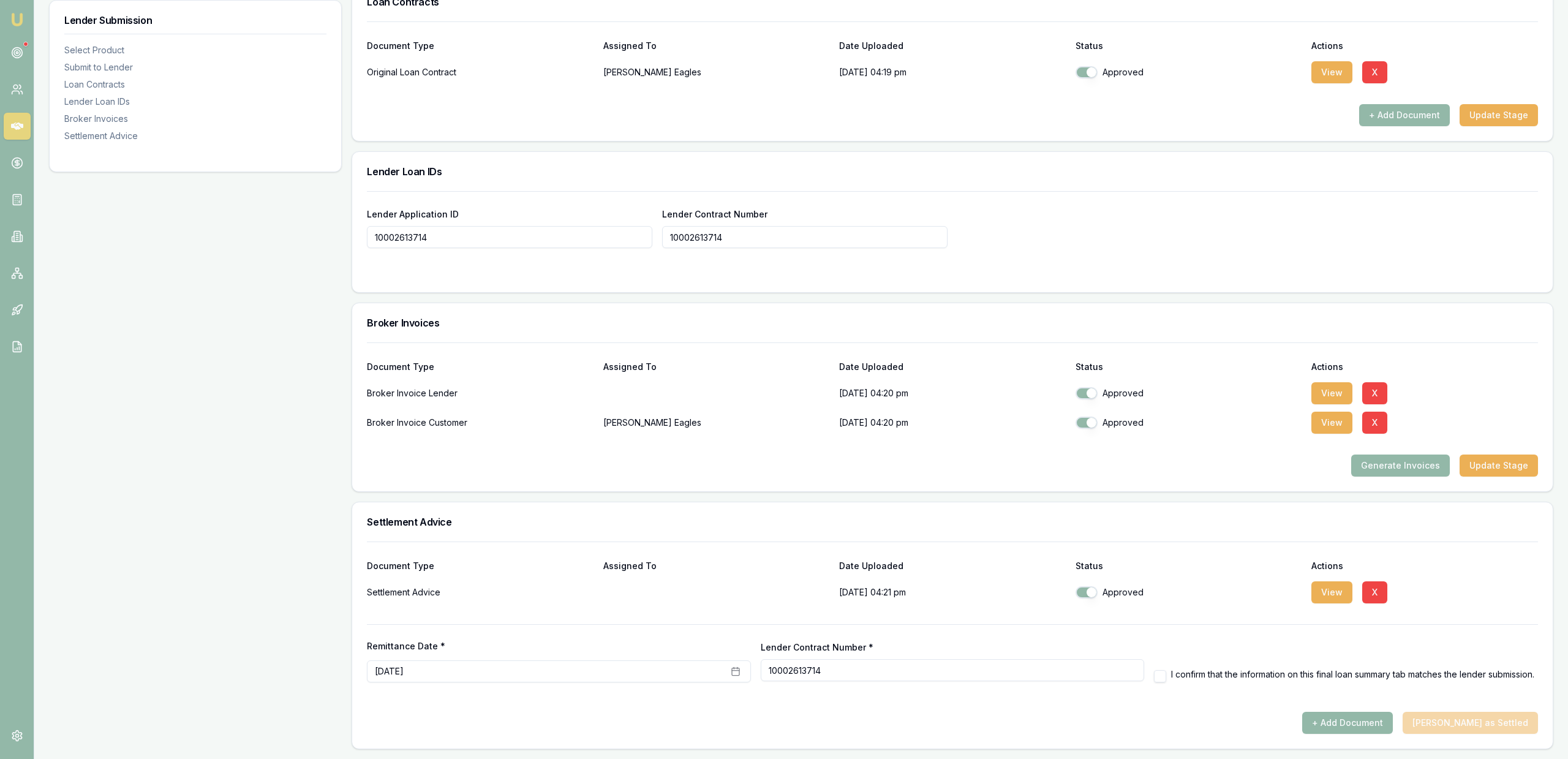
click at [1150, 669] on div "Remittance Date * [DATE] Lender Contract Number * 10002613714 I confirm that th…" at bounding box center [952, 661] width 1171 height 43
click at [1157, 671] on button "button" at bounding box center [1160, 676] width 13 height 13
checkbox input "true"
click at [1040, 628] on div "Remittance Date * [DATE] Lender Contract Number * 10002613714 I confirm that th…" at bounding box center [952, 652] width 1171 height 58
click at [849, 609] on div at bounding box center [952, 614] width 1171 height 19
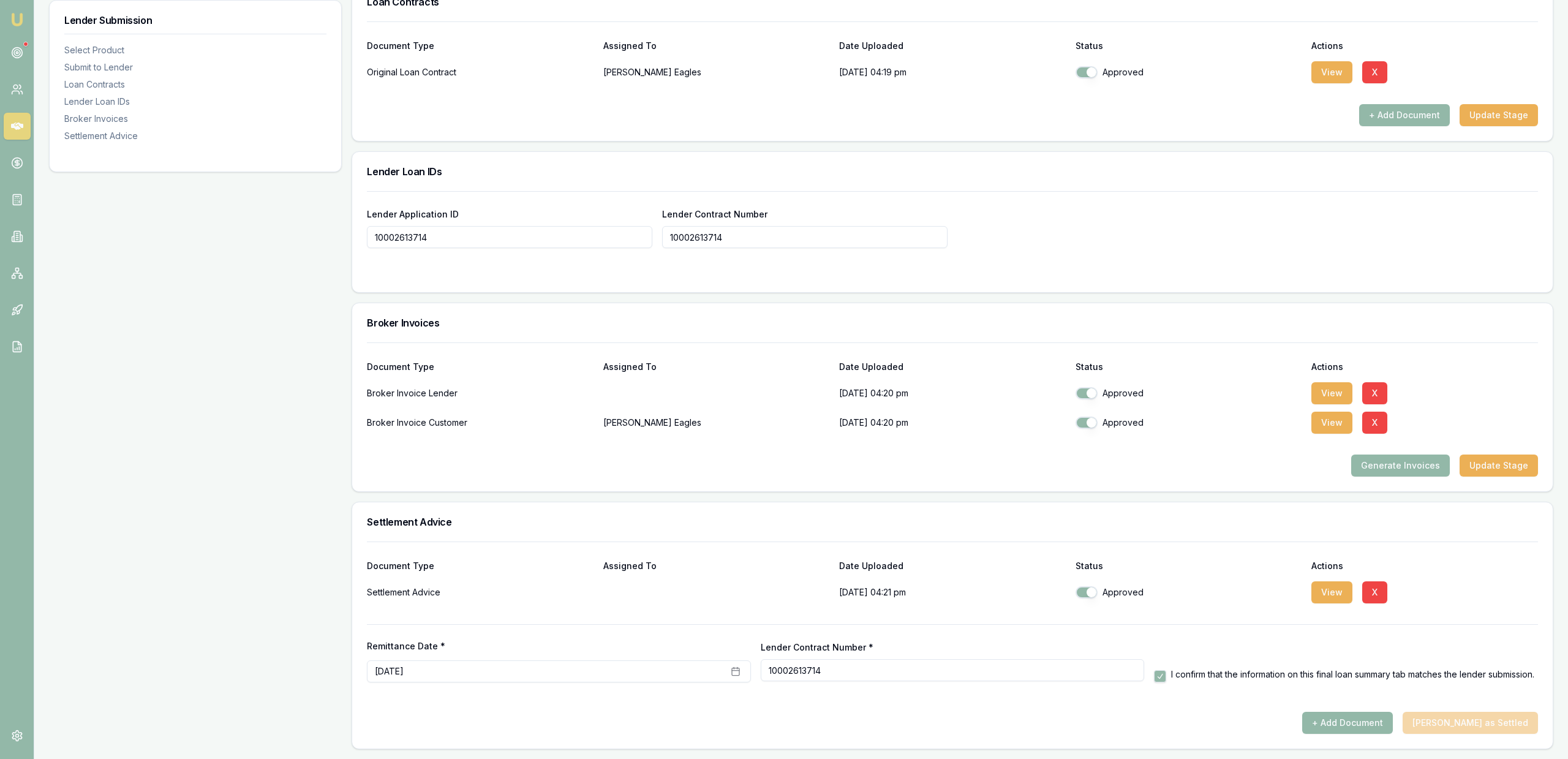
drag, startPoint x: 762, startPoint y: 598, endPoint x: 686, endPoint y: 646, distance: 89.9
click at [761, 598] on p at bounding box center [717, 592] width 227 height 24
click at [680, 653] on div "Remittance Date * [DATE]" at bounding box center [558, 661] width 384 height 40
click at [678, 601] on p at bounding box center [717, 592] width 227 height 24
click at [641, 644] on label "Remittance Date *" at bounding box center [558, 646] width 384 height 8
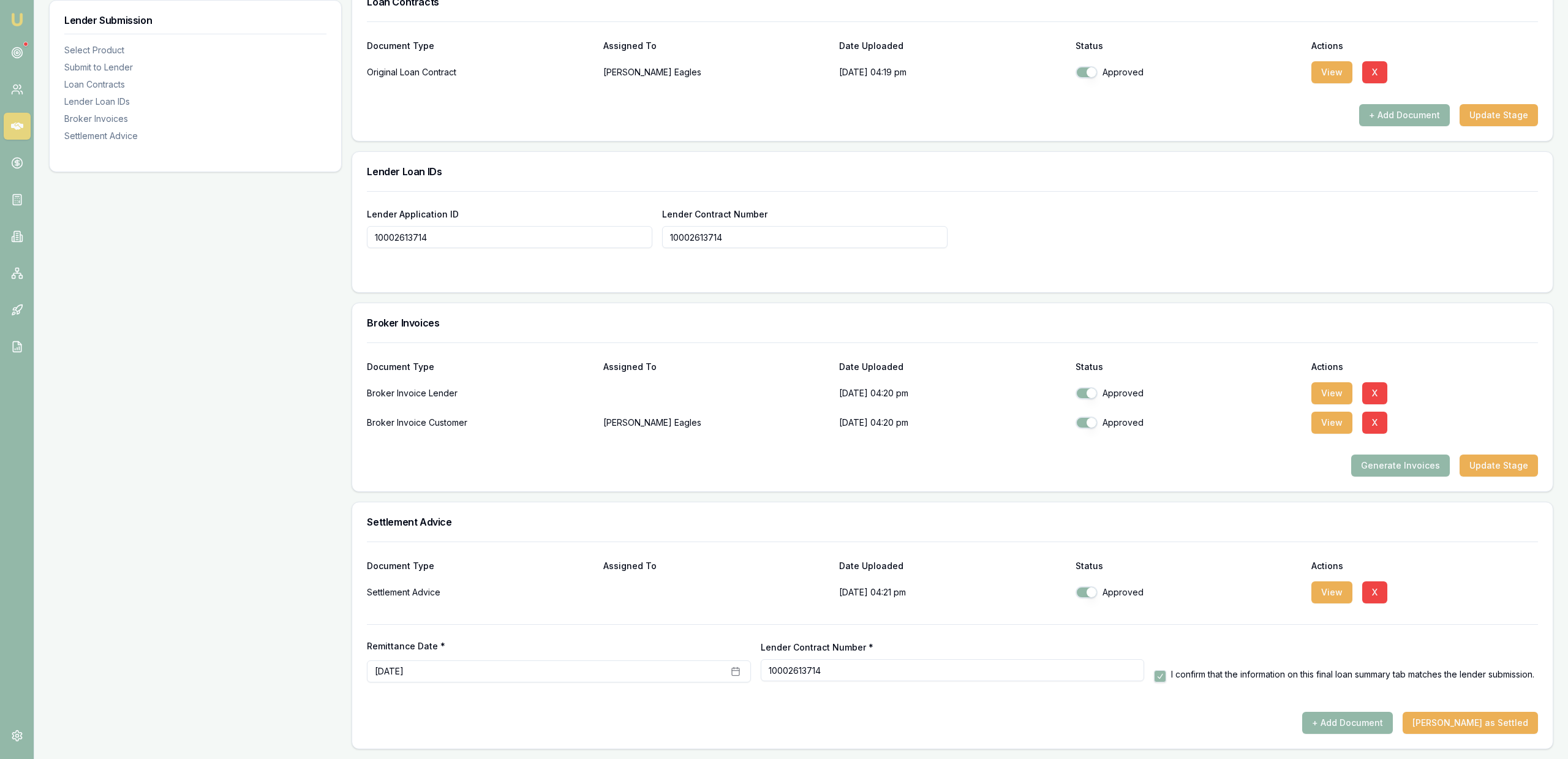
click at [641, 660] on button "[DATE]" at bounding box center [558, 671] width 384 height 22
click at [644, 664] on button "[DATE]" at bounding box center [558, 671] width 384 height 22
click at [446, 565] on button "8" at bounding box center [443, 566] width 19 height 19
click at [739, 669] on rect "button" at bounding box center [736, 672] width 8 height 8
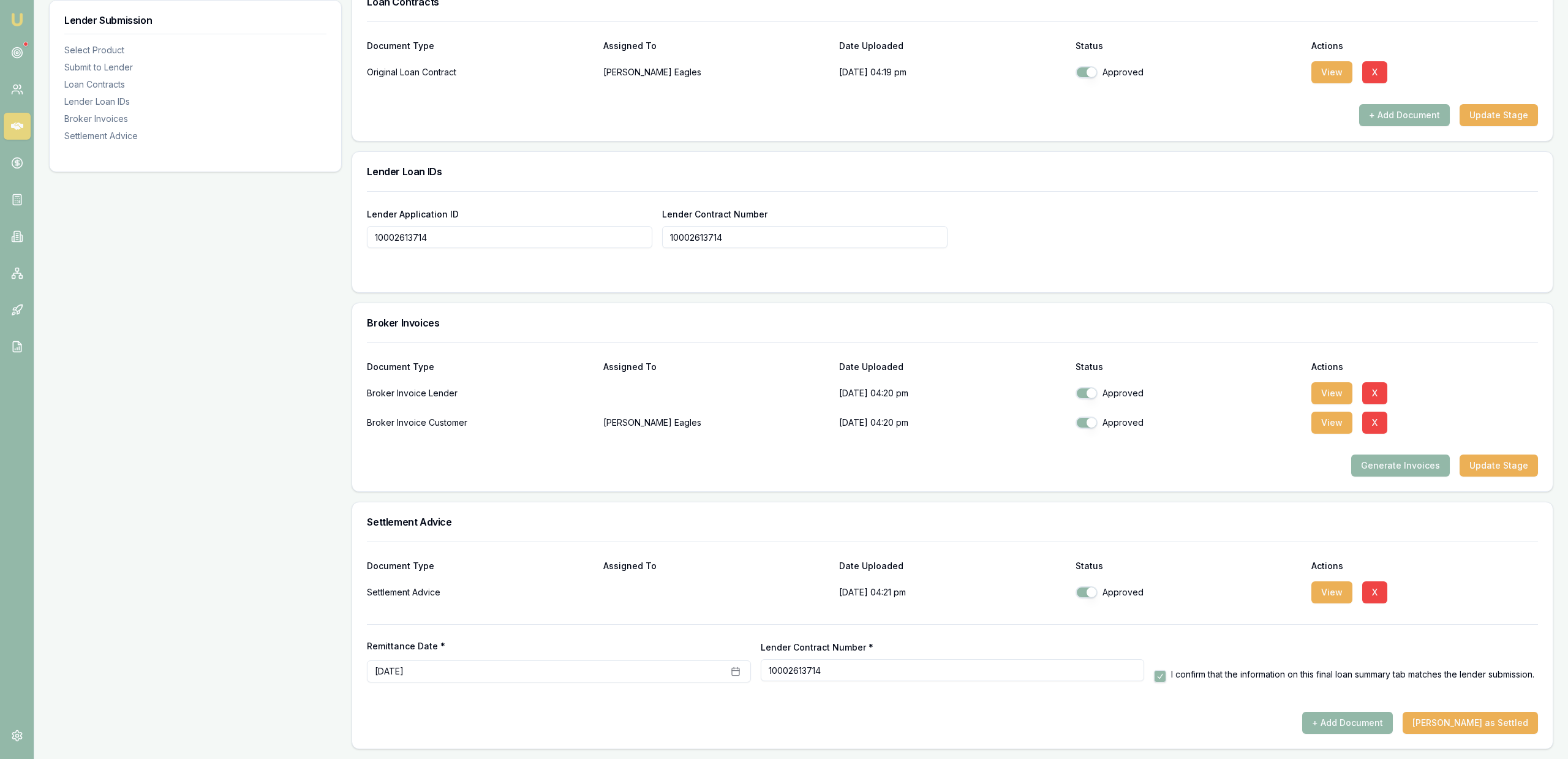
click at [614, 626] on div "Remittance Date * October 8th, 2025 Lender Contract Number * 10002613714 I conf…" at bounding box center [952, 652] width 1171 height 58
click at [1465, 718] on button "Mark Deal as Settled" at bounding box center [1470, 723] width 135 height 22
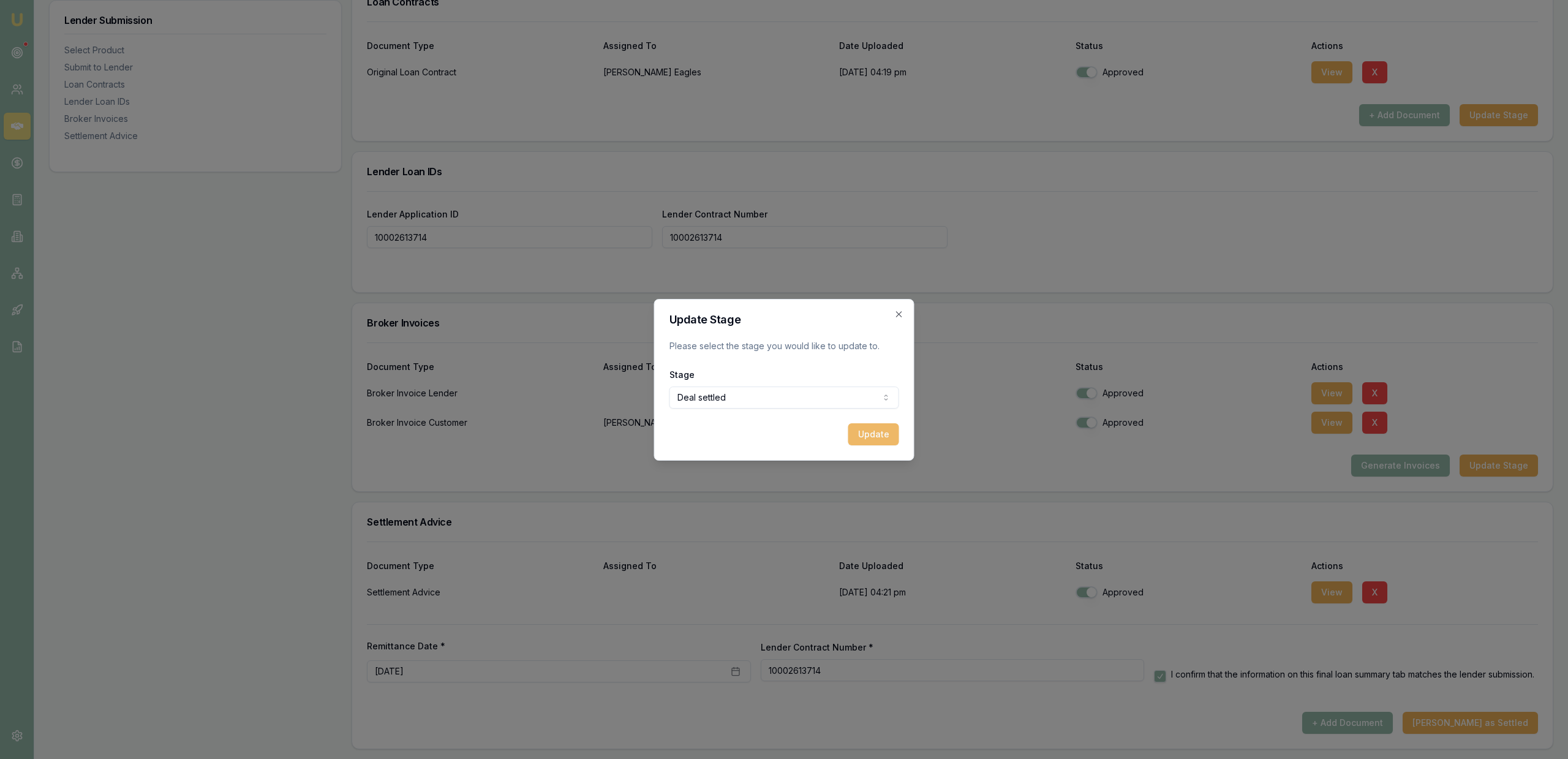
click at [878, 439] on button "Update" at bounding box center [874, 434] width 50 height 22
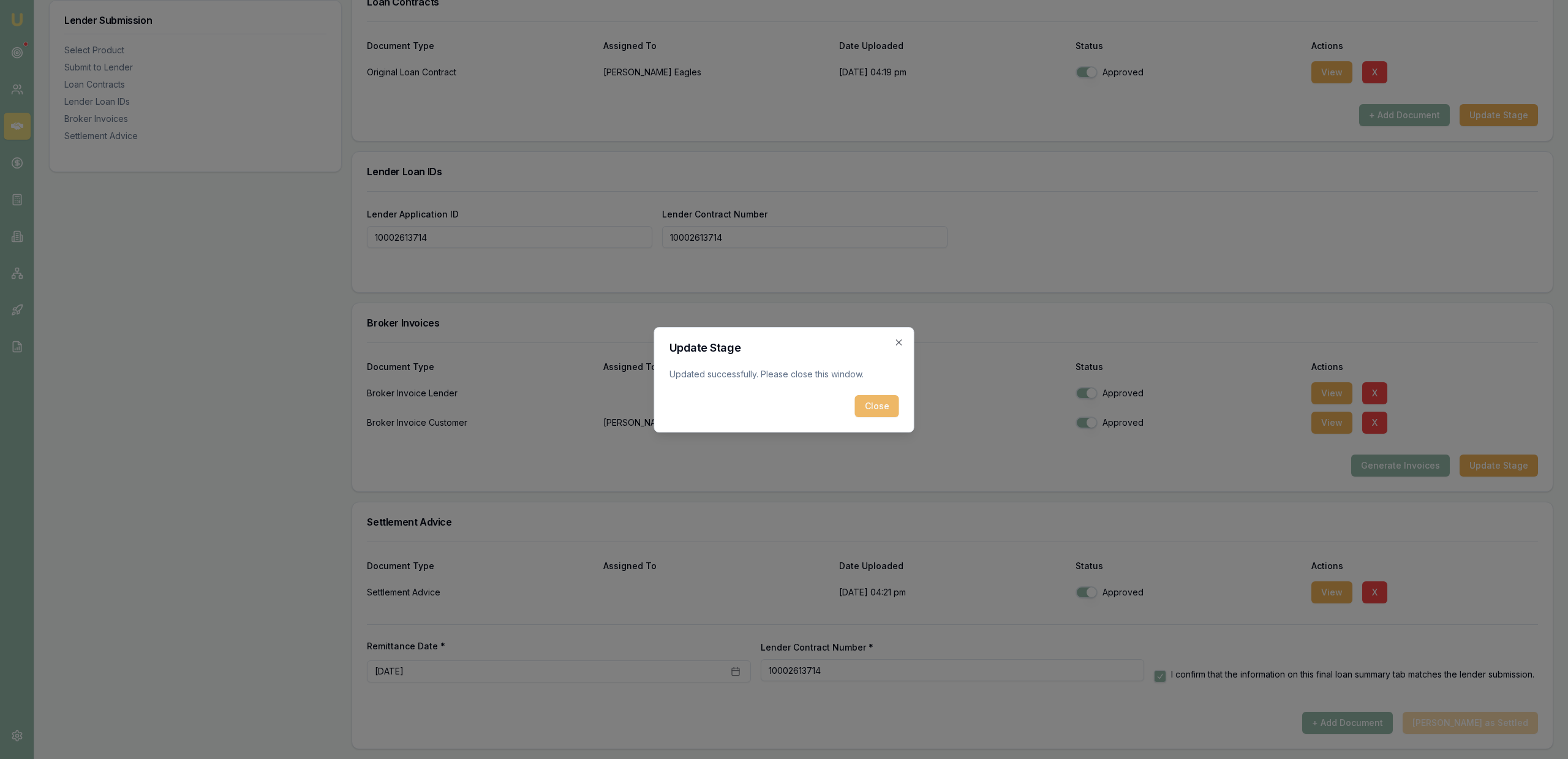
click at [874, 407] on button "Close" at bounding box center [877, 406] width 44 height 22
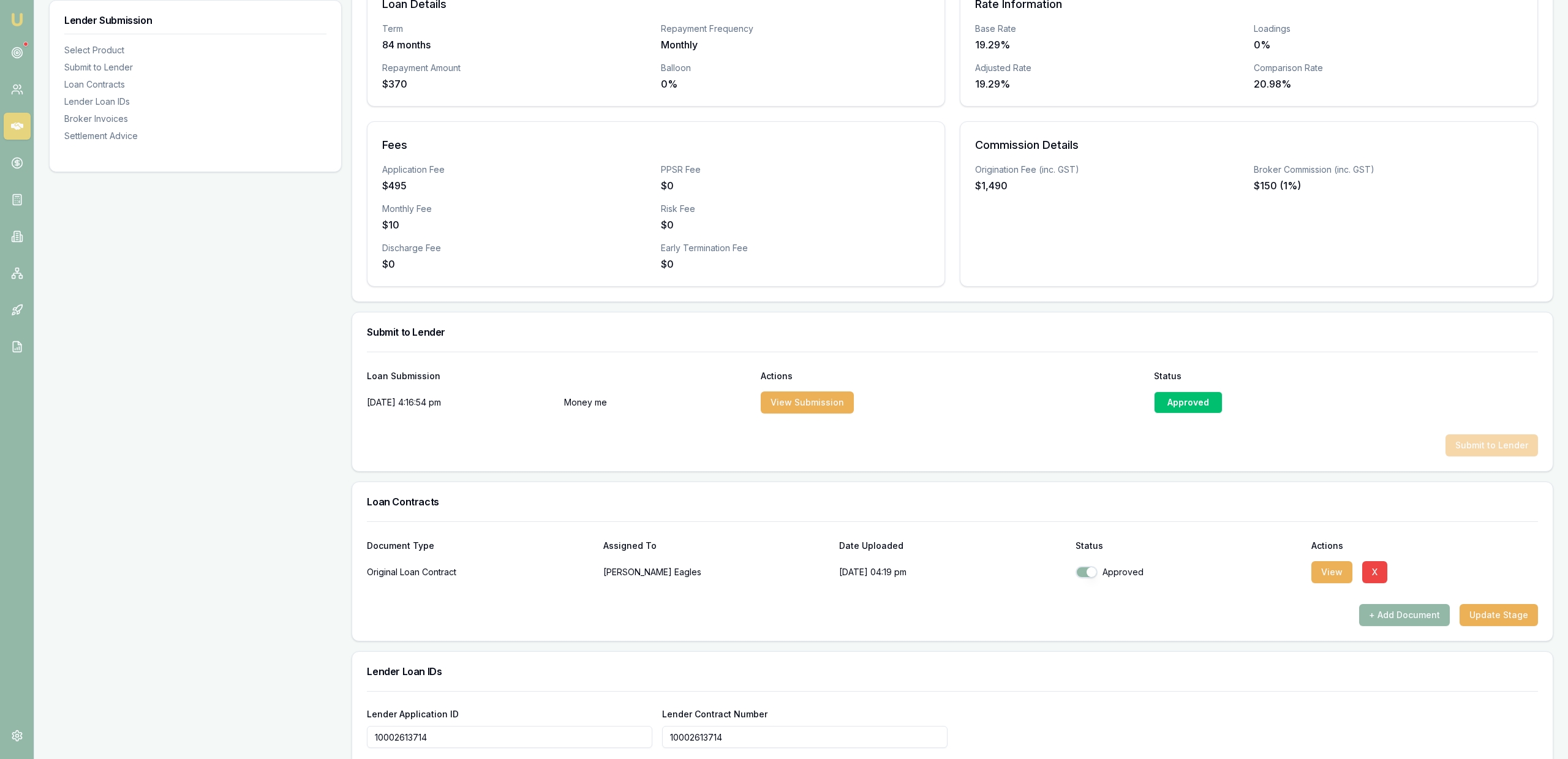
scroll to position [0, 0]
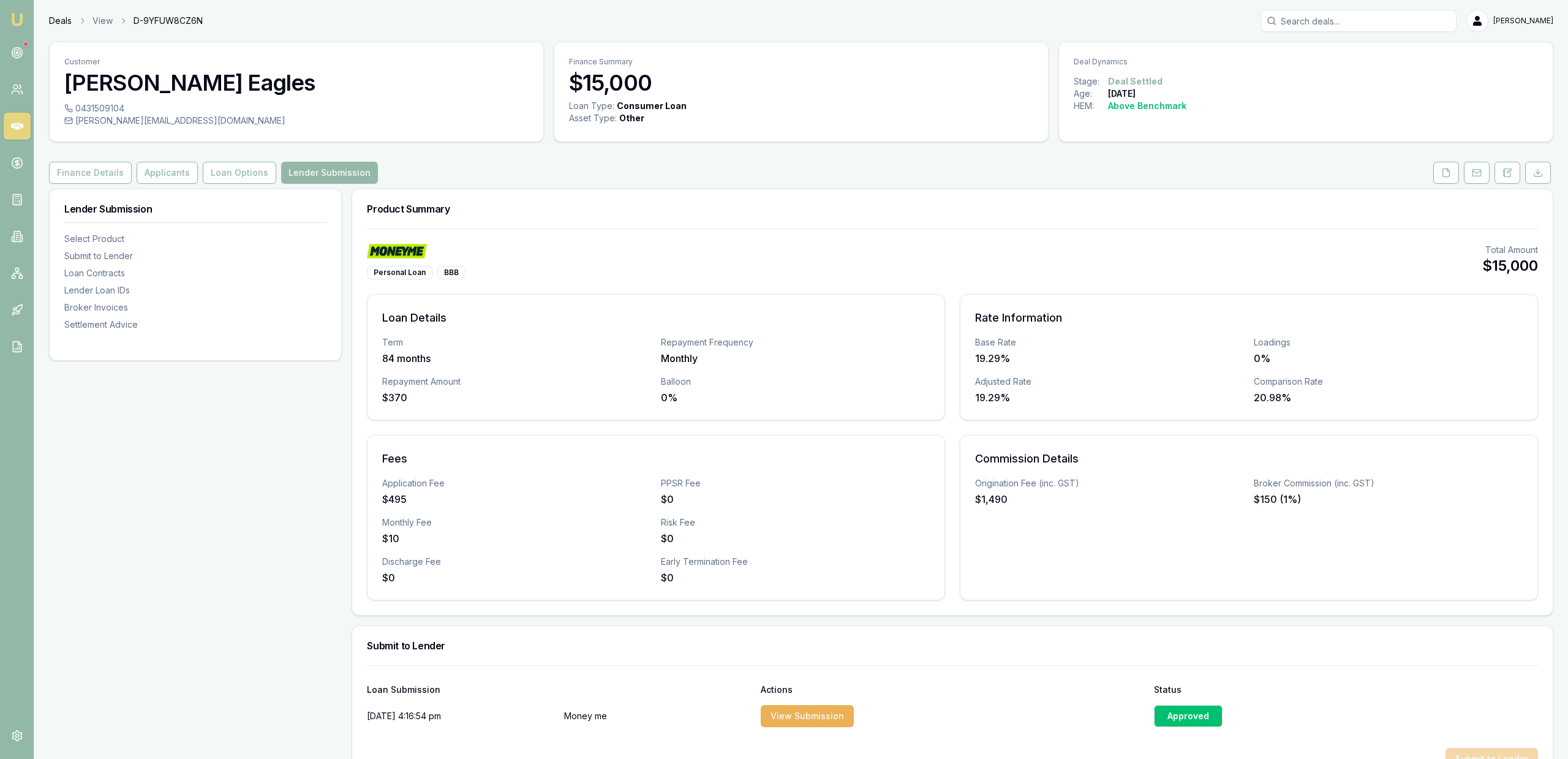
click at [66, 18] on link "Deals" at bounding box center [60, 20] width 23 height 13
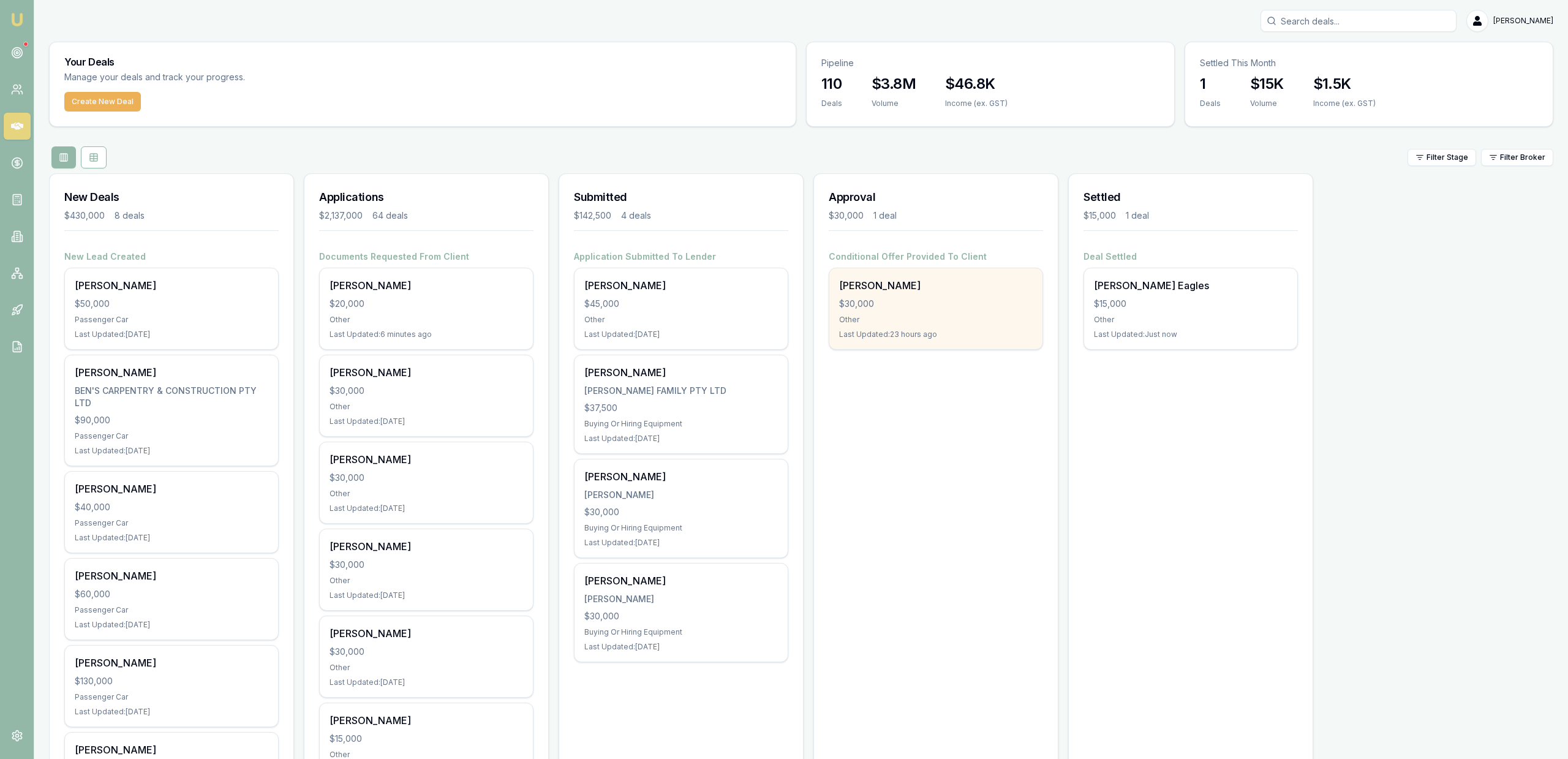
click at [1023, 314] on div "Shaun Macaskill $30,000 Other Last Updated: 23 hours ago" at bounding box center [936, 308] width 214 height 81
drag, startPoint x: 372, startPoint y: 81, endPoint x: 307, endPoint y: 3, distance: 101.5
click at [371, 80] on p "Manage your deals and track your progress." at bounding box center [220, 77] width 314 height 14
click at [363, 45] on div "Your Deals Manage your deals and track your progress." at bounding box center [422, 66] width 746 height 50
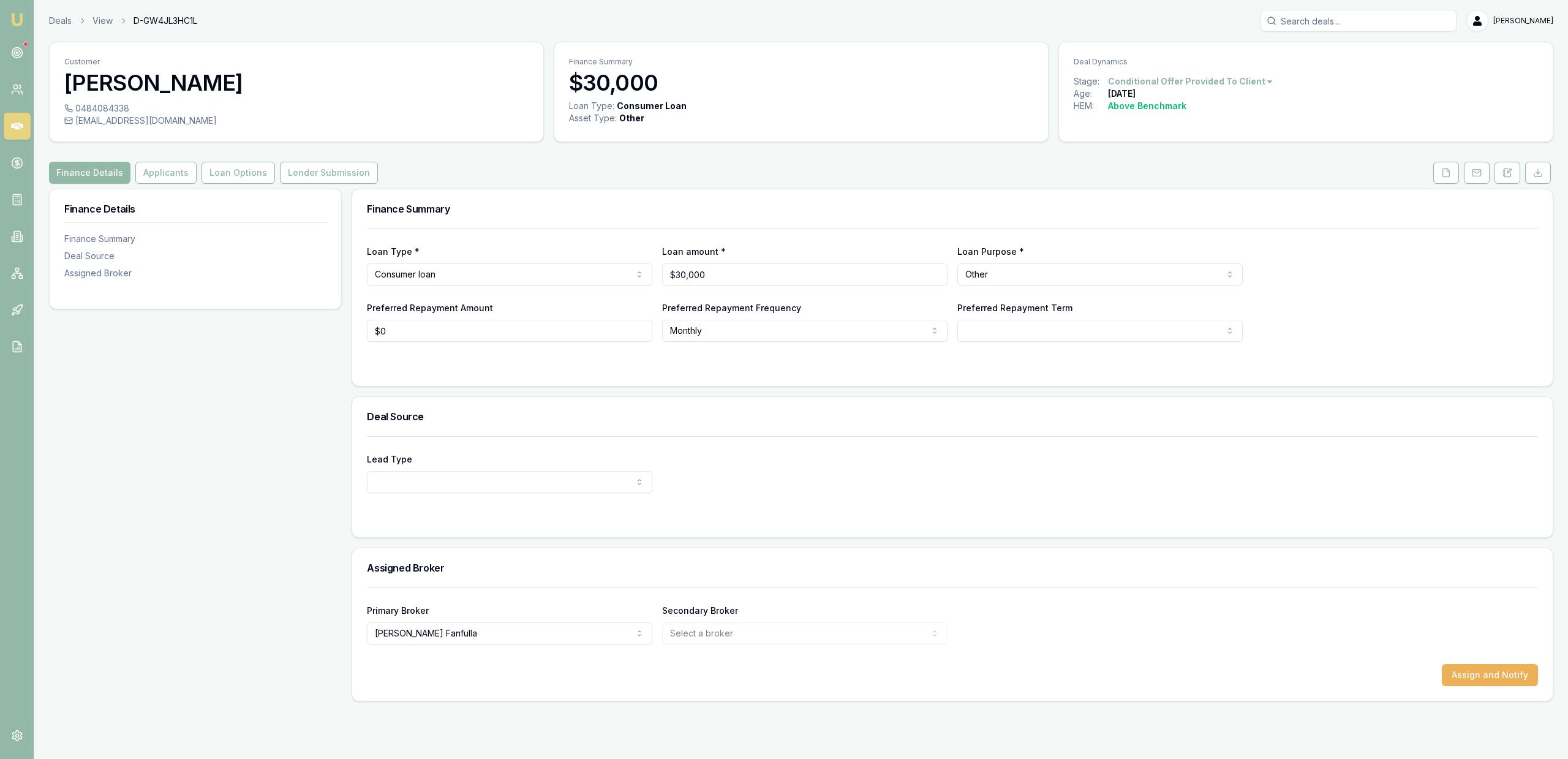
click at [55, 3] on div "Deals View D-GW4JL3HC1L [PERSON_NAME] Fanfulla Toggle Menu Customer [PERSON_NAM…" at bounding box center [784, 356] width 1568 height 711
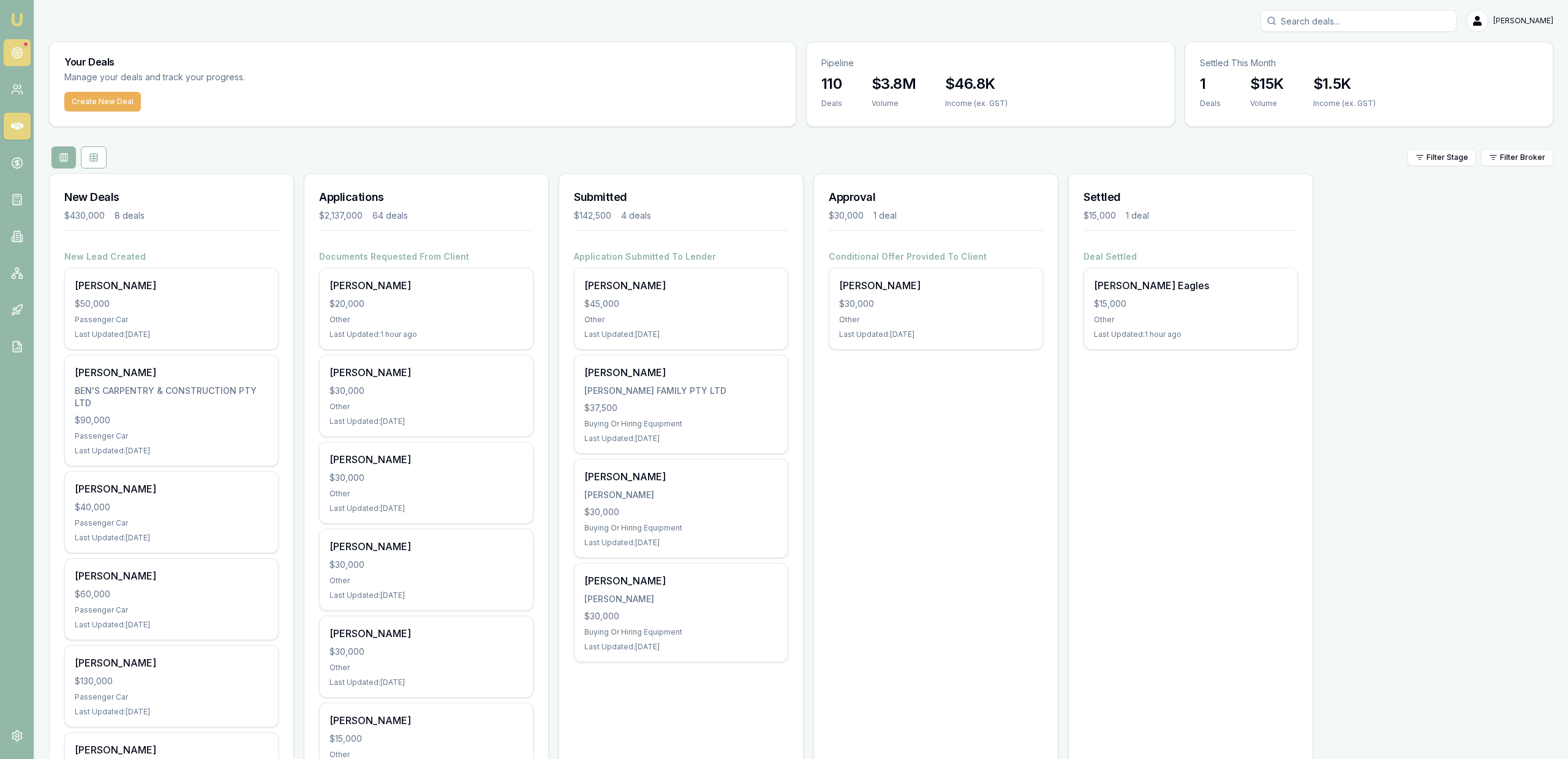
click at [23, 50] on icon at bounding box center [17, 52] width 13 height 13
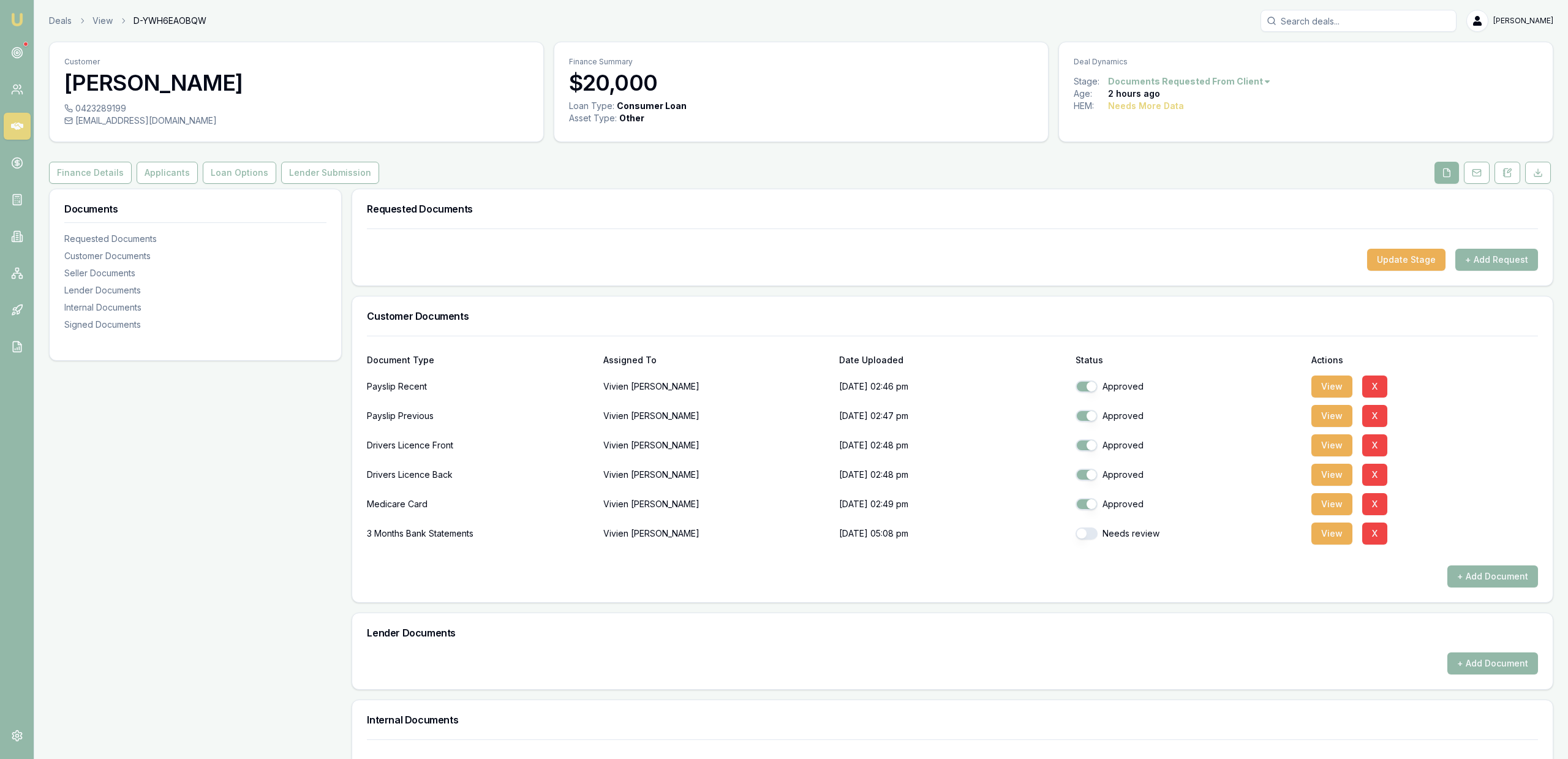
click at [1447, 171] on icon at bounding box center [1447, 173] width 10 height 10
click at [1329, 546] on div at bounding box center [952, 555] width 1171 height 19
click at [1328, 542] on button "View" at bounding box center [1332, 533] width 41 height 22
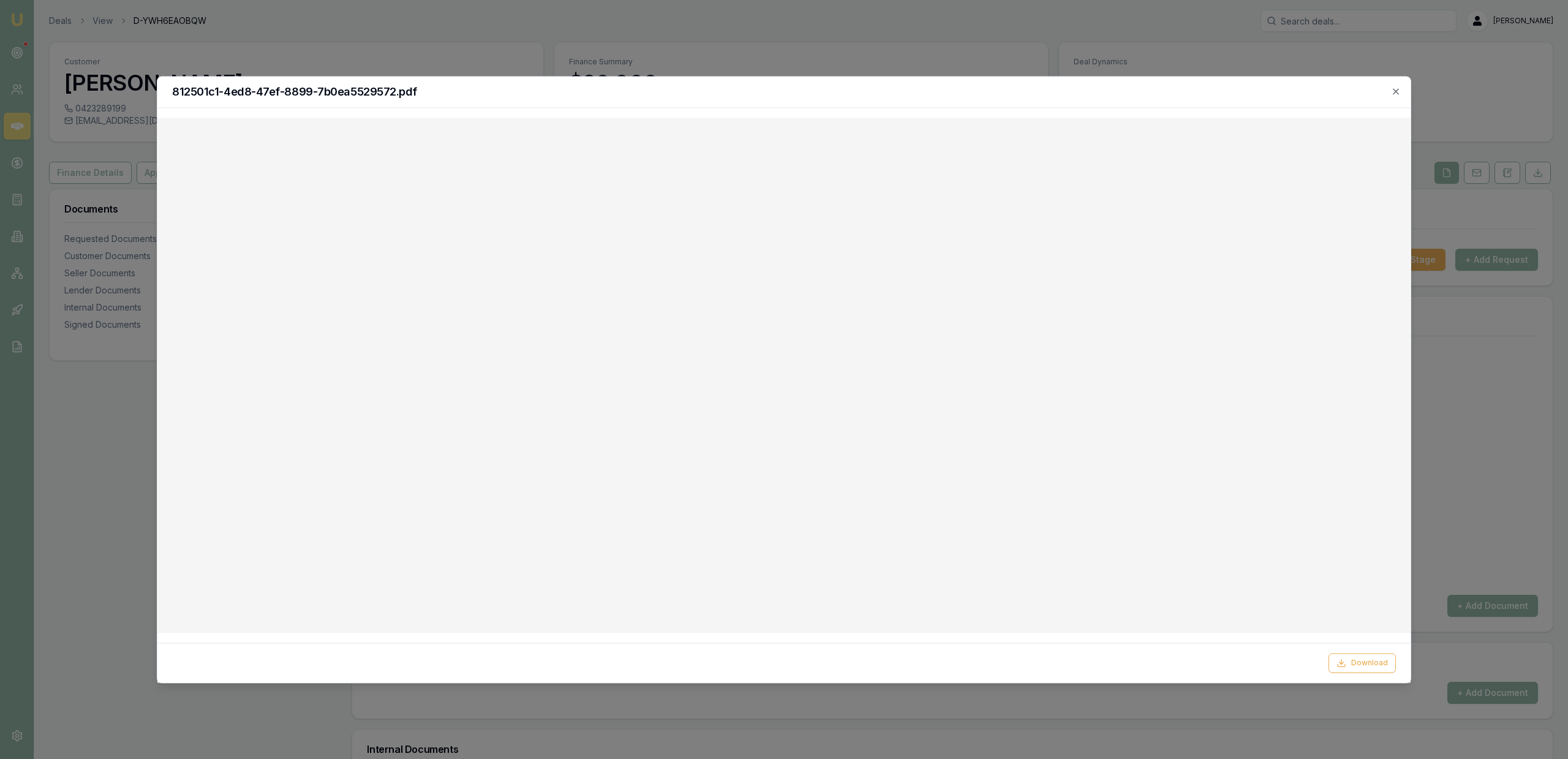
click at [340, 91] on h2 "812501c1-4ed8-47ef-8899-7b0ea5529572.pdf" at bounding box center [784, 92] width 1224 height 11
click at [735, 75] on div at bounding box center [784, 379] width 1568 height 759
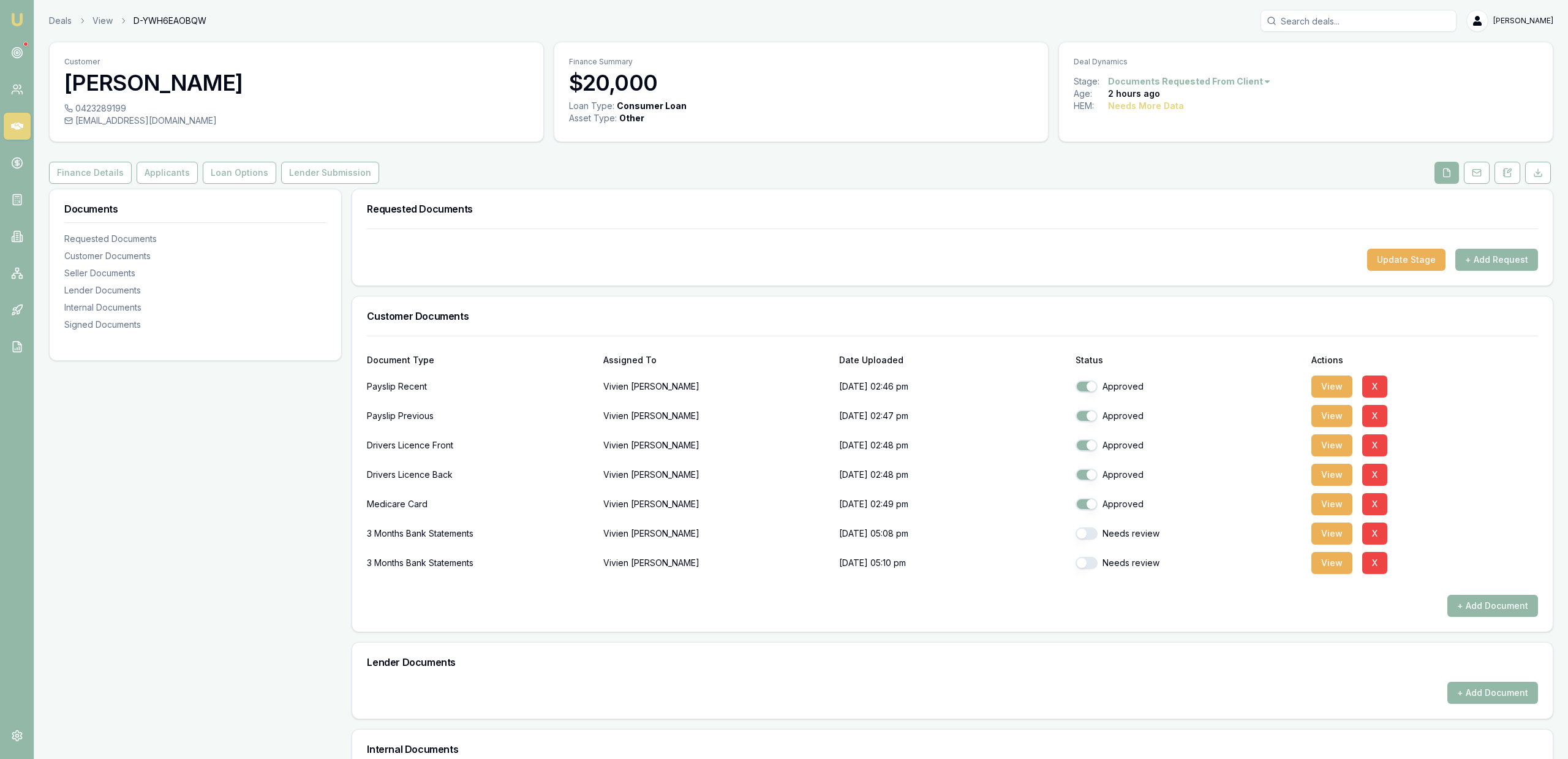
click at [1350, 574] on div "View X" at bounding box center [1425, 562] width 227 height 24
click at [1331, 574] on div "View X" at bounding box center [1425, 562] width 227 height 24
click at [1331, 570] on button "View" at bounding box center [1332, 562] width 41 height 22
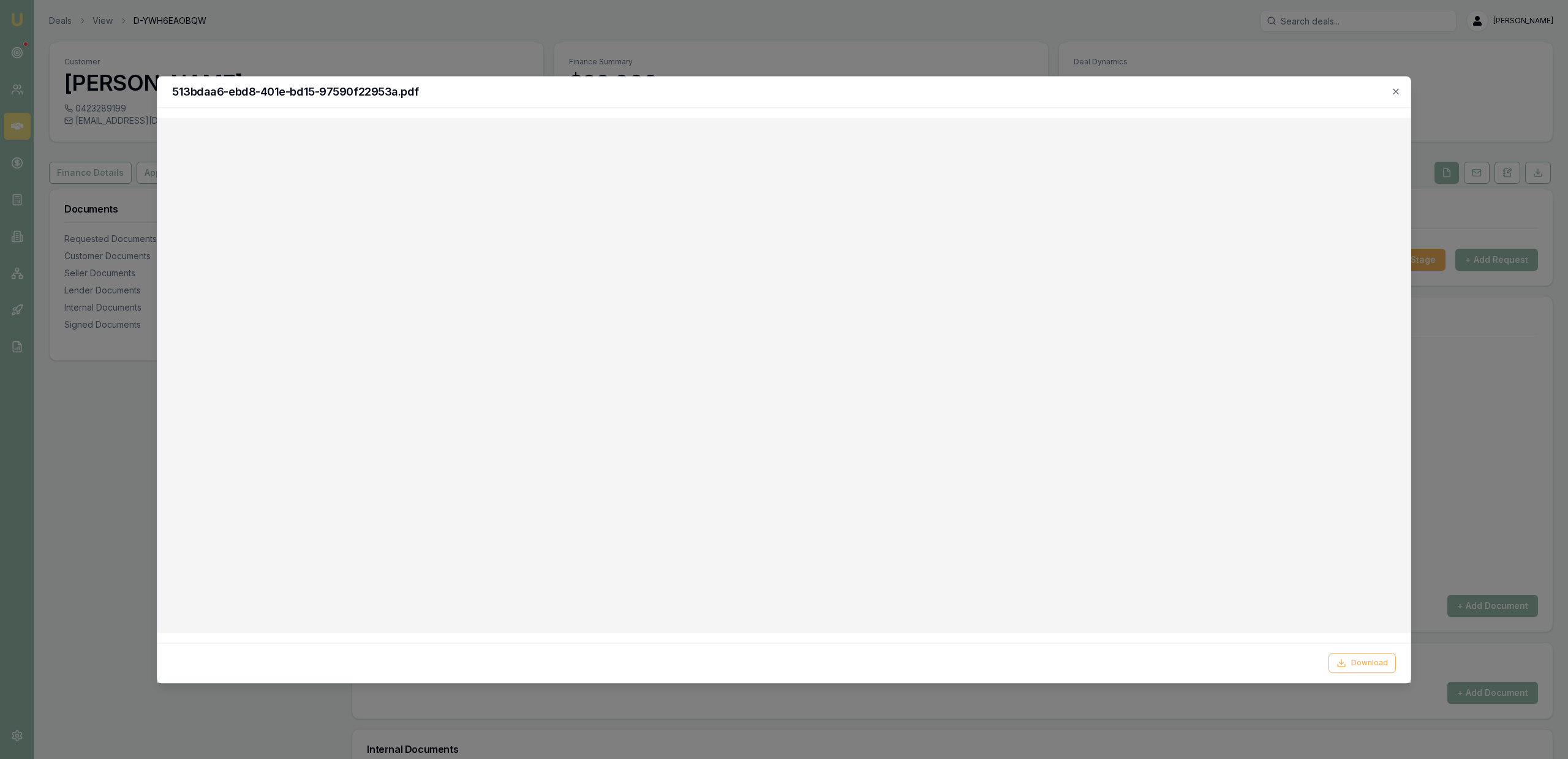
click at [817, 33] on div at bounding box center [784, 379] width 1568 height 759
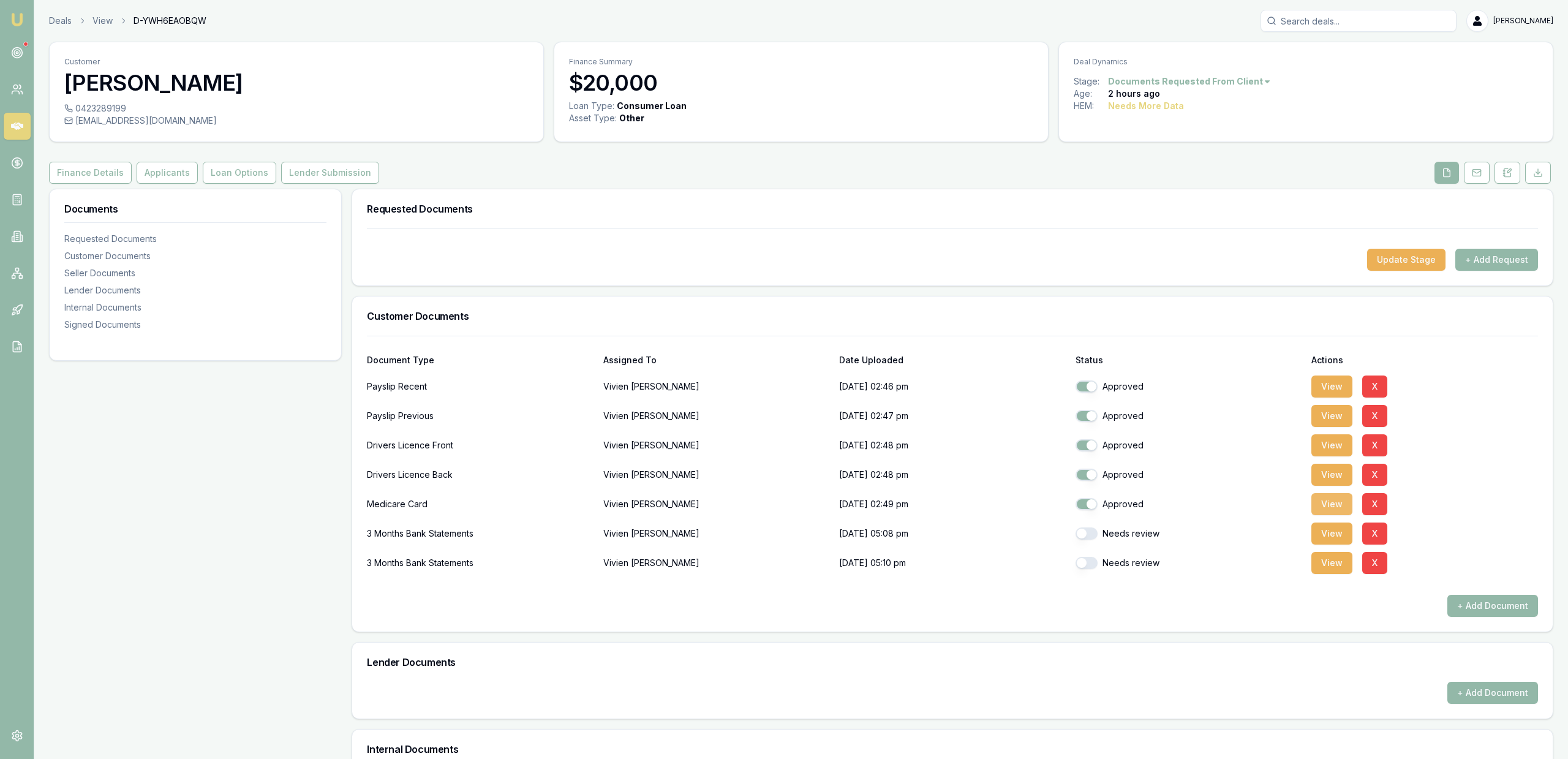
click at [1335, 514] on button "View" at bounding box center [1332, 503] width 41 height 22
click at [1334, 524] on button "View" at bounding box center [1332, 533] width 41 height 22
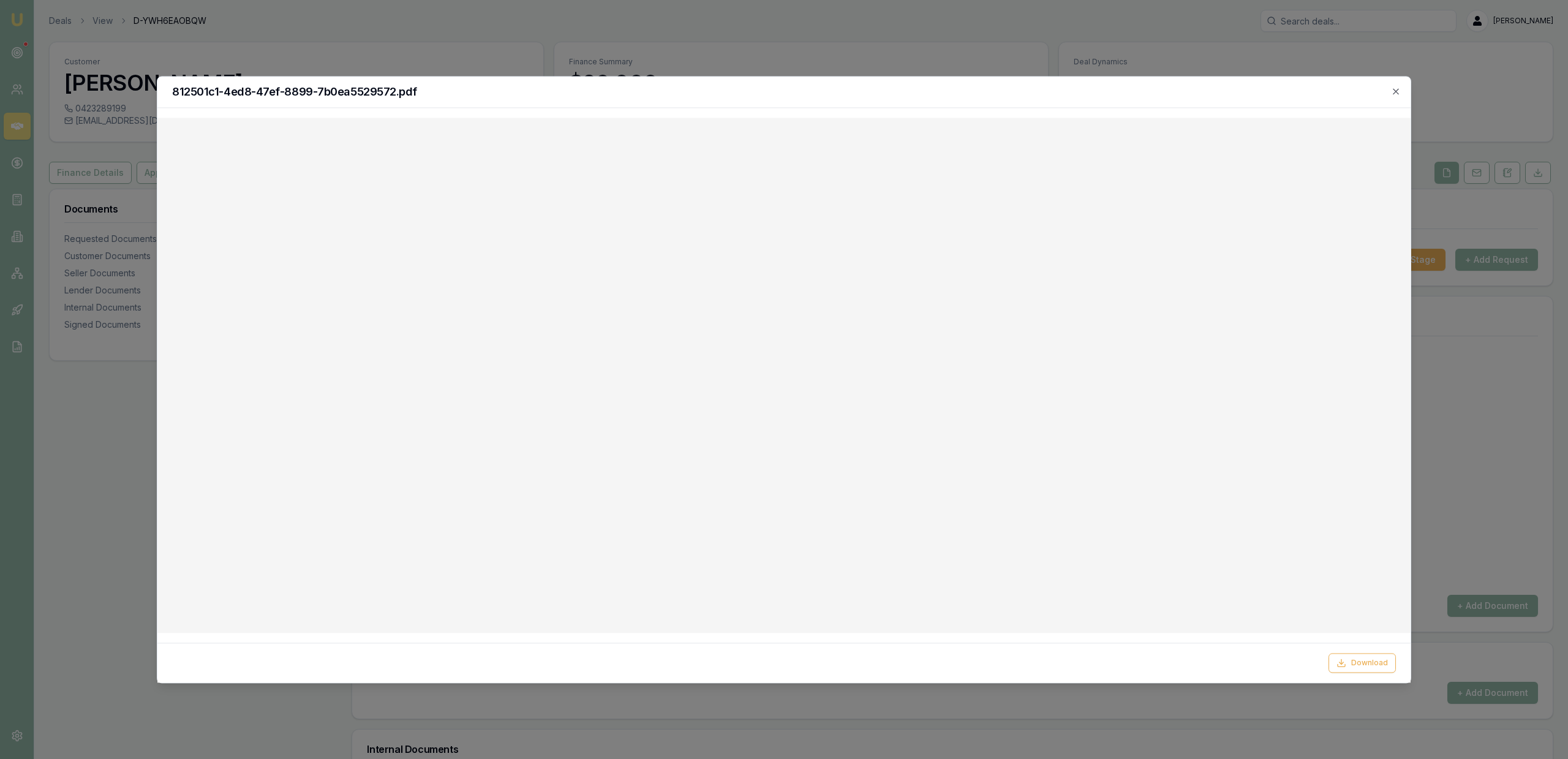
click at [722, 71] on div at bounding box center [784, 379] width 1568 height 759
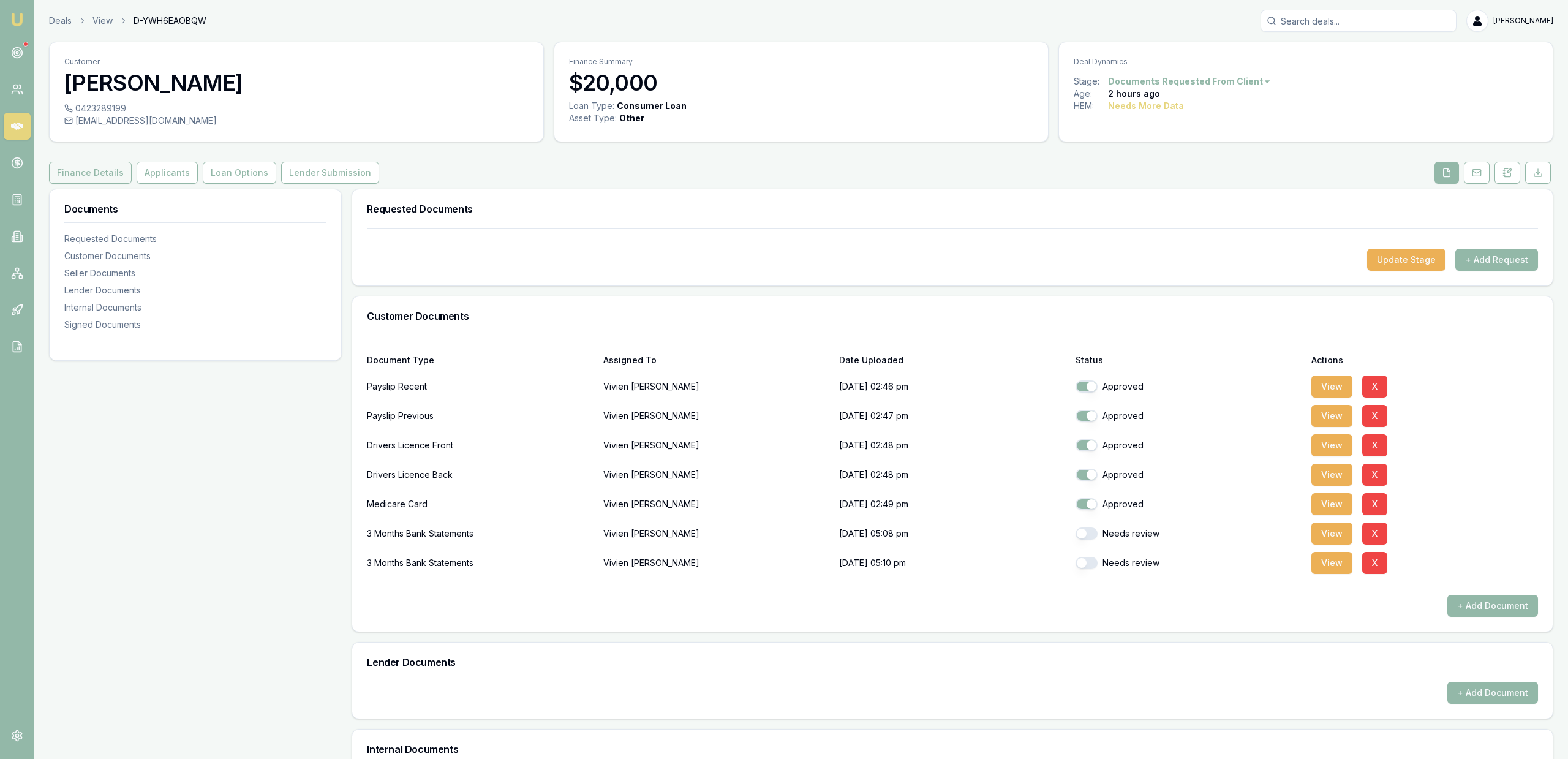
click at [103, 178] on button "Finance Details" at bounding box center [90, 172] width 82 height 22
